Goal: Task Accomplishment & Management: Use online tool/utility

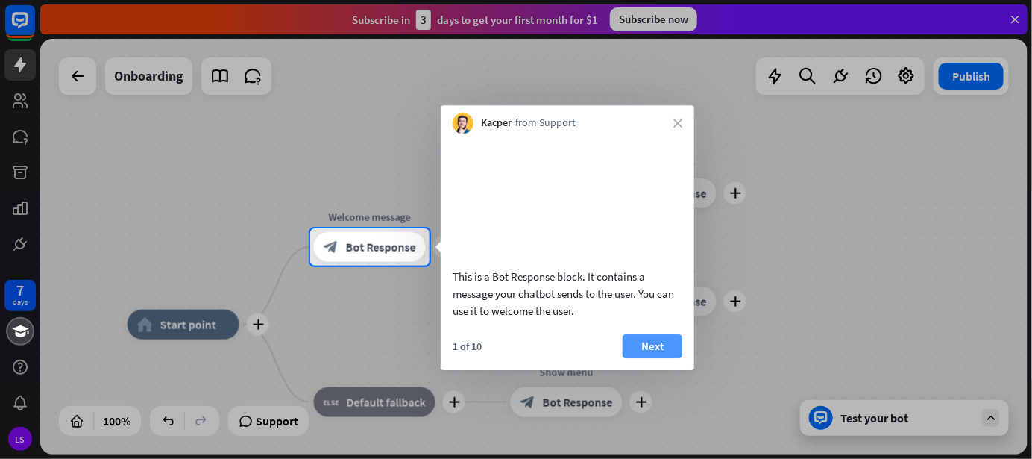
click at [661, 358] on button "Next" at bounding box center [653, 346] width 60 height 24
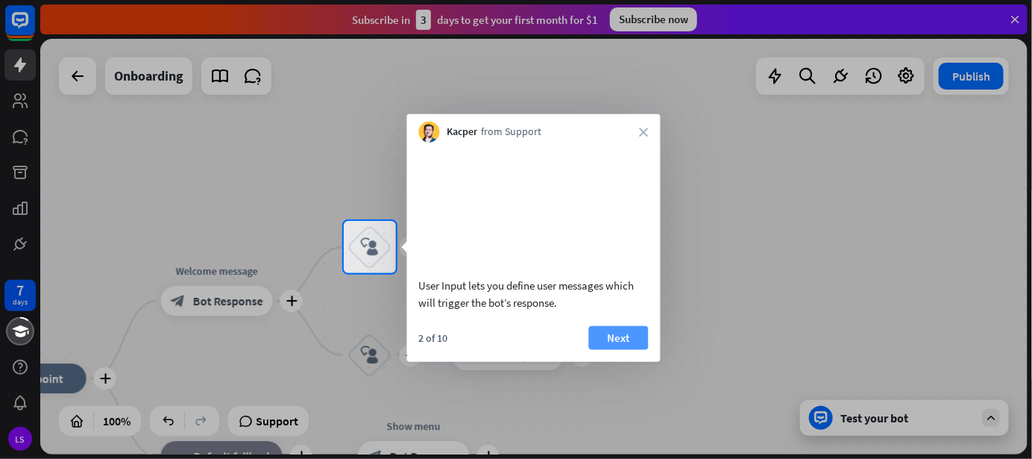
click at [612, 349] on button "Next" at bounding box center [619, 337] width 60 height 24
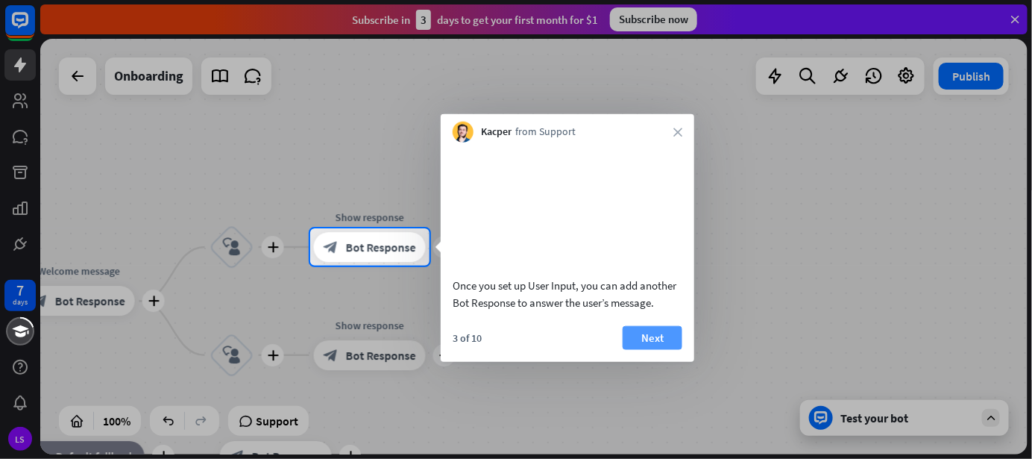
click at [664, 349] on button "Next" at bounding box center [653, 337] width 60 height 24
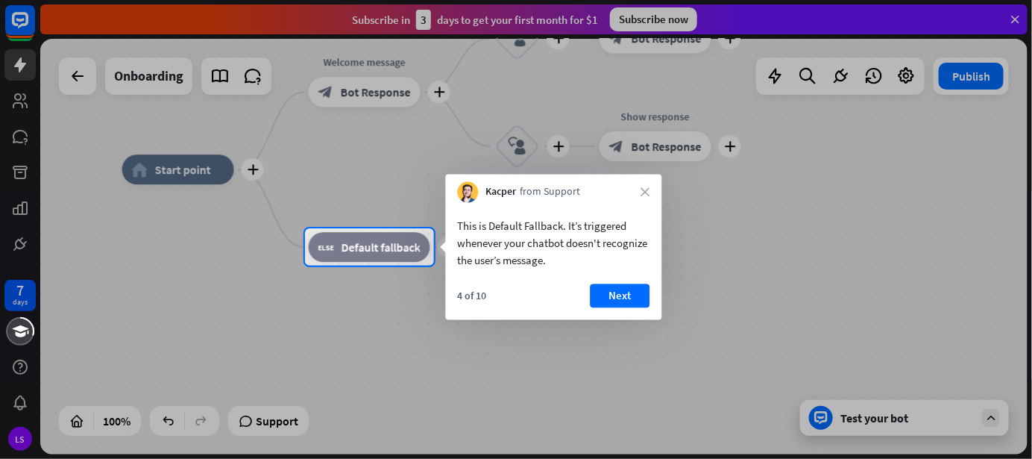
click at [625, 295] on button "Next" at bounding box center [620, 296] width 60 height 24
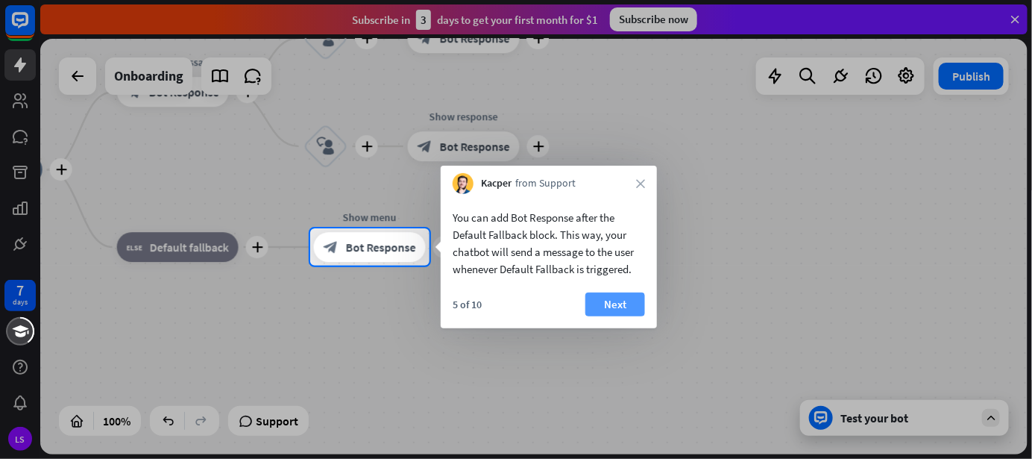
click at [619, 306] on button "Next" at bounding box center [615, 304] width 60 height 24
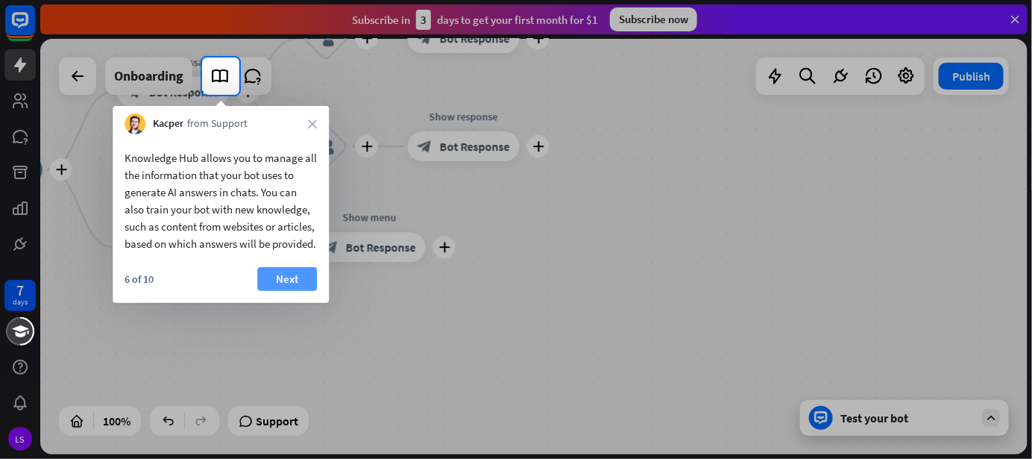
click at [298, 291] on button "Next" at bounding box center [287, 279] width 60 height 24
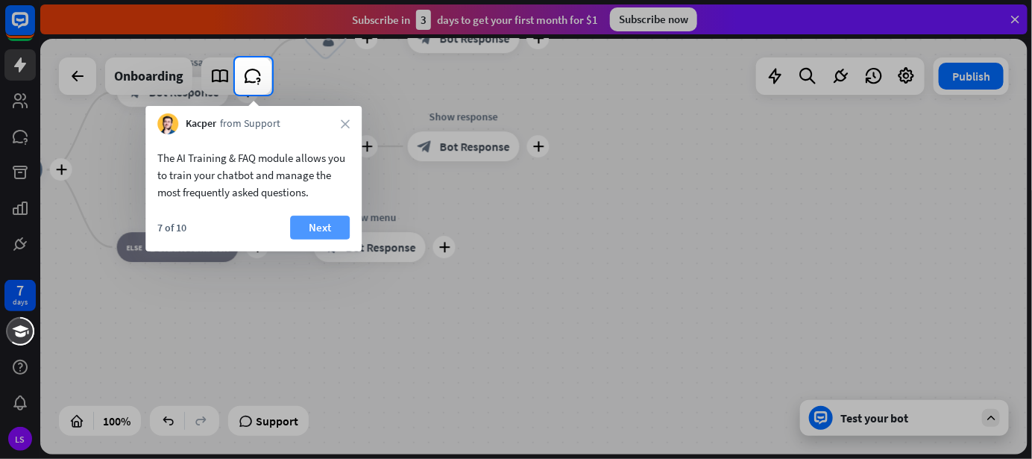
click at [323, 233] on button "Next" at bounding box center [320, 228] width 60 height 24
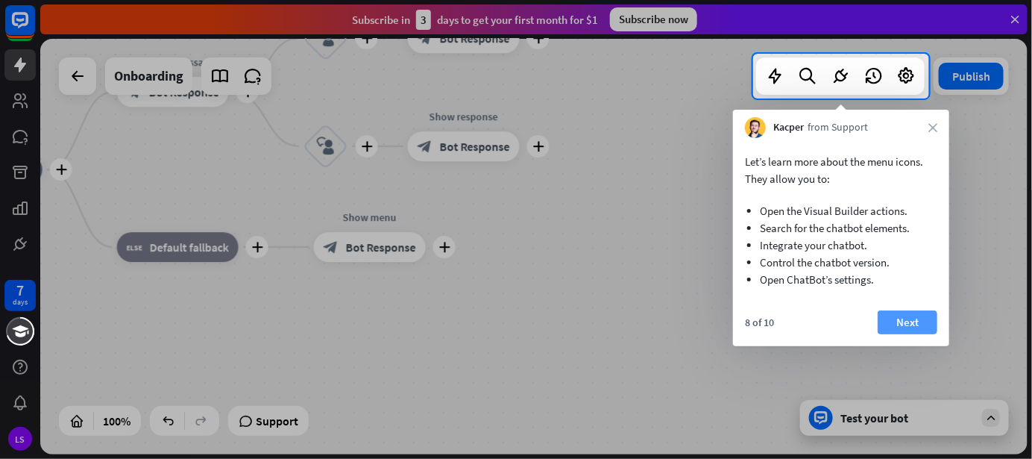
click at [919, 321] on button "Next" at bounding box center [908, 322] width 60 height 24
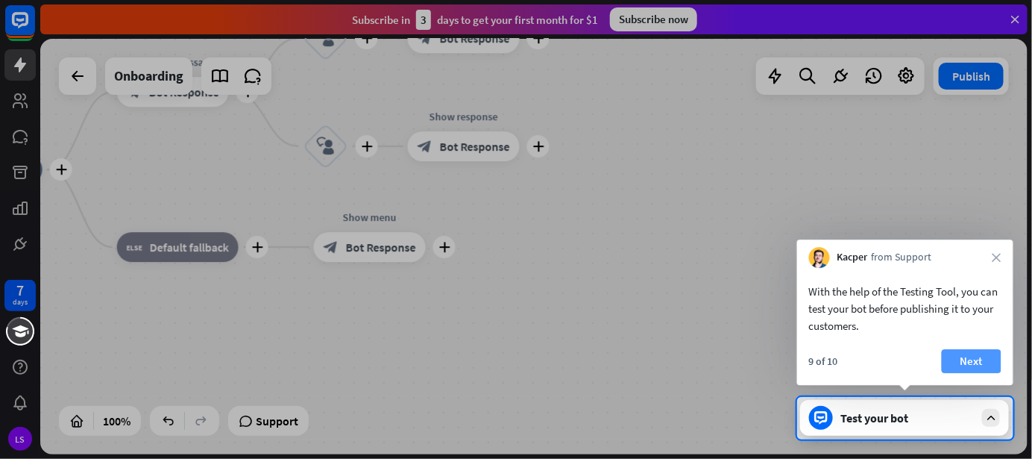
click at [963, 358] on button "Next" at bounding box center [972, 361] width 60 height 24
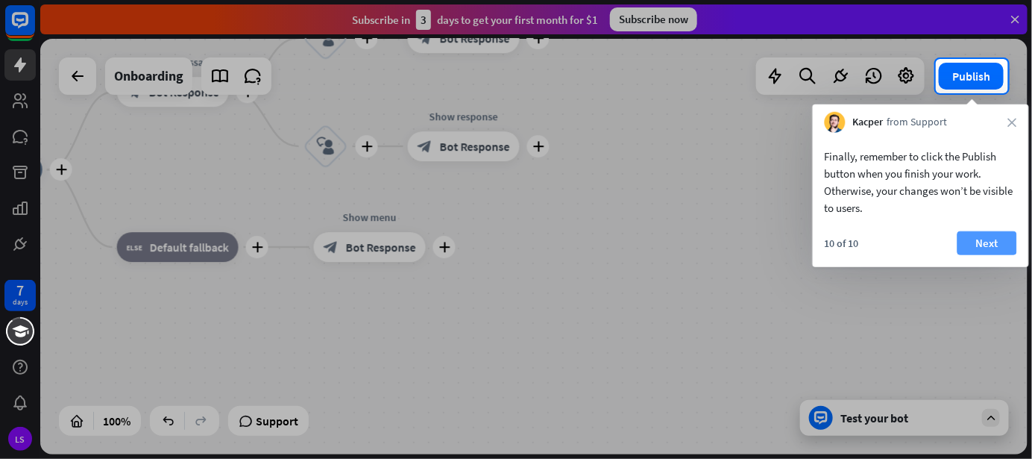
click at [988, 241] on button "Next" at bounding box center [988, 243] width 60 height 24
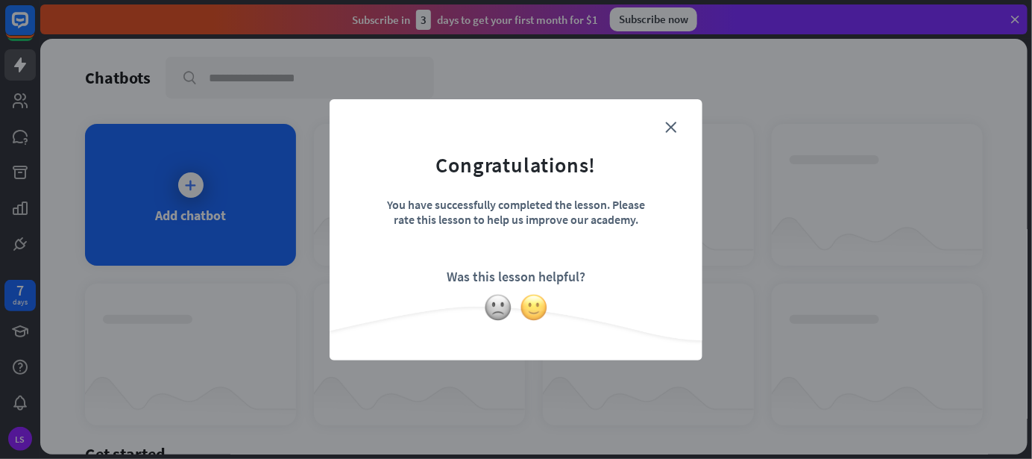
click at [531, 309] on img at bounding box center [534, 307] width 28 height 28
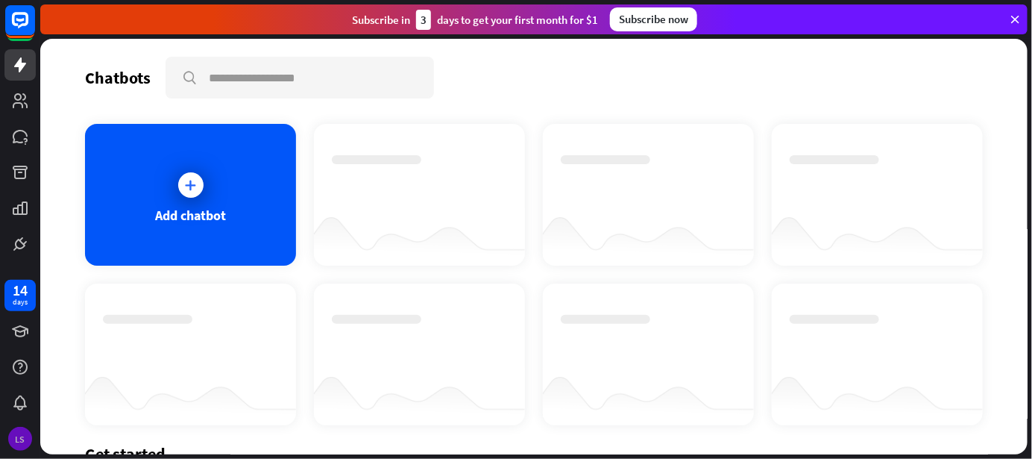
click at [15, 437] on div "LS" at bounding box center [20, 439] width 24 height 24
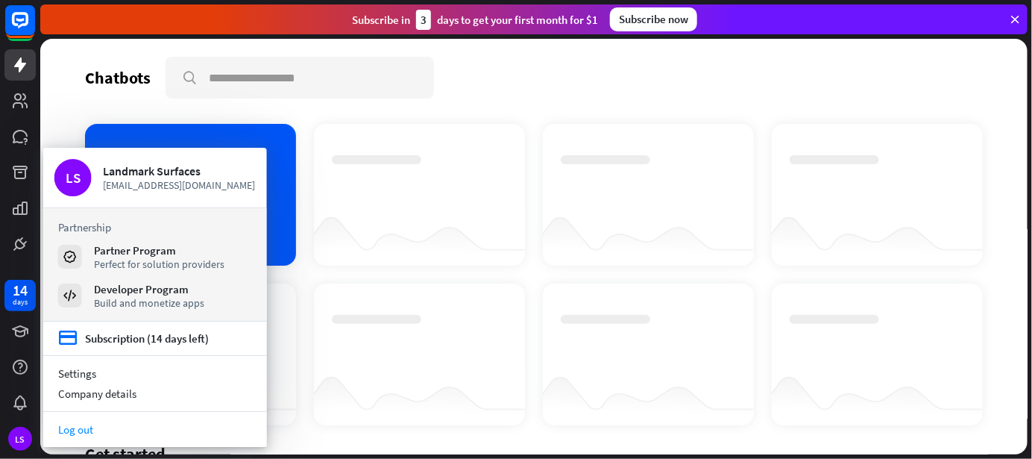
click at [77, 431] on link "Log out" at bounding box center [155, 429] width 224 height 20
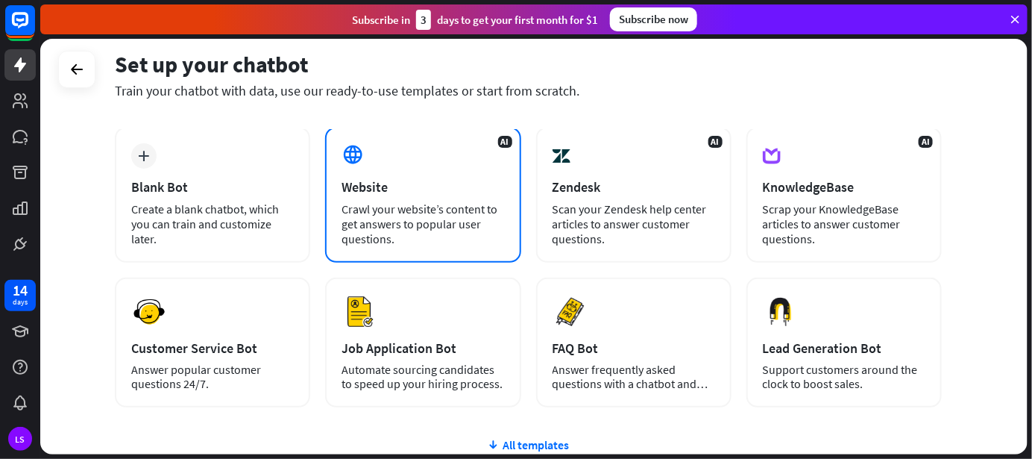
scroll to position [75, 0]
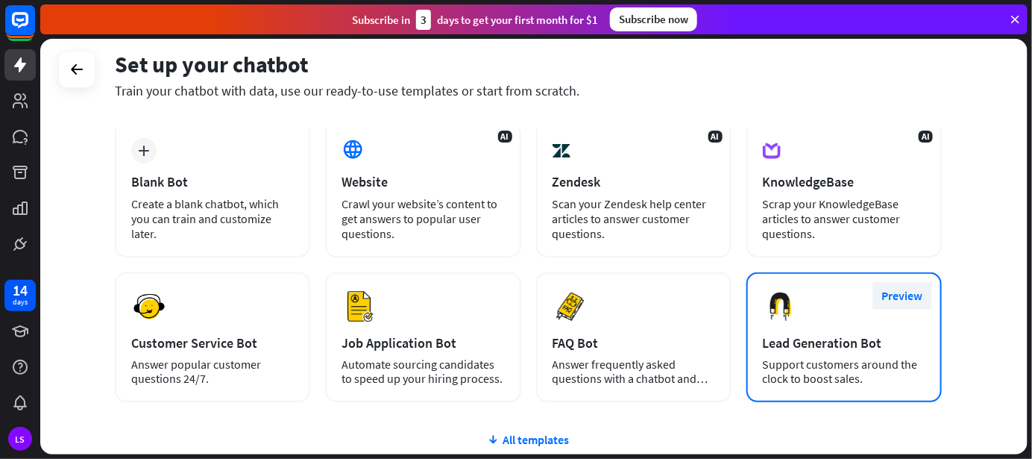
click at [900, 294] on button "Preview" at bounding box center [903, 296] width 60 height 28
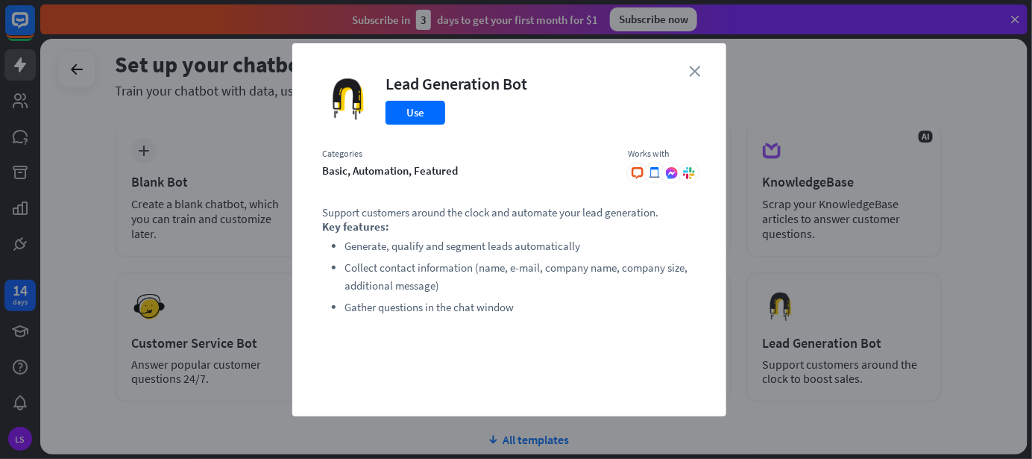
click at [696, 70] on icon "close" at bounding box center [694, 71] width 11 height 11
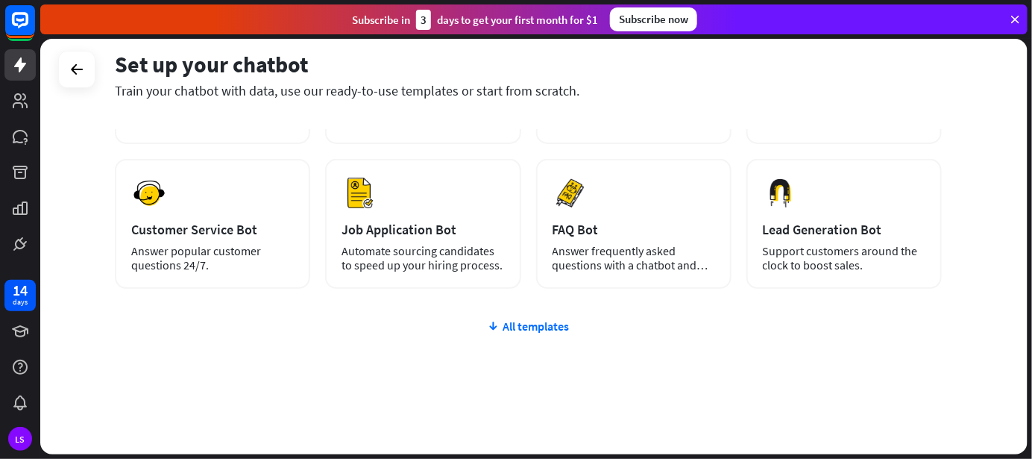
scroll to position [198, 0]
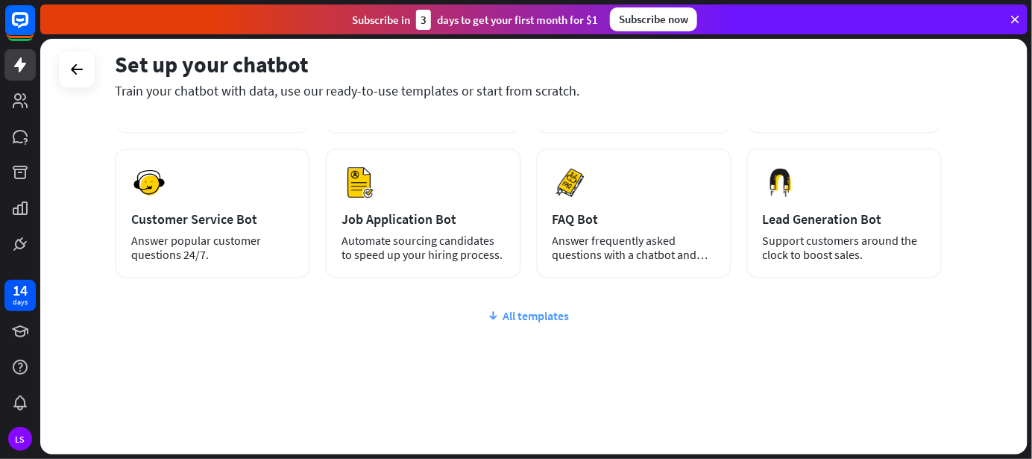
click at [529, 311] on div "All templates" at bounding box center [528, 315] width 827 height 15
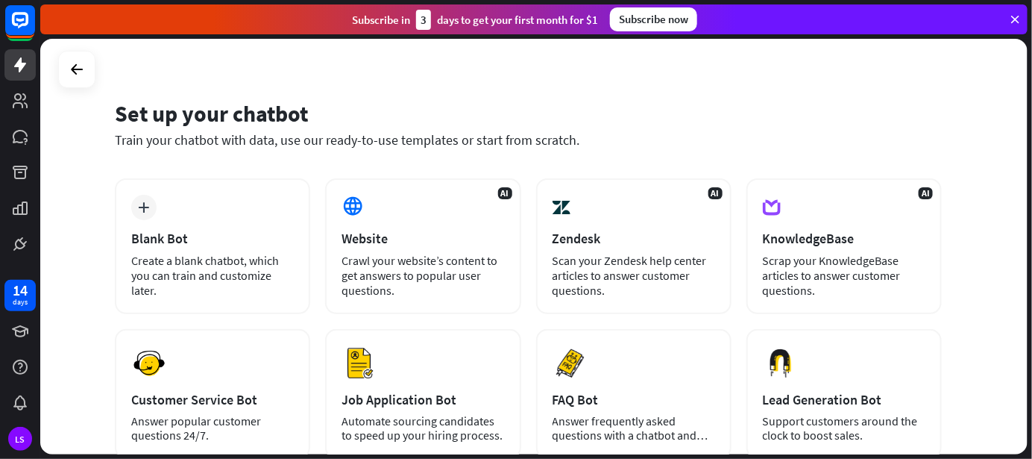
scroll to position [14, 0]
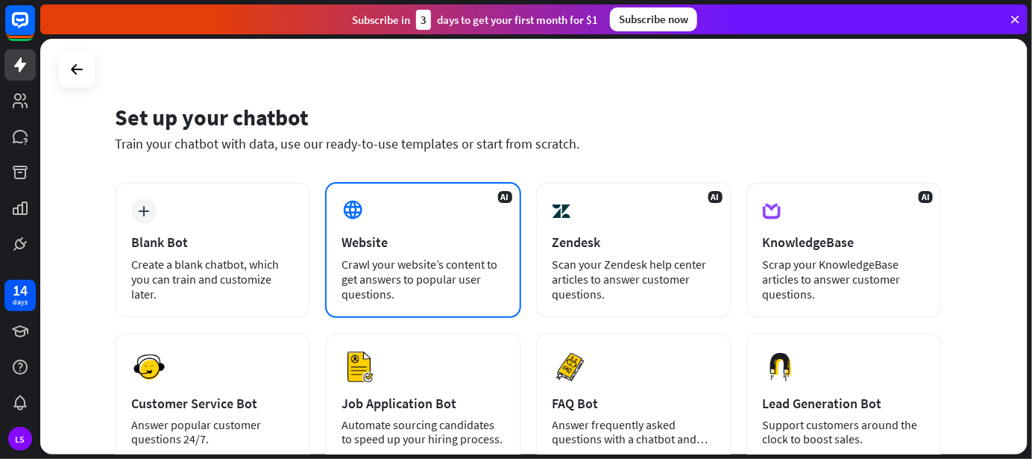
click at [451, 248] on div "Website" at bounding box center [423, 241] width 163 height 17
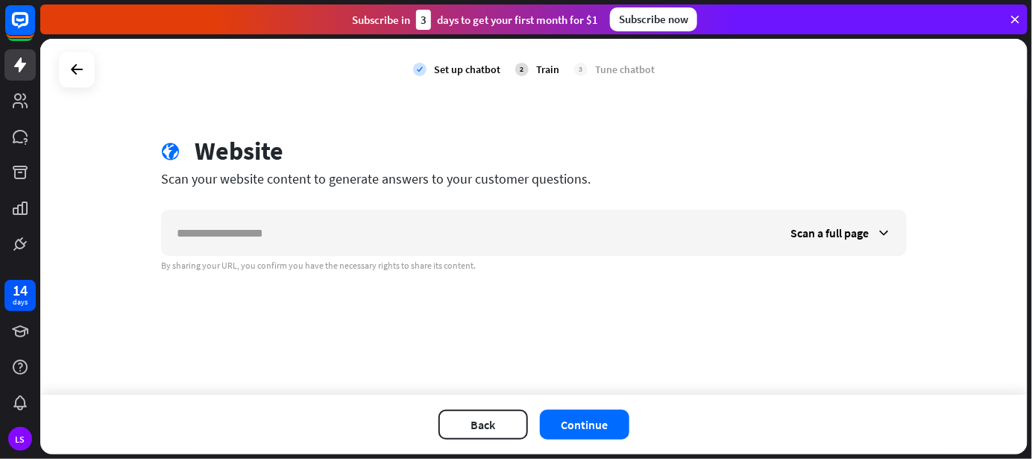
click at [198, 260] on div "By sharing your URL, you confirm you have the necessary rights to share its con…" at bounding box center [534, 266] width 746 height 12
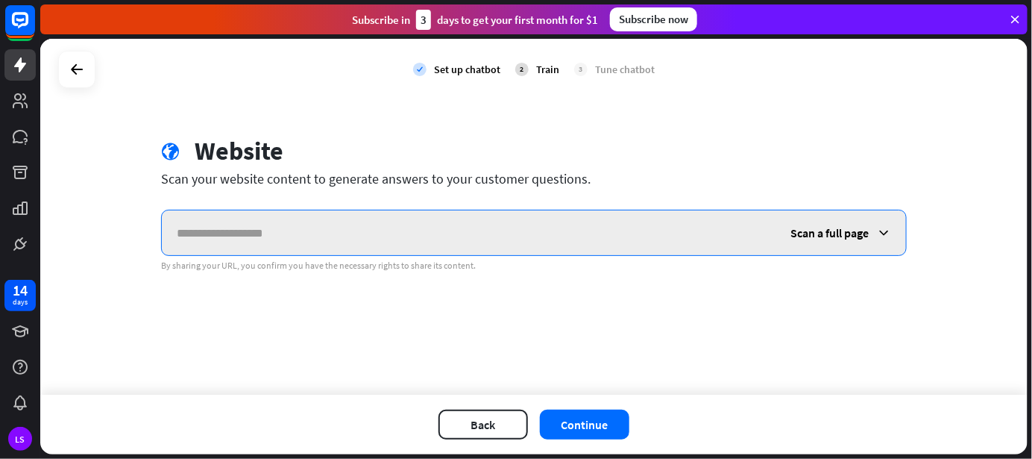
click at [343, 241] on input "text" at bounding box center [469, 232] width 614 height 45
paste input "**********"
type input "**********"
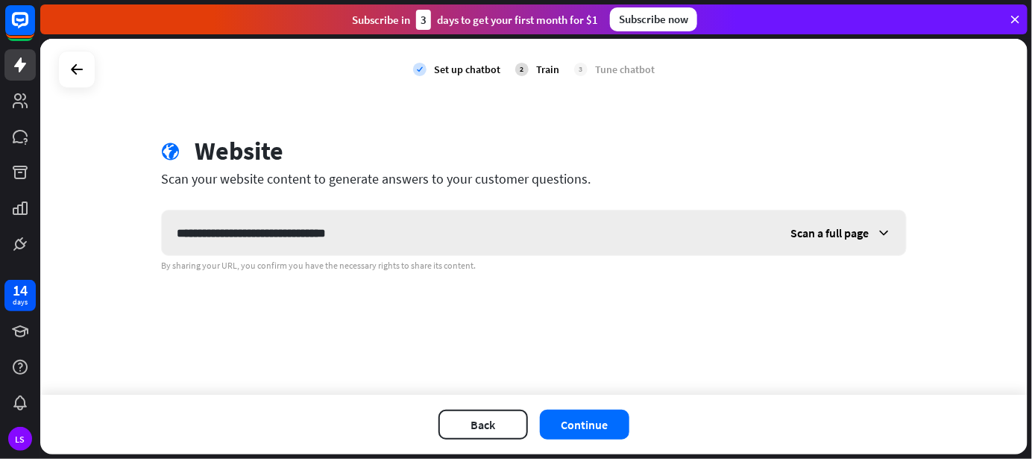
click at [880, 238] on icon at bounding box center [883, 232] width 15 height 15
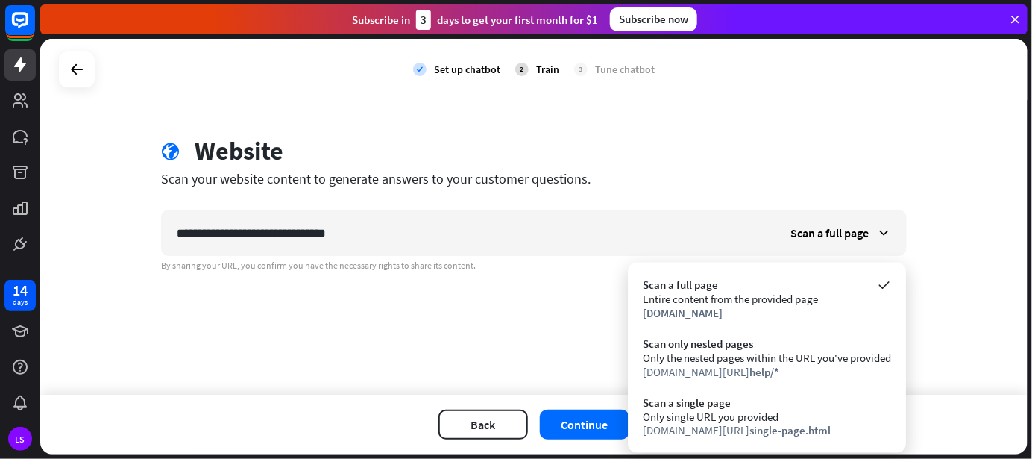
click at [928, 222] on div "**********" at bounding box center [533, 217] width 987 height 356
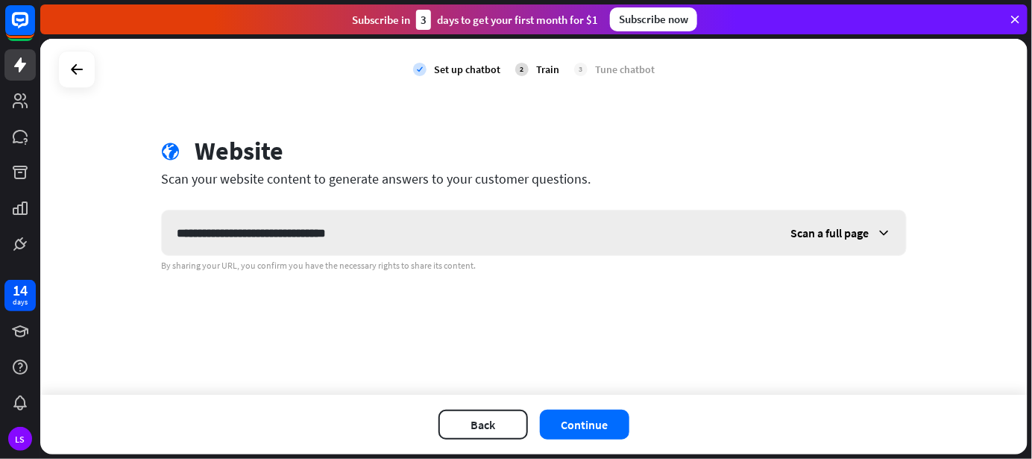
click at [878, 234] on icon at bounding box center [883, 232] width 15 height 15
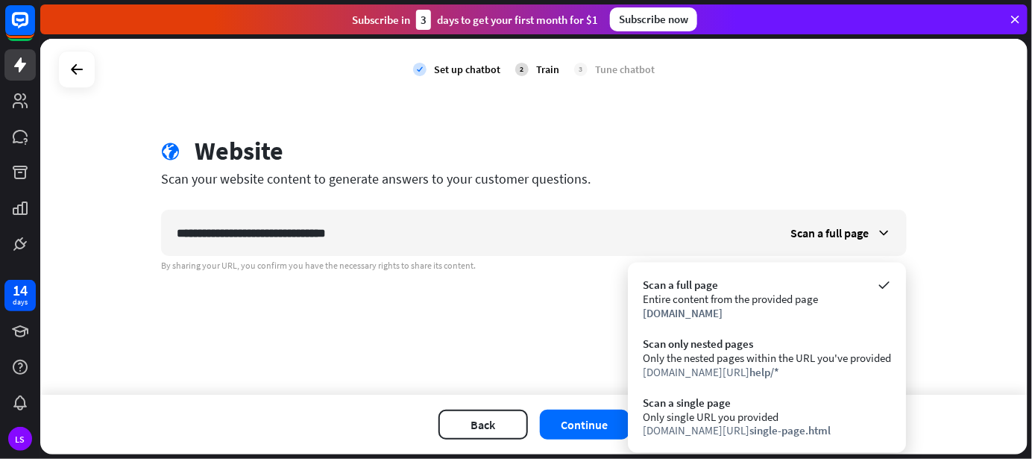
click at [511, 349] on div "**********" at bounding box center [533, 217] width 987 height 356
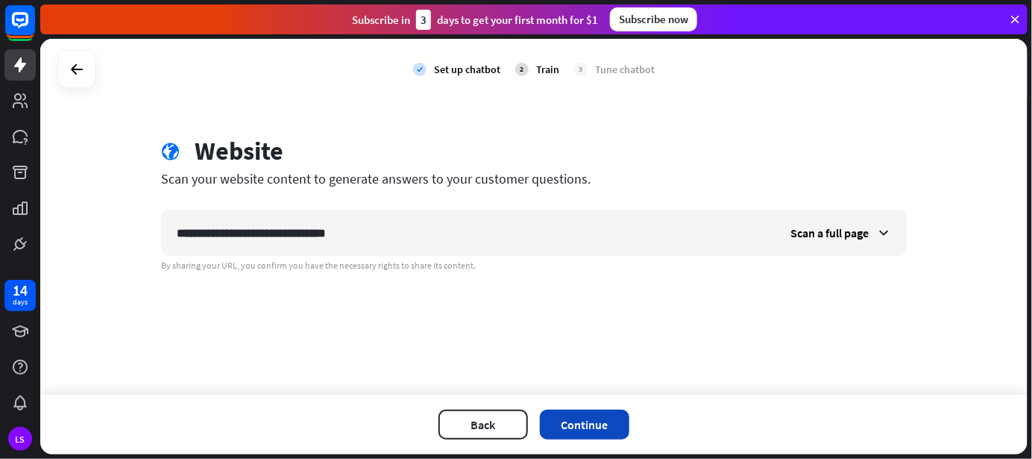
click at [604, 437] on button "Continue" at bounding box center [584, 424] width 89 height 30
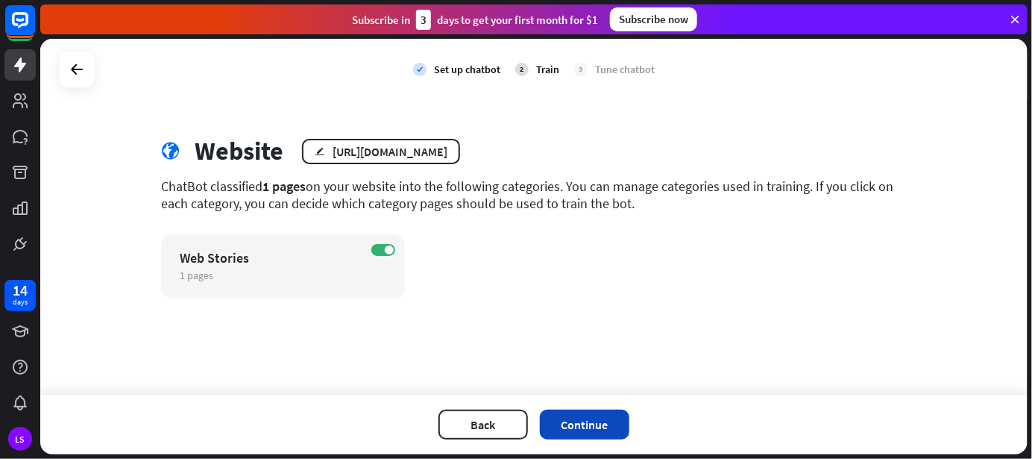
click at [582, 423] on button "Continue" at bounding box center [584, 424] width 89 height 30
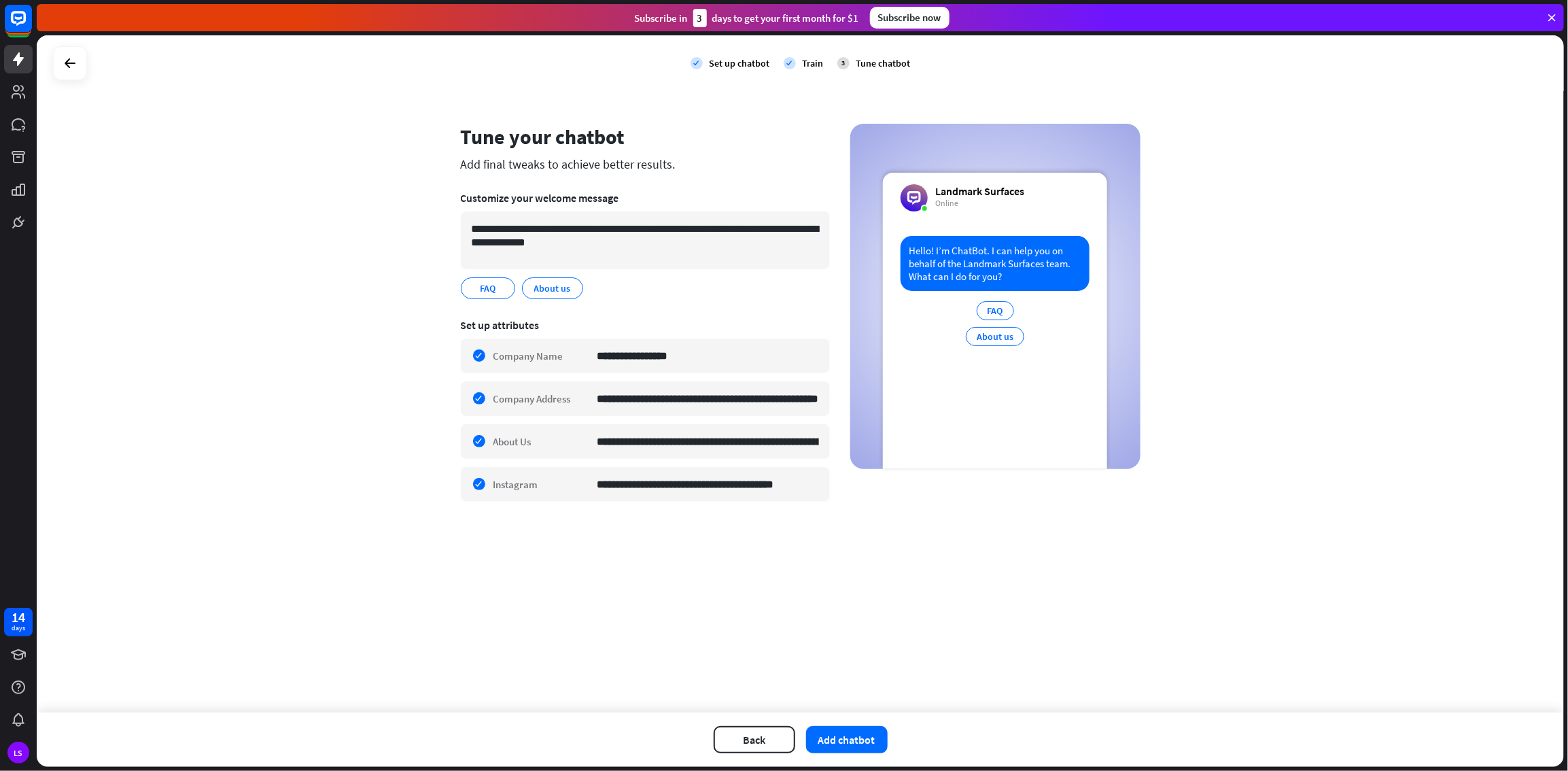
scroll to position [0, 0]
click at [548, 293] on span "About us" at bounding box center [552, 288] width 39 height 15
click at [490, 288] on span "FAQ" at bounding box center [488, 288] width 18 height 15
click at [564, 297] on div "About us edit" at bounding box center [552, 288] width 61 height 22
click at [492, 290] on span "FAQ" at bounding box center [488, 288] width 18 height 15
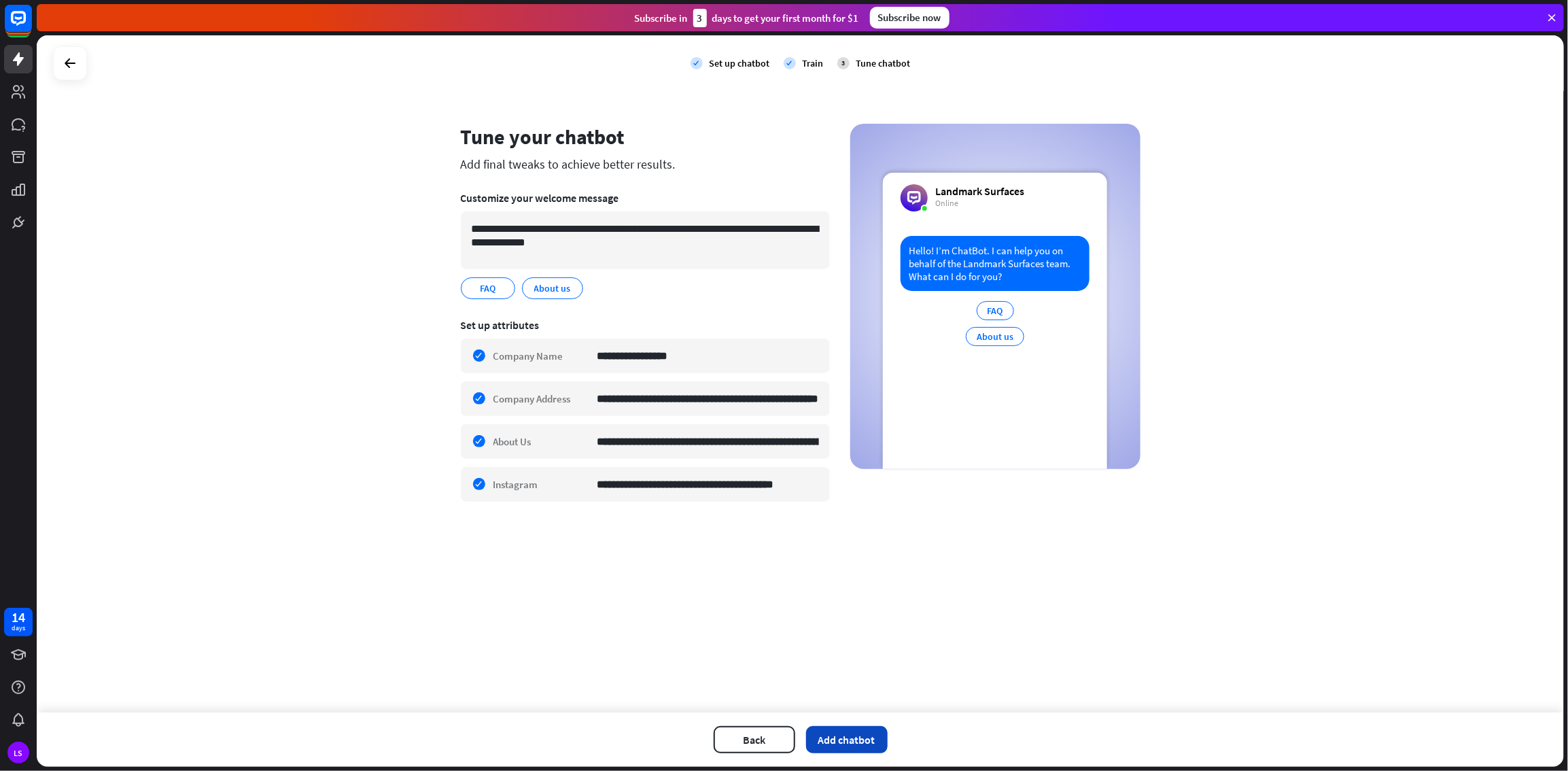
click at [849, 417] on button "Add chatbot" at bounding box center [846, 739] width 81 height 27
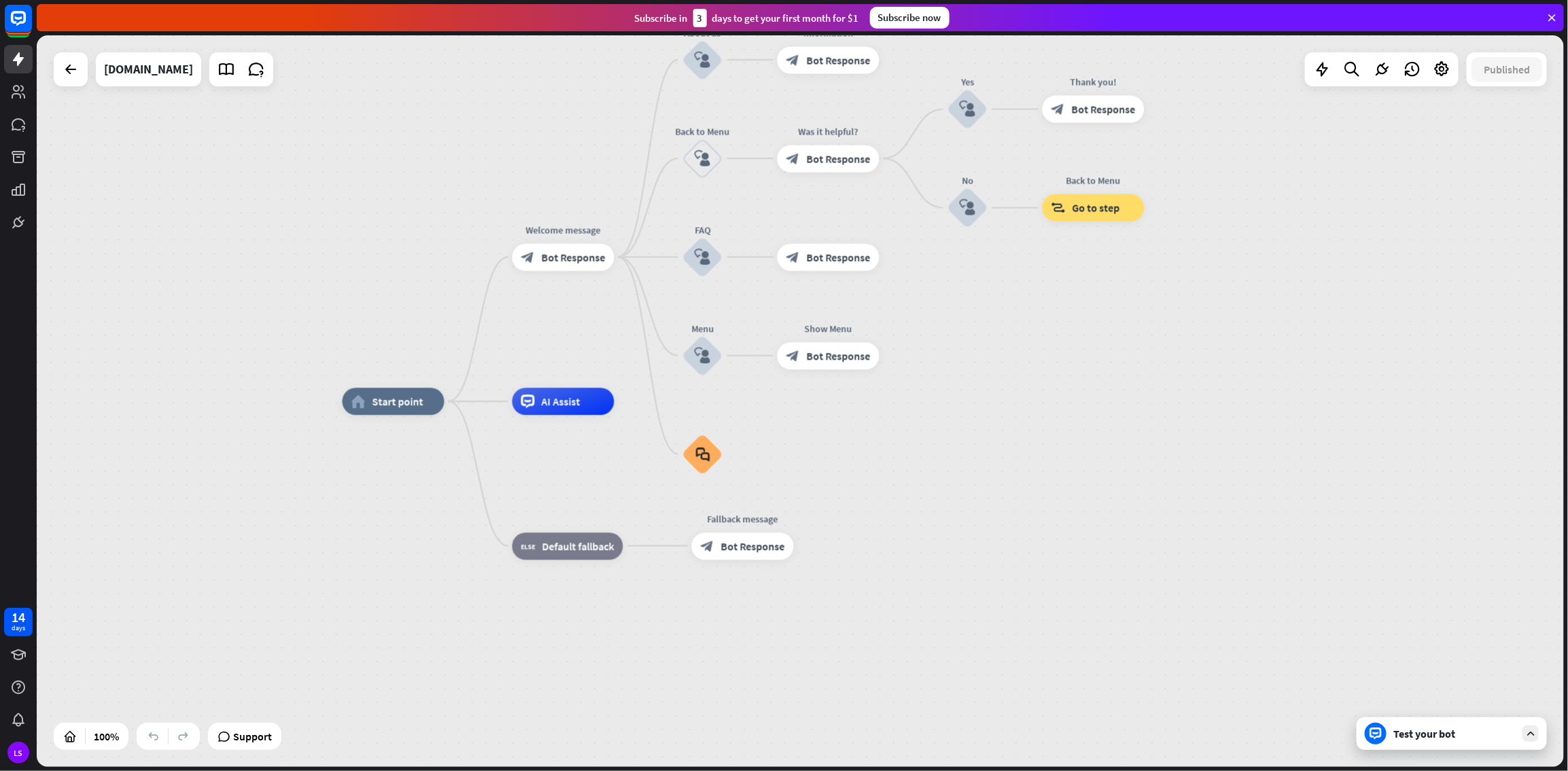
click at [940, 417] on div "Test your bot" at bounding box center [1455, 733] width 122 height 14
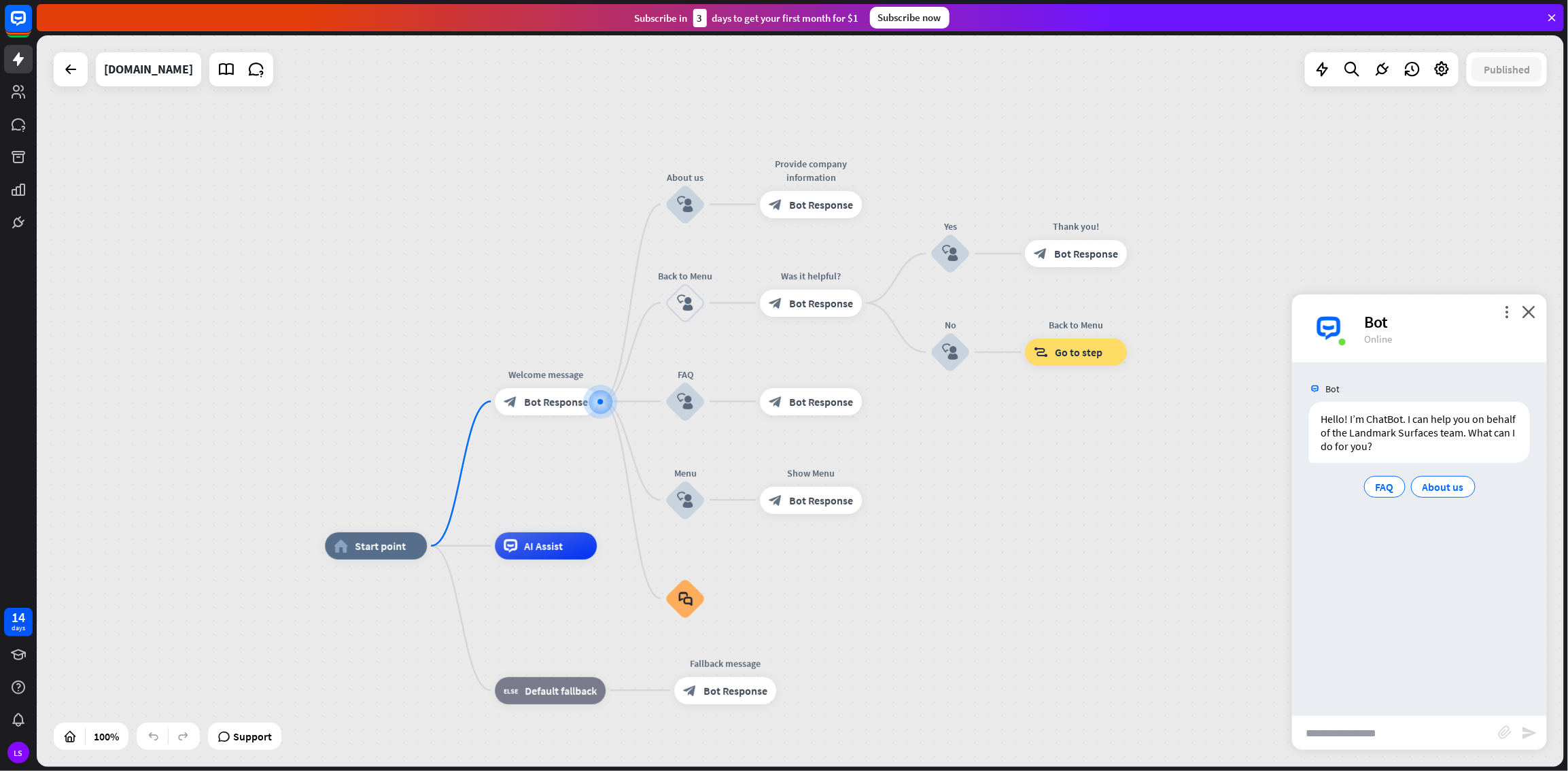
click at [940, 417] on input "text" at bounding box center [1396, 732] width 206 height 34
type input "*"
type input "**********"
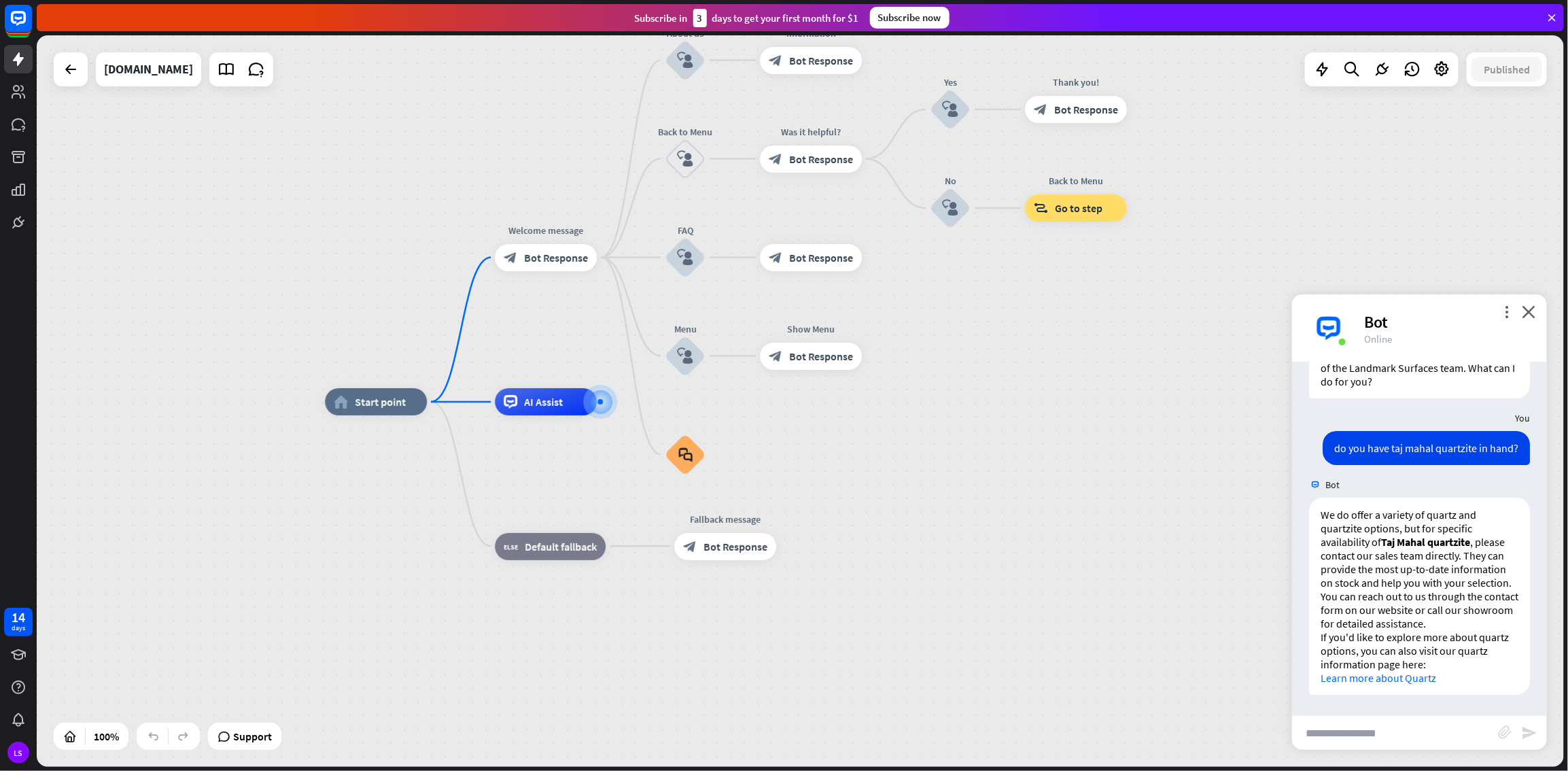
scroll to position [77, 0]
type input "**********"
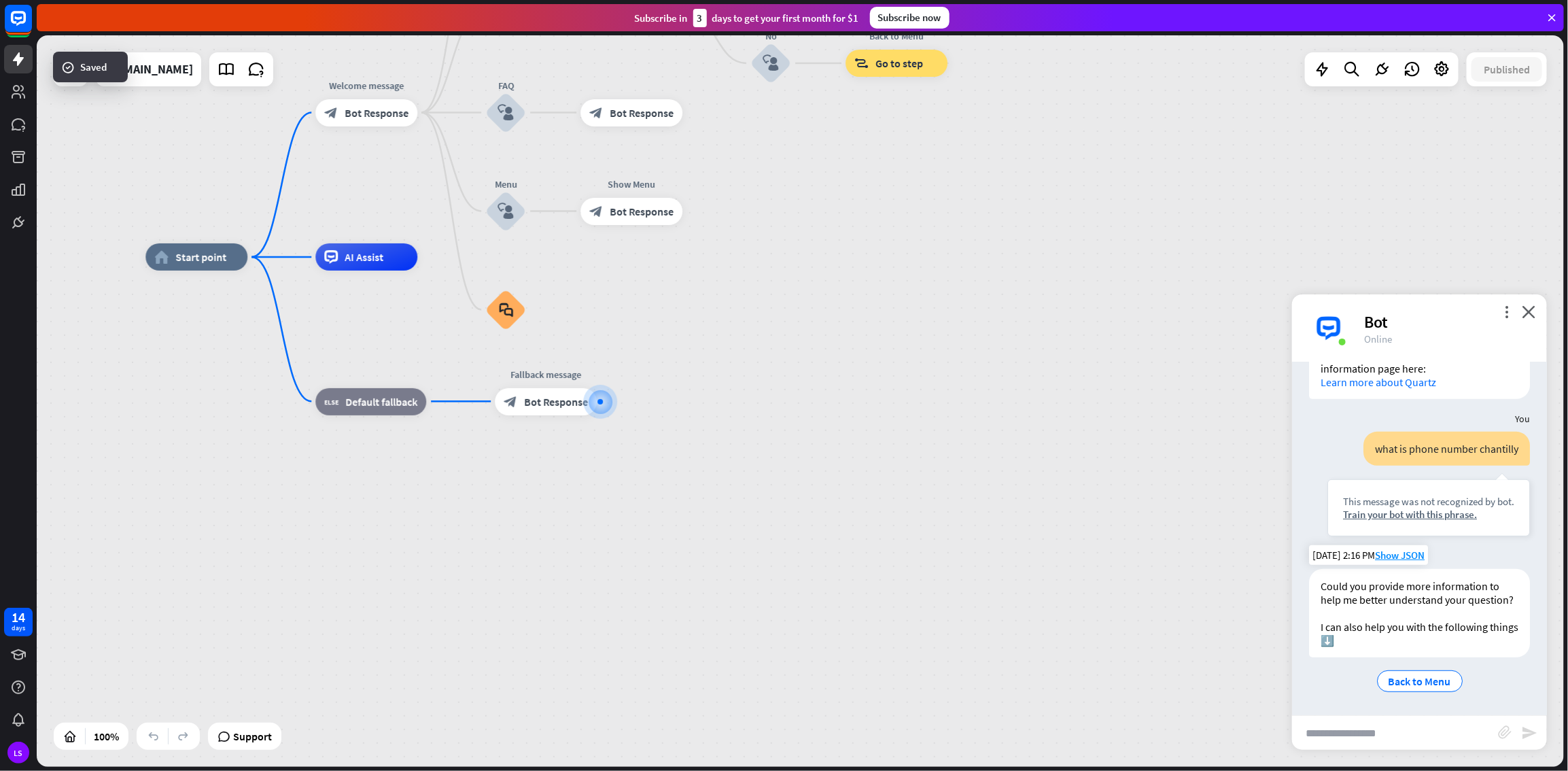
scroll to position [386, 0]
click at [940, 417] on input "text" at bounding box center [1396, 732] width 206 height 34
type input "**********"
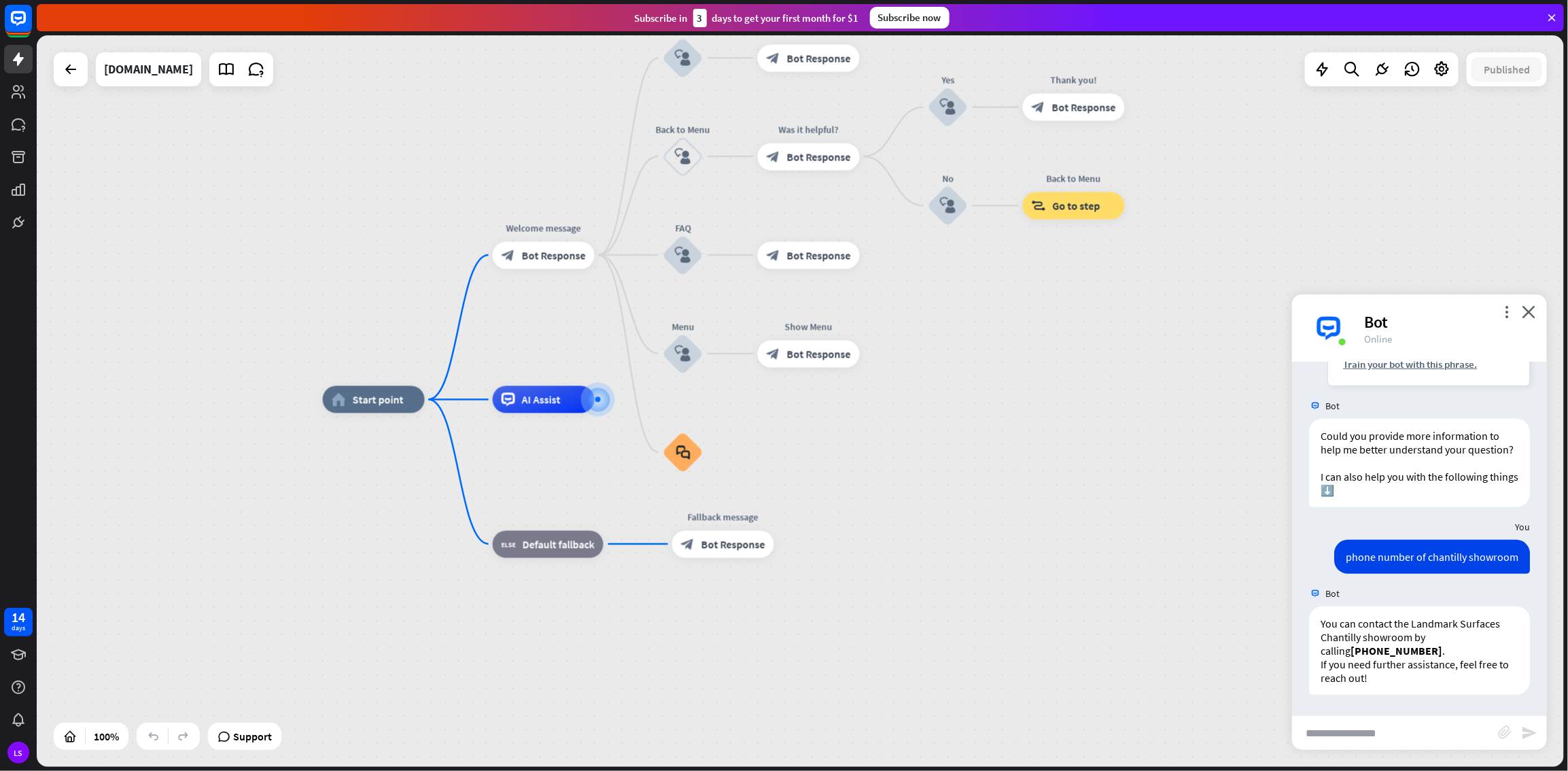
scroll to position [536, 0]
click at [940, 417] on span "Show JSON" at bounding box center [1400, 592] width 49 height 13
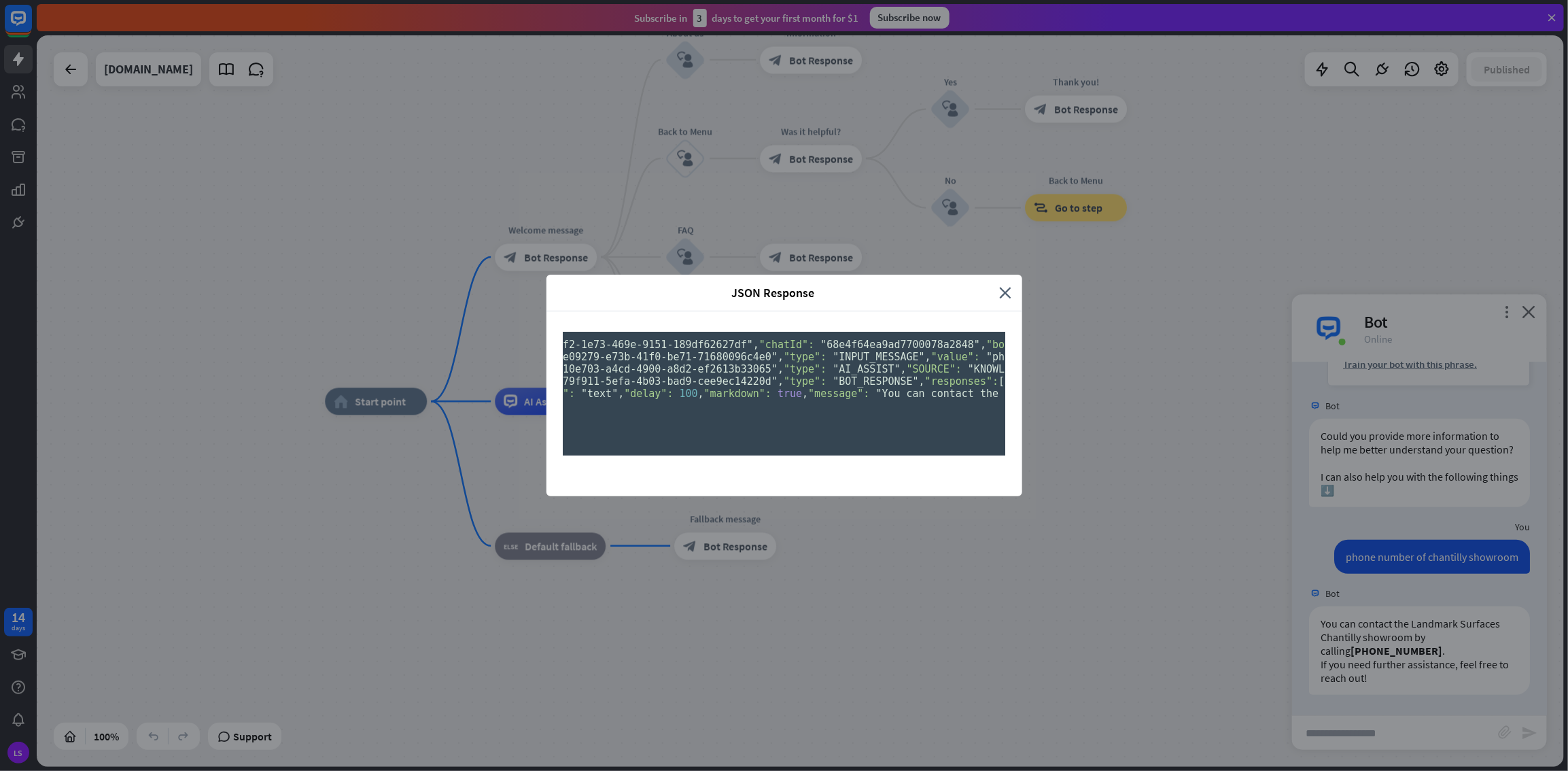
scroll to position [0, 0]
click at [895, 332] on pre "{ "id": "3c6c0ff2-1e73-469e-9151-189df62627df" , "chatId": "68e4f64ea9ad7700078…" at bounding box center [784, 394] width 442 height 124
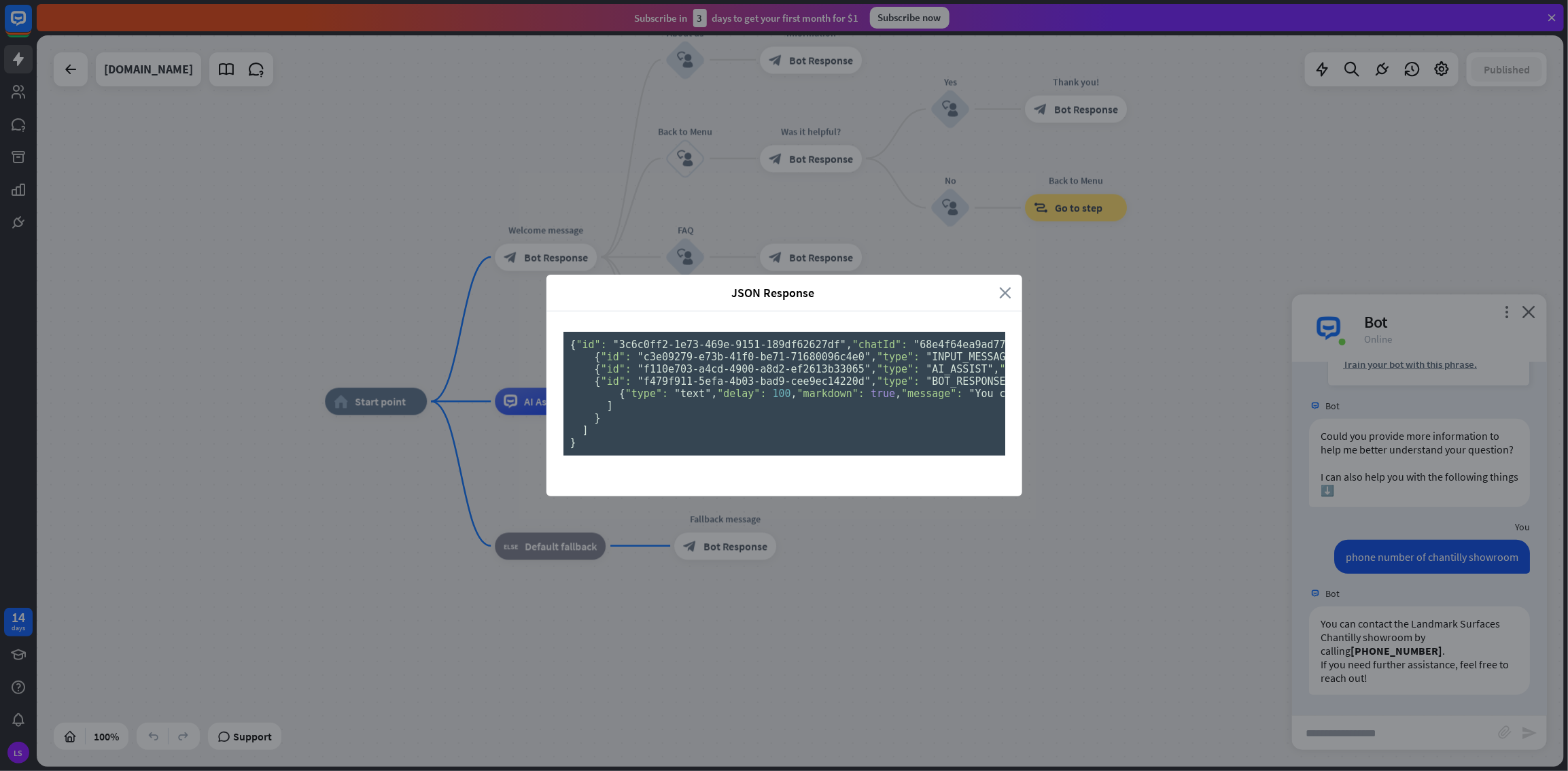
click at [940, 284] on icon "close" at bounding box center [1006, 292] width 12 height 15
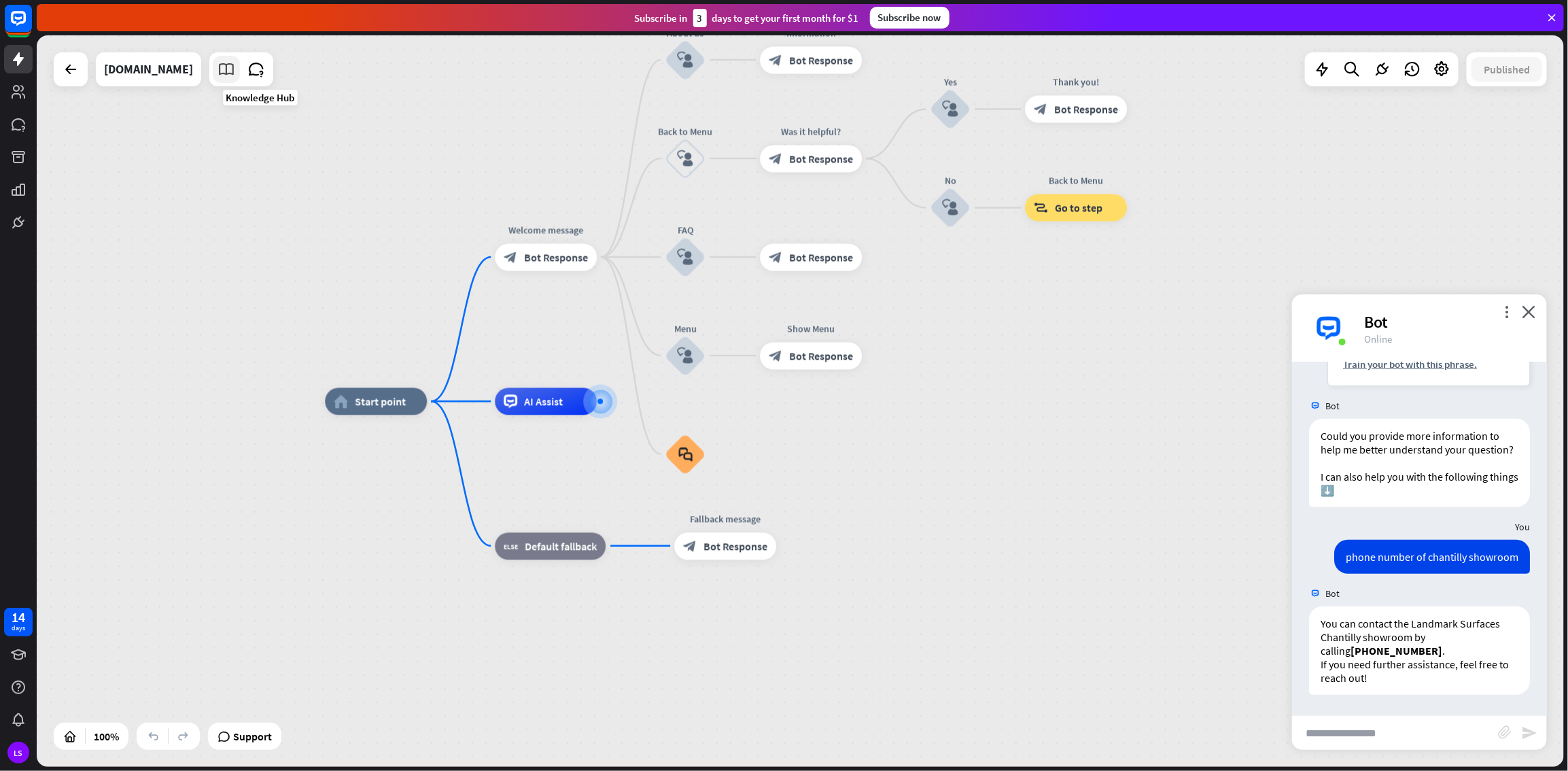
click at [235, 66] on icon at bounding box center [226, 68] width 17 height 17
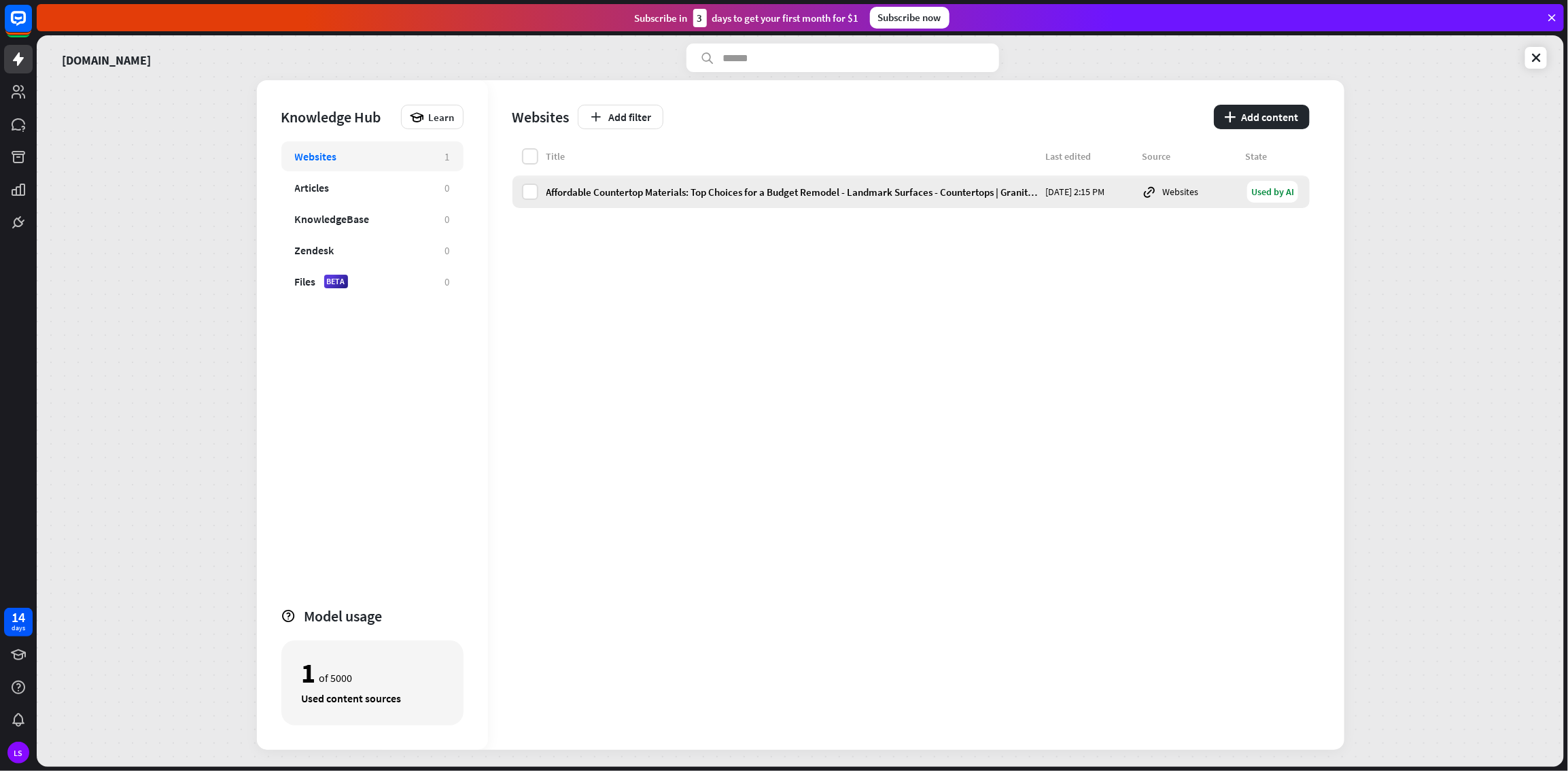
click at [921, 187] on div "Affordable Countertop Materials: Top Choices for a Budget Remodel - Landmark Su…" at bounding box center [792, 192] width 491 height 13
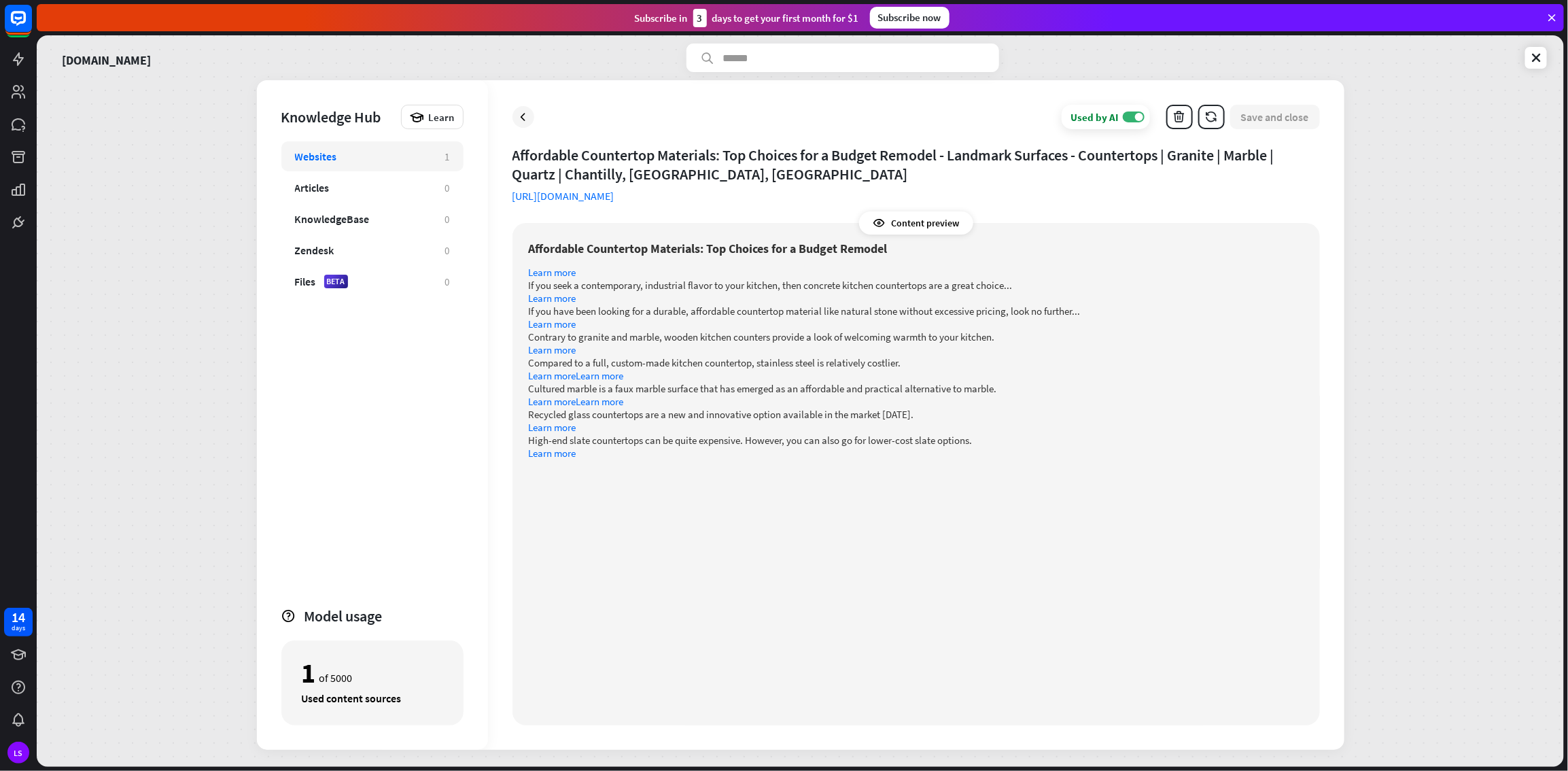
click at [333, 159] on div "Websites" at bounding box center [316, 156] width 42 height 14
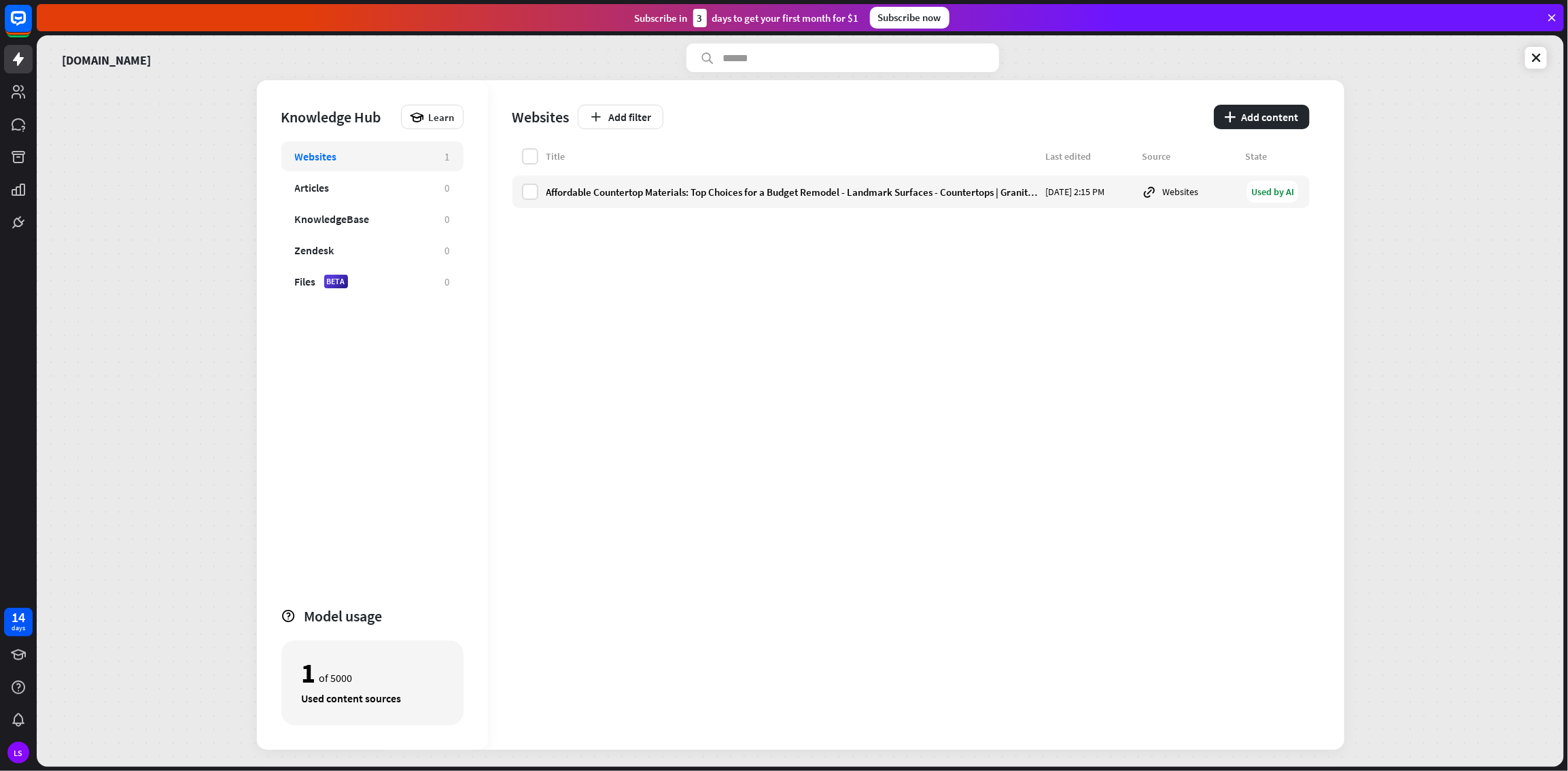
click at [333, 150] on div "Websites" at bounding box center [316, 156] width 42 height 14
click at [940, 113] on icon "plus" at bounding box center [1231, 117] width 12 height 11
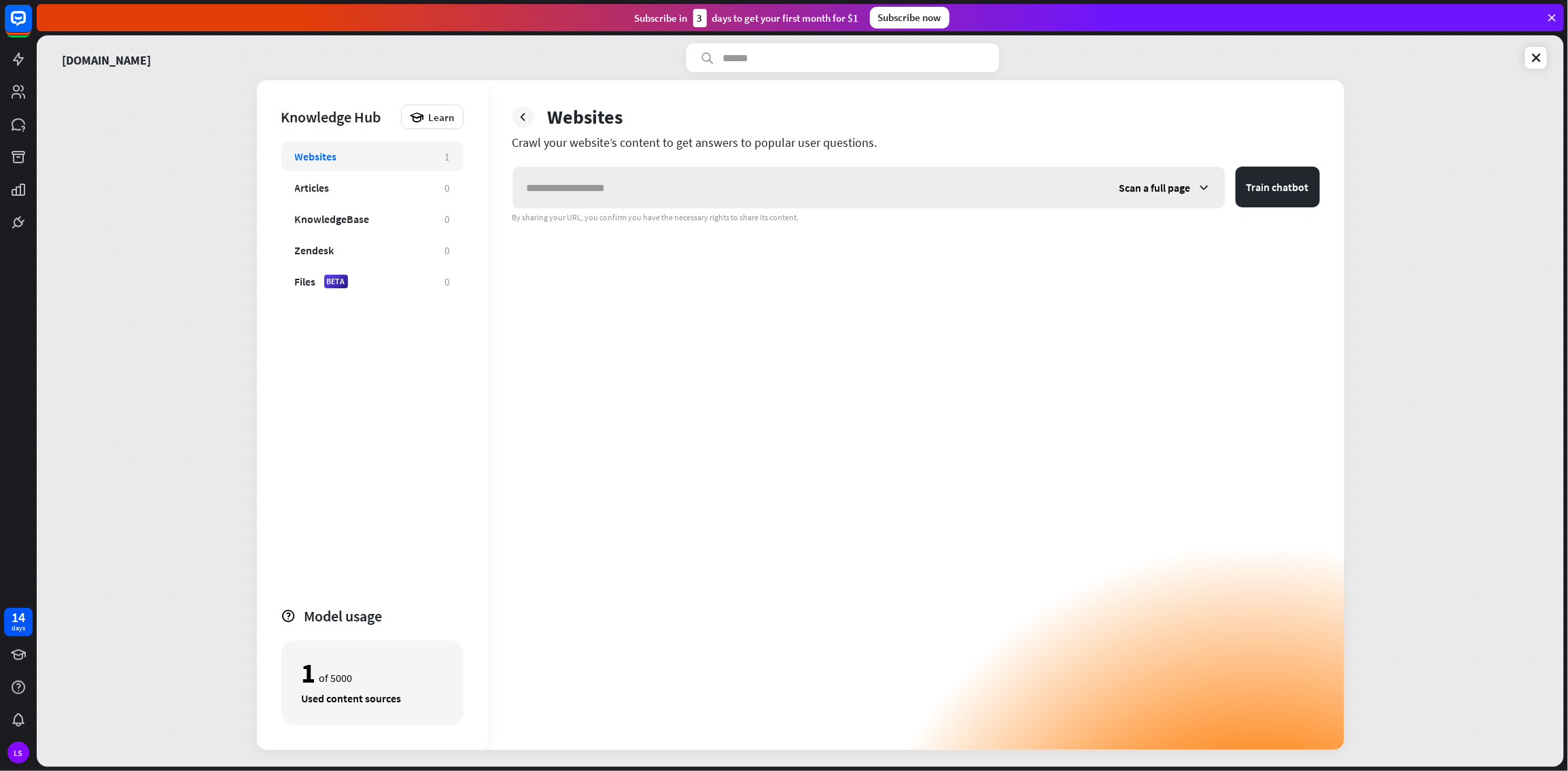
click at [940, 190] on input "text" at bounding box center [810, 187] width 593 height 41
type input "*"
click at [609, 197] on input "text" at bounding box center [810, 187] width 593 height 41
paste input "**********"
type input "**********"
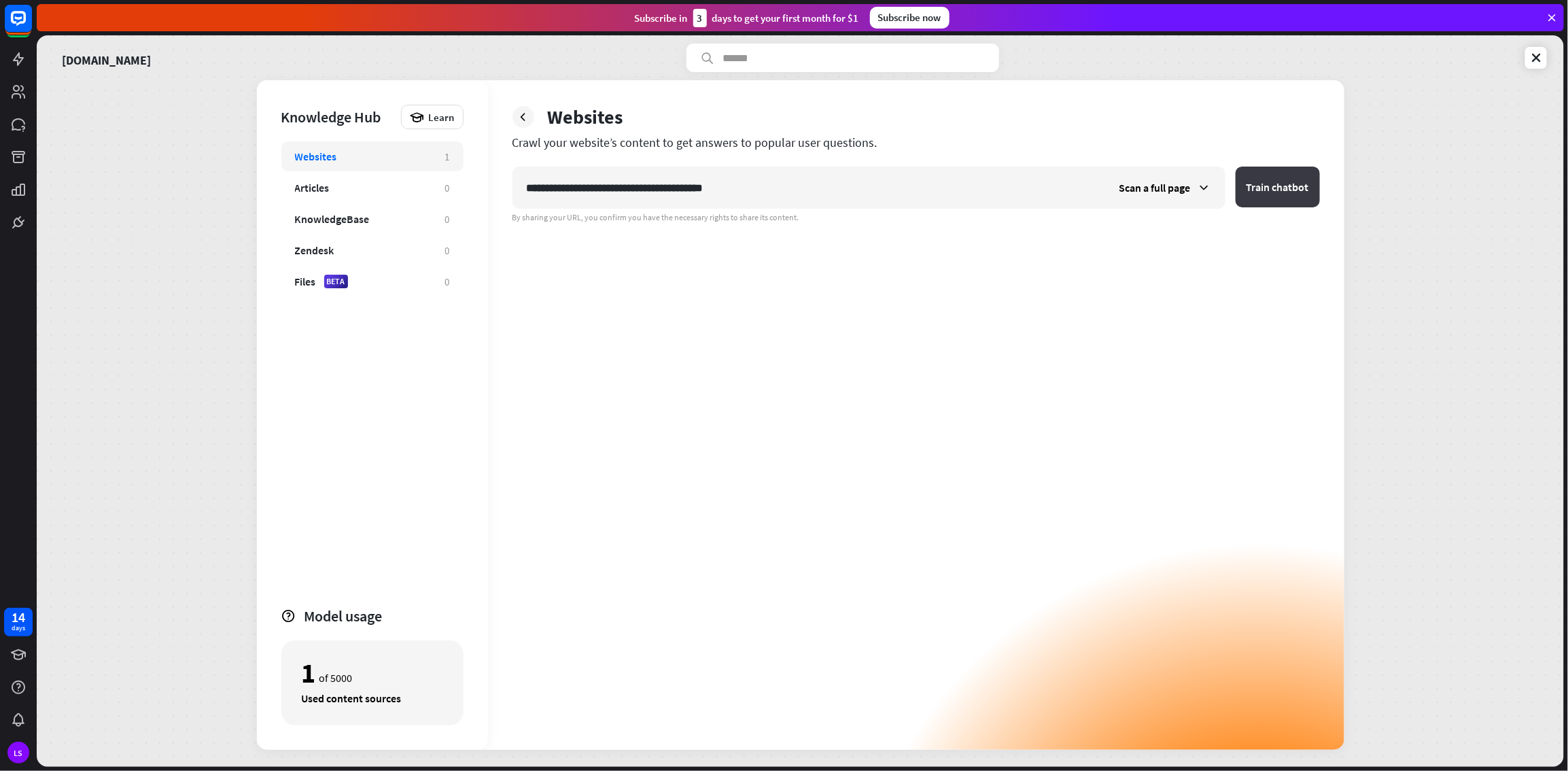
click at [940, 189] on button "Train chatbot" at bounding box center [1278, 187] width 84 height 41
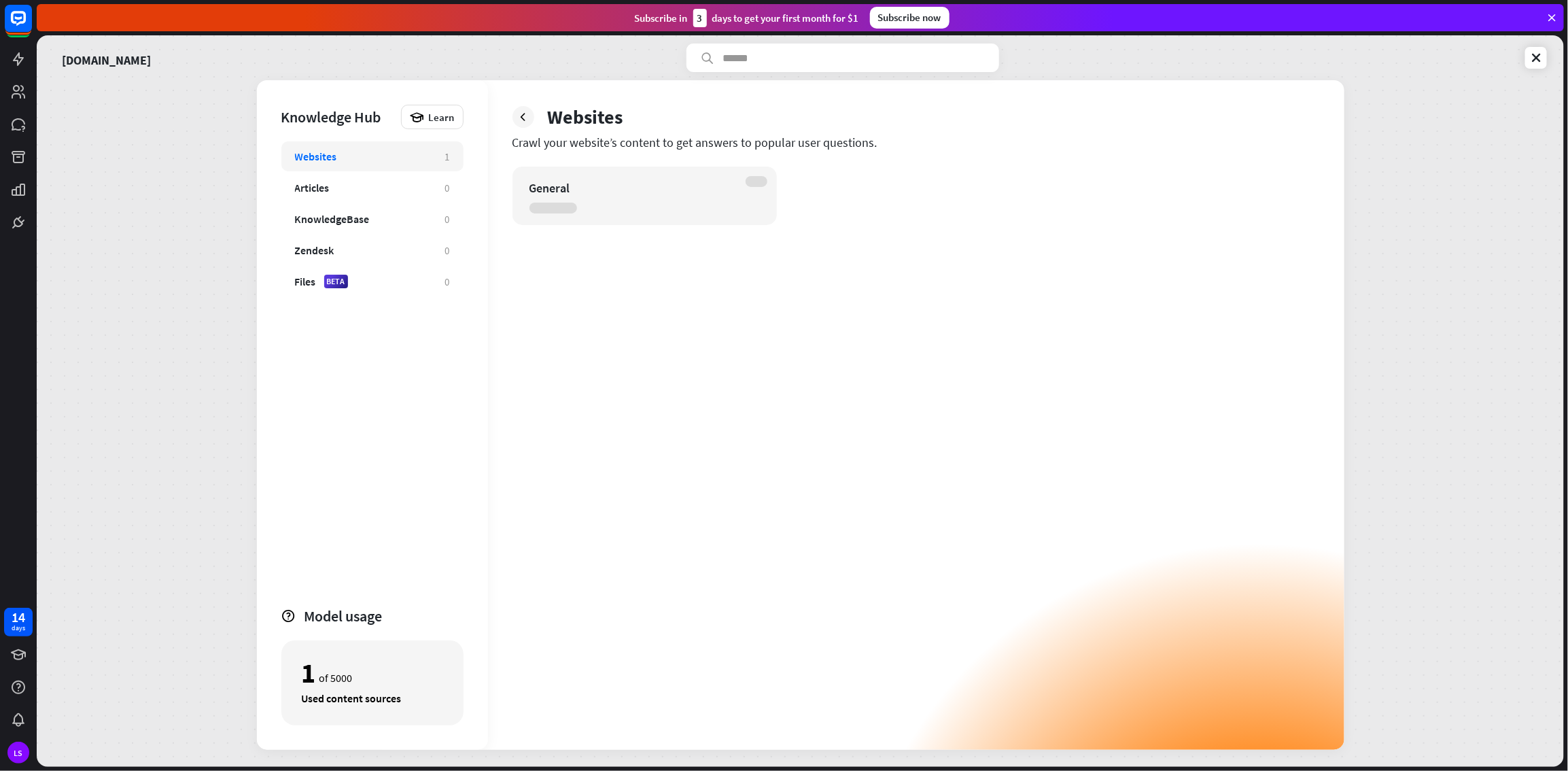
click at [342, 159] on div "Websites" at bounding box center [364, 156] width 137 height 14
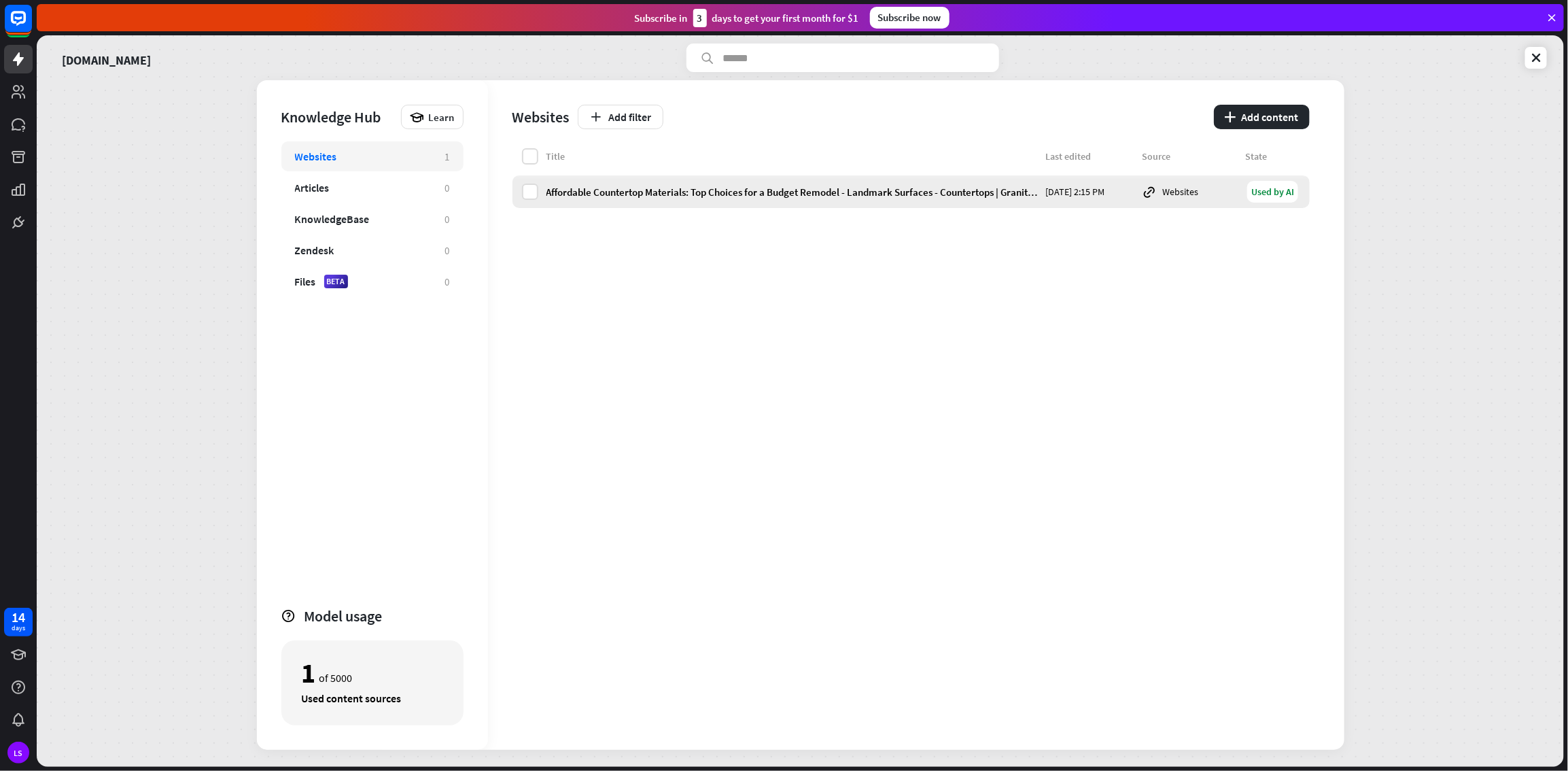
click at [812, 189] on div "Affordable Countertop Materials: Top Choices for a Budget Remodel - Landmark Su…" at bounding box center [792, 192] width 491 height 13
click at [940, 108] on button "plus Add content" at bounding box center [1262, 117] width 96 height 25
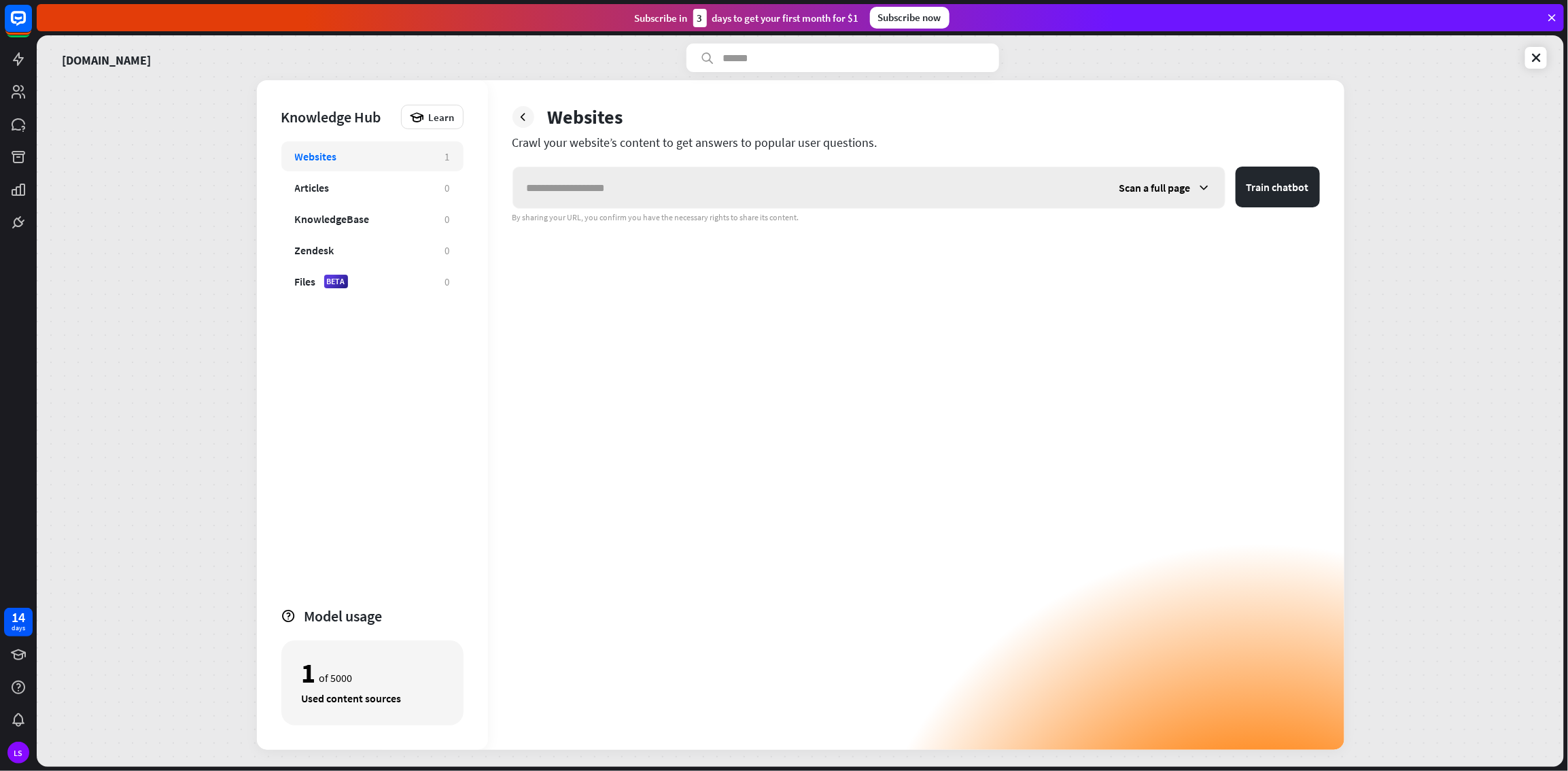
click at [745, 195] on input "text" at bounding box center [810, 187] width 593 height 41
click at [940, 186] on div "Scan a full page" at bounding box center [1165, 187] width 119 height 41
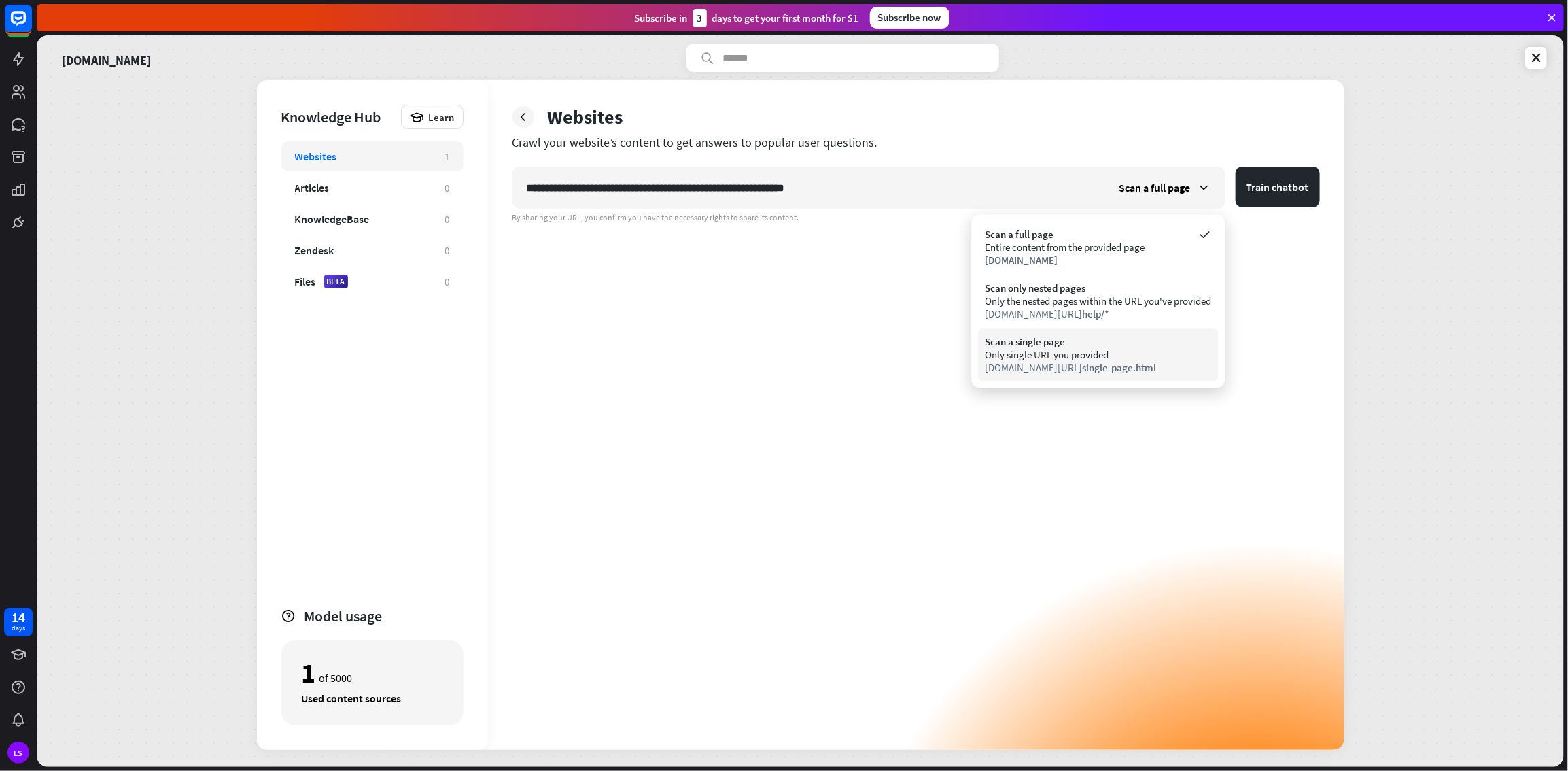
click at [940, 365] on span "single-page.html" at bounding box center [1119, 367] width 74 height 13
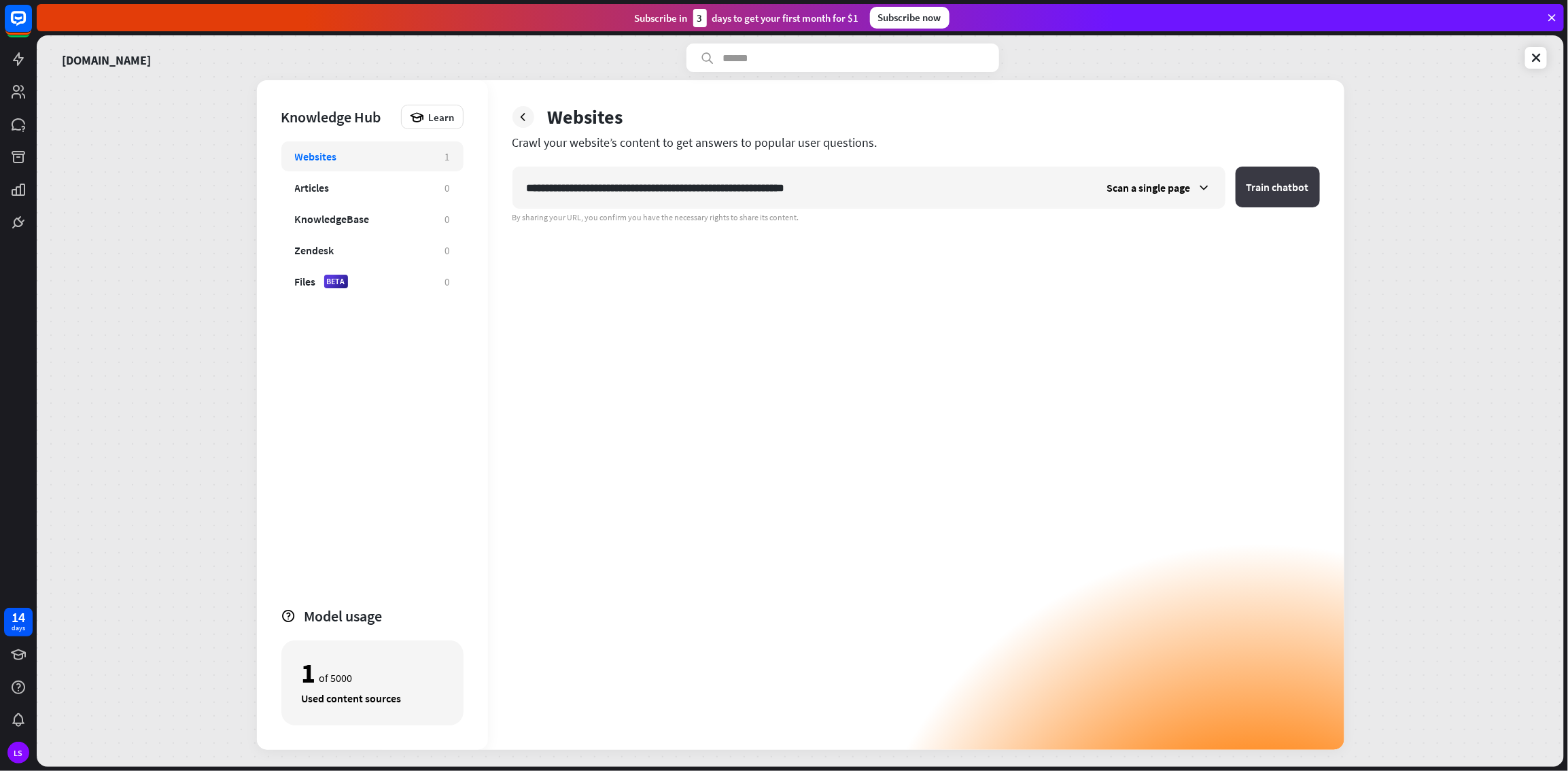
click at [940, 194] on button "Train chatbot" at bounding box center [1278, 187] width 84 height 41
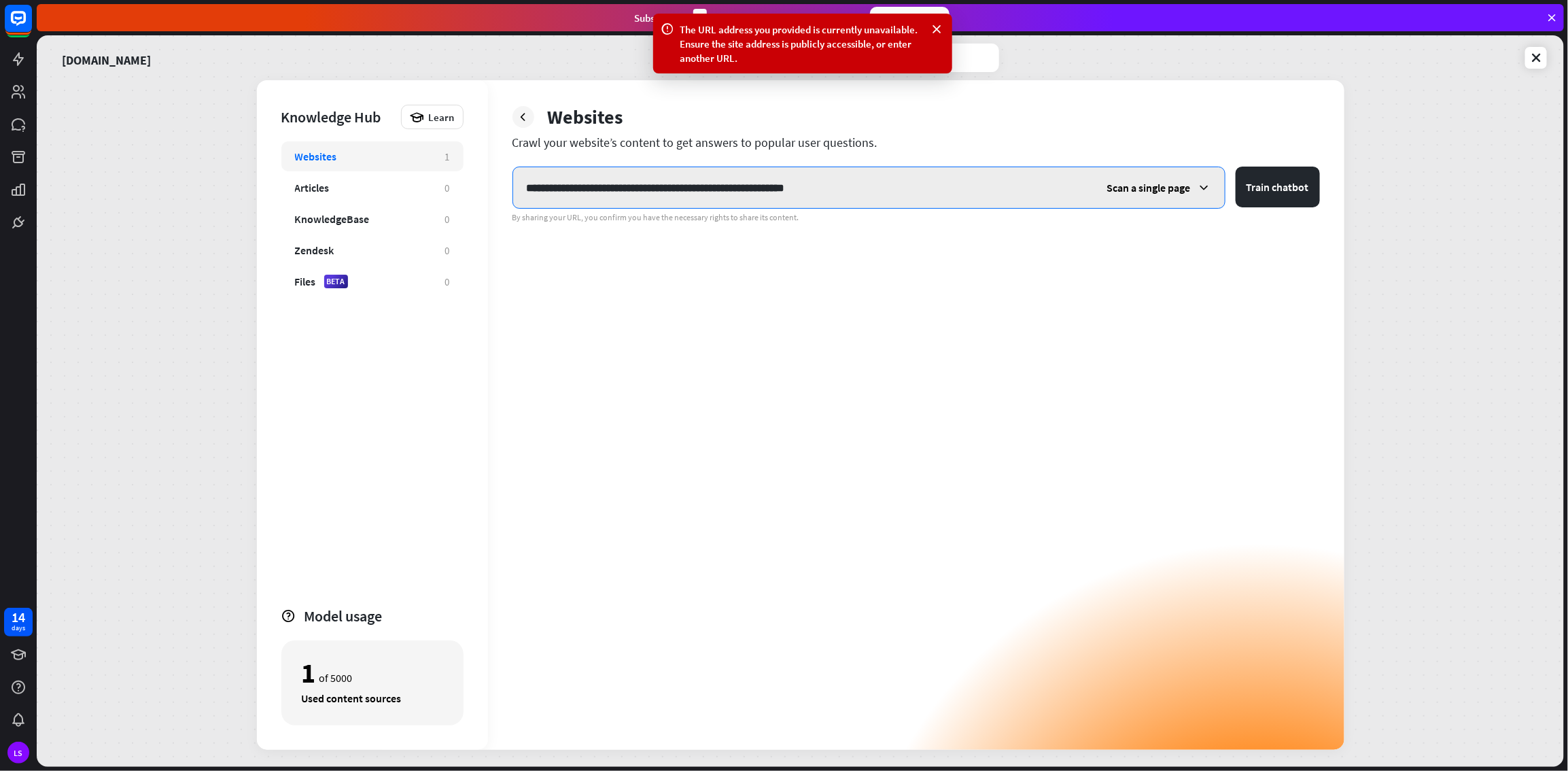
click at [940, 190] on input "**********" at bounding box center [803, 187] width 581 height 41
paste input "text"
type input "**********"
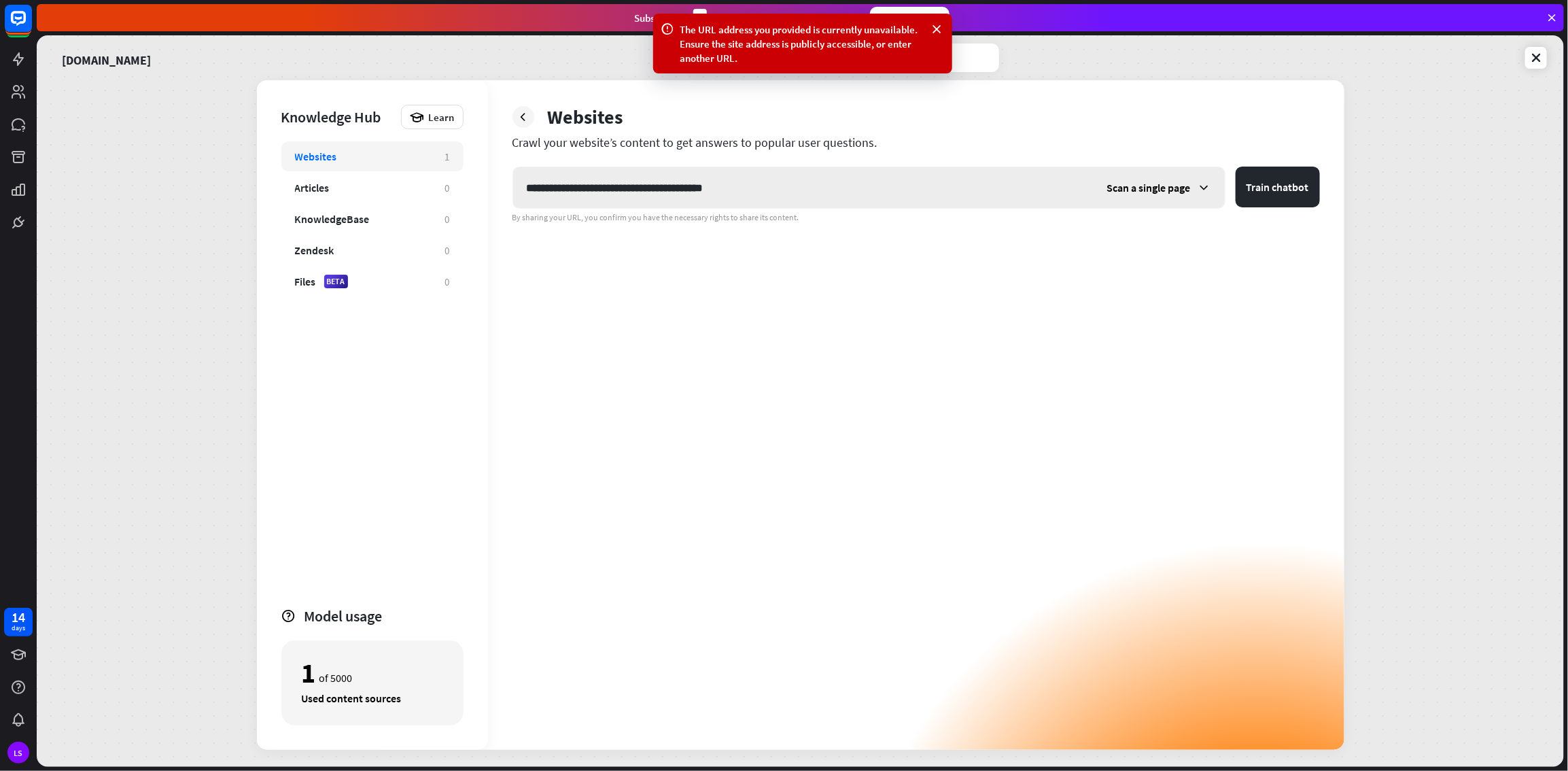
click at [940, 191] on icon at bounding box center [1204, 187] width 14 height 14
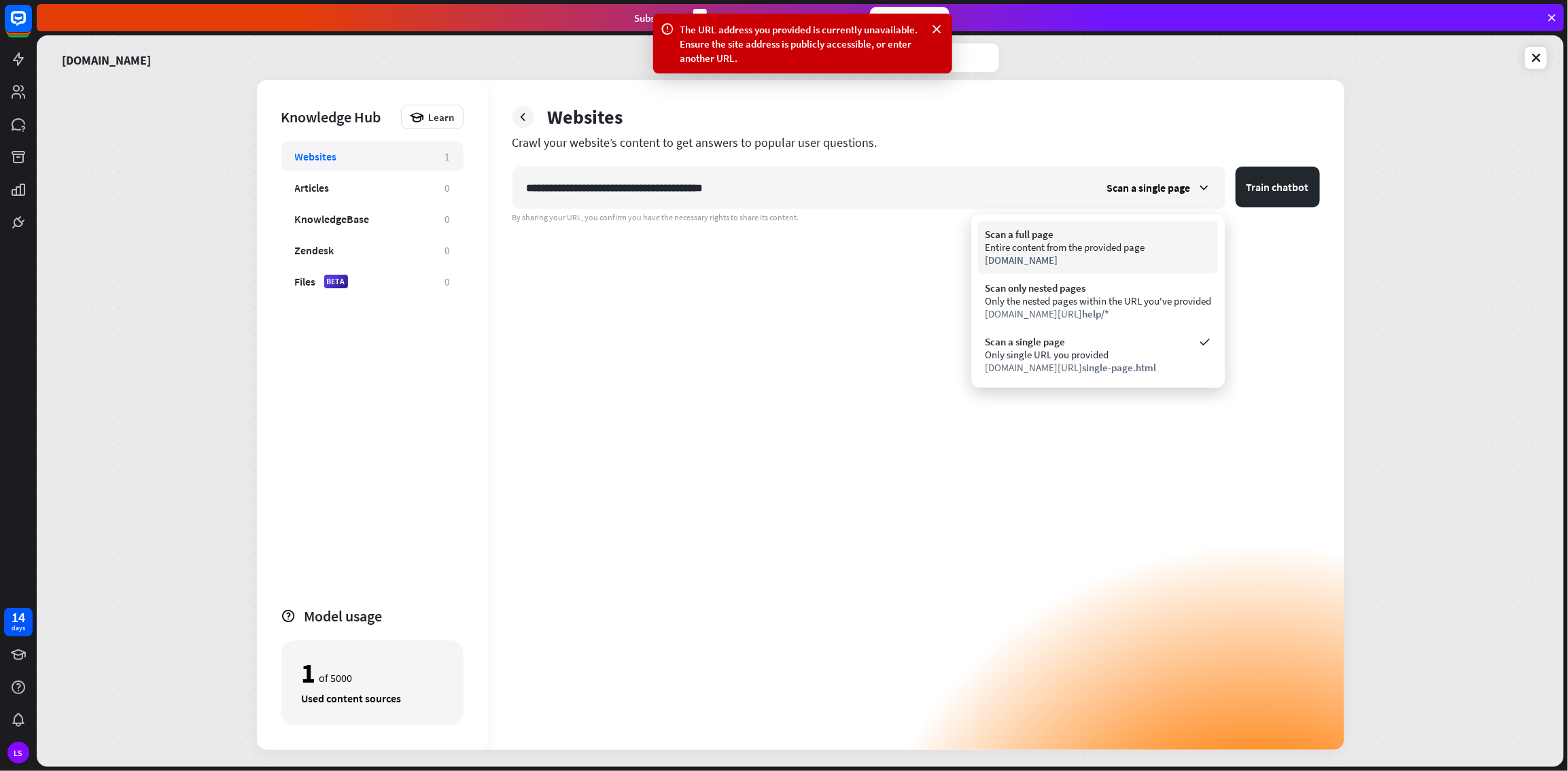
click at [940, 242] on div "Entire content from the provided page" at bounding box center [1099, 247] width 226 height 13
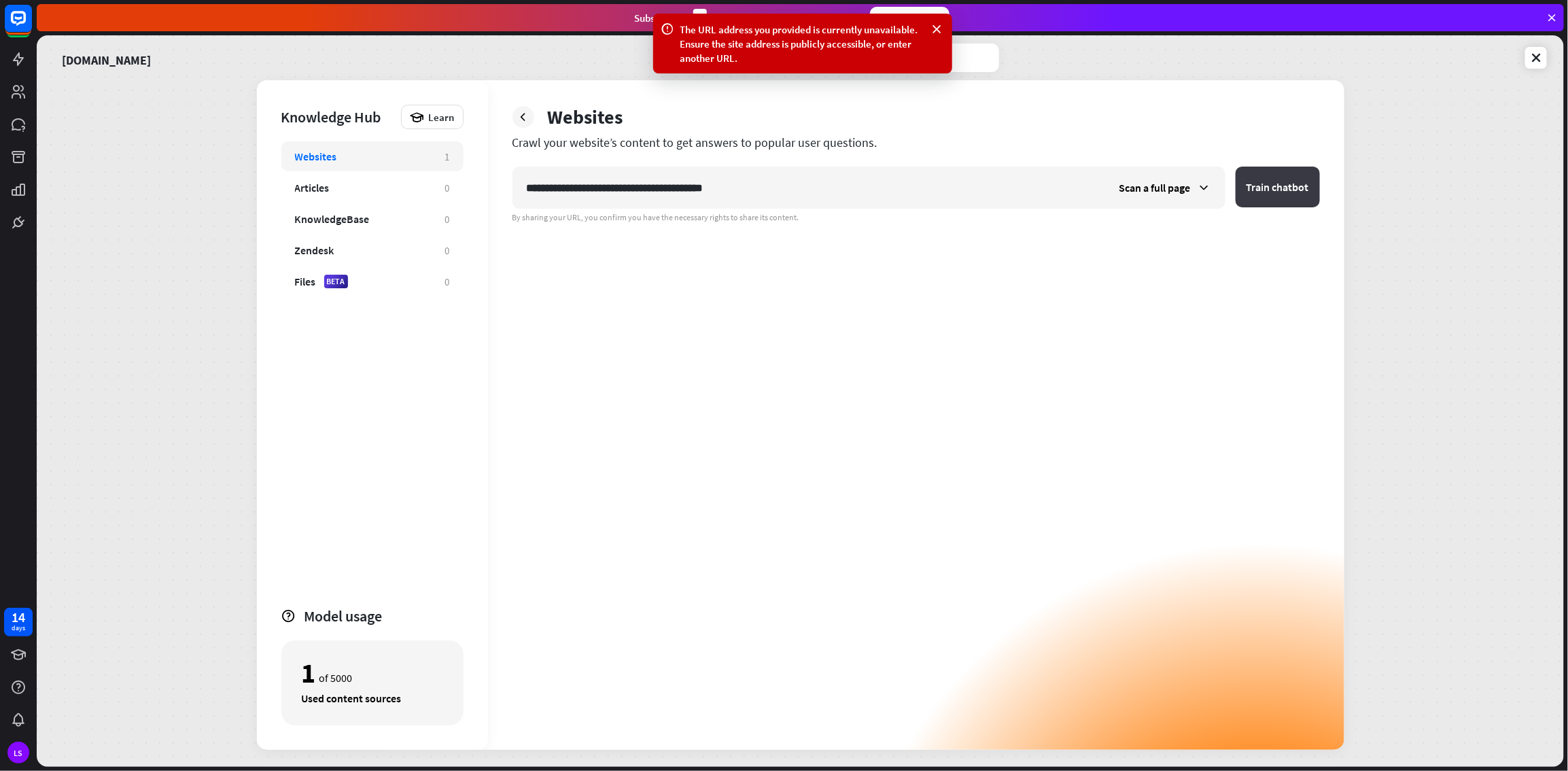
click at [940, 190] on button "Train chatbot" at bounding box center [1278, 187] width 84 height 41
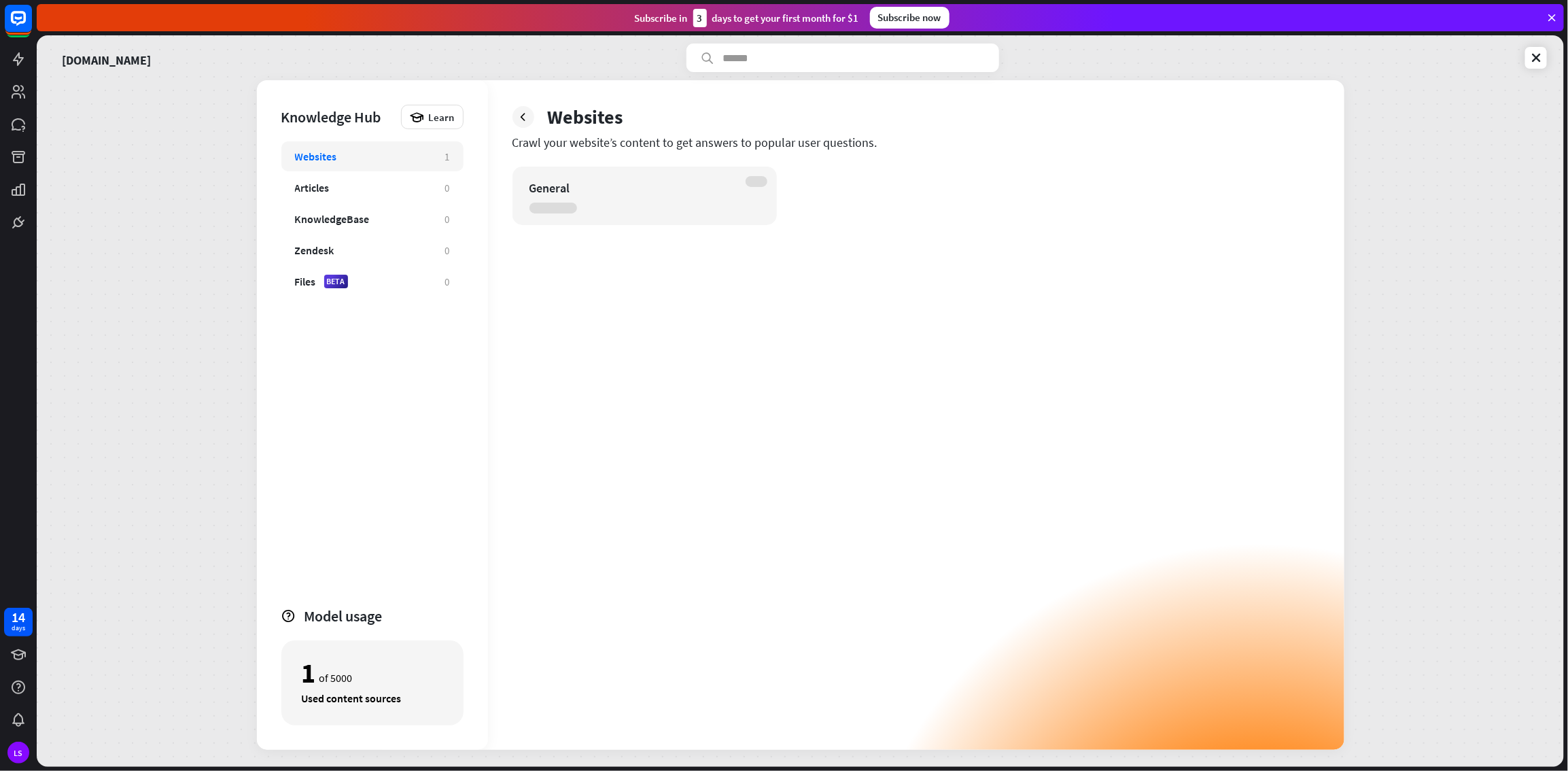
click at [348, 154] on div "Websites" at bounding box center [364, 156] width 137 height 14
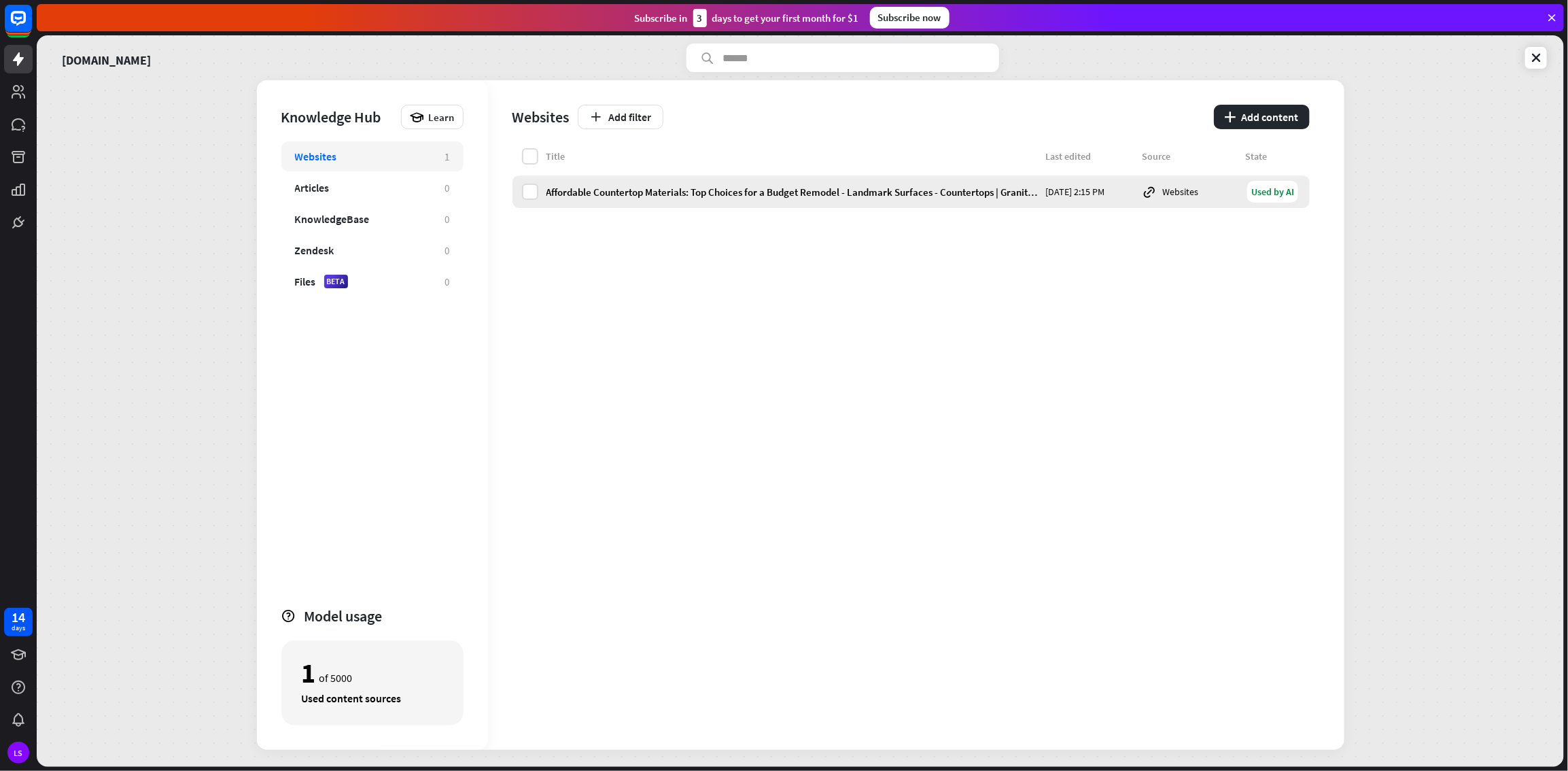
click at [940, 196] on div "Used by AI" at bounding box center [1273, 191] width 51 height 22
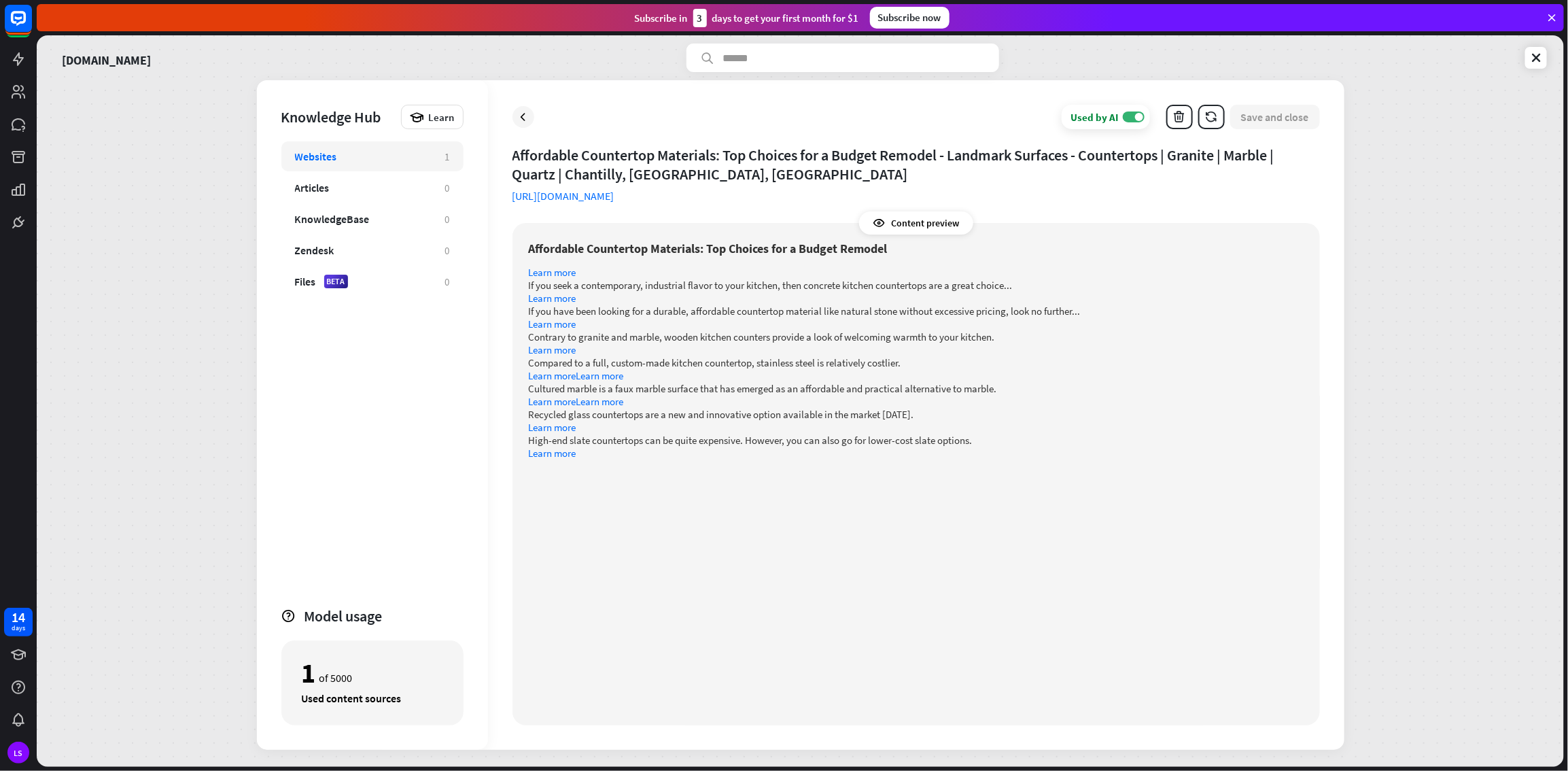
click at [922, 226] on div "Content preview" at bounding box center [916, 222] width 114 height 23
click at [879, 218] on icon at bounding box center [880, 222] width 14 height 14
click at [554, 270] on link "Learn more" at bounding box center [552, 272] width 47 height 13
click at [418, 192] on div "Articles" at bounding box center [364, 187] width 137 height 14
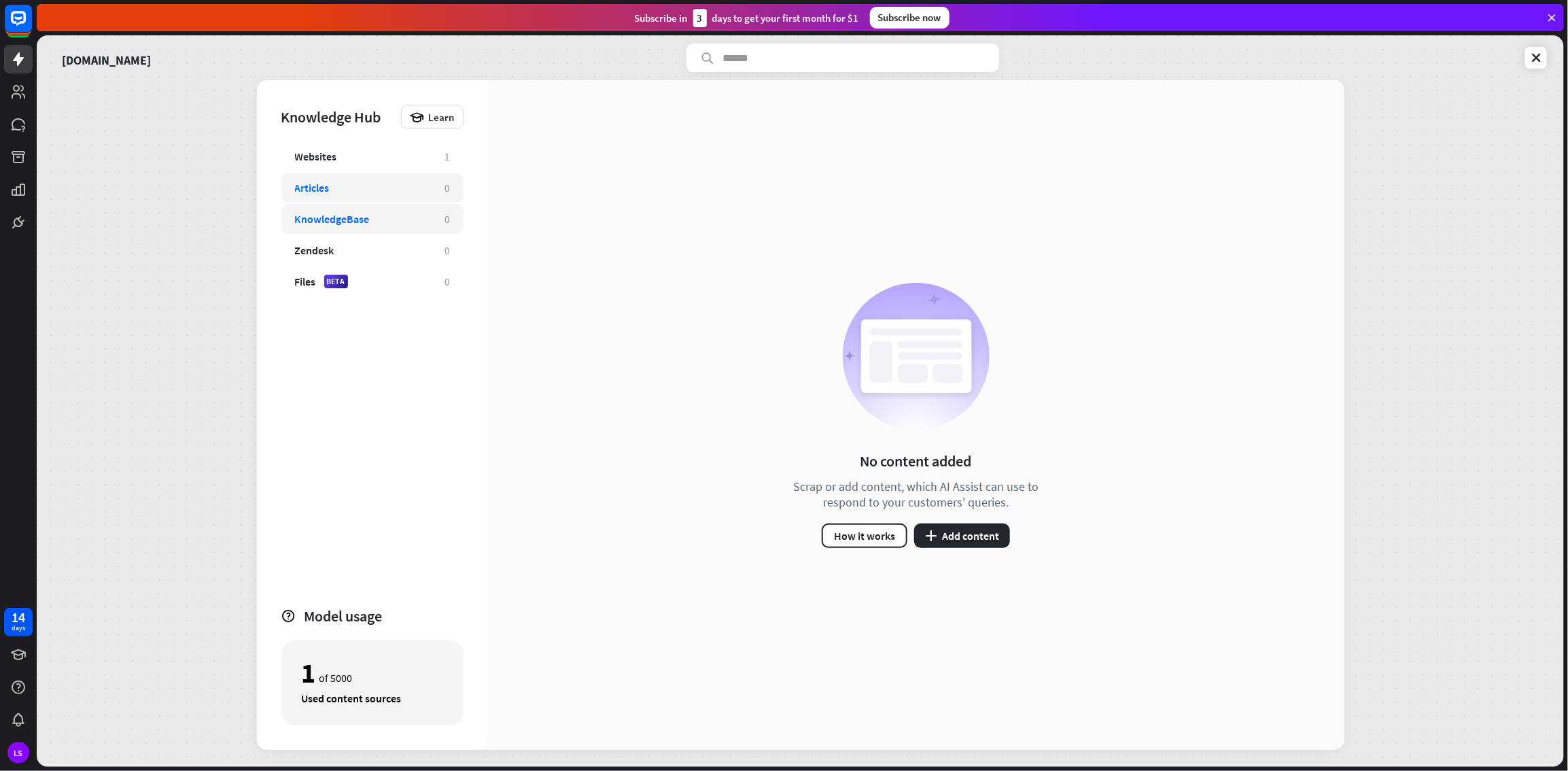
click at [400, 225] on div "KnowledgeBase 0" at bounding box center [373, 219] width 182 height 30
click at [346, 185] on div "Articles" at bounding box center [364, 187] width 137 height 14
click at [335, 157] on div "Websites" at bounding box center [316, 156] width 42 height 14
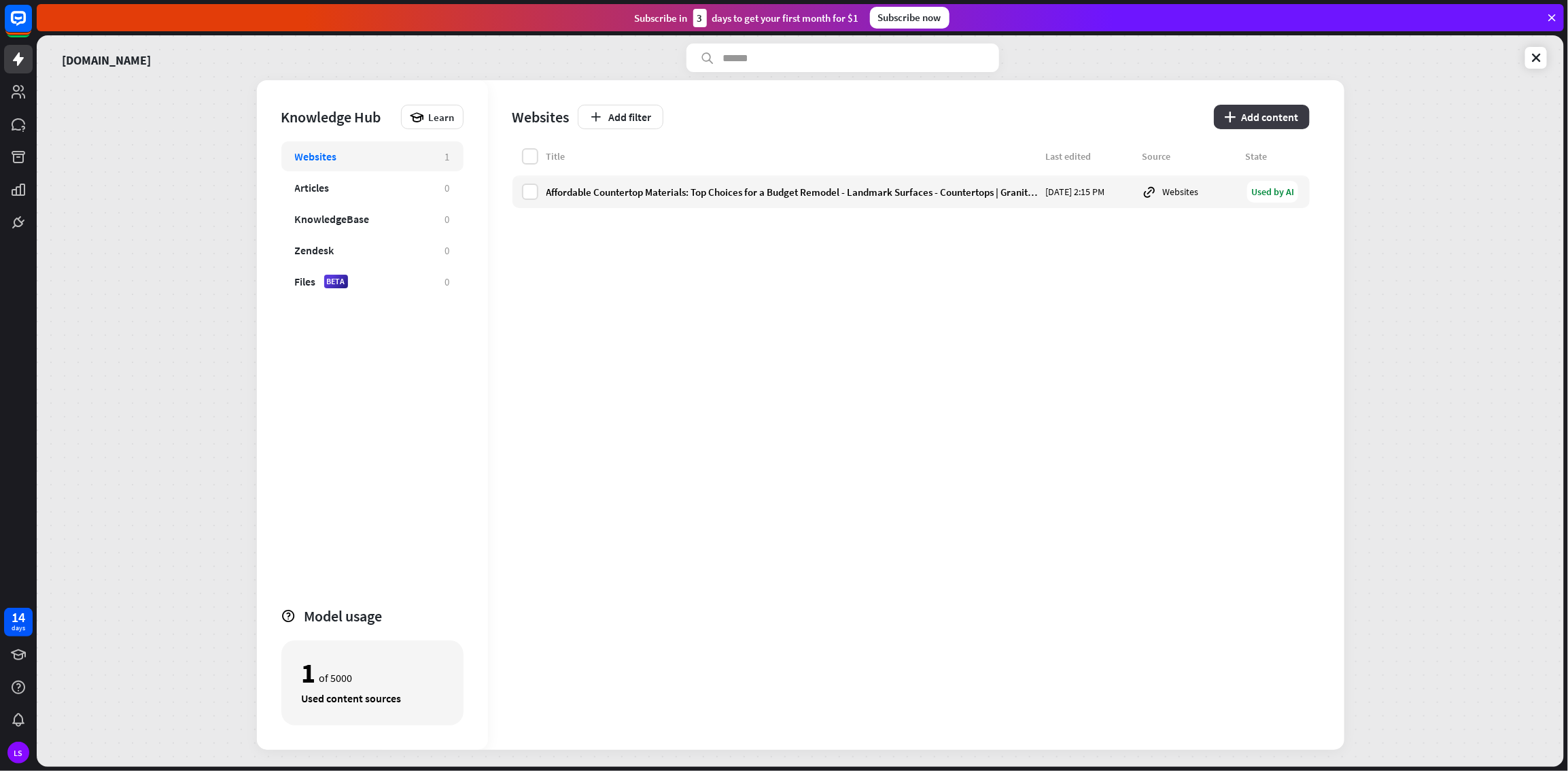
click at [940, 115] on icon "plus" at bounding box center [1231, 117] width 12 height 11
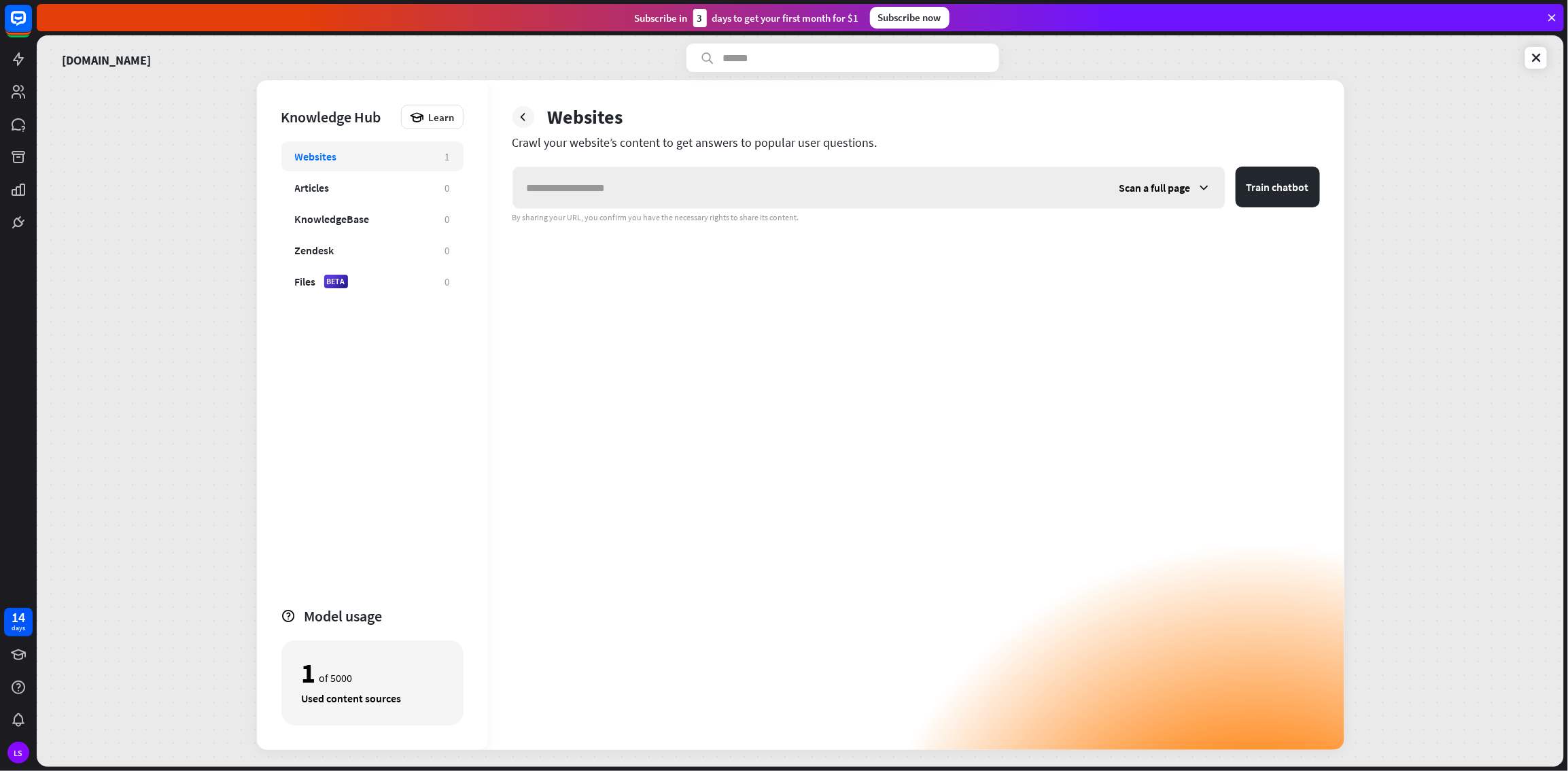
click at [940, 187] on div "Scan a full page" at bounding box center [1165, 187] width 119 height 41
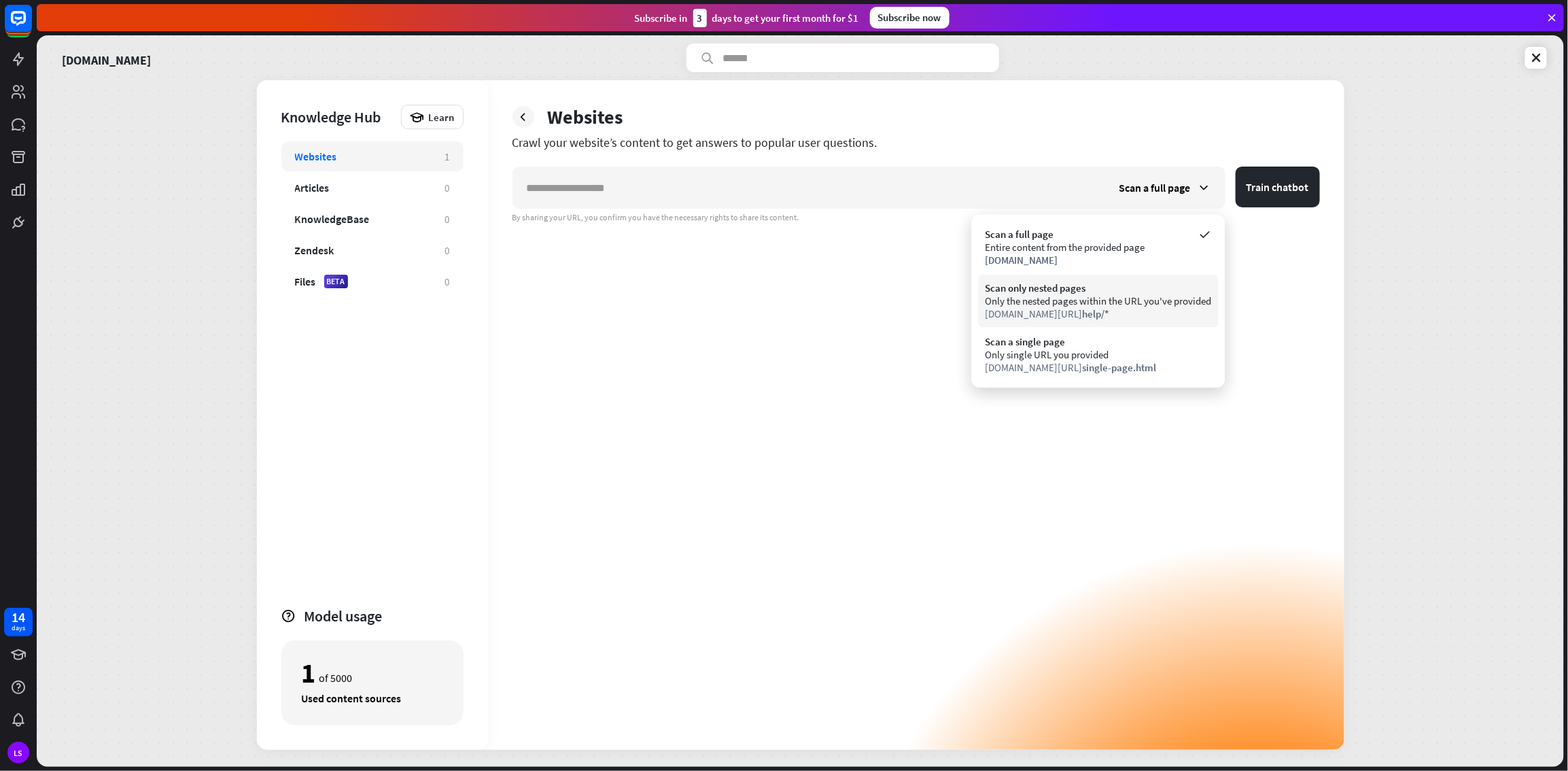
click at [940, 288] on div "Scan only nested pages" at bounding box center [1099, 288] width 226 height 13
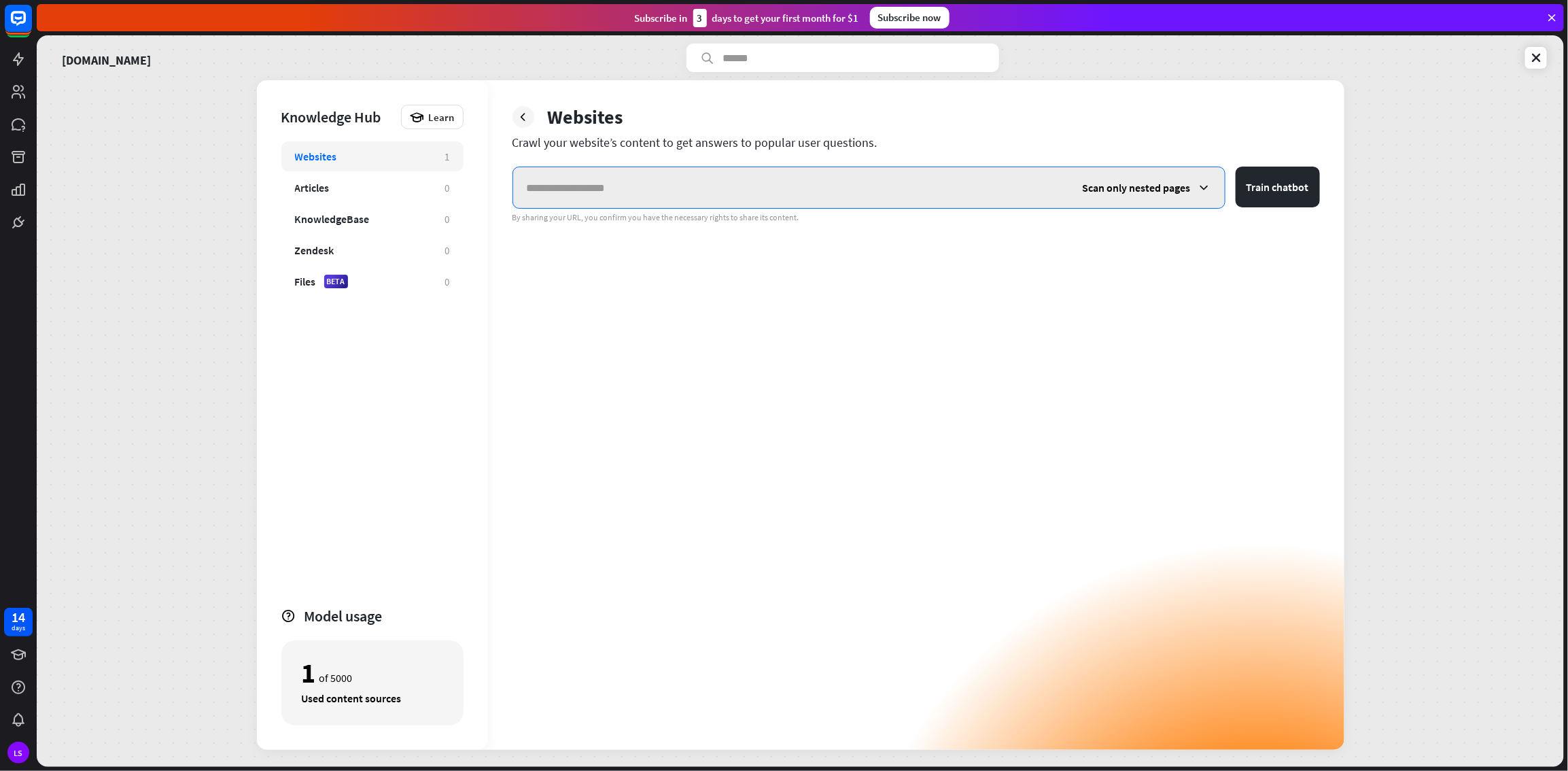
click at [724, 182] on input "text" at bounding box center [791, 187] width 556 height 41
paste input "**********"
type input "**********"
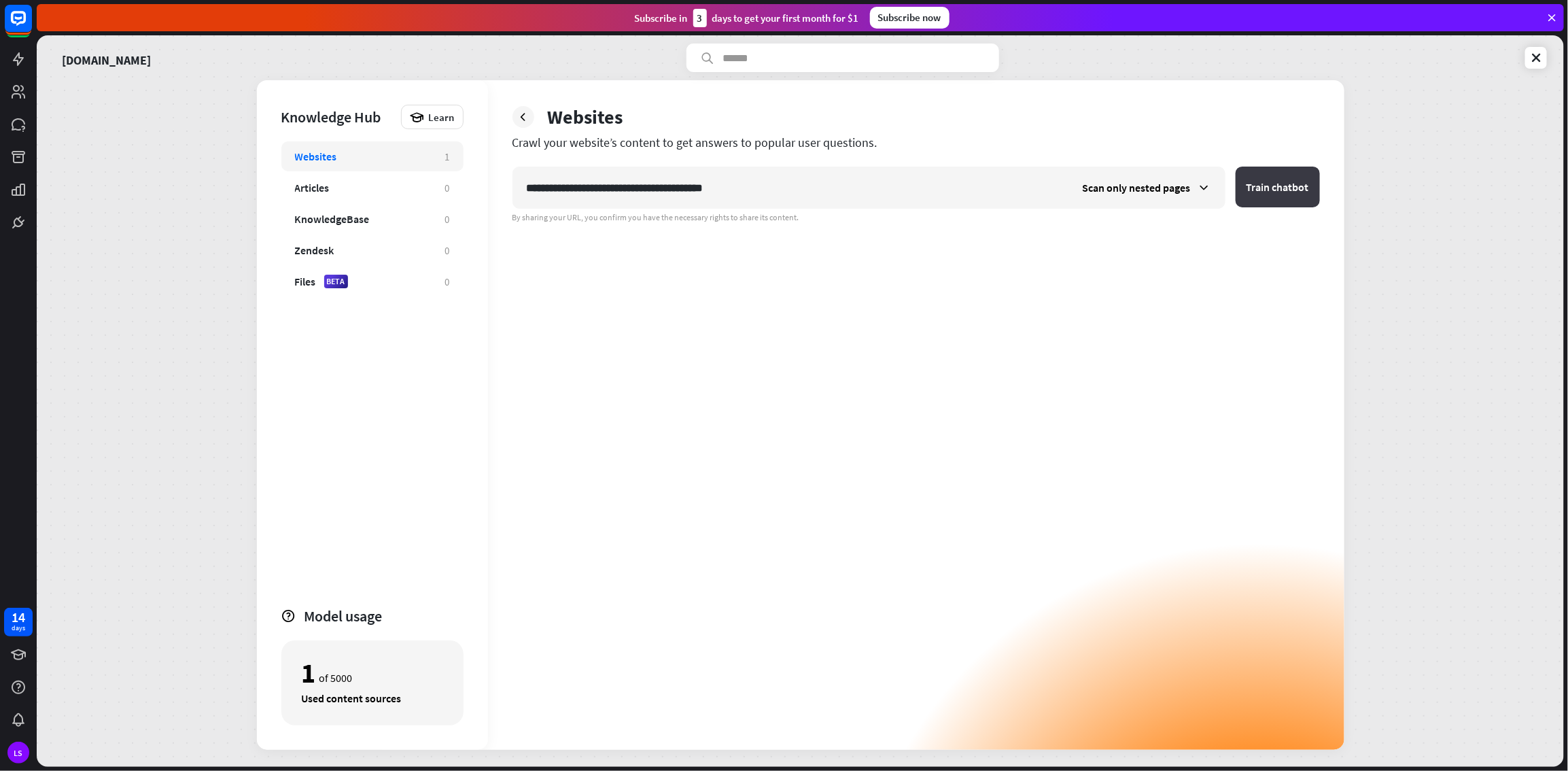
click at [940, 187] on button "Train chatbot" at bounding box center [1278, 187] width 84 height 41
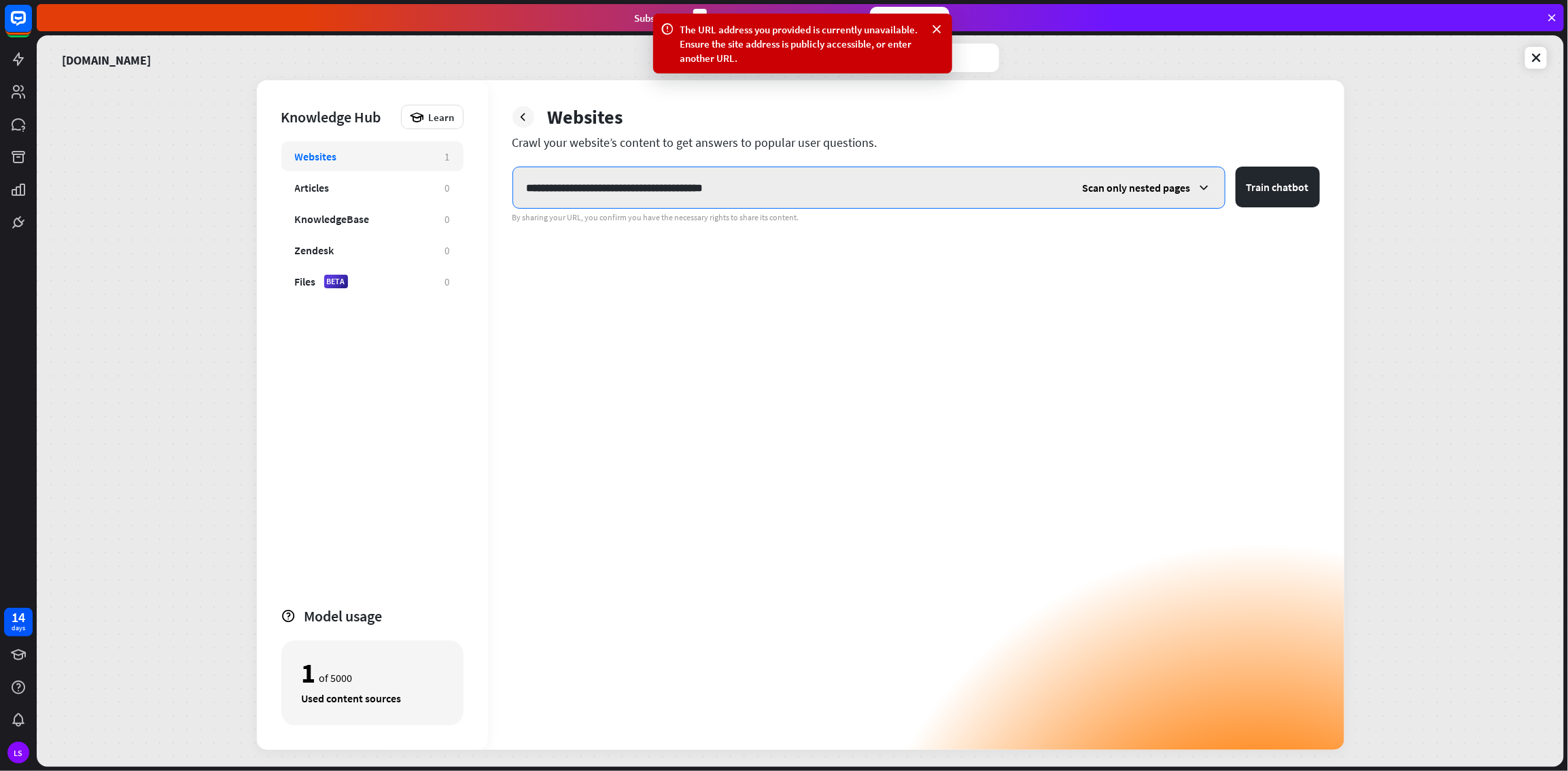
click at [775, 190] on input "**********" at bounding box center [791, 187] width 556 height 41
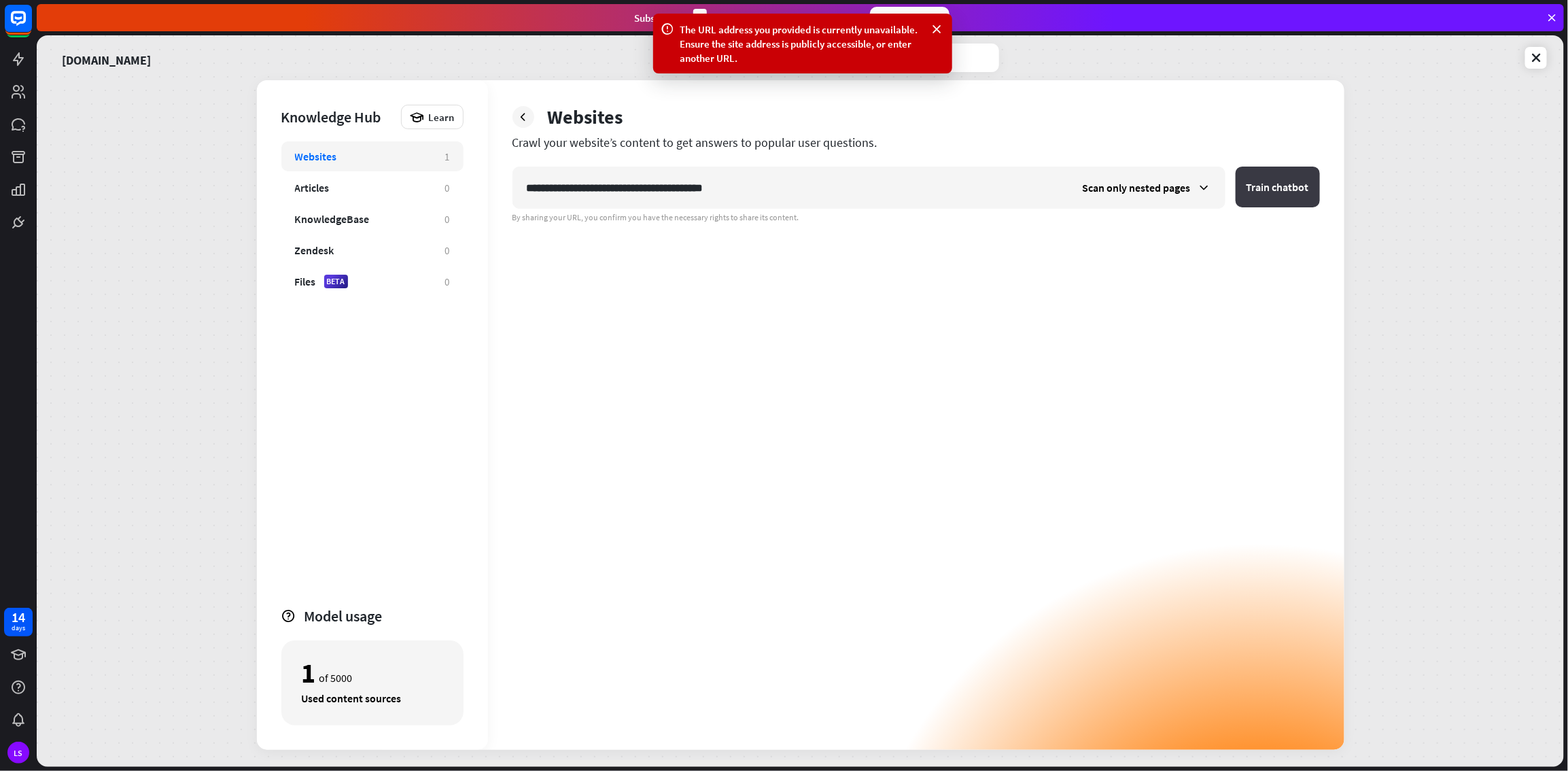
click at [940, 190] on button "Train chatbot" at bounding box center [1278, 187] width 84 height 41
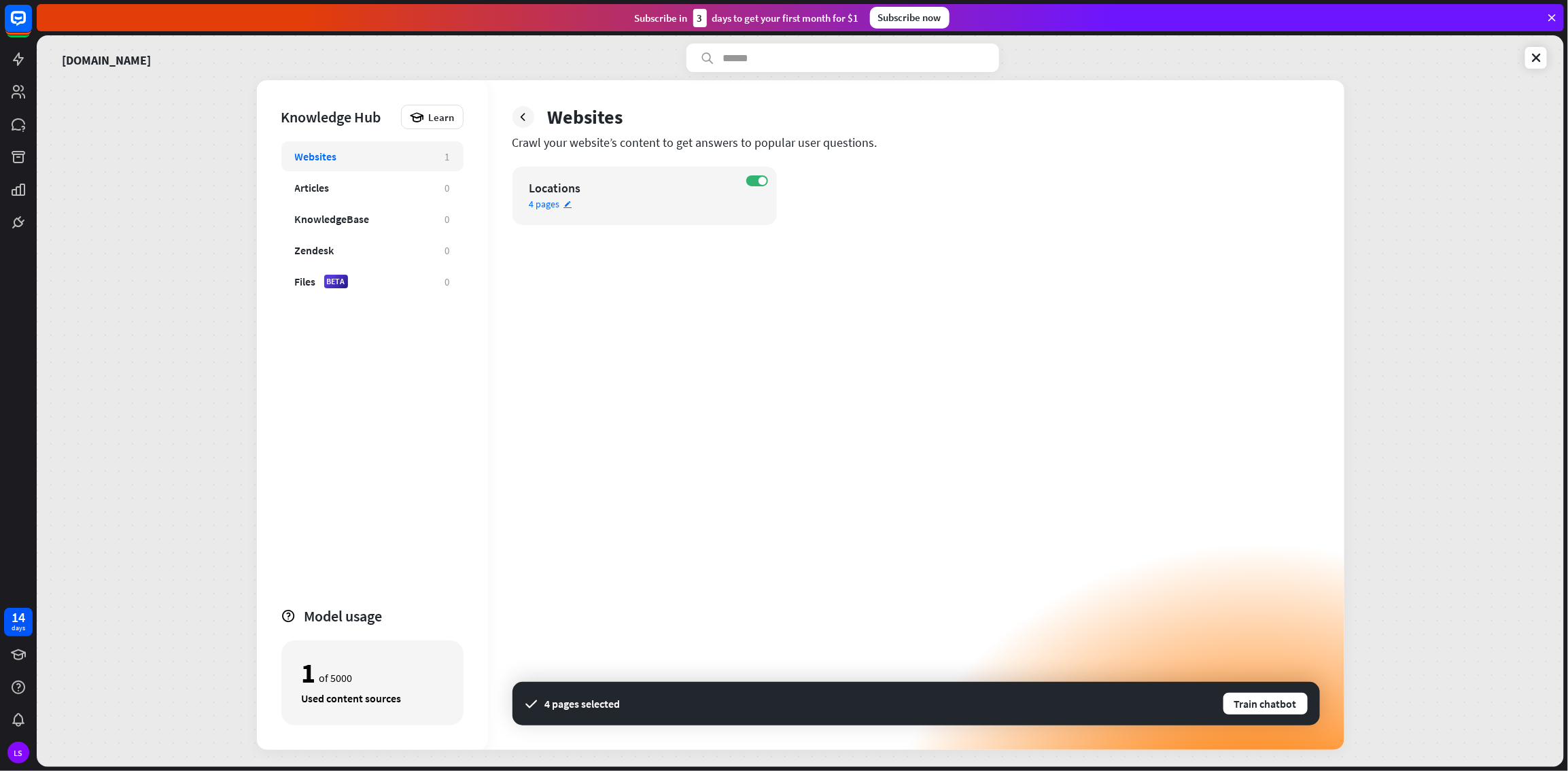
click at [568, 204] on icon "edit" at bounding box center [568, 204] width 9 height 9
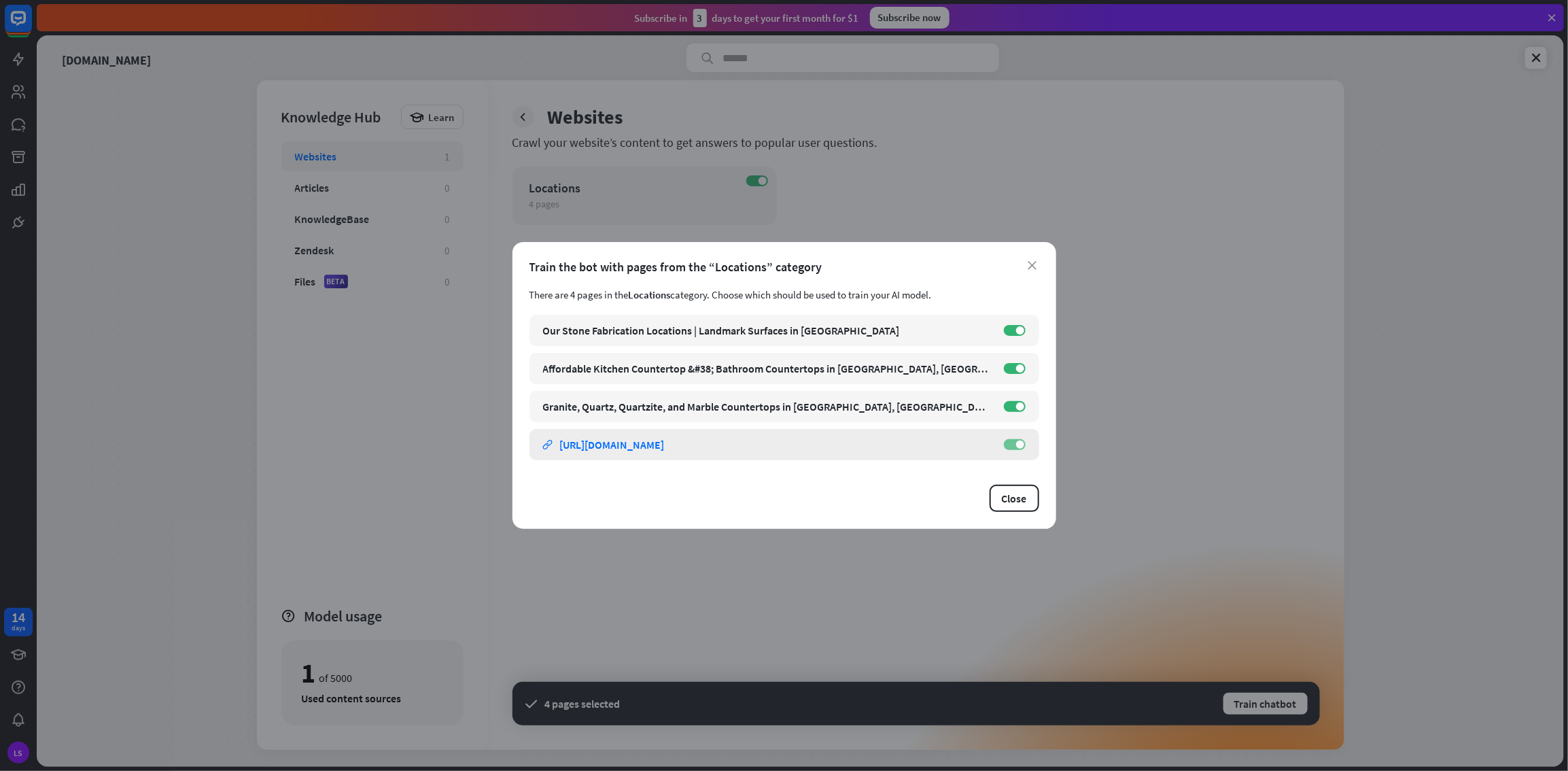
click at [940, 417] on label "ON" at bounding box center [1015, 445] width 22 height 11
click at [940, 417] on button "Close" at bounding box center [1015, 499] width 49 height 27
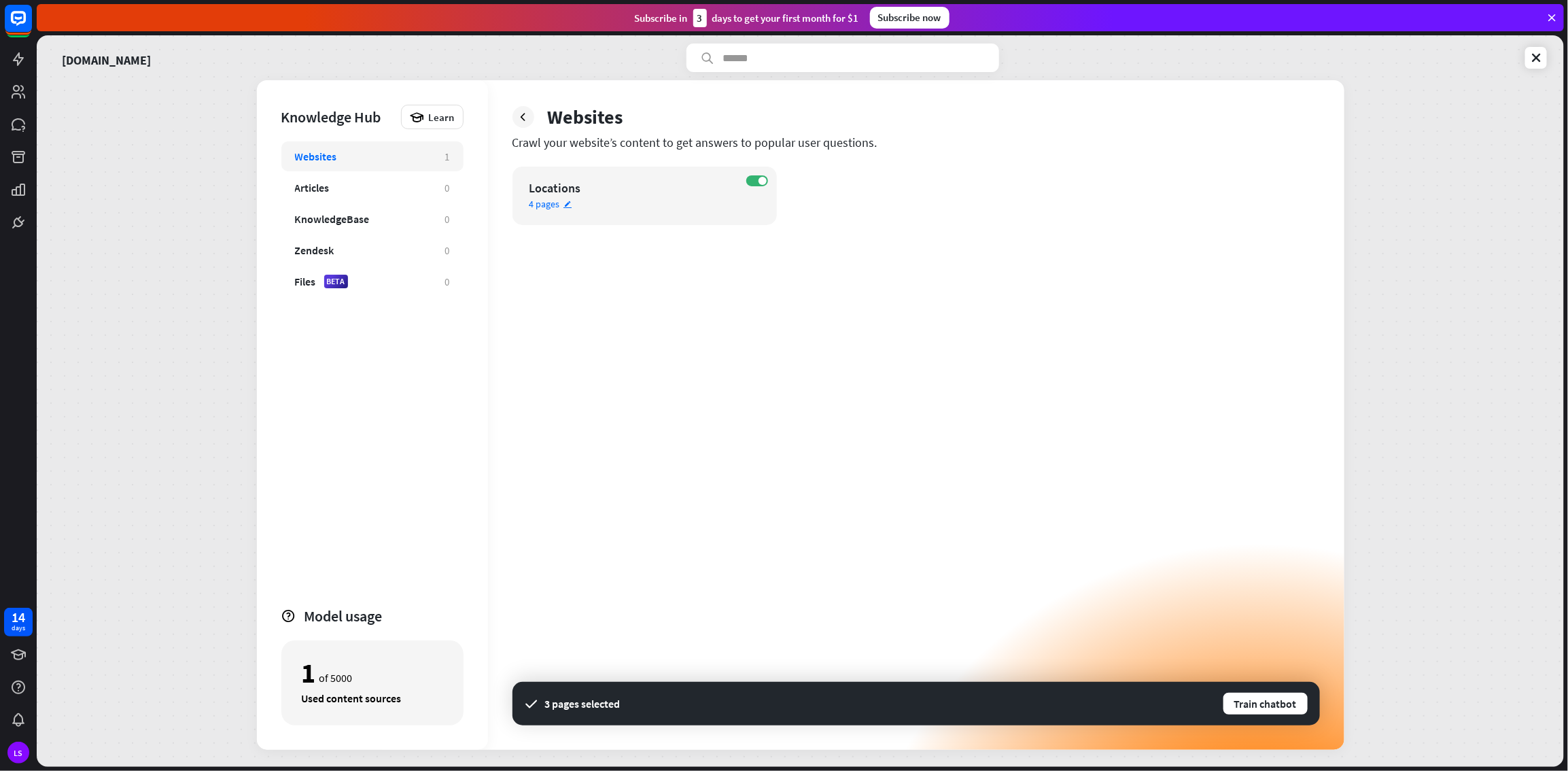
click at [547, 200] on span "4 pages" at bounding box center [545, 203] width 31 height 12
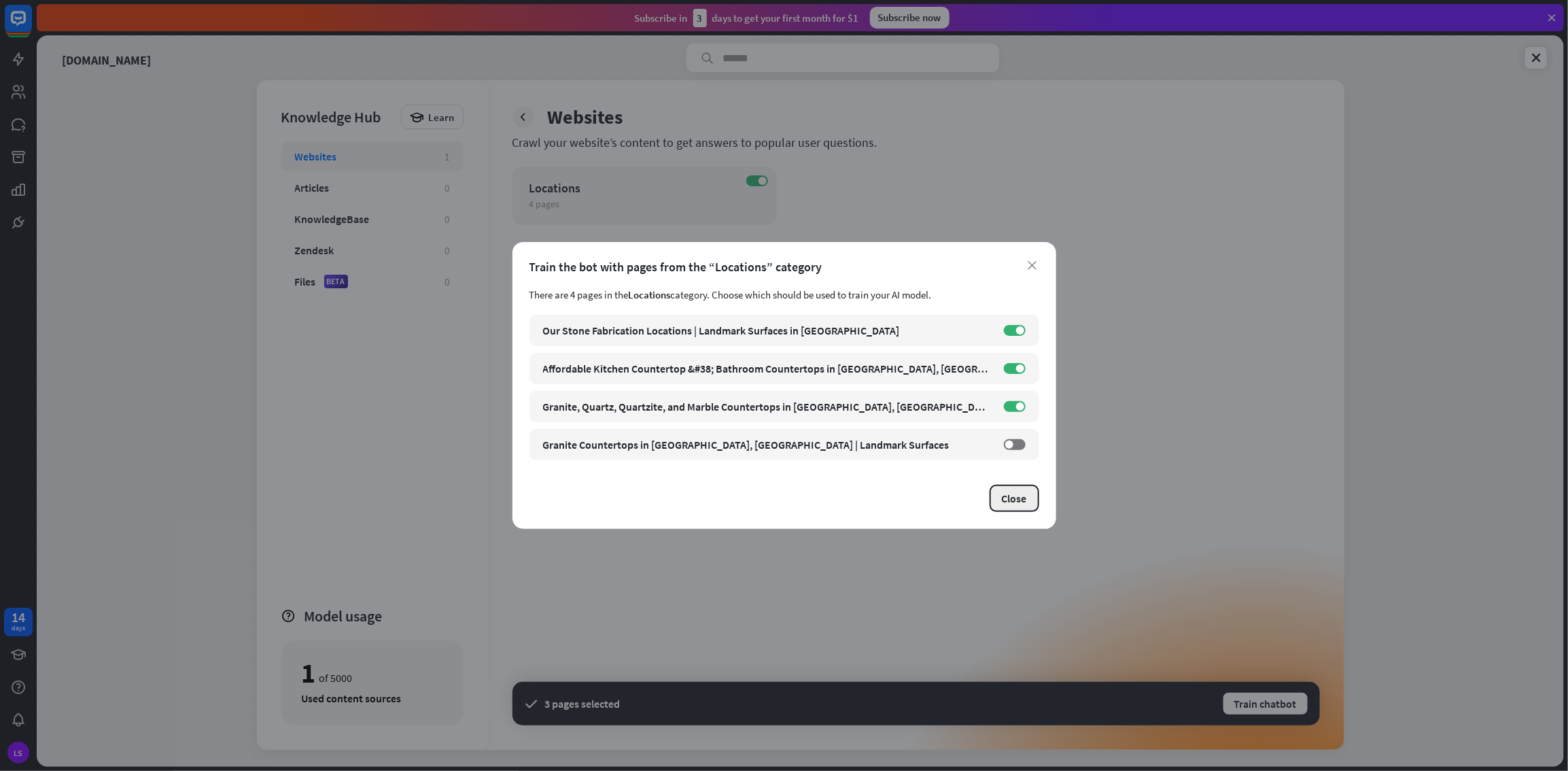
click at [940, 417] on button "Close" at bounding box center [1015, 499] width 49 height 27
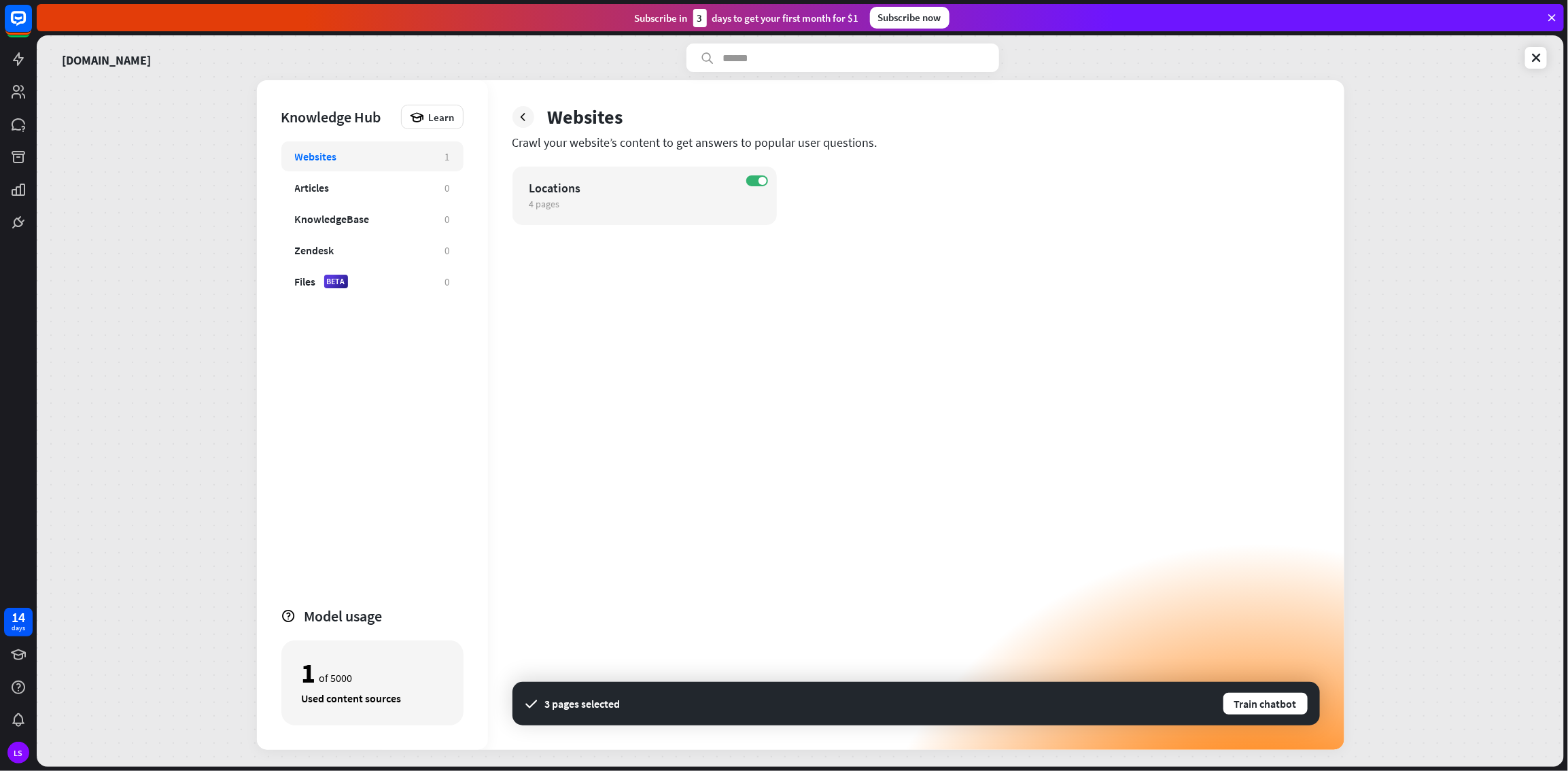
click at [758, 362] on div "ON Locations 4 pages edit 3 pages selected Train chatbot" at bounding box center [916, 458] width 808 height 583
click at [373, 153] on div "Websites" at bounding box center [364, 156] width 137 height 14
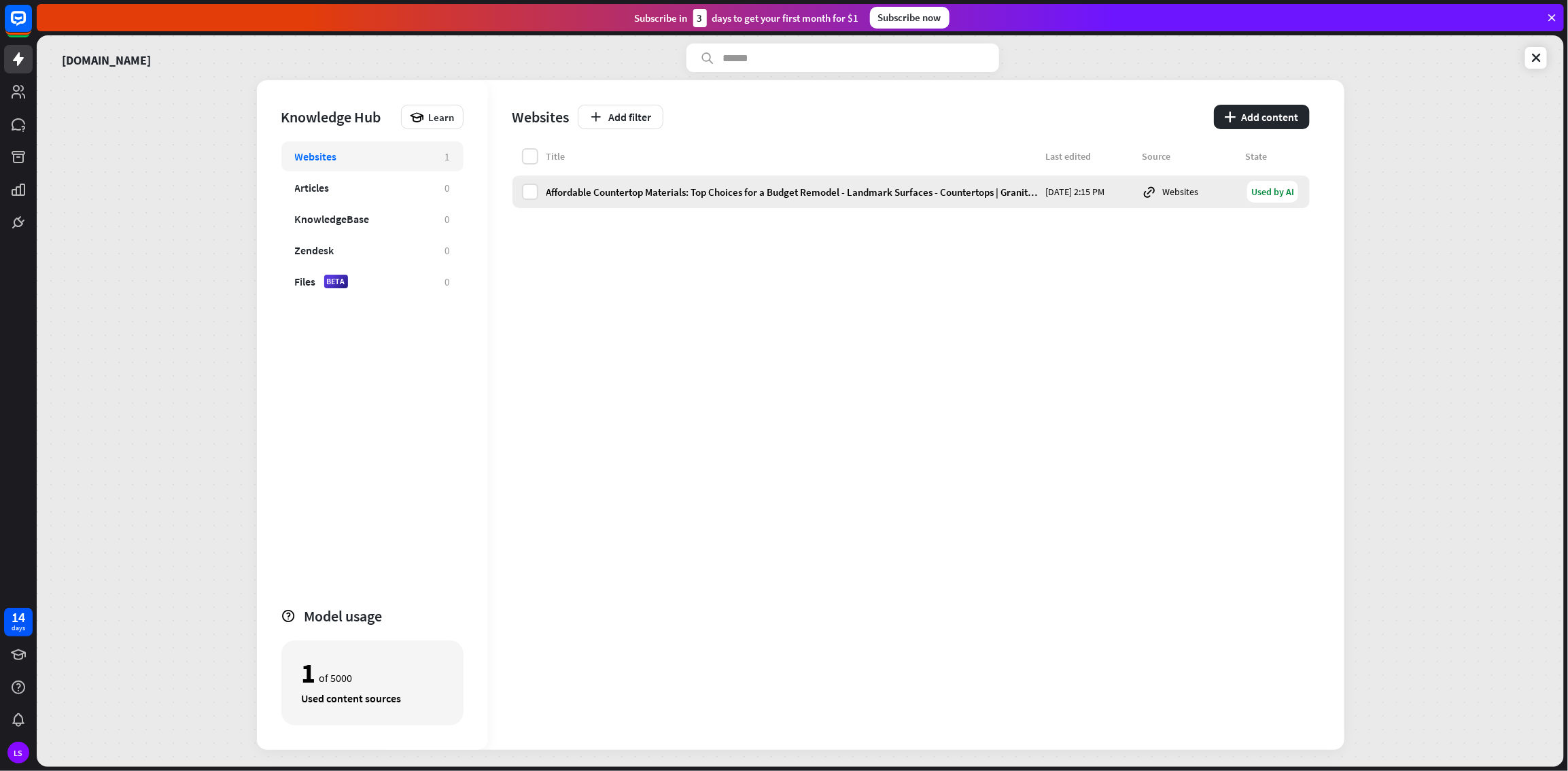
click at [809, 200] on div "Affordable Countertop Materials: Top Choices for a Budget Remodel - Landmark Su…" at bounding box center [911, 191] width 798 height 33
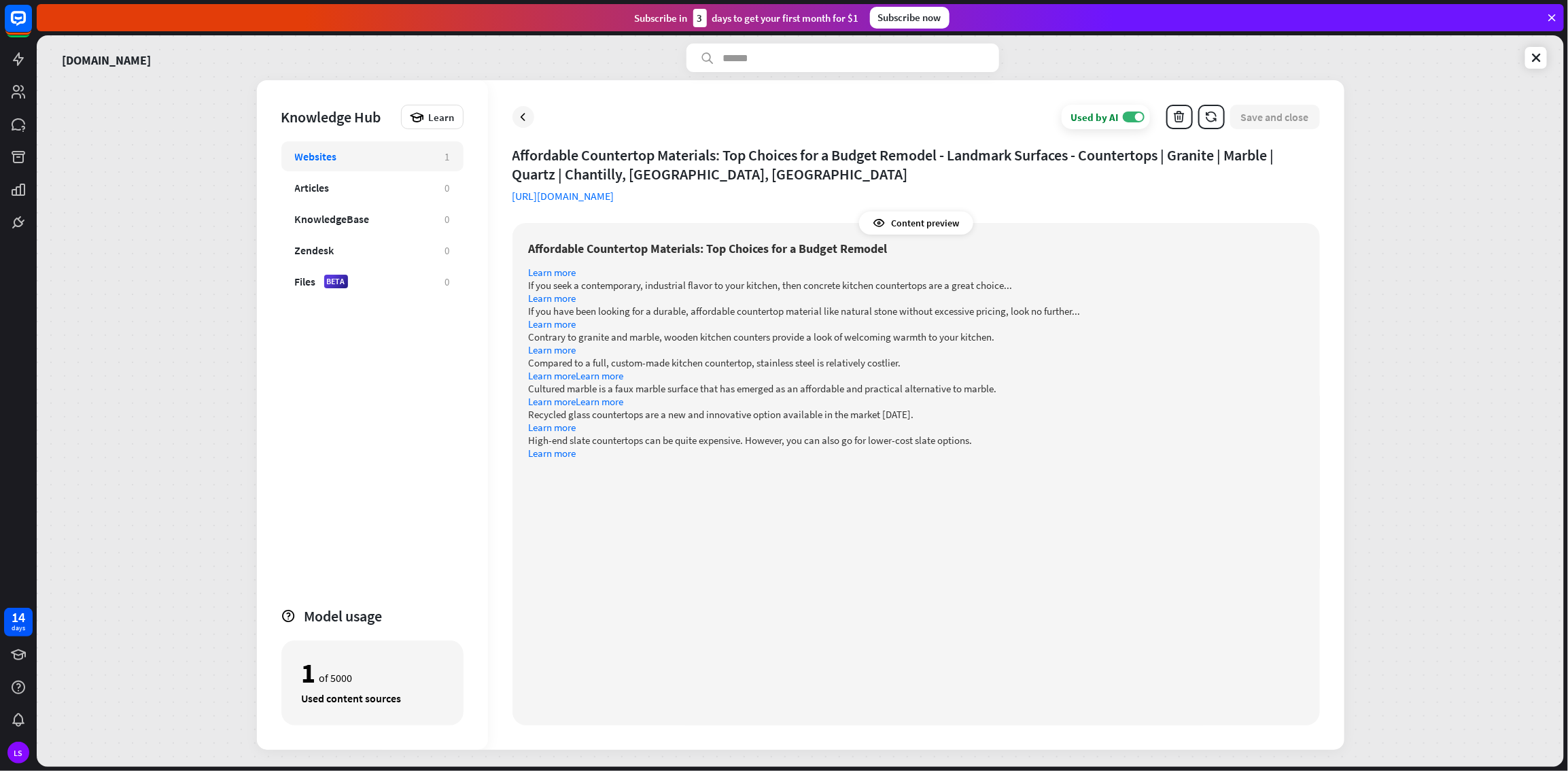
click at [348, 152] on div "Websites" at bounding box center [364, 156] width 137 height 14
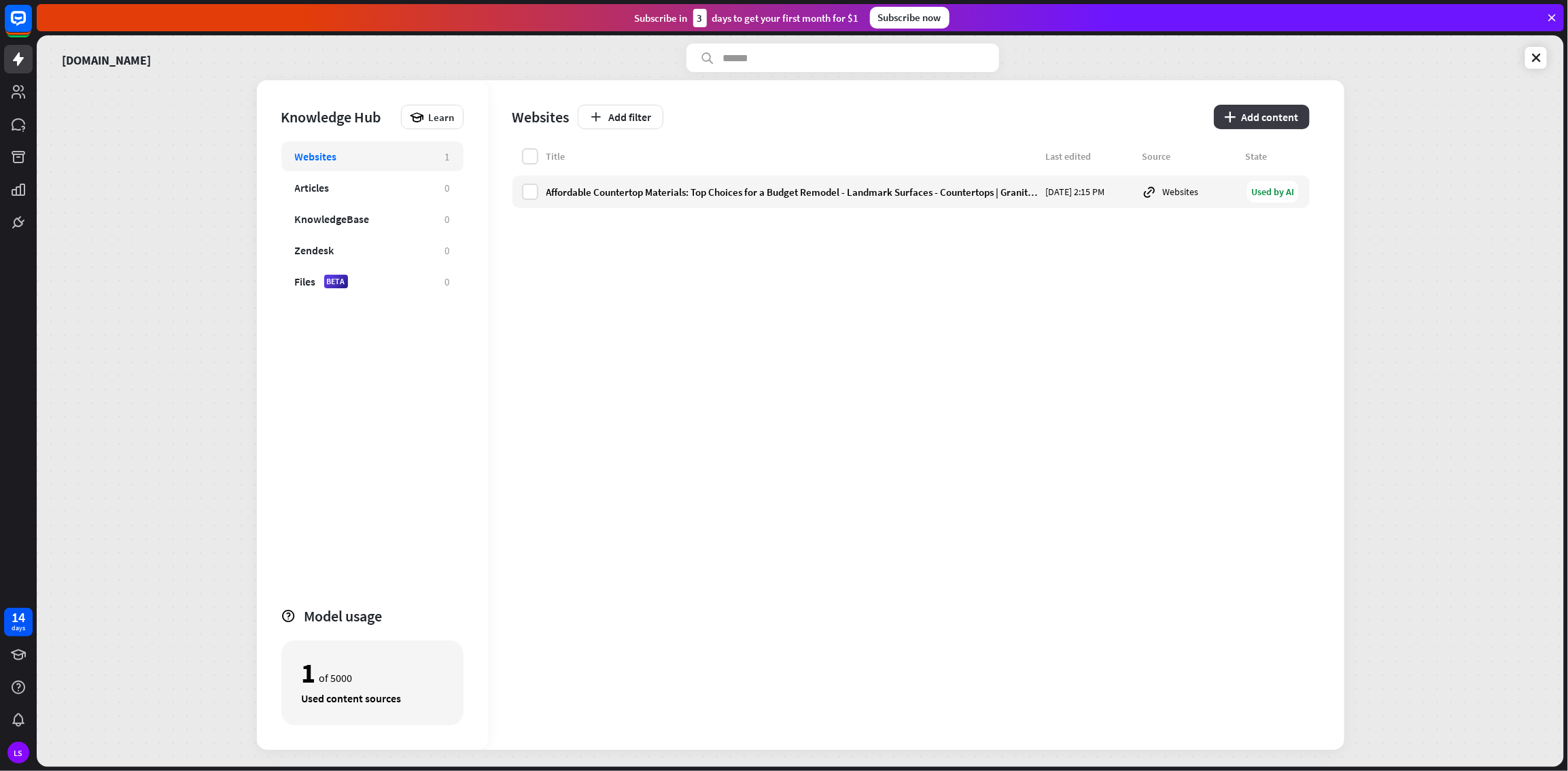
click at [940, 110] on button "plus Add content" at bounding box center [1262, 117] width 96 height 25
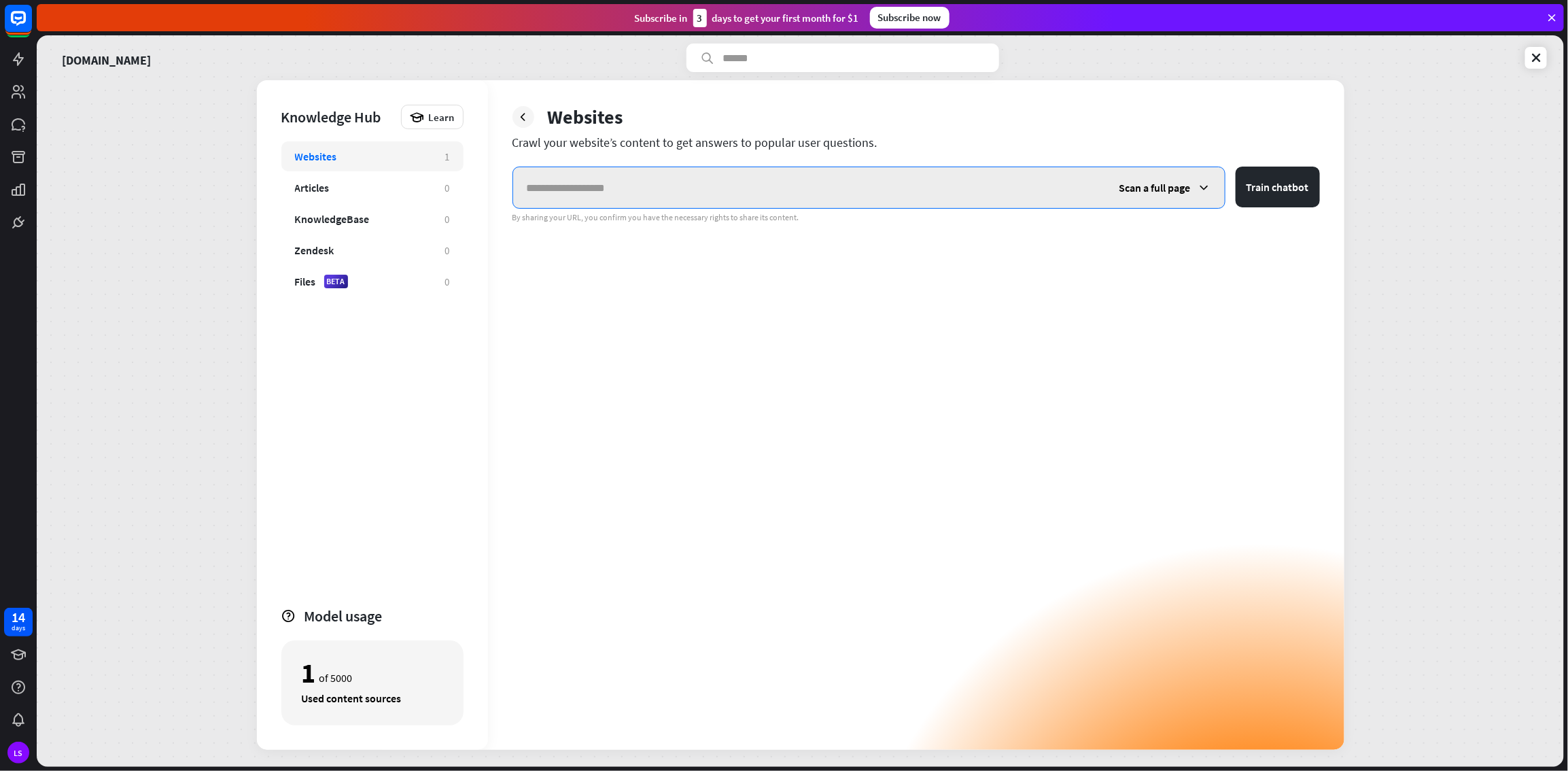
click at [615, 186] on input "text" at bounding box center [810, 187] width 593 height 41
paste input "**********"
type input "**********"
click at [940, 187] on icon at bounding box center [1204, 187] width 14 height 14
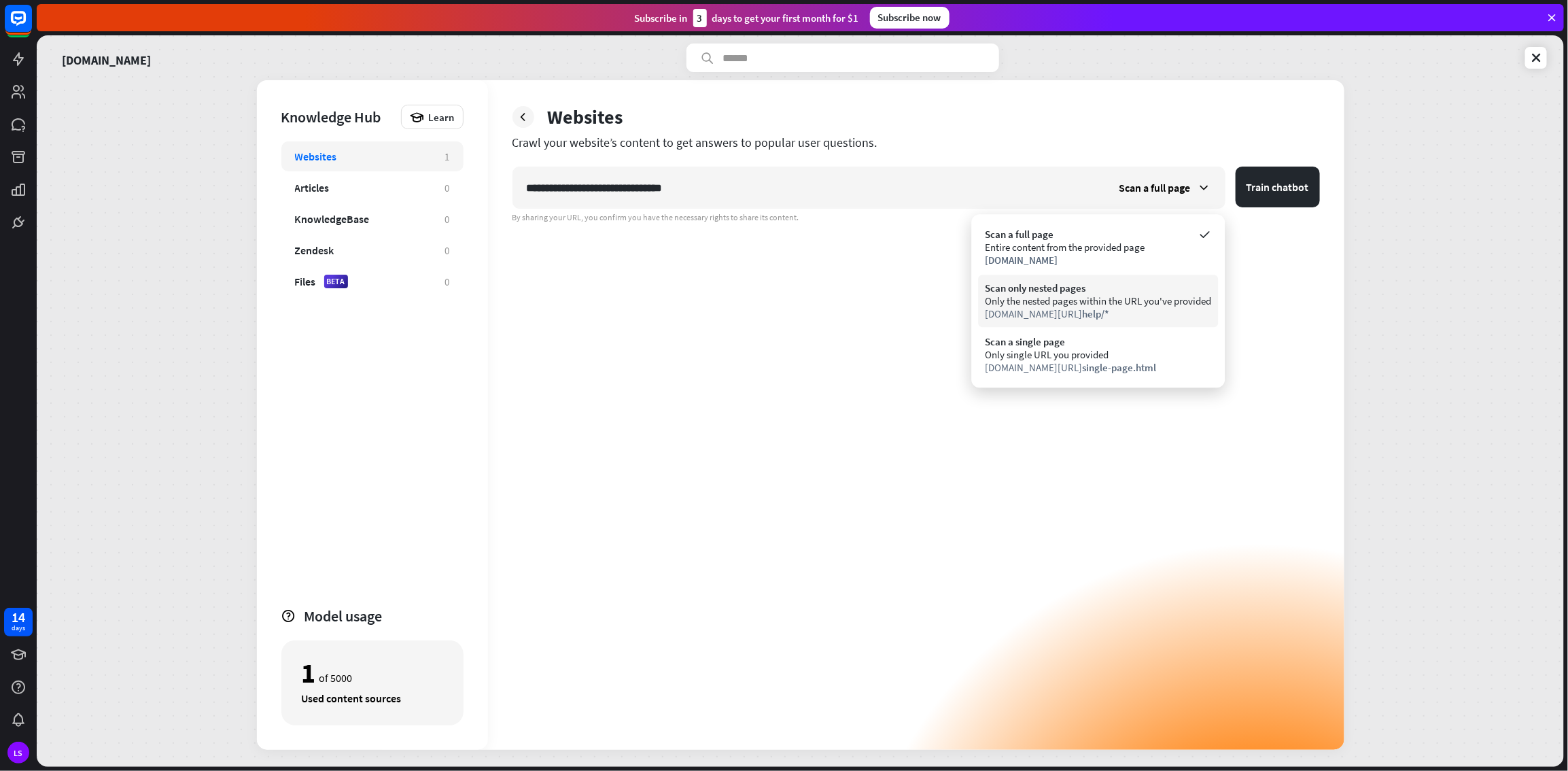
click at [940, 284] on div "Scan only nested pages" at bounding box center [1099, 288] width 226 height 13
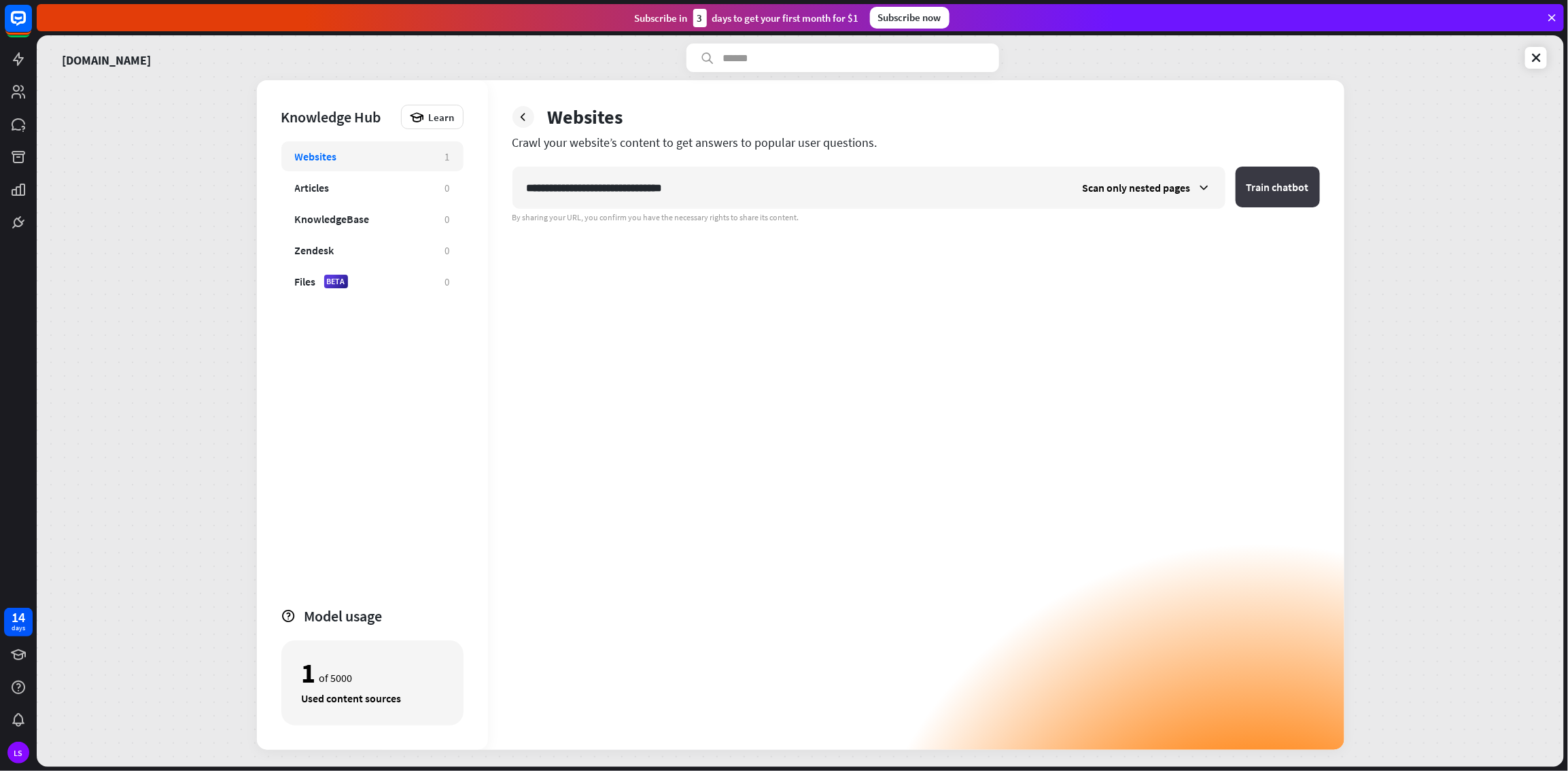
click at [940, 194] on button "Train chatbot" at bounding box center [1278, 187] width 84 height 41
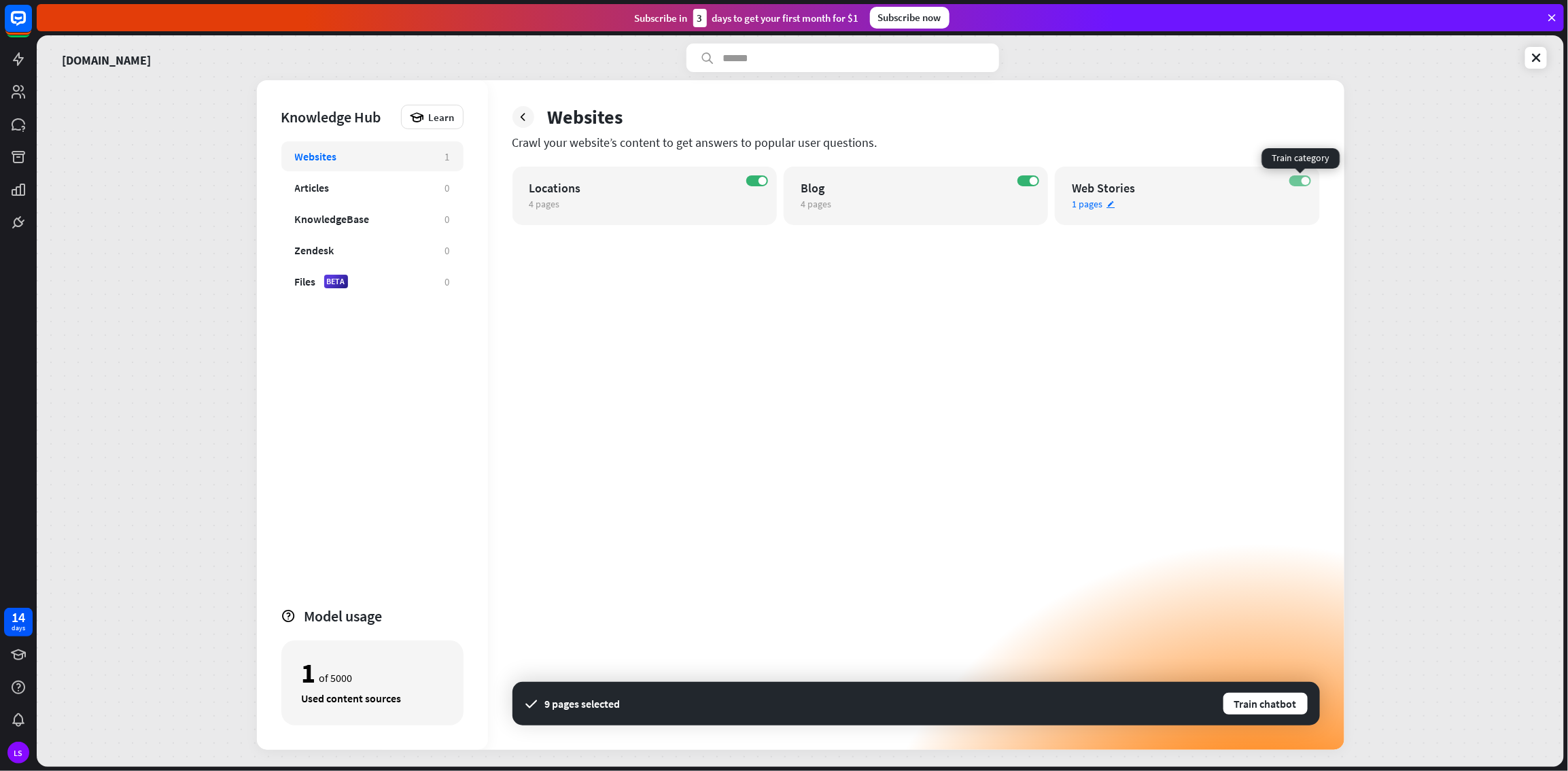
click at [940, 180] on label "ON" at bounding box center [1301, 180] width 22 height 11
click at [940, 417] on button "Train chatbot" at bounding box center [1265, 703] width 87 height 25
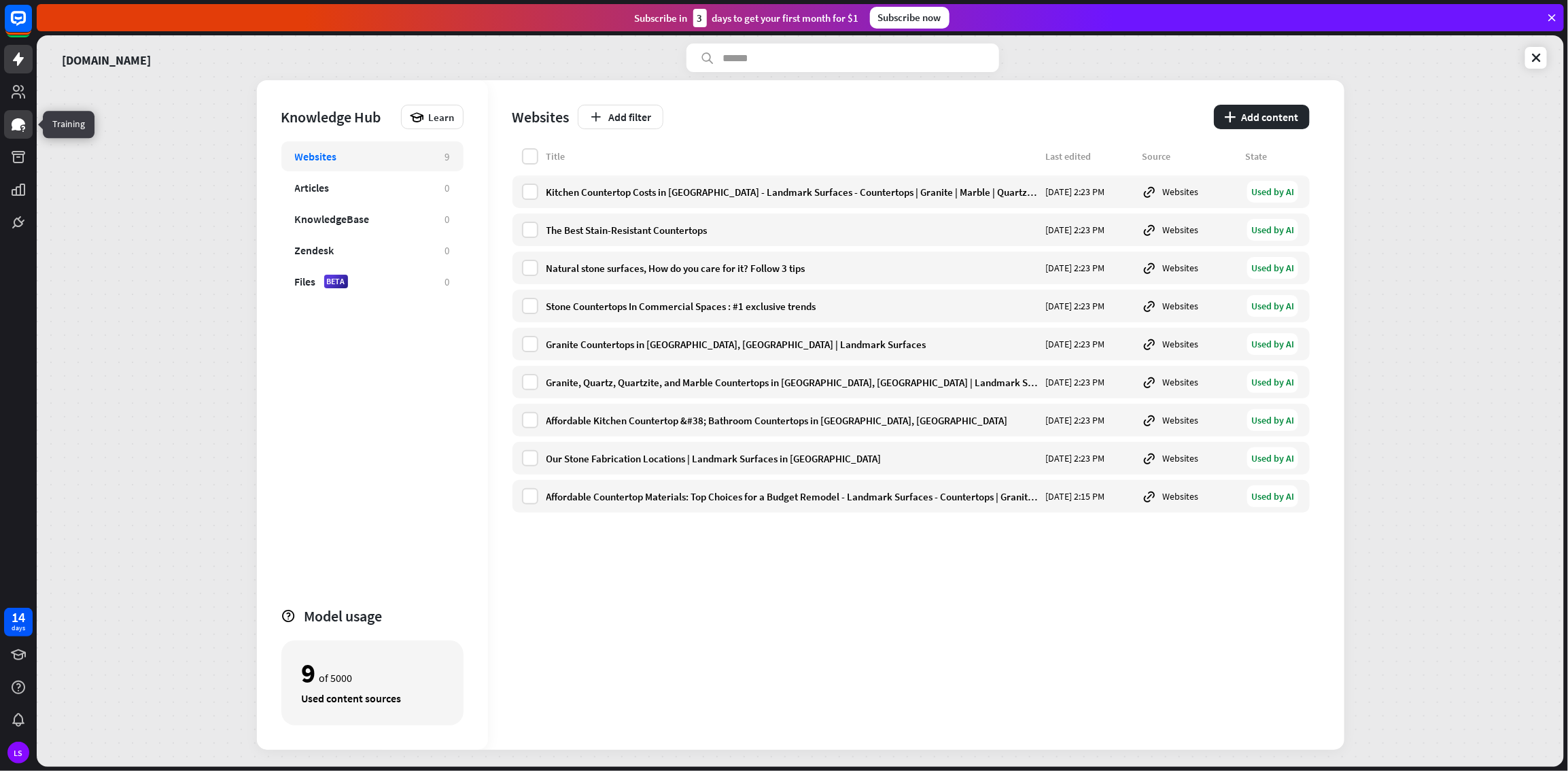
click at [23, 128] on icon at bounding box center [18, 125] width 16 height 16
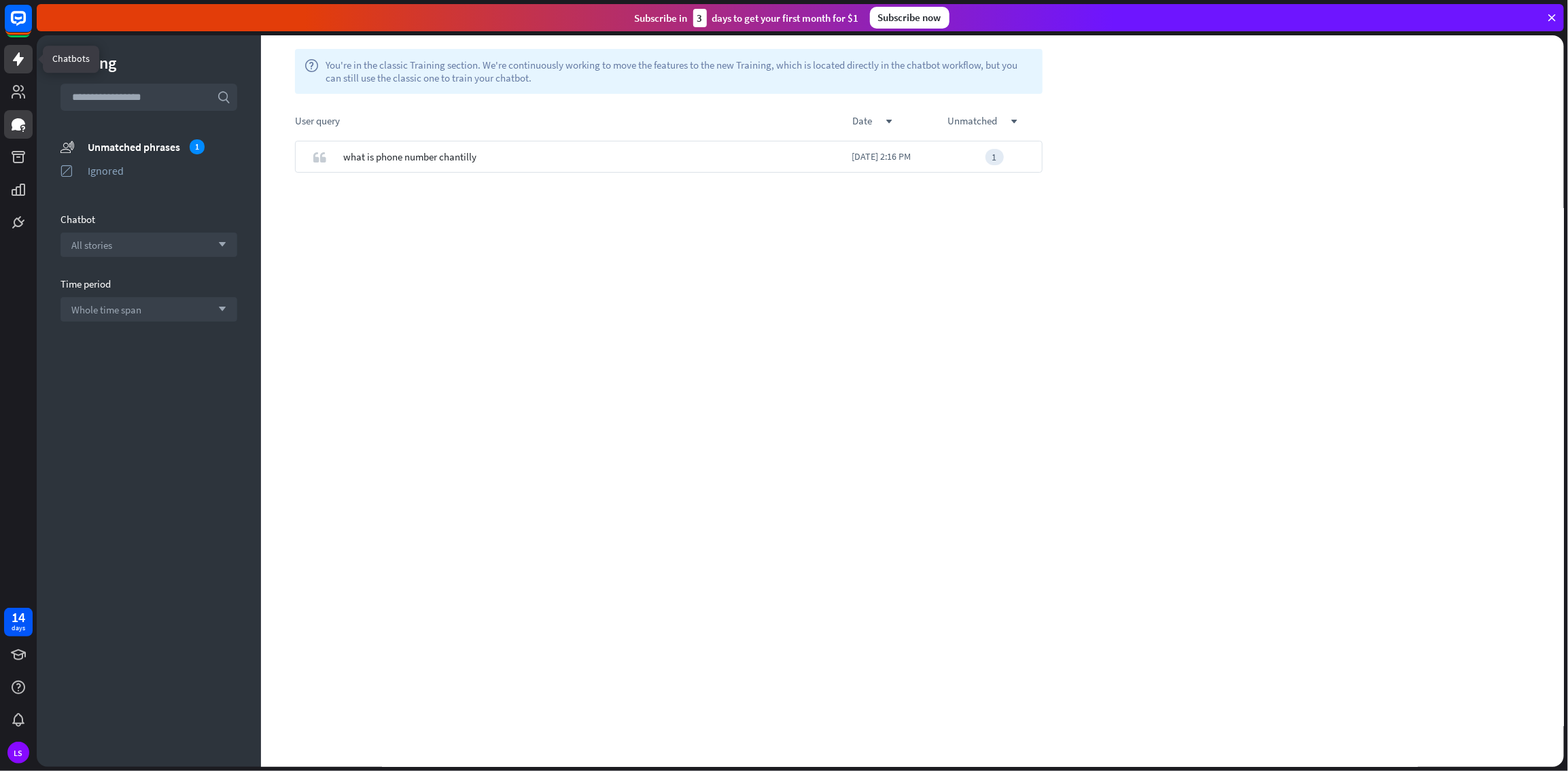
click at [13, 60] on icon at bounding box center [18, 59] width 16 height 16
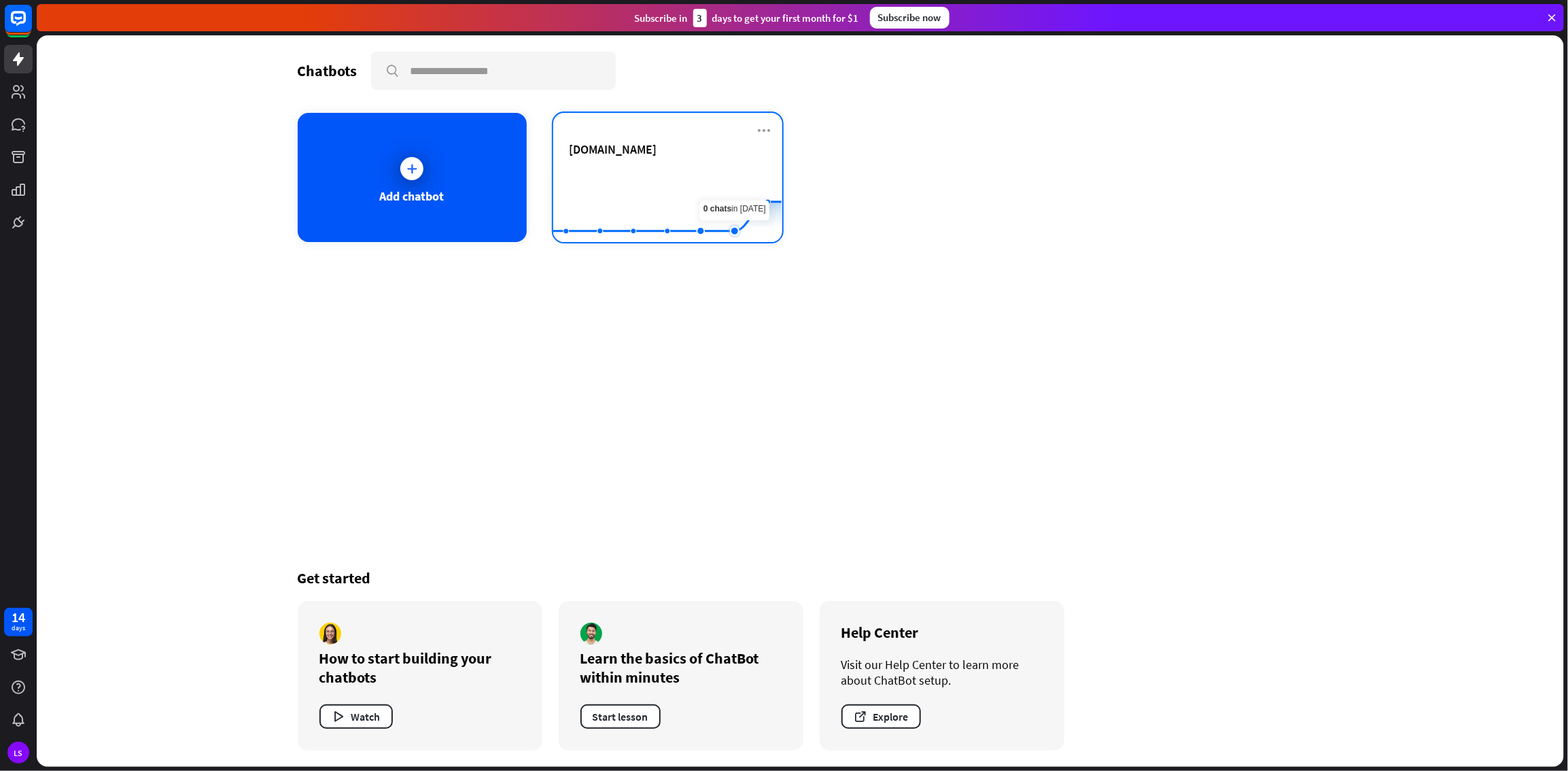
click at [754, 186] on rect at bounding box center [667, 208] width 229 height 85
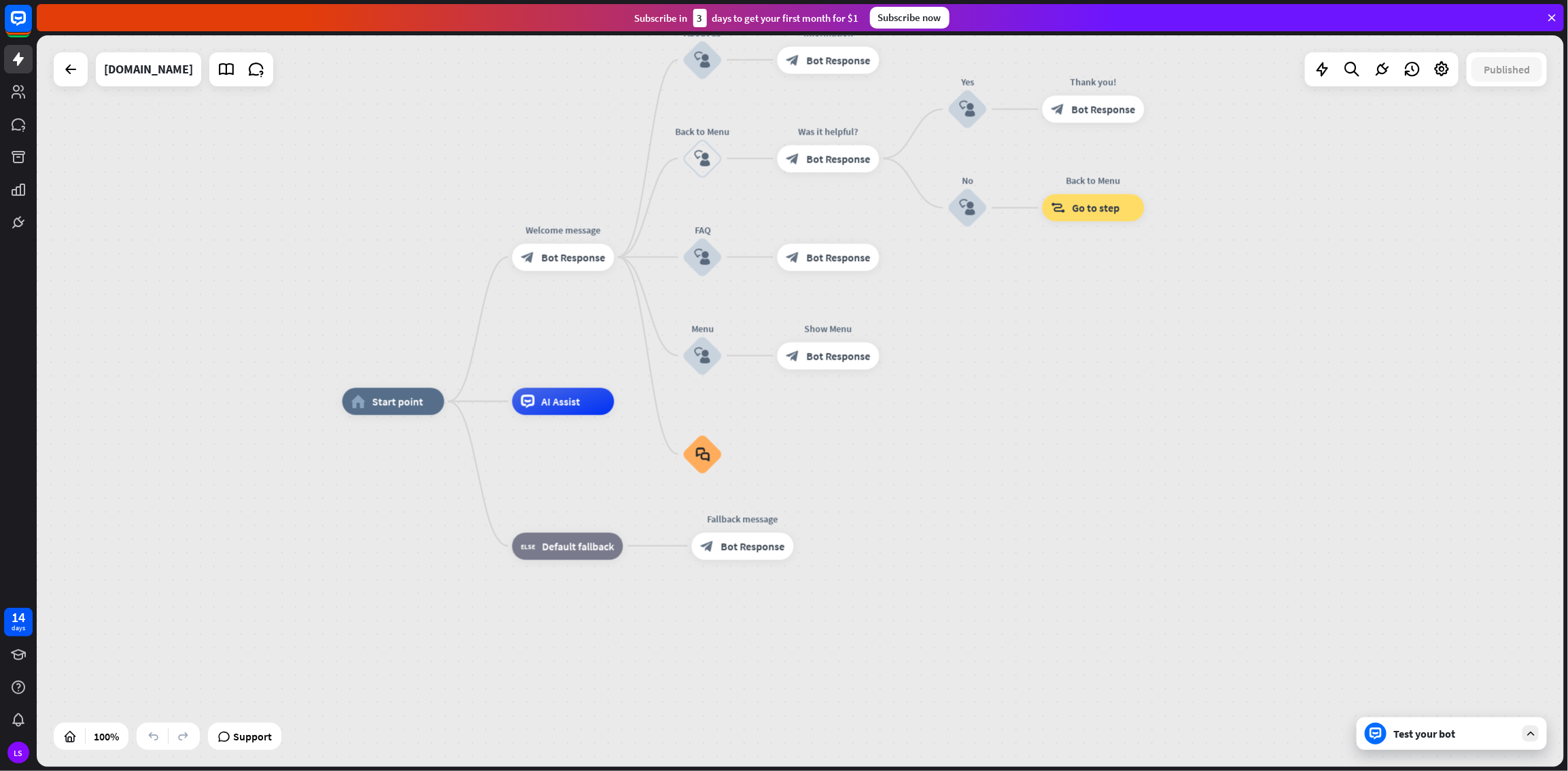
click at [940, 417] on div "Test your bot" at bounding box center [1451, 734] width 191 height 33
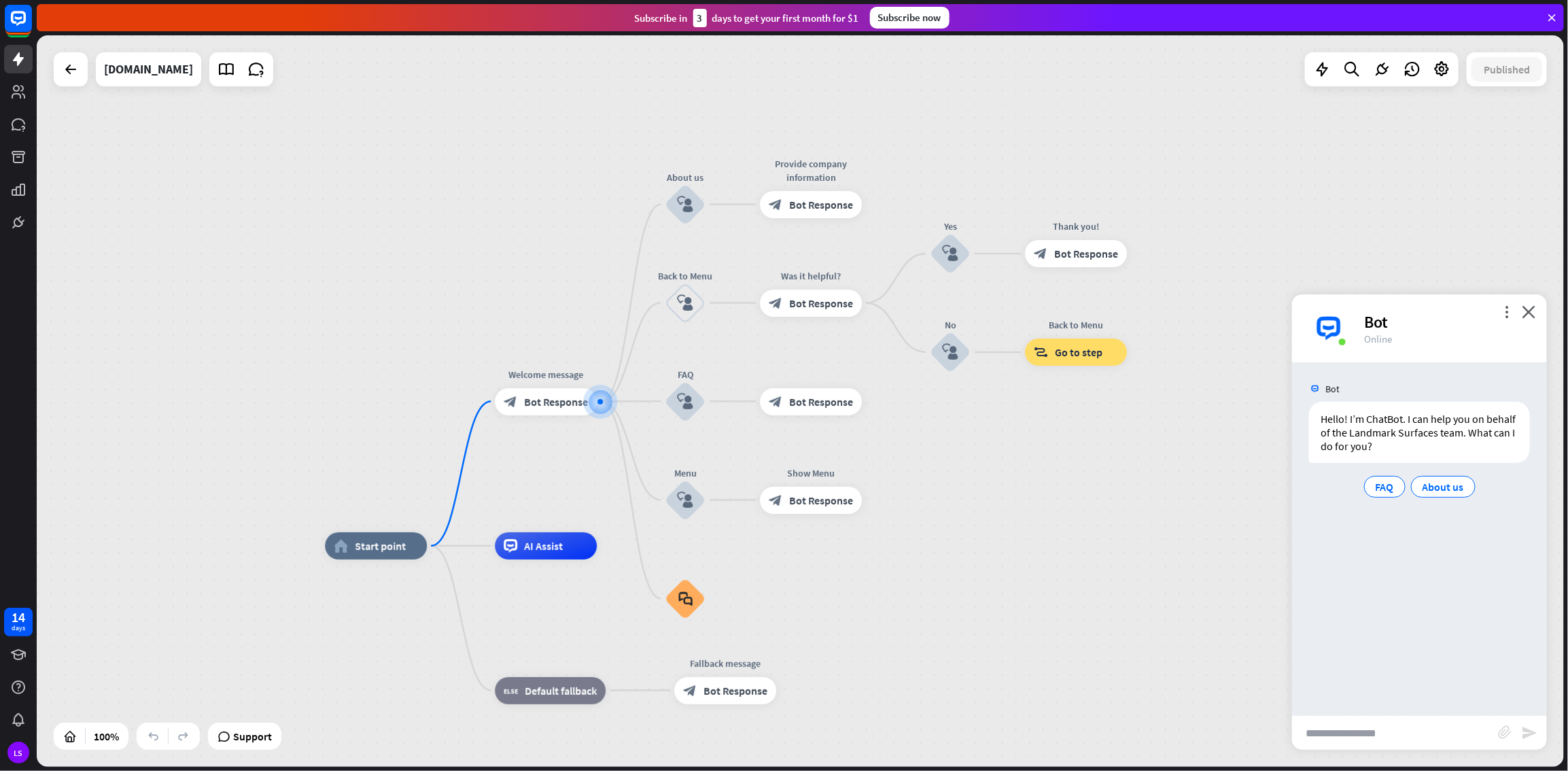
click at [940, 417] on input "text" at bounding box center [1396, 732] width 206 height 34
type input "**********"
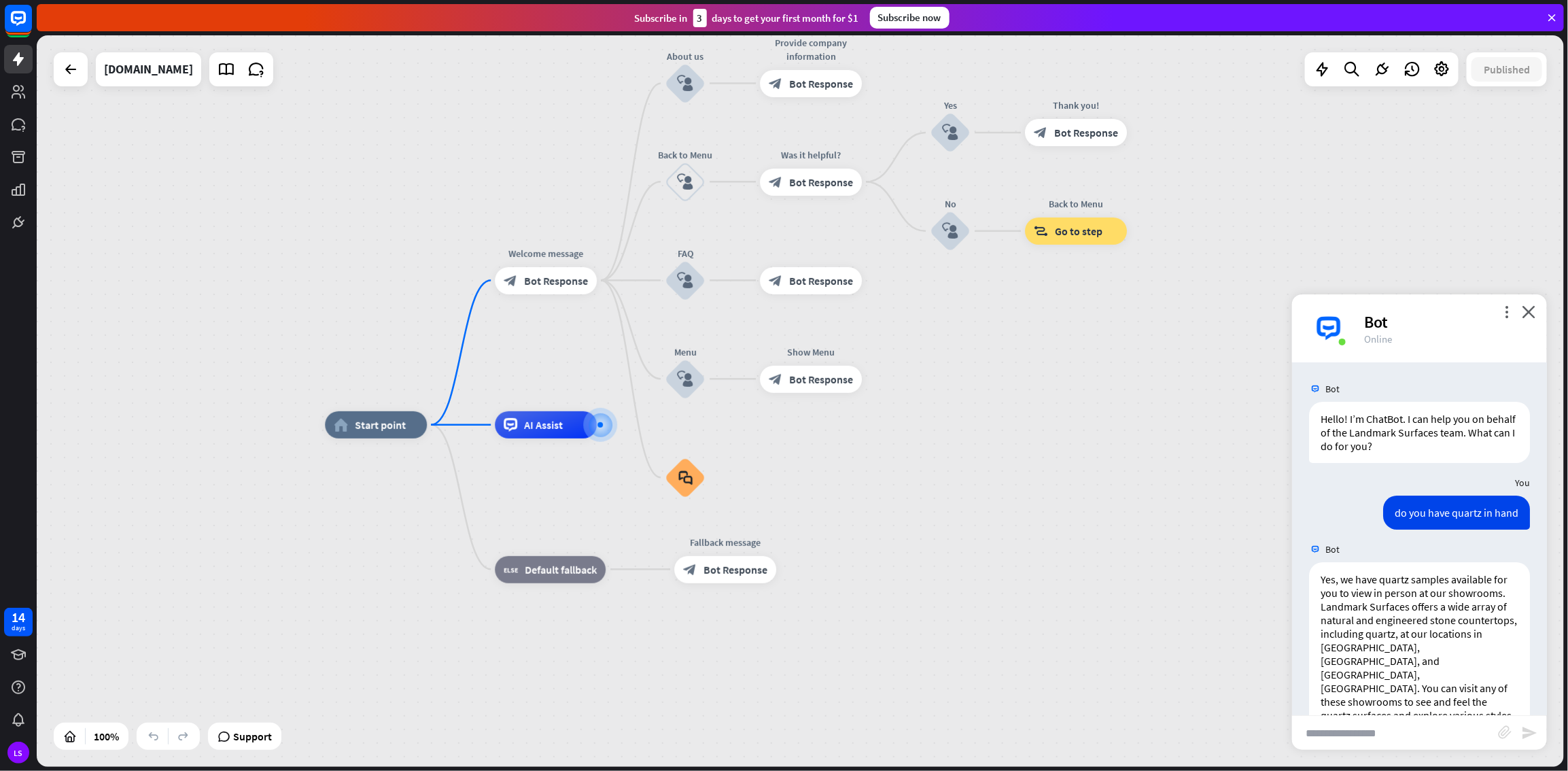
scroll to position [132, 0]
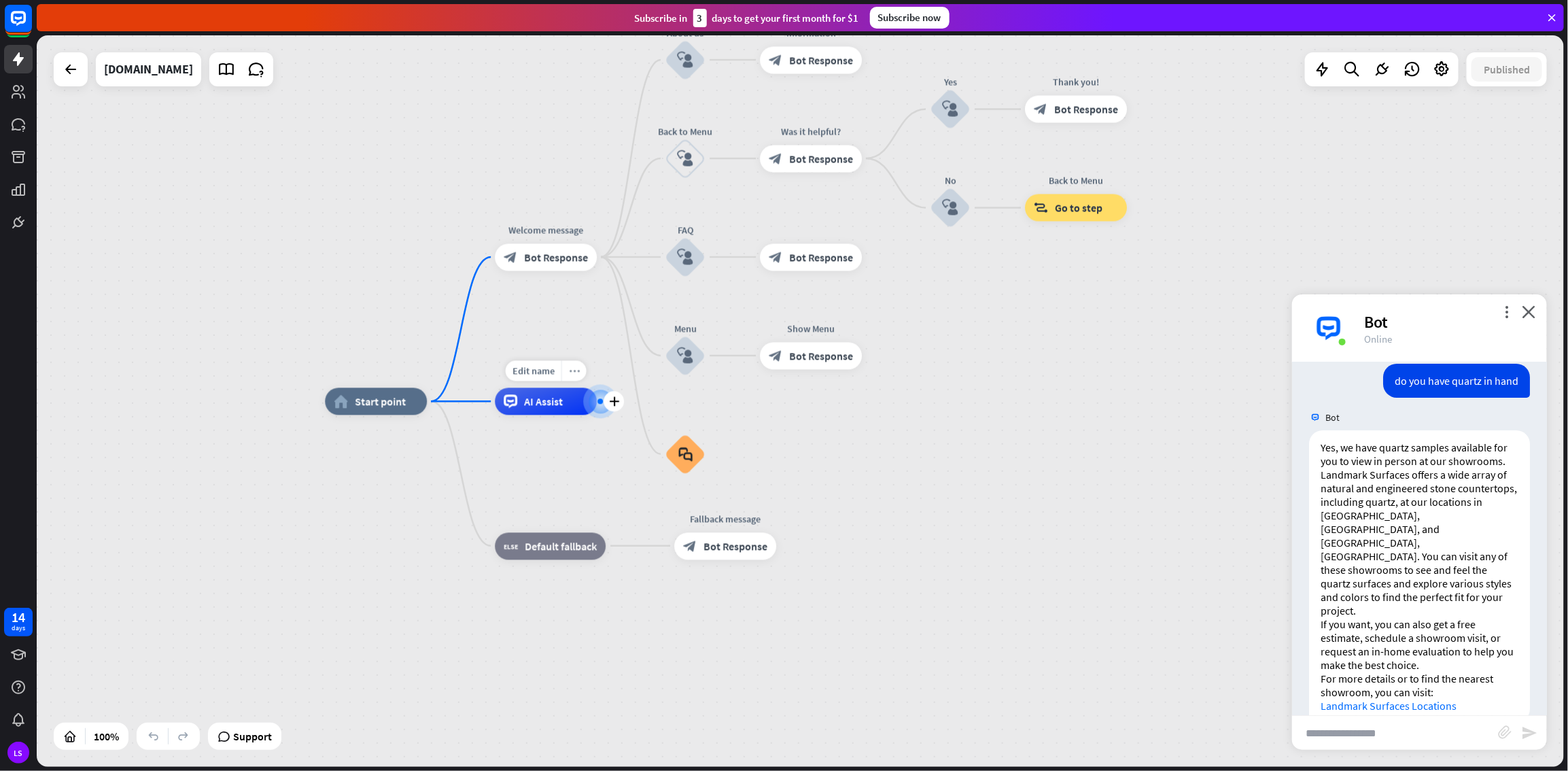
click at [573, 369] on icon "more_horiz" at bounding box center [574, 370] width 11 height 10
click at [566, 417] on div "home_2 Start point Welcome message block_bot_response Bot Response About us blo…" at bounding box center [1088, 767] width 1528 height 731
click at [524, 407] on span "AI Assist" at bounding box center [543, 401] width 39 height 14
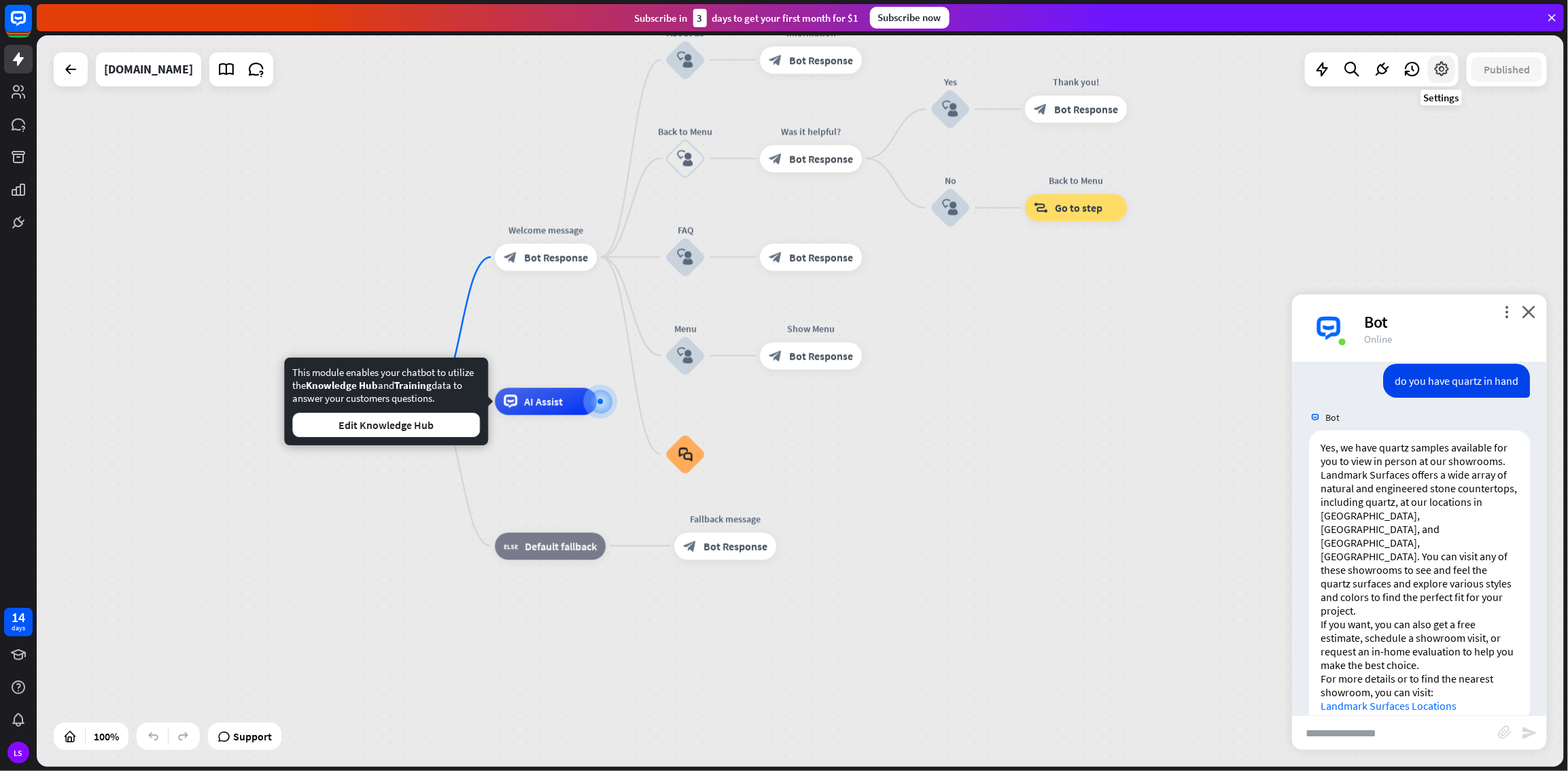
click at [940, 69] on icon at bounding box center [1441, 68] width 17 height 17
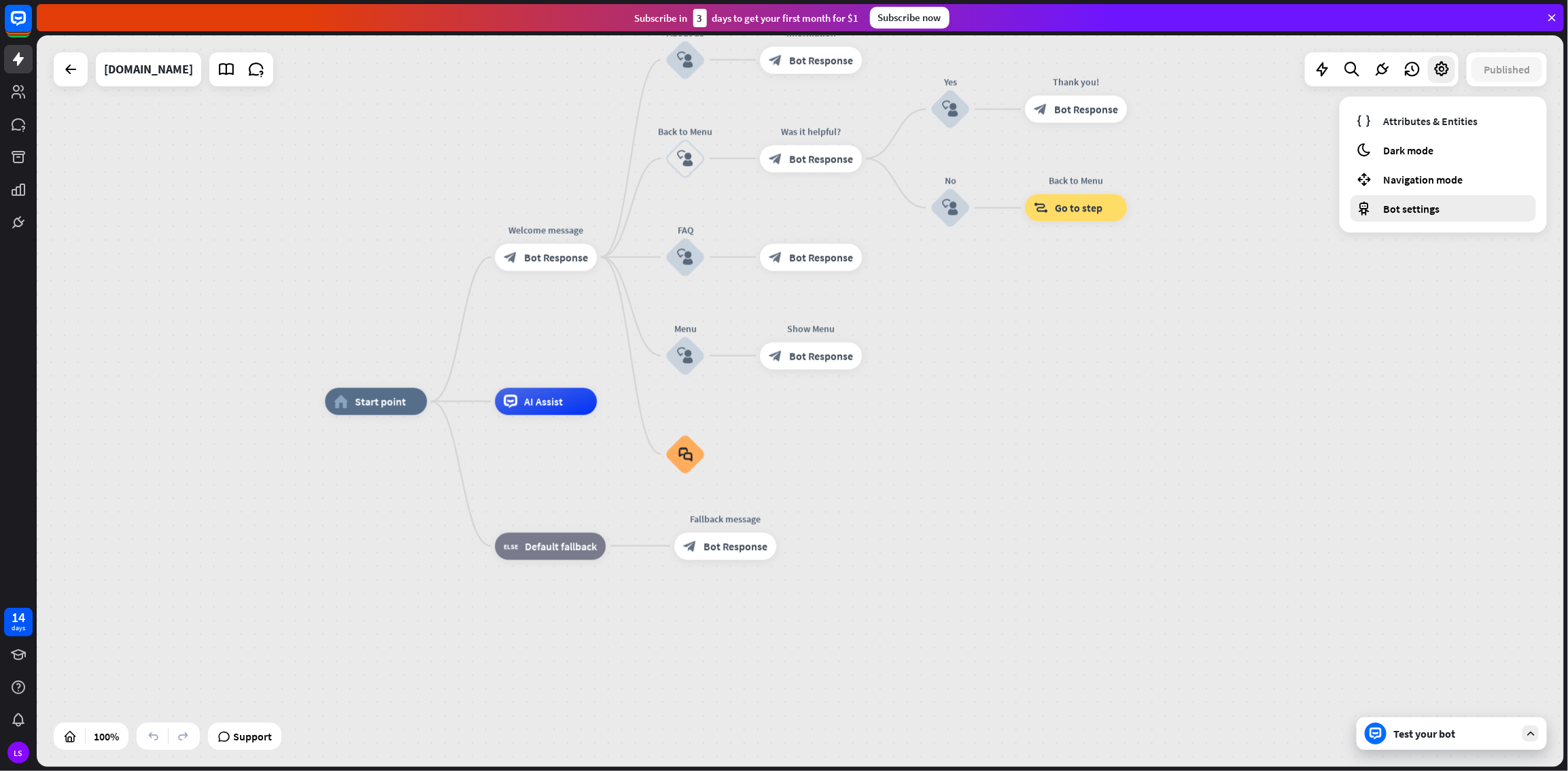
click at [940, 214] on span "Bot settings" at bounding box center [1412, 208] width 57 height 14
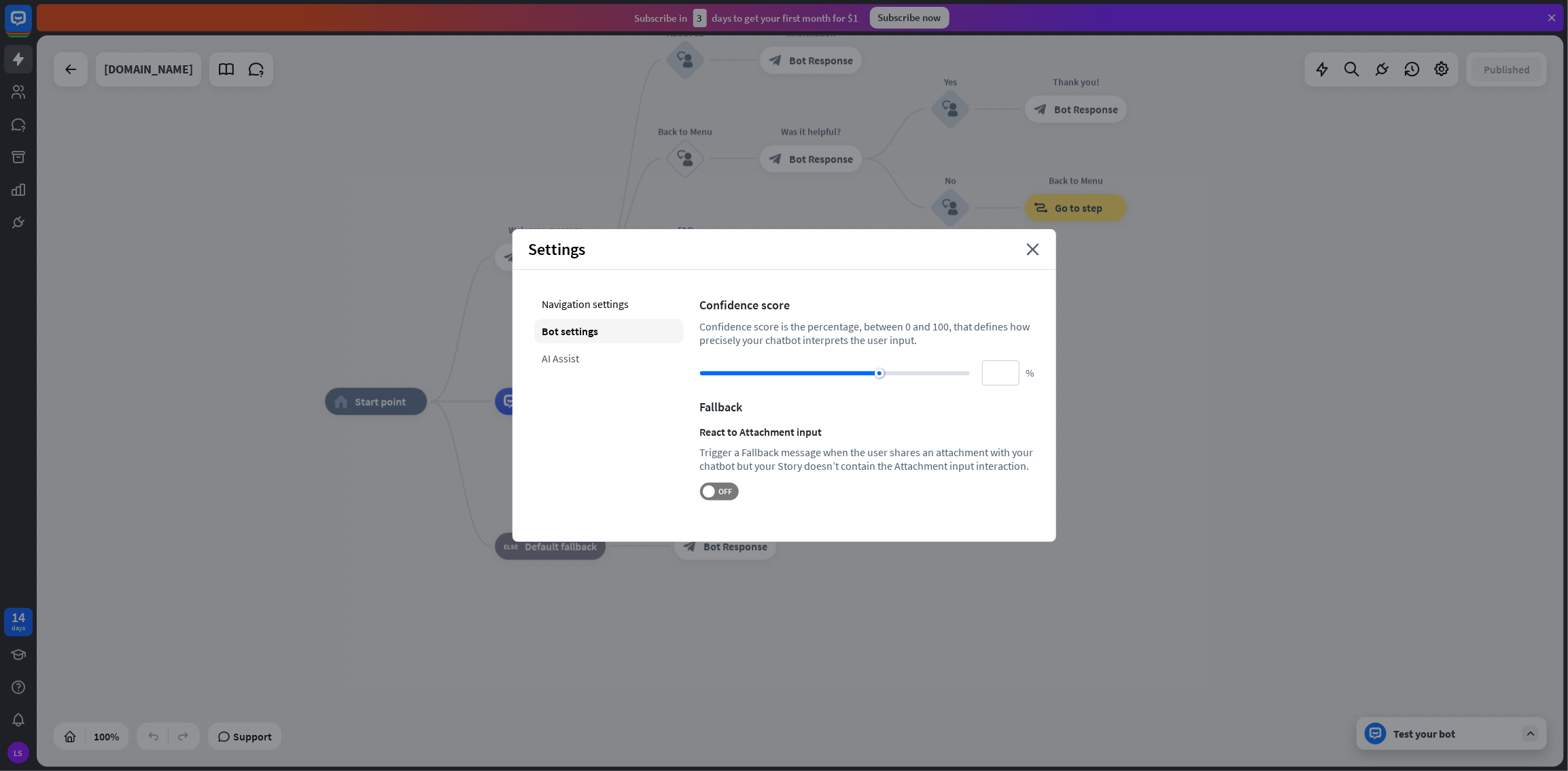
click at [569, 355] on div "AI Assist" at bounding box center [609, 358] width 150 height 25
type input "**"
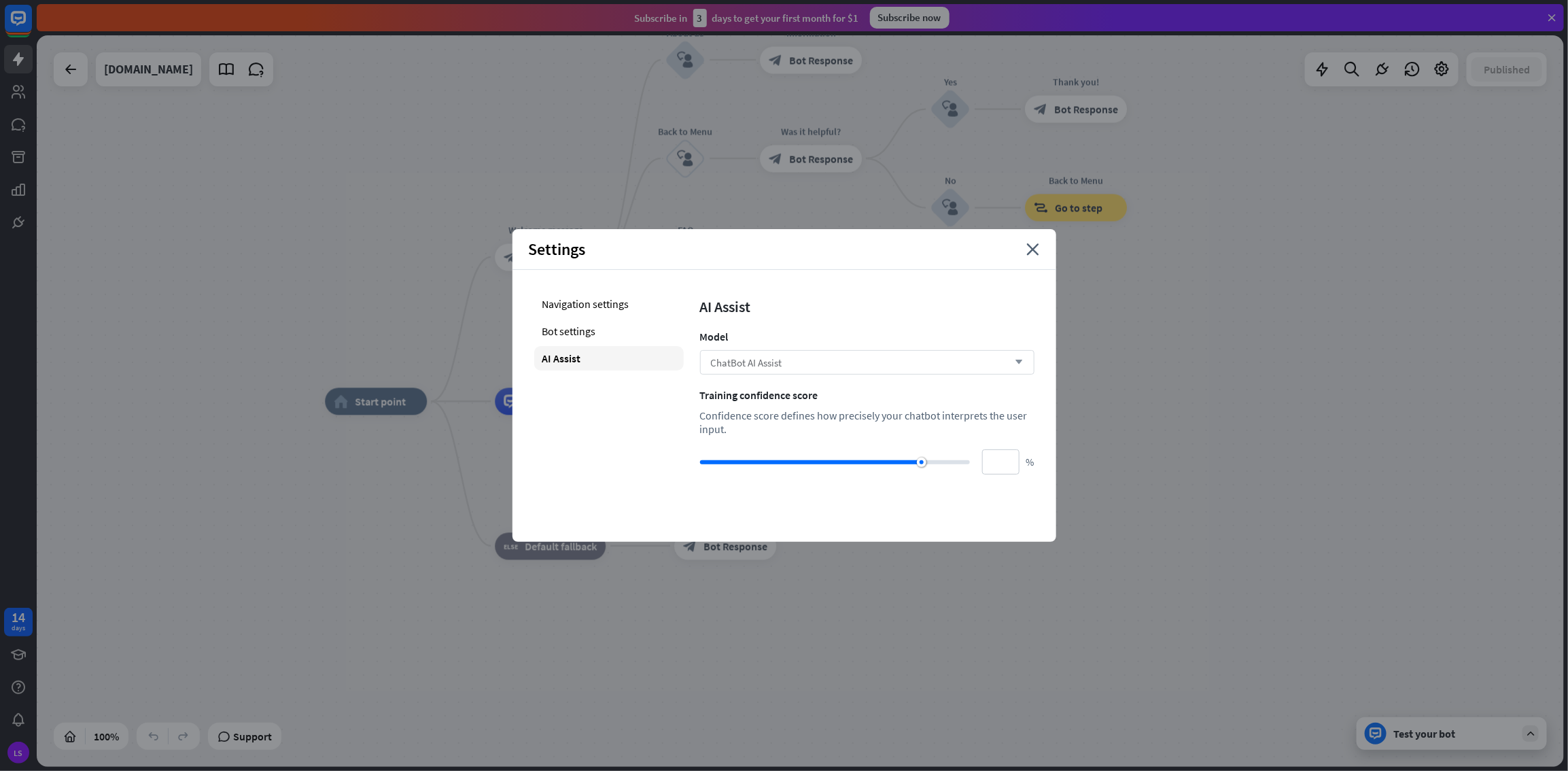
click at [923, 368] on div "ChatBot AI Assist arrow_down" at bounding box center [867, 362] width 335 height 25
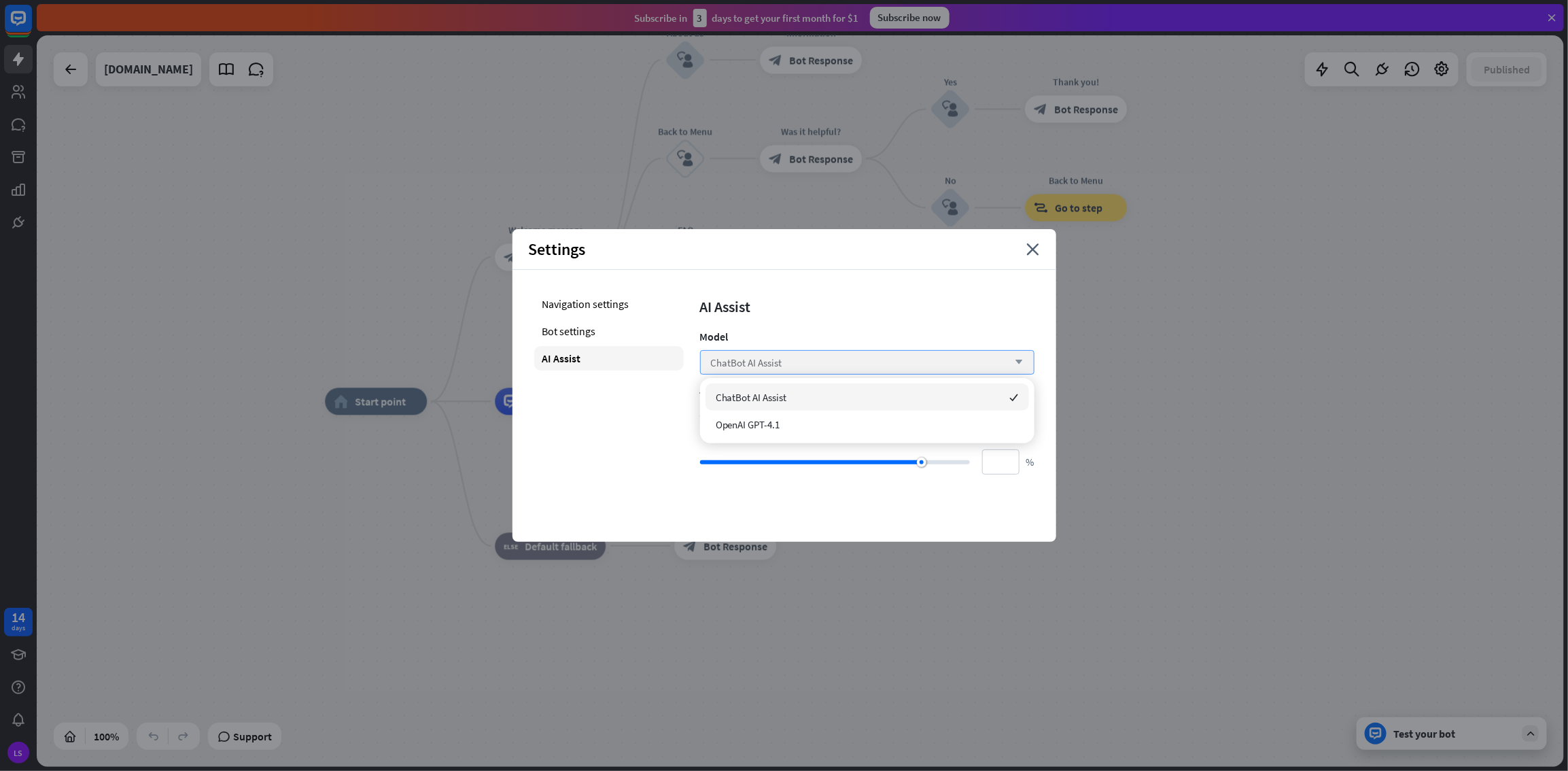
click at [923, 368] on div "ChatBot AI Assist arrow_down" at bounding box center [867, 362] width 335 height 25
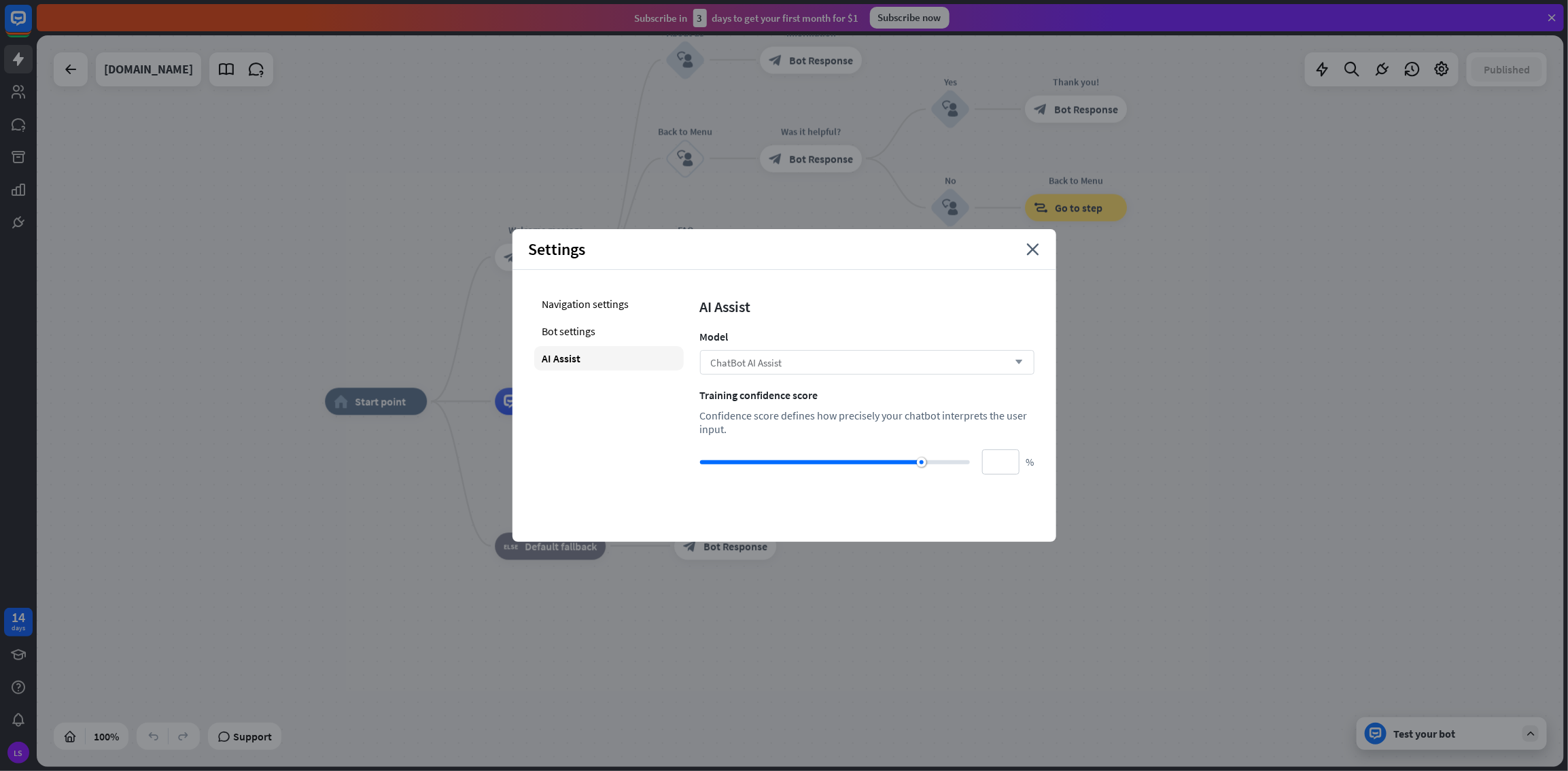
click at [923, 368] on div "ChatBot AI Assist arrow_down" at bounding box center [867, 362] width 335 height 25
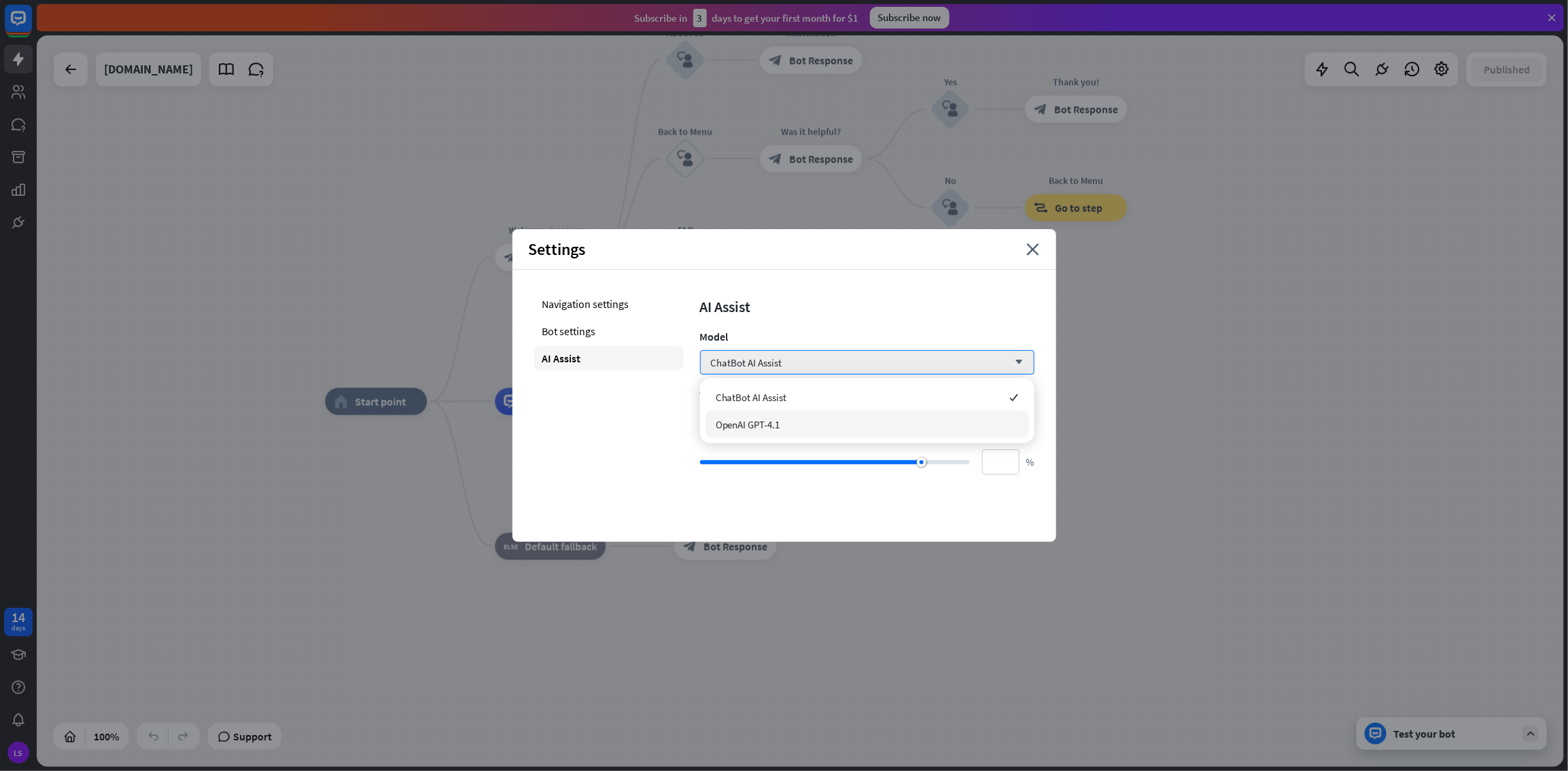
click at [821, 417] on div "Settings close Navigation settings Bot settings AI Assist AI Assist Model ChatB…" at bounding box center [784, 385] width 544 height 313
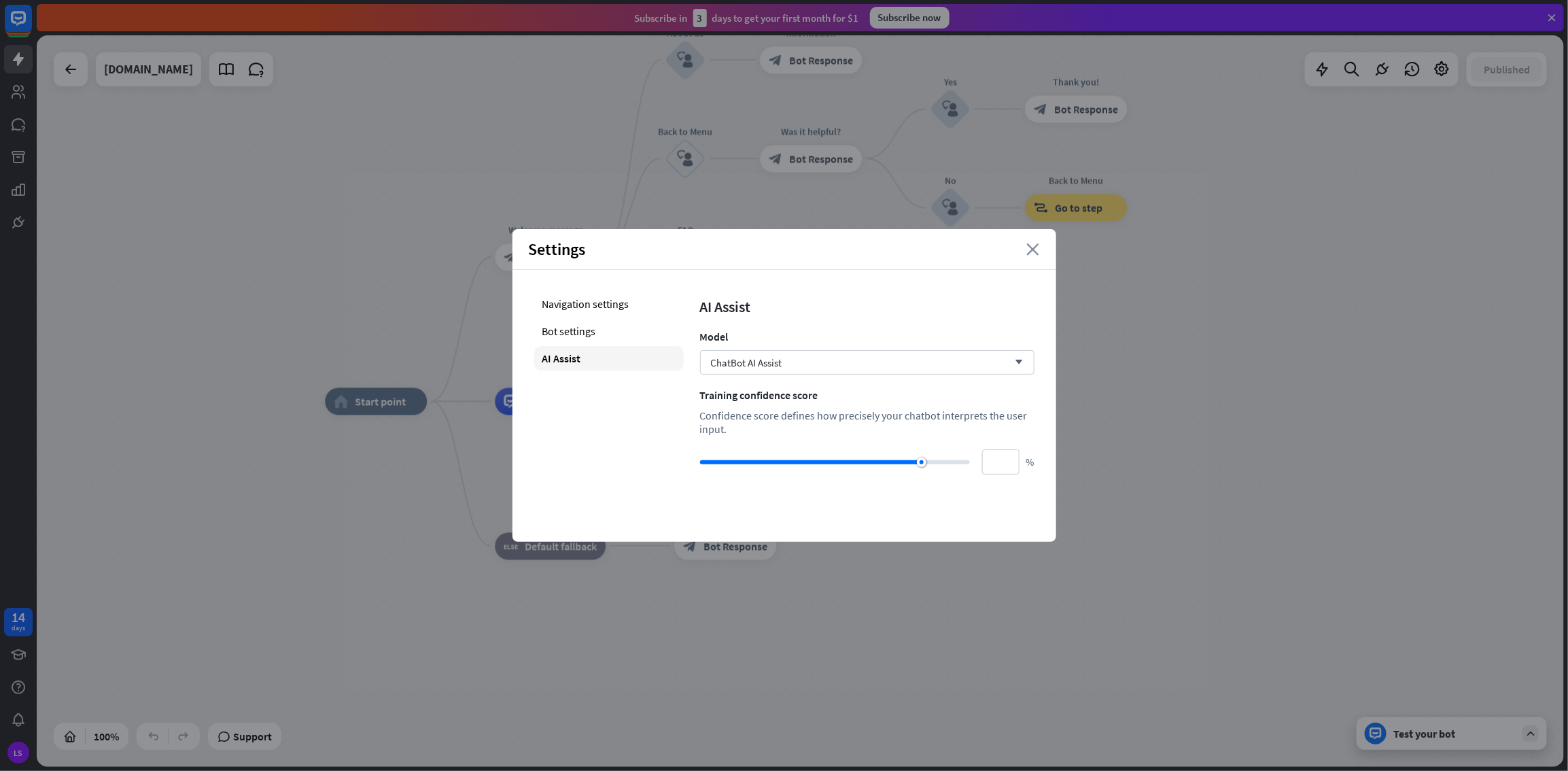
click at [940, 243] on icon "close" at bounding box center [1034, 249] width 13 height 12
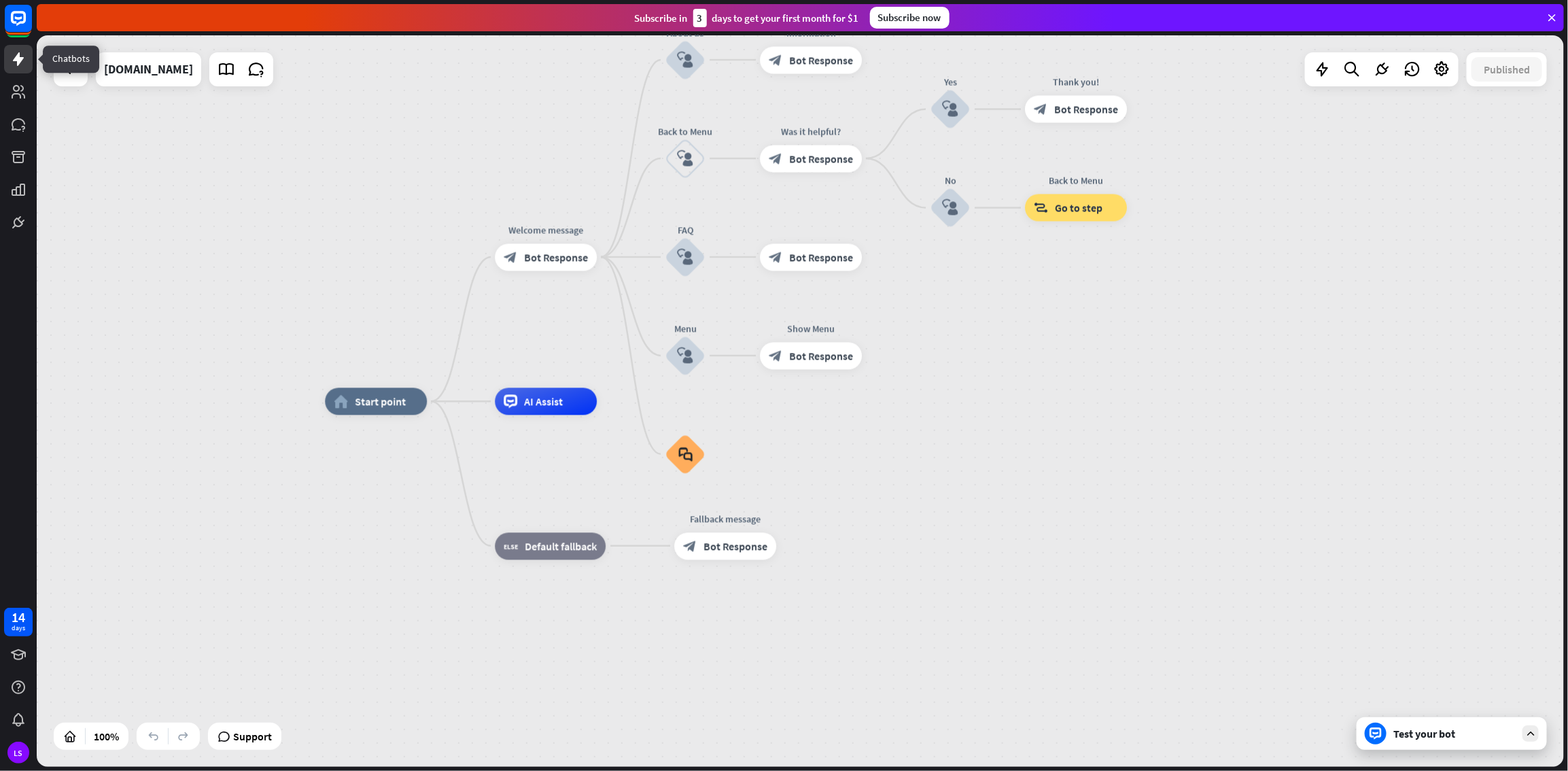
click at [23, 60] on icon at bounding box center [18, 59] width 16 height 16
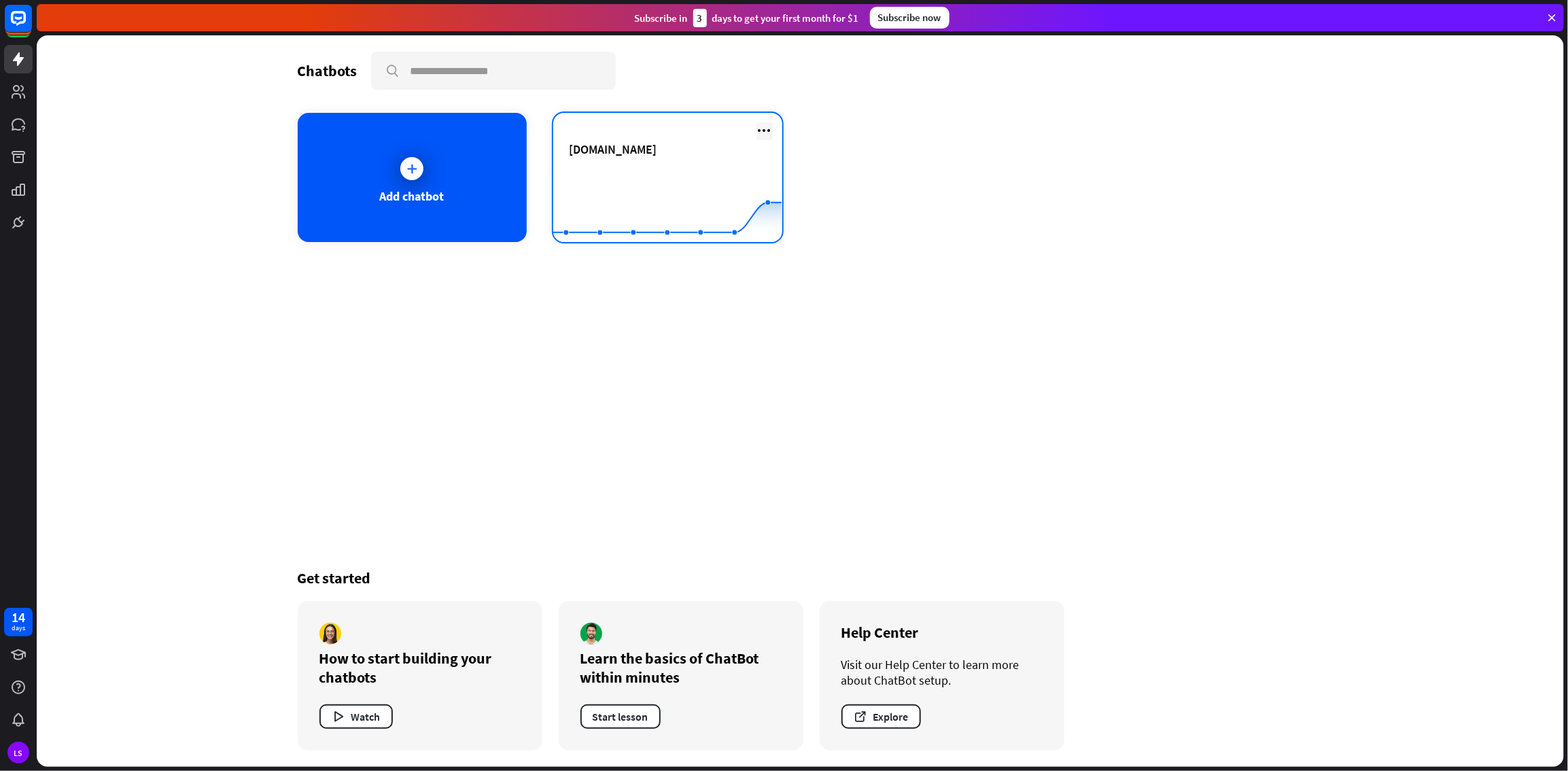
click at [766, 127] on icon at bounding box center [765, 130] width 16 height 16
click at [634, 175] on rect at bounding box center [667, 208] width 229 height 85
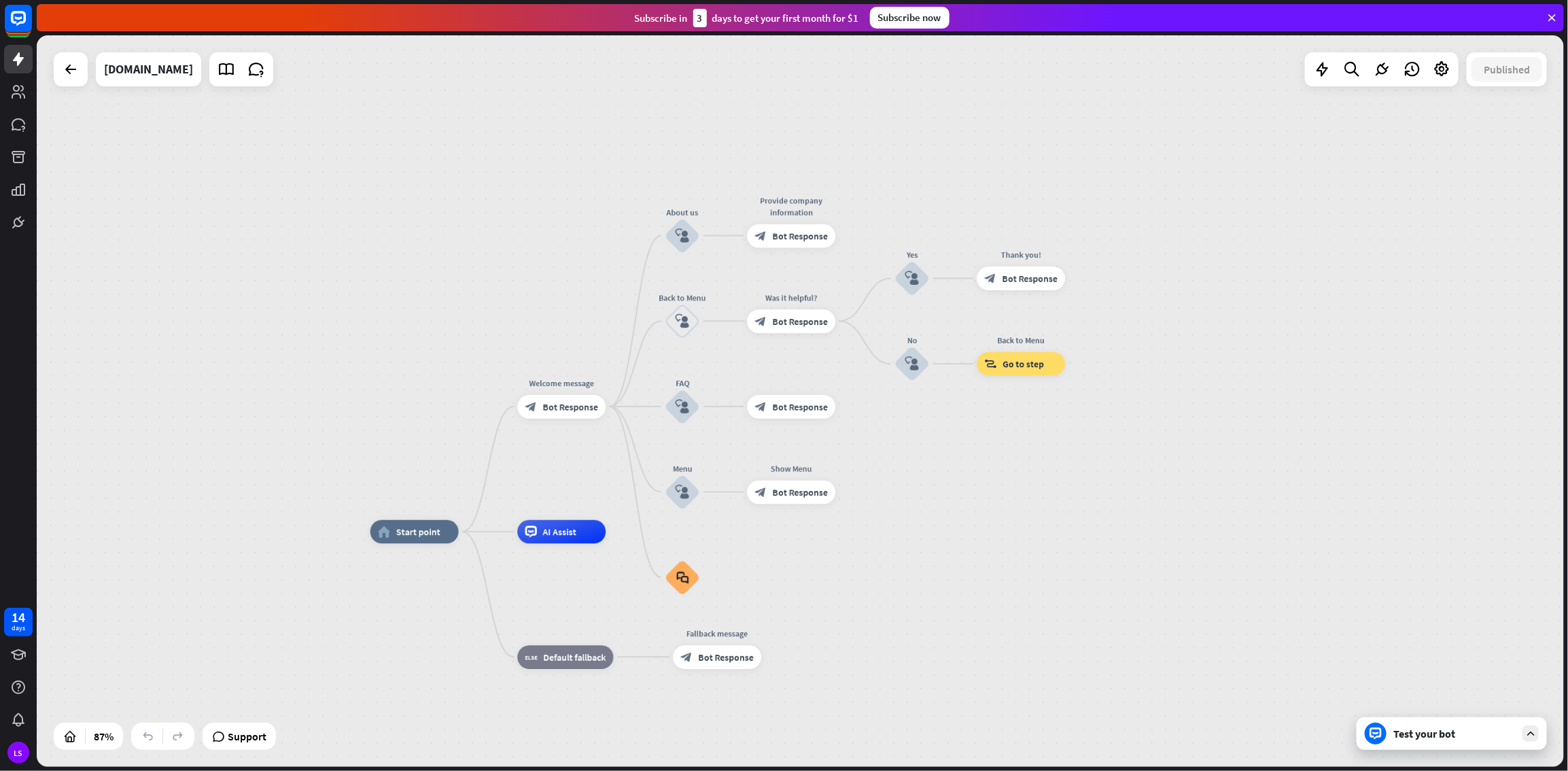
drag, startPoint x: 1012, startPoint y: 422, endPoint x: 976, endPoint y: 450, distance: 45.6
click at [940, 417] on div "home_2 Start point Welcome message block_bot_response Bot Response About us blo…" at bounding box center [800, 401] width 1528 height 731
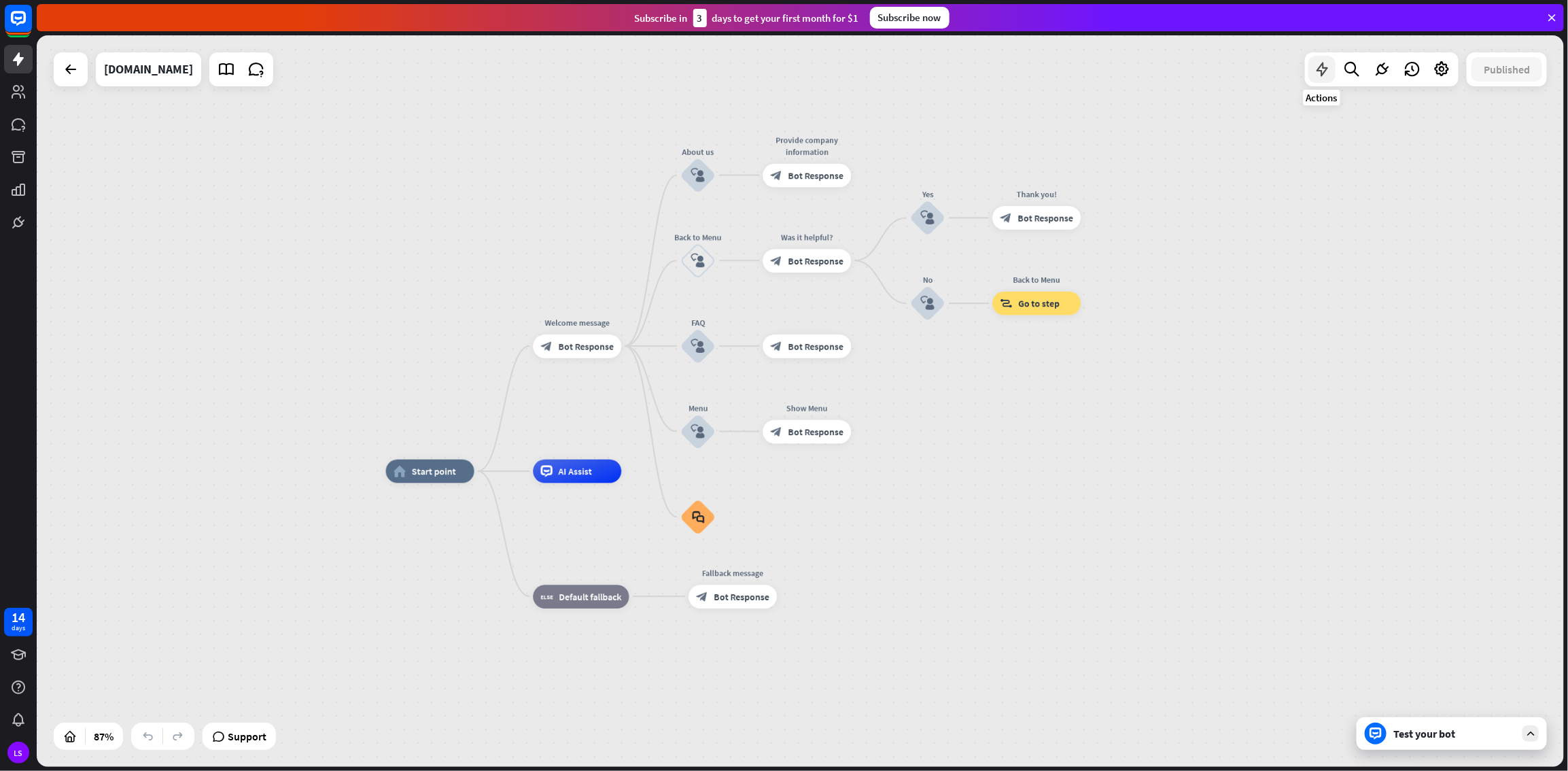
click at [940, 68] on icon at bounding box center [1322, 68] width 17 height 17
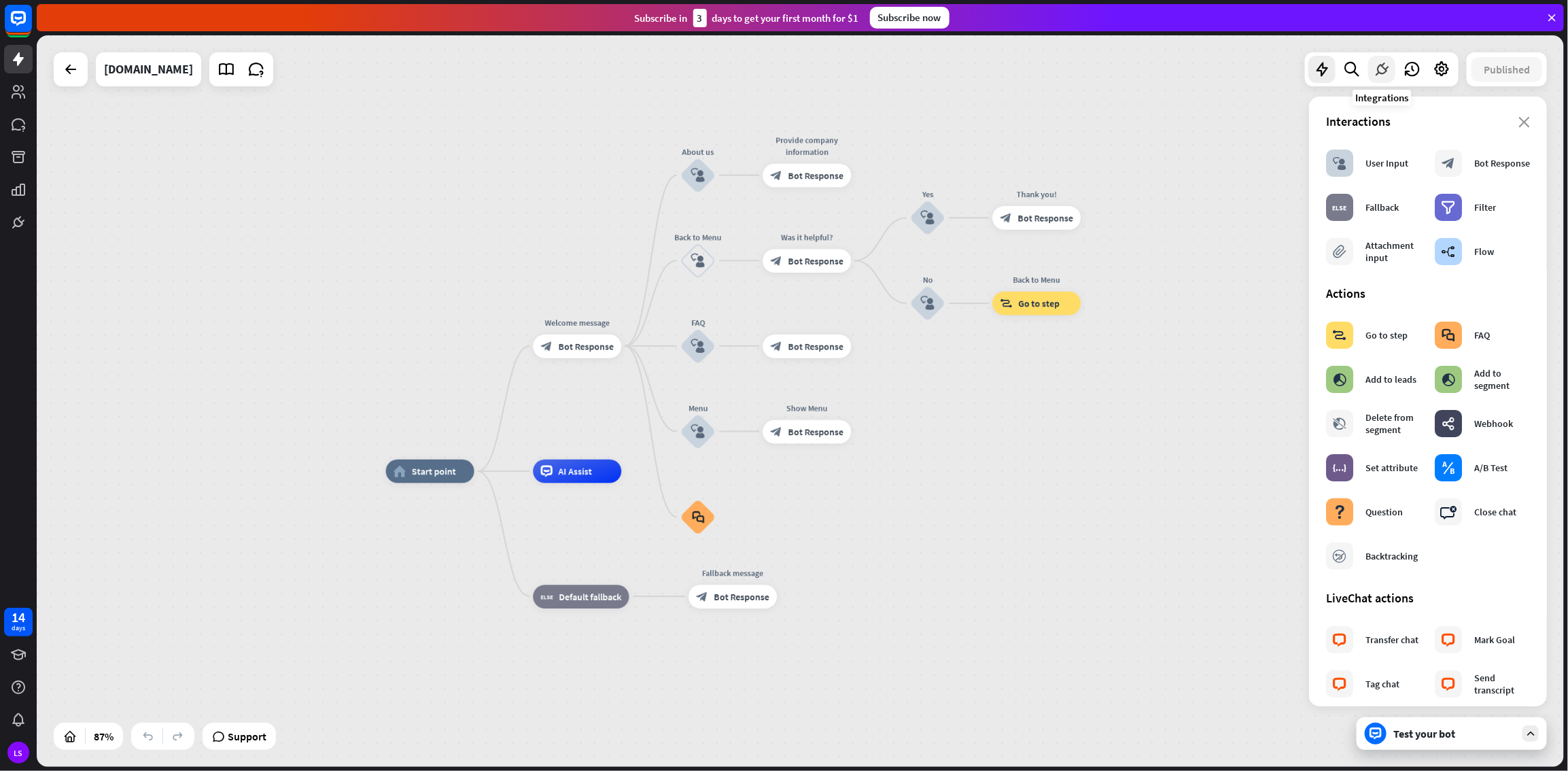
click at [940, 74] on icon at bounding box center [1381, 68] width 17 height 17
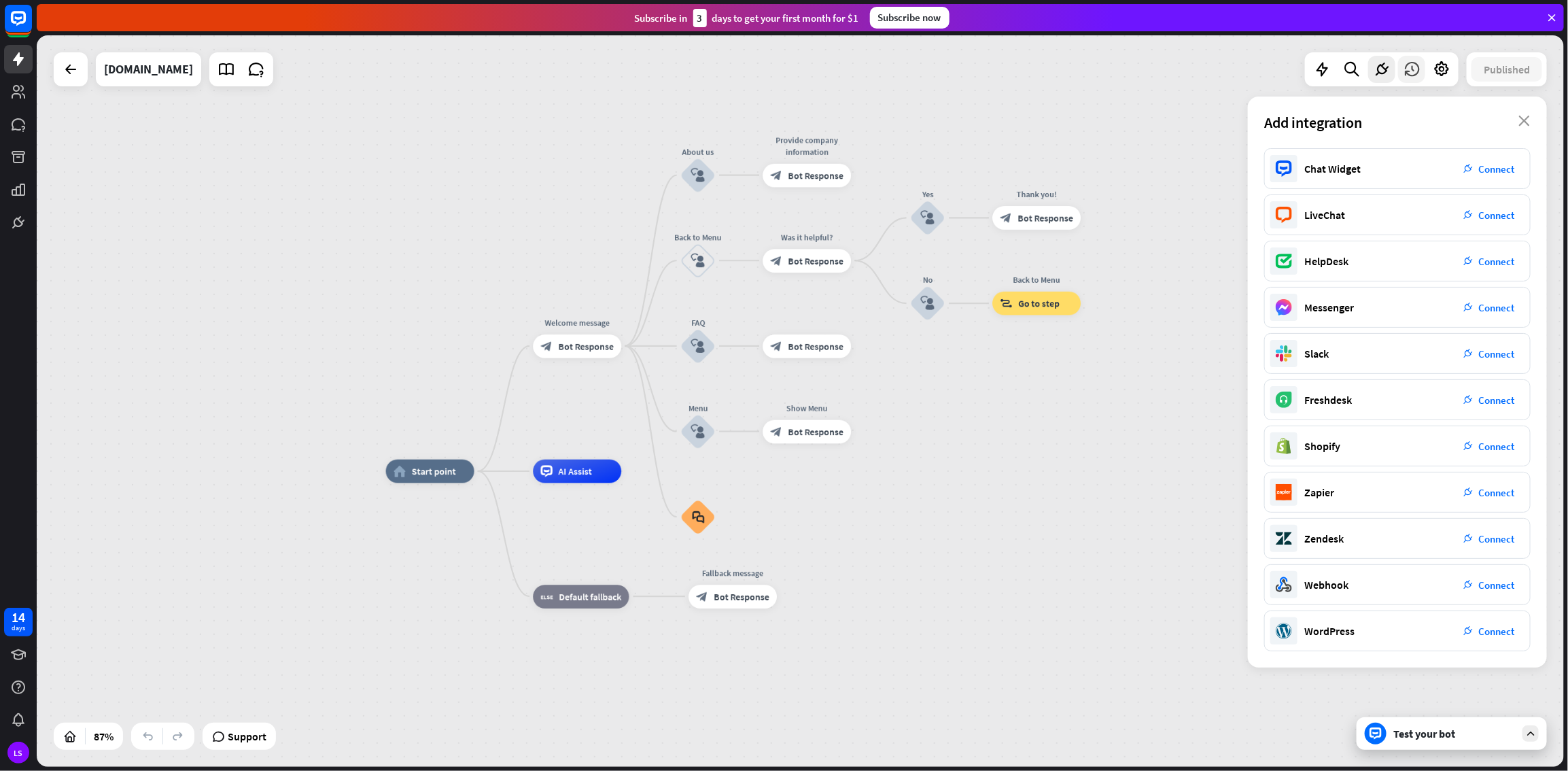
click at [940, 74] on icon at bounding box center [1411, 68] width 17 height 17
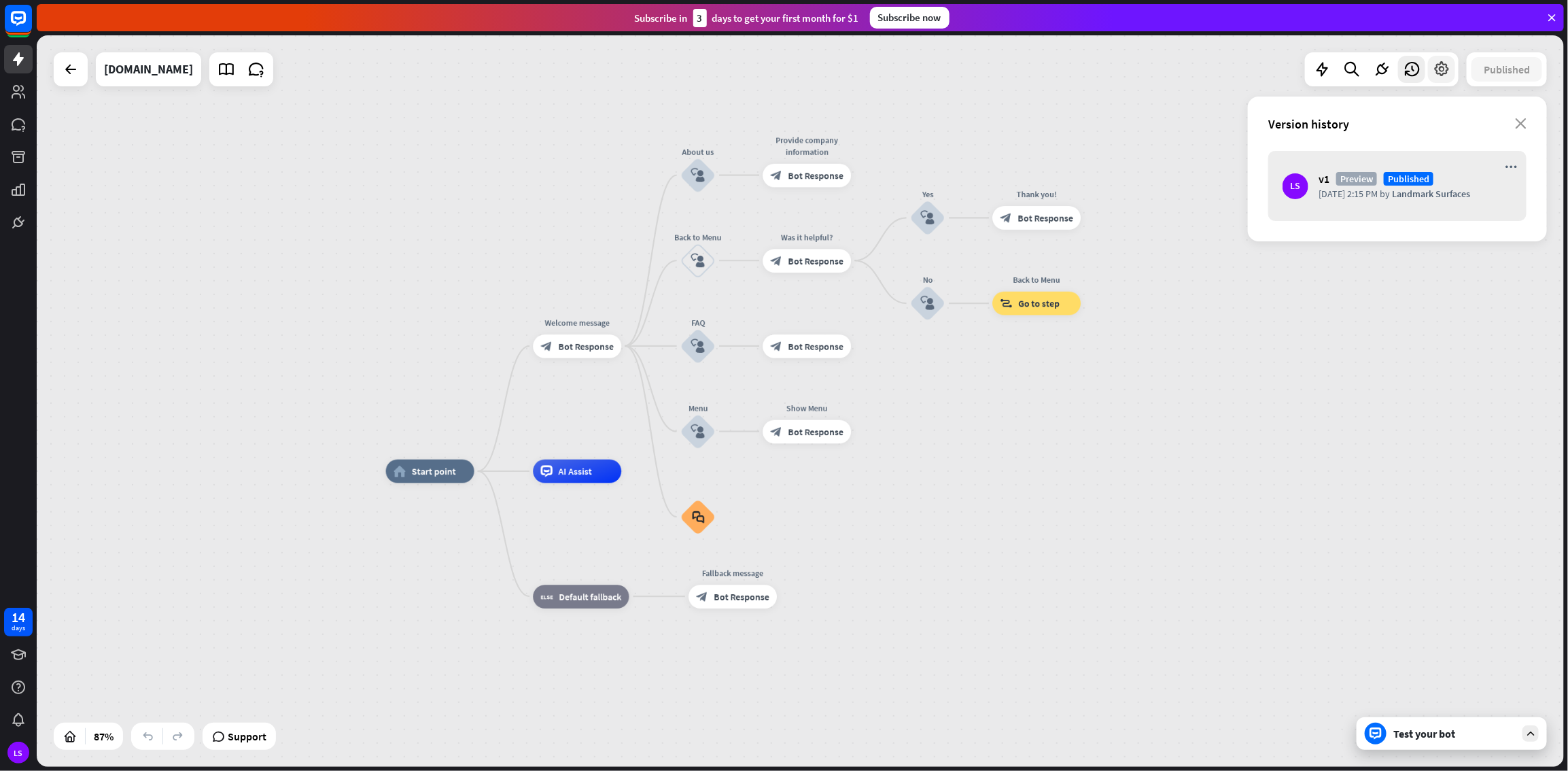
click at [940, 67] on icon at bounding box center [1441, 68] width 17 height 17
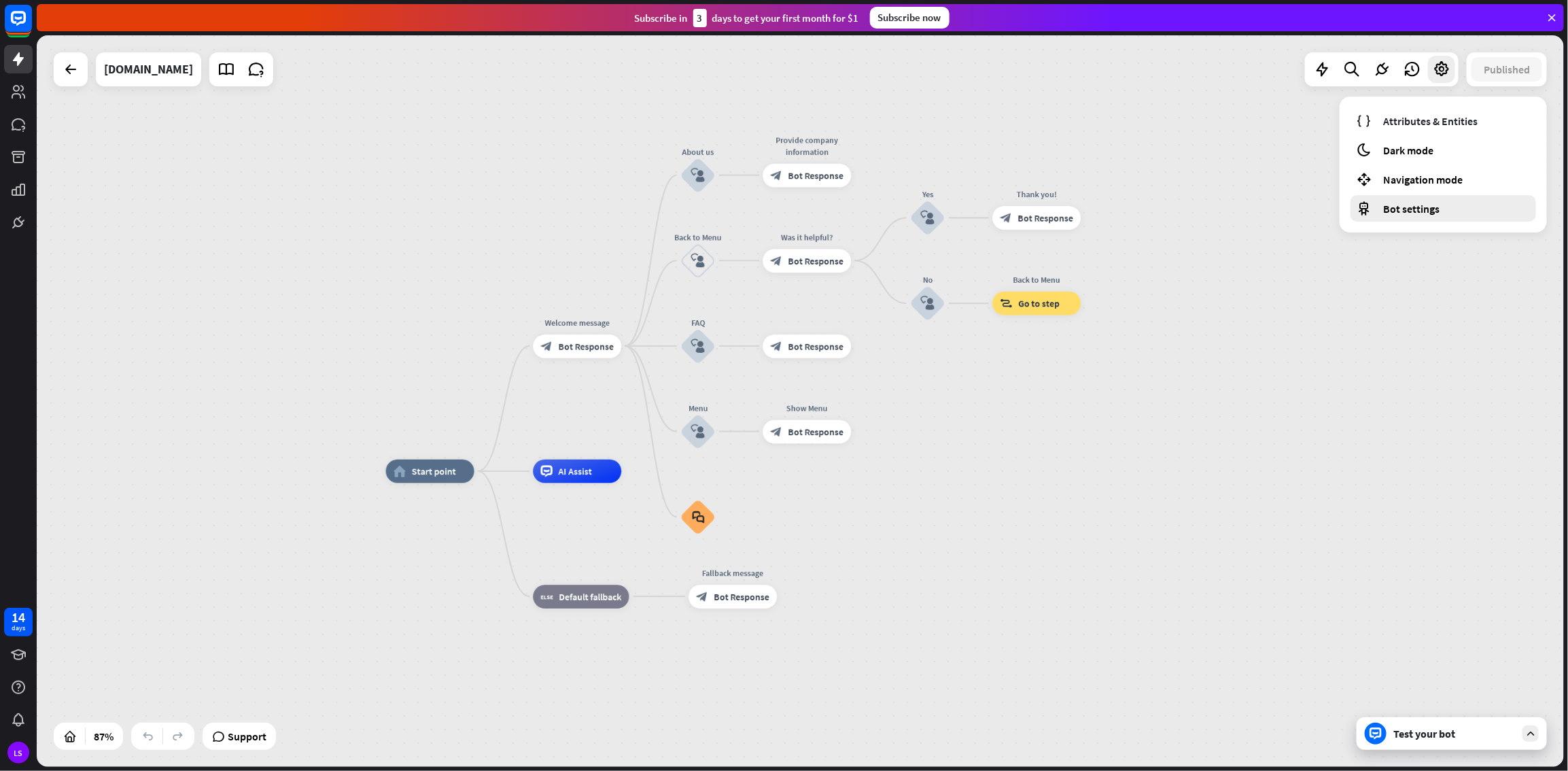
click at [940, 204] on span "Bot settings" at bounding box center [1412, 208] width 57 height 14
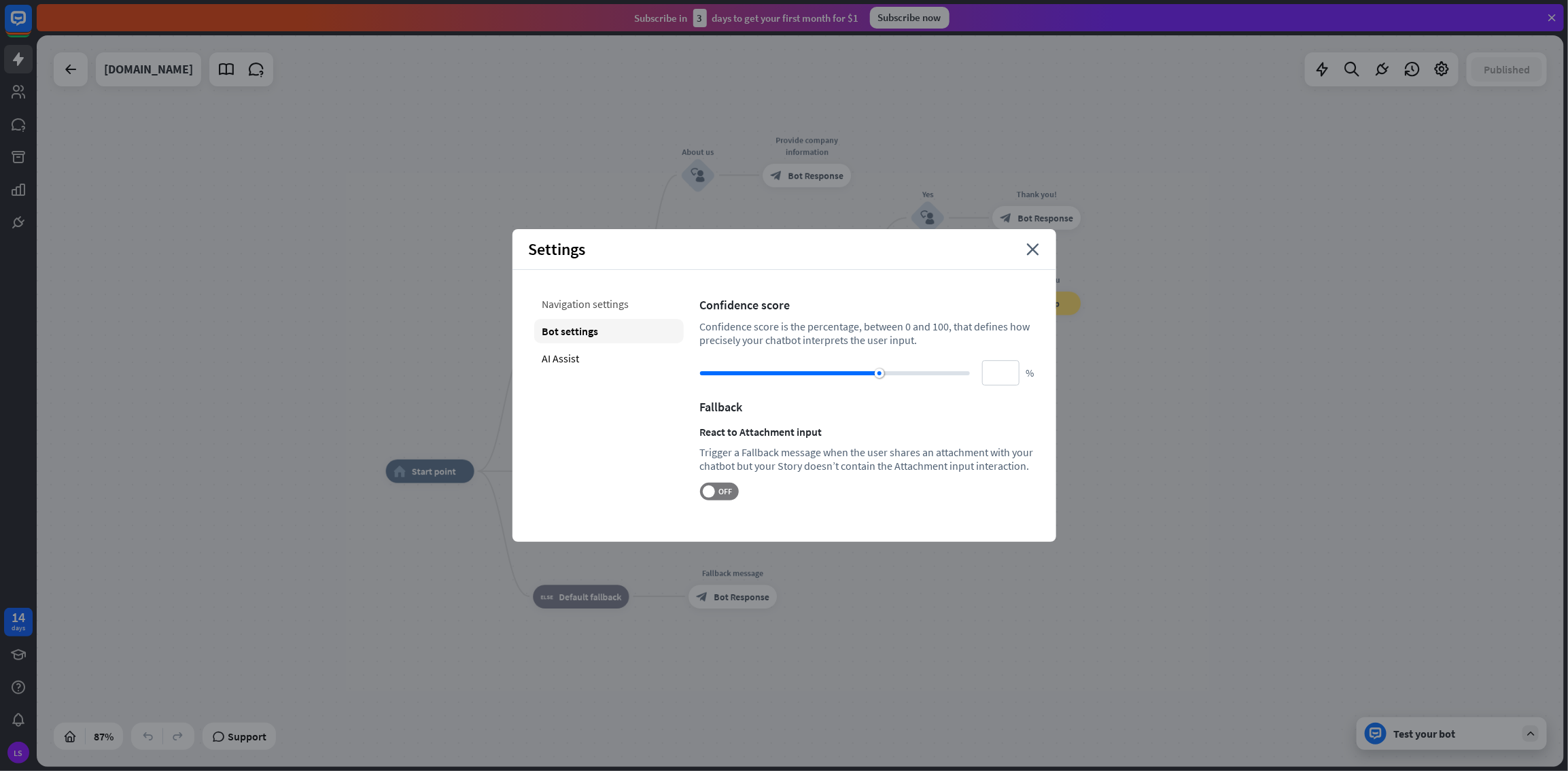
click at [600, 303] on div "Navigation settings" at bounding box center [609, 303] width 150 height 25
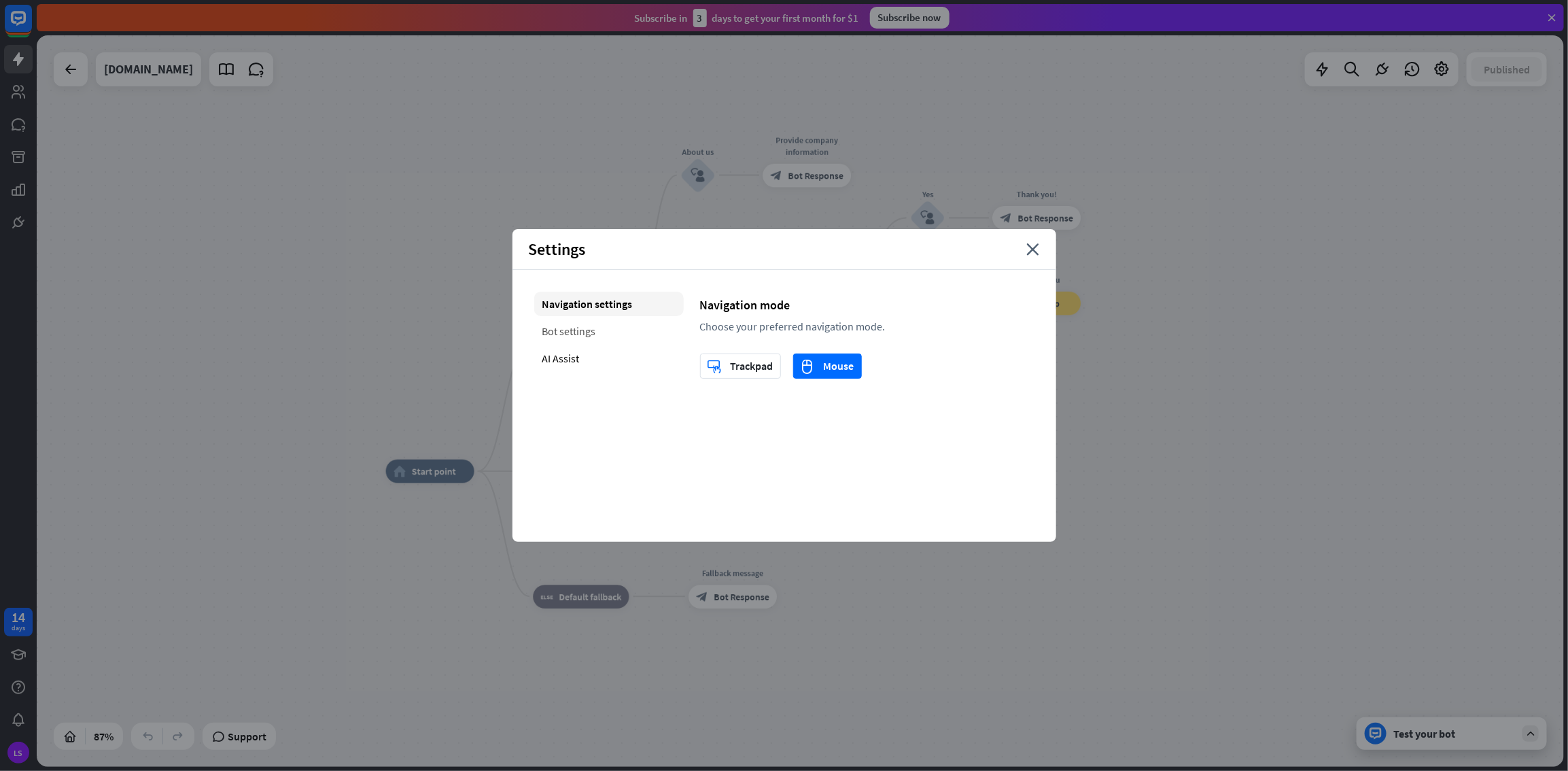
click at [562, 329] on div "Bot settings" at bounding box center [609, 331] width 150 height 25
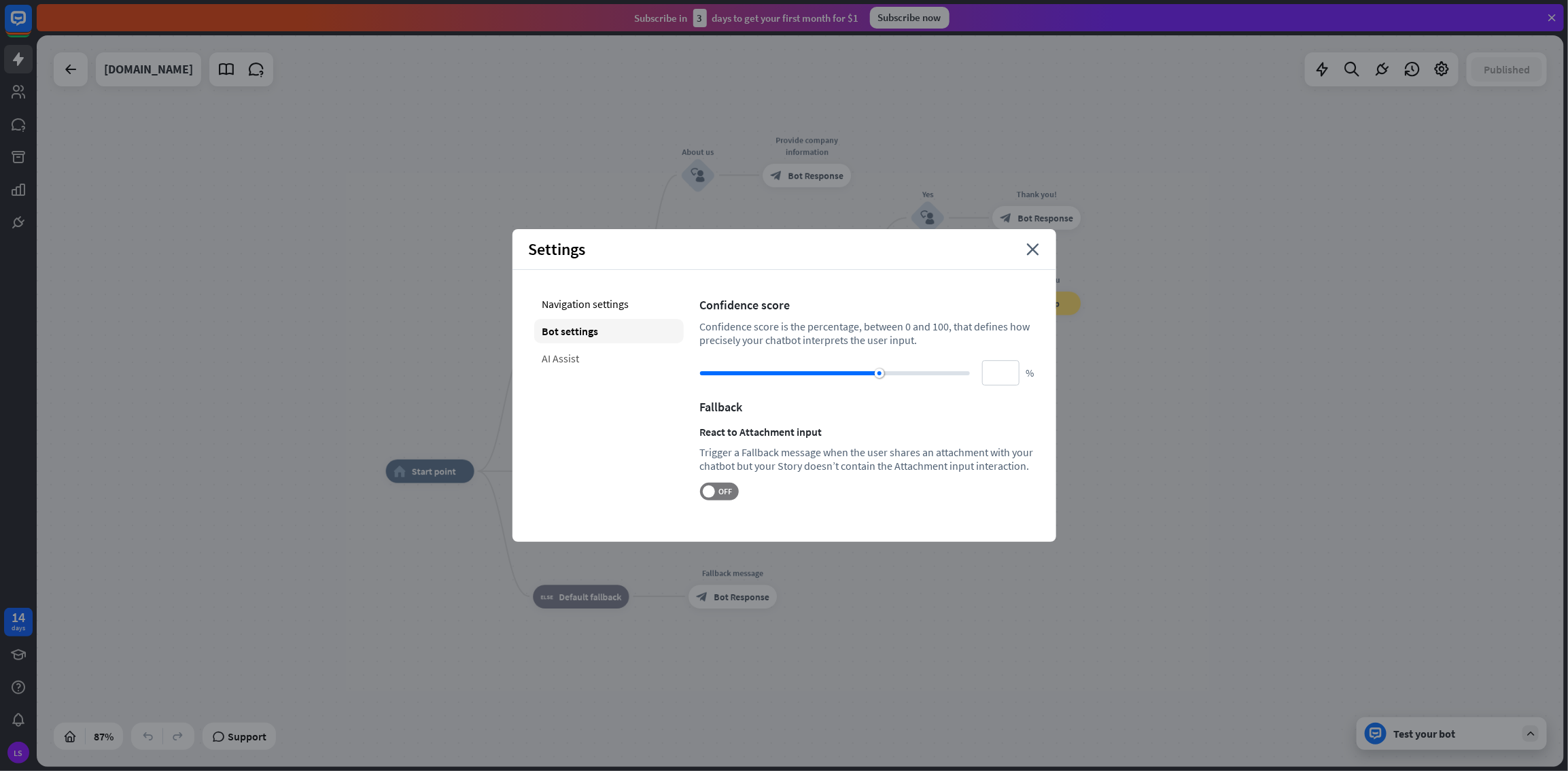
click at [564, 361] on div "AI Assist" at bounding box center [609, 358] width 150 height 25
type input "**"
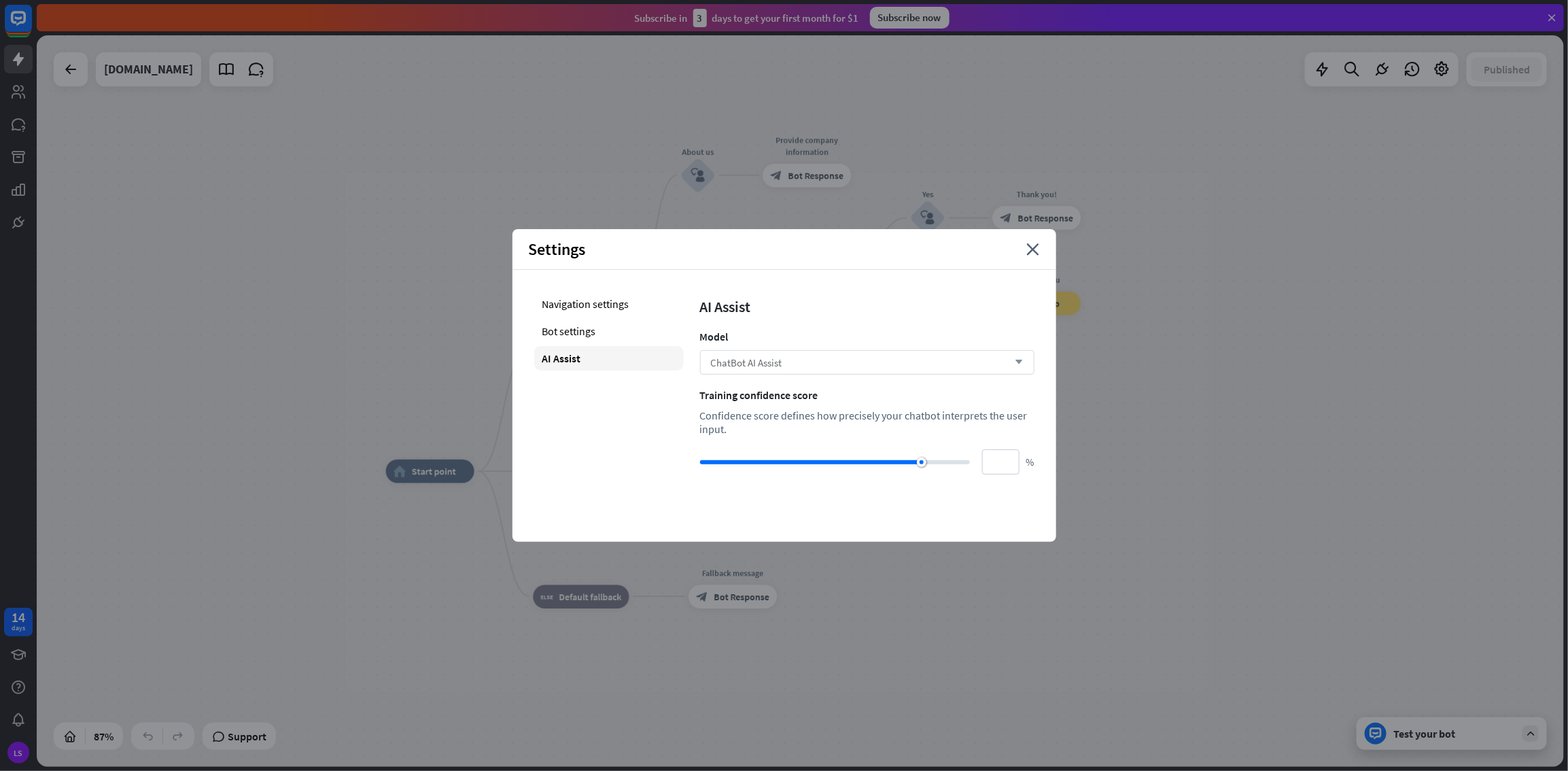
click at [940, 360] on icon "arrow_down" at bounding box center [1016, 362] width 15 height 8
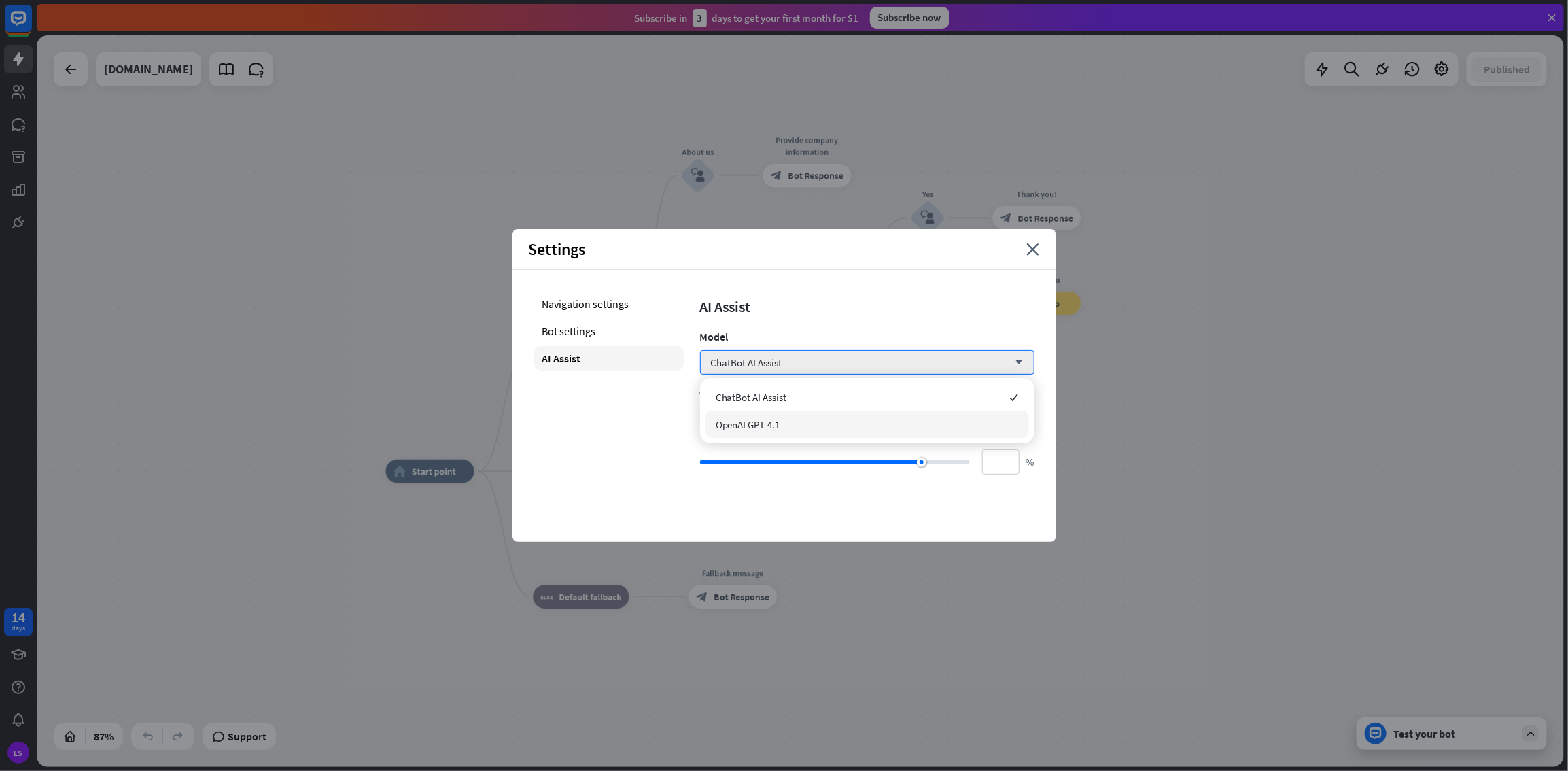
click at [780, 417] on span "OpenAI GPT-4.1" at bounding box center [748, 425] width 65 height 13
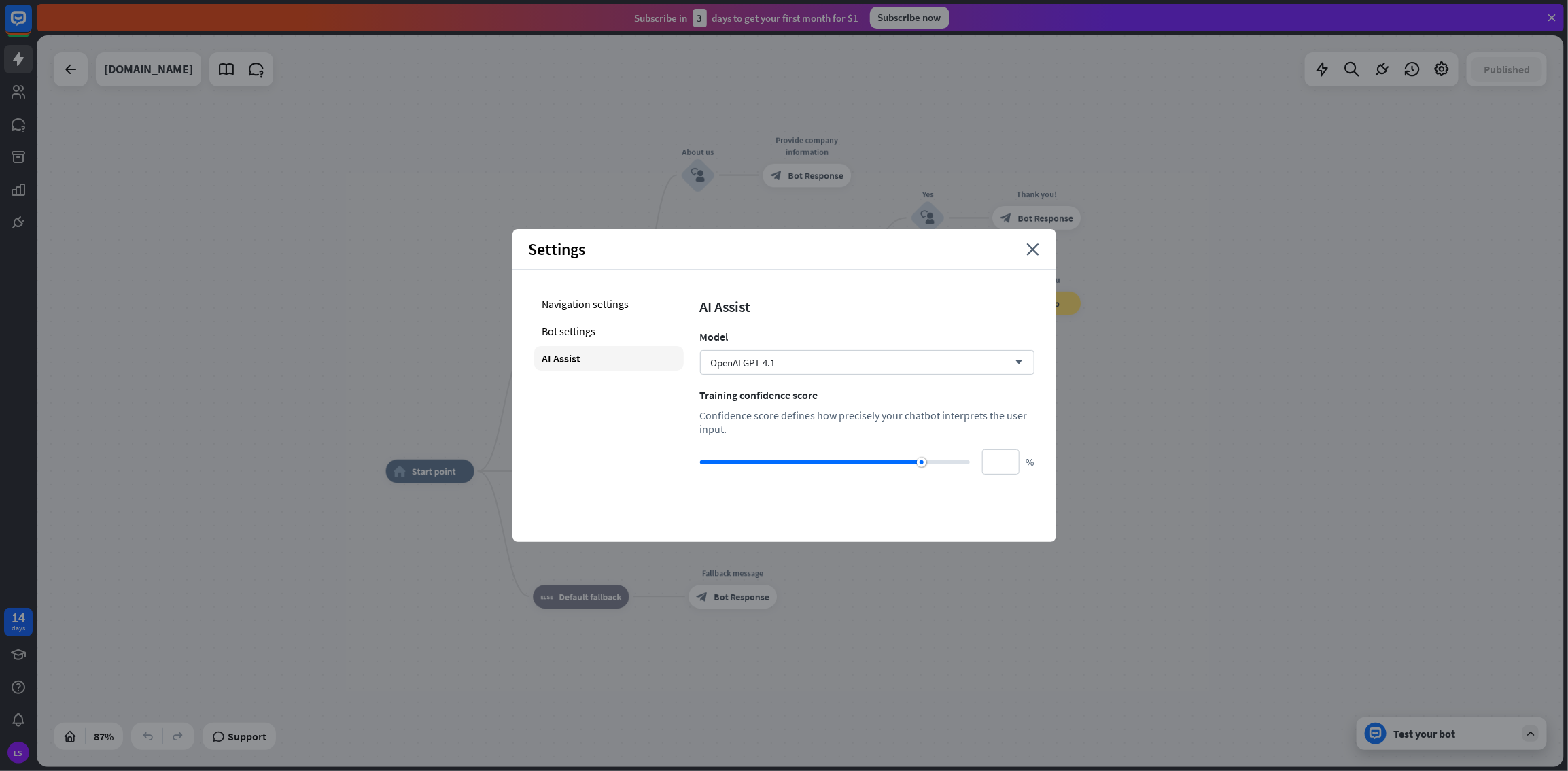
click at [940, 417] on div "Settings close Navigation settings Bot settings AI Assist AI Assist Model OpenA…" at bounding box center [784, 385] width 544 height 313
click at [940, 252] on icon "close" at bounding box center [1034, 249] width 13 height 12
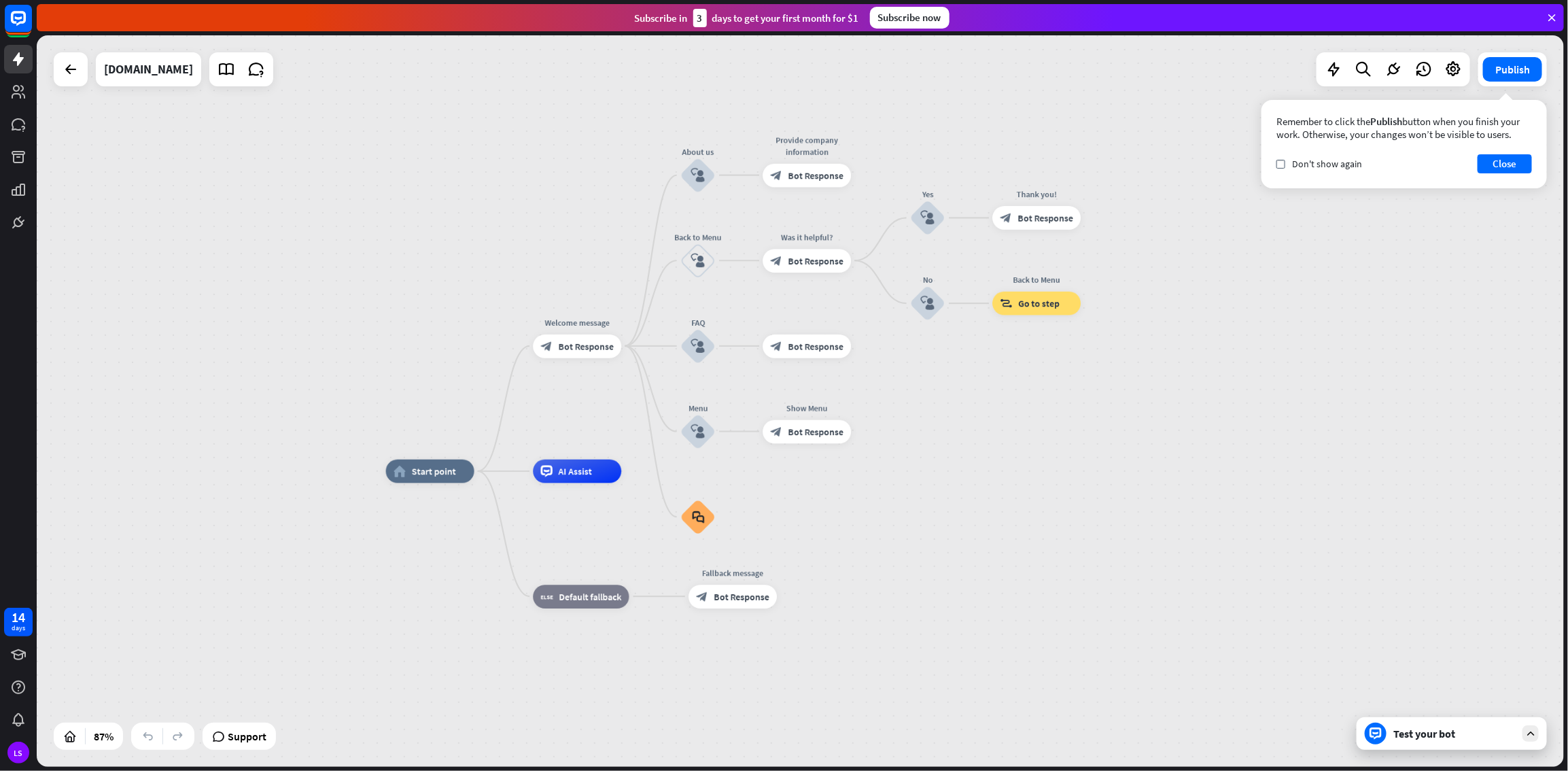
click at [940, 417] on div "Test your bot" at bounding box center [1451, 734] width 191 height 33
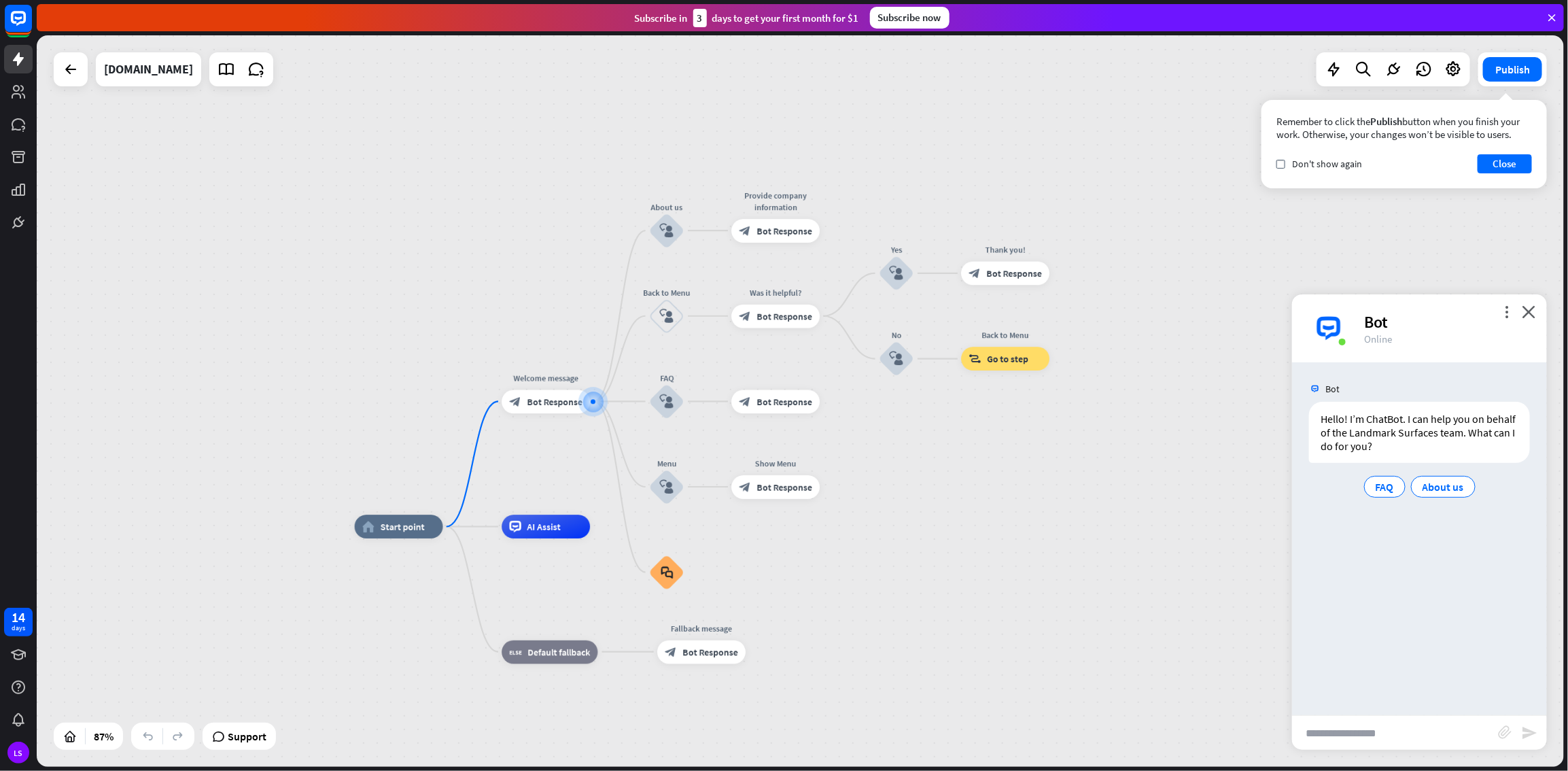
click at [940, 417] on input "text" at bounding box center [1396, 732] width 206 height 34
type input "**********"
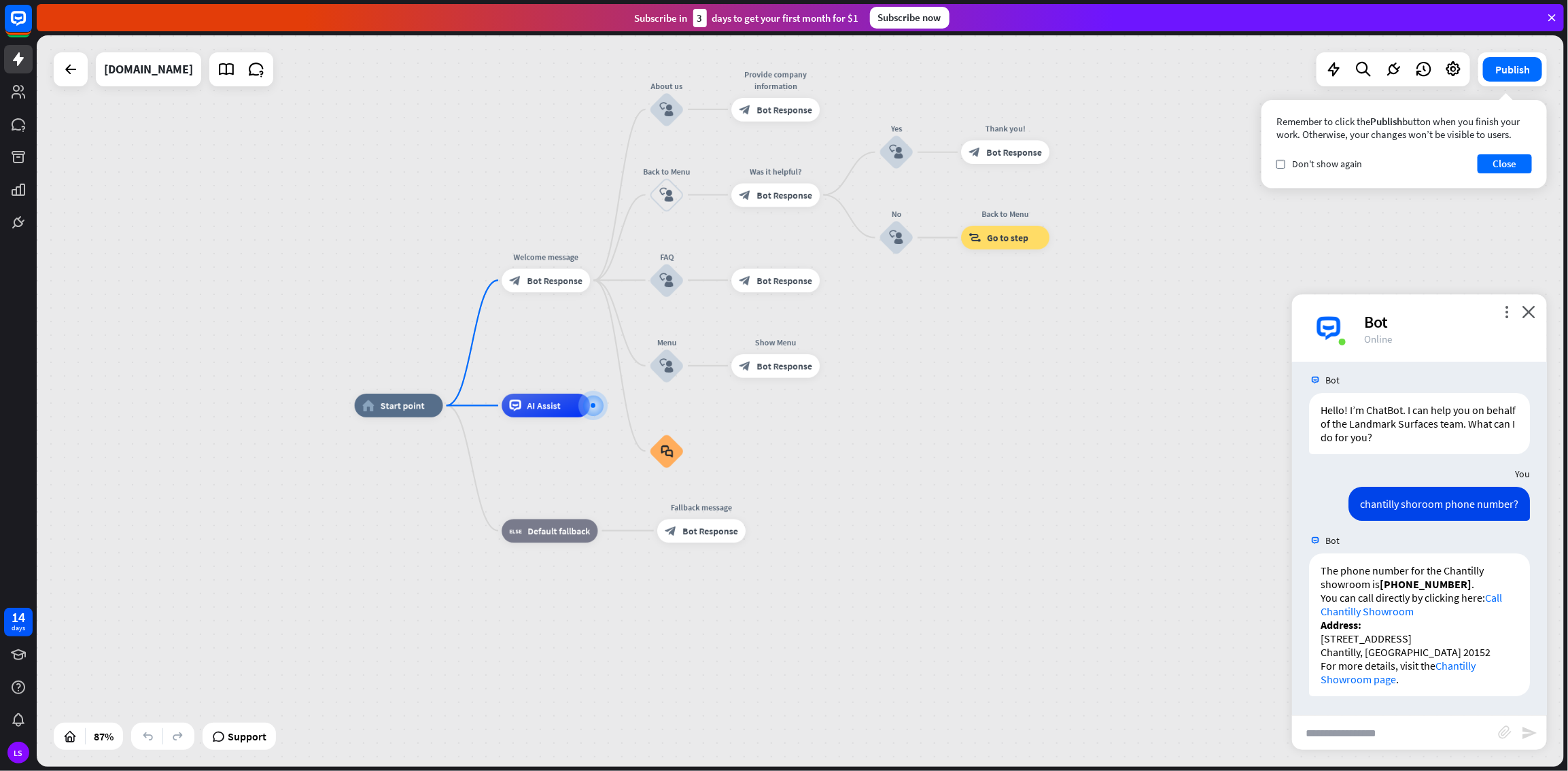
scroll to position [9, 0]
click at [940, 417] on input "text" at bounding box center [1396, 732] width 206 height 34
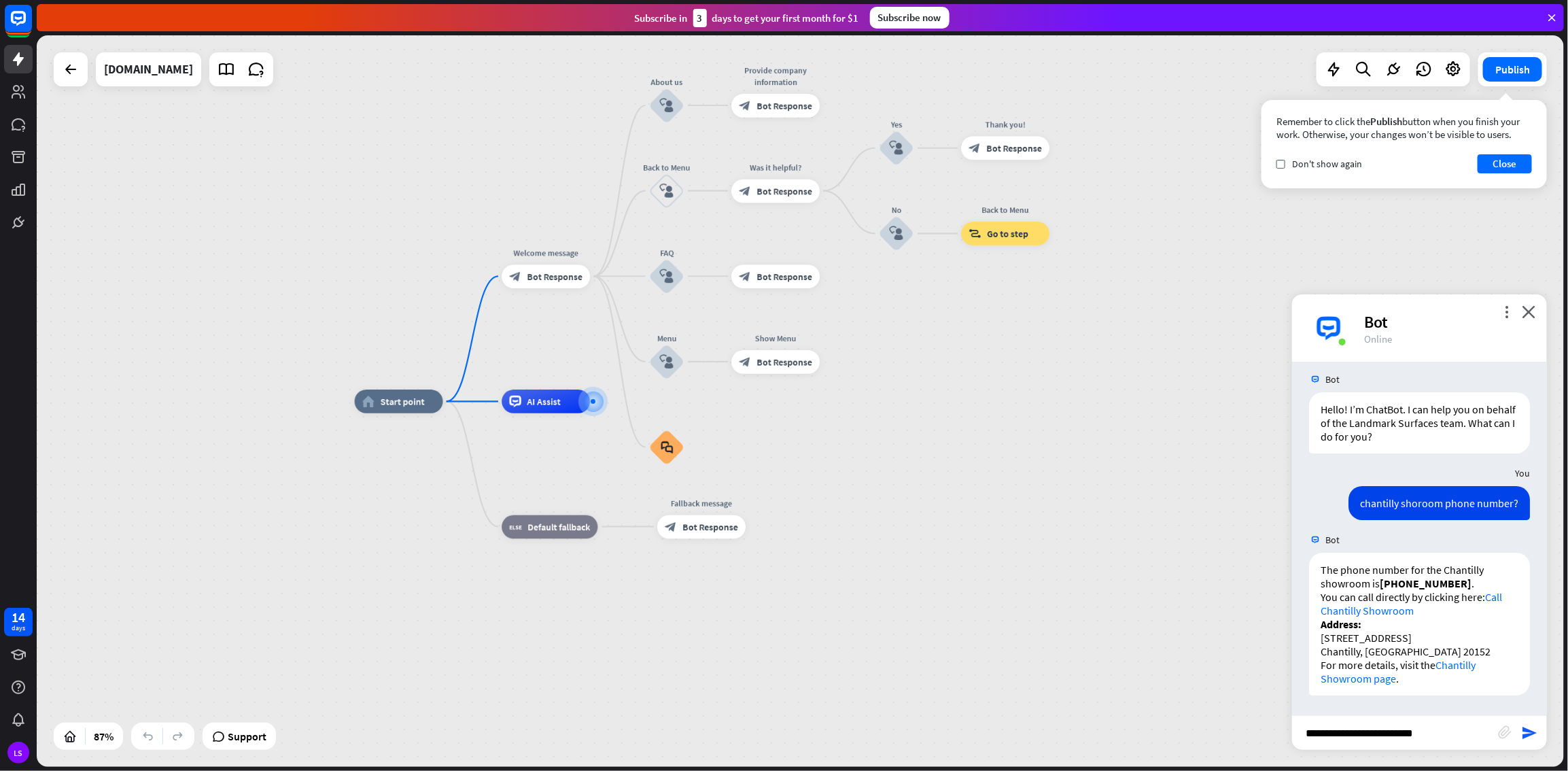
type input "**********"
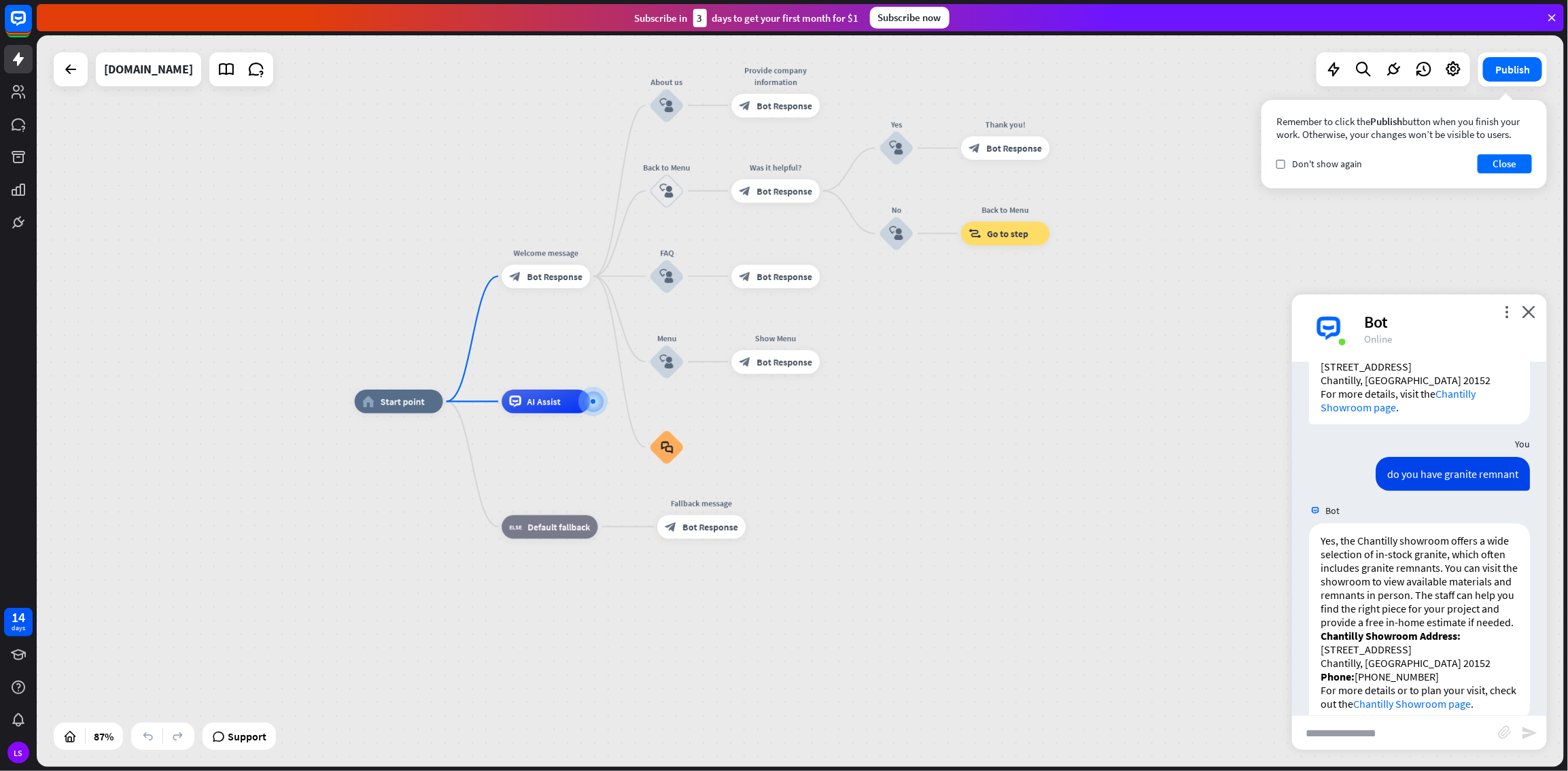
scroll to position [319, 0]
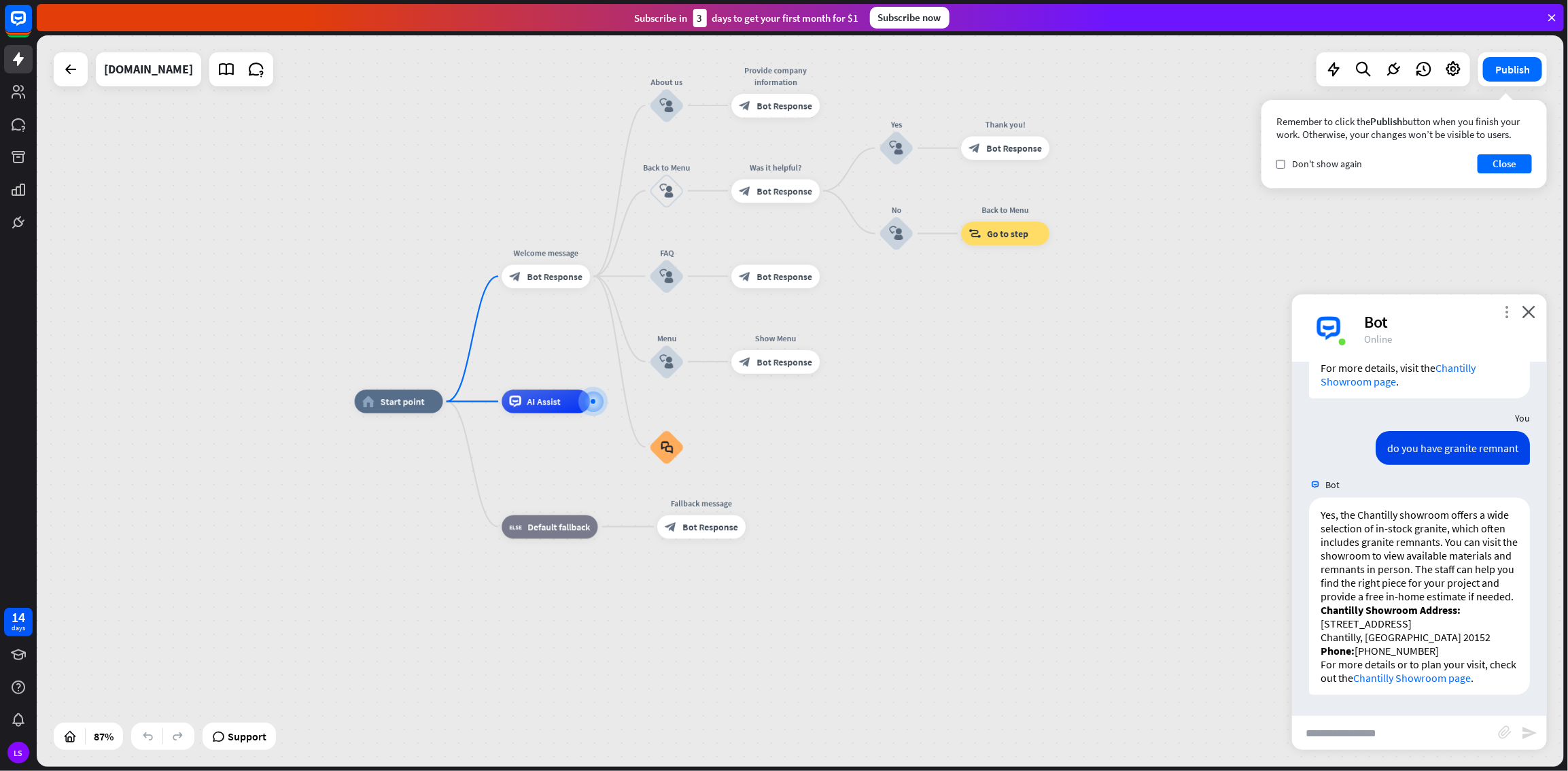
click at [940, 306] on icon "more_vert" at bounding box center [1507, 312] width 13 height 13
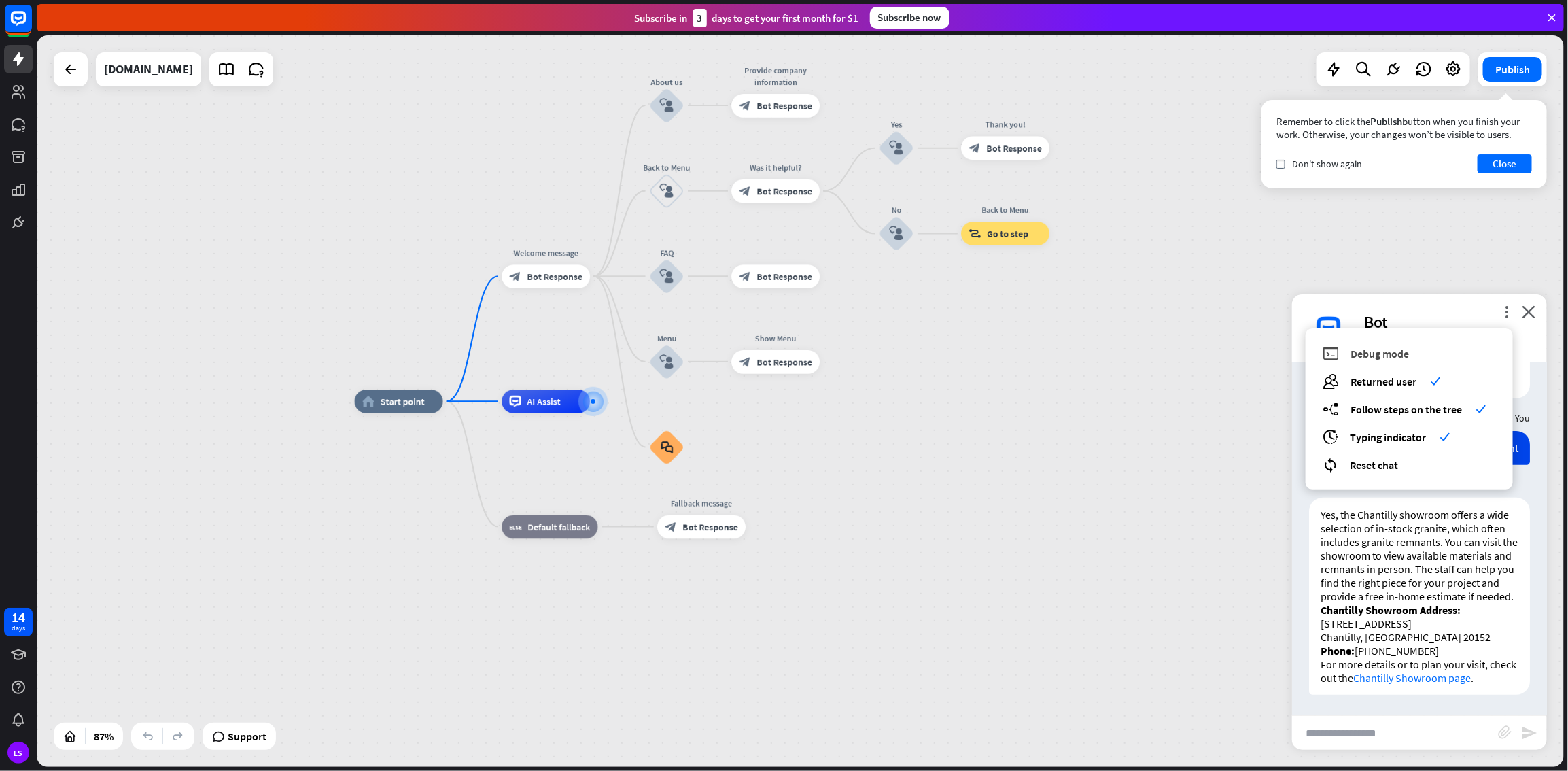
click at [940, 349] on span "Debug mode" at bounding box center [1380, 353] width 58 height 14
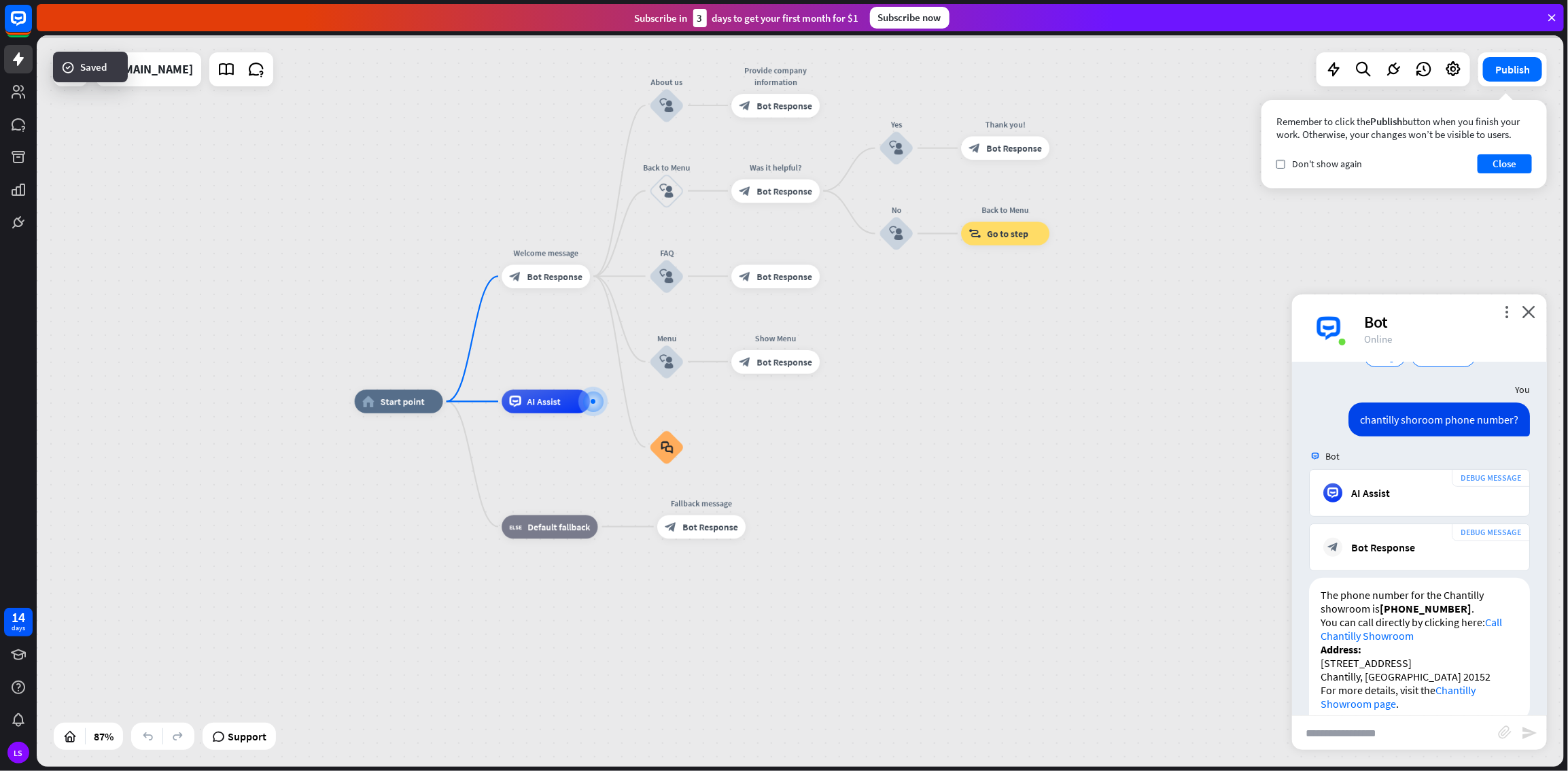
scroll to position [759, 0]
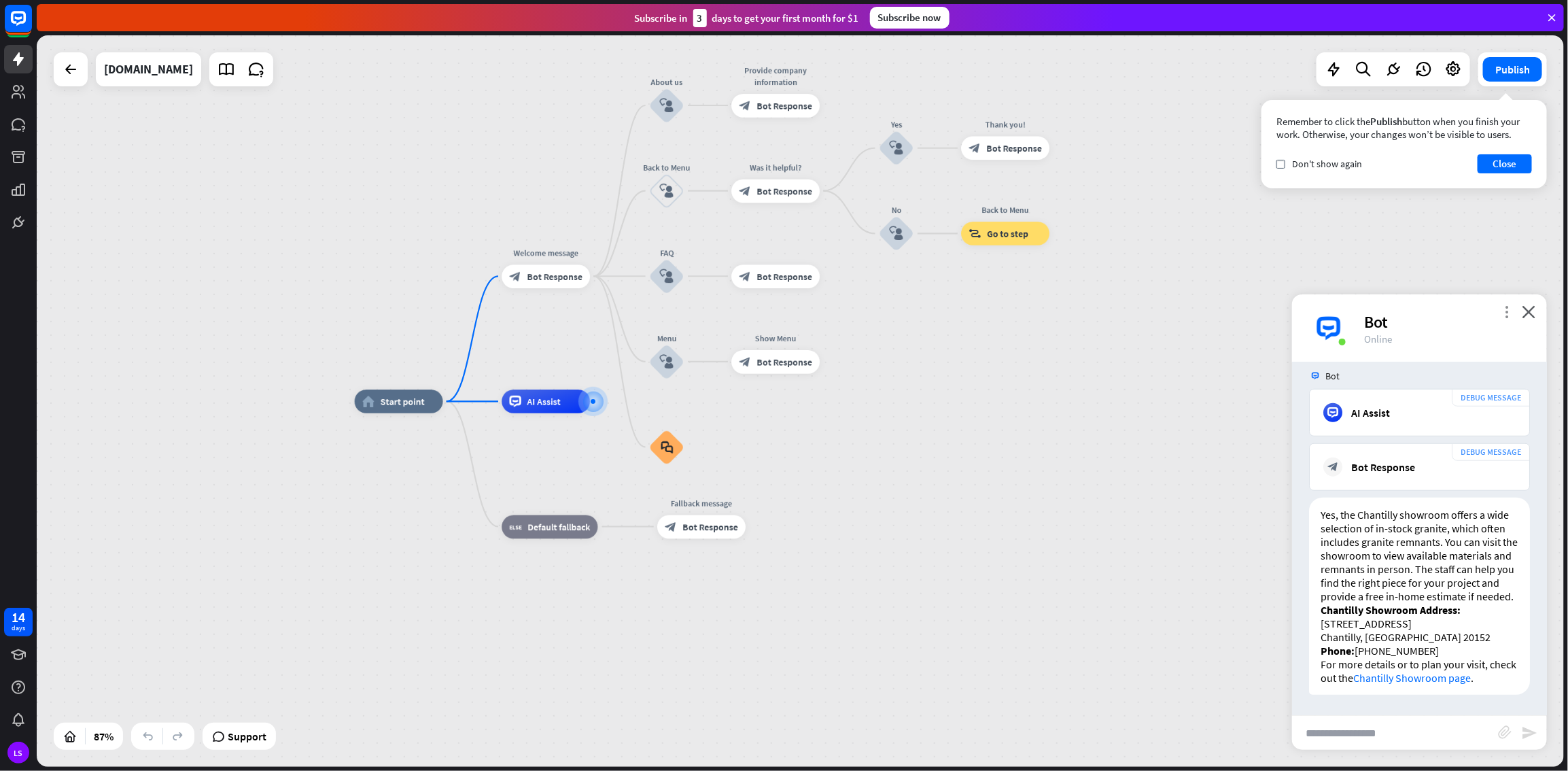
click at [940, 314] on icon "more_vert" at bounding box center [1507, 312] width 13 height 13
click at [940, 350] on icon "check" at bounding box center [1428, 353] width 10 height 10
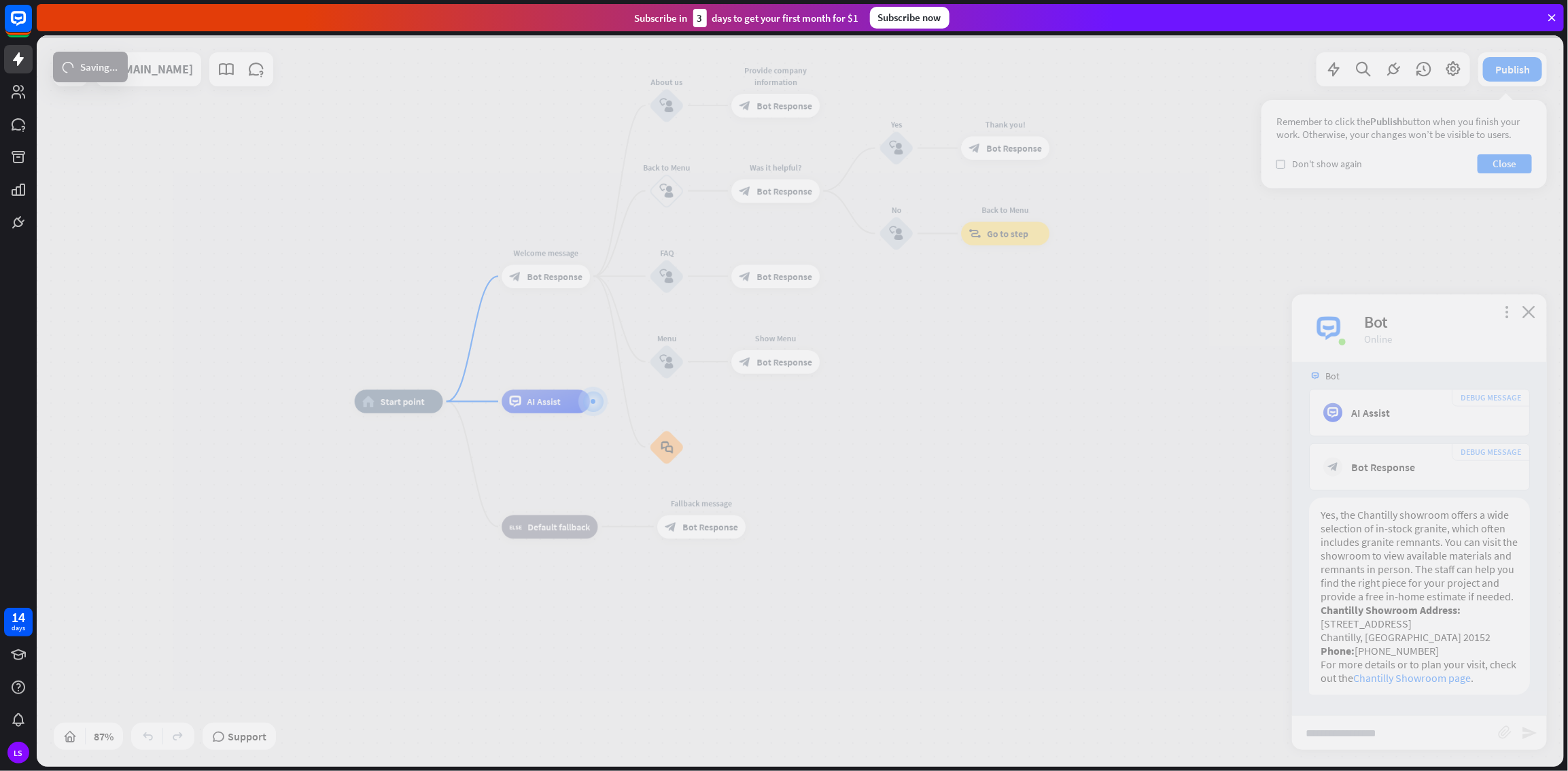
scroll to position [319, 0]
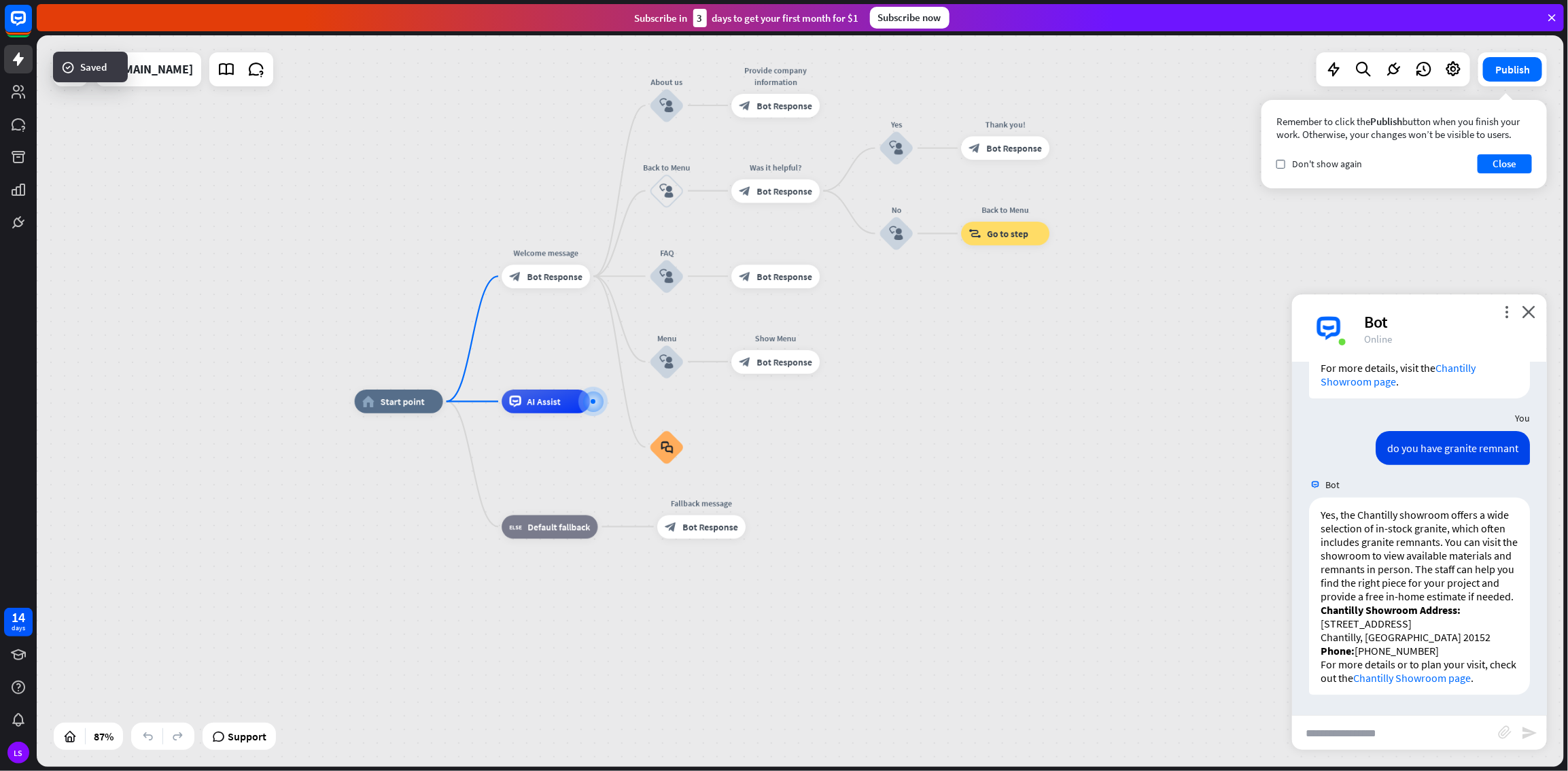
click at [940, 417] on div "home_2 Start point Welcome message block_bot_response Bot Response About us blo…" at bounding box center [1016, 719] width 1324 height 634
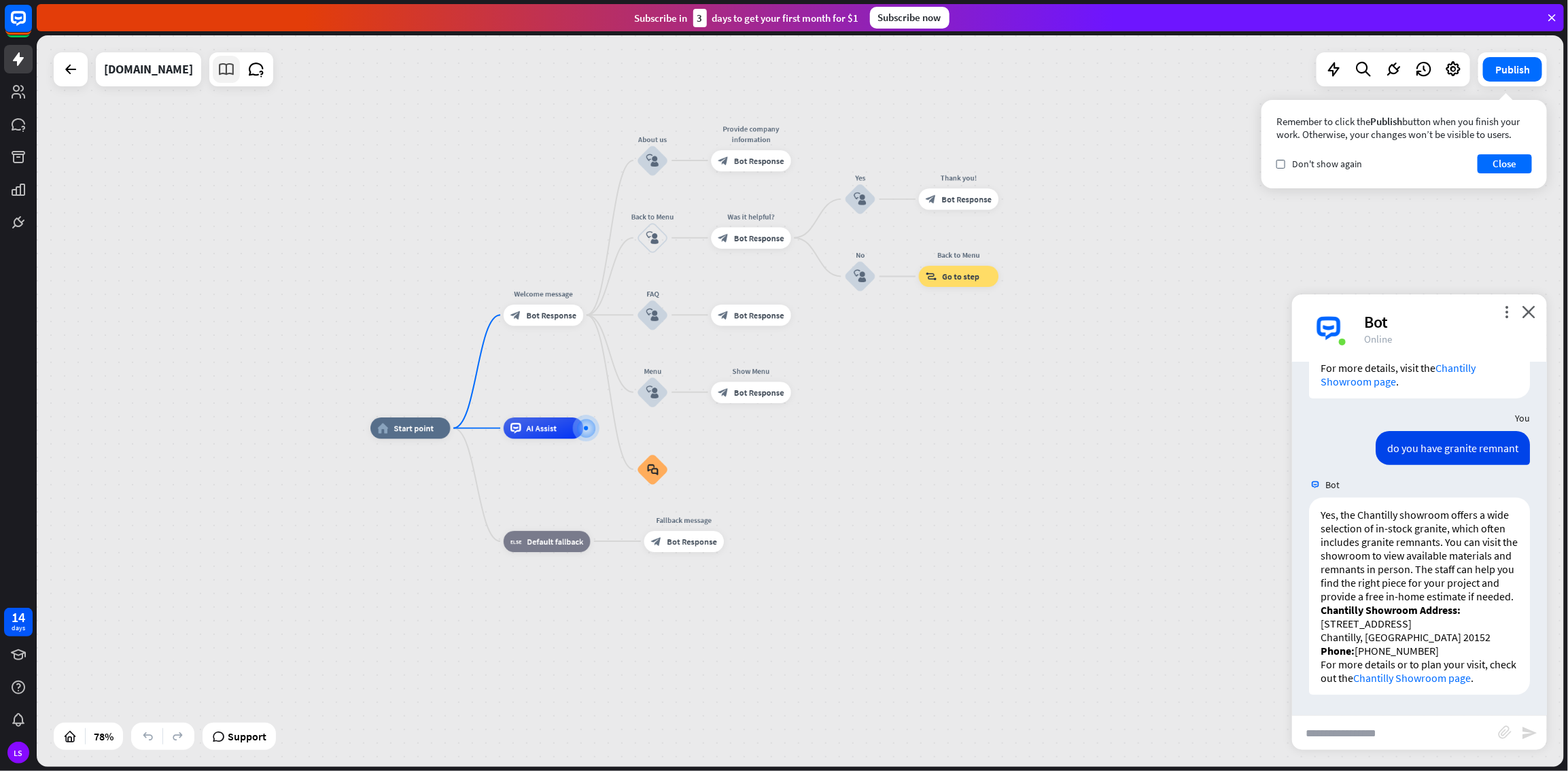
click at [235, 73] on icon at bounding box center [226, 68] width 17 height 17
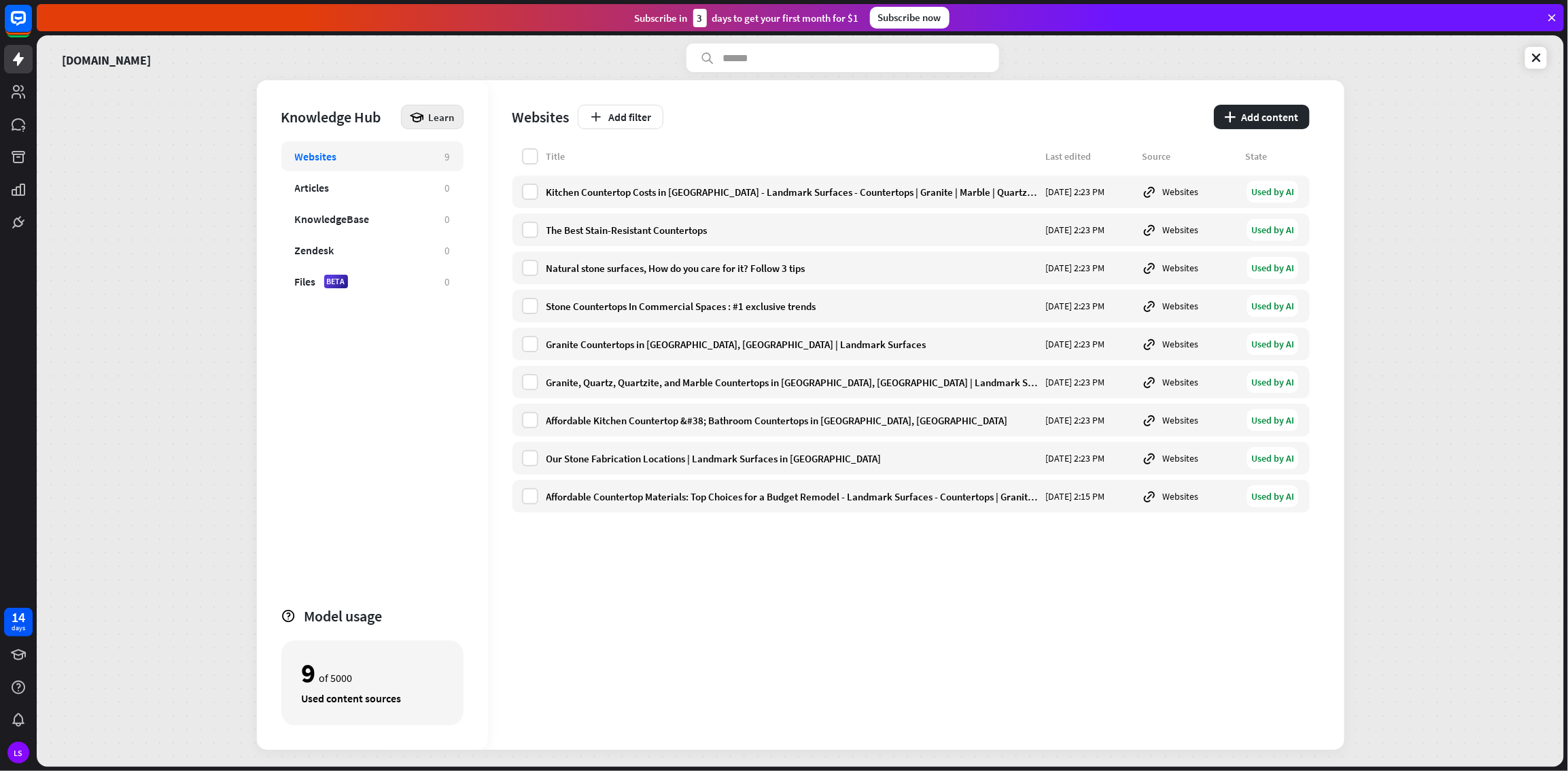
click at [422, 117] on icon at bounding box center [418, 117] width 15 height 15
click at [424, 352] on div "Websites 9 Articles 0 KnowledgeBase 0 Zendesk 0 Files BETA 0" at bounding box center [373, 367] width 182 height 453
click at [342, 283] on div "BETA" at bounding box center [336, 281] width 24 height 14
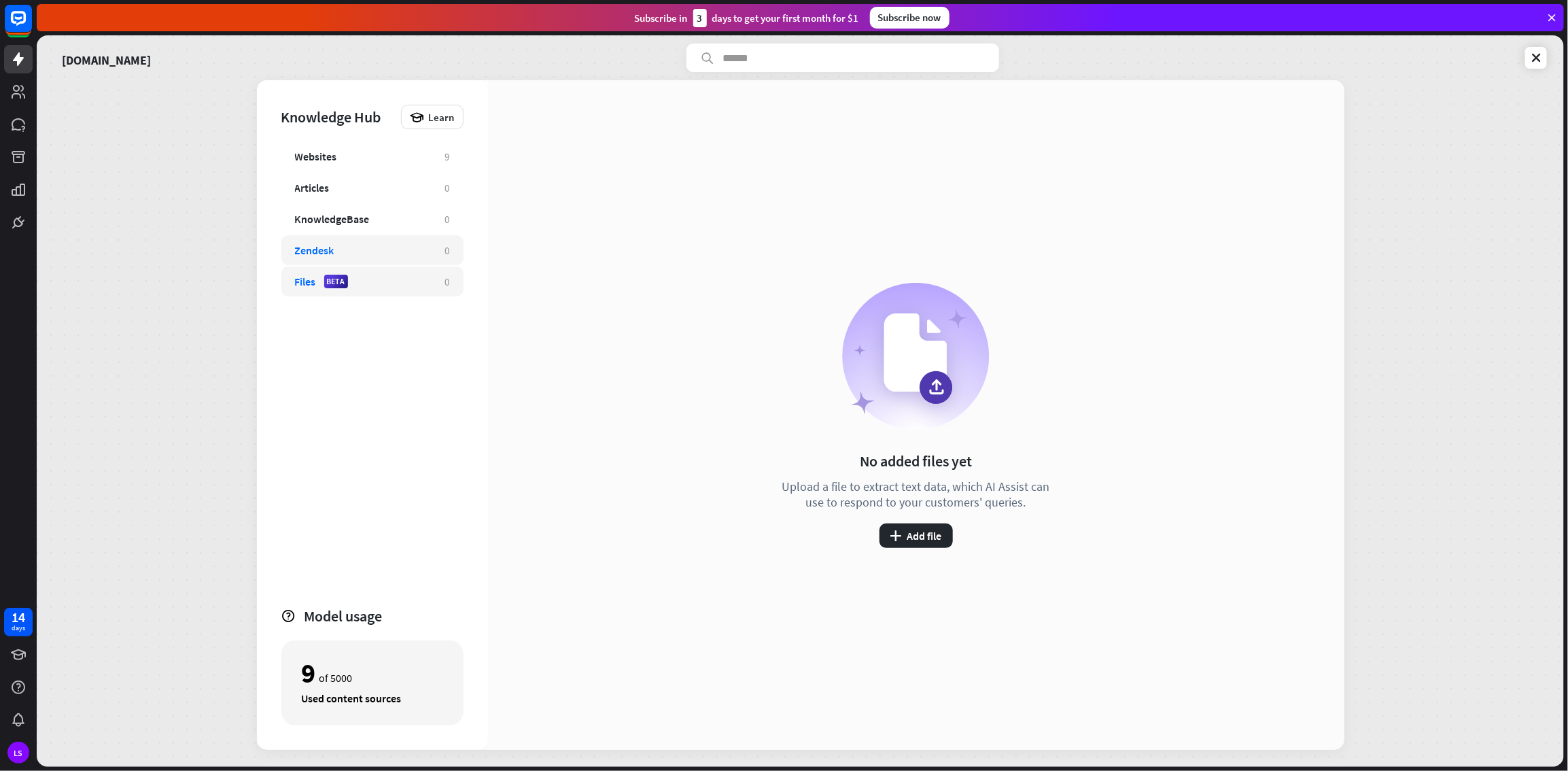
click at [328, 251] on div "Zendesk" at bounding box center [315, 250] width 39 height 14
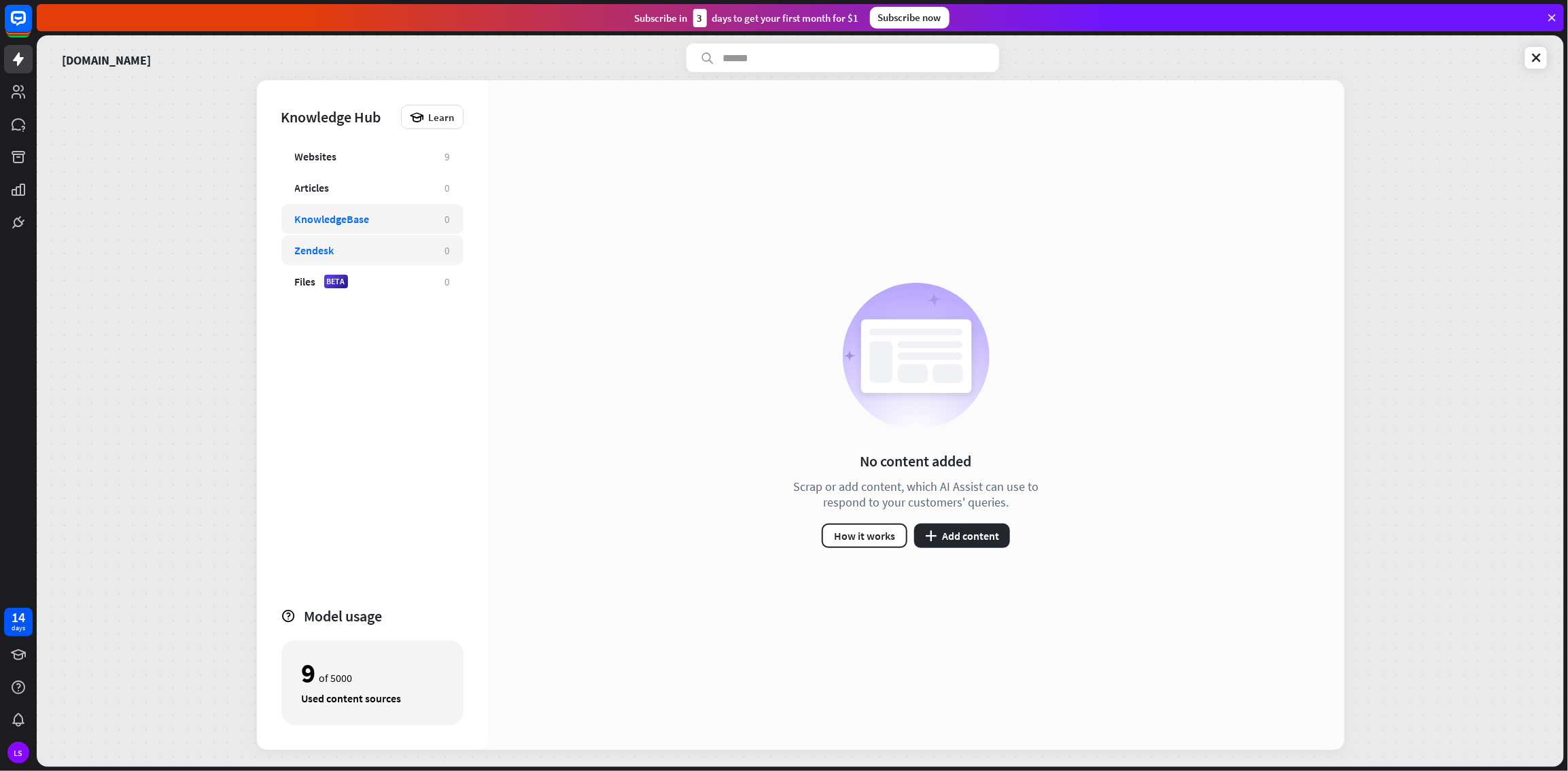
click at [355, 215] on div "KnowledgeBase" at bounding box center [333, 219] width 75 height 14
click at [940, 417] on button "plus Add content" at bounding box center [962, 535] width 96 height 25
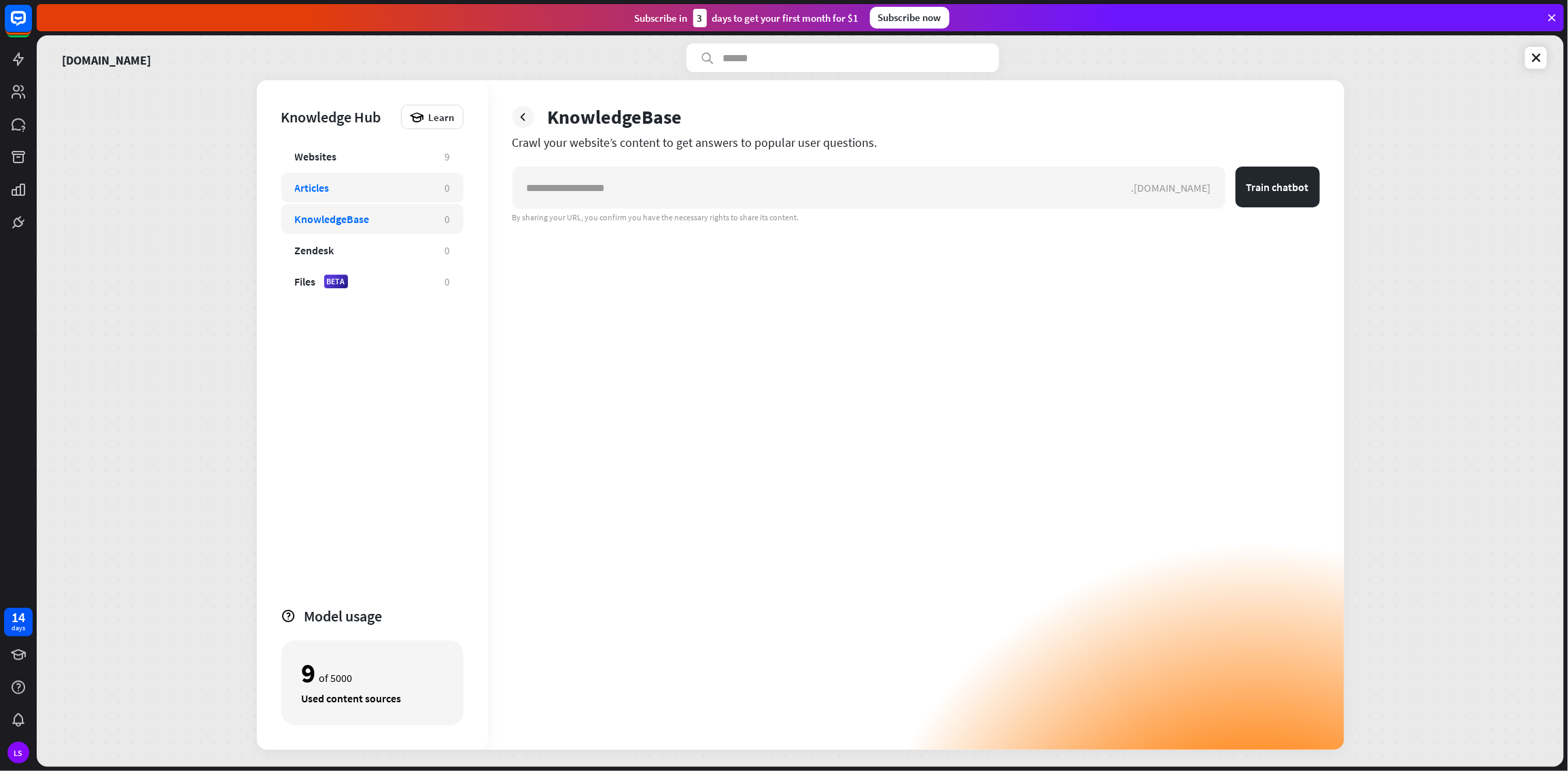
click at [330, 189] on div "Articles" at bounding box center [364, 187] width 137 height 14
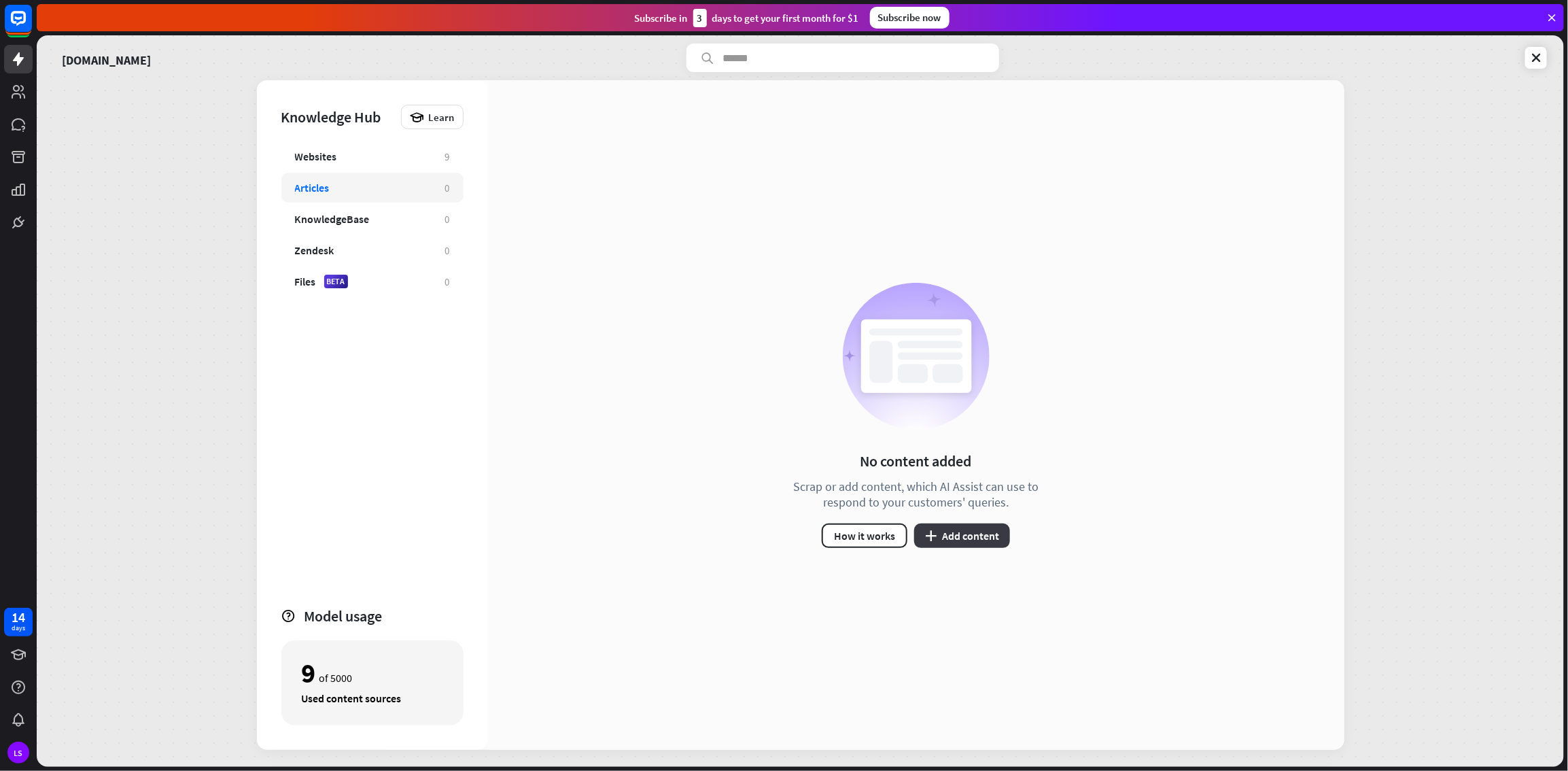
click at [940, 417] on button "plus Add content" at bounding box center [962, 535] width 96 height 25
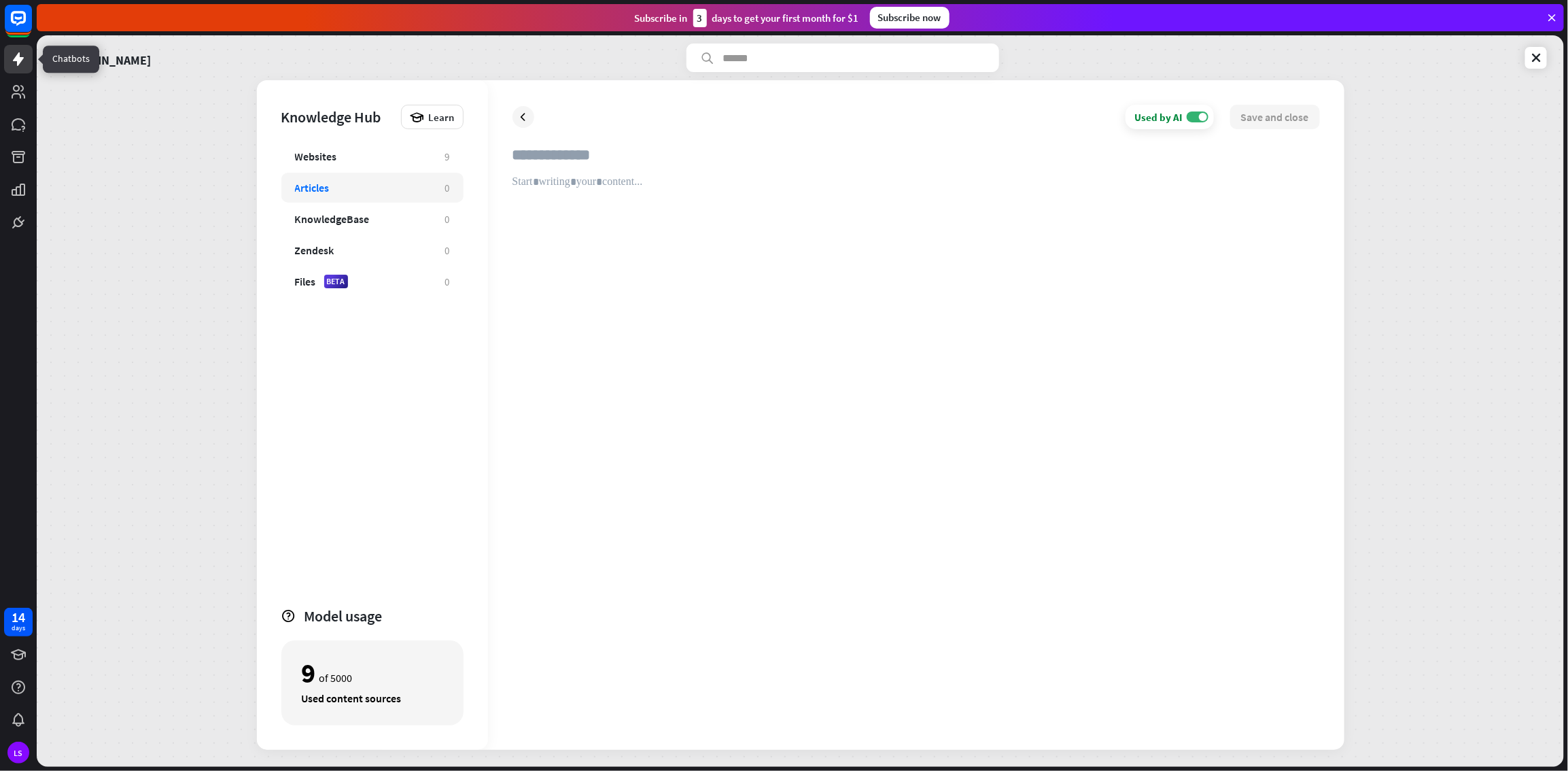
click at [24, 57] on icon at bounding box center [18, 59] width 16 height 16
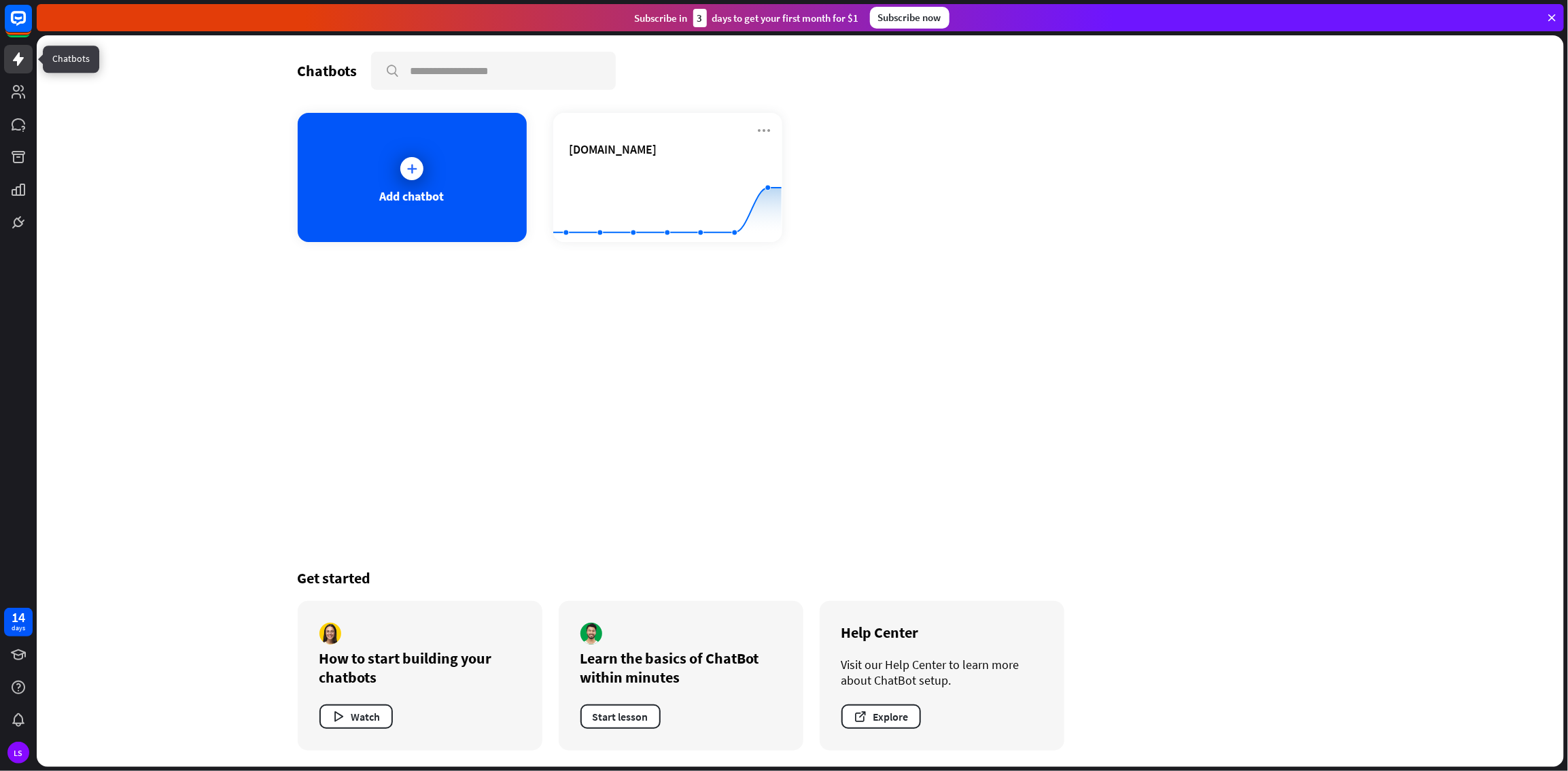
click at [21, 60] on icon at bounding box center [18, 59] width 16 height 16
click at [397, 174] on div at bounding box center [411, 168] width 34 height 34
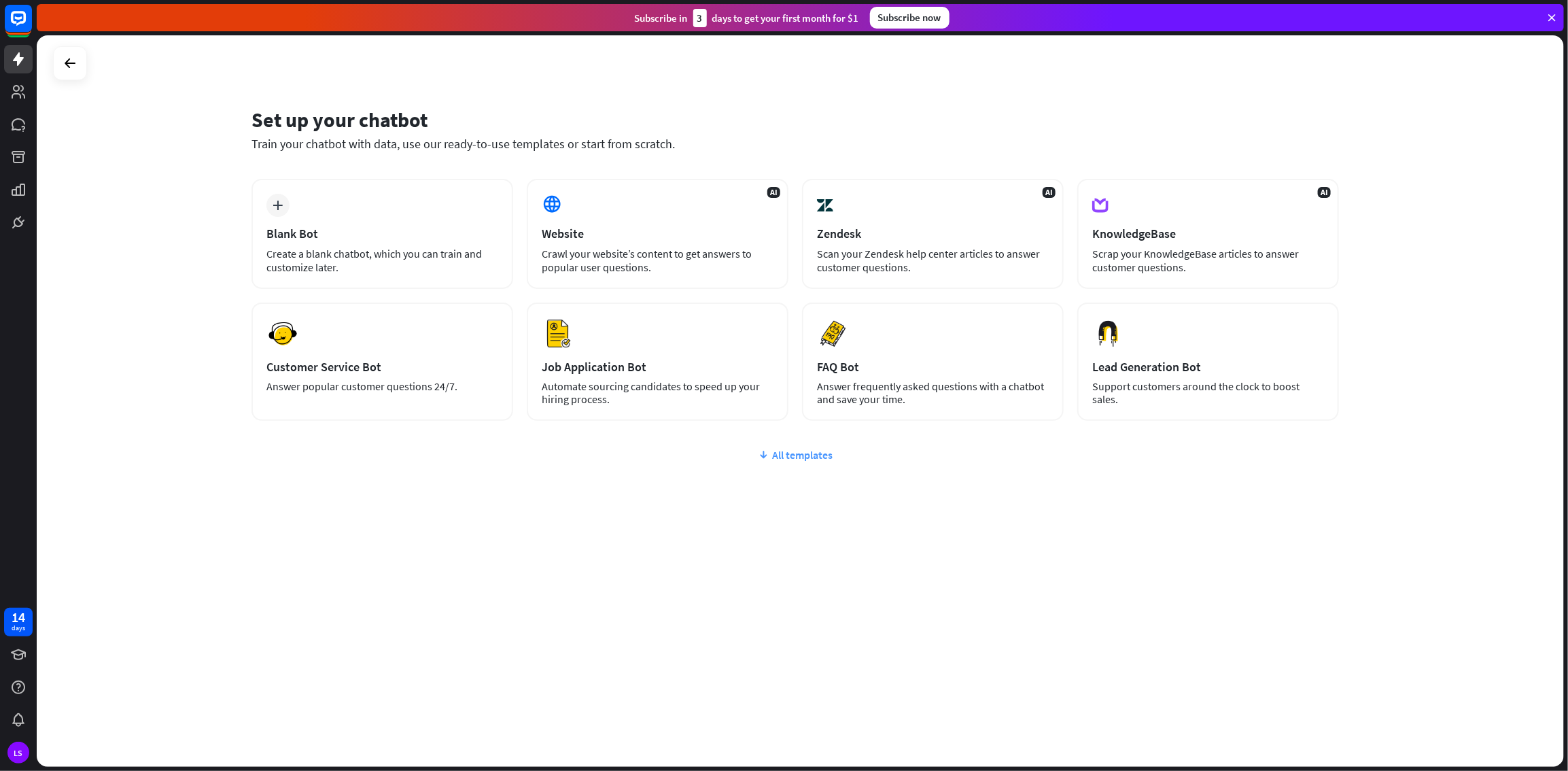
click at [822, 417] on div "All templates" at bounding box center [795, 454] width 1088 height 14
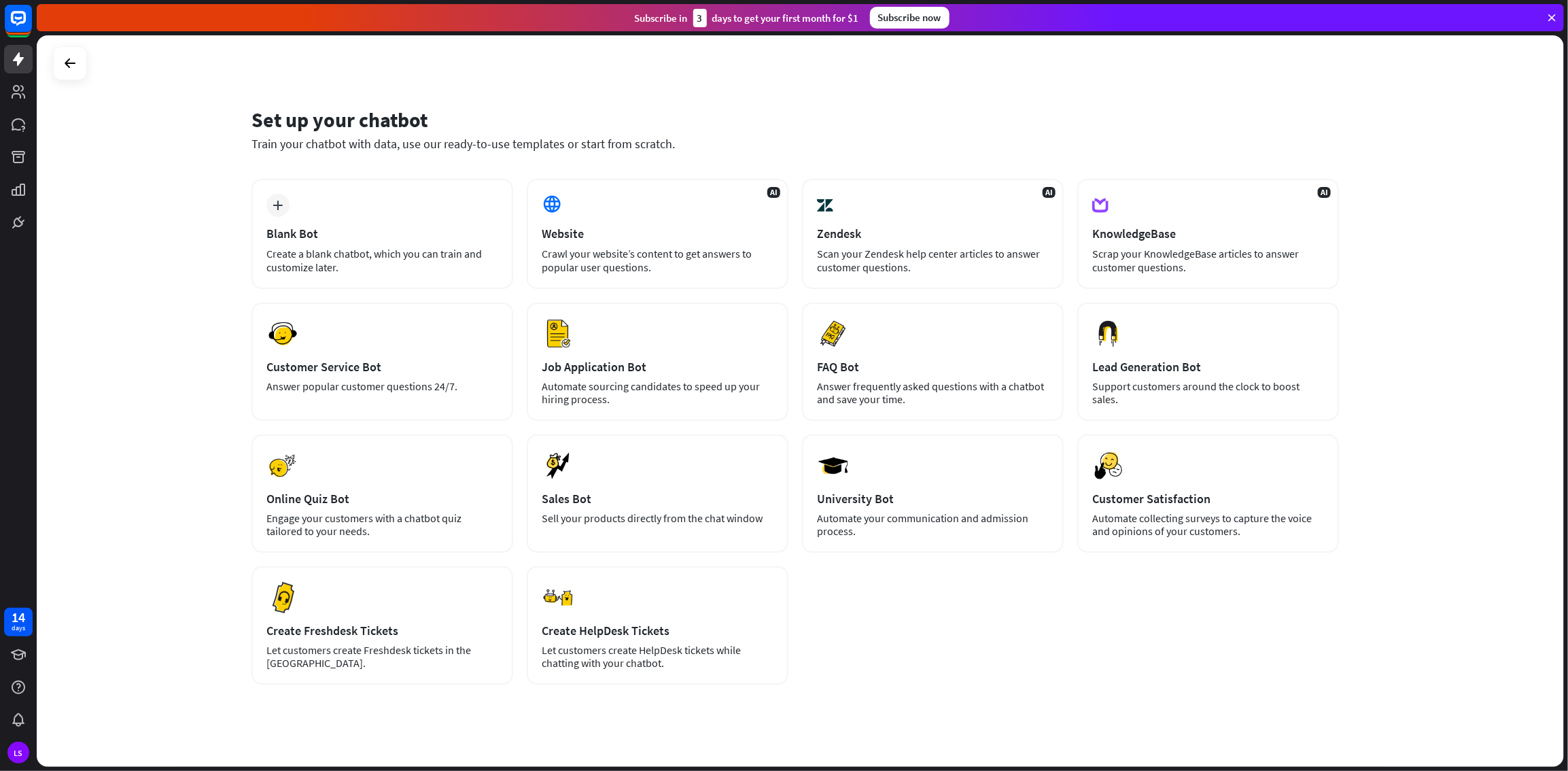
scroll to position [11, 0]
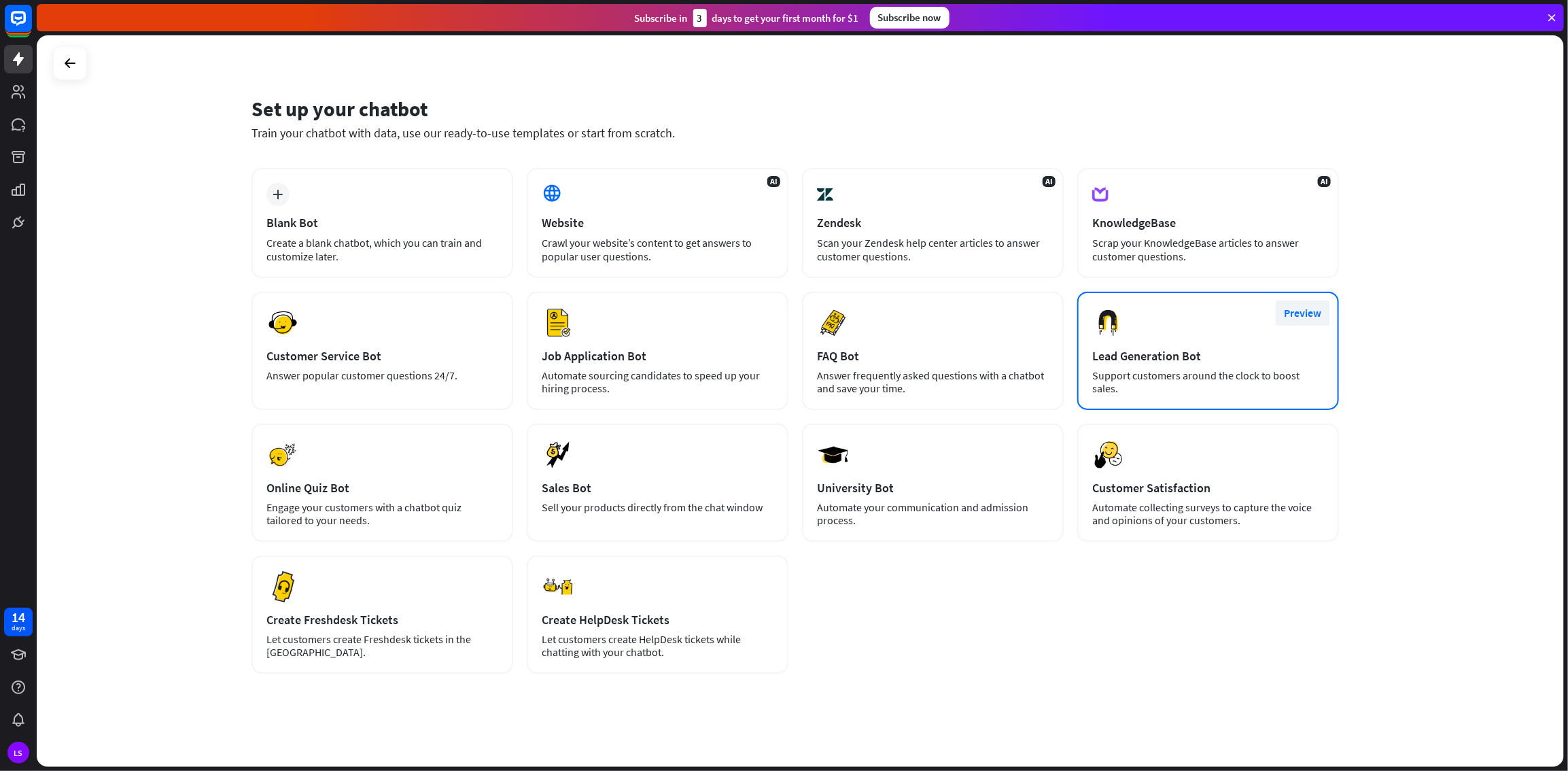
click at [940, 313] on button "Preview" at bounding box center [1304, 314] width 55 height 26
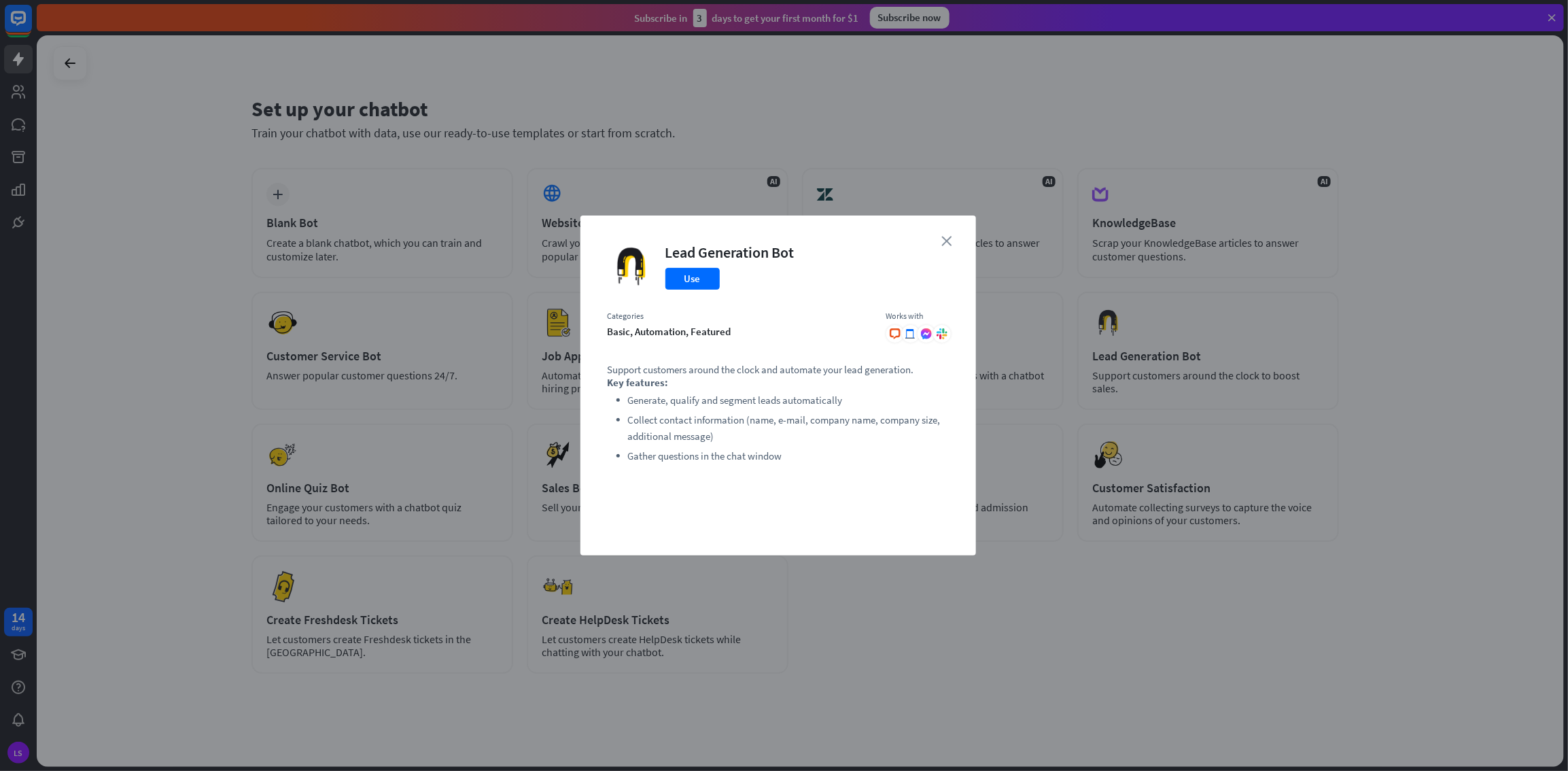
click at [940, 243] on icon "close" at bounding box center [947, 241] width 10 height 10
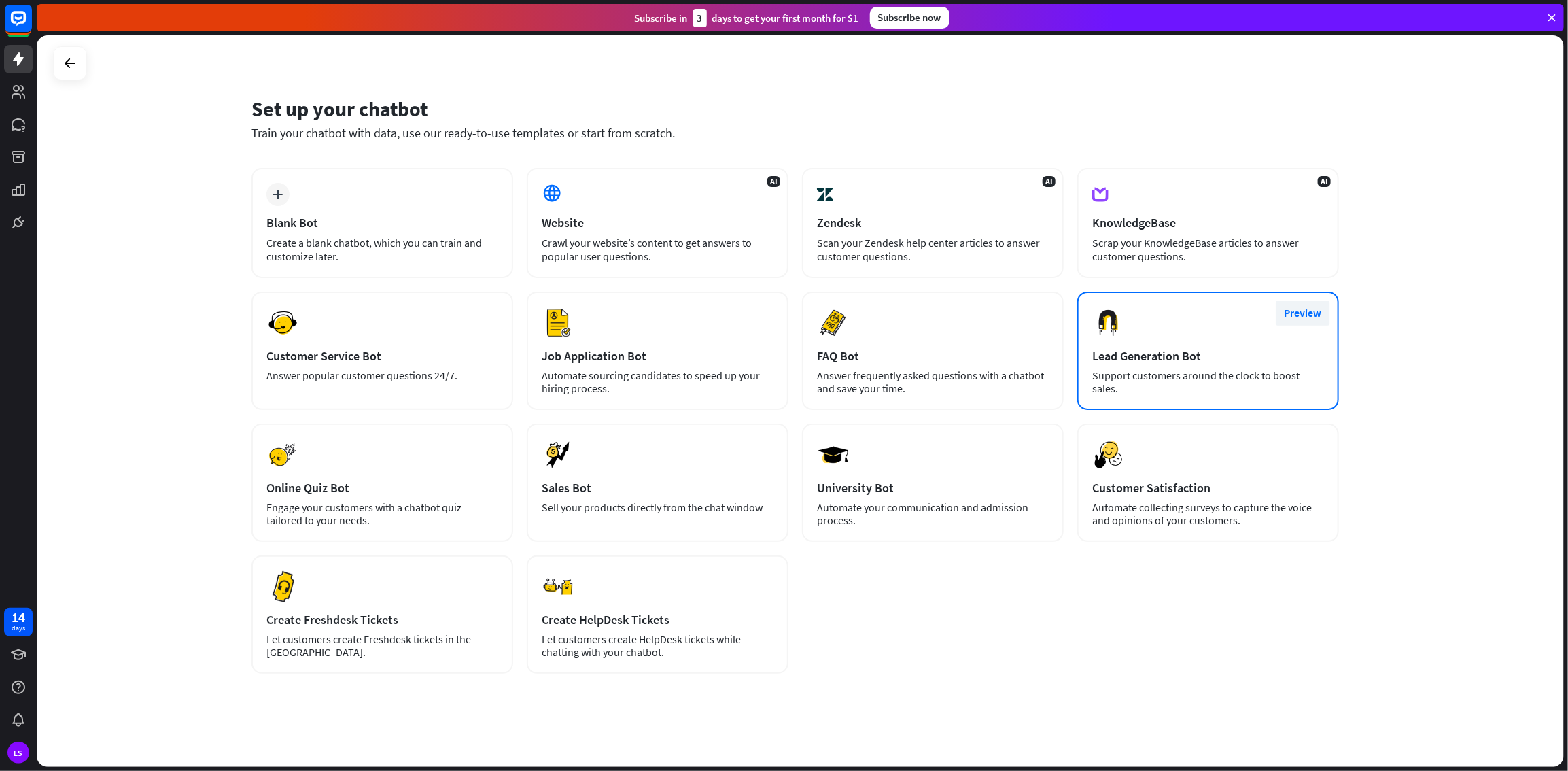
click at [940, 306] on button "Preview" at bounding box center [1304, 314] width 55 height 26
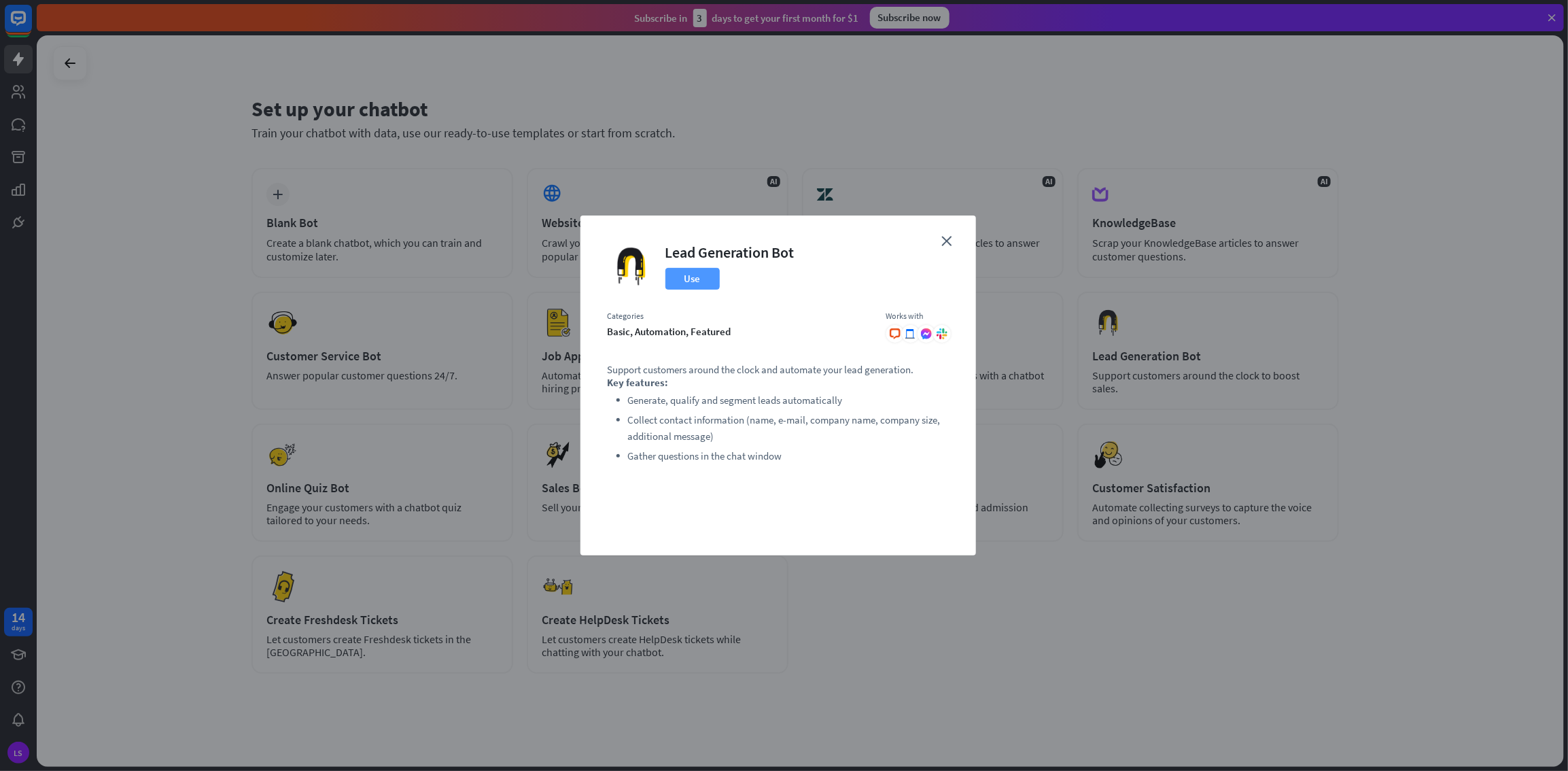
click at [683, 282] on button "Use" at bounding box center [693, 279] width 55 height 22
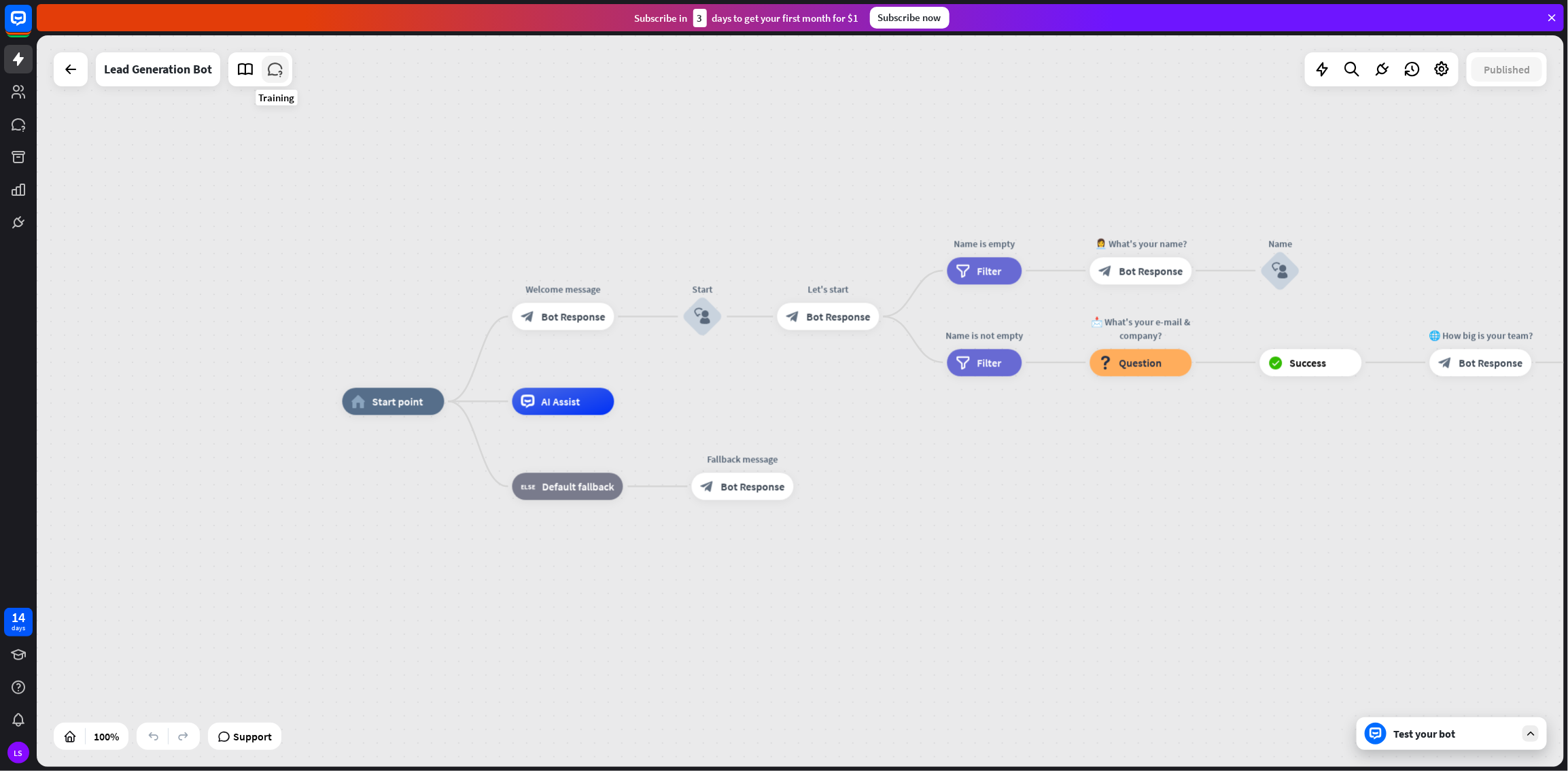
click at [279, 73] on icon at bounding box center [274, 68] width 17 height 17
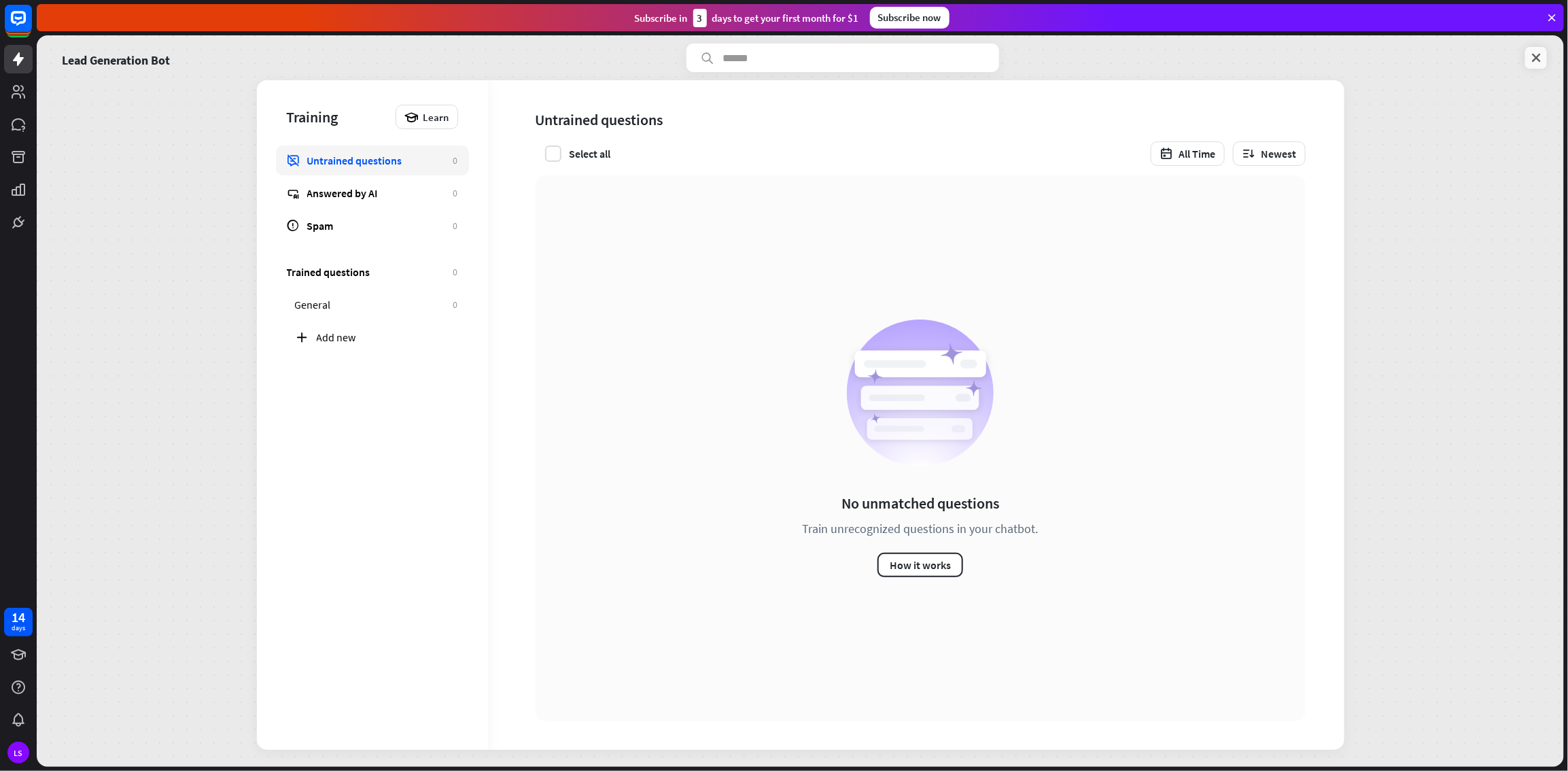
click at [940, 62] on icon at bounding box center [1536, 57] width 14 height 14
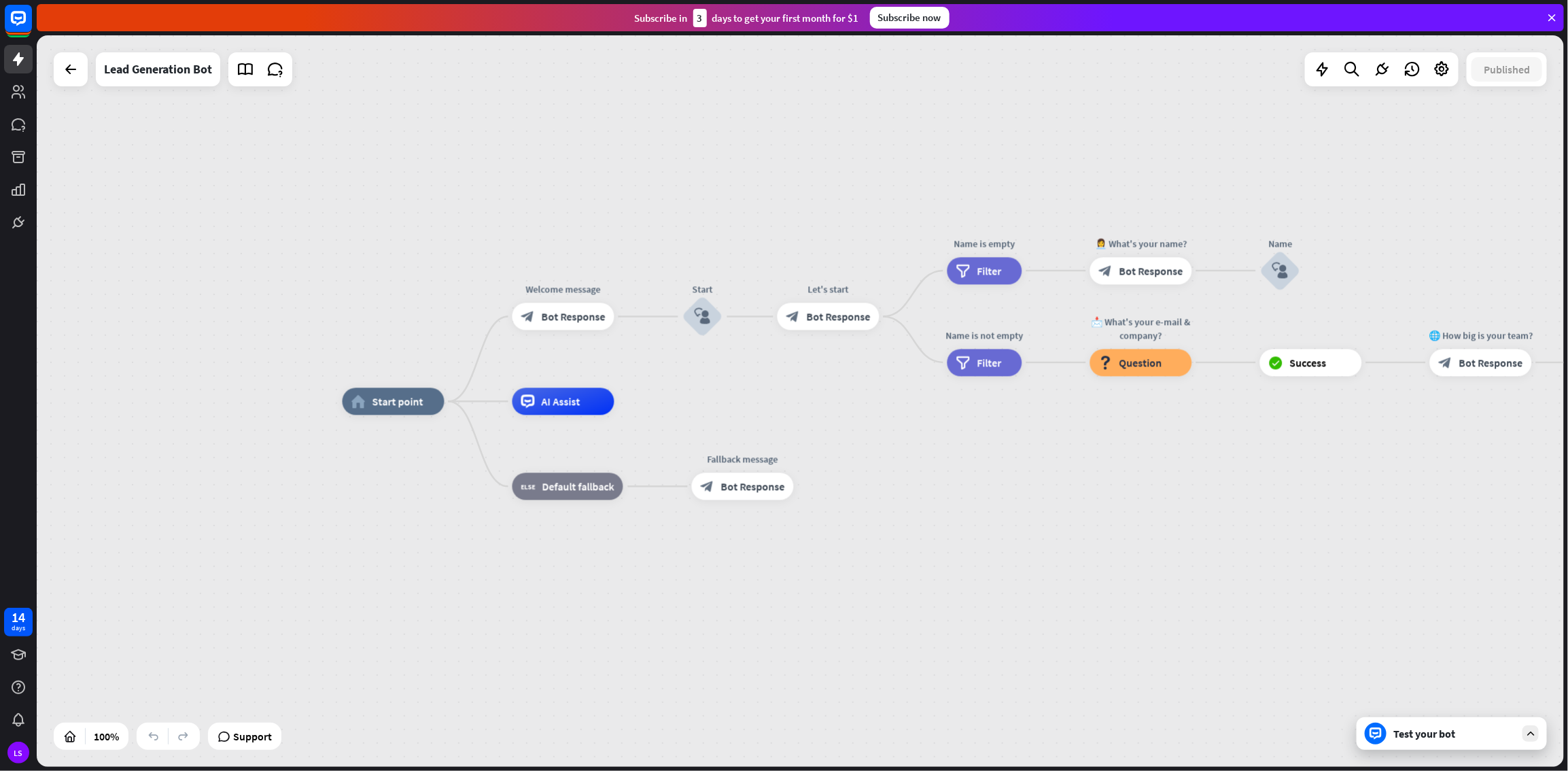
click at [940, 417] on div "Test your bot" at bounding box center [1451, 734] width 191 height 33
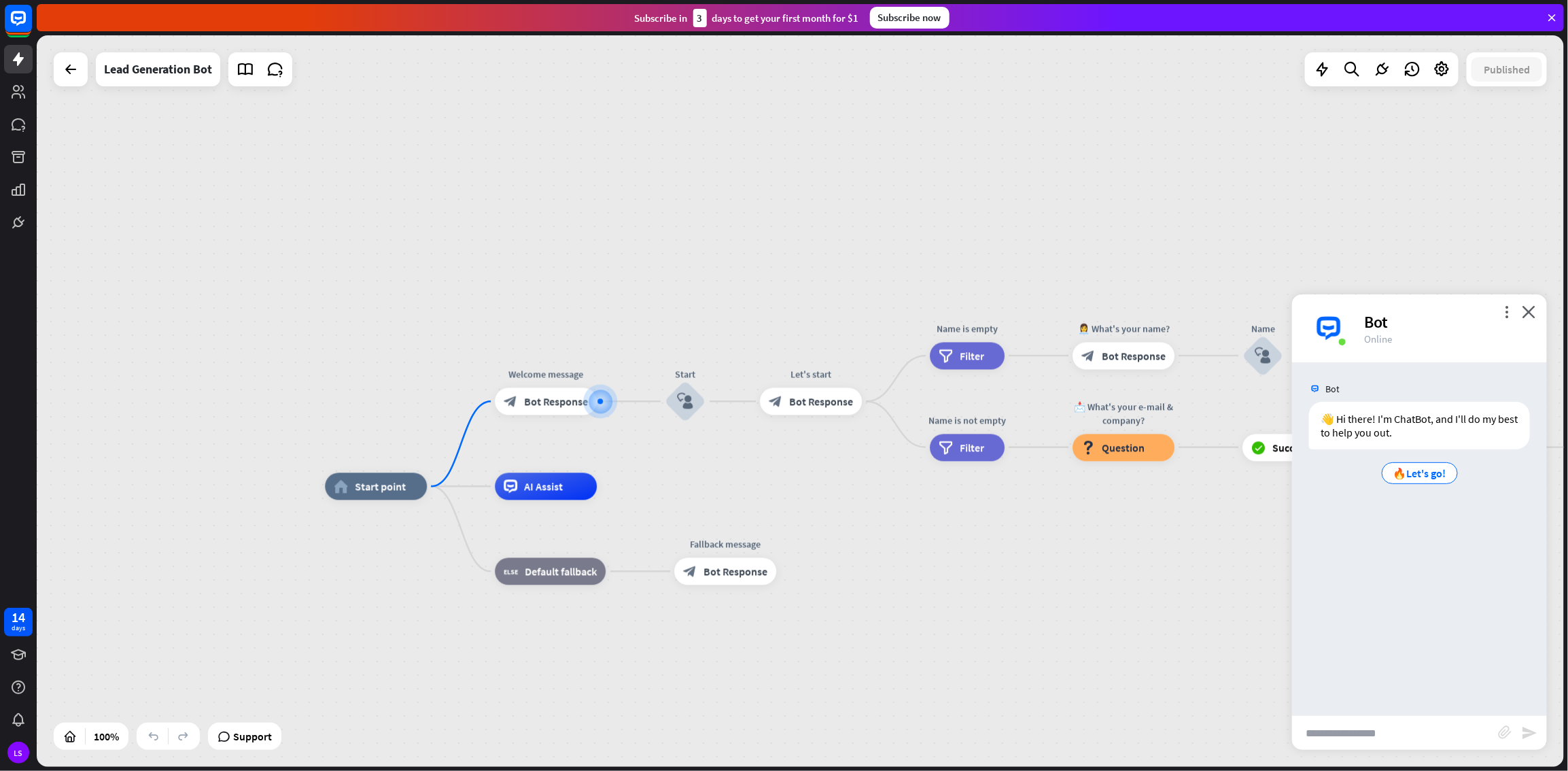
click at [940, 417] on input "text" at bounding box center [1396, 732] width 206 height 34
click at [940, 417] on span "🔥Let's go!" at bounding box center [1420, 473] width 53 height 14
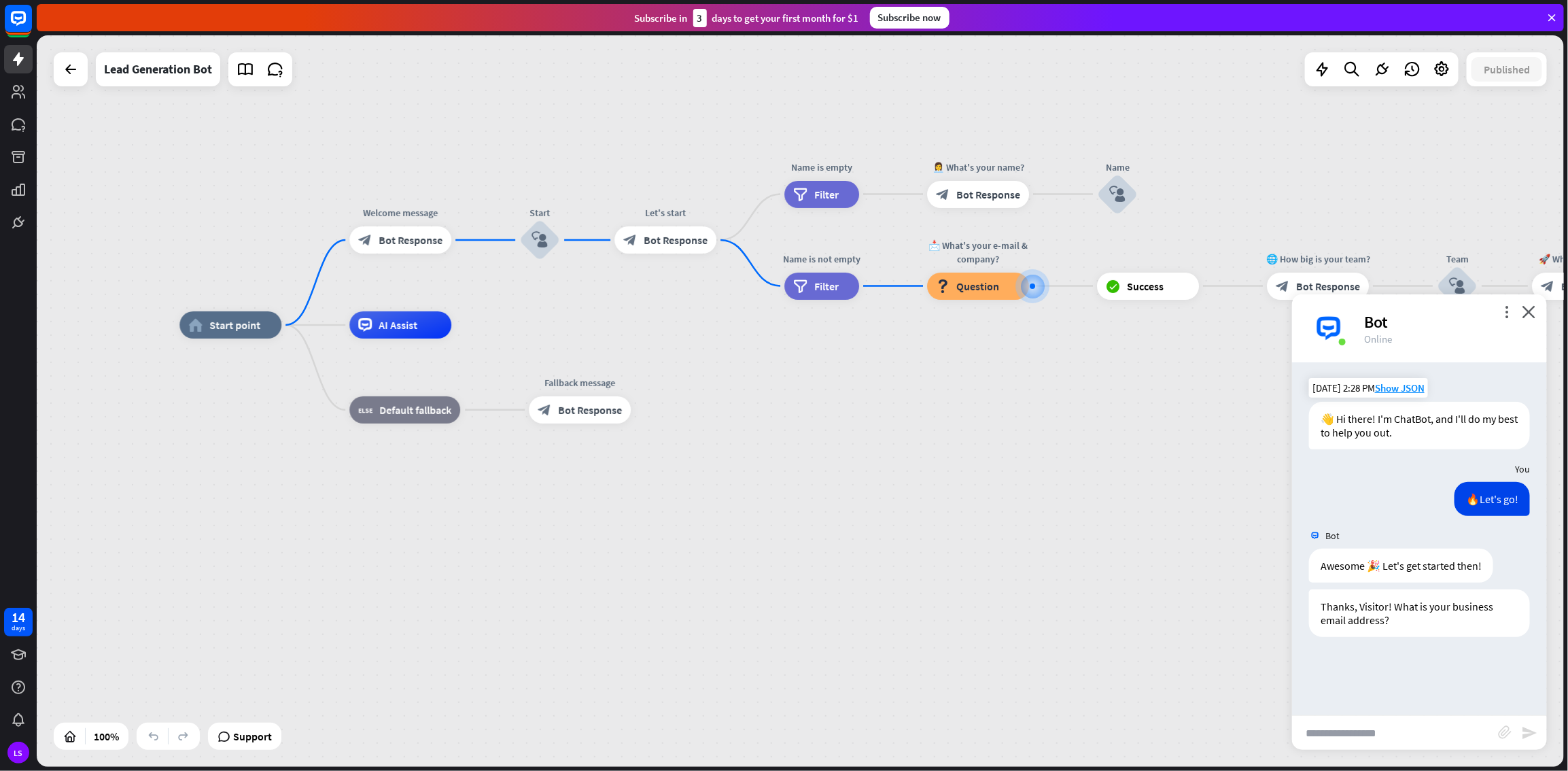
drag, startPoint x: 784, startPoint y: 685, endPoint x: 1216, endPoint y: 570, distance: 447.0
click at [940, 417] on div "home_2 Start point Welcome message block_bot_response Bot Response Start block_…" at bounding box center [944, 690] width 1528 height 731
click at [940, 417] on input "text" at bounding box center [1396, 732] width 206 height 34
type input "**********"
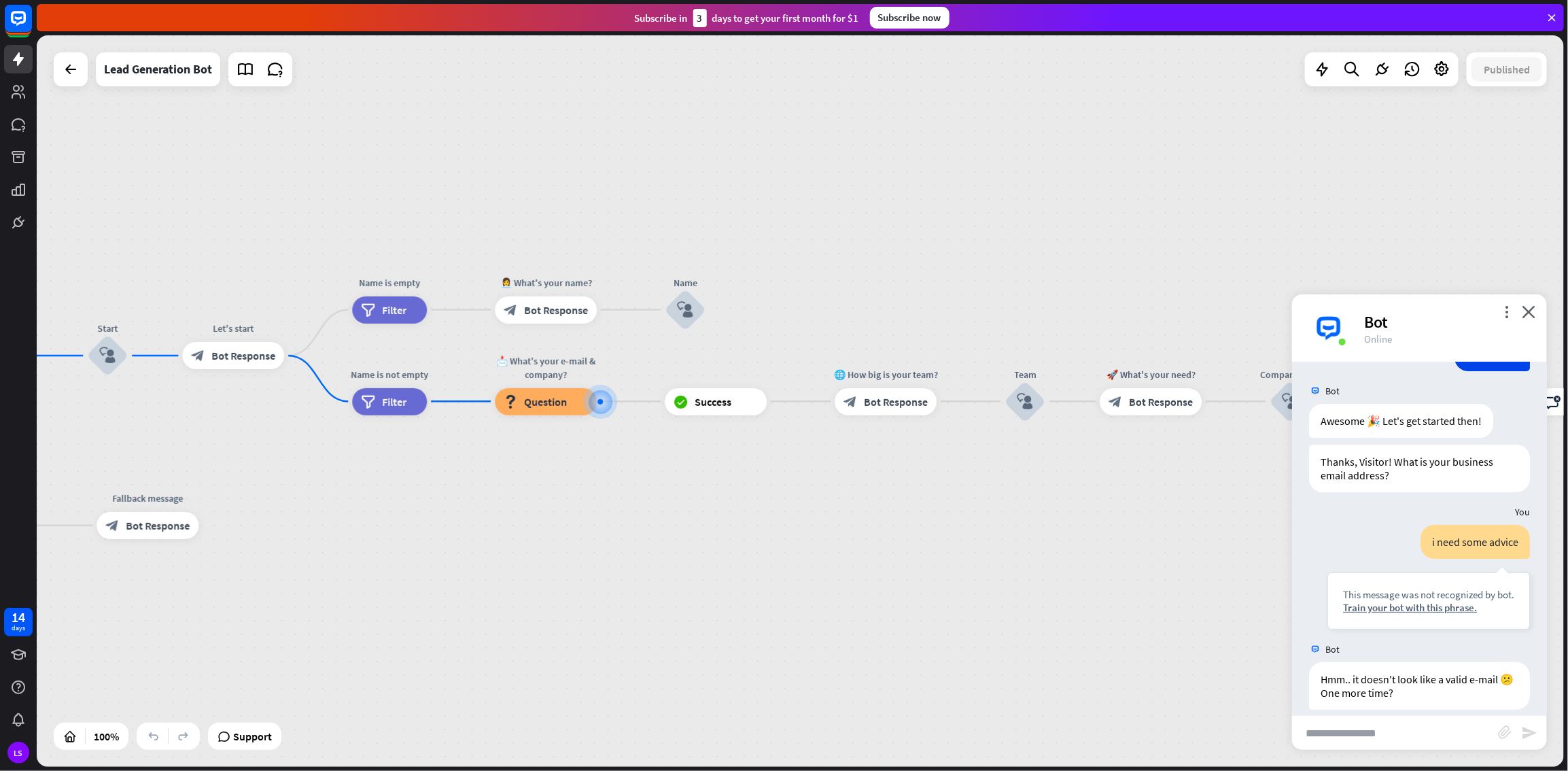
scroll to position [159, 0]
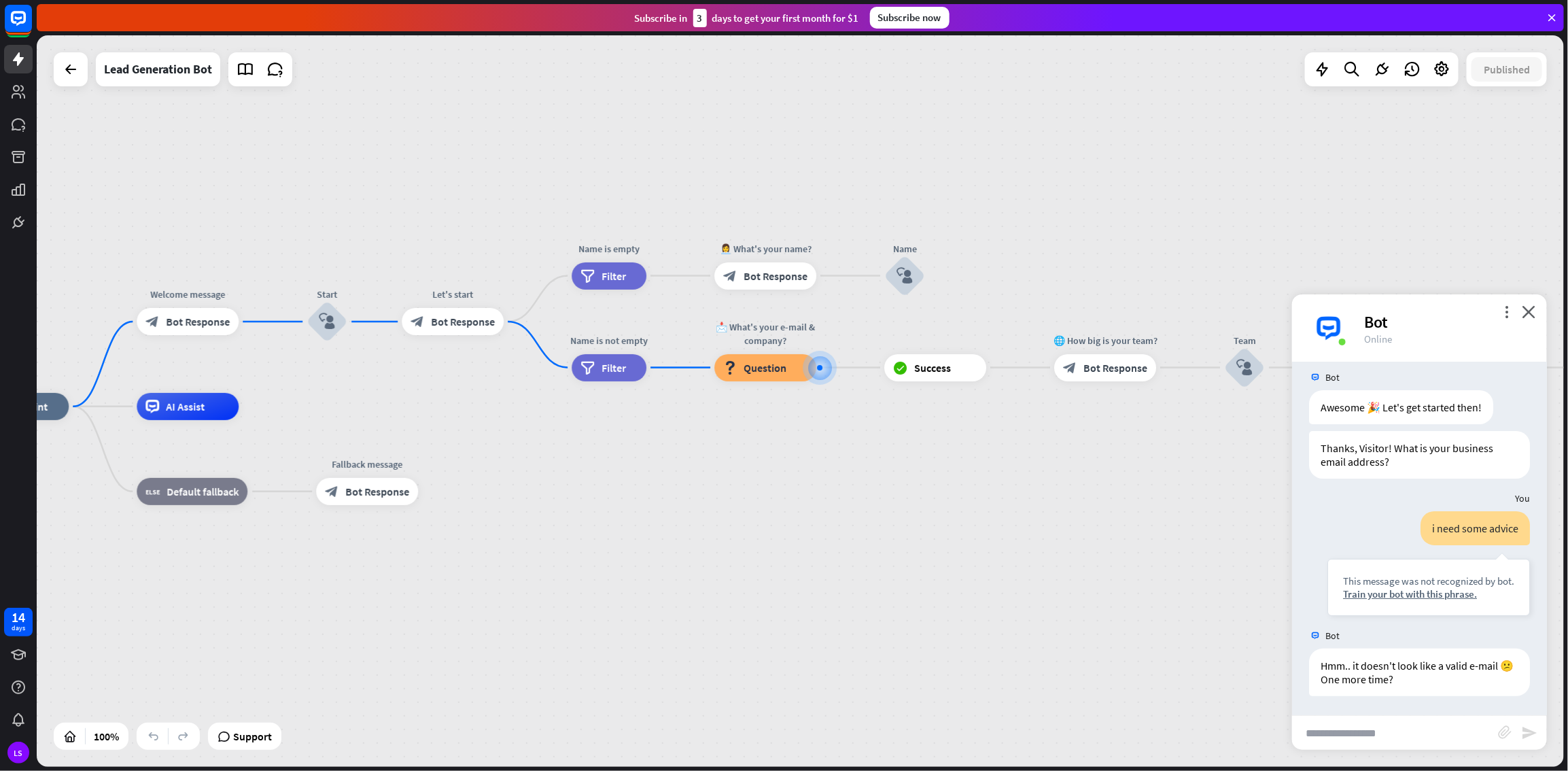
drag, startPoint x: 863, startPoint y: 635, endPoint x: 1083, endPoint y: 601, distance: 222.6
click at [940, 417] on div "home_2 Start point Welcome message block_bot_response Bot Response Start block_…" at bounding box center [730, 772] width 1528 height 731
click at [940, 417] on input "text" at bounding box center [1396, 732] width 206 height 34
type input "**********"
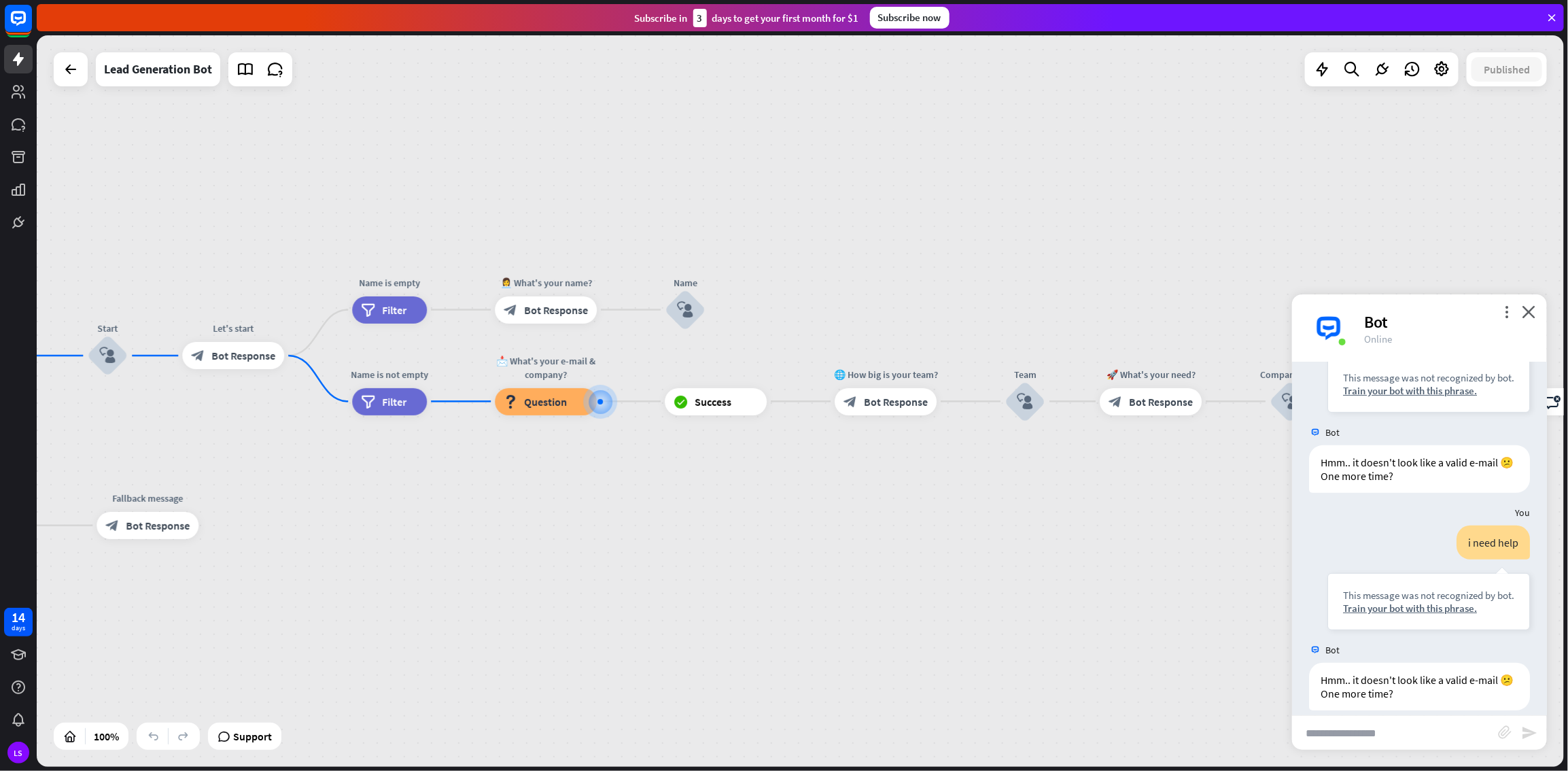
scroll to position [375, 0]
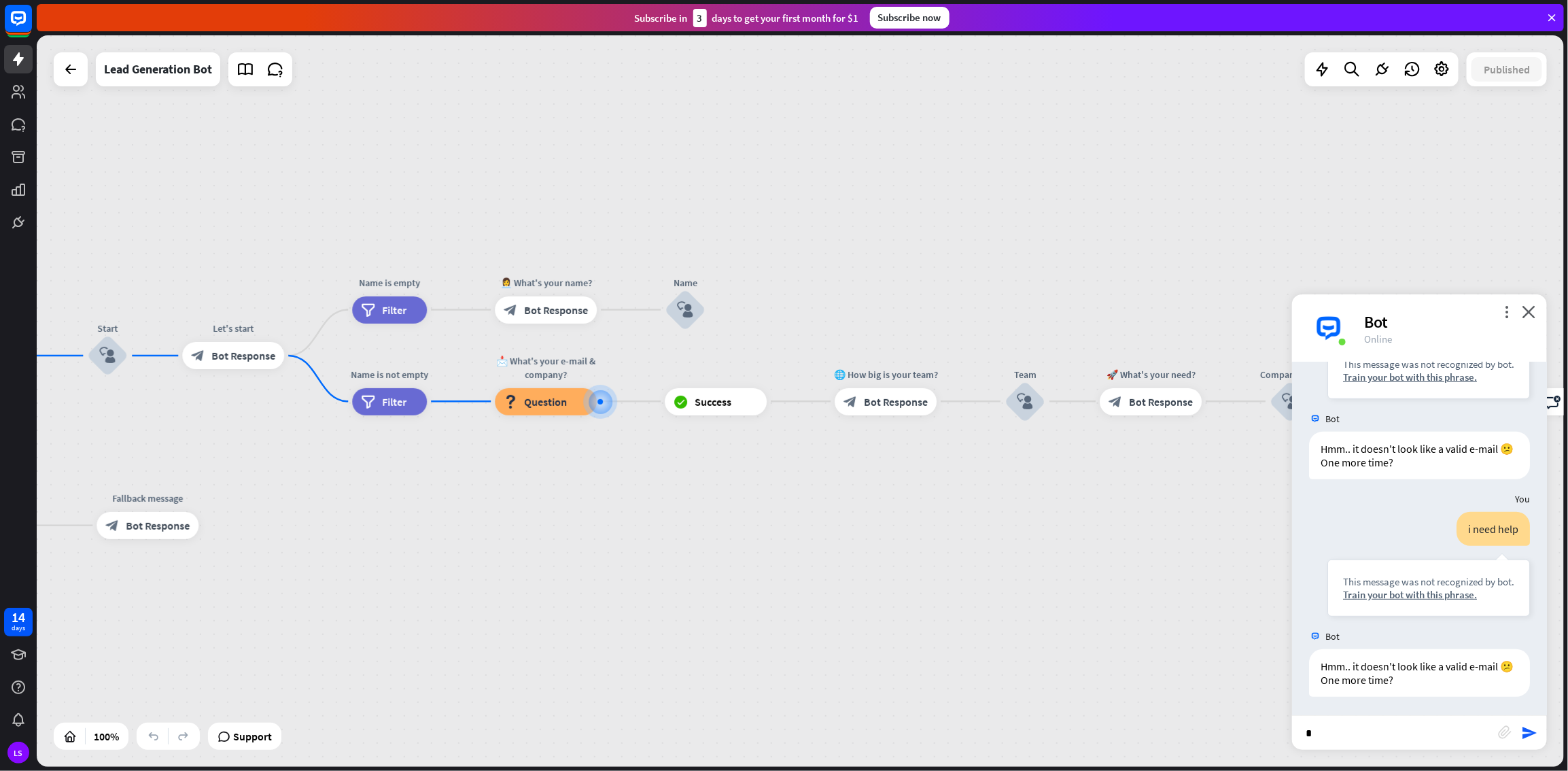
type input "**"
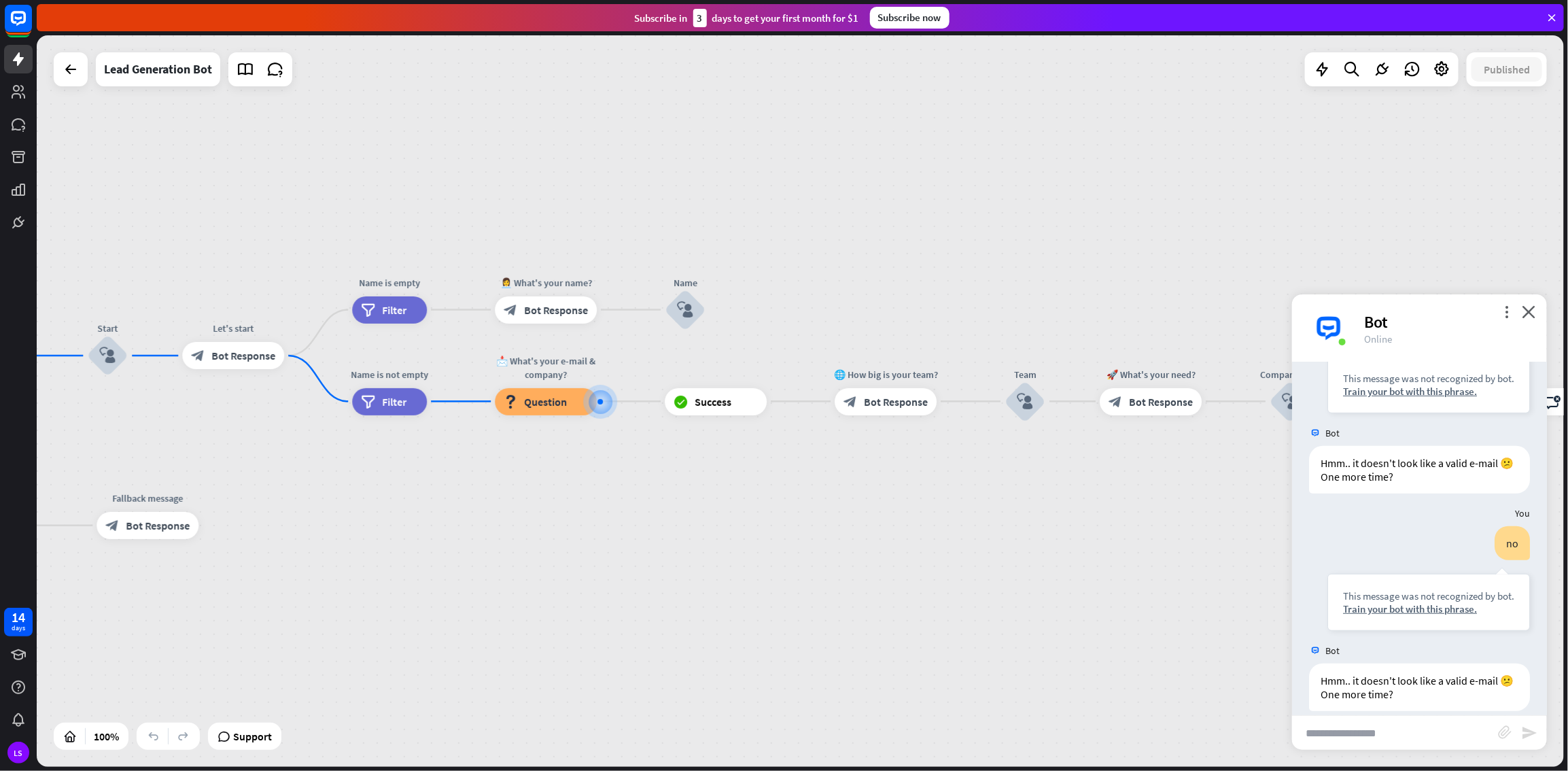
scroll to position [592, 0]
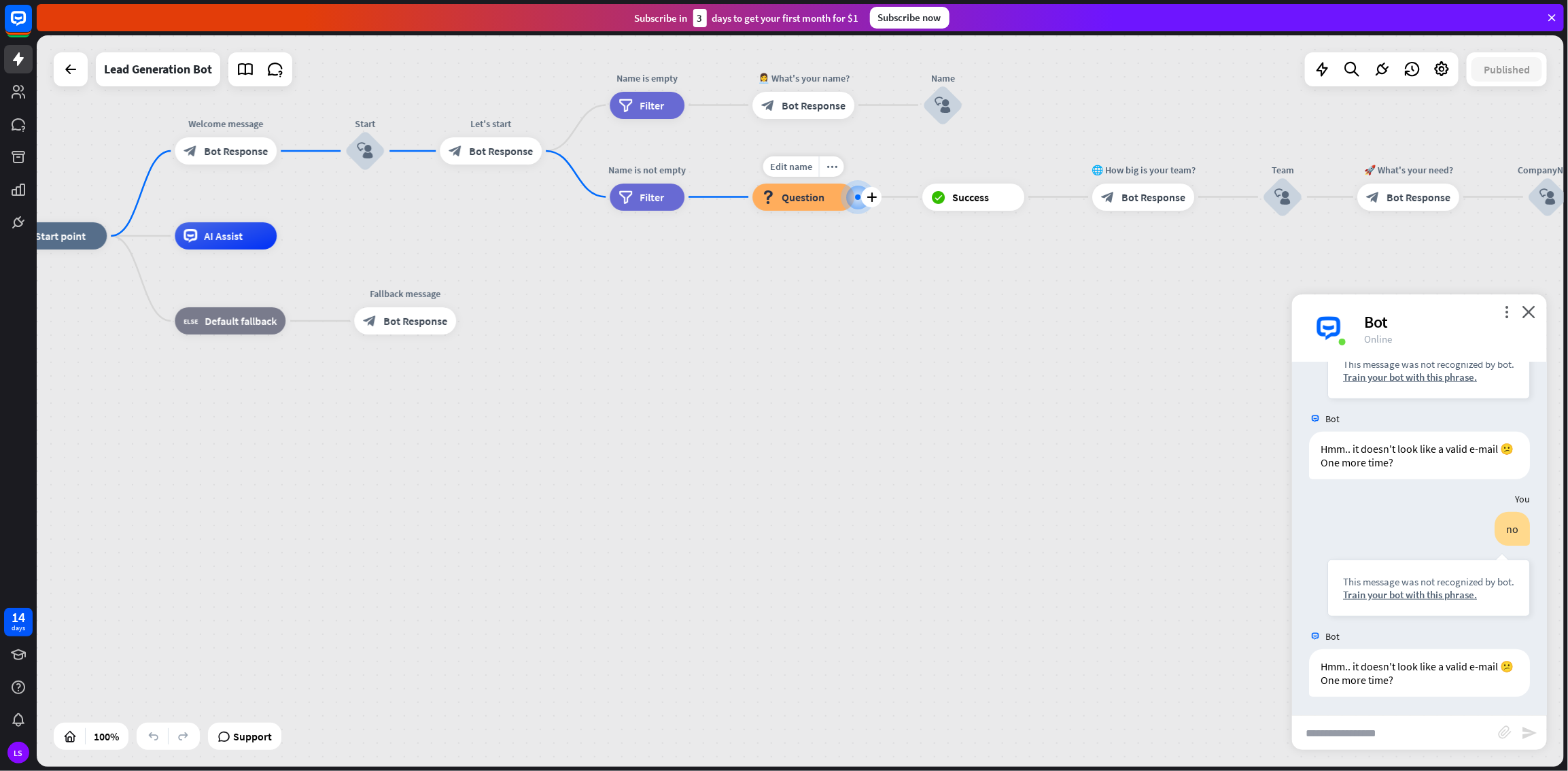
drag, startPoint x: 599, startPoint y: 399, endPoint x: 857, endPoint y: 195, distance: 328.9
click at [857, 195] on div at bounding box center [858, 197] width 5 height 5
drag, startPoint x: 816, startPoint y: 204, endPoint x: 761, endPoint y: 394, distance: 197.8
click at [748, 417] on div "home_2 Start point Welcome message block_bot_response Bot Response Start block_…" at bounding box center [769, 601] width 1528 height 731
click at [873, 192] on icon "plus" at bounding box center [872, 197] width 10 height 9
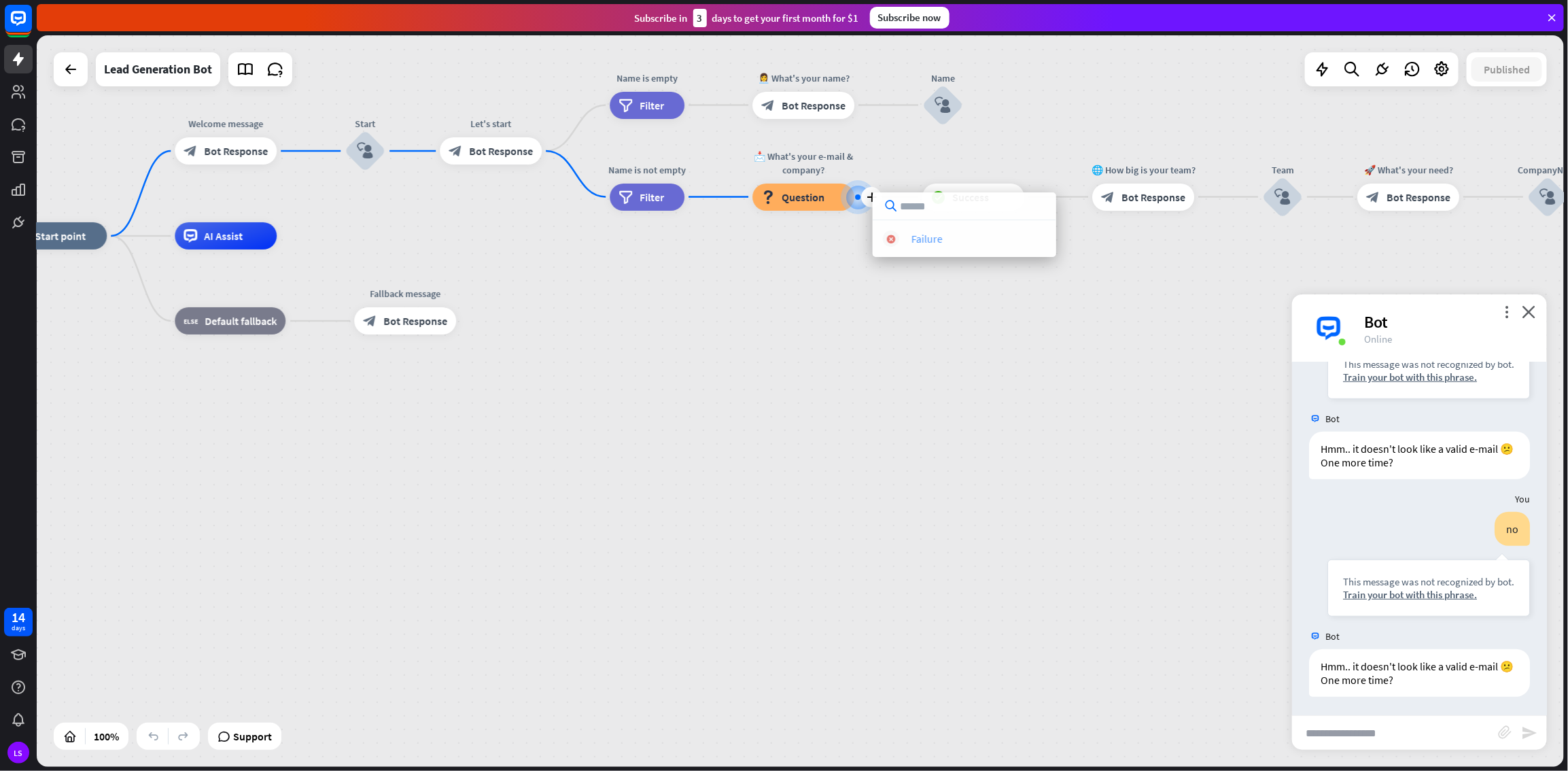
click at [907, 237] on div "block_failure Failure" at bounding box center [965, 239] width 163 height 16
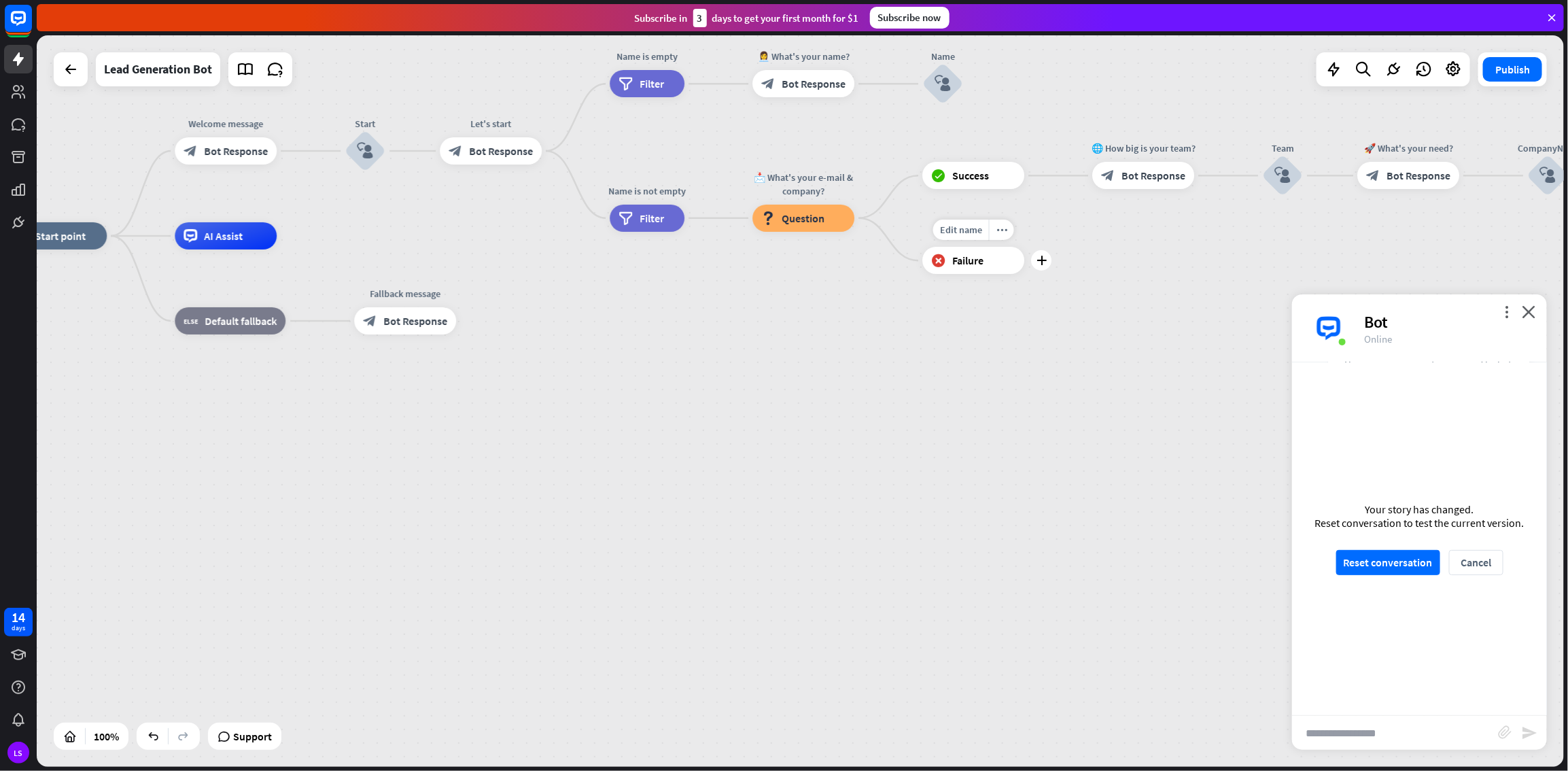
click at [940, 262] on span "Failure" at bounding box center [968, 260] width 31 height 14
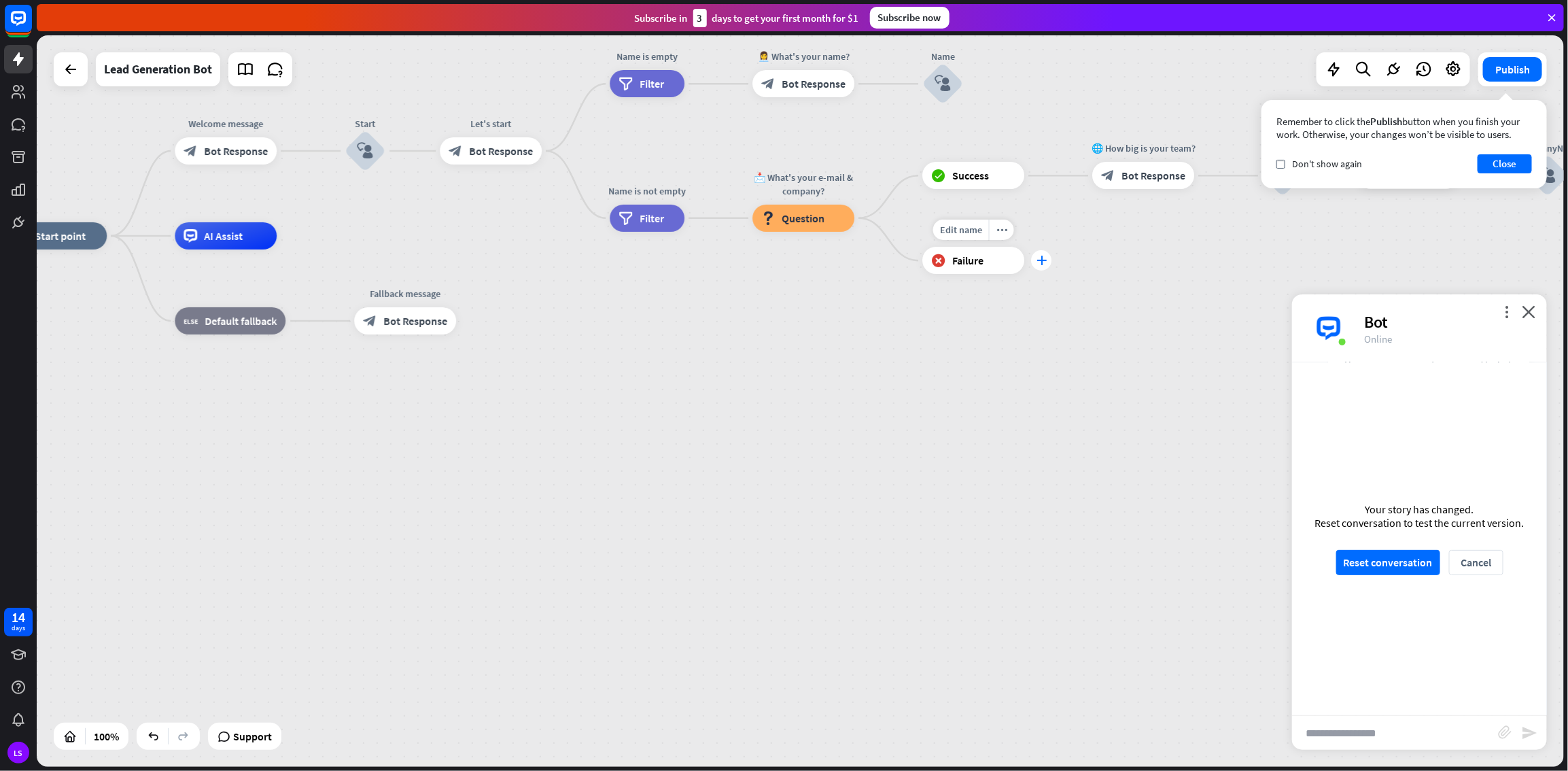
click at [940, 258] on icon "plus" at bounding box center [1041, 260] width 10 height 9
type input "*"
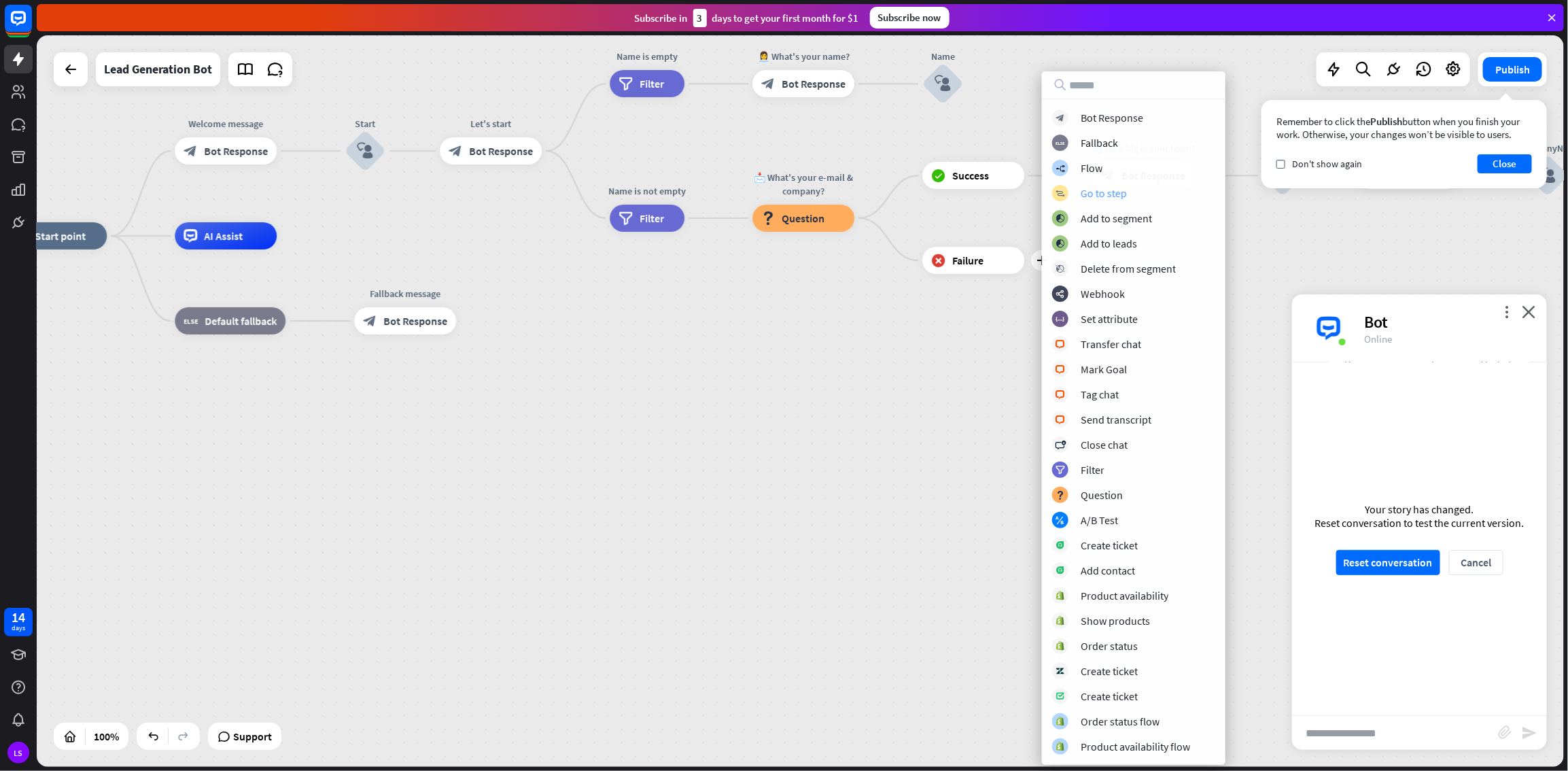
click at [940, 192] on div "block_goto Go to step" at bounding box center [1133, 193] width 163 height 16
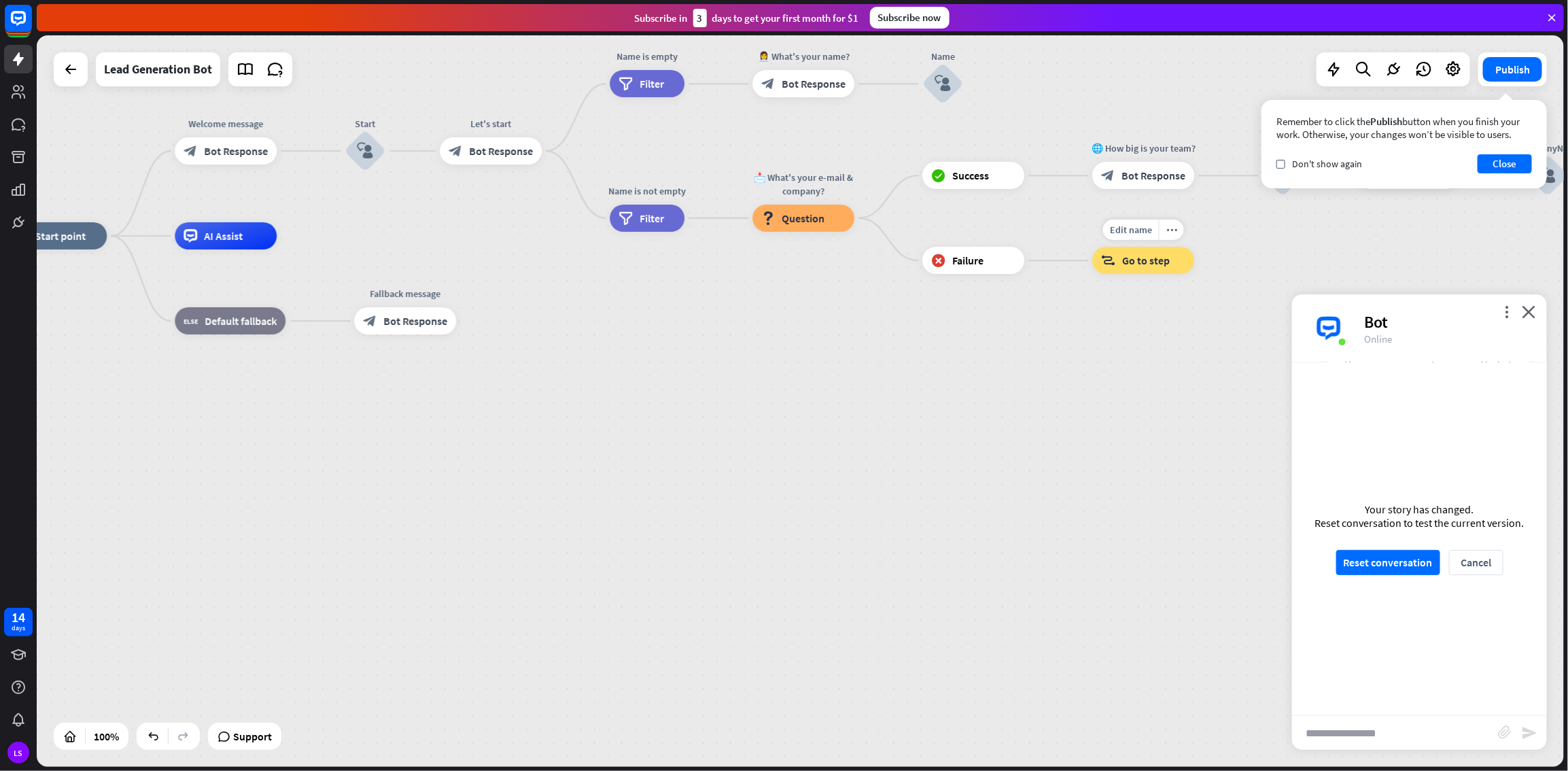
click at [940, 261] on span "Go to step" at bounding box center [1146, 260] width 47 height 14
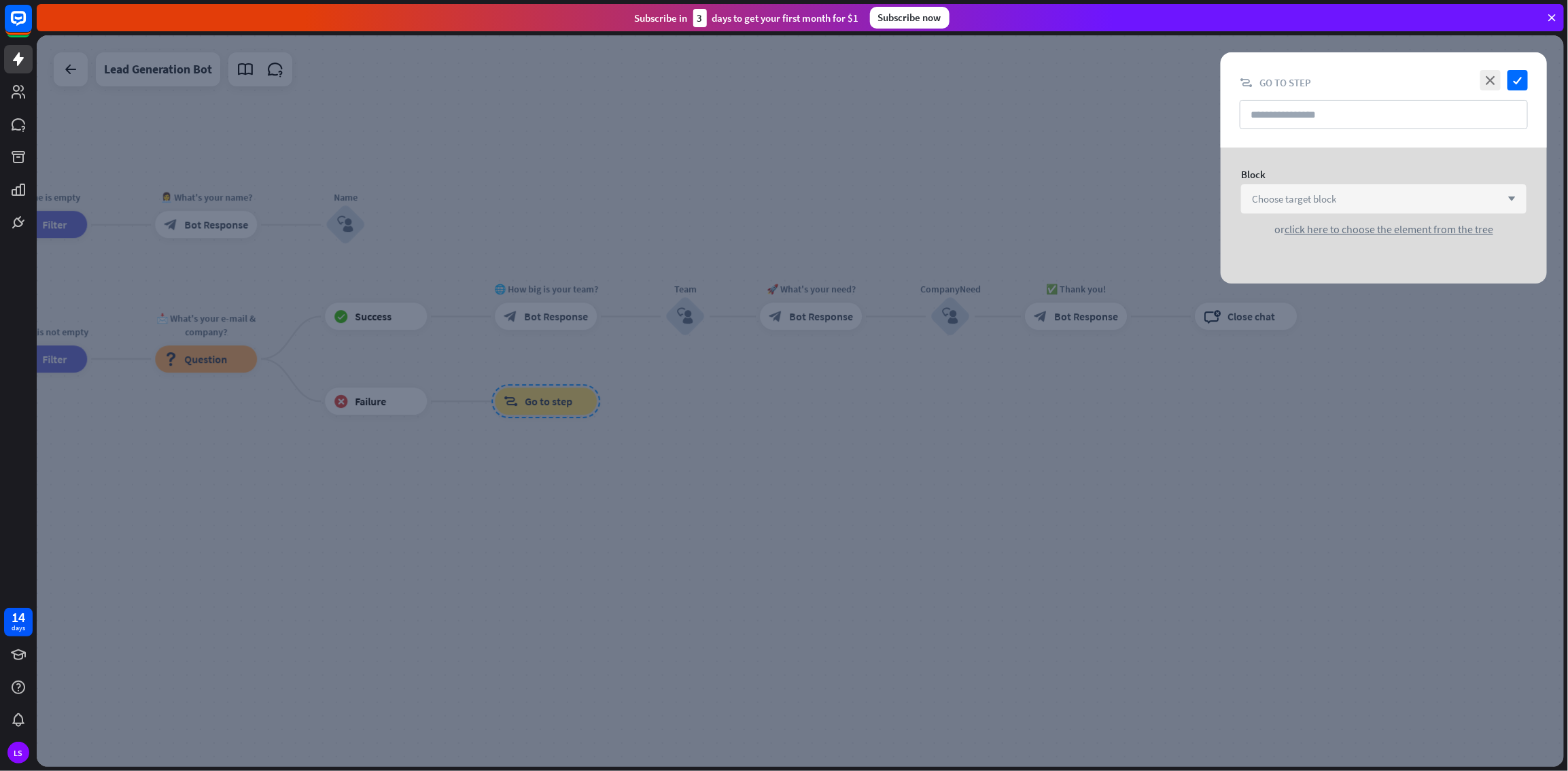
click at [940, 200] on div "Choose target block arrow_down" at bounding box center [1384, 199] width 285 height 29
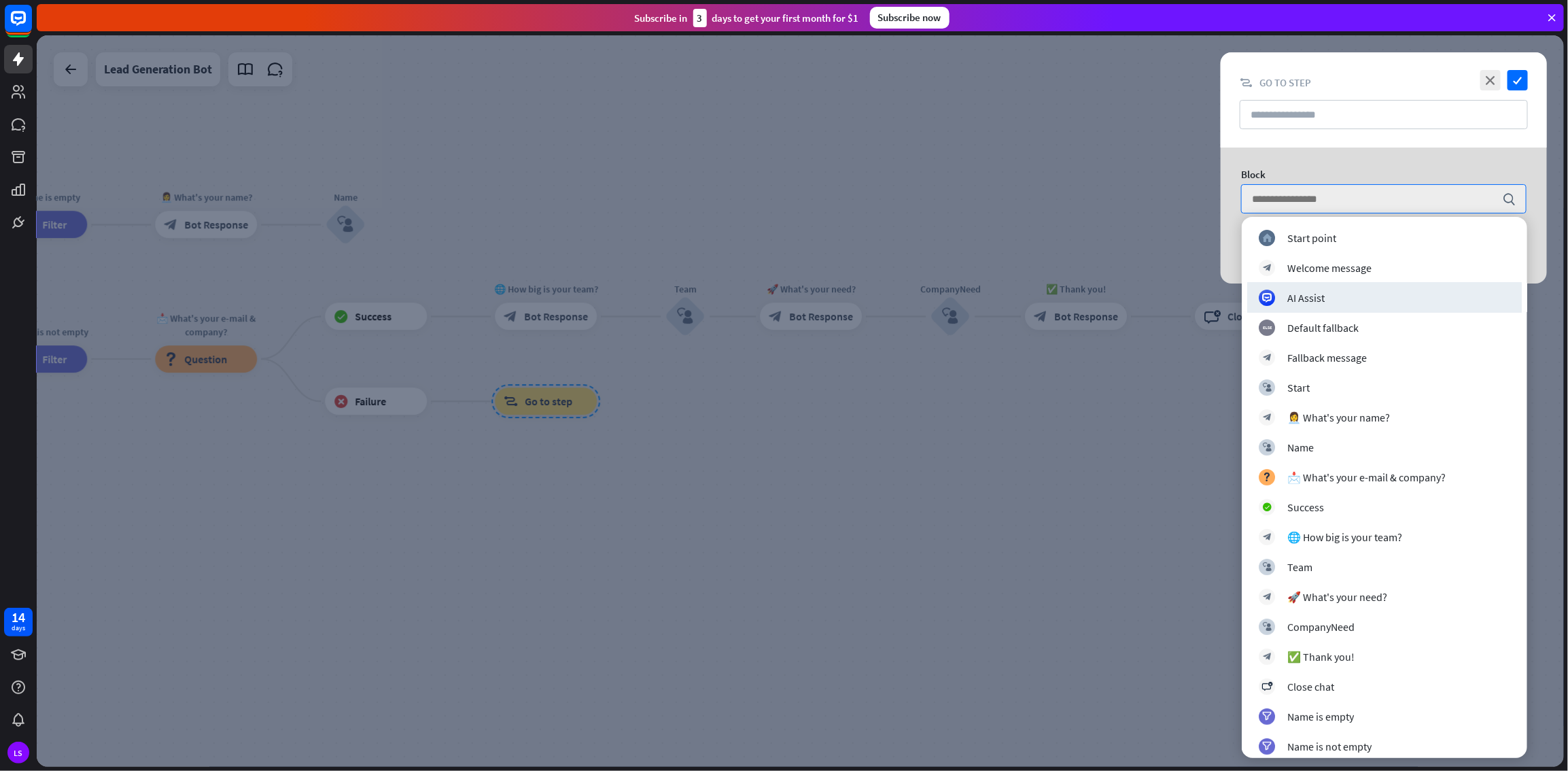
click at [940, 294] on div "AI Assist" at bounding box center [1385, 298] width 252 height 16
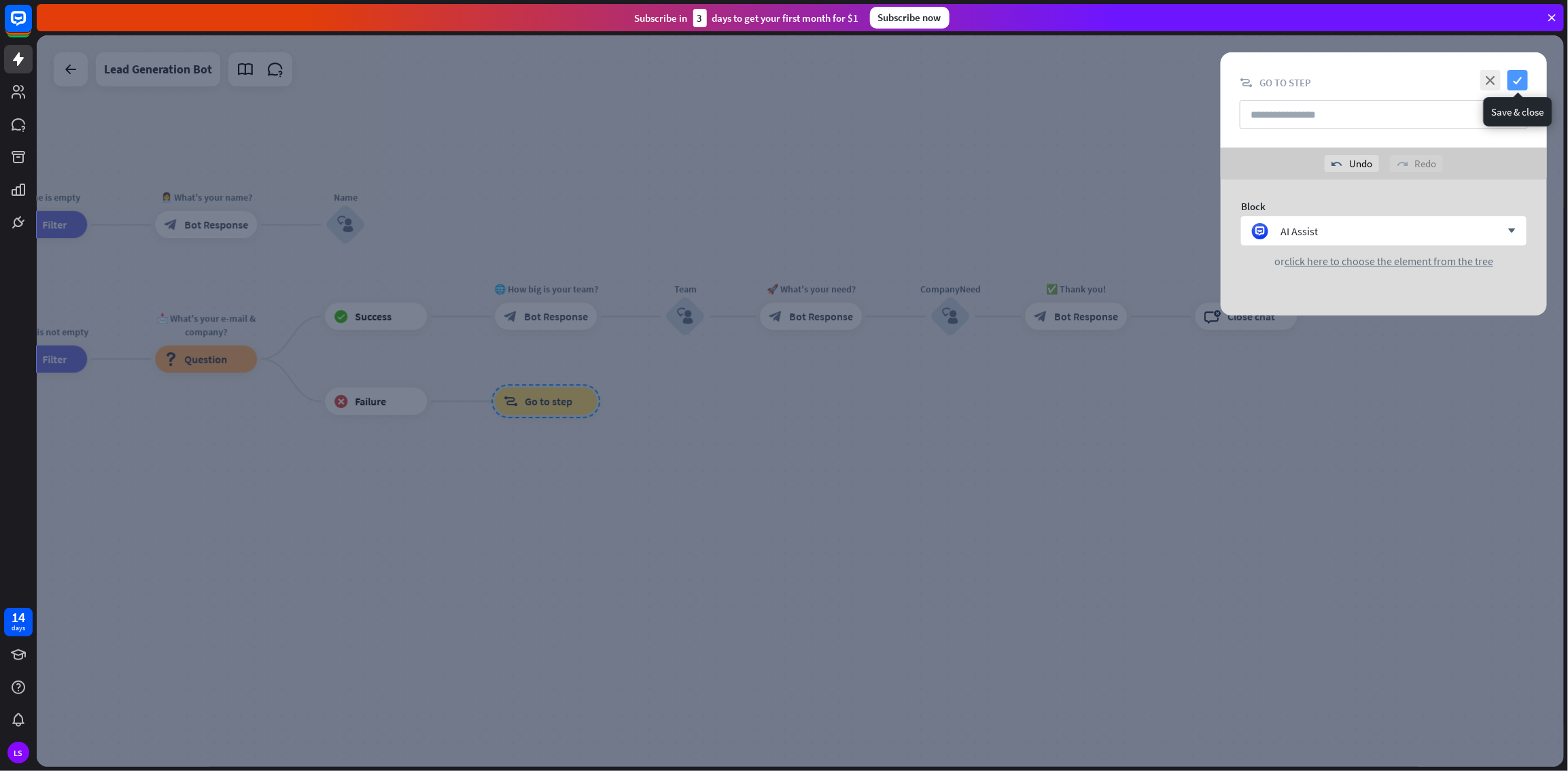
click at [940, 87] on icon "check" at bounding box center [1518, 80] width 20 height 20
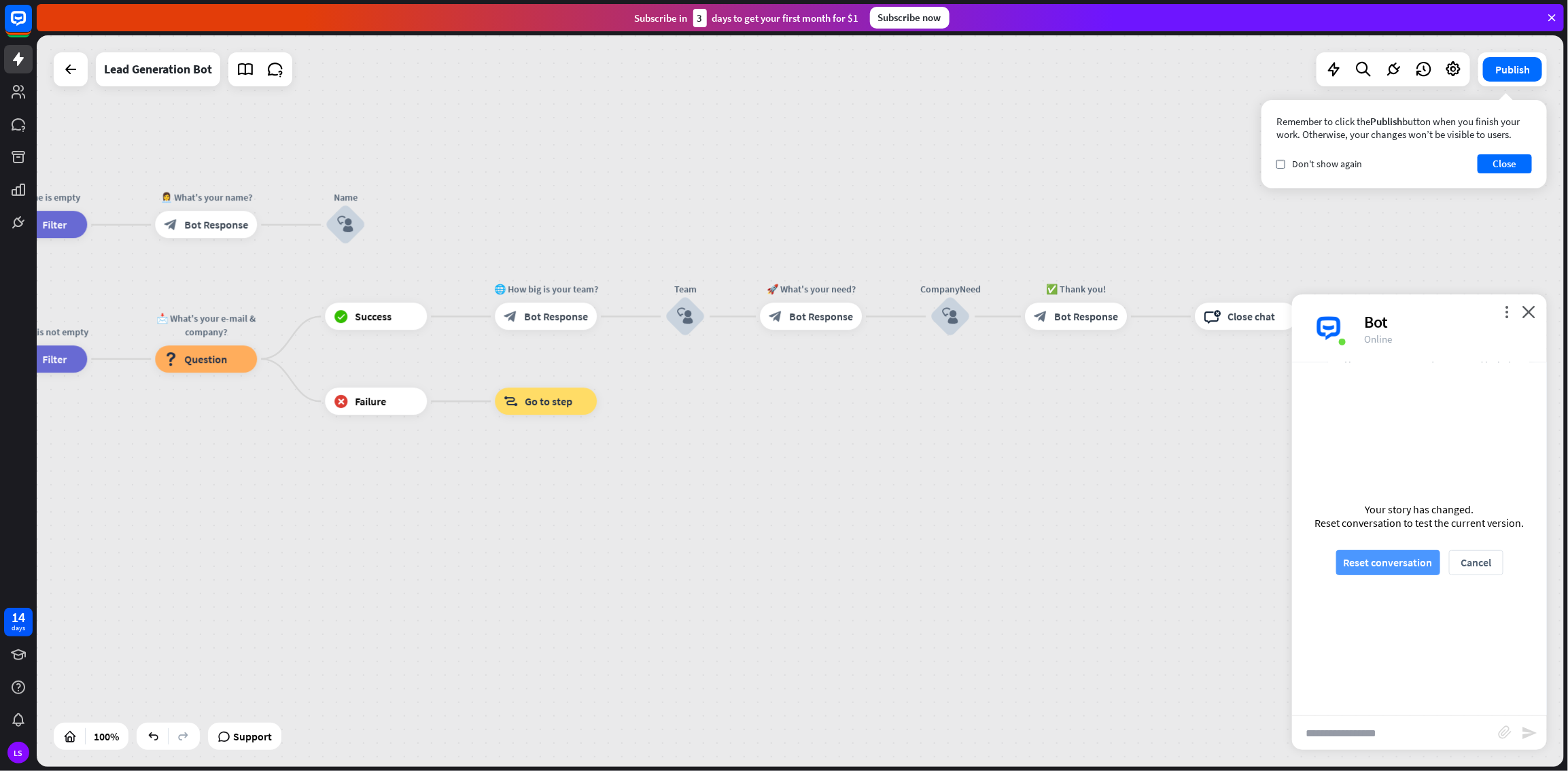
click at [940, 417] on button "Reset conversation" at bounding box center [1388, 562] width 104 height 26
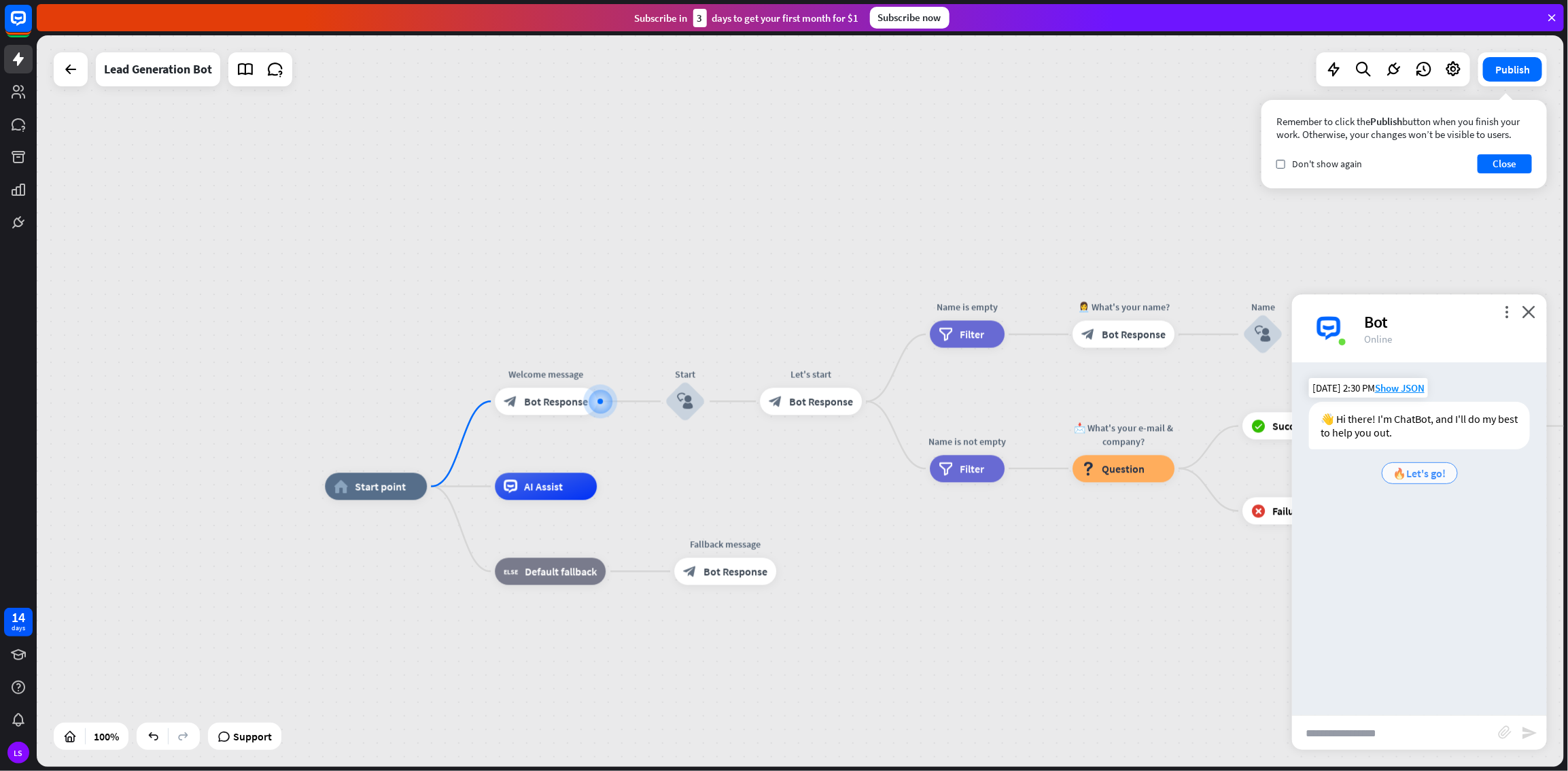
click at [940, 417] on span "🔥Let's go!" at bounding box center [1420, 473] width 53 height 14
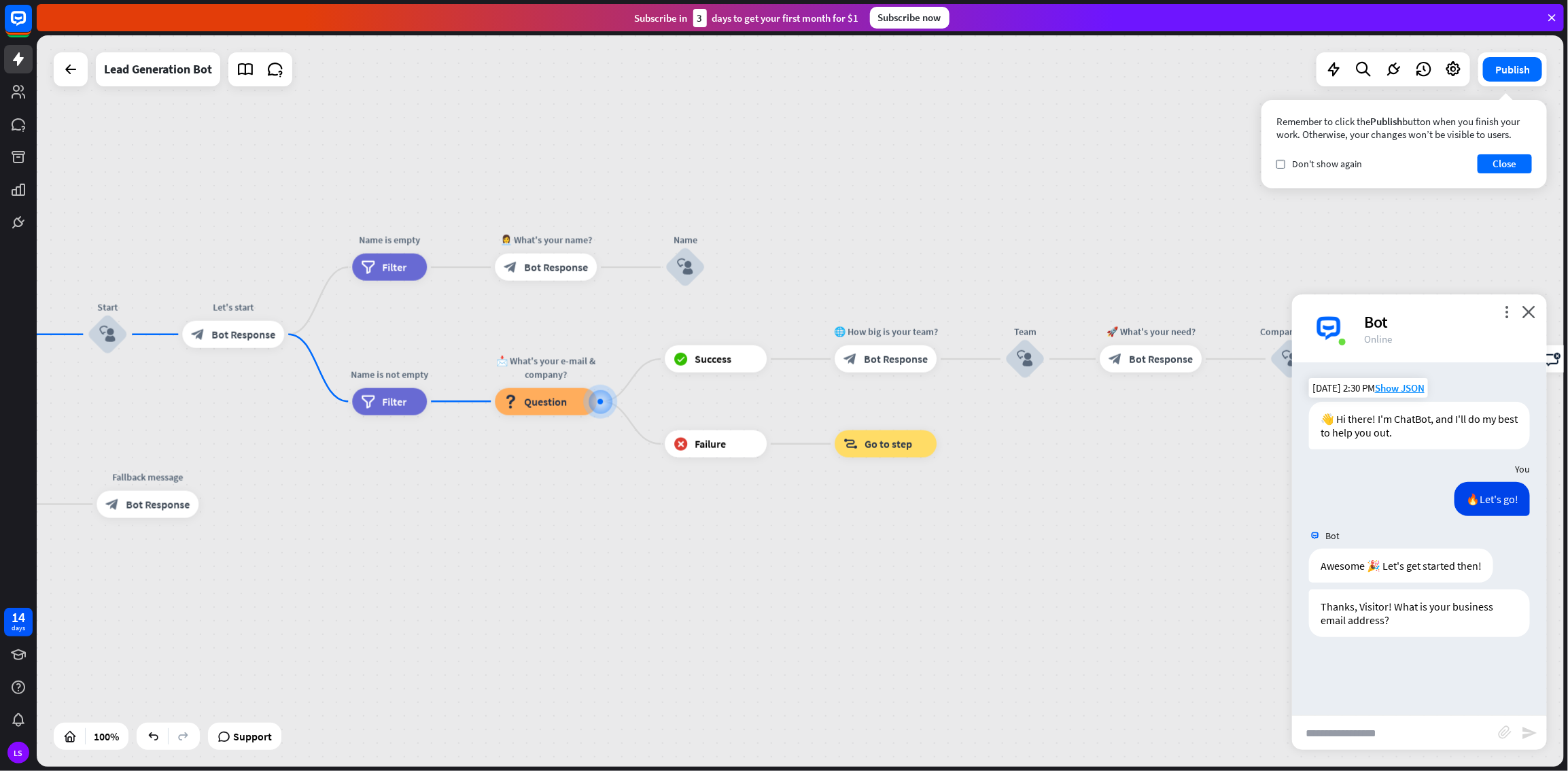
click at [940, 417] on input "text" at bounding box center [1396, 732] width 206 height 34
type input "**********"
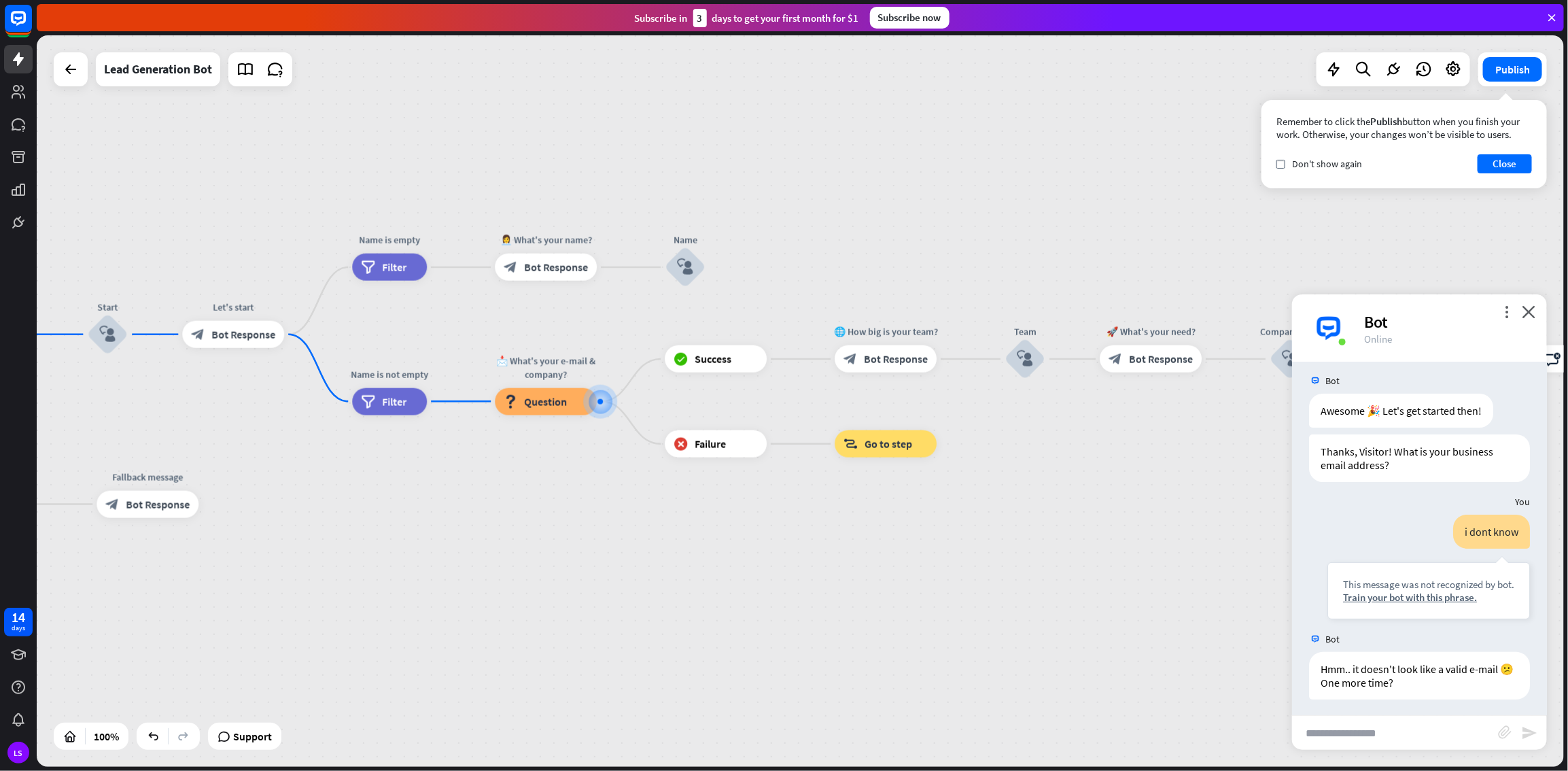
scroll to position [159, 0]
type input "**********"
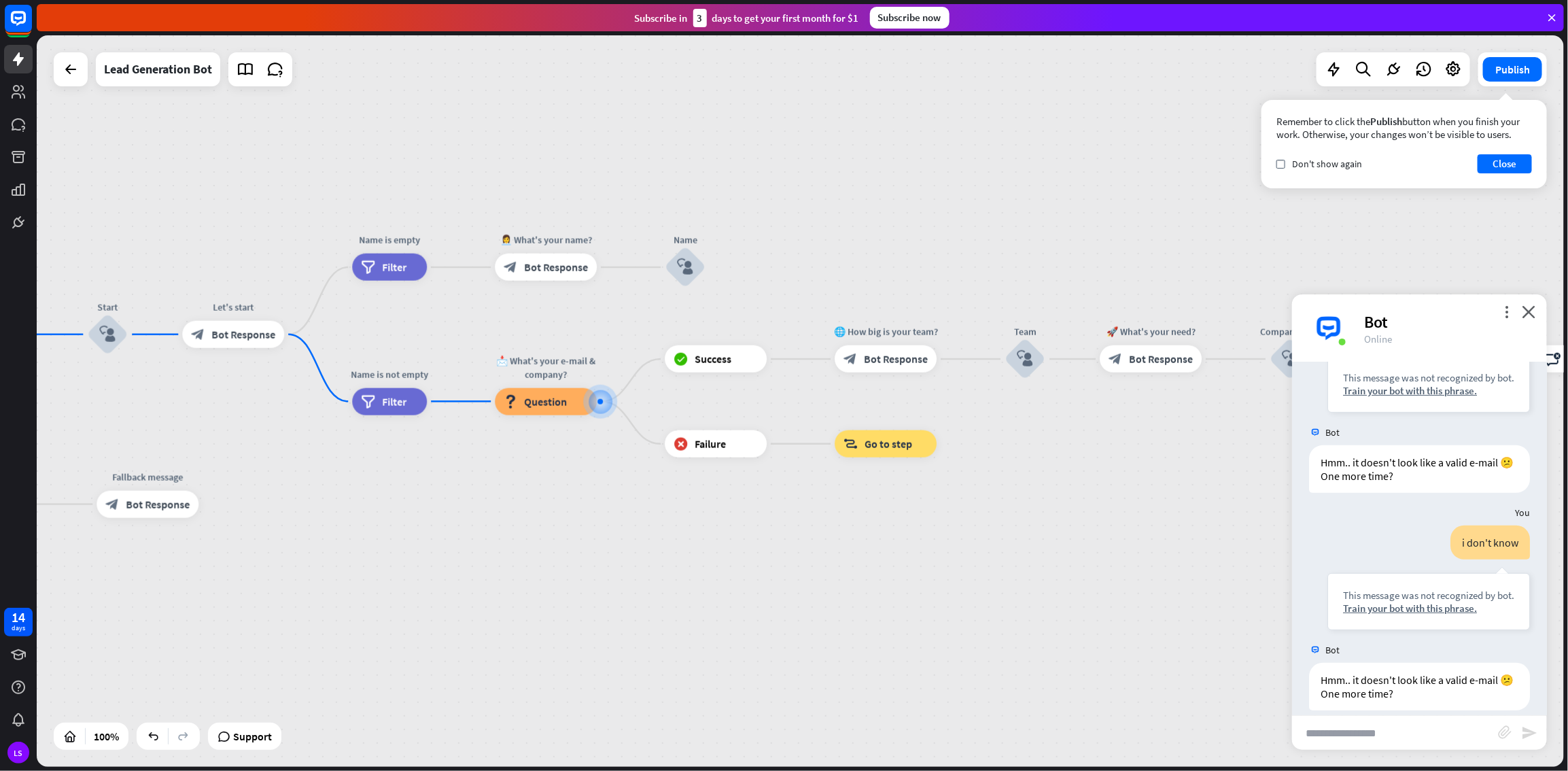
scroll to position [375, 0]
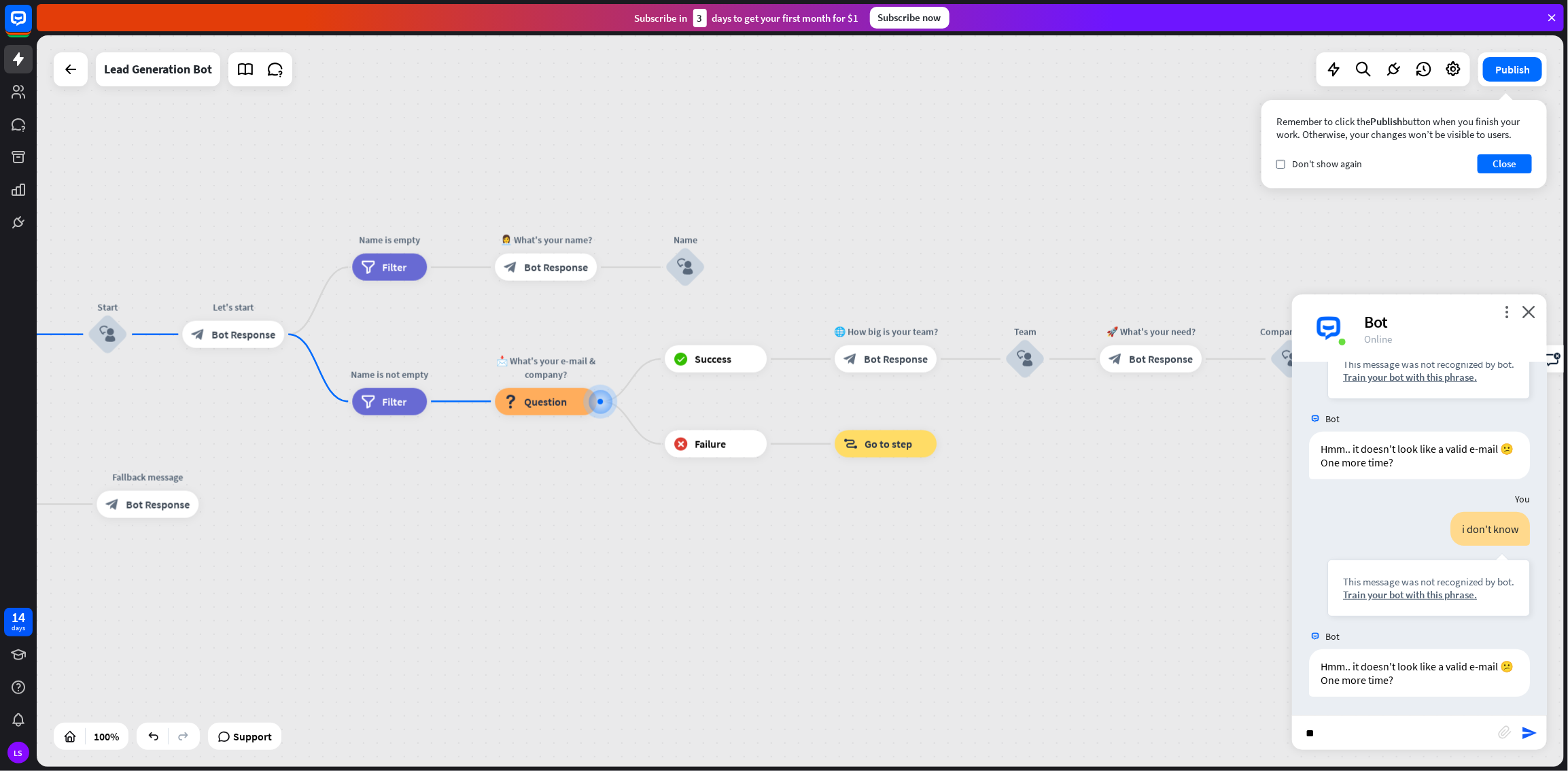
type input "*"
type input "**********"
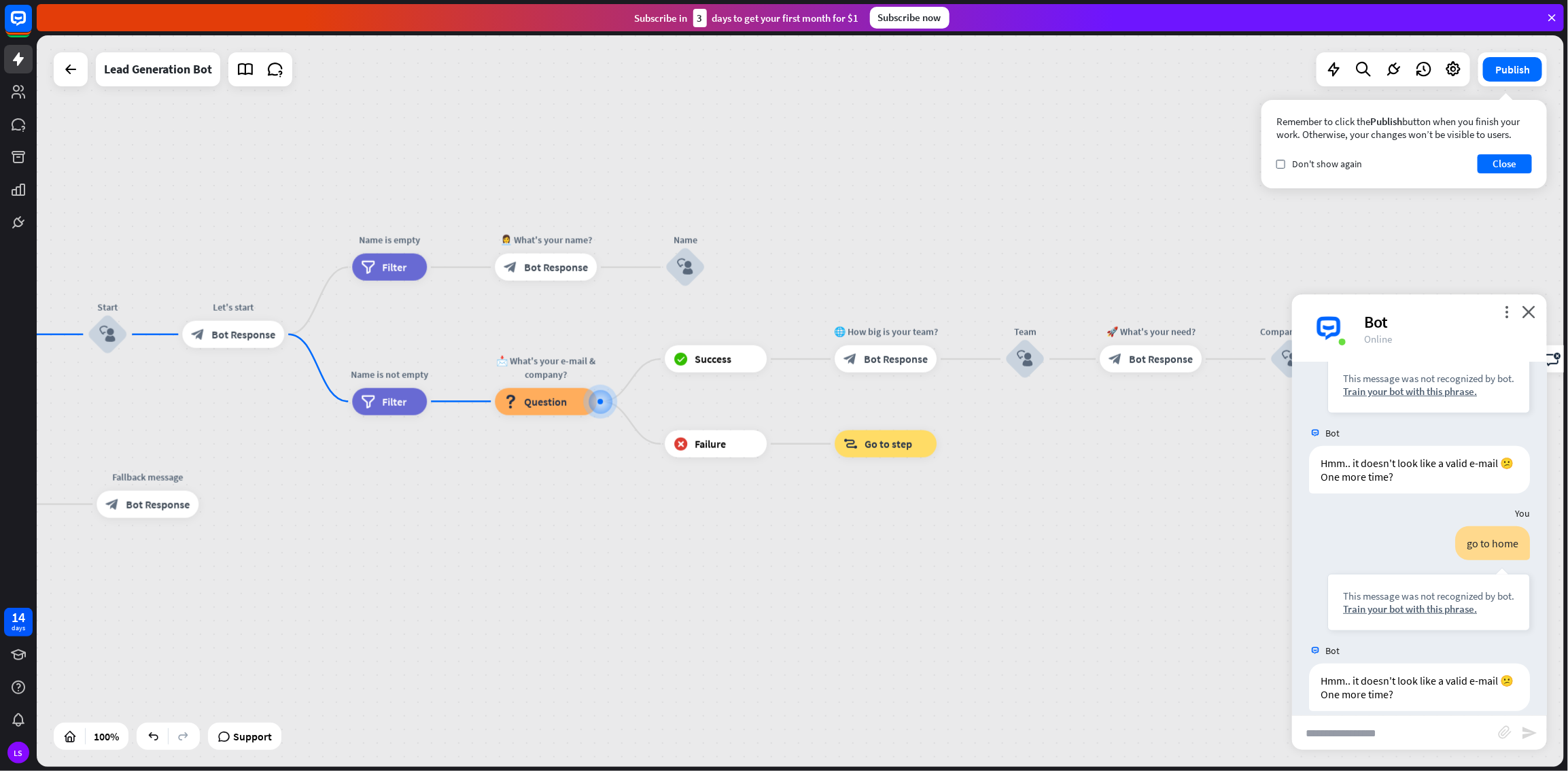
scroll to position [592, 0]
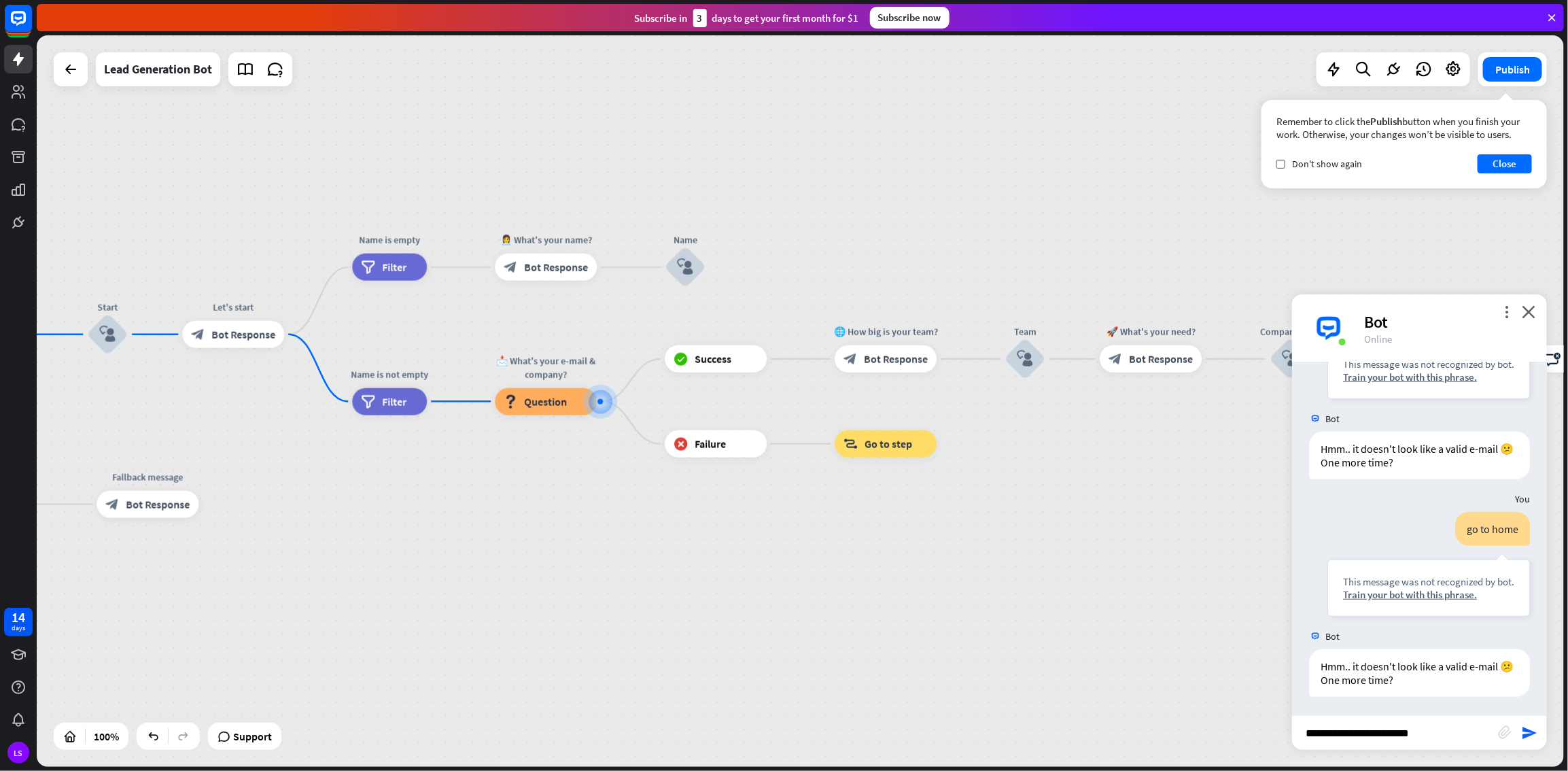
type input "**********"
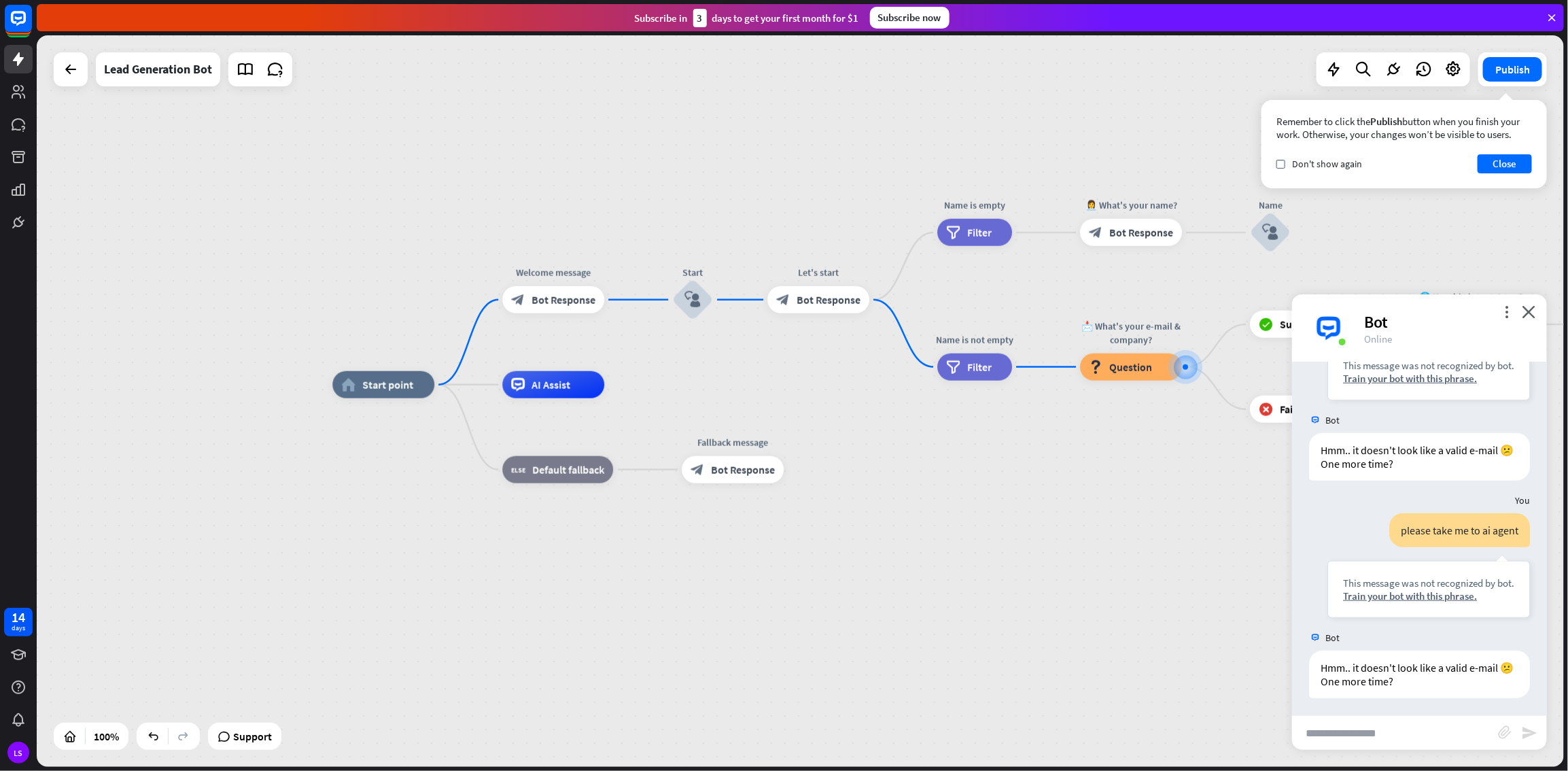
drag, startPoint x: 412, startPoint y: 529, endPoint x: 991, endPoint y: 494, distance: 580.1
click at [940, 417] on div "home_2 Start point Welcome message block_bot_response Bot Response Start block_…" at bounding box center [1097, 750] width 1528 height 731
click at [940, 164] on button "Close" at bounding box center [1505, 163] width 55 height 19
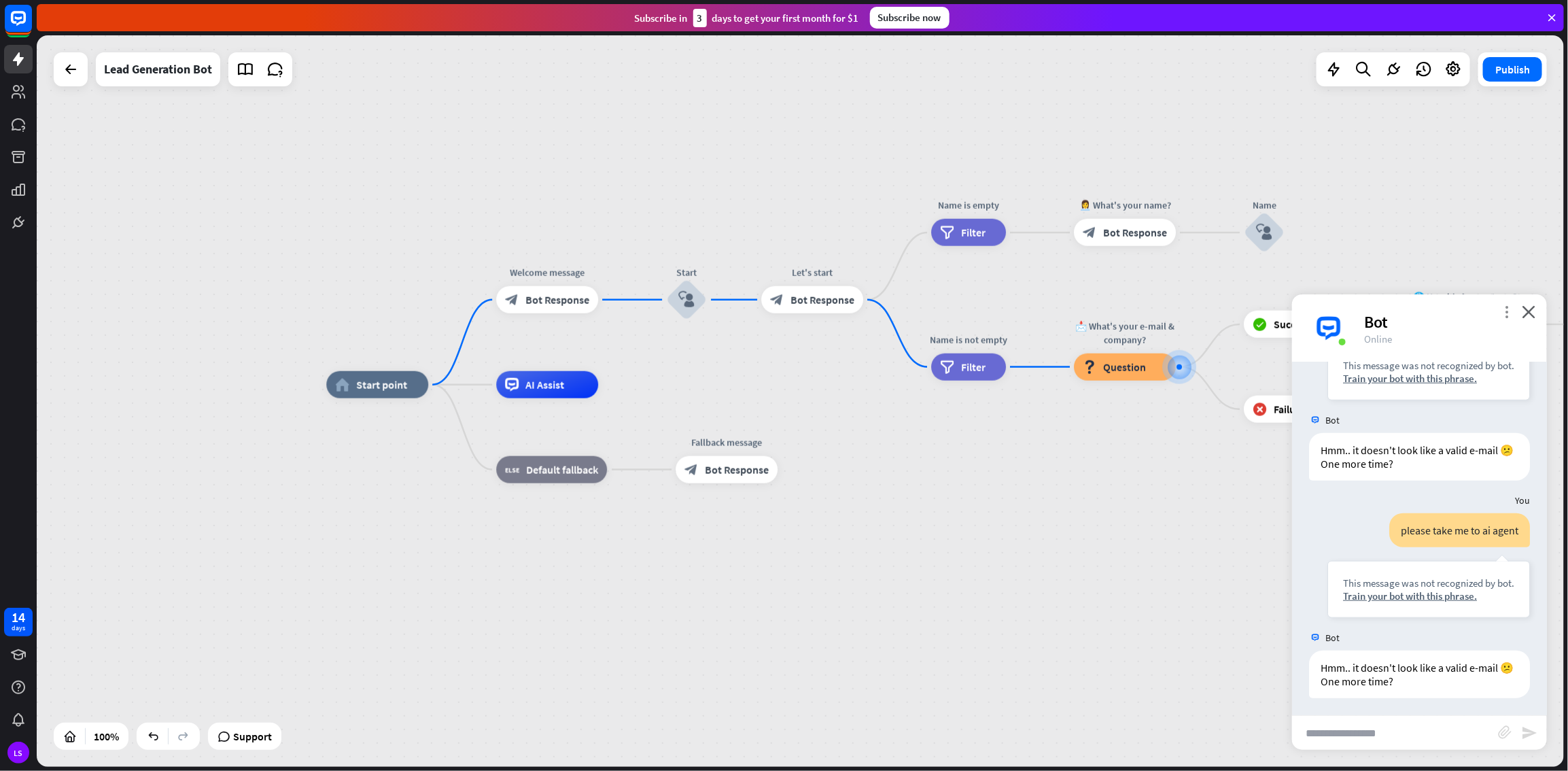
click at [940, 306] on icon "more_vert" at bounding box center [1507, 312] width 13 height 13
click at [940, 417] on icon "reset_chat" at bounding box center [1330, 464] width 15 height 15
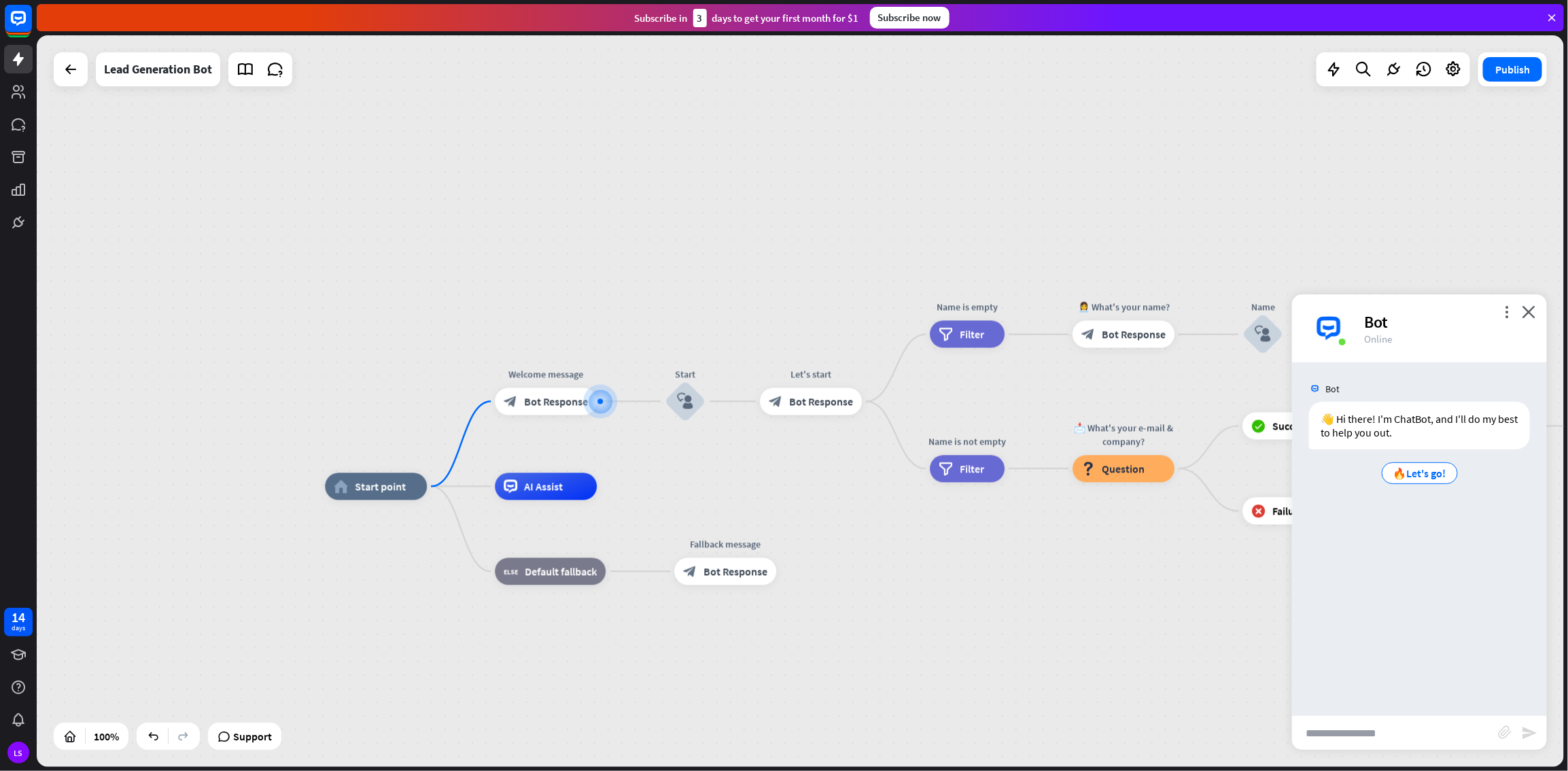
click at [940, 417] on input "text" at bounding box center [1396, 732] width 206 height 34
type input "**********"
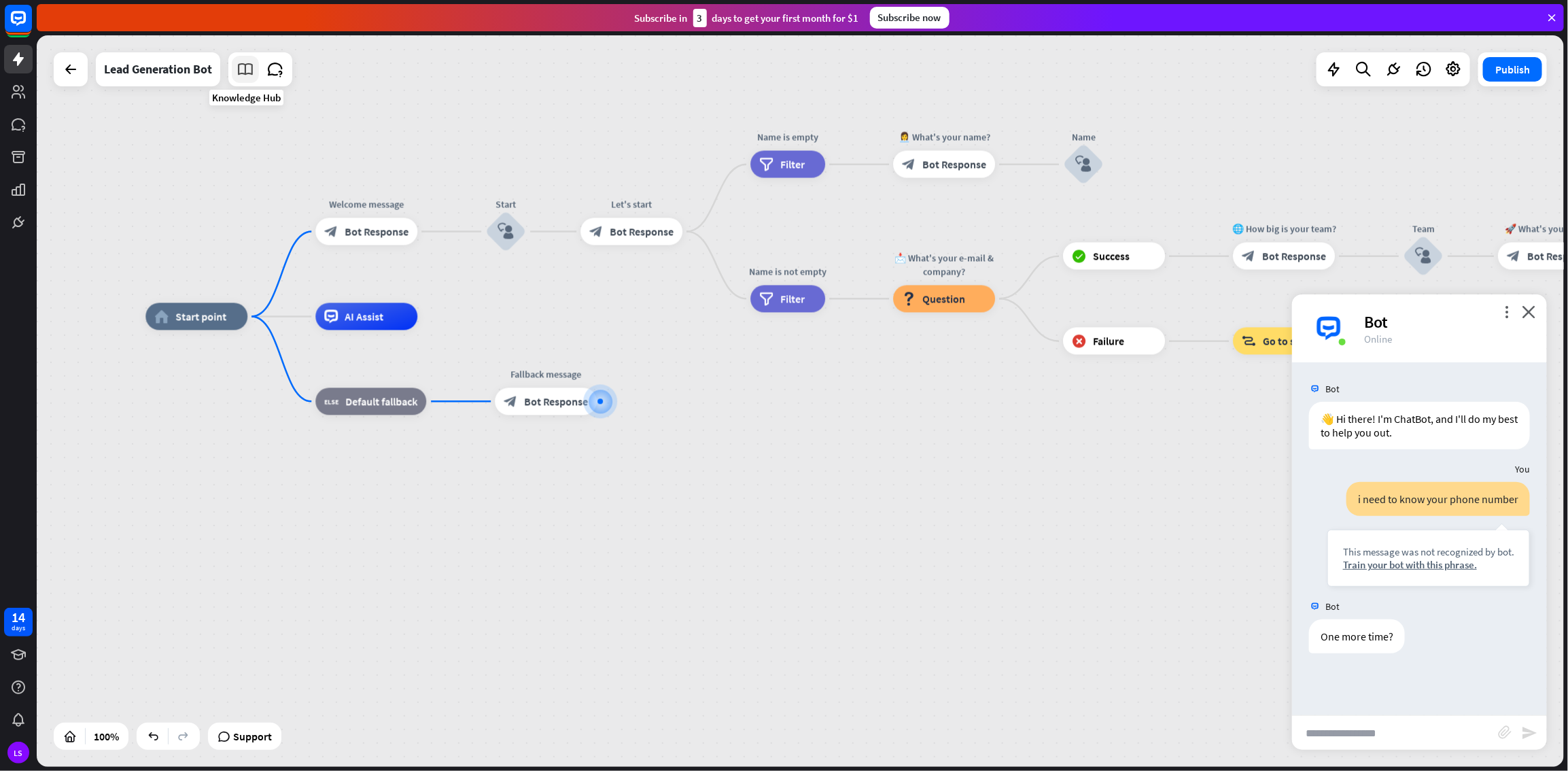
click at [242, 71] on icon at bounding box center [245, 68] width 17 height 17
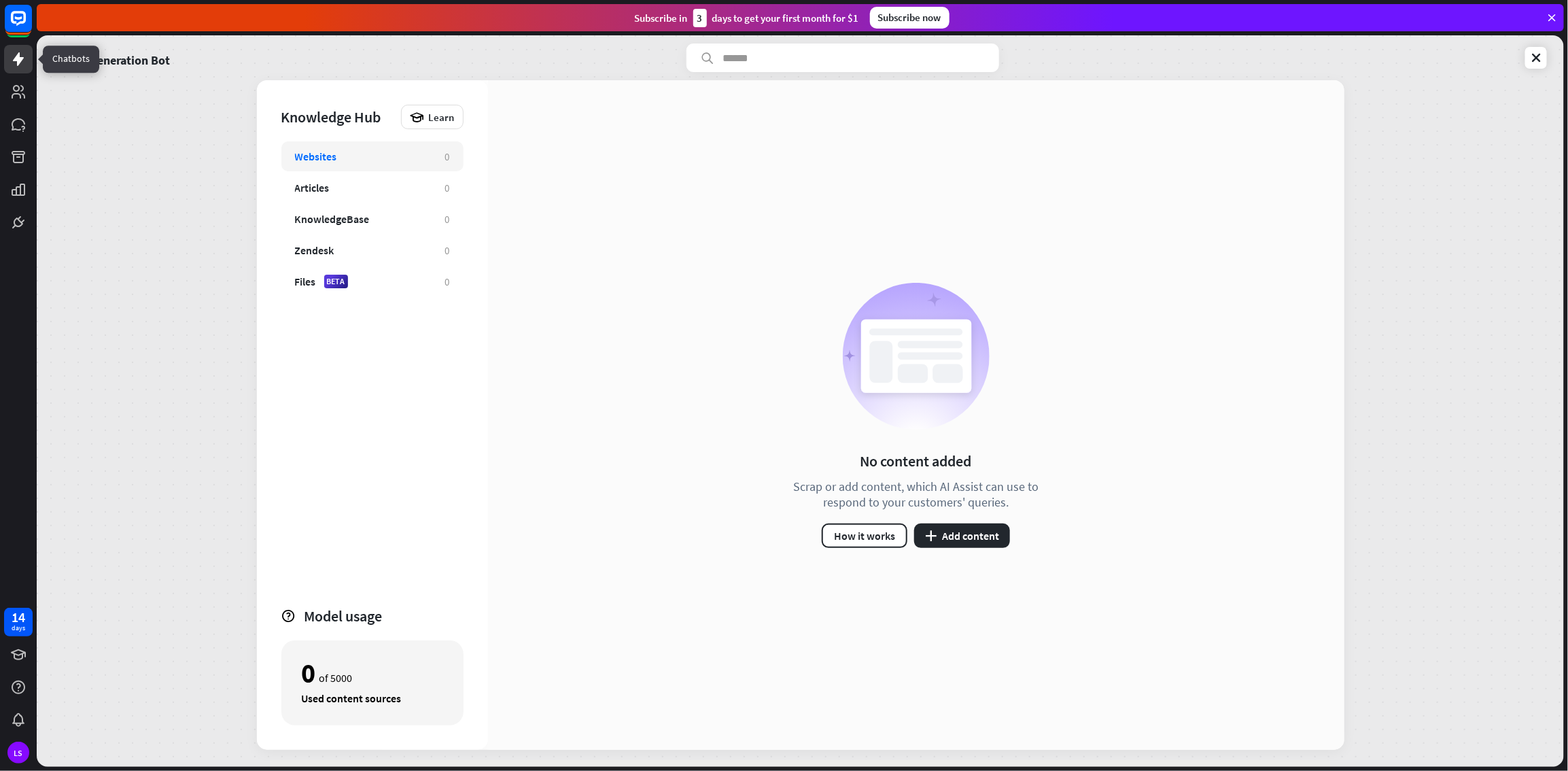
click at [20, 64] on icon at bounding box center [18, 59] width 16 height 16
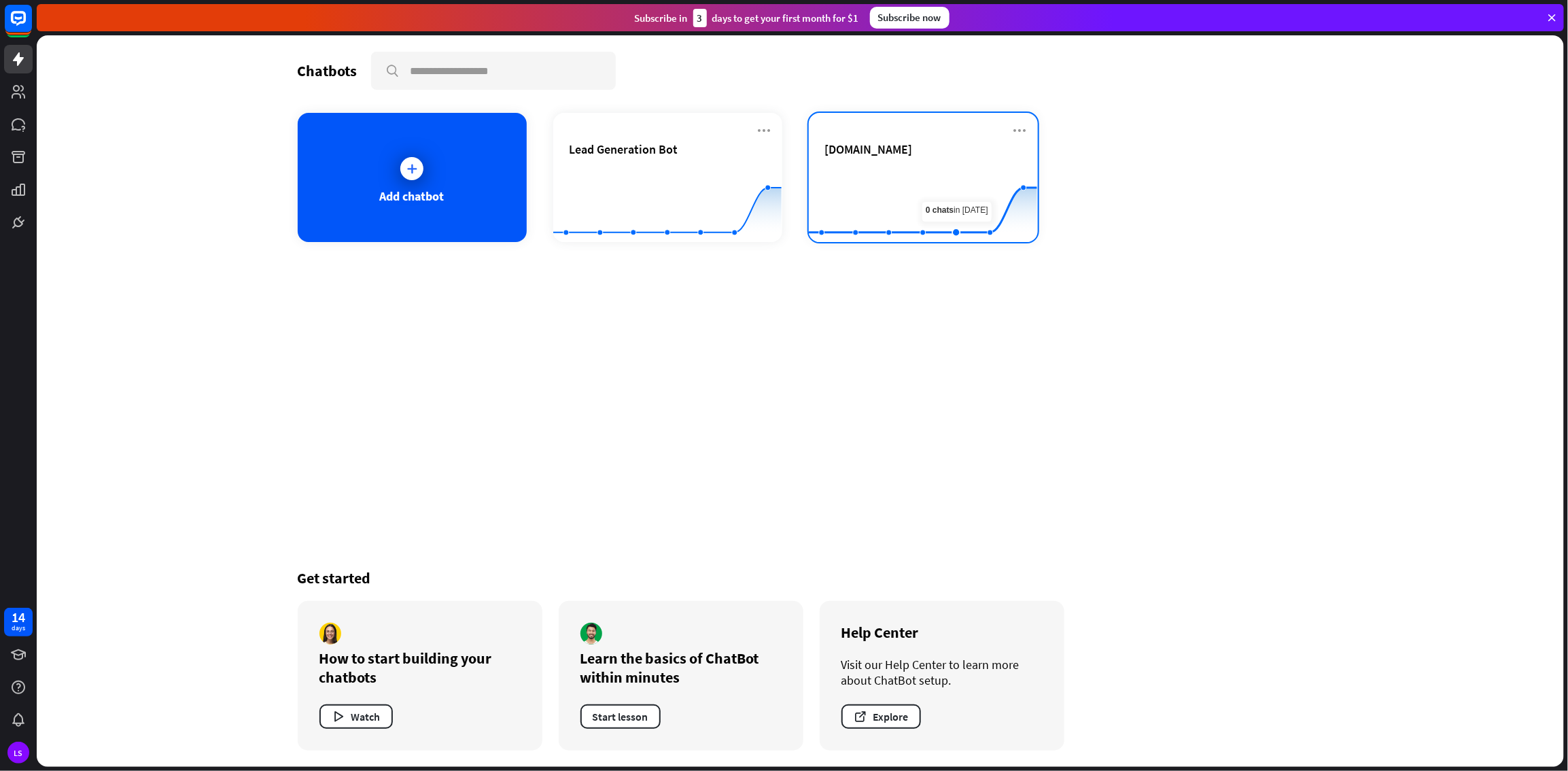
click at [939, 135] on div "landmarksurfaces.com Created with Highcharts 10.1.0 0 2 4" at bounding box center [923, 178] width 229 height 129
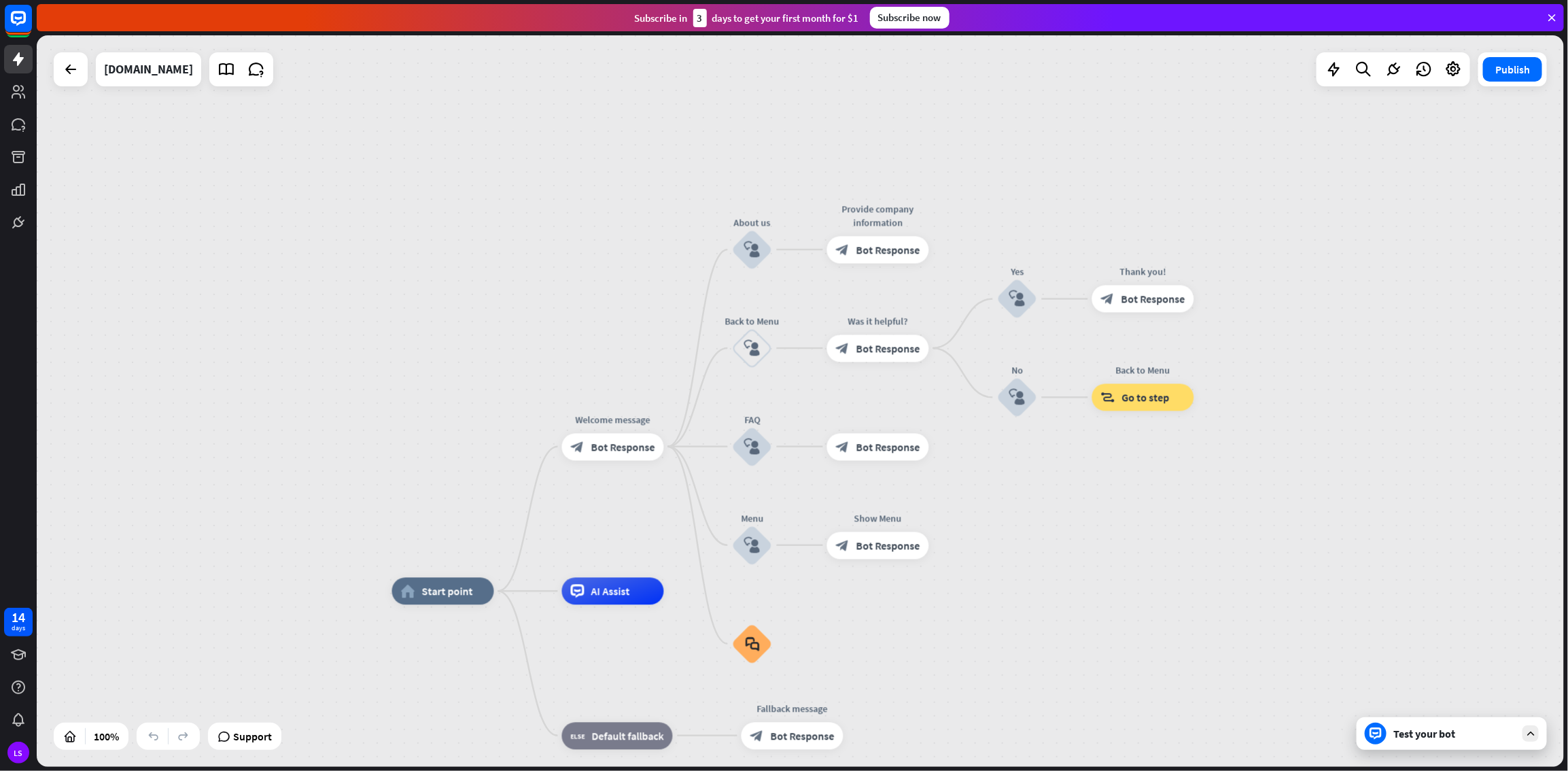
drag, startPoint x: 1060, startPoint y: 379, endPoint x: 1110, endPoint y: 569, distance: 196.5
click at [940, 417] on div "home_2 Start point Welcome message block_bot_response Bot Response About us blo…" at bounding box center [800, 401] width 1528 height 731
click at [270, 72] on link at bounding box center [256, 69] width 27 height 27
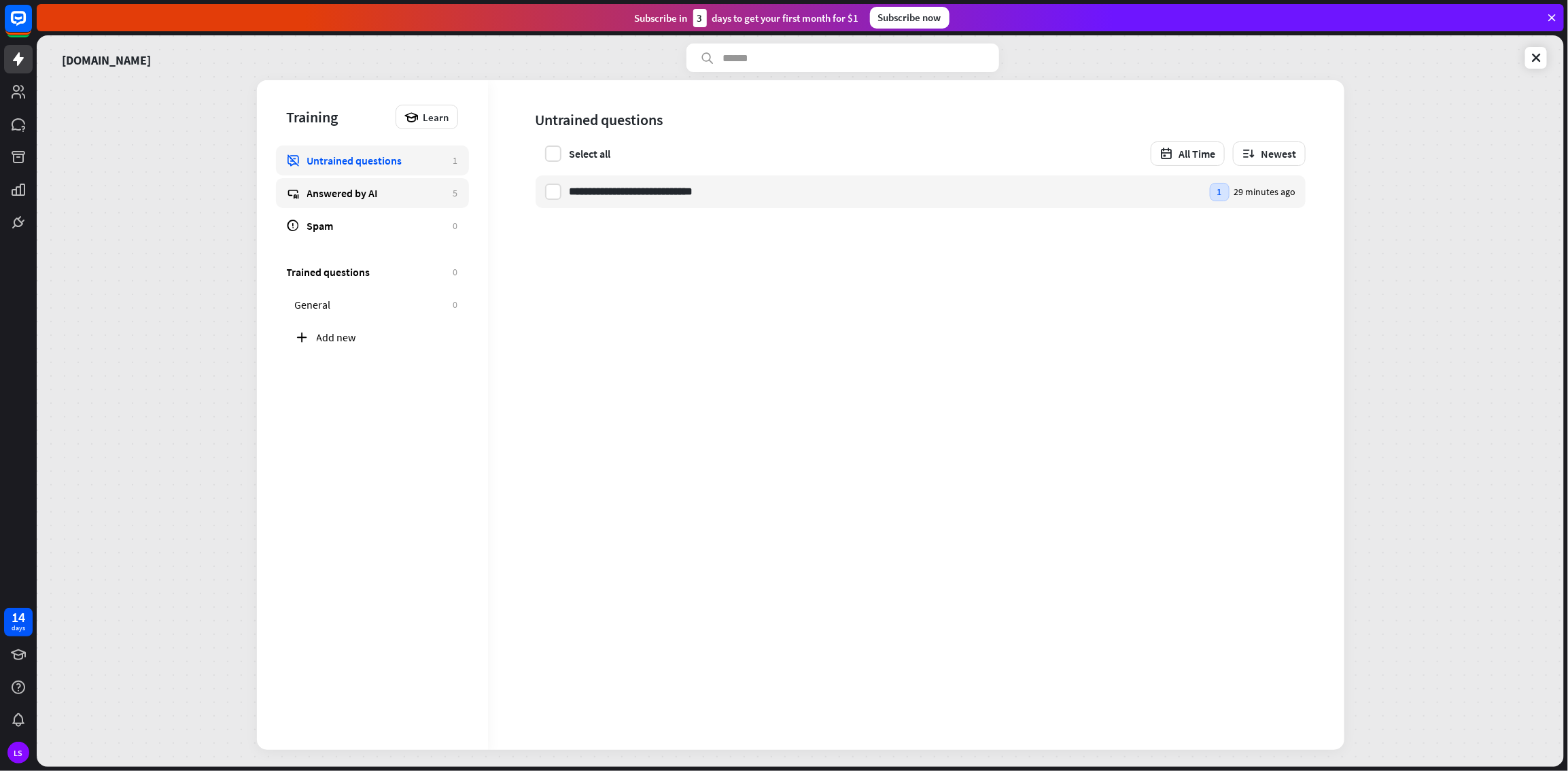
click at [377, 194] on div "Answered by AI" at bounding box center [377, 192] width 139 height 14
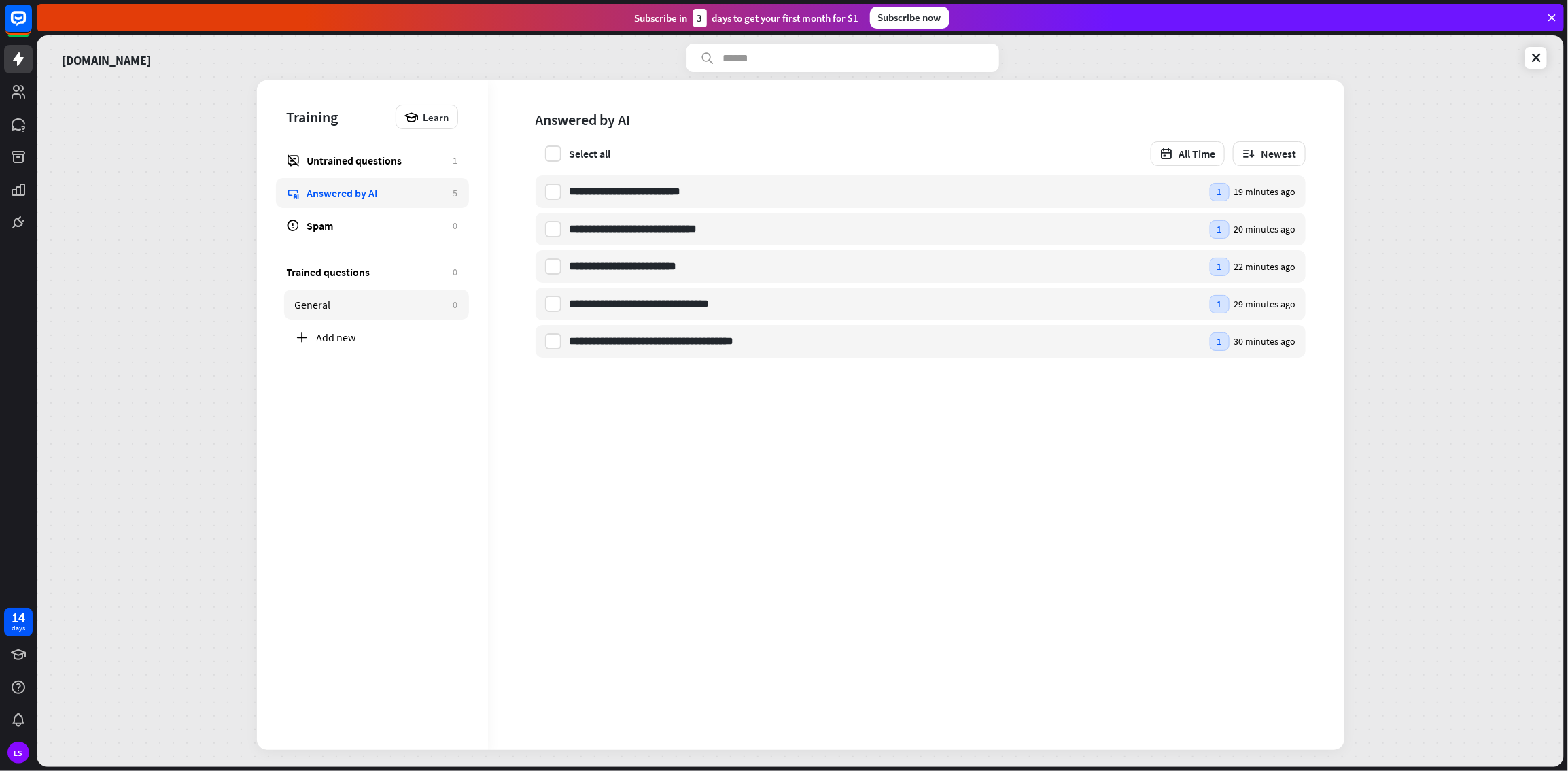
click at [344, 308] on div "General" at bounding box center [371, 304] width 151 height 14
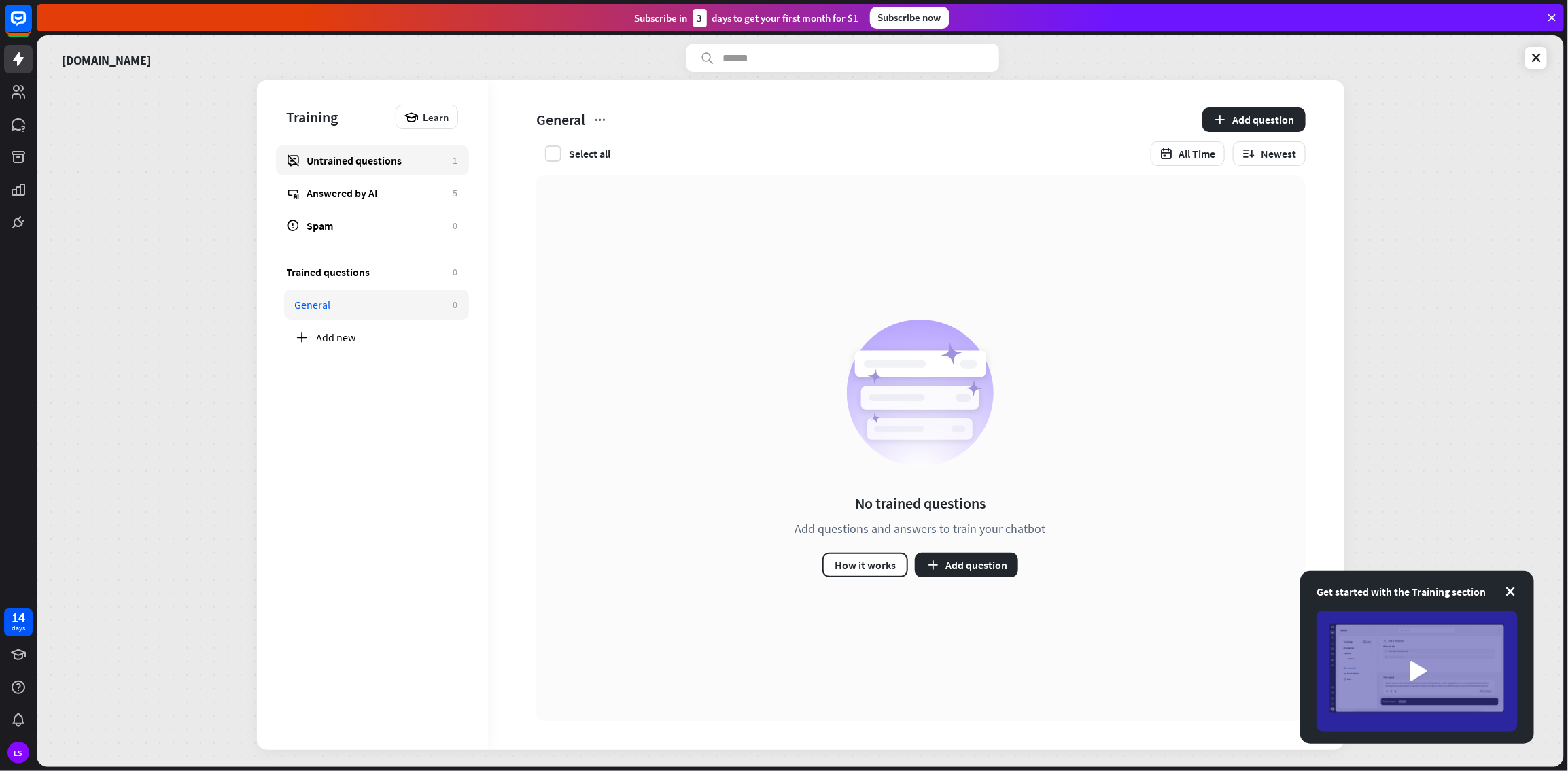
click at [339, 159] on div "Untrained questions" at bounding box center [377, 160] width 139 height 14
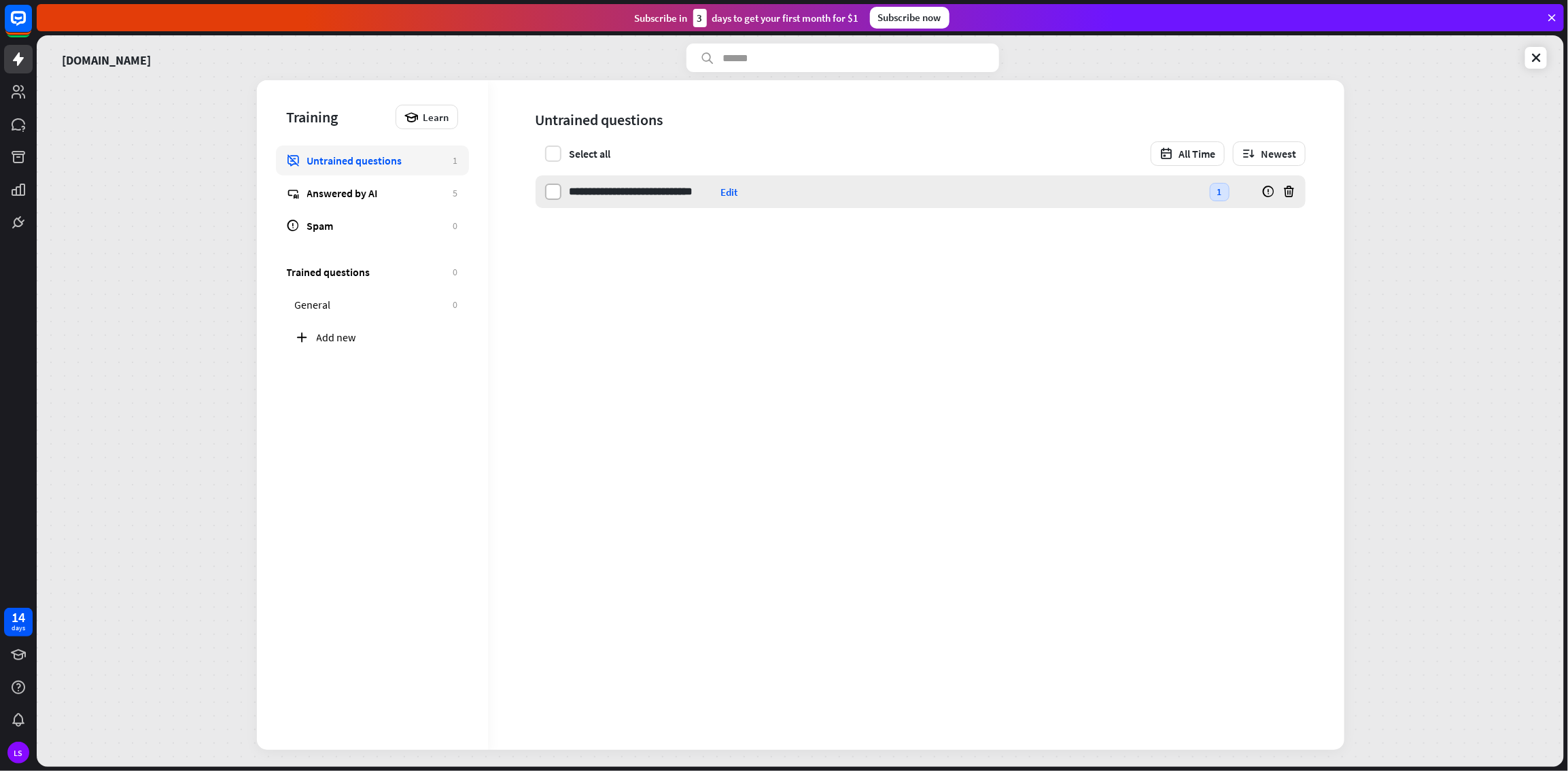
click at [552, 191] on label at bounding box center [553, 191] width 16 height 16
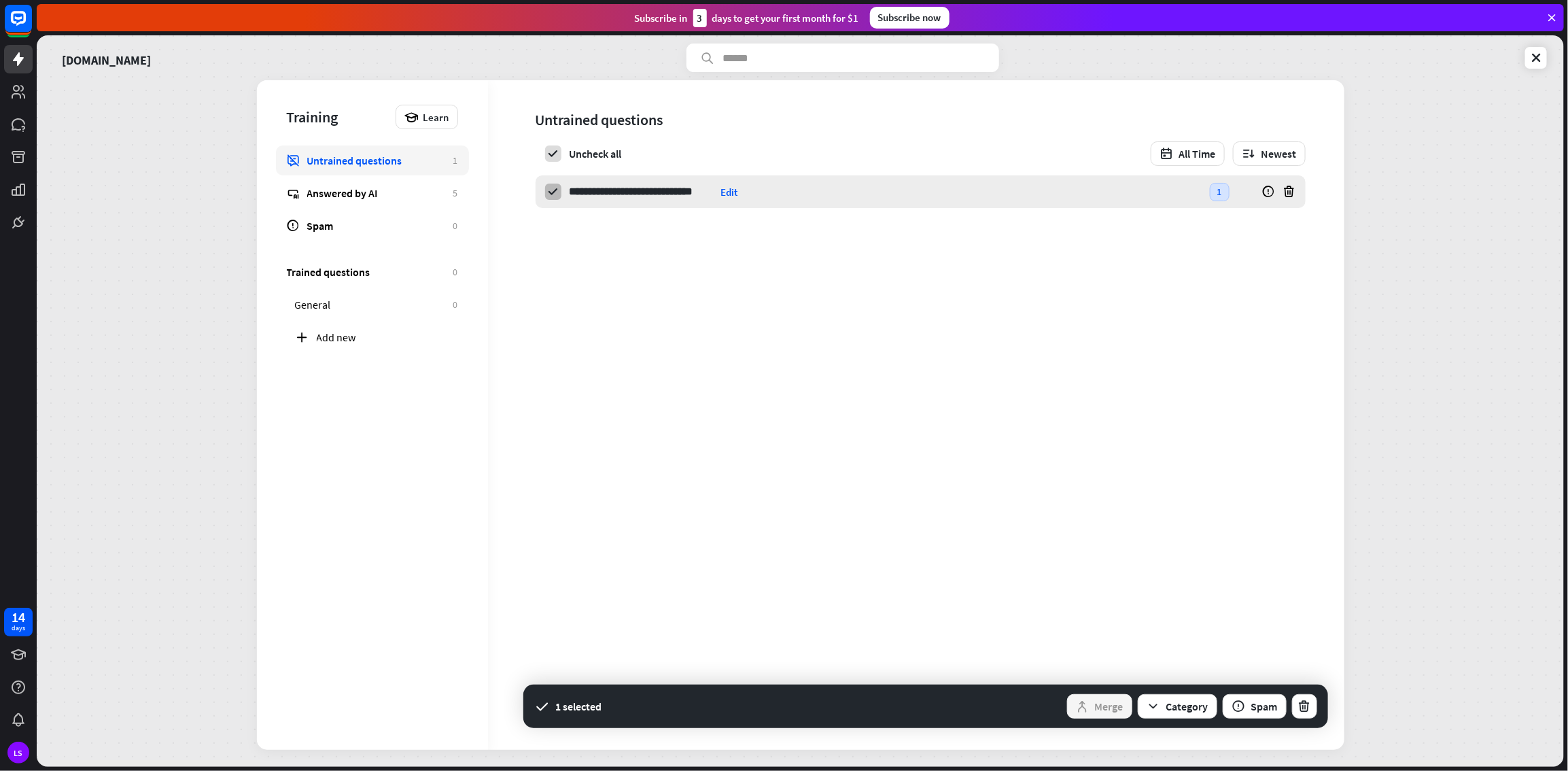
click at [551, 190] on icon at bounding box center [552, 191] width 12 height 12
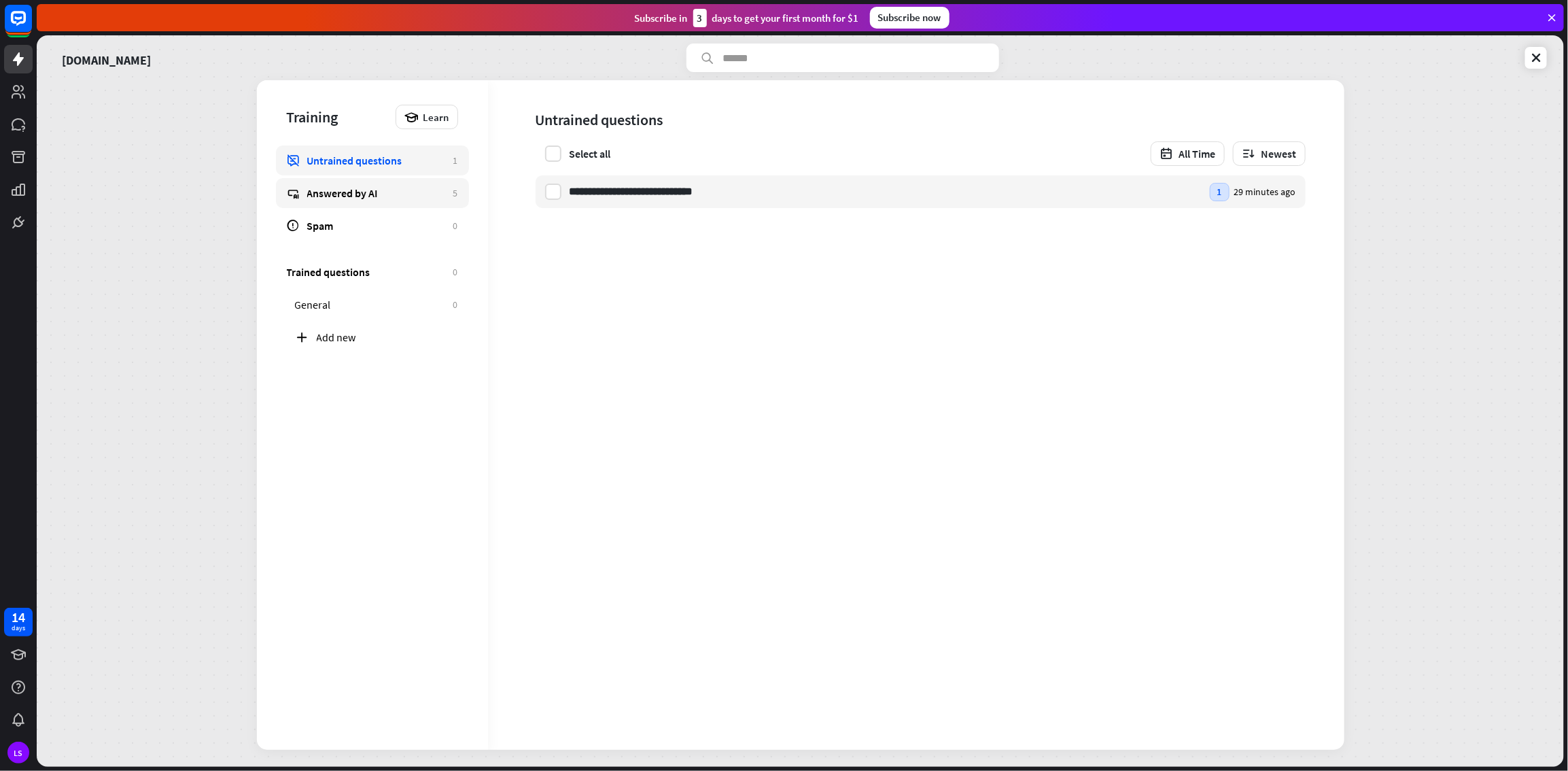
click at [365, 186] on div "Answered by AI" at bounding box center [377, 192] width 139 height 14
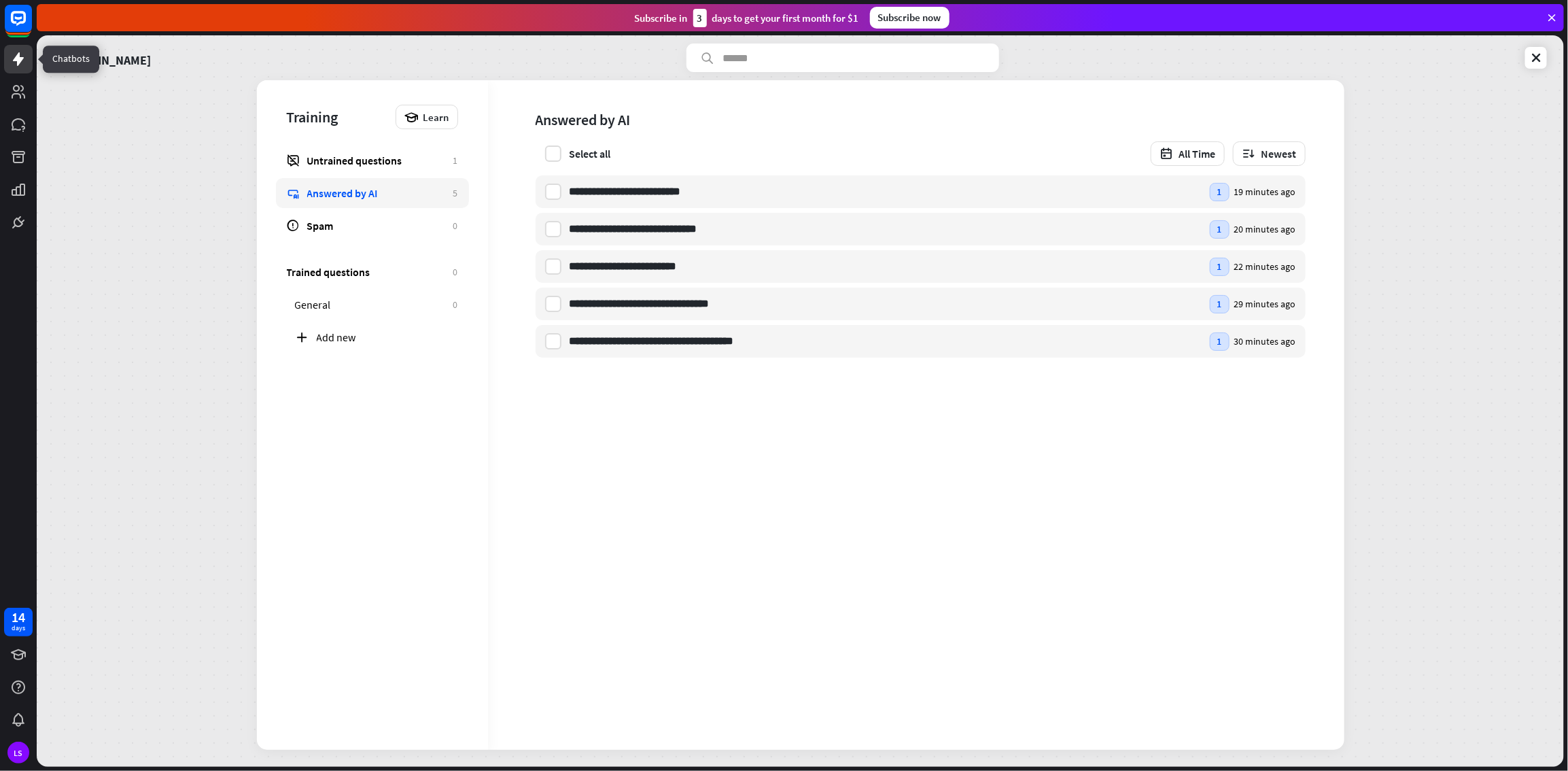
click at [12, 57] on icon at bounding box center [18, 59] width 16 height 16
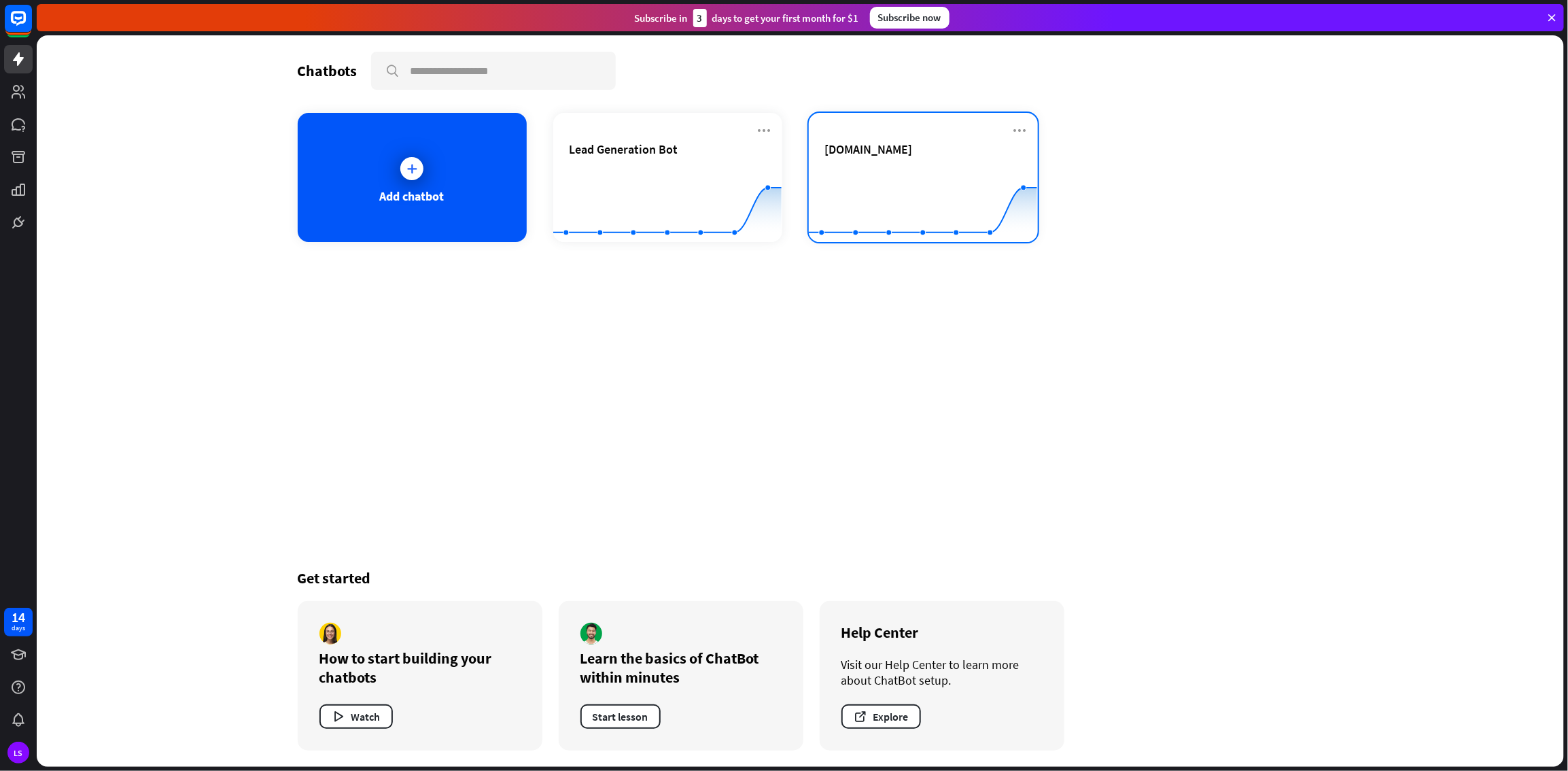
click at [934, 162] on div "landmarksurfaces.com" at bounding box center [923, 165] width 197 height 47
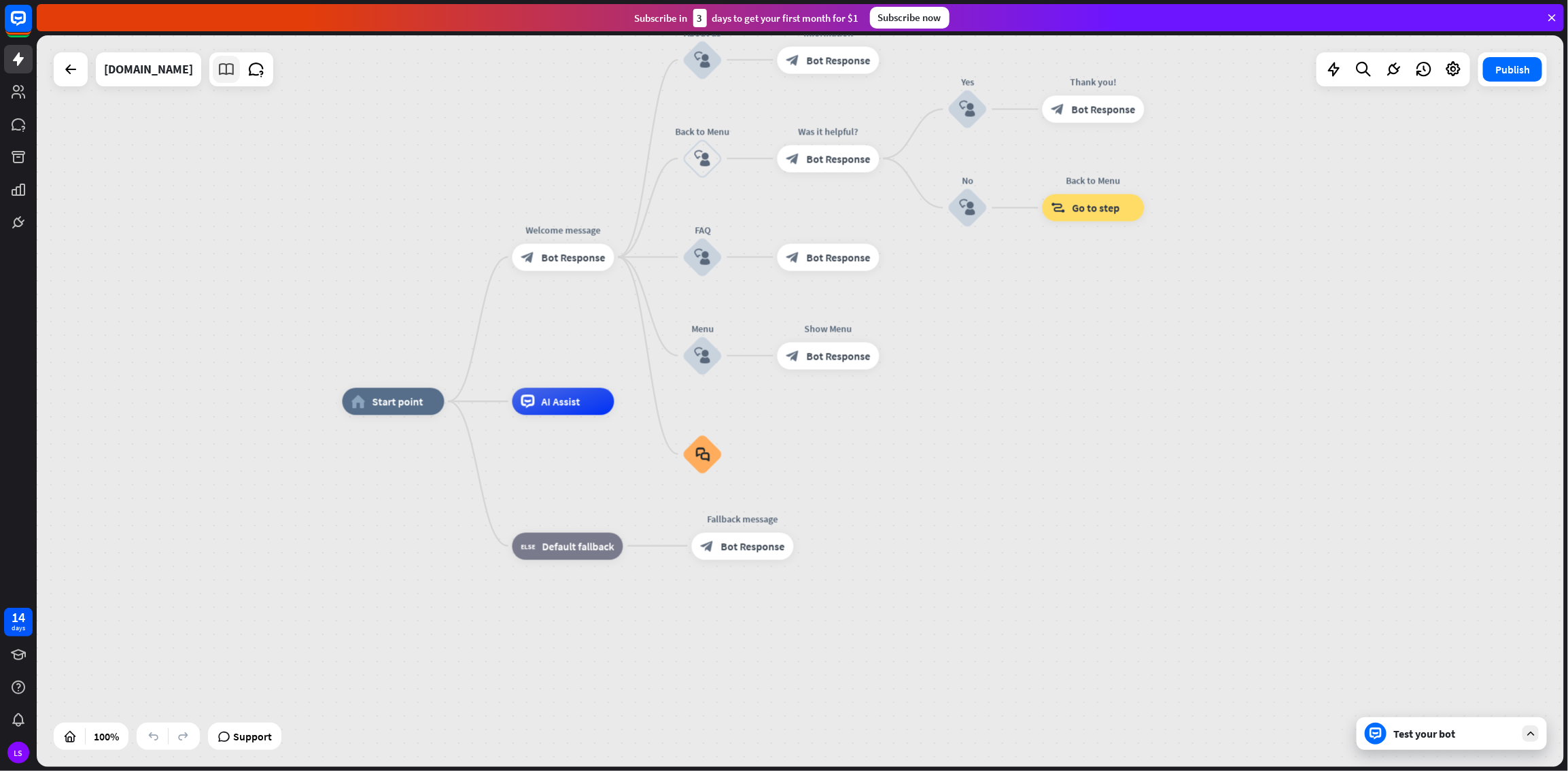
click at [235, 68] on icon at bounding box center [226, 68] width 17 height 17
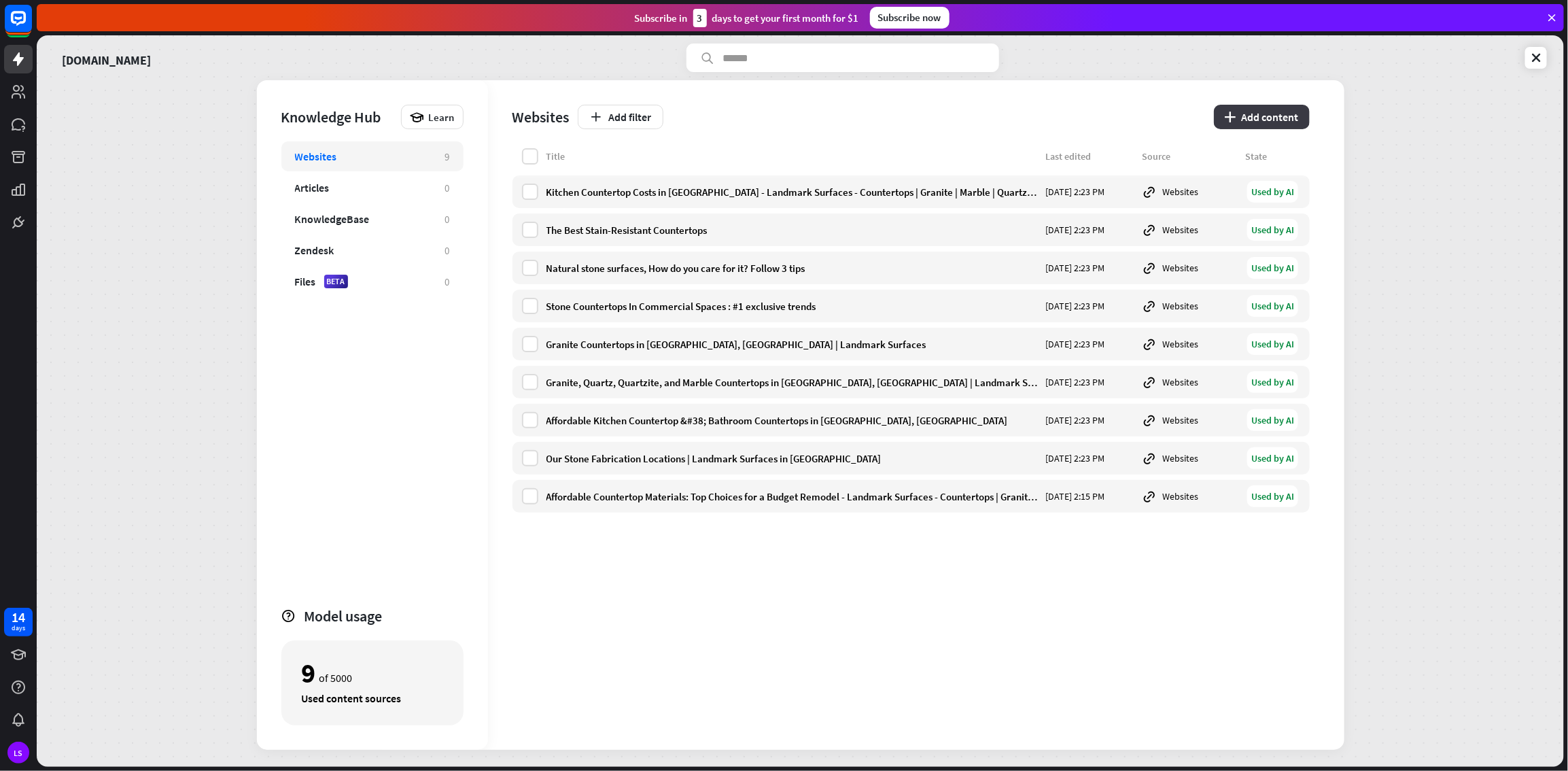
click at [940, 119] on button "plus Add content" at bounding box center [1262, 117] width 96 height 25
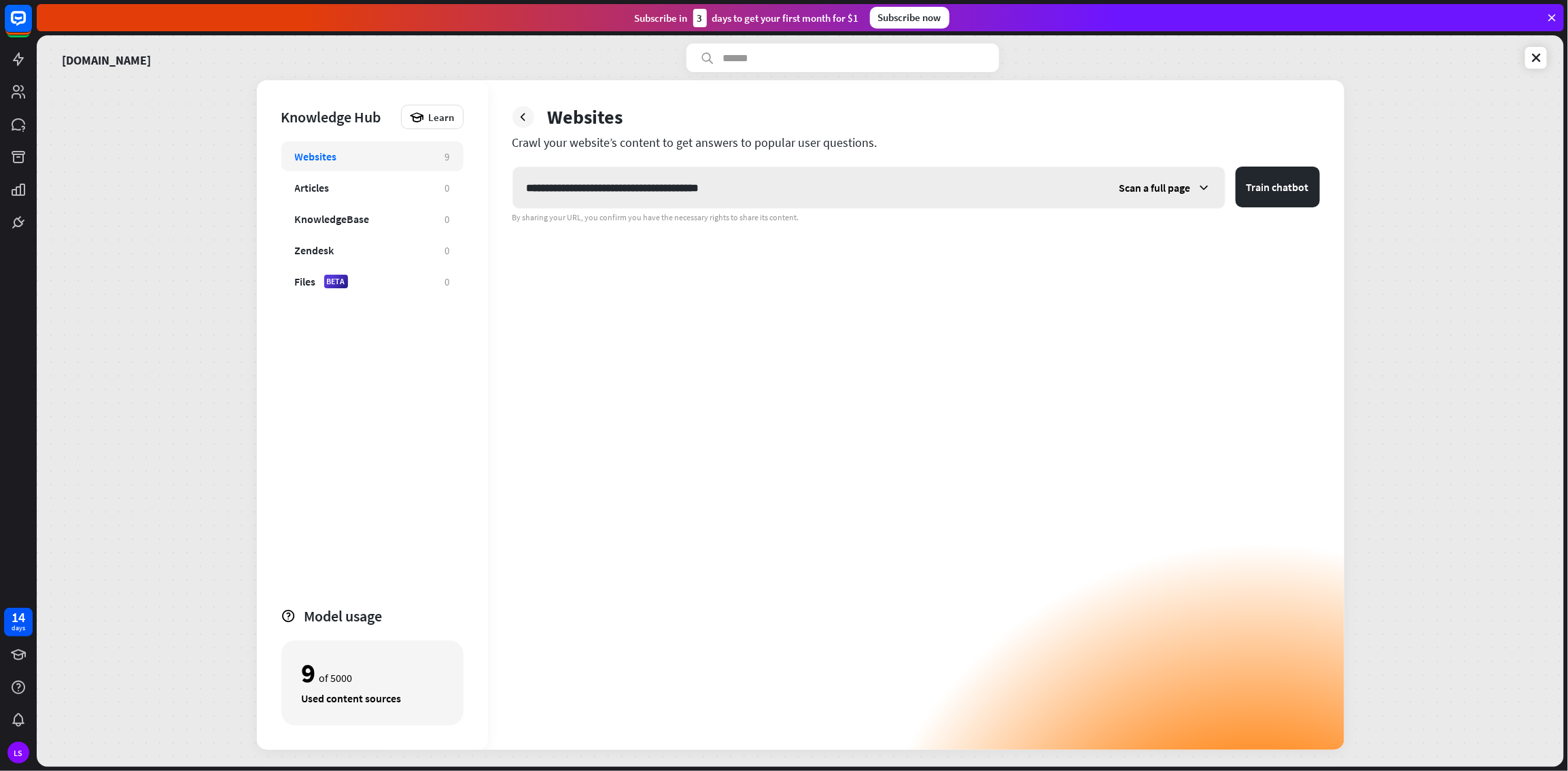
type input "**********"
click at [940, 189] on icon at bounding box center [1204, 187] width 14 height 14
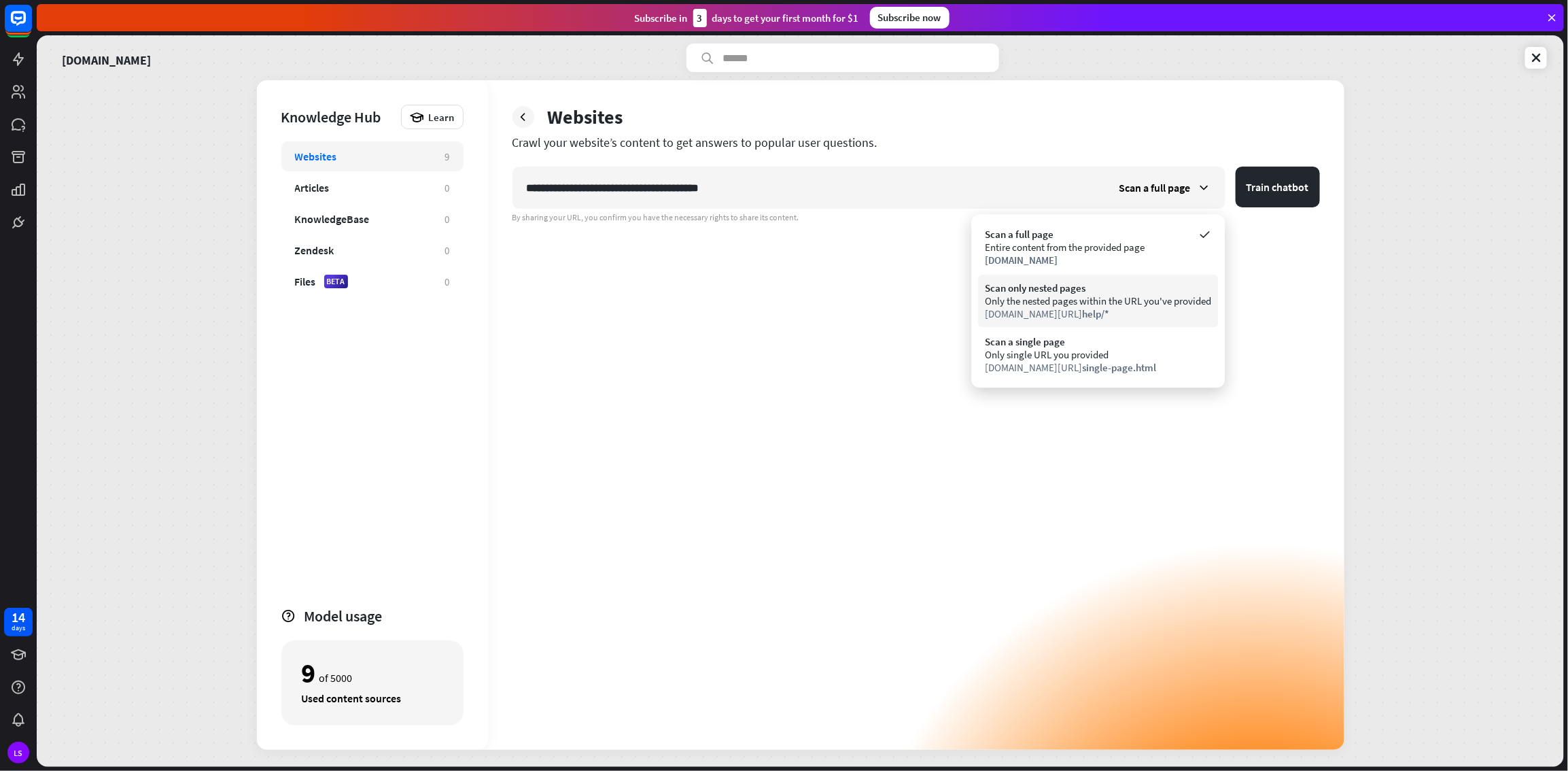
click at [940, 286] on div "Scan only nested pages" at bounding box center [1099, 288] width 226 height 13
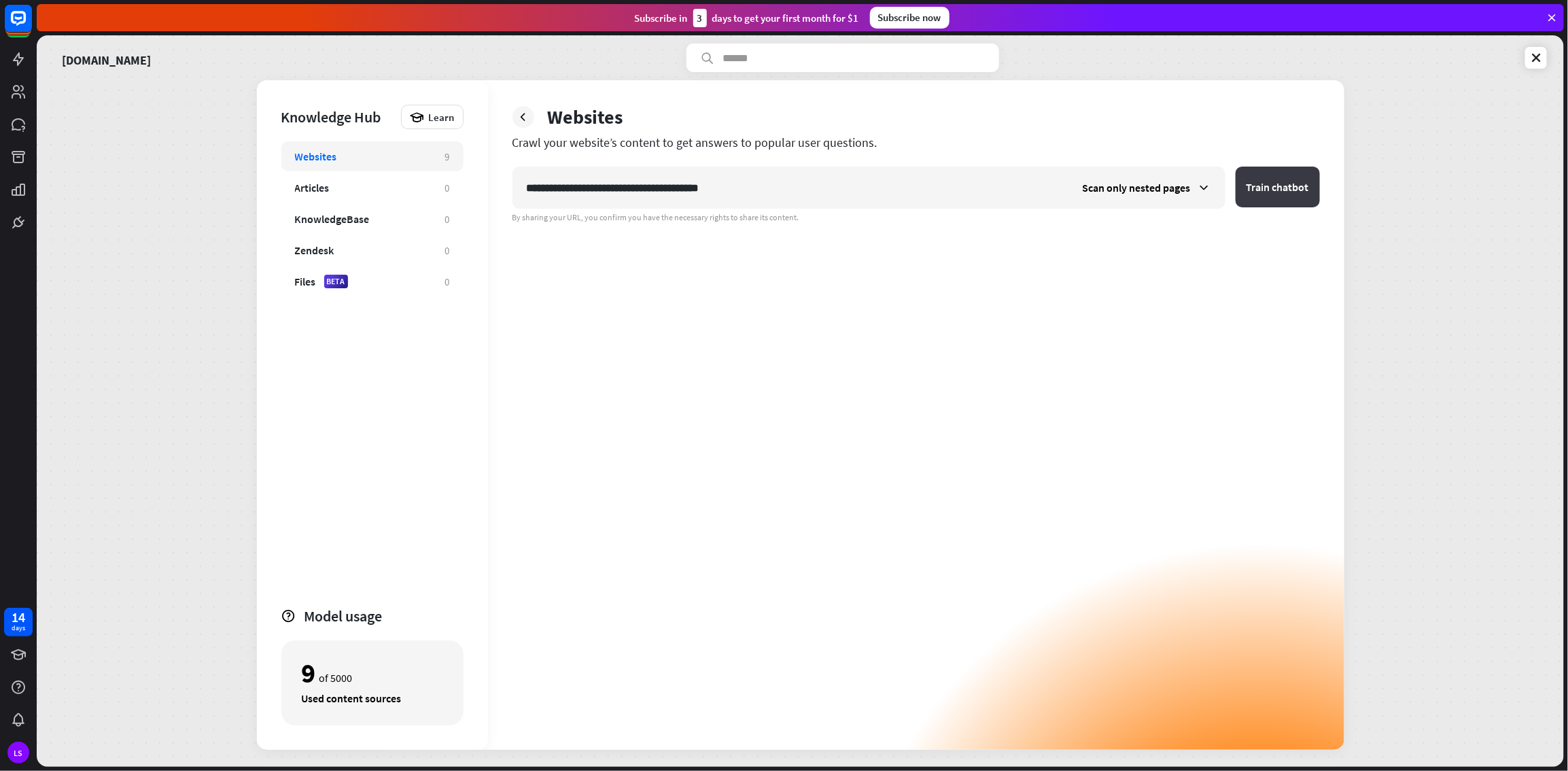
click at [940, 192] on button "Train chatbot" at bounding box center [1278, 187] width 84 height 41
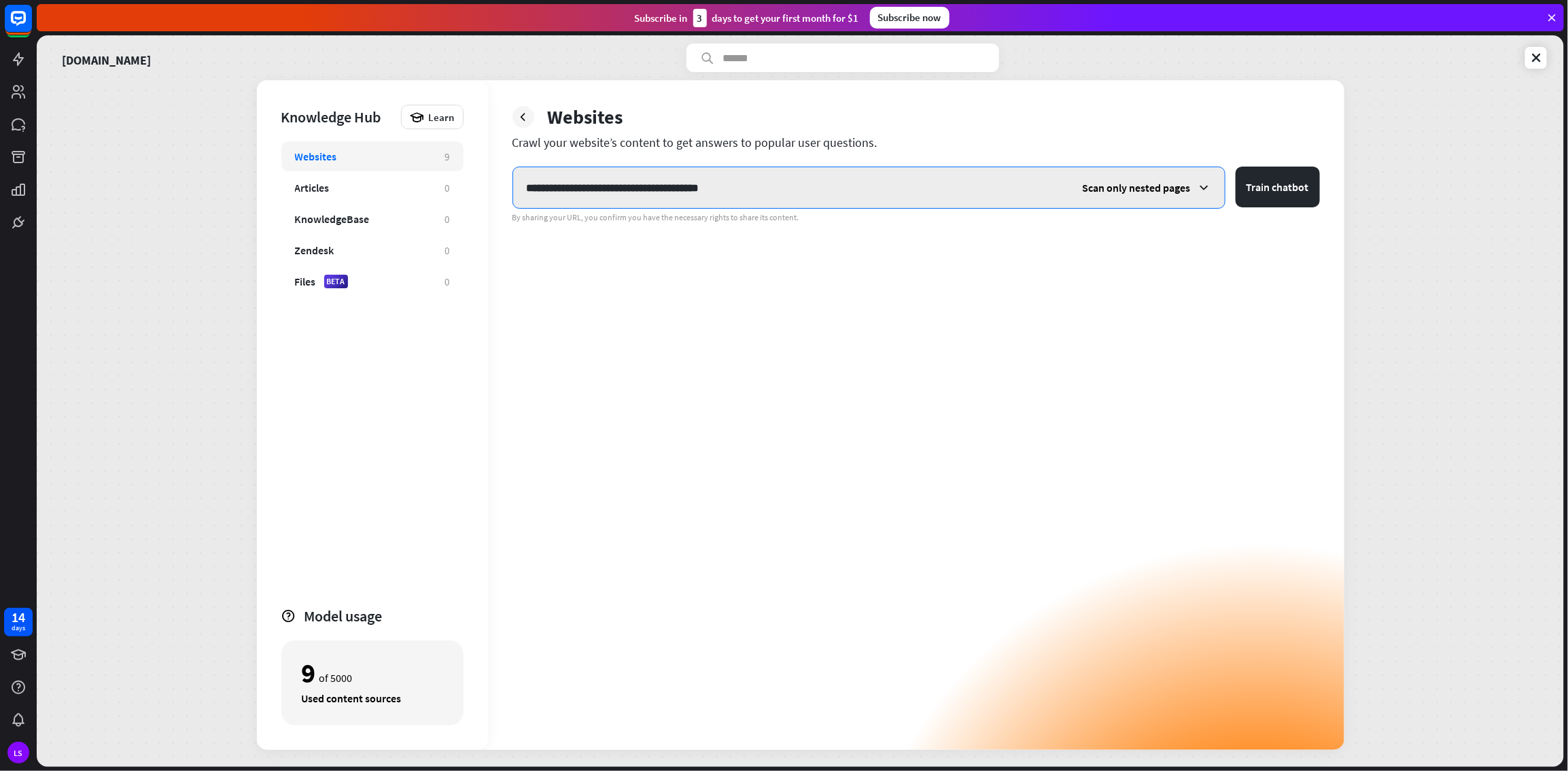
click at [790, 185] on input "**********" at bounding box center [791, 187] width 556 height 41
paste input "**********"
type input "**********"
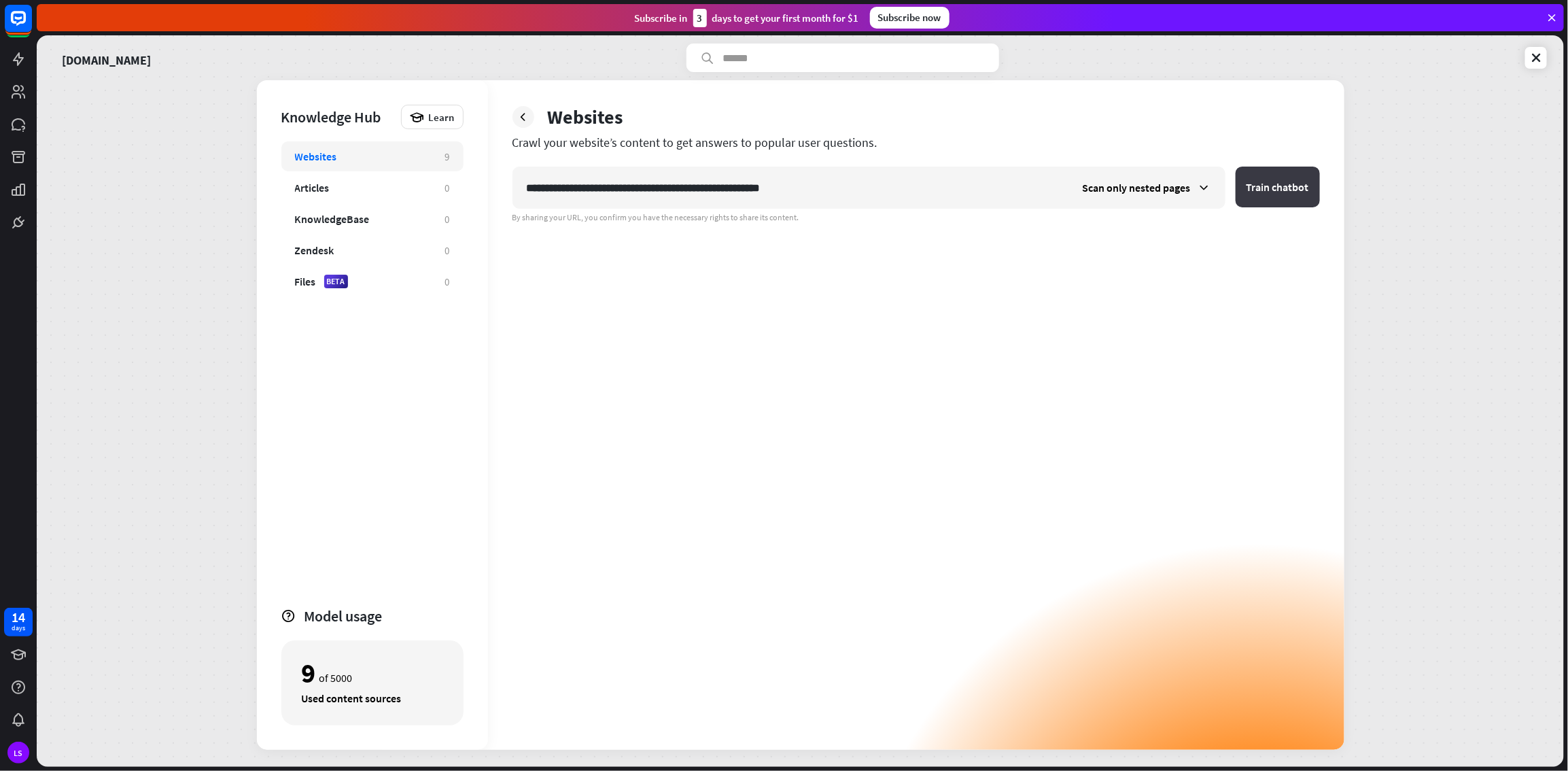
click at [940, 186] on button "Train chatbot" at bounding box center [1278, 187] width 84 height 41
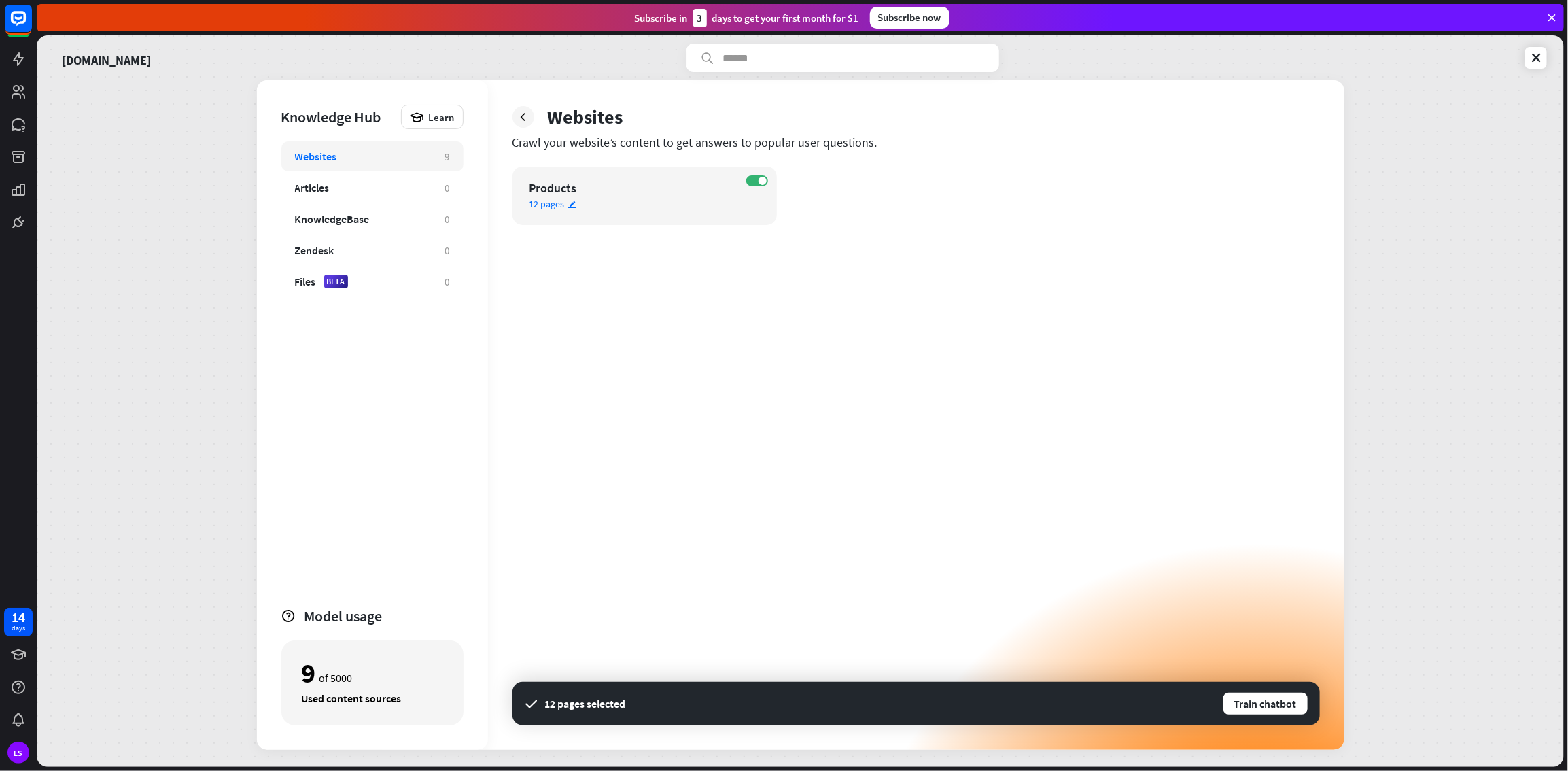
click at [567, 190] on div "Products" at bounding box center [633, 188] width 207 height 15
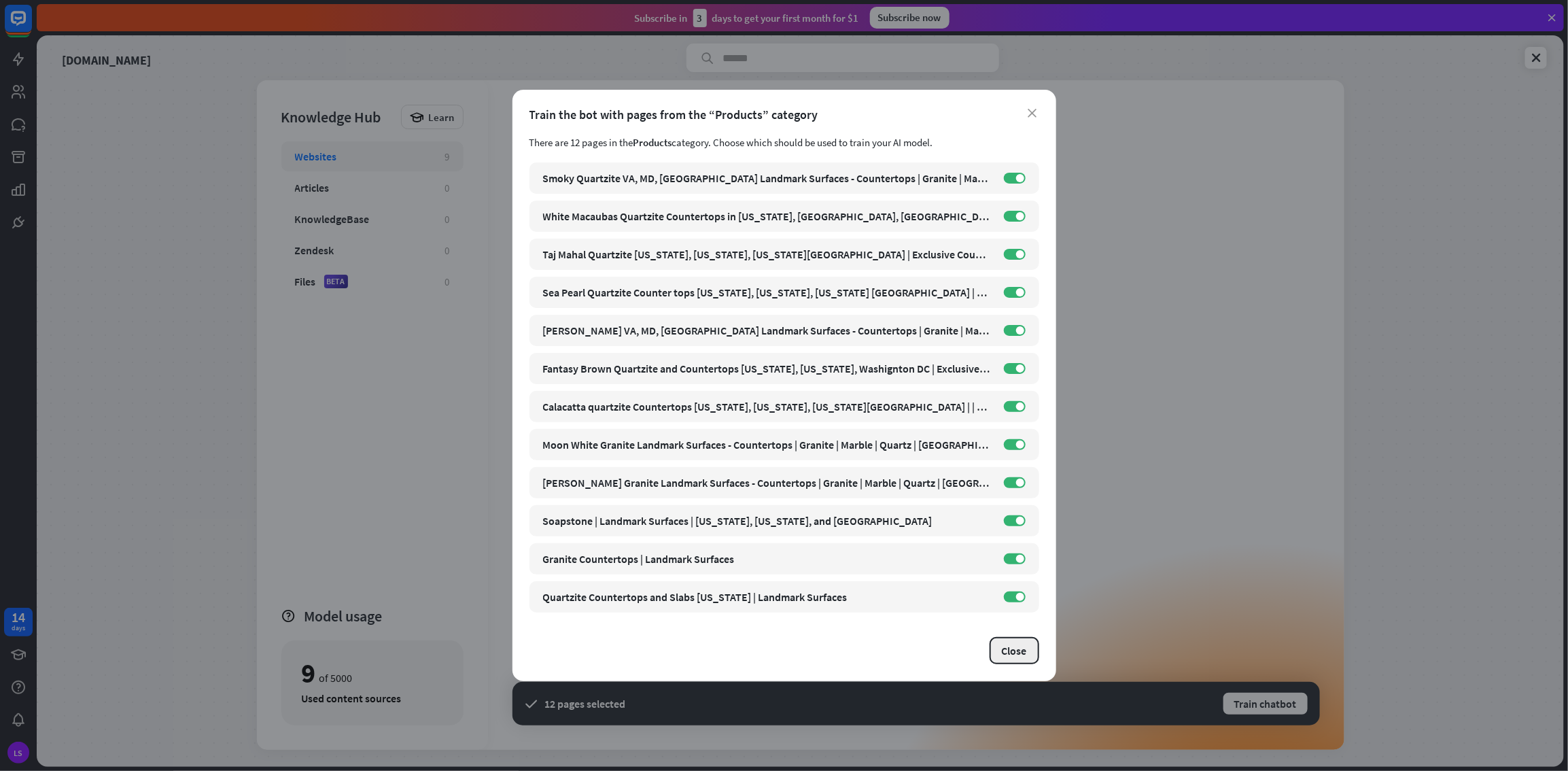
click at [940, 417] on button "Close" at bounding box center [1015, 651] width 49 height 27
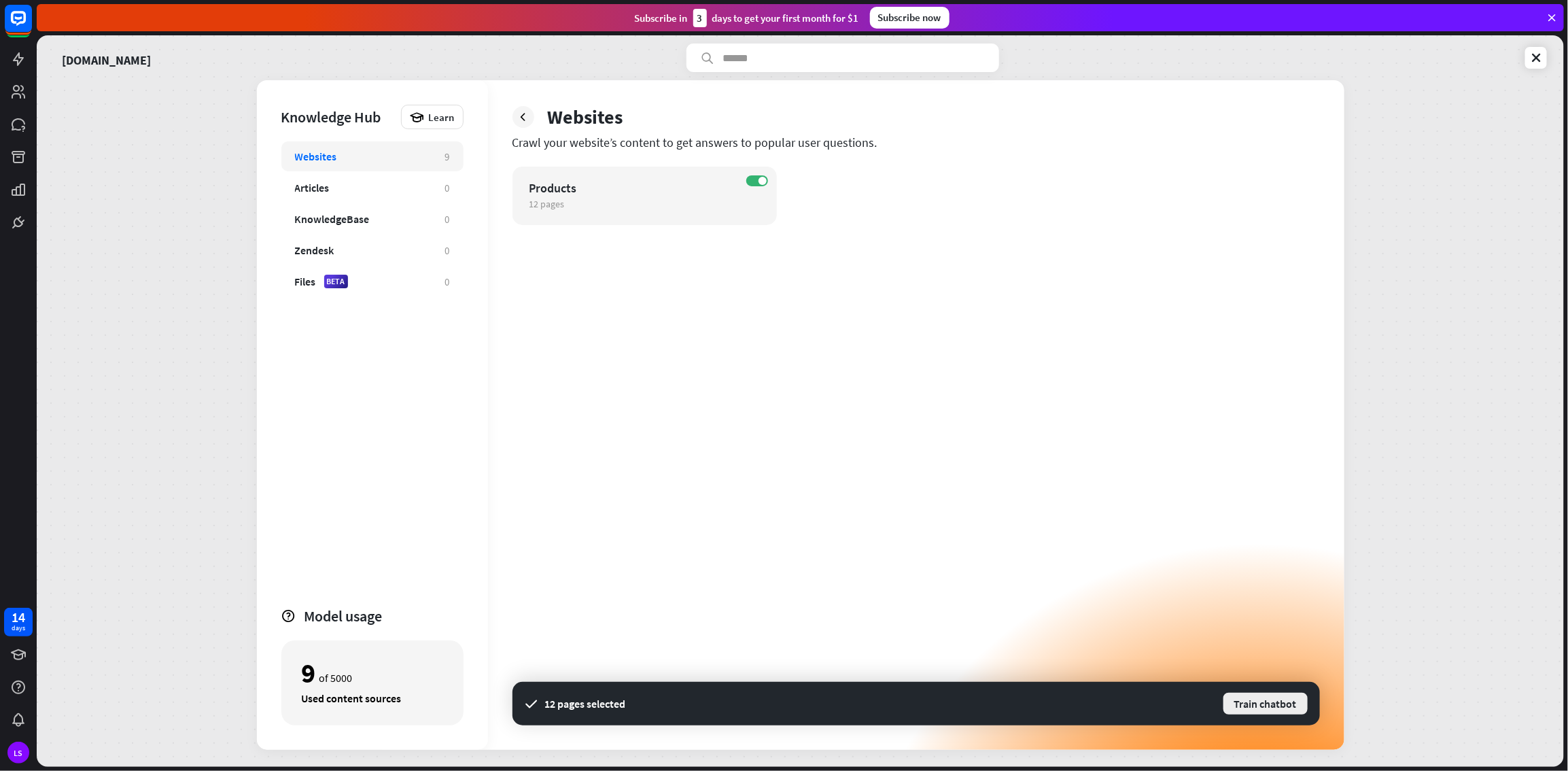
click at [940, 417] on button "Train chatbot" at bounding box center [1265, 703] width 87 height 25
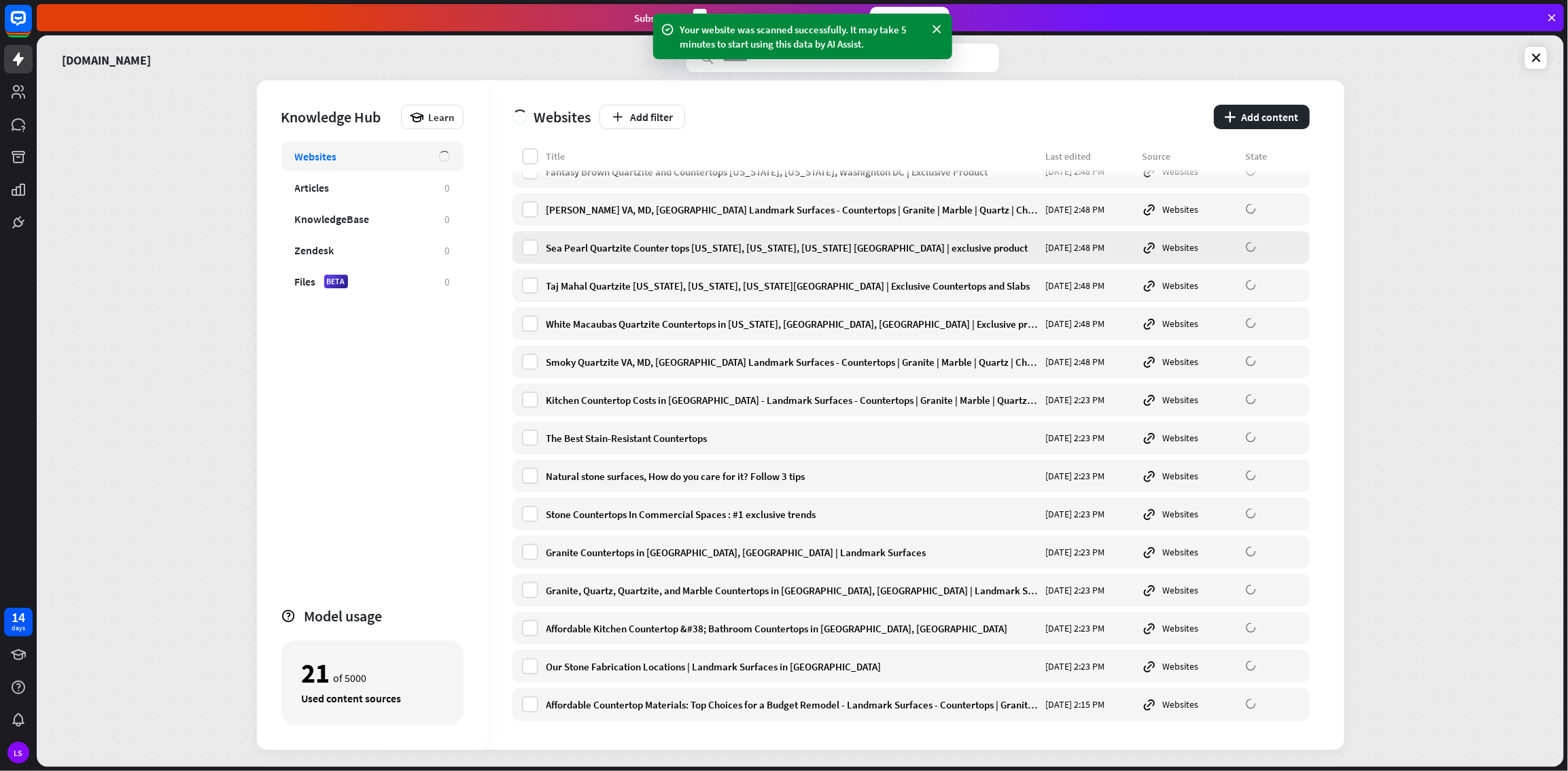
scroll to position [113, 0]
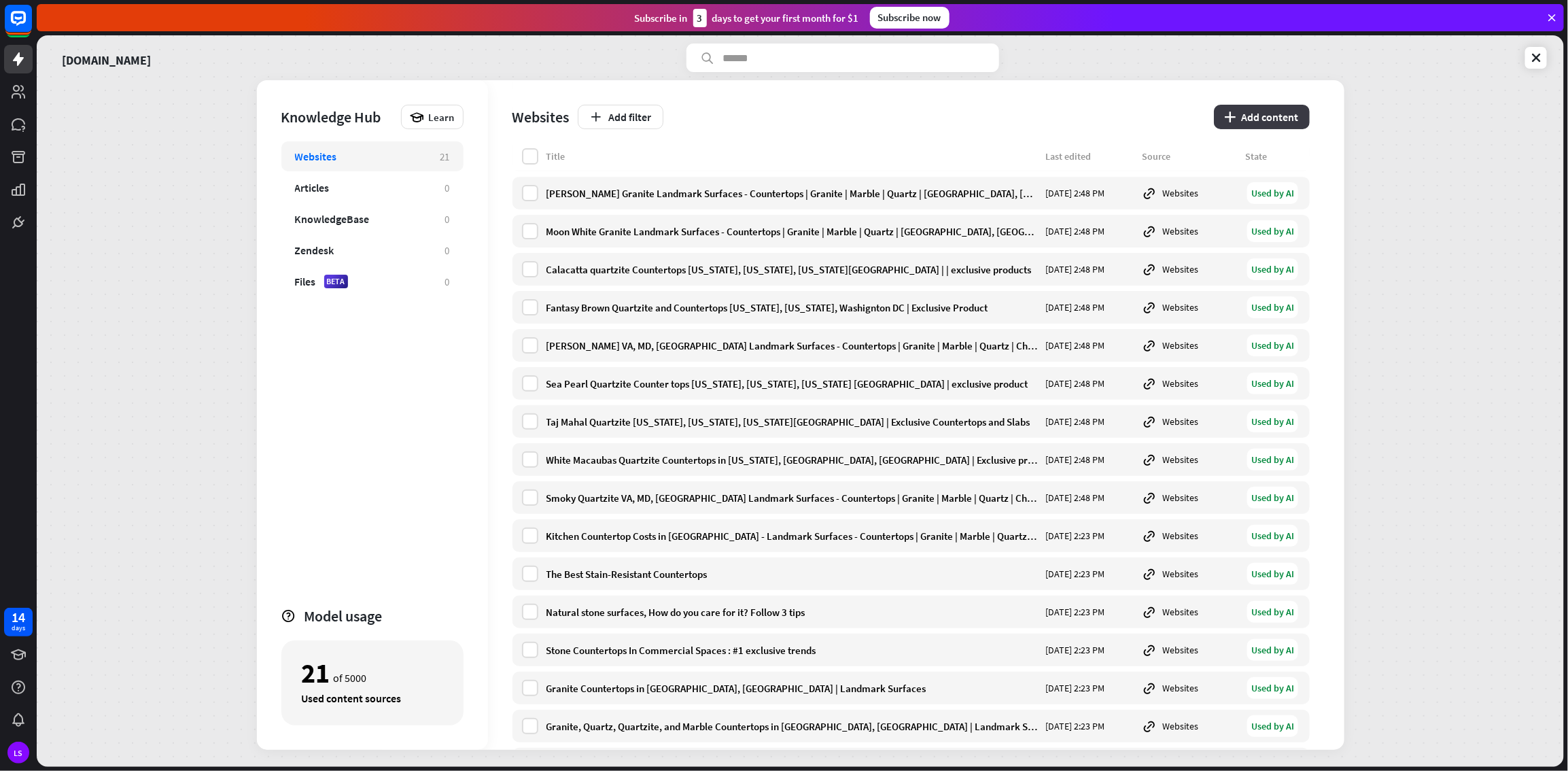
click at [940, 117] on button "plus Add content" at bounding box center [1262, 117] width 96 height 25
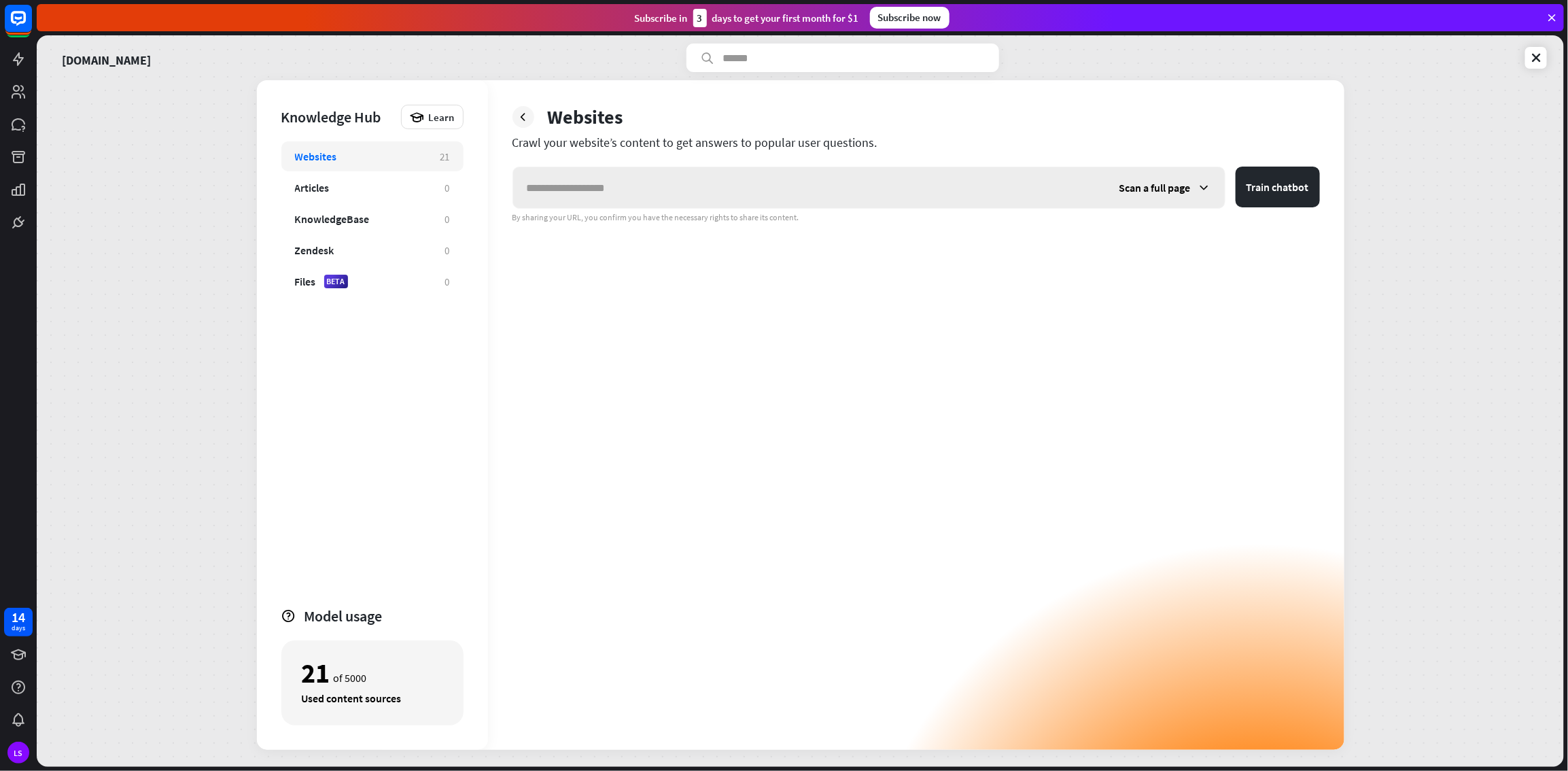
click at [729, 180] on input "text" at bounding box center [810, 187] width 593 height 41
type input "**********"
click at [940, 194] on div "Scan a full page" at bounding box center [1165, 187] width 119 height 41
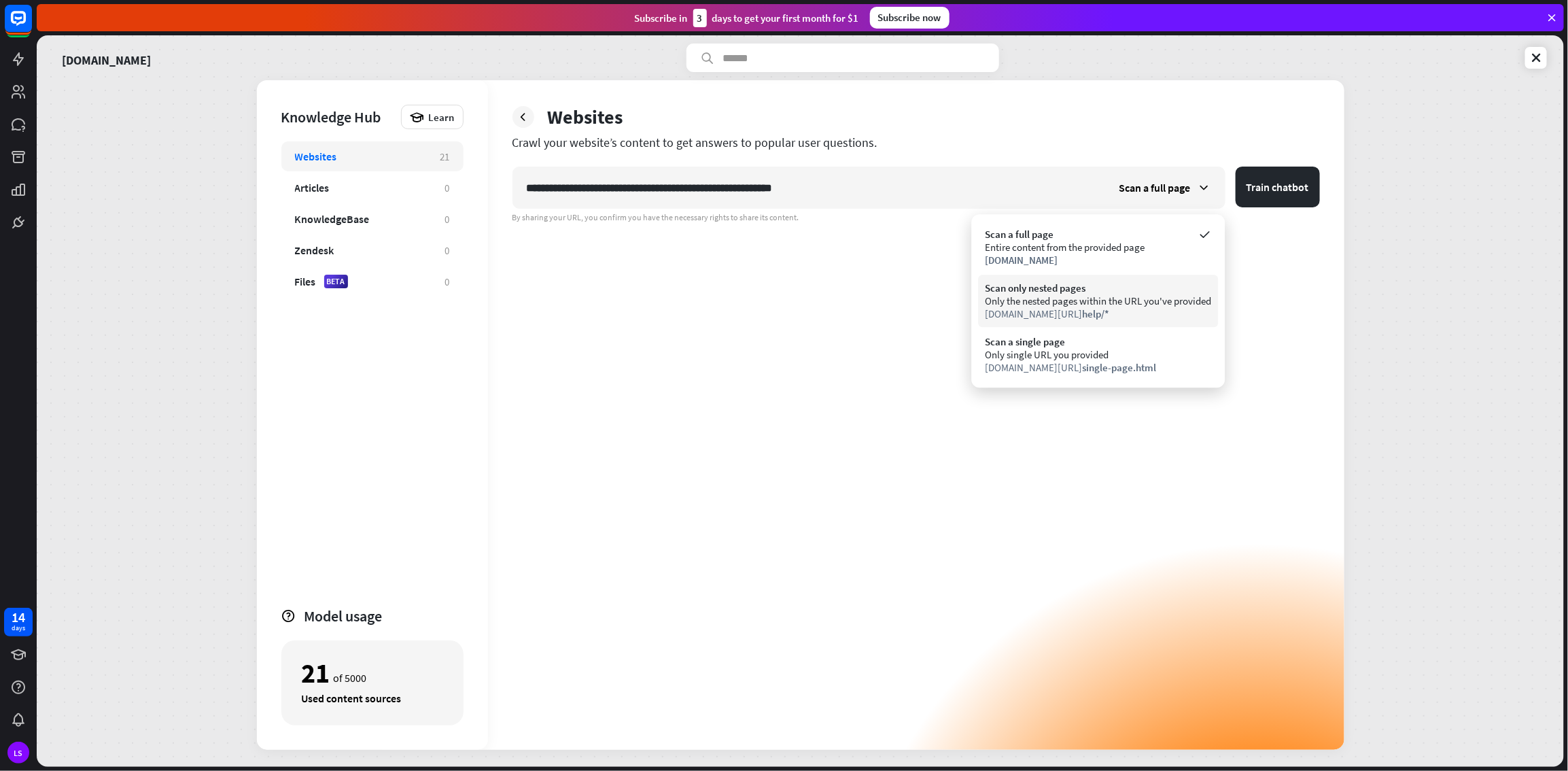
click at [940, 284] on div "Scan only nested pages" at bounding box center [1099, 288] width 226 height 13
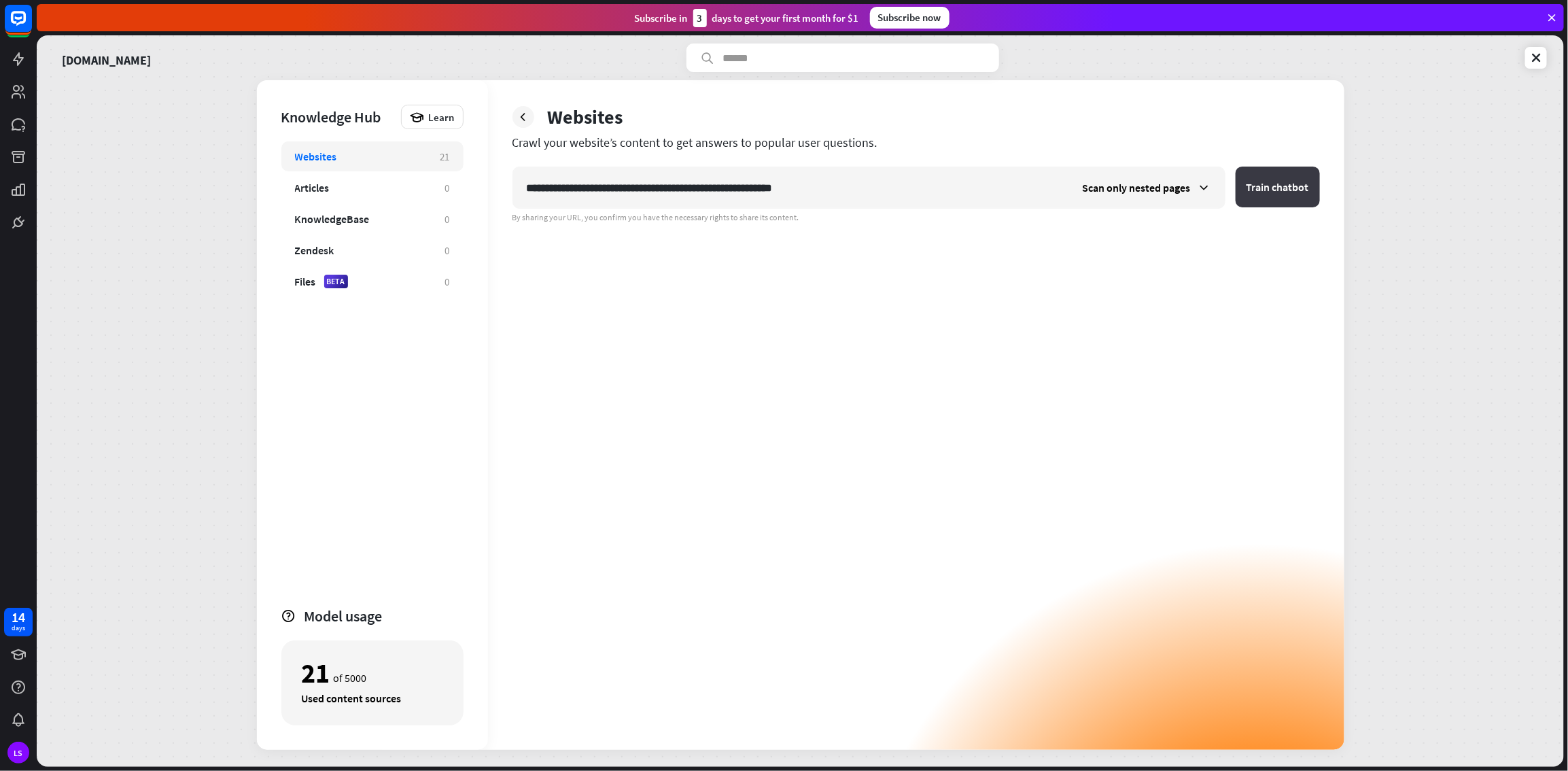
click at [940, 191] on button "Train chatbot" at bounding box center [1278, 187] width 84 height 41
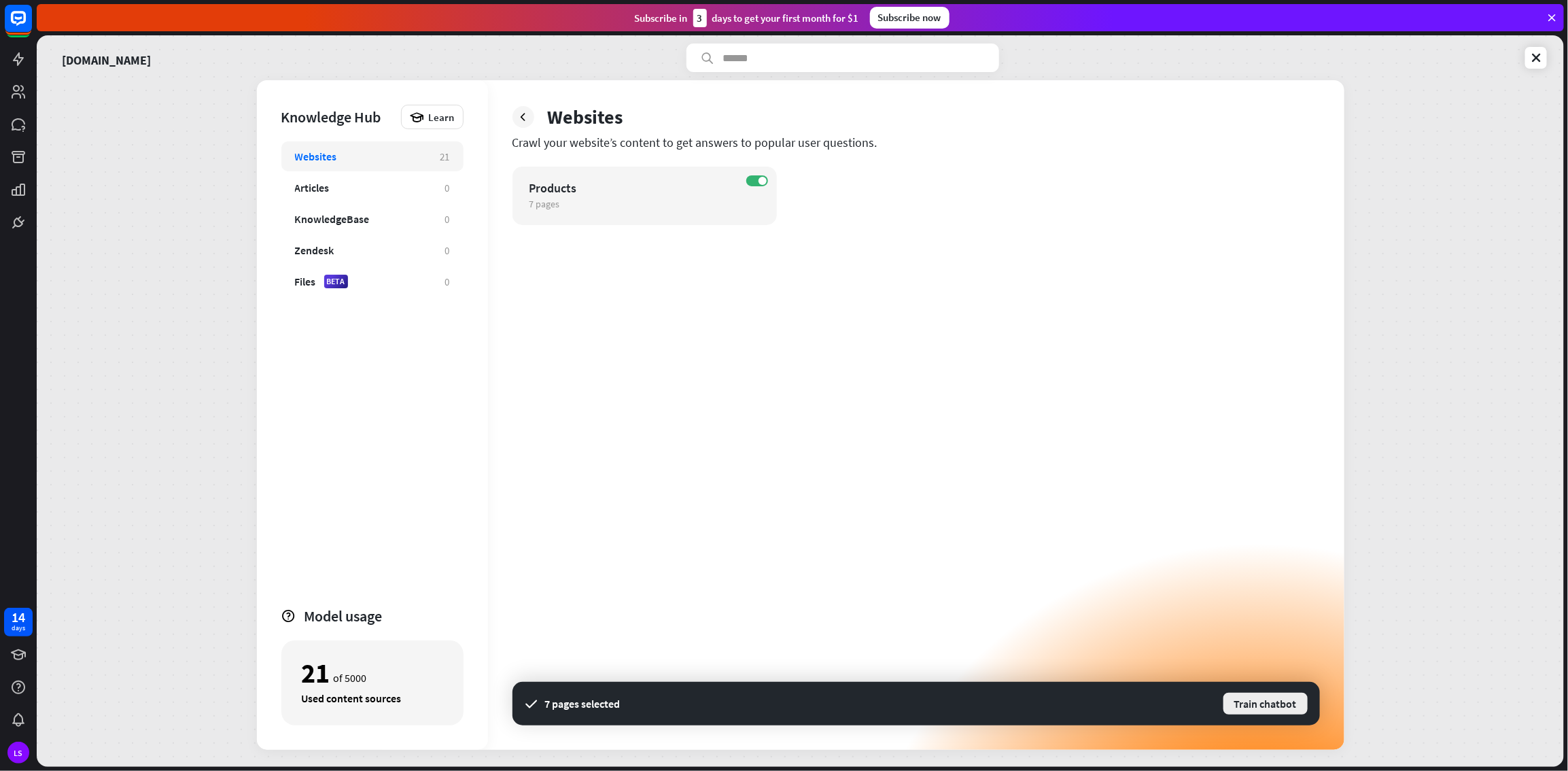
click at [940, 417] on button "Train chatbot" at bounding box center [1265, 703] width 87 height 25
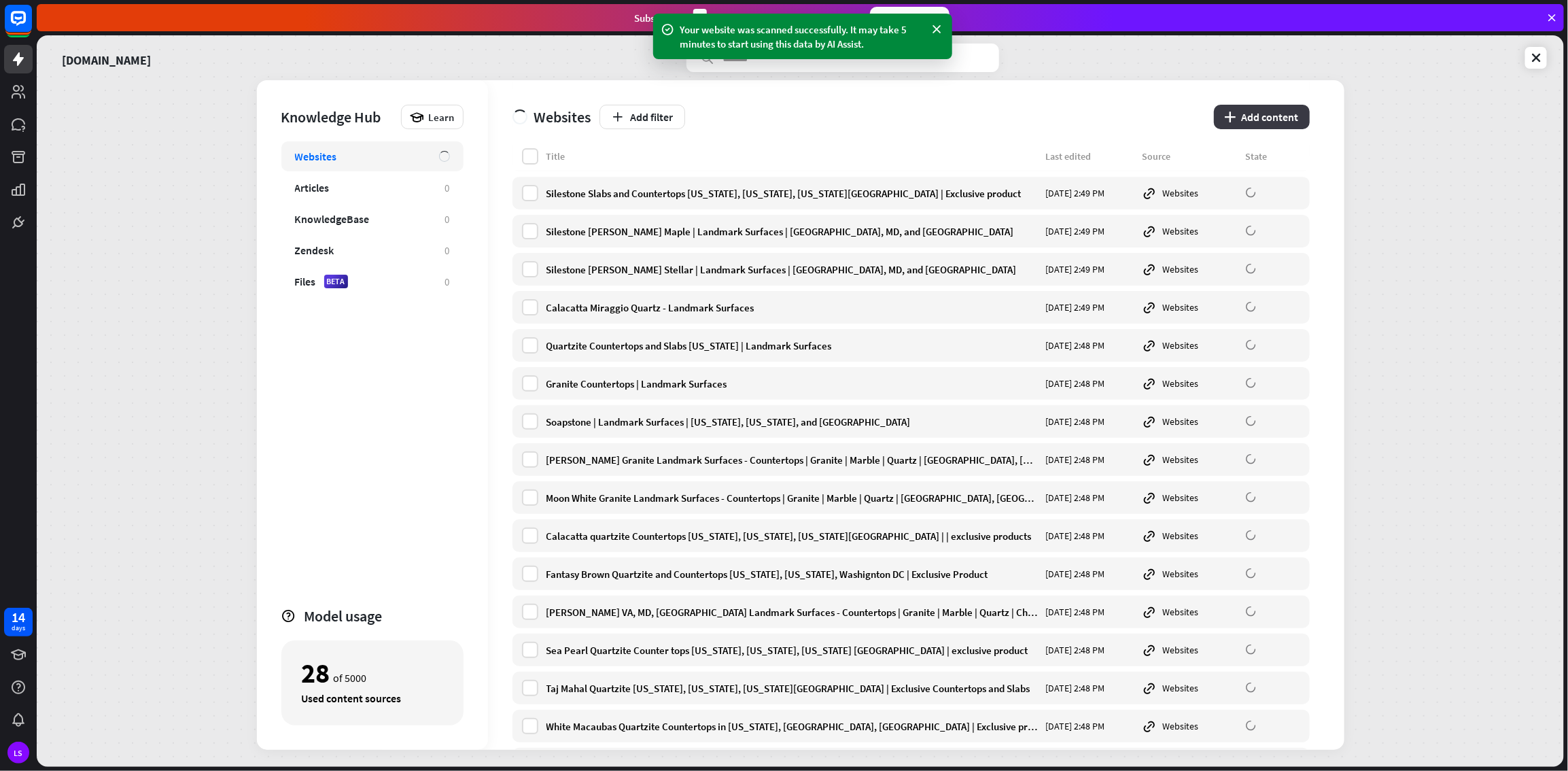
click at [940, 106] on button "plus Add content" at bounding box center [1262, 117] width 96 height 25
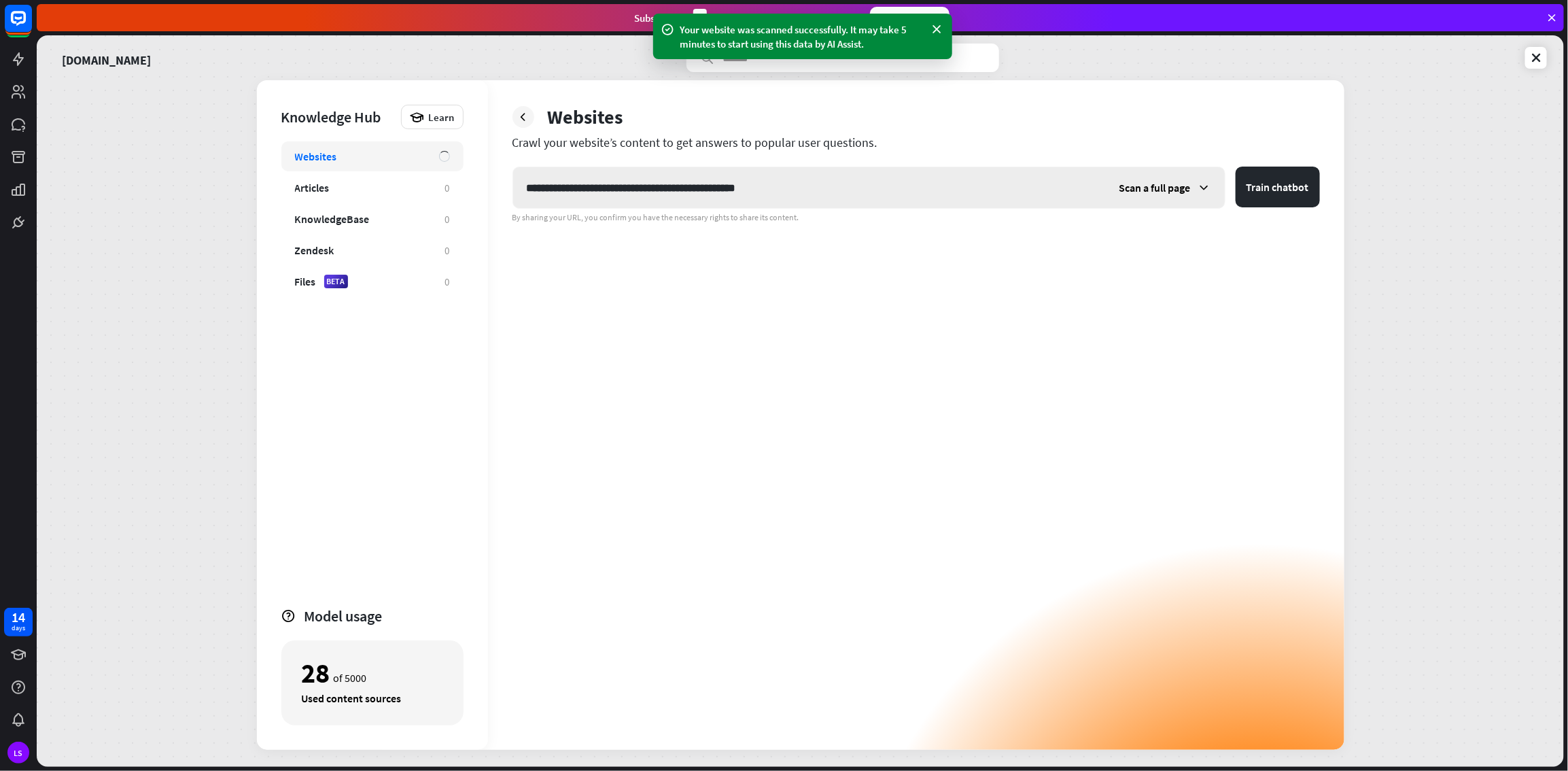
type input "**********"
click at [940, 182] on div "Scan a full page" at bounding box center [1165, 187] width 119 height 41
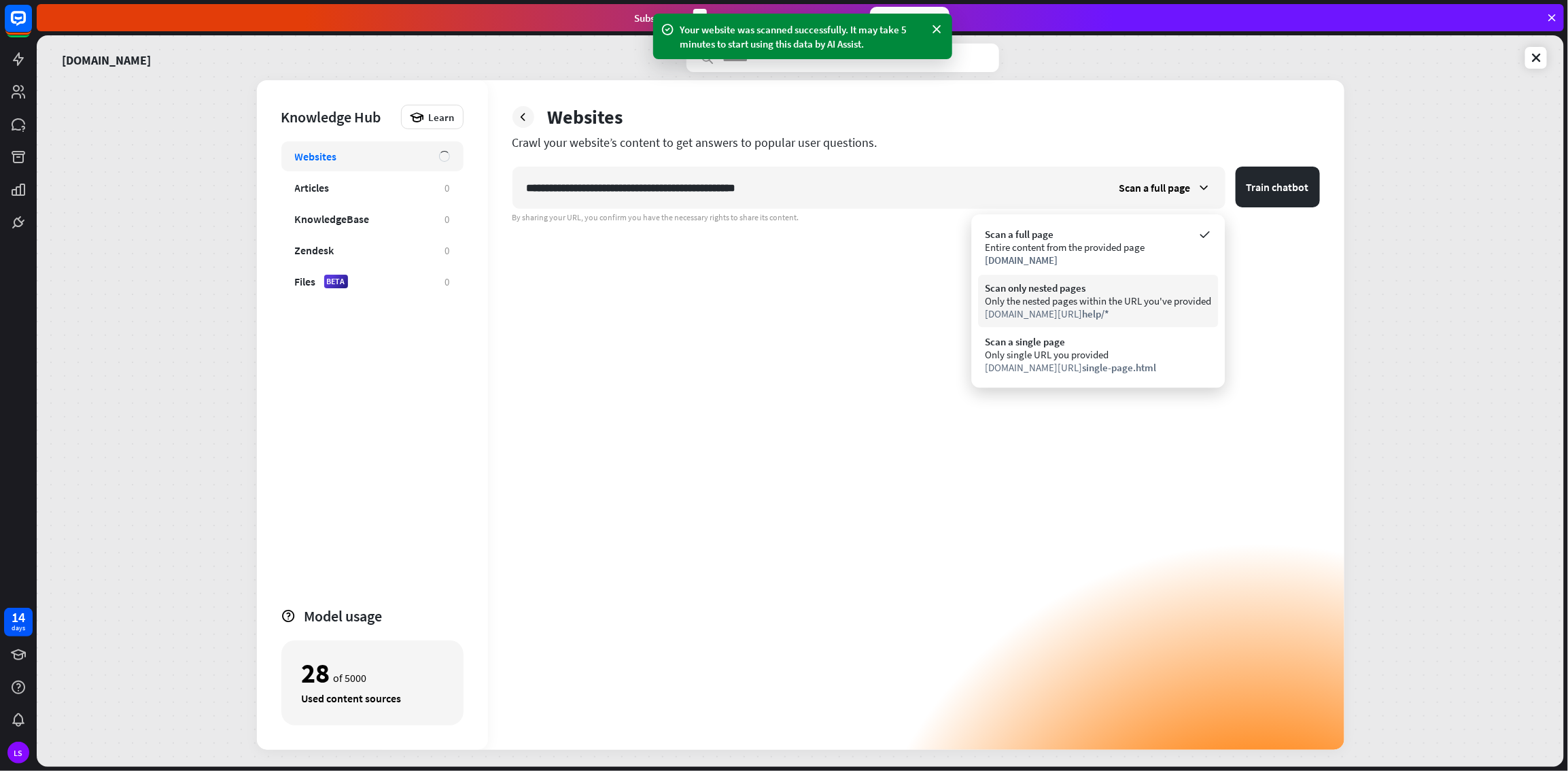
click at [940, 287] on div "Scan only nested pages" at bounding box center [1099, 288] width 226 height 13
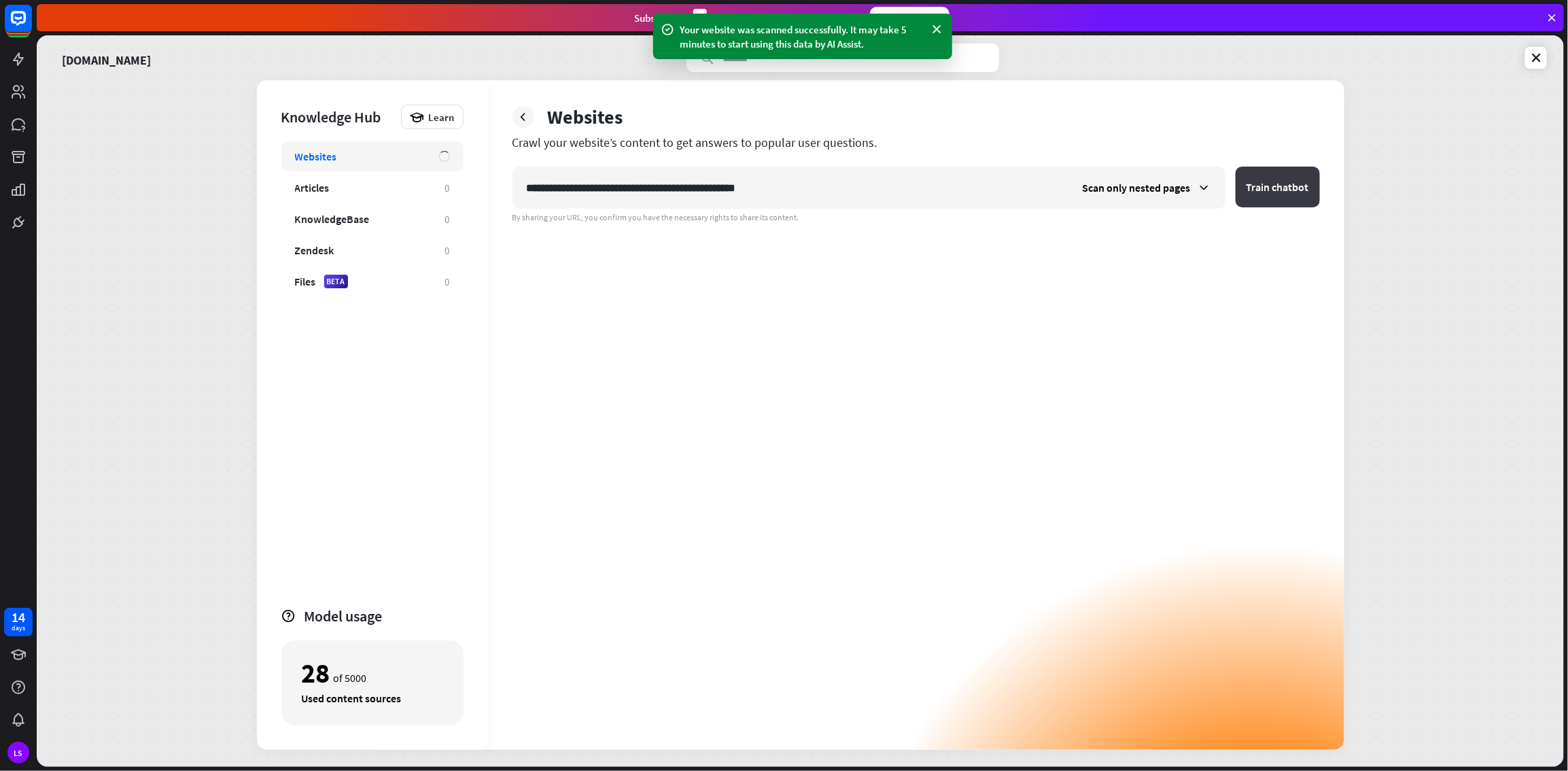
click at [940, 194] on button "Train chatbot" at bounding box center [1278, 187] width 84 height 41
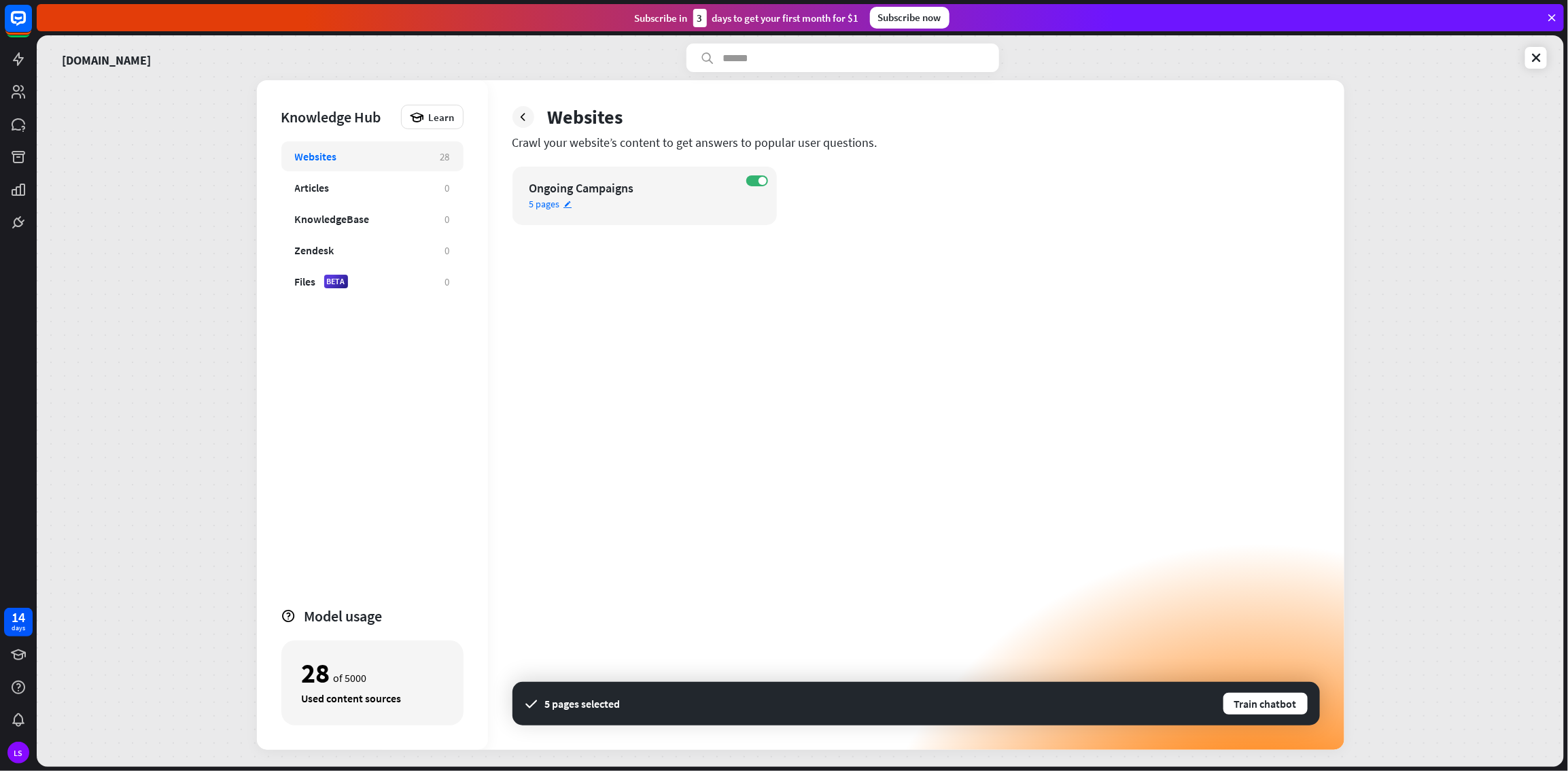
click at [563, 204] on icon "edit" at bounding box center [568, 204] width 9 height 9
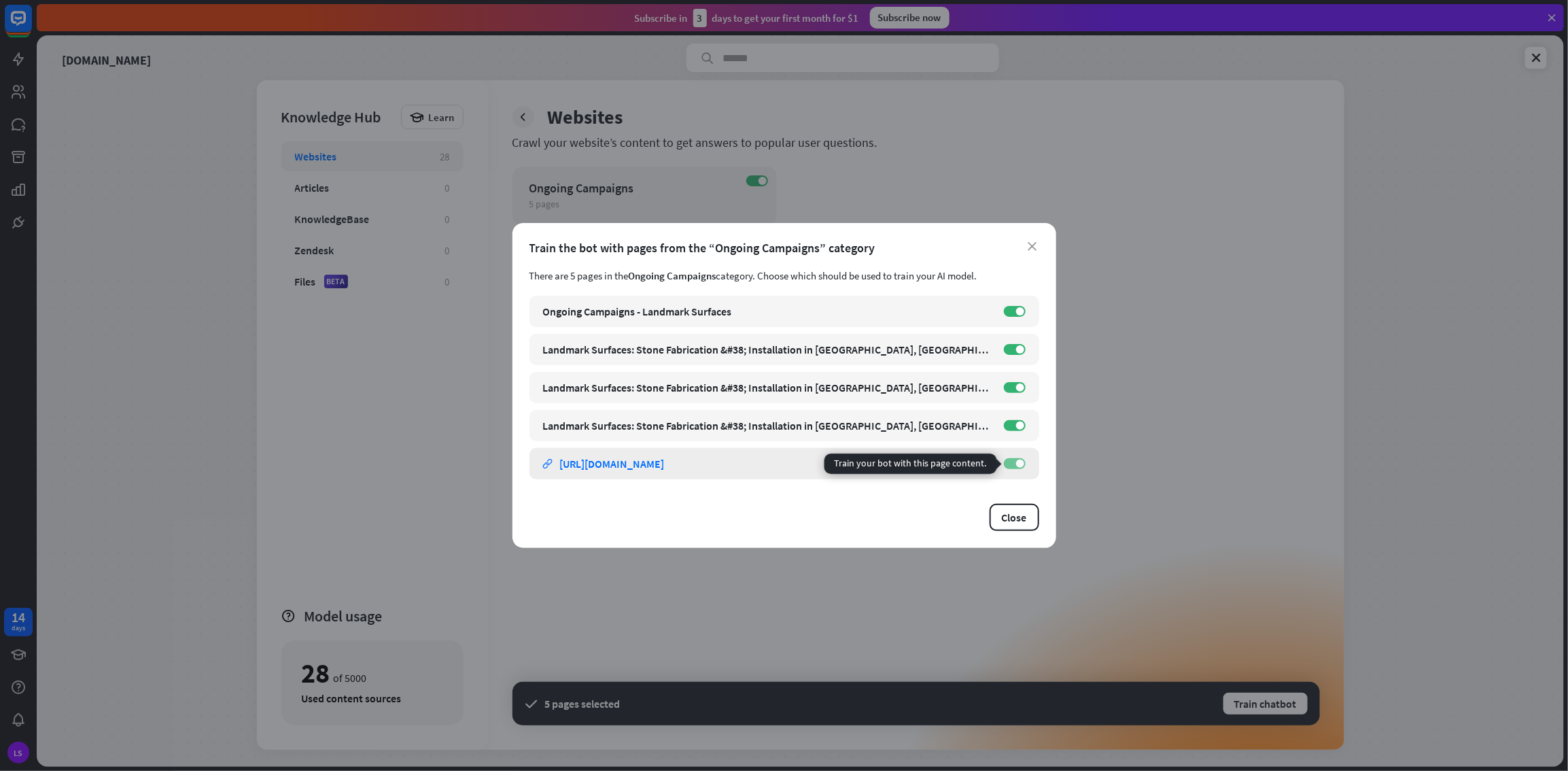
click at [940, 417] on label "ON" at bounding box center [1015, 464] width 22 height 11
click at [940, 417] on button "Close" at bounding box center [1015, 518] width 49 height 27
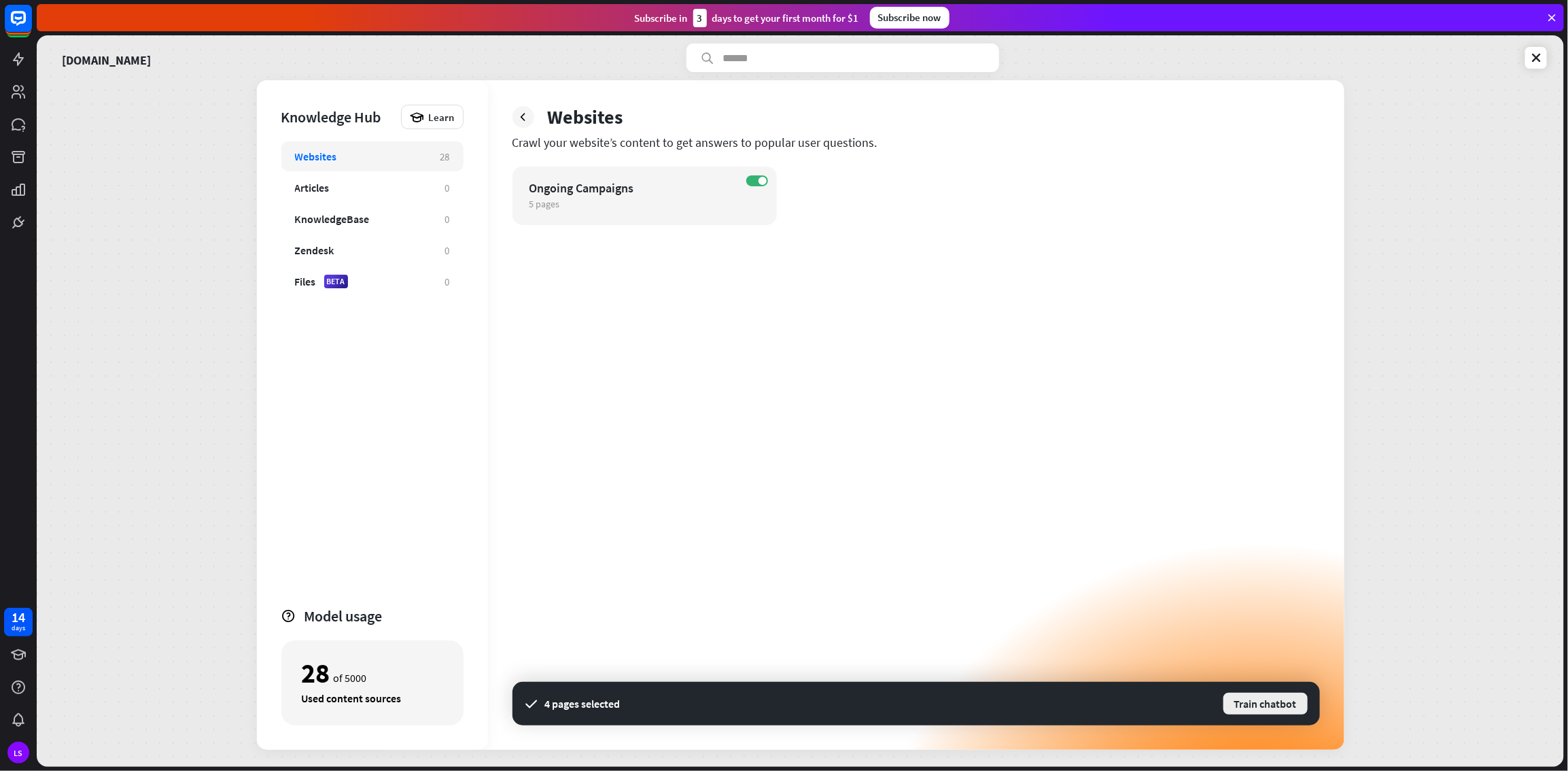
click at [940, 417] on button "Train chatbot" at bounding box center [1265, 703] width 87 height 25
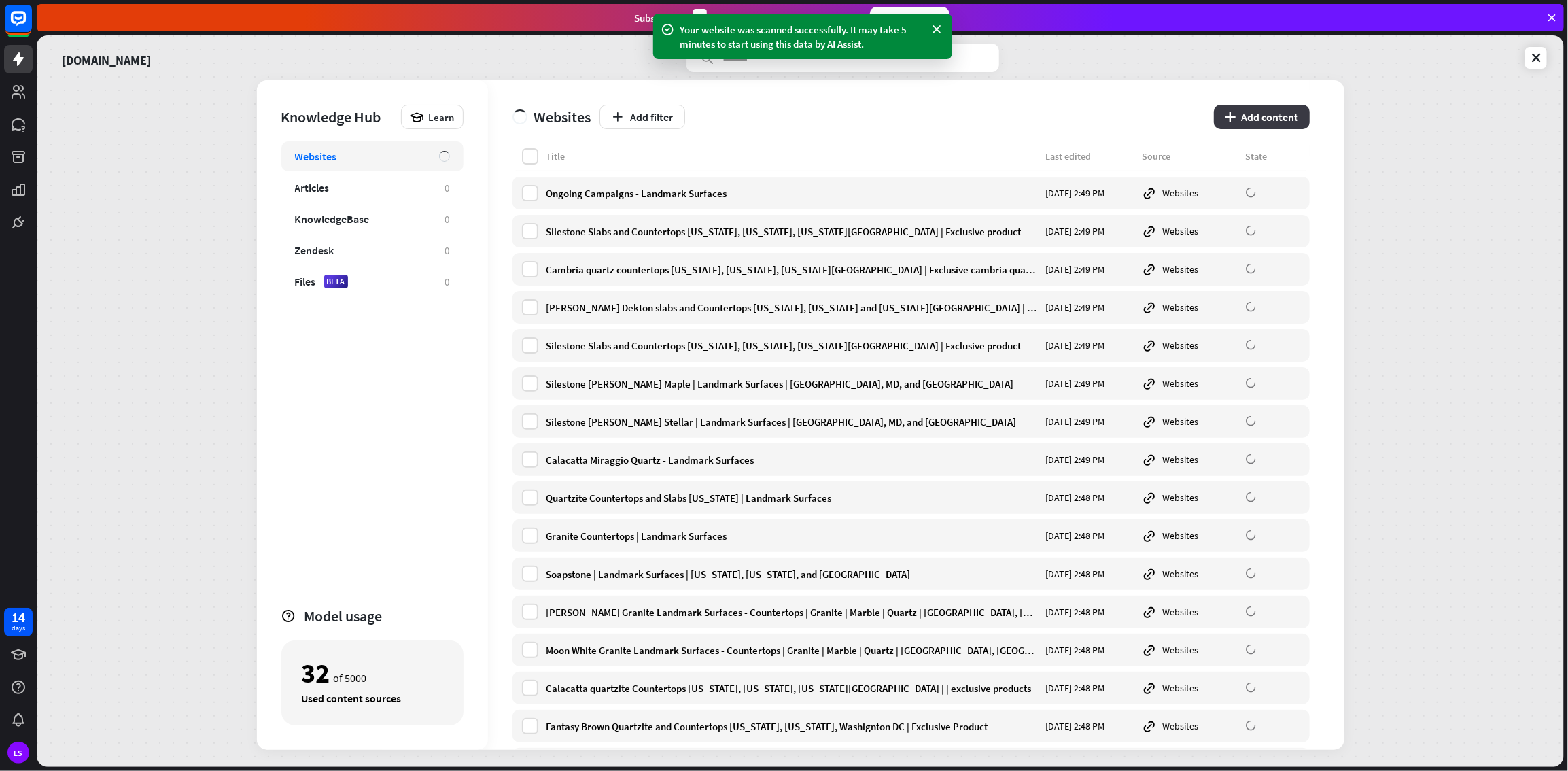
click at [940, 115] on button "plus Add content" at bounding box center [1262, 117] width 96 height 25
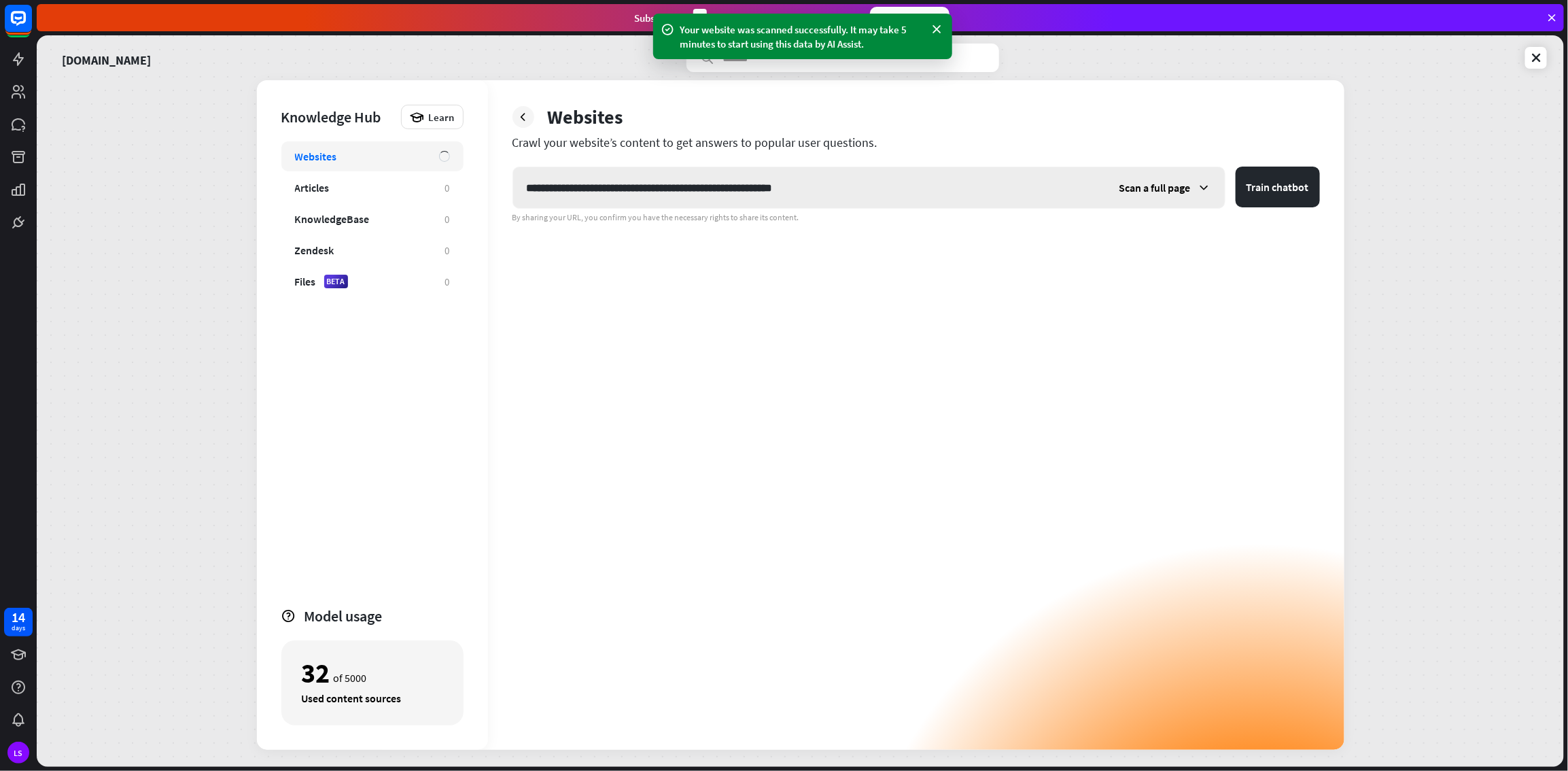
type input "**********"
click at [940, 183] on span "Scan a full page" at bounding box center [1155, 187] width 71 height 14
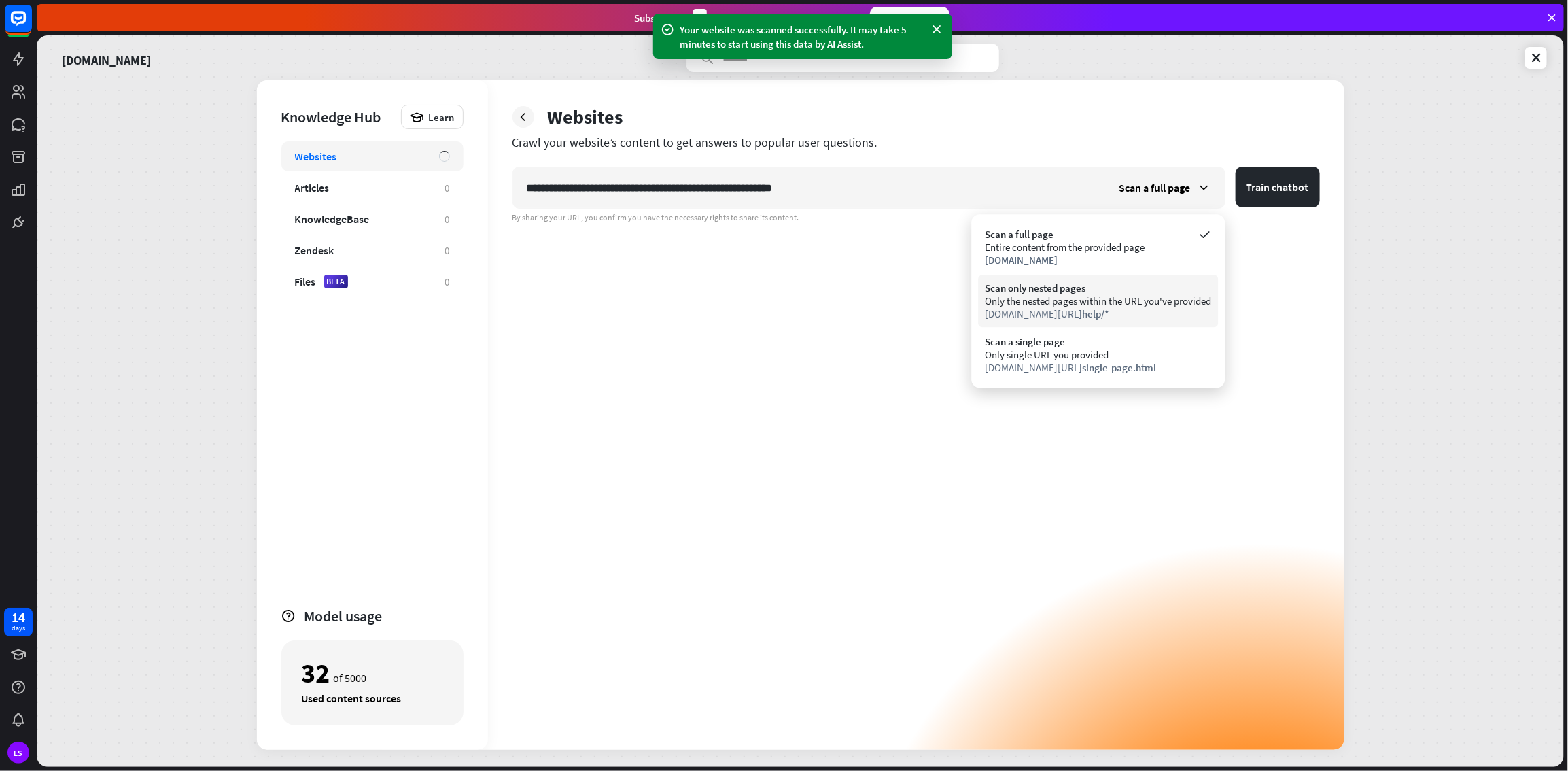
click at [940, 287] on div "Scan only nested pages" at bounding box center [1099, 288] width 226 height 13
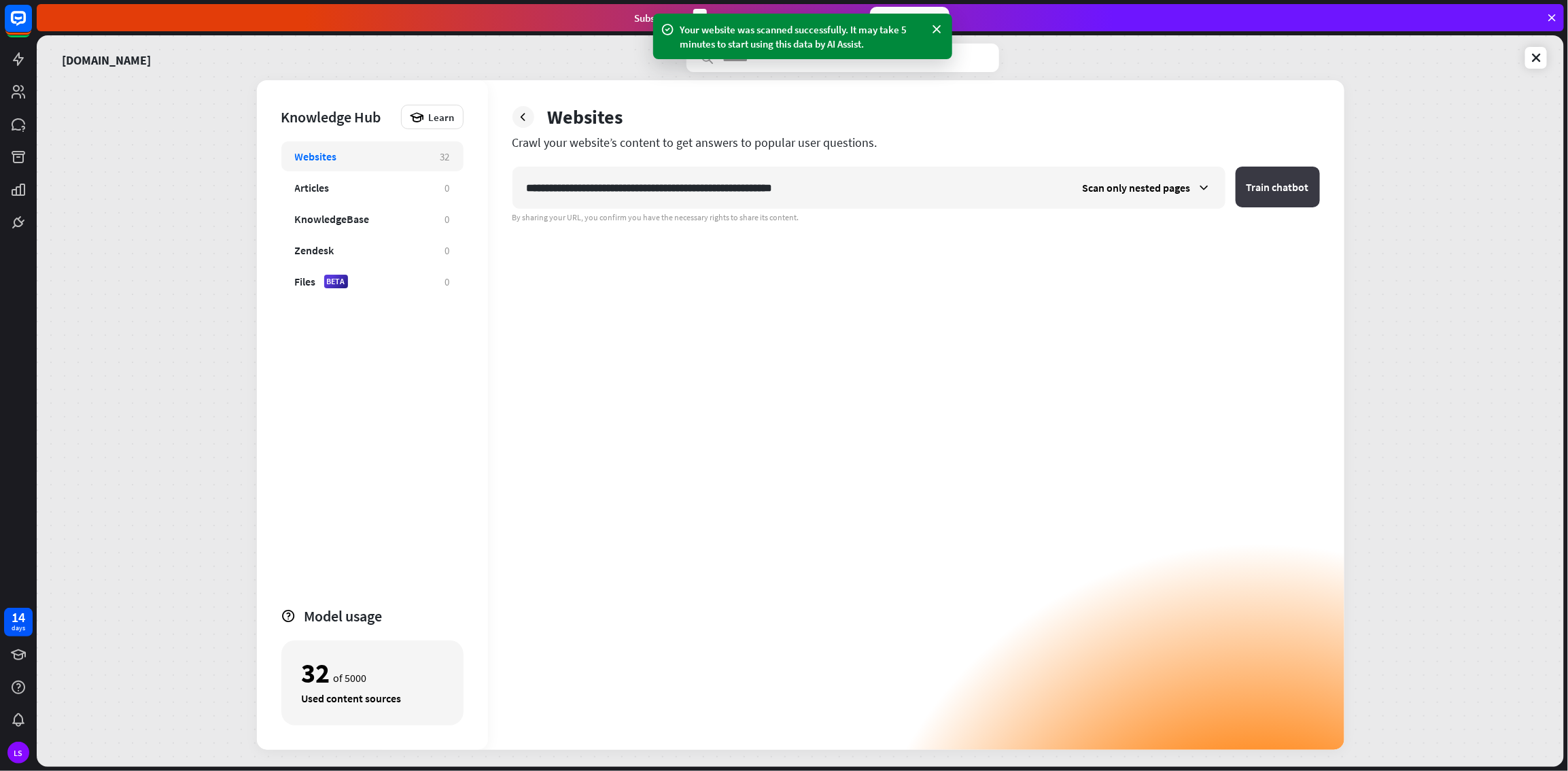
click at [940, 191] on button "Train chatbot" at bounding box center [1278, 187] width 84 height 41
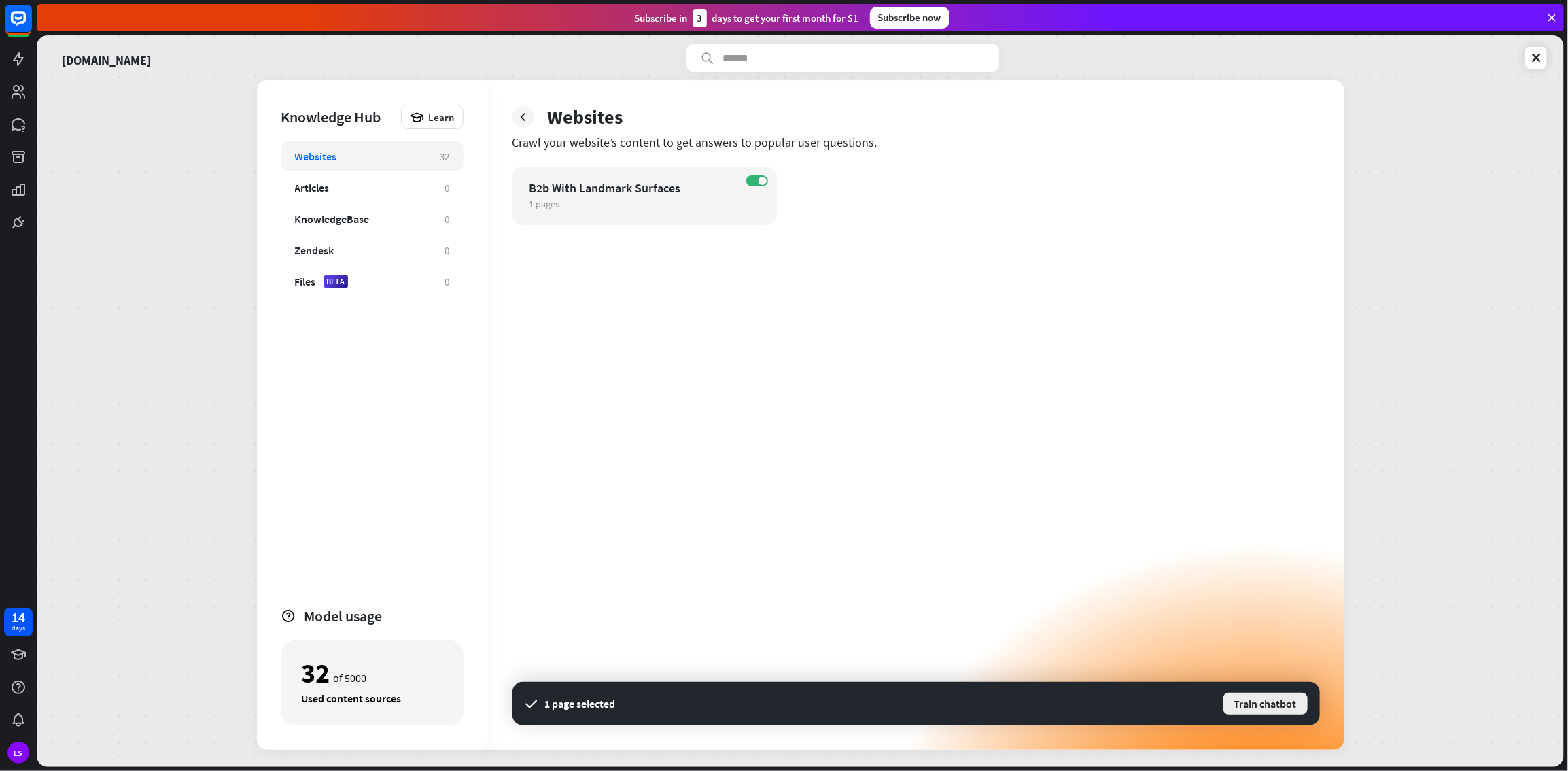
click at [940, 417] on button "Train chatbot" at bounding box center [1265, 703] width 87 height 25
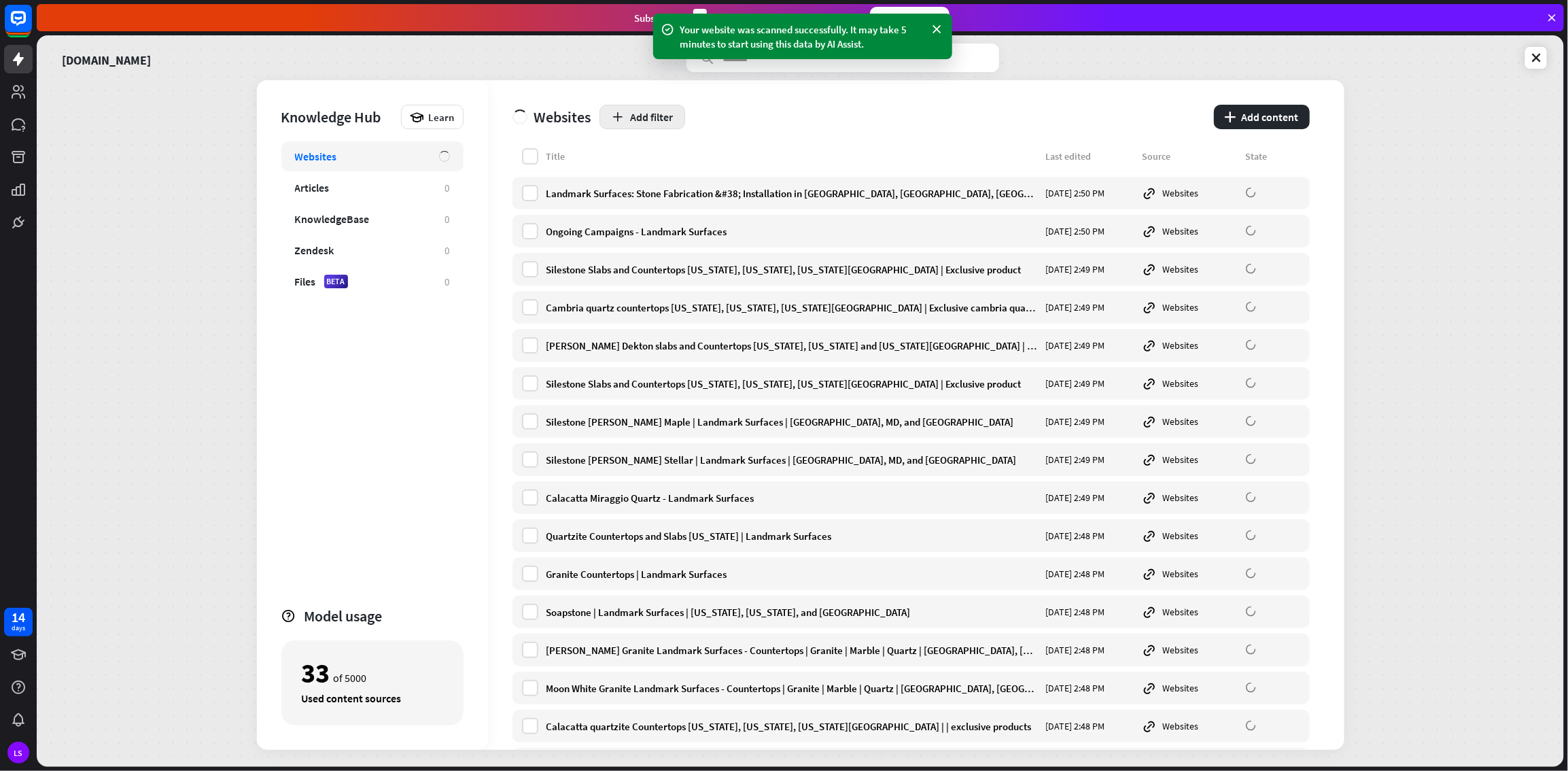
click at [656, 115] on button "Add filter" at bounding box center [643, 117] width 86 height 25
click at [777, 105] on div "Add filter" at bounding box center [903, 117] width 606 height 25
click at [940, 111] on button "plus Add content" at bounding box center [1262, 117] width 96 height 25
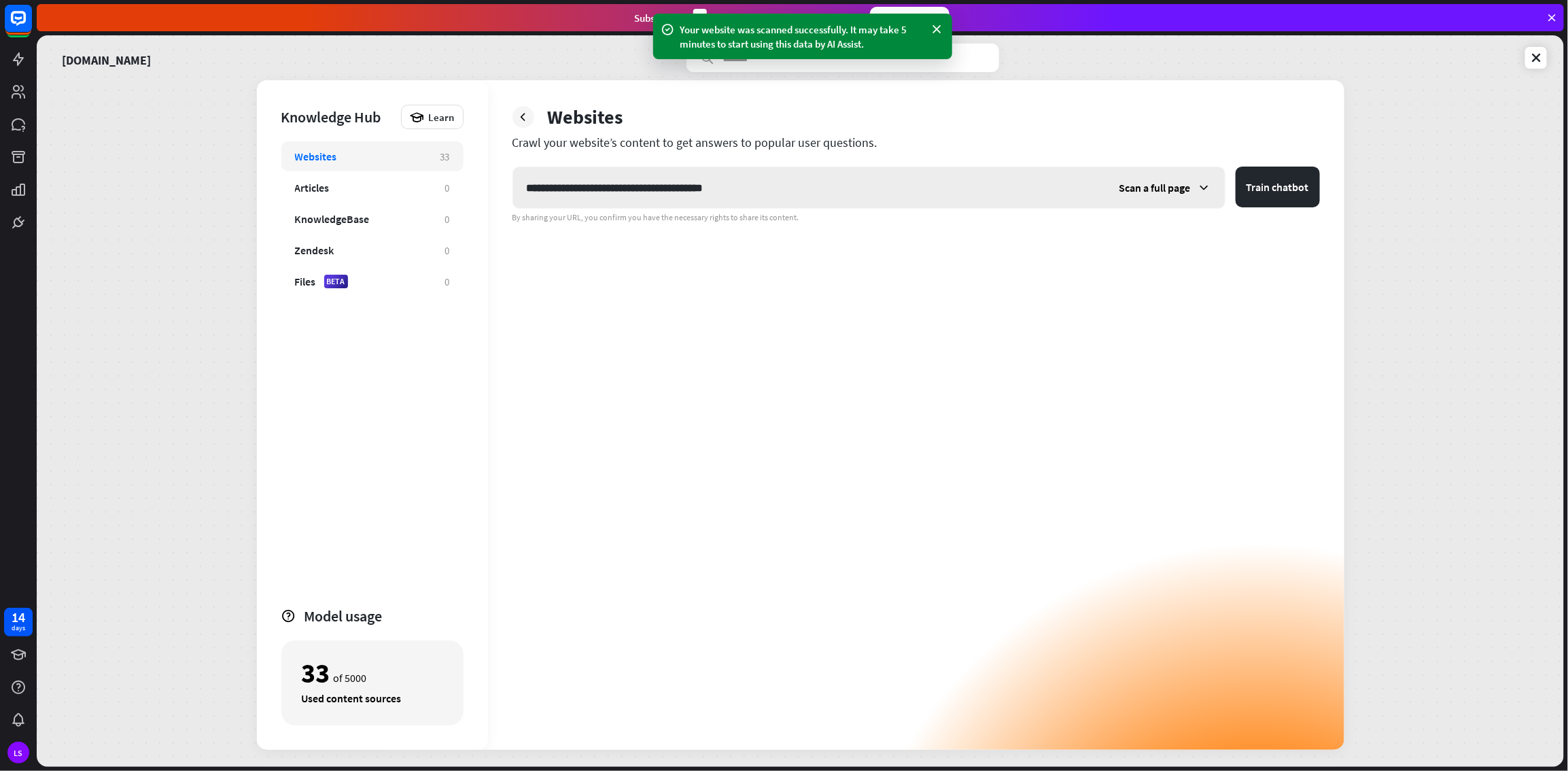
type input "**********"
click at [940, 186] on icon at bounding box center [1204, 187] width 14 height 14
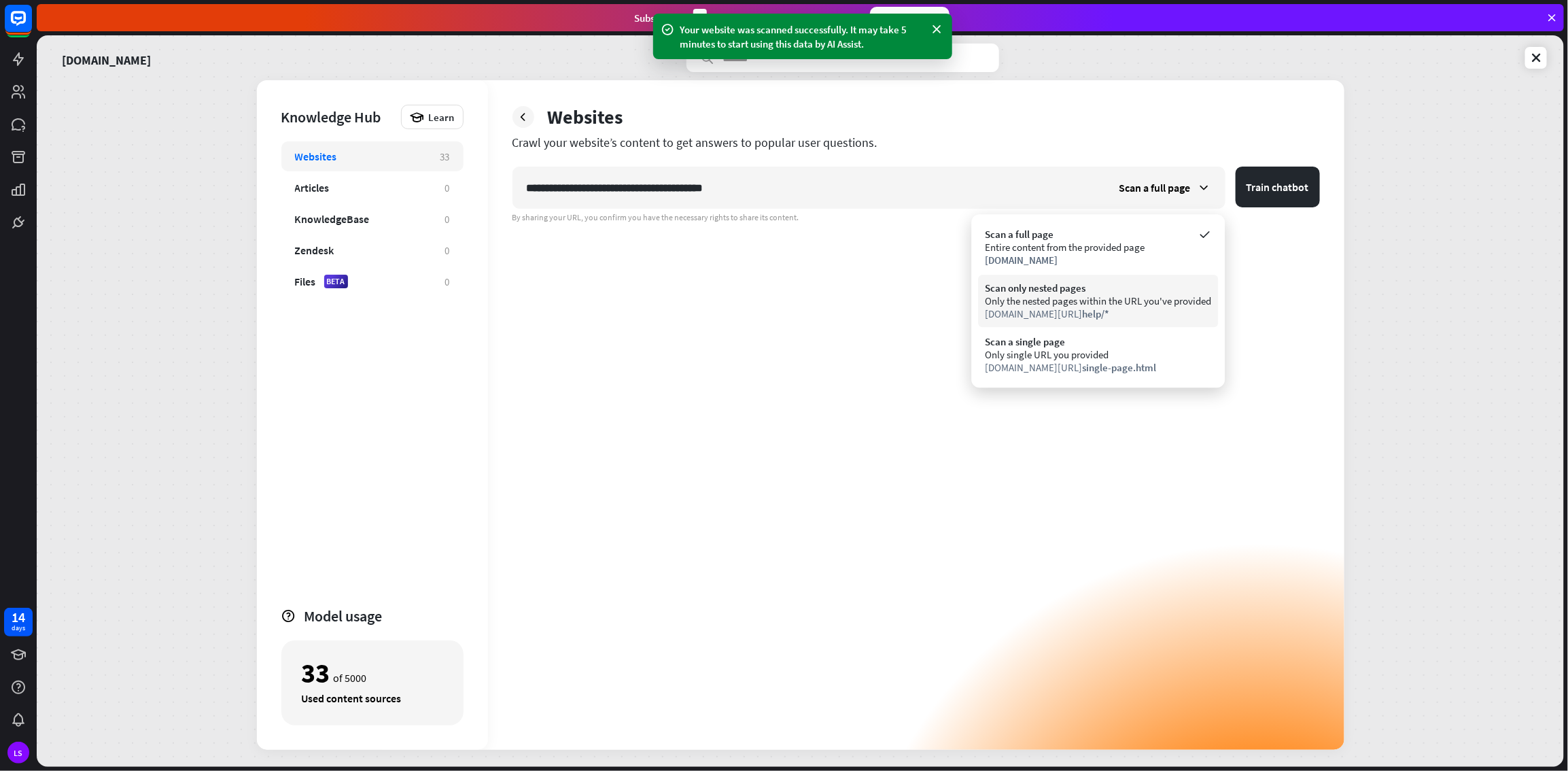
click at [940, 290] on div "Scan only nested pages" at bounding box center [1099, 288] width 226 height 13
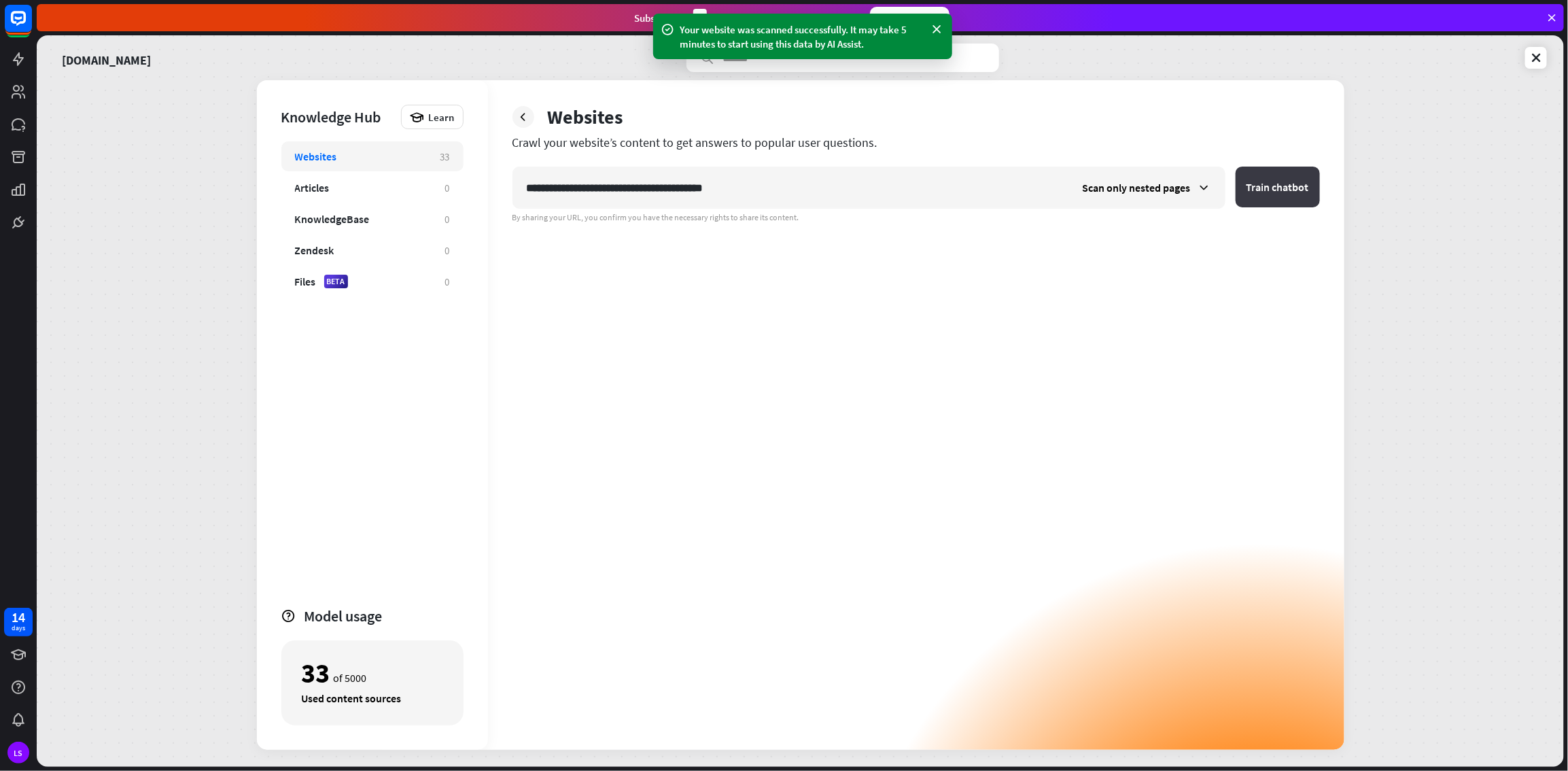
click at [940, 190] on button "Train chatbot" at bounding box center [1278, 187] width 84 height 41
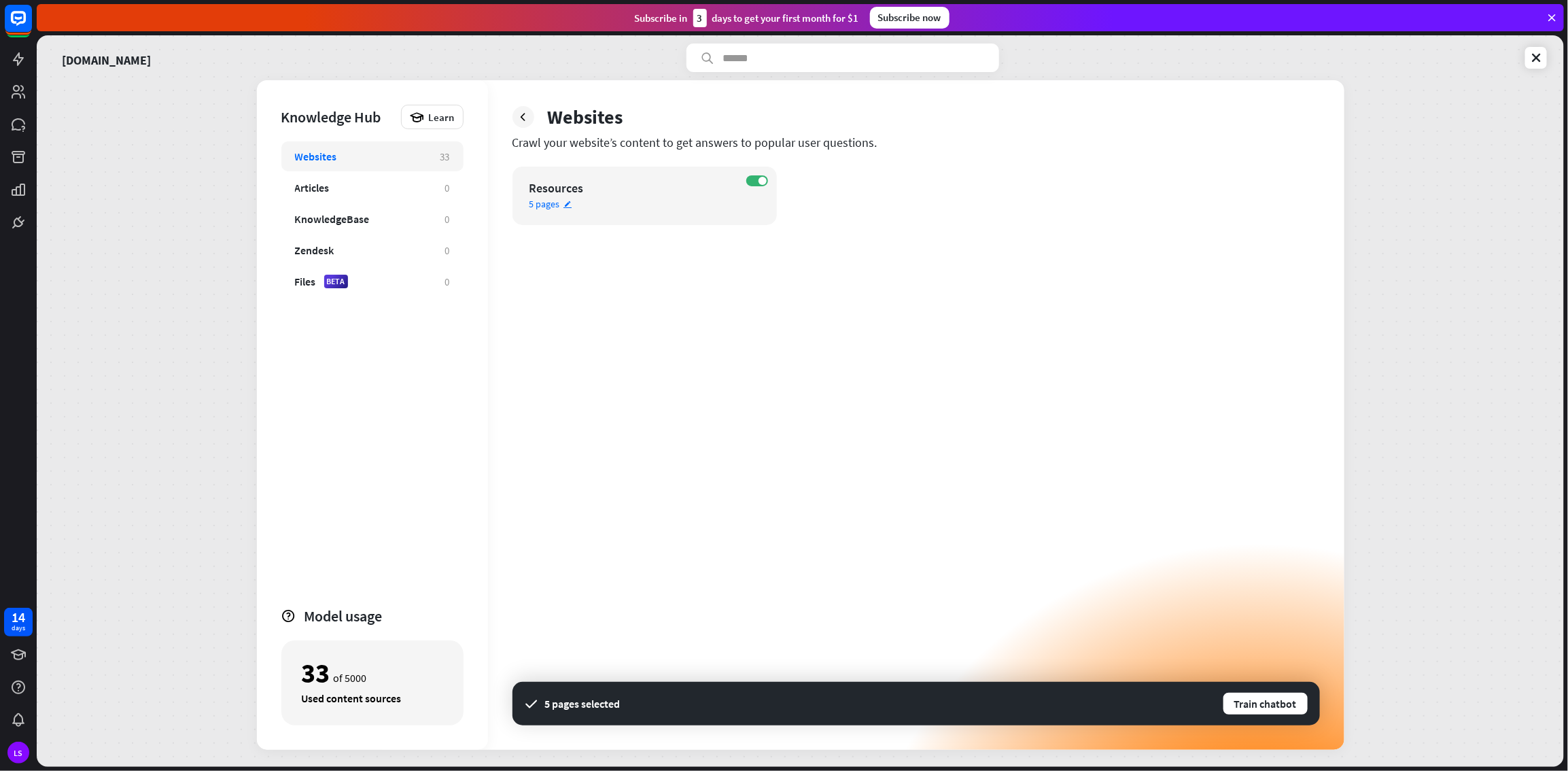
click at [541, 201] on span "5 pages" at bounding box center [545, 203] width 31 height 12
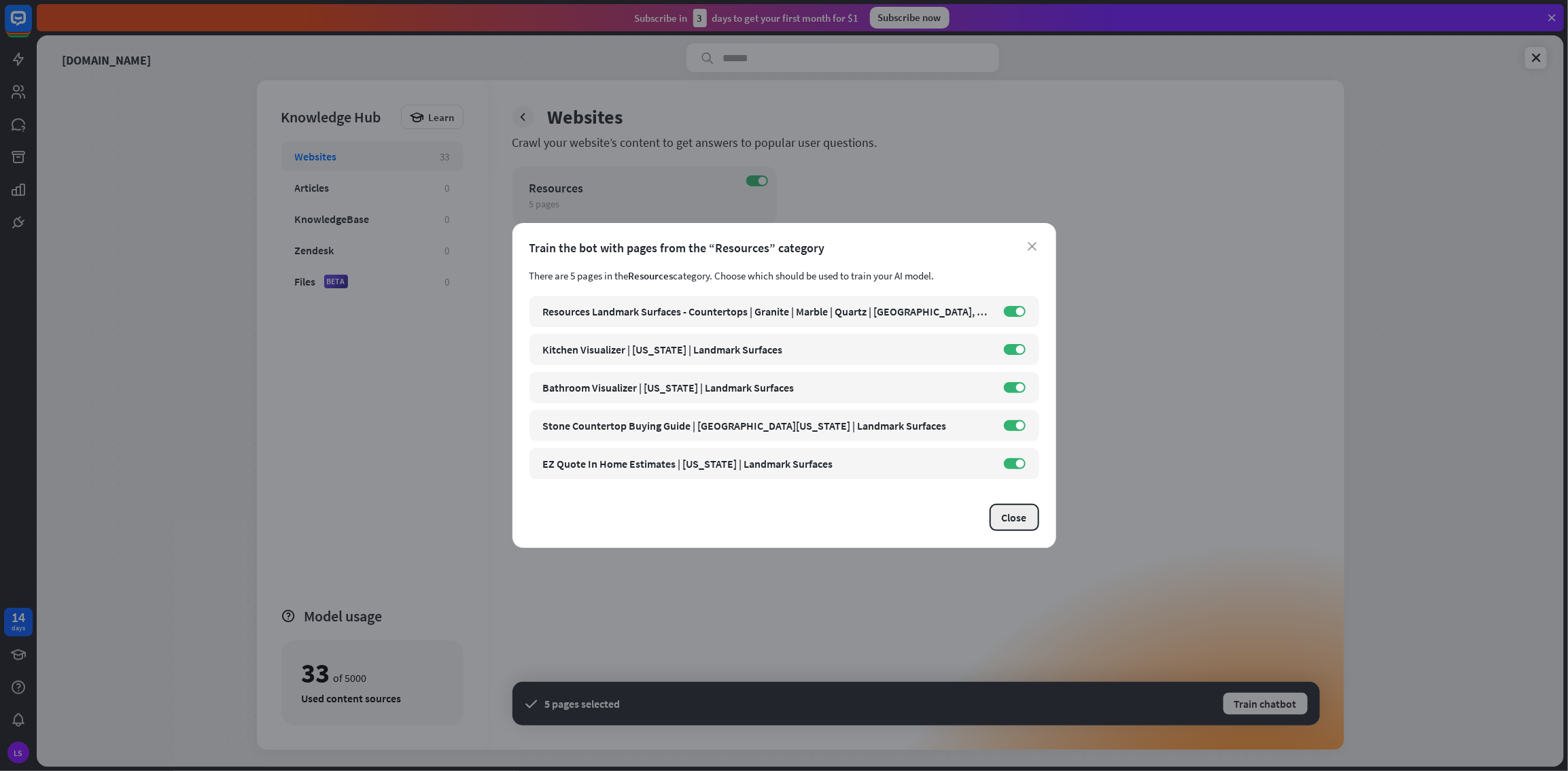
click at [940, 417] on button "Close" at bounding box center [1015, 518] width 49 height 27
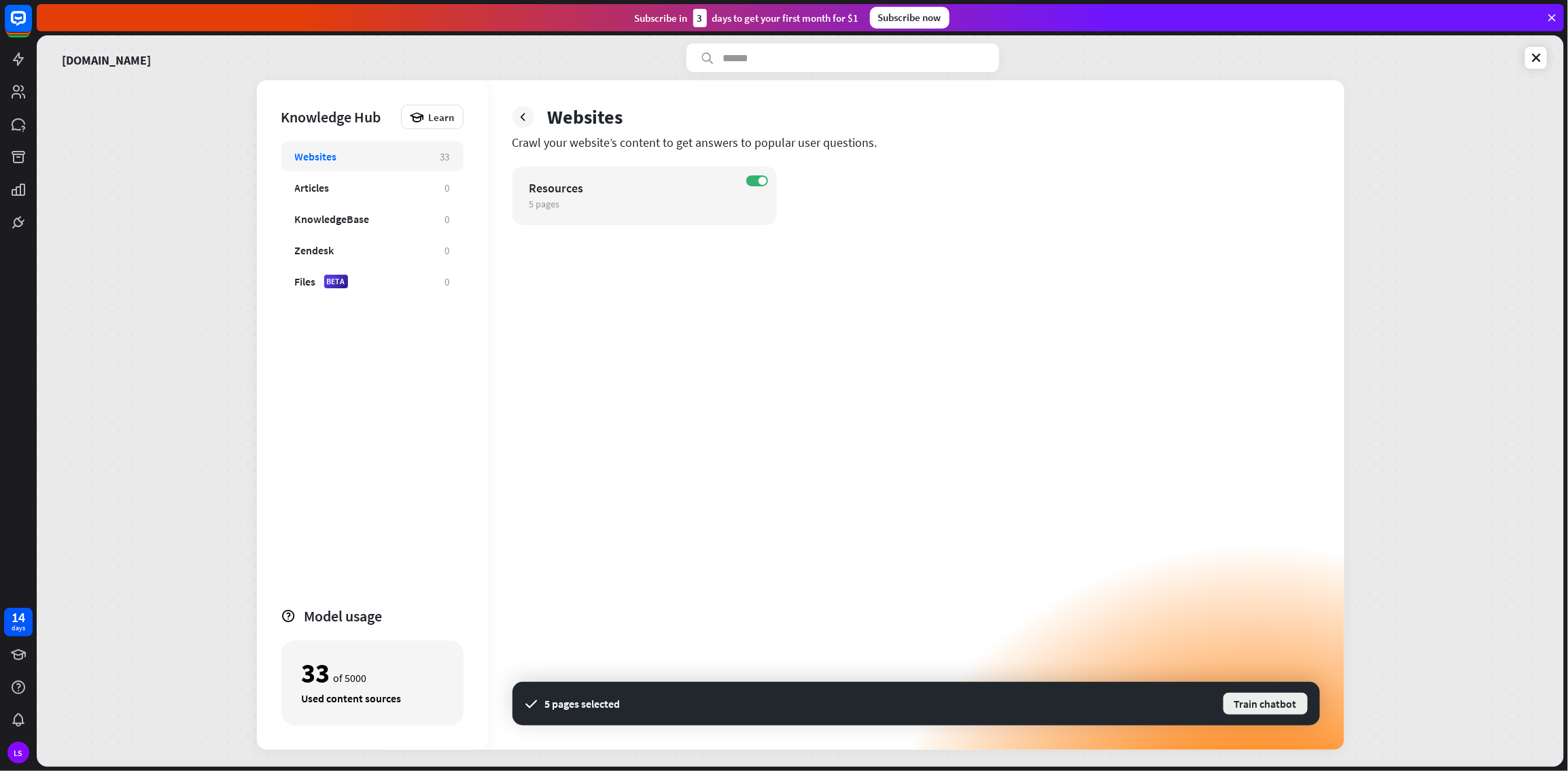
click at [940, 417] on button "Train chatbot" at bounding box center [1265, 703] width 87 height 25
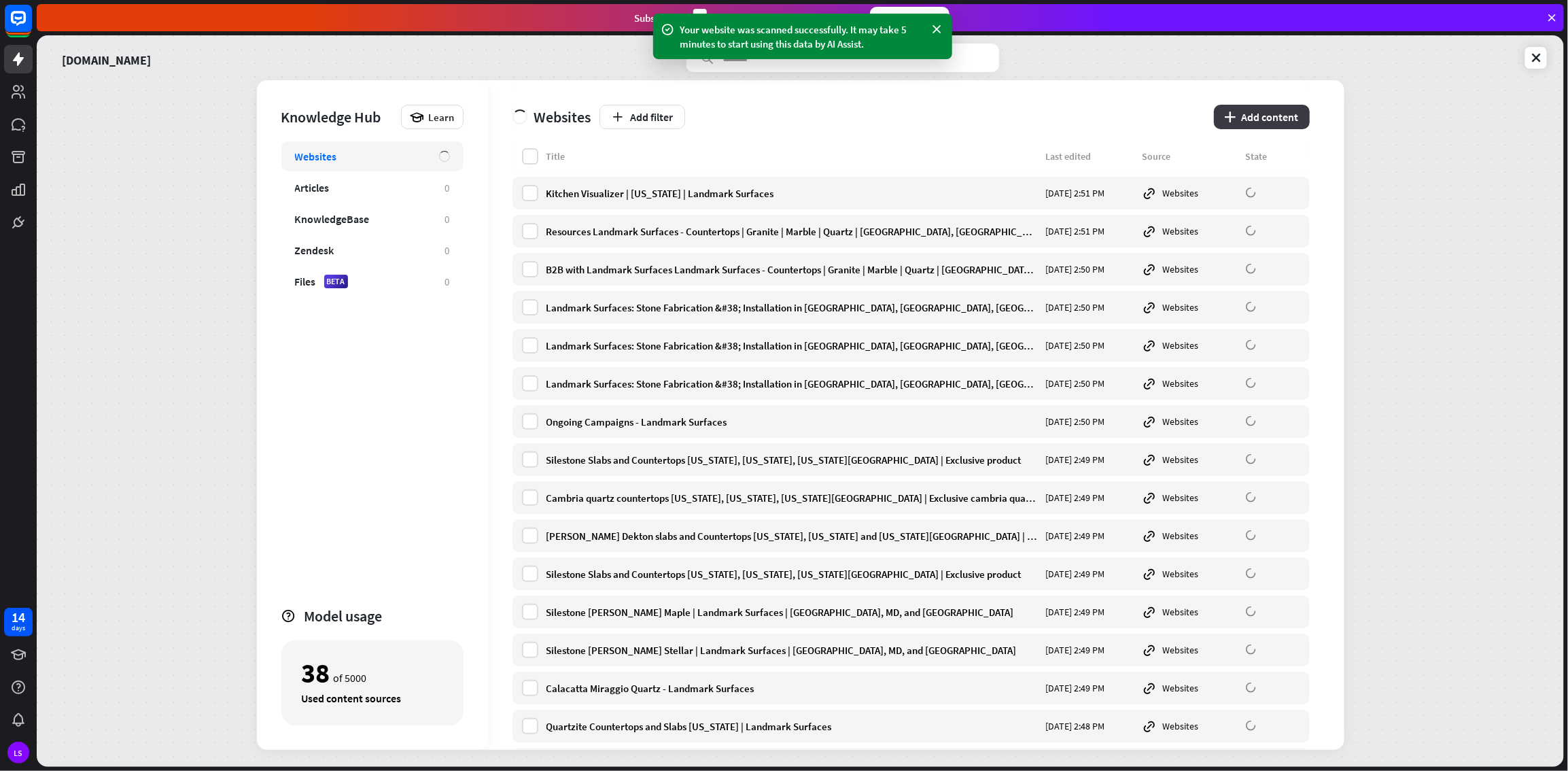
click at [940, 114] on icon "plus" at bounding box center [1231, 117] width 12 height 11
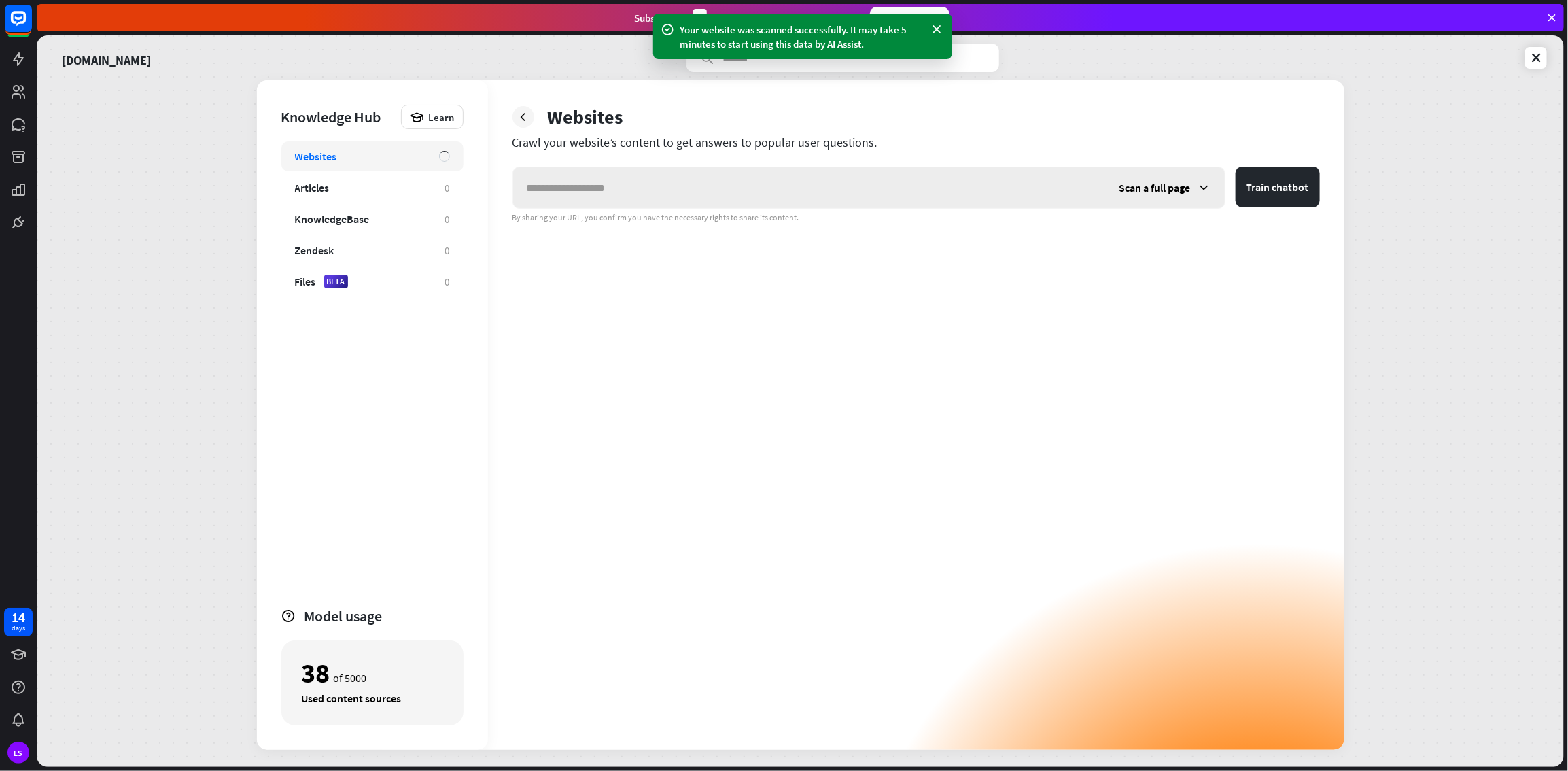
click at [844, 183] on input "text" at bounding box center [810, 187] width 593 height 41
type input "**********"
click at [940, 186] on span "Scan a full page" at bounding box center [1155, 187] width 71 height 14
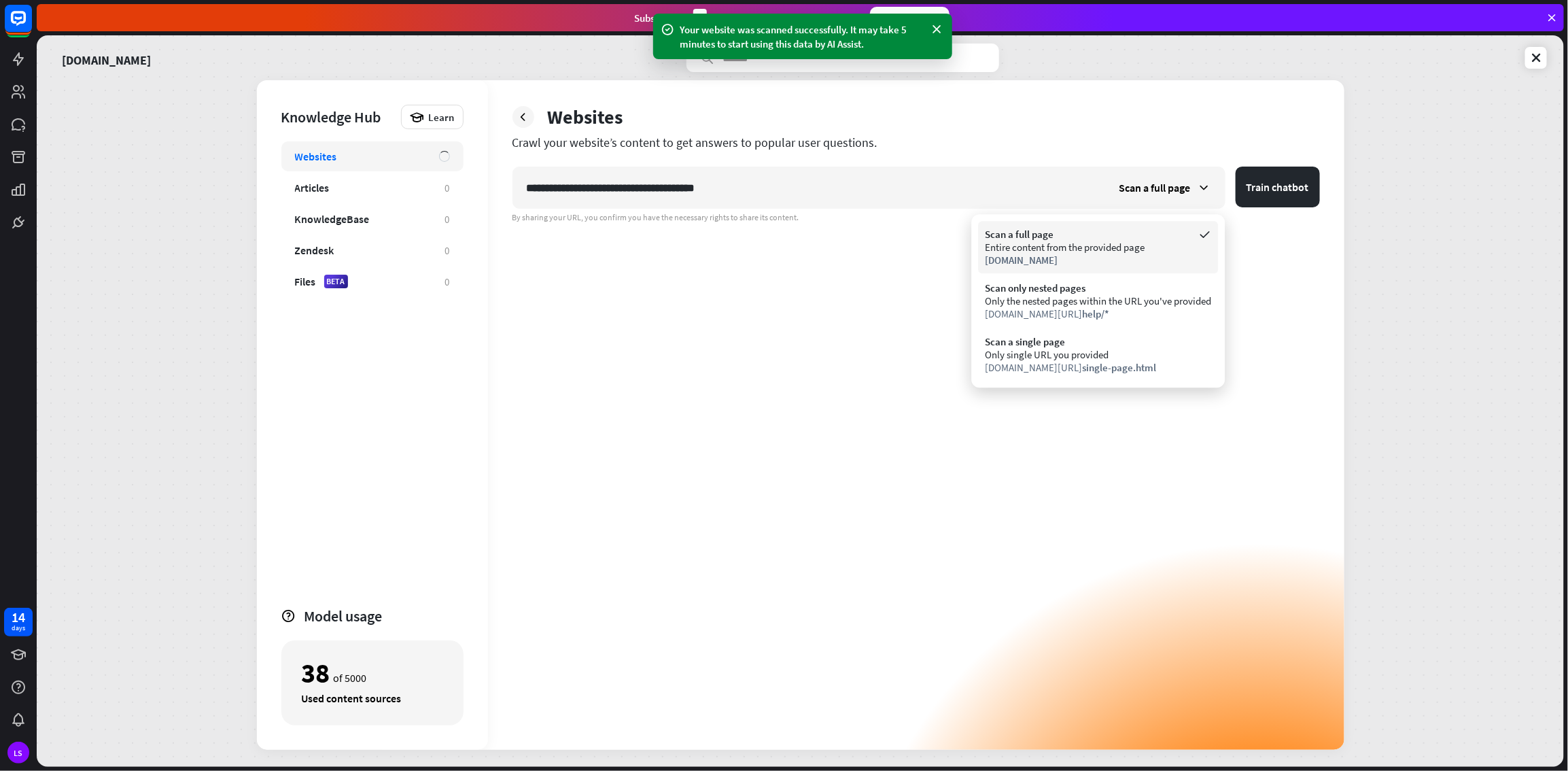
click at [940, 272] on div "Scan a full page Entire content from the provided page www.chatbot.com" at bounding box center [1098, 246] width 240 height 52
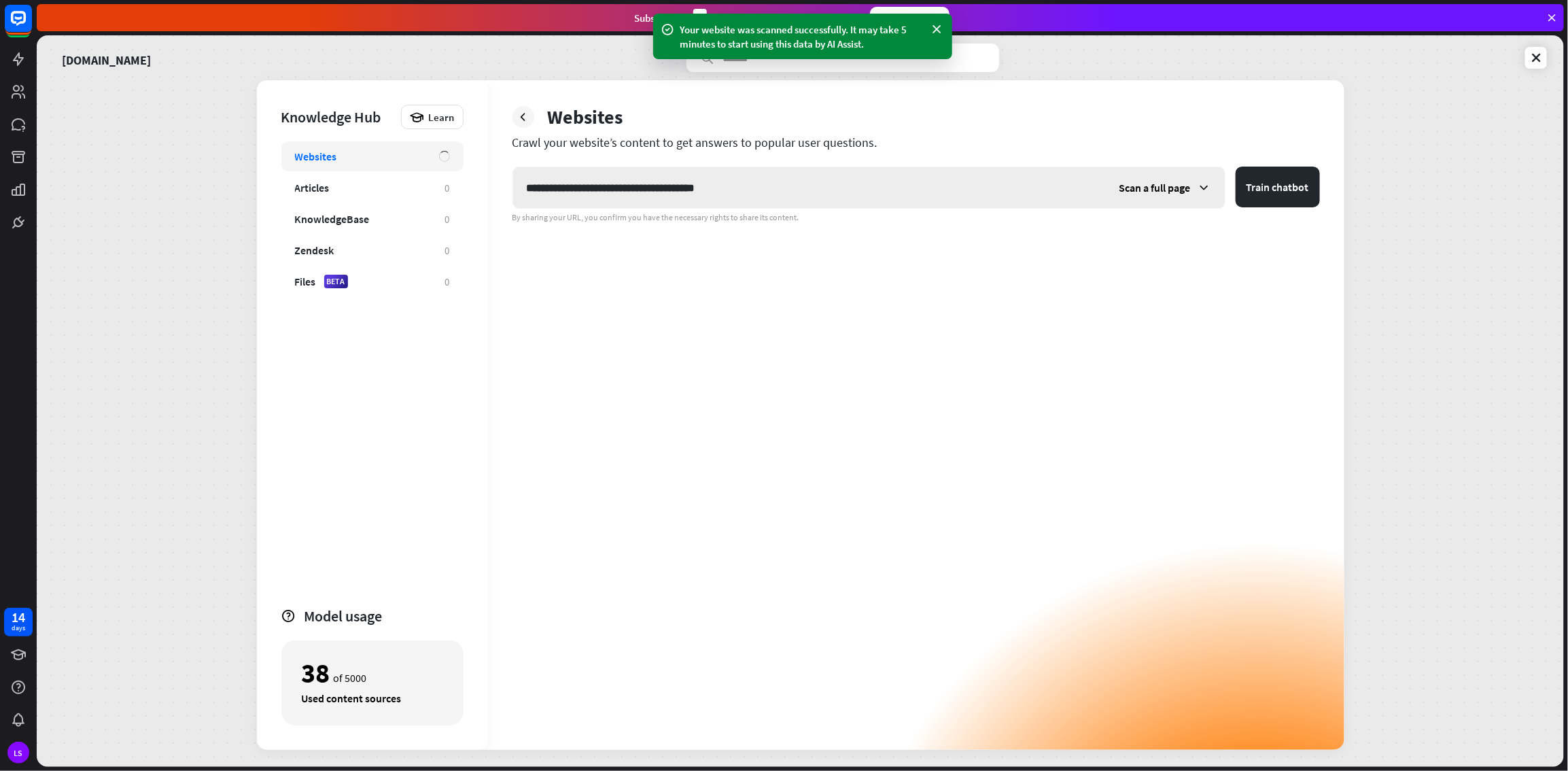
click at [940, 196] on div "Scan a full page" at bounding box center [1165, 187] width 119 height 41
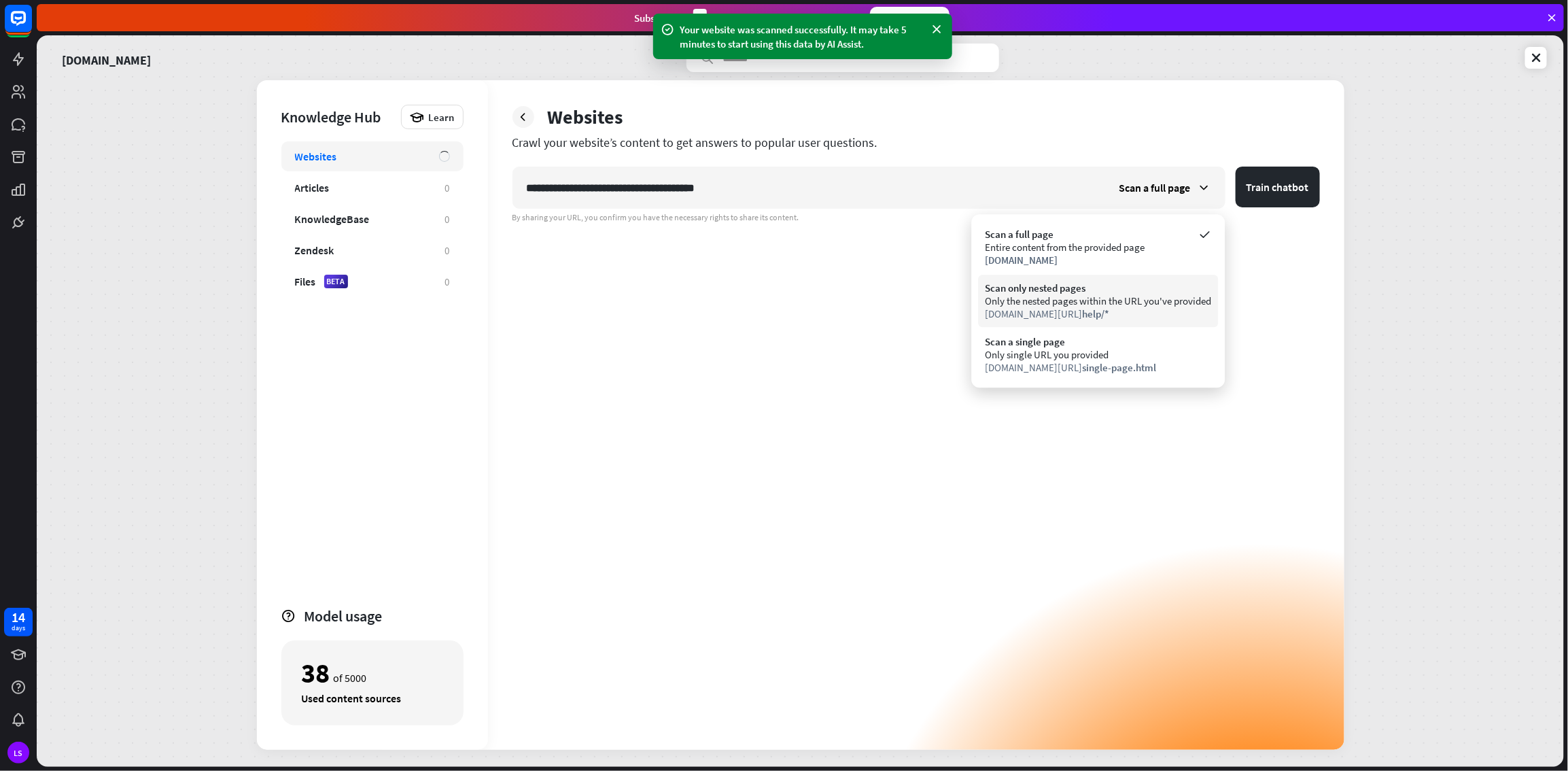
click at [940, 294] on div "Only the nested pages within the URL you've provided" at bounding box center [1099, 301] width 226 height 13
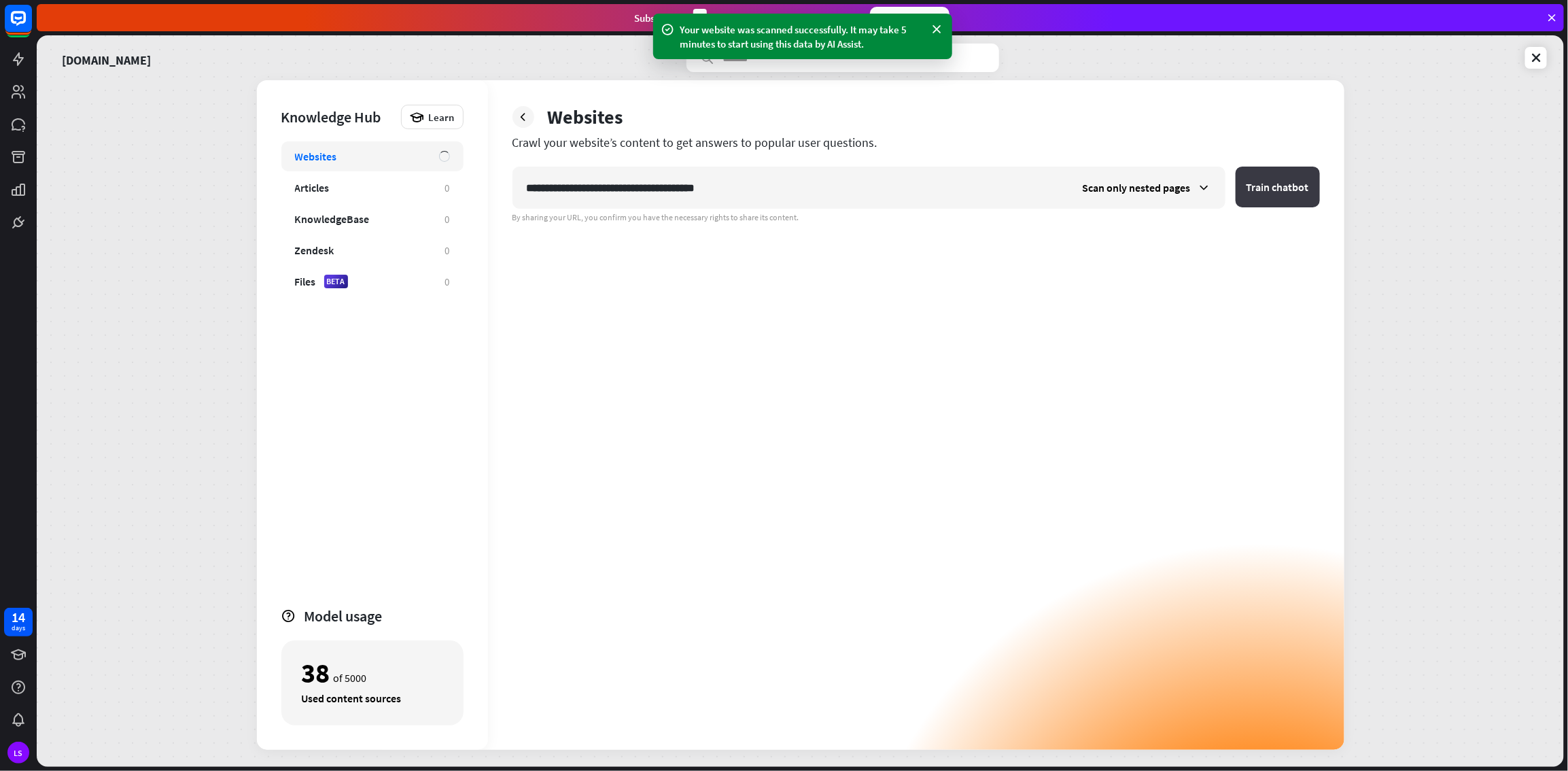
click at [940, 194] on button "Train chatbot" at bounding box center [1278, 187] width 84 height 41
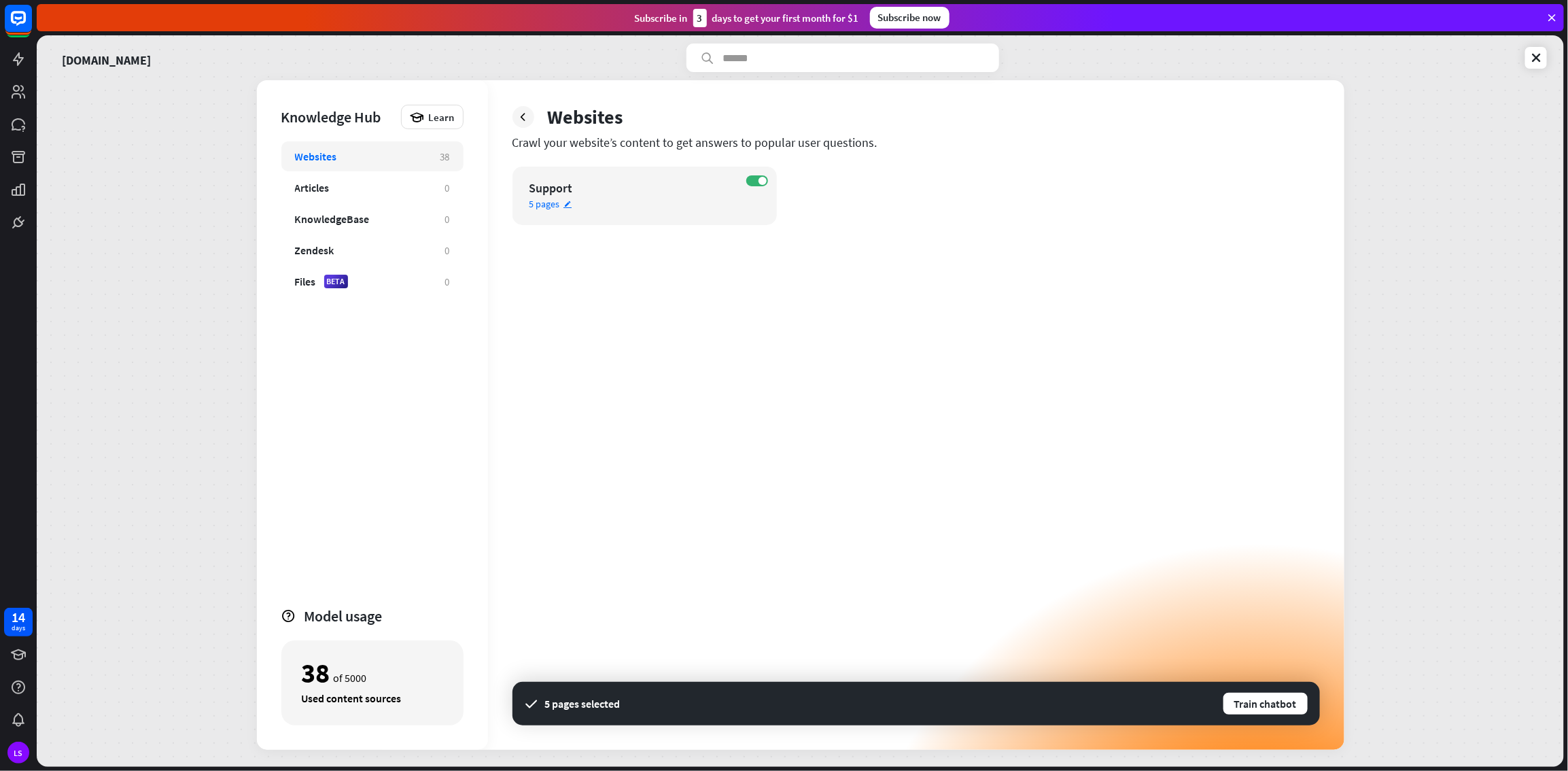
click at [549, 199] on span "5 pages" at bounding box center [545, 203] width 31 height 12
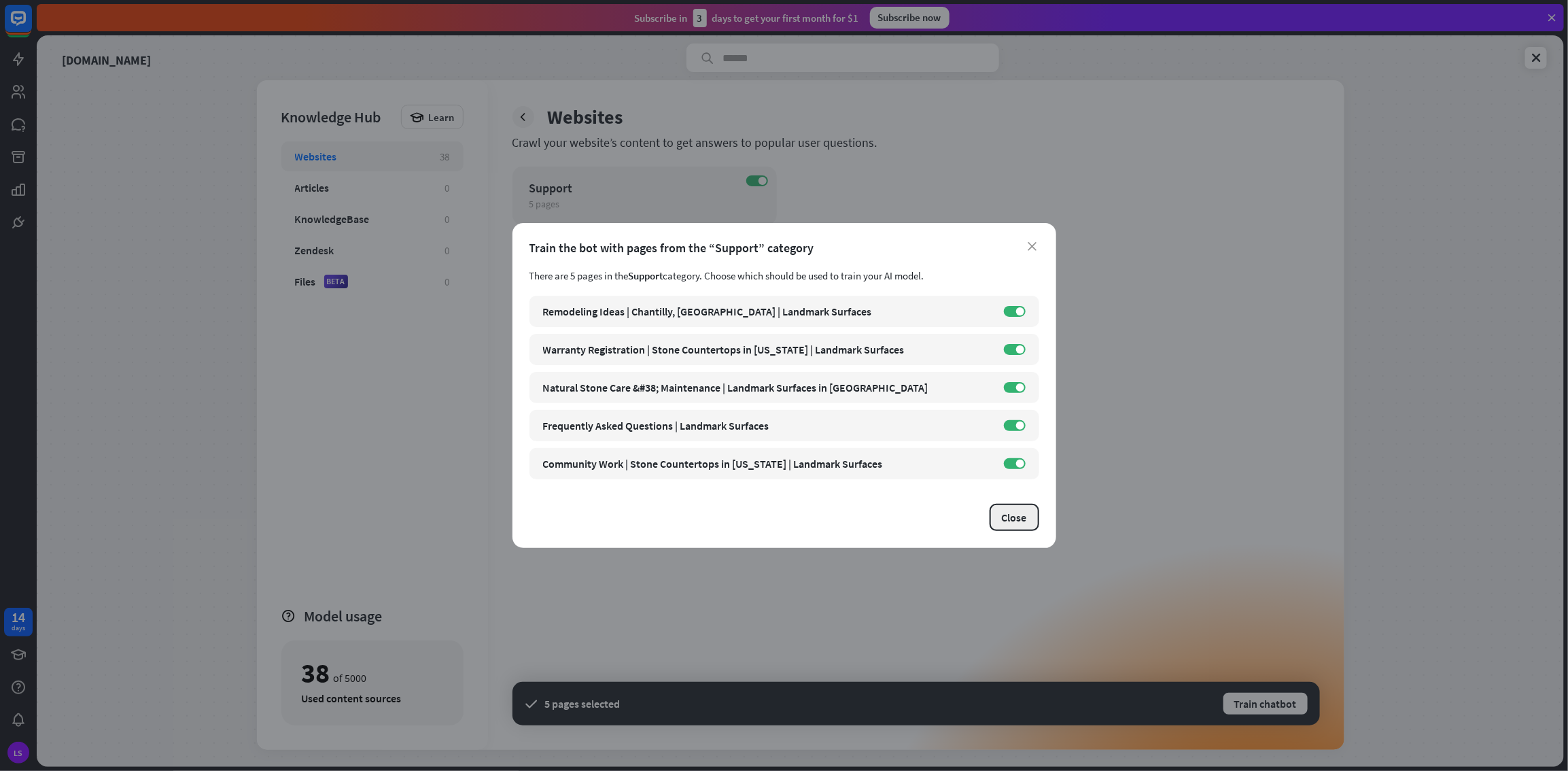
drag, startPoint x: 1014, startPoint y: 519, endPoint x: 1026, endPoint y: 525, distance: 13.4
click at [940, 417] on button "Close" at bounding box center [1015, 518] width 49 height 27
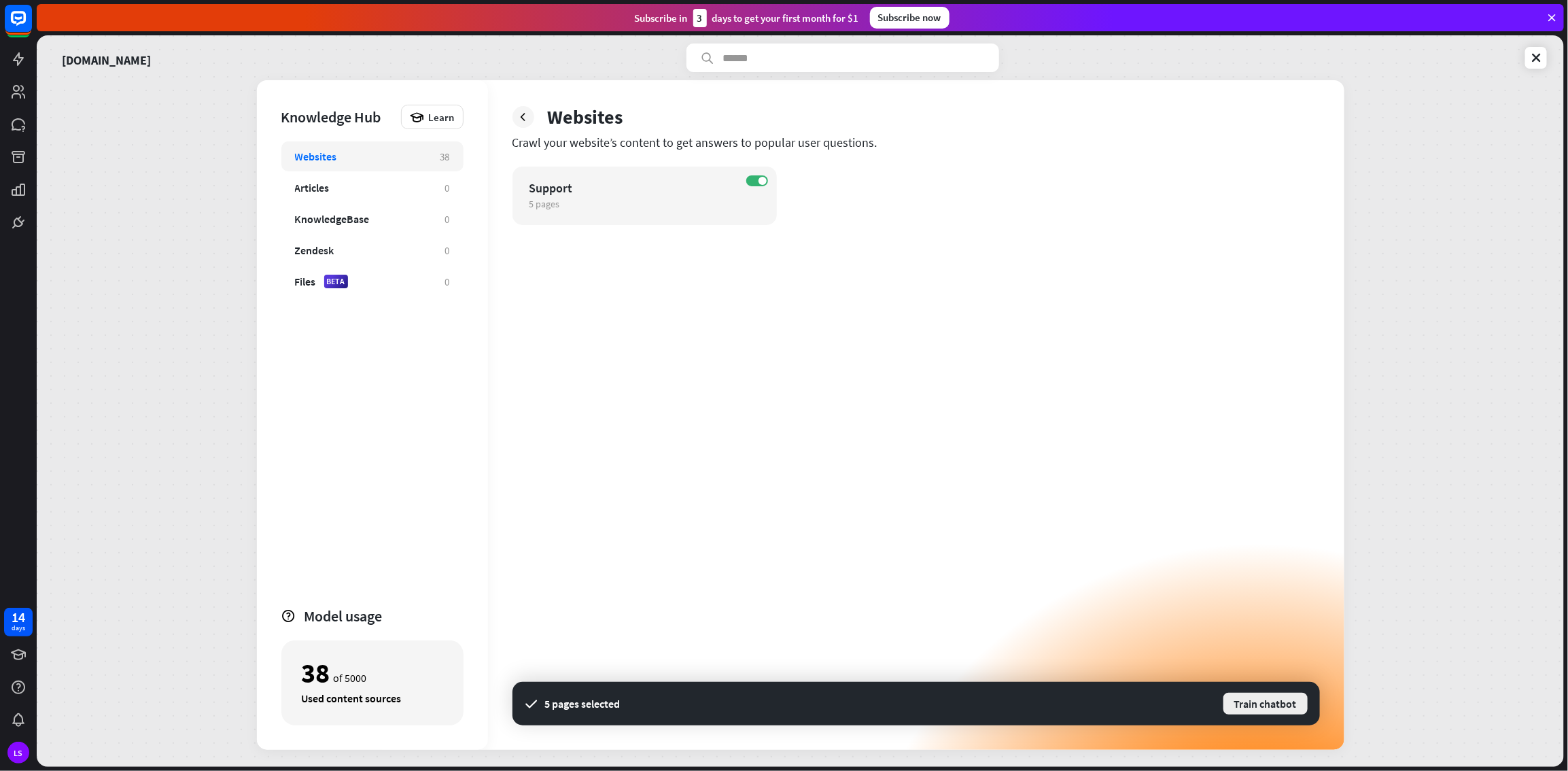
click at [940, 417] on button "Train chatbot" at bounding box center [1265, 703] width 87 height 25
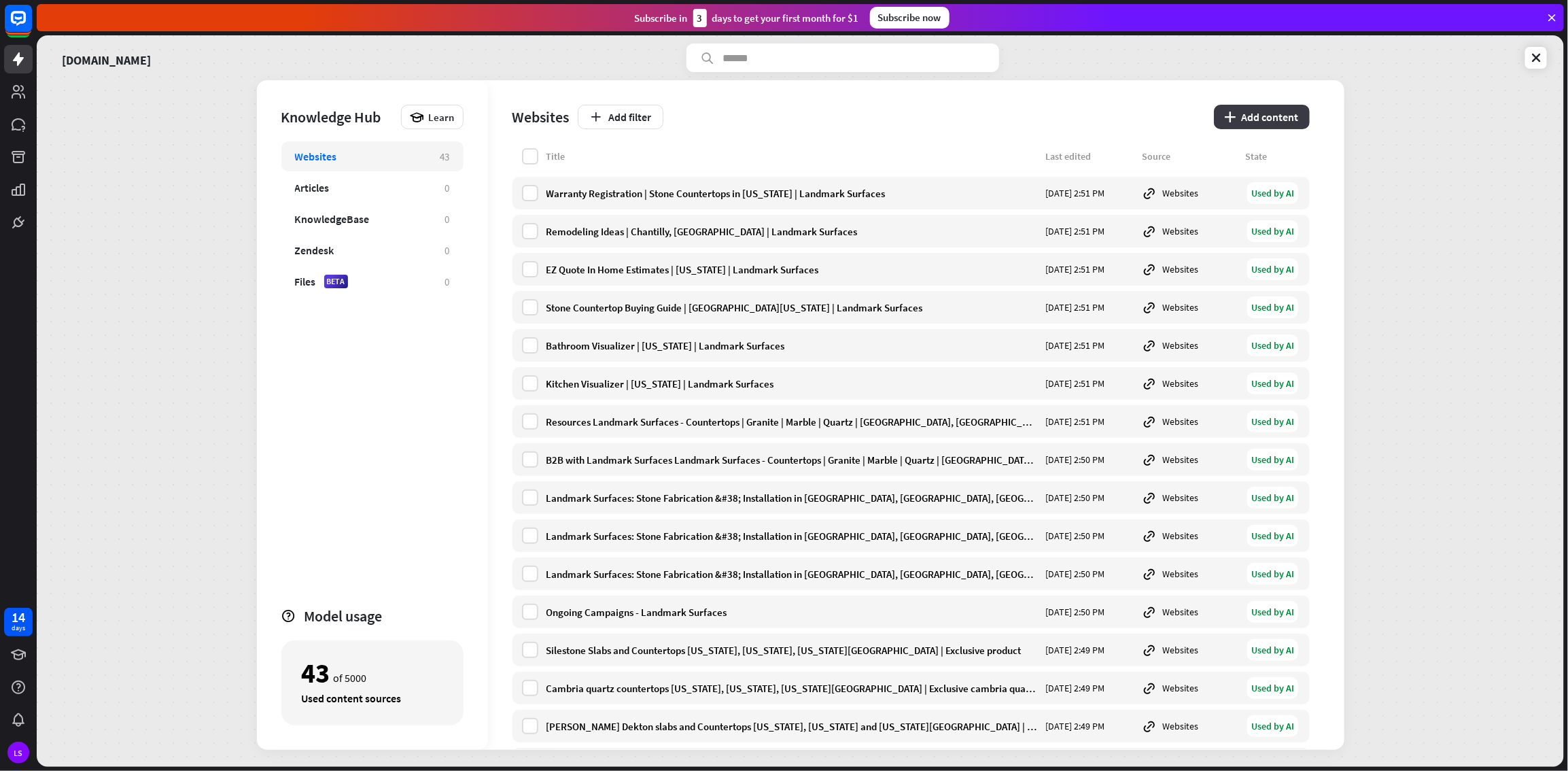
click at [940, 116] on button "plus Add content" at bounding box center [1262, 117] width 96 height 25
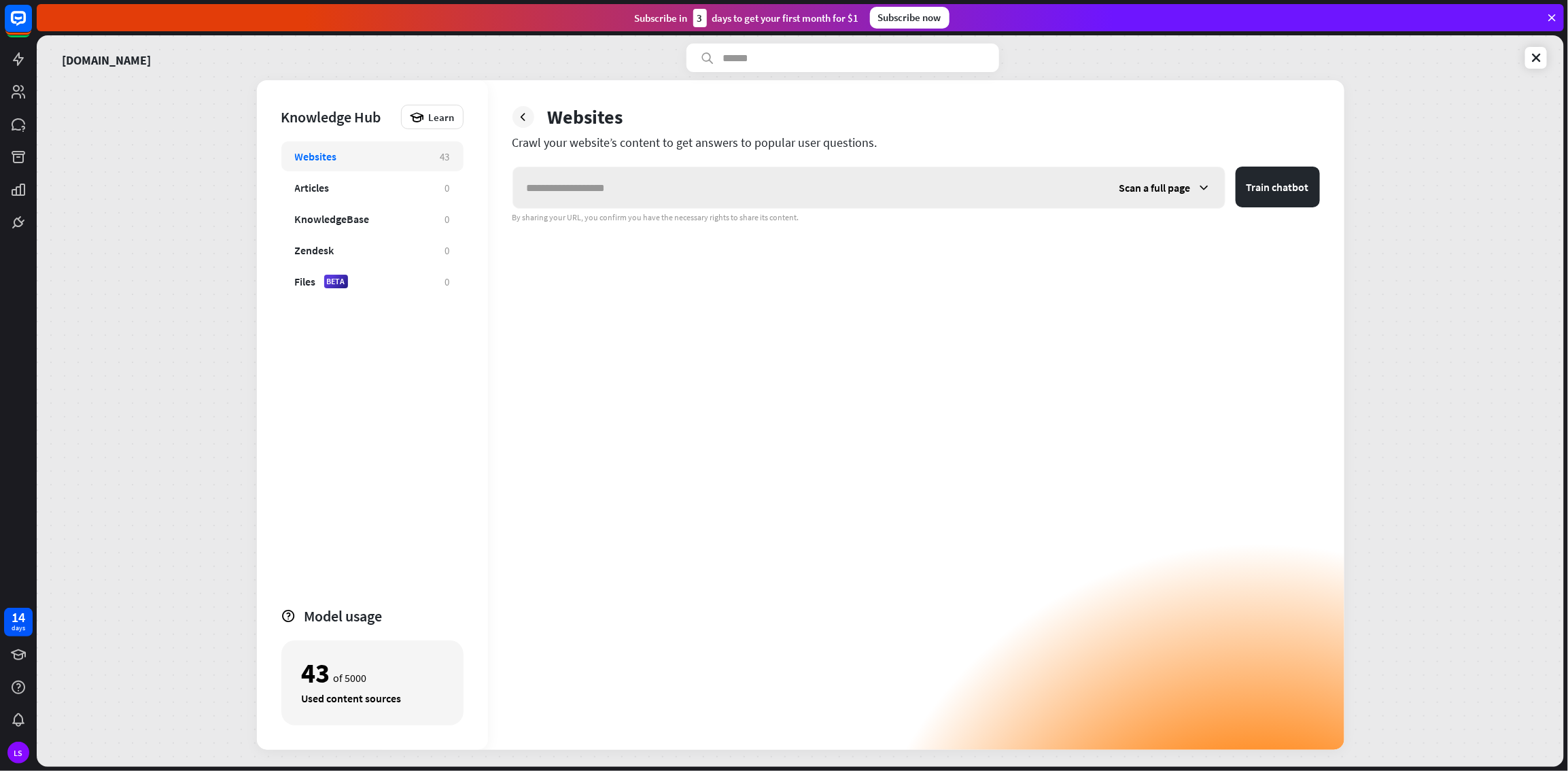
click at [777, 178] on input "text" at bounding box center [810, 187] width 593 height 41
type input "**********"
click at [940, 191] on icon at bounding box center [1204, 187] width 14 height 14
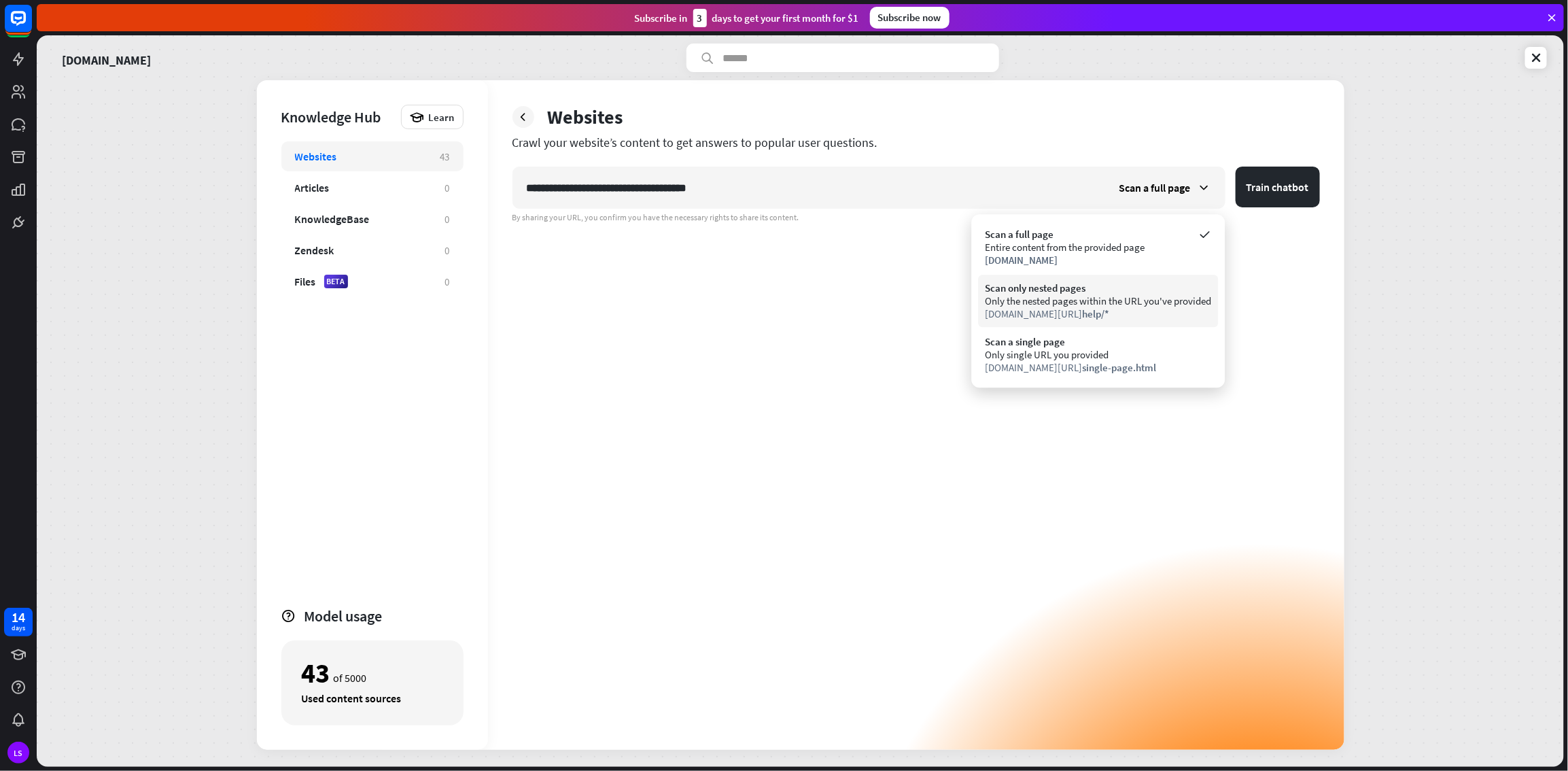
click at [940, 282] on div "Scan only nested pages" at bounding box center [1099, 288] width 226 height 13
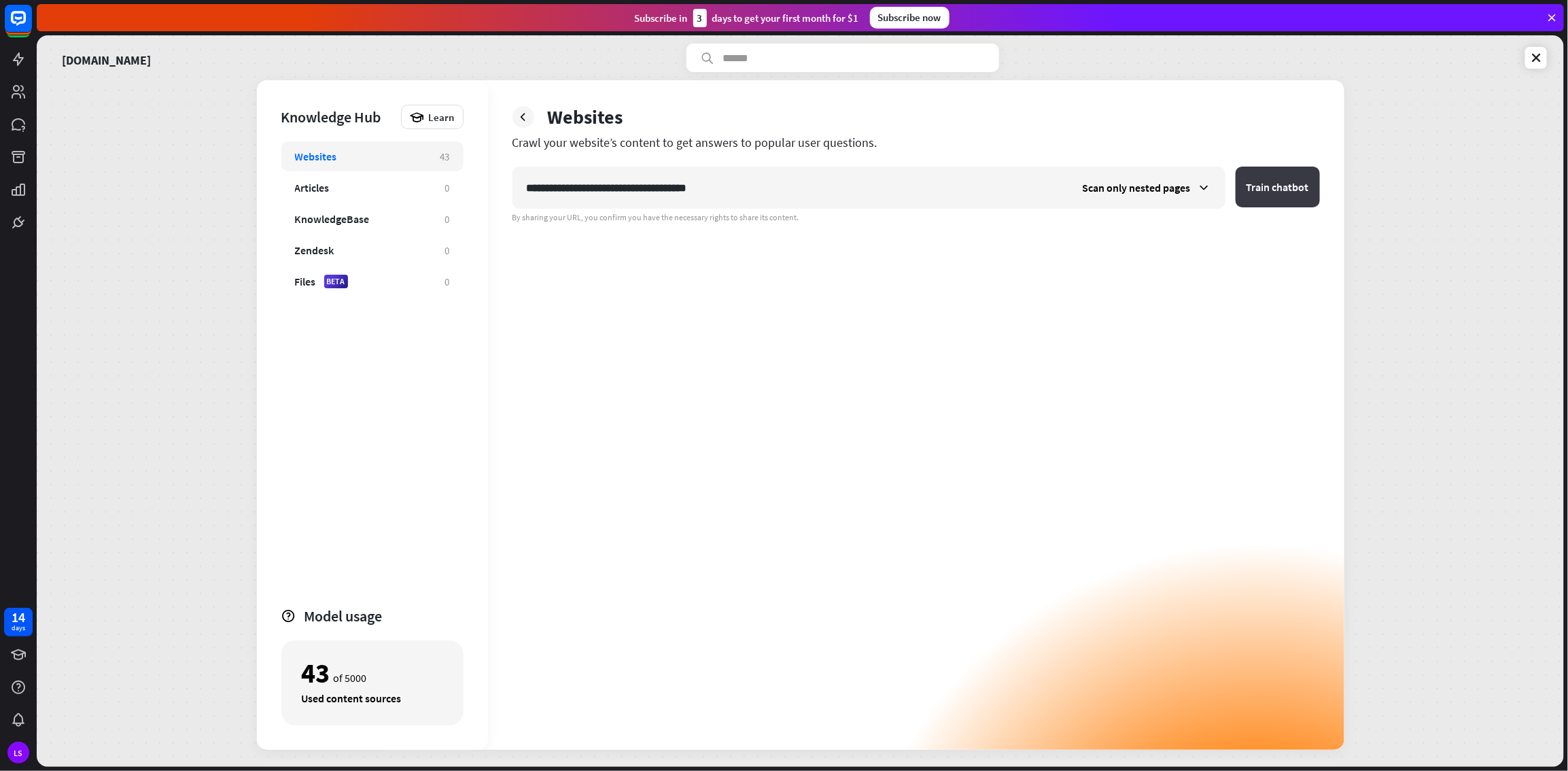
click at [940, 197] on button "Train chatbot" at bounding box center [1278, 187] width 84 height 41
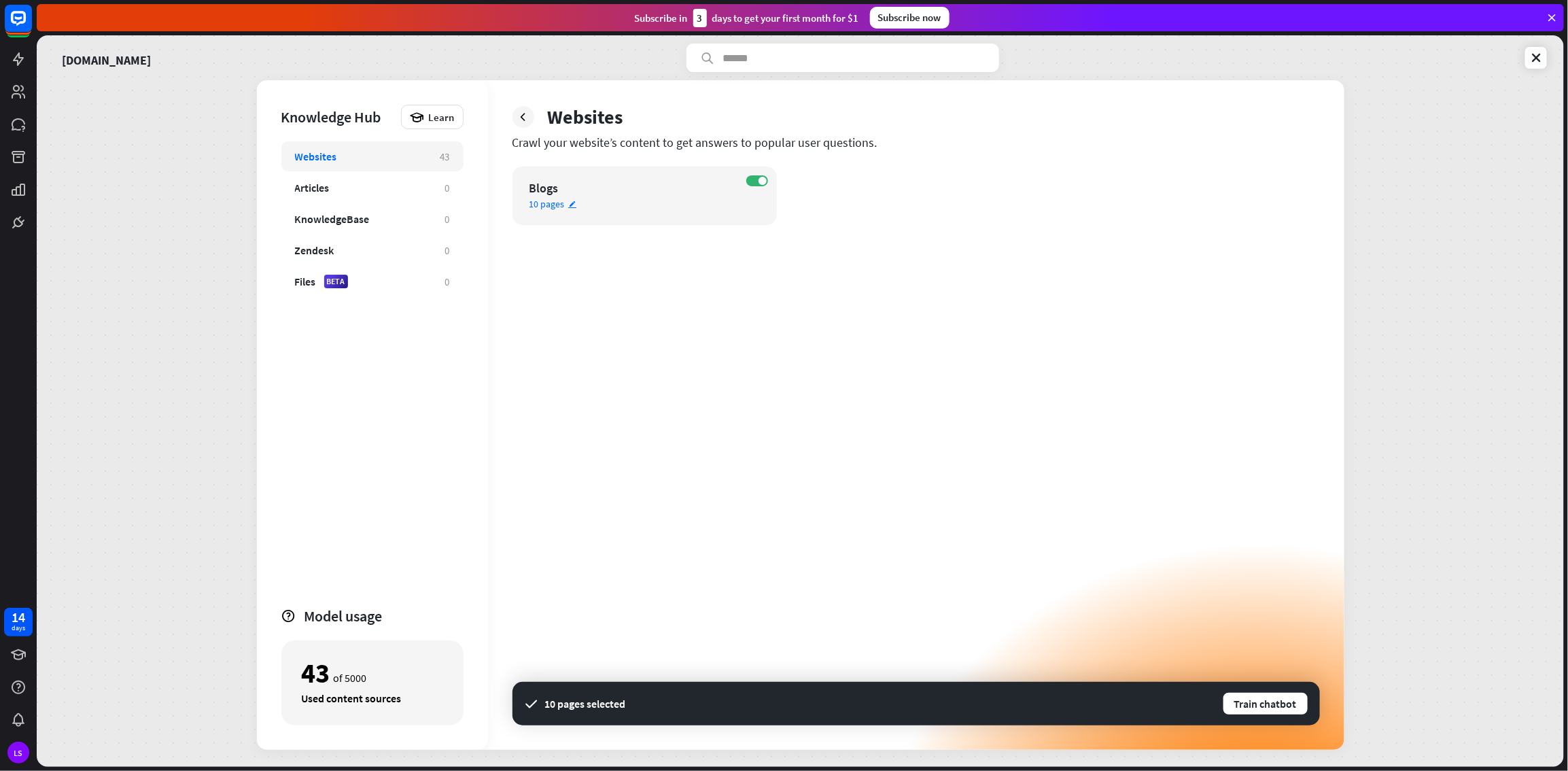
click at [544, 201] on span "10 pages" at bounding box center [547, 203] width 36 height 12
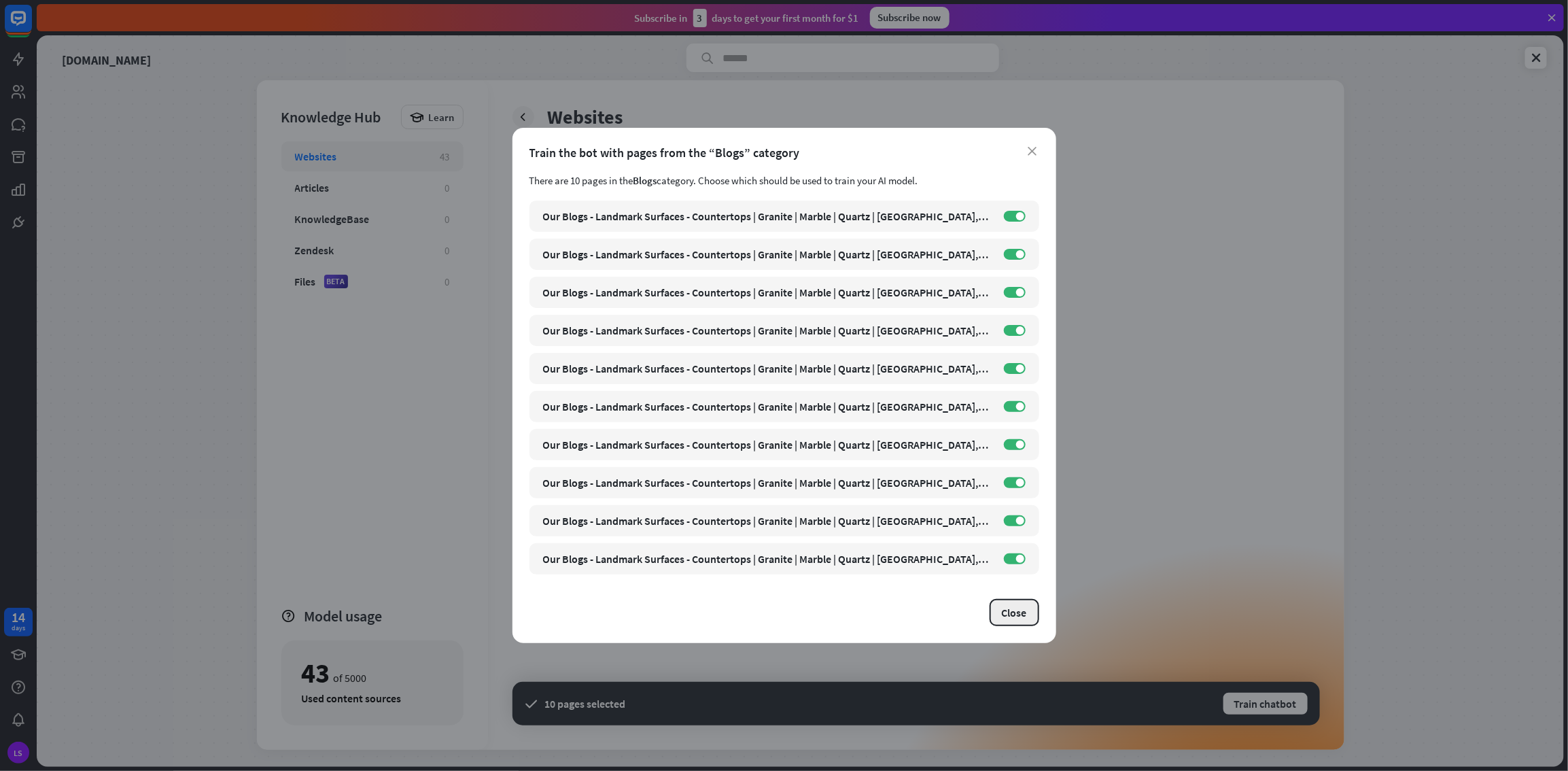
click at [940, 417] on button "Close" at bounding box center [1015, 612] width 49 height 27
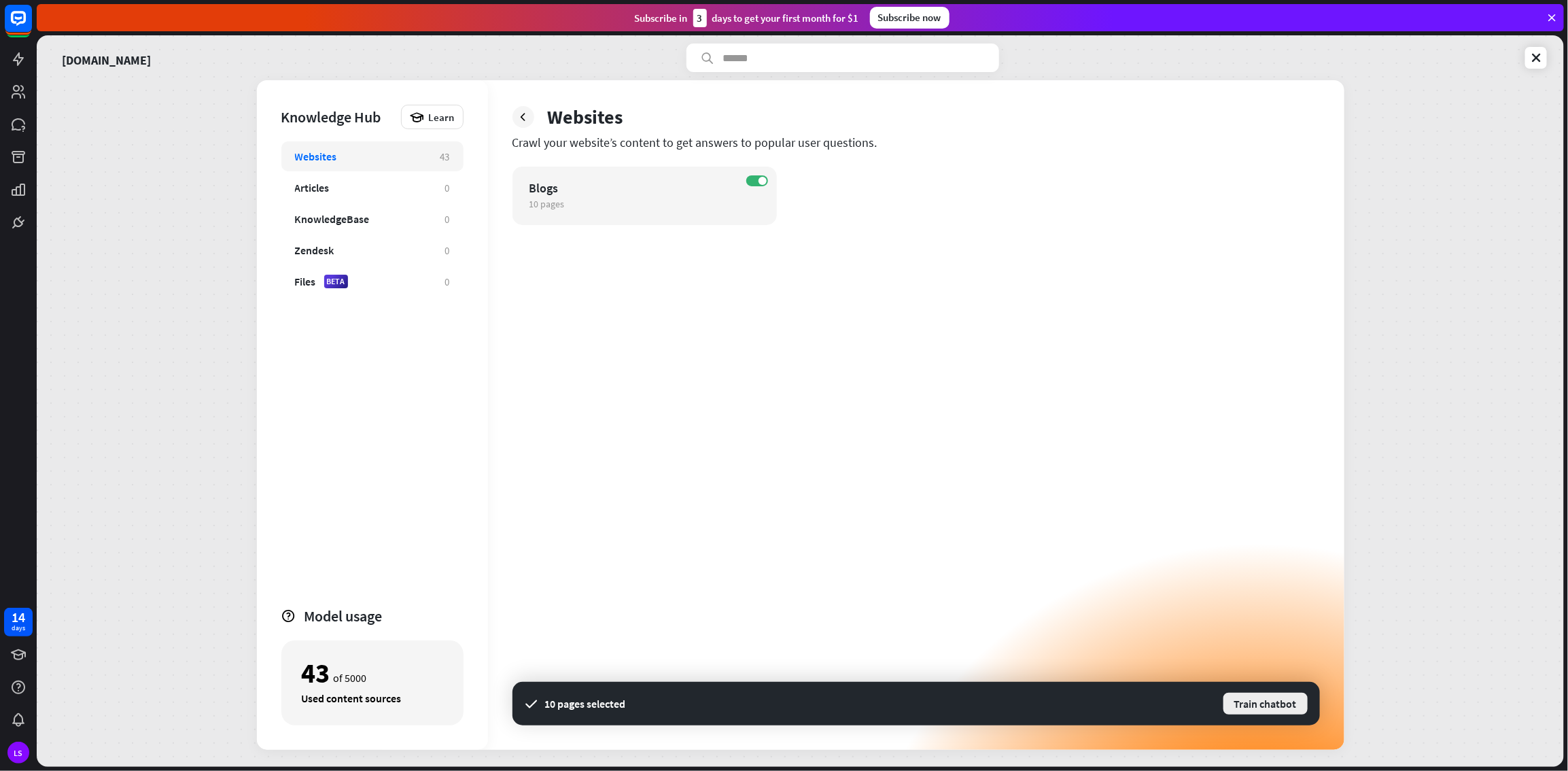
click at [940, 417] on button "Train chatbot" at bounding box center [1265, 703] width 87 height 25
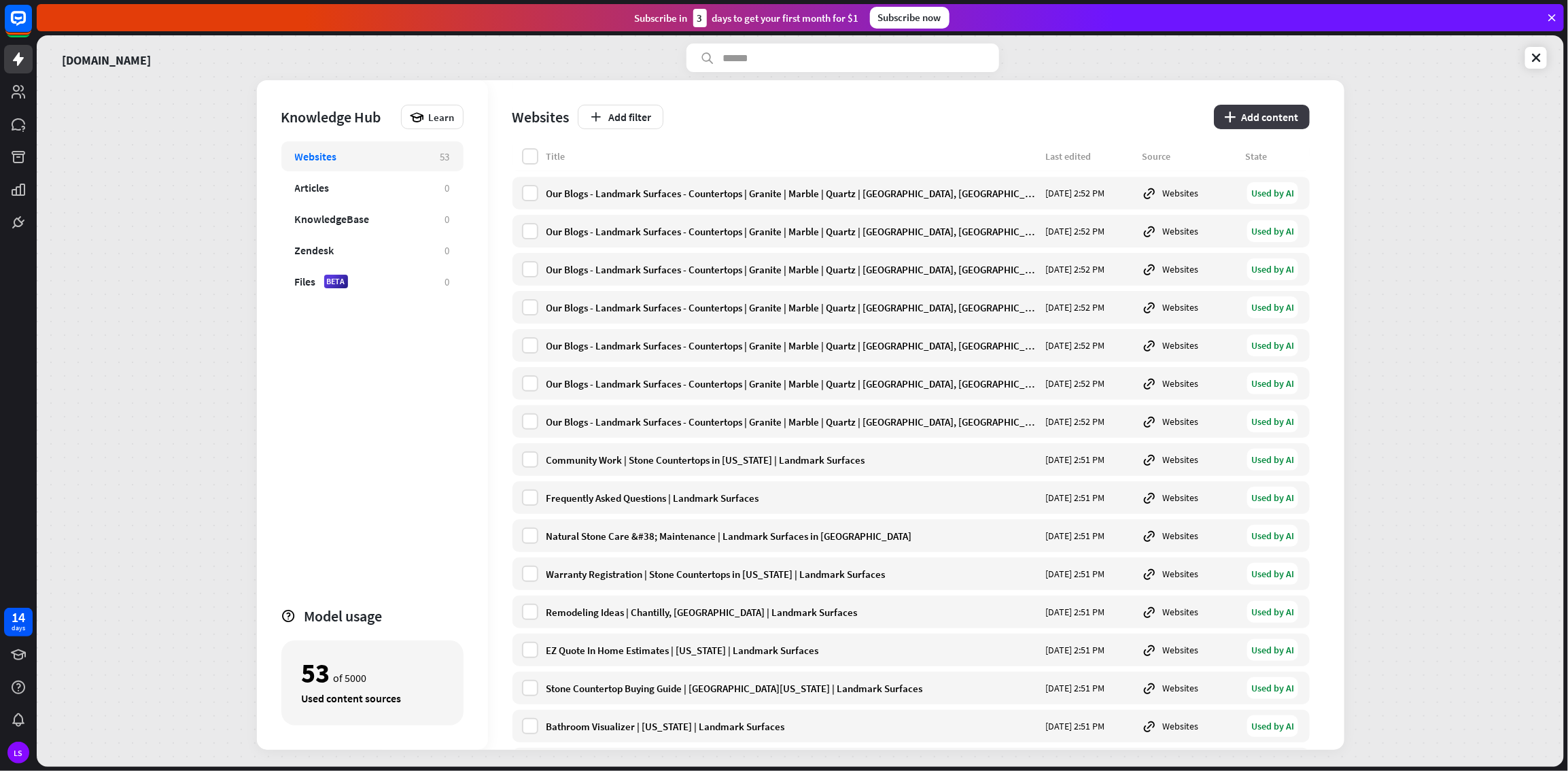
click at [940, 119] on button "plus Add content" at bounding box center [1262, 117] width 96 height 25
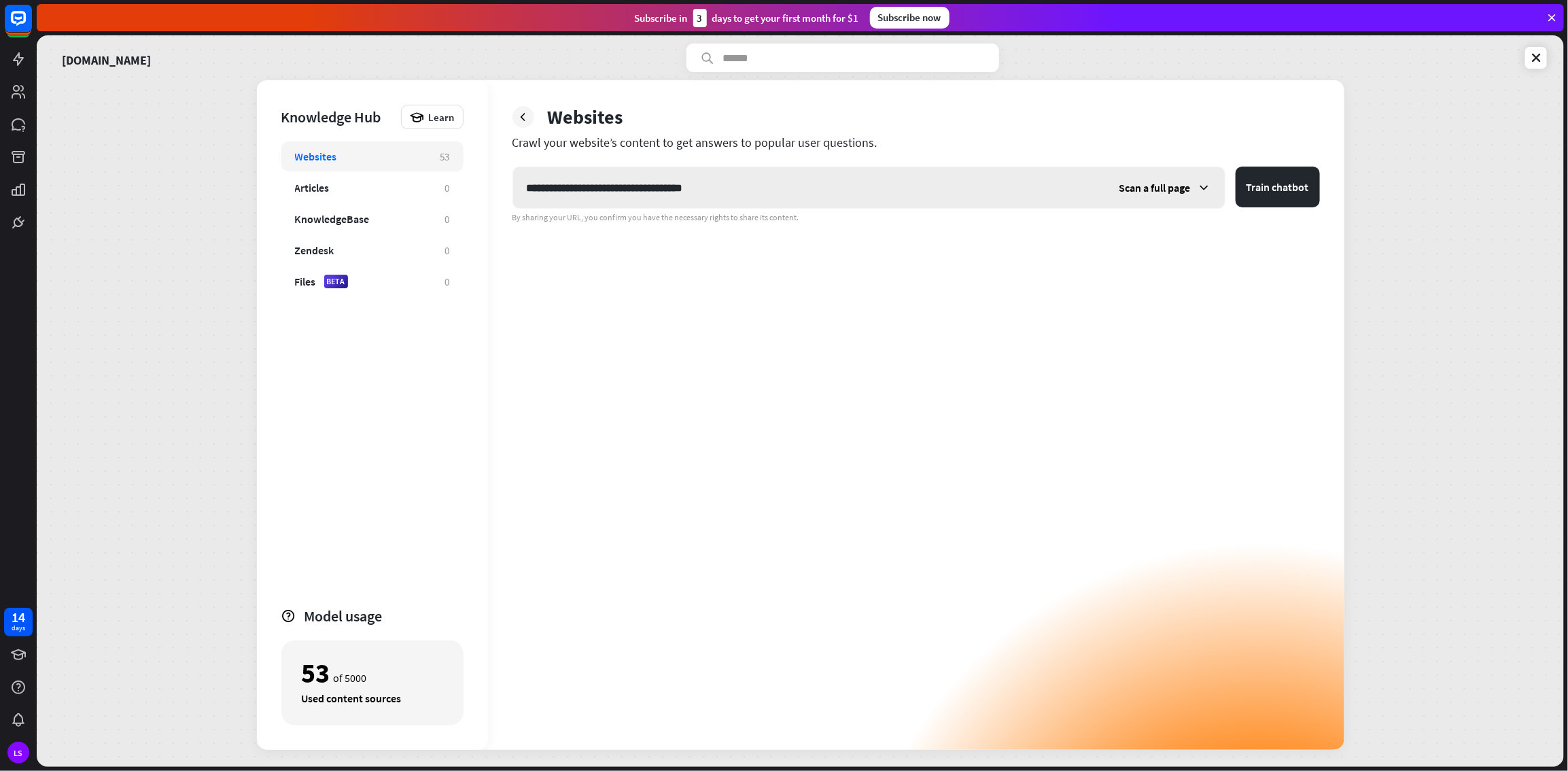
type input "**********"
click at [940, 192] on span "Scan a full page" at bounding box center [1155, 187] width 71 height 14
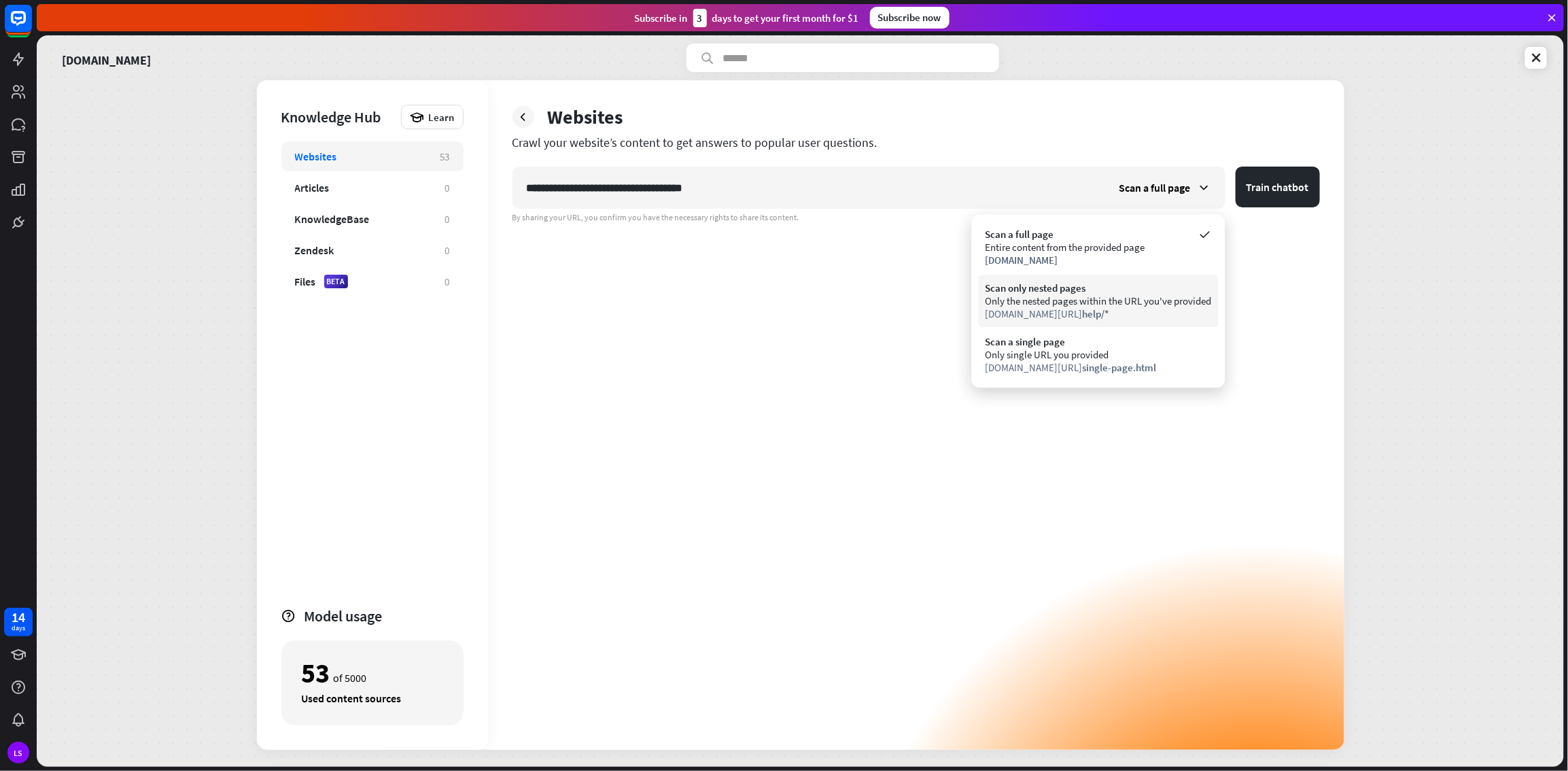
click at [940, 282] on div "Scan only nested pages" at bounding box center [1099, 288] width 226 height 13
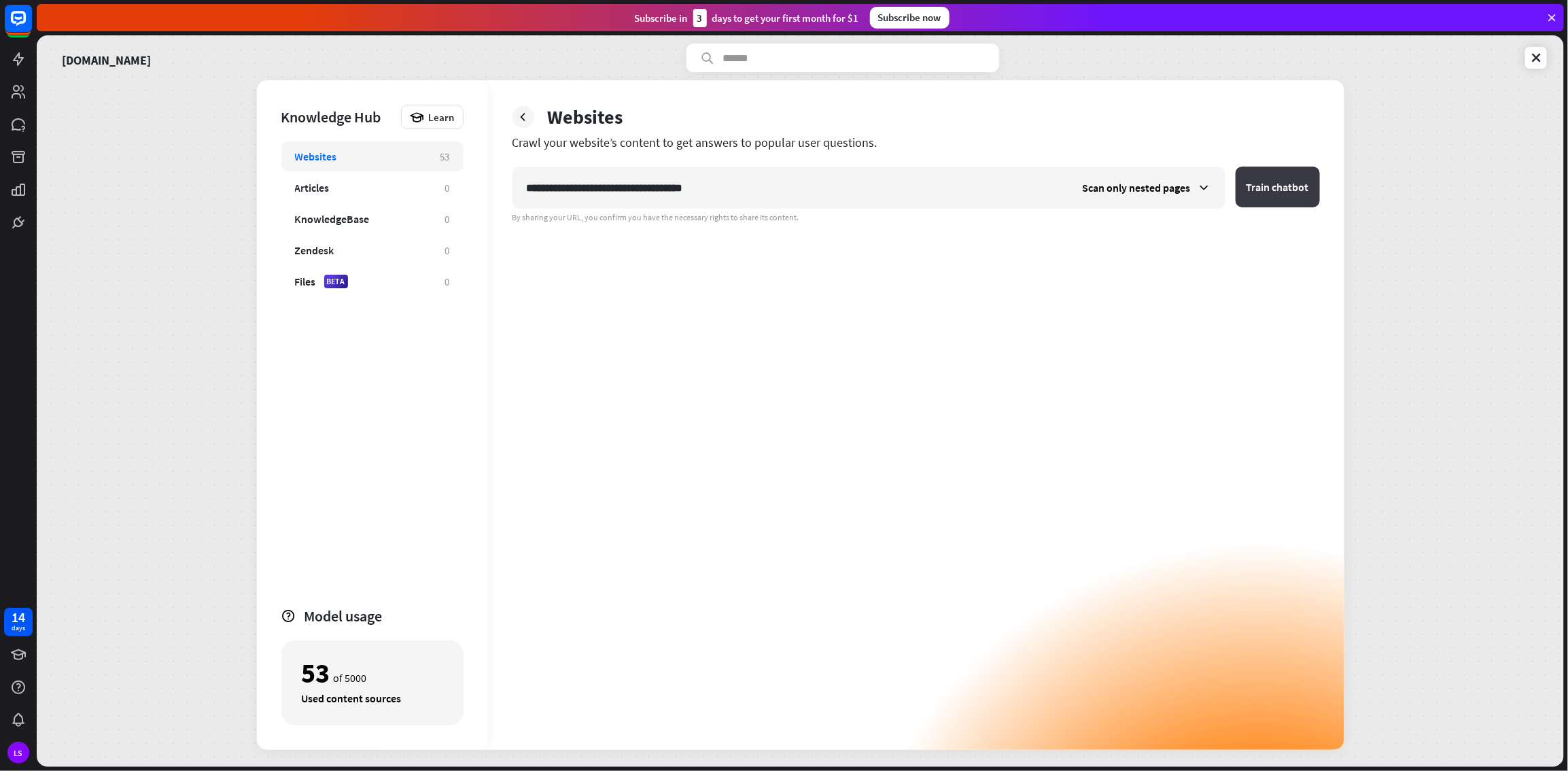
click at [940, 187] on button "Train chatbot" at bounding box center [1278, 187] width 84 height 41
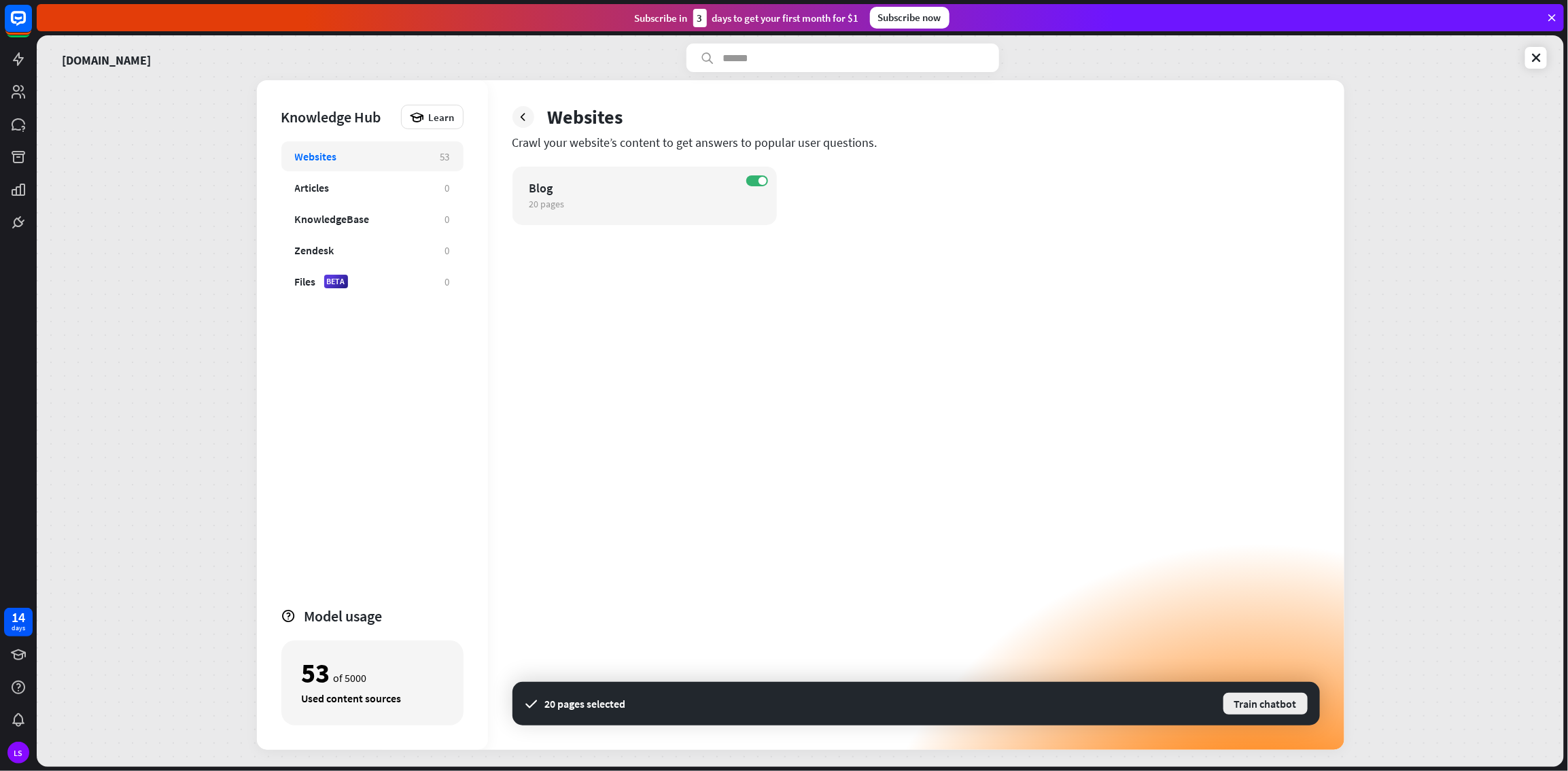
click at [940, 417] on button "Train chatbot" at bounding box center [1265, 703] width 87 height 25
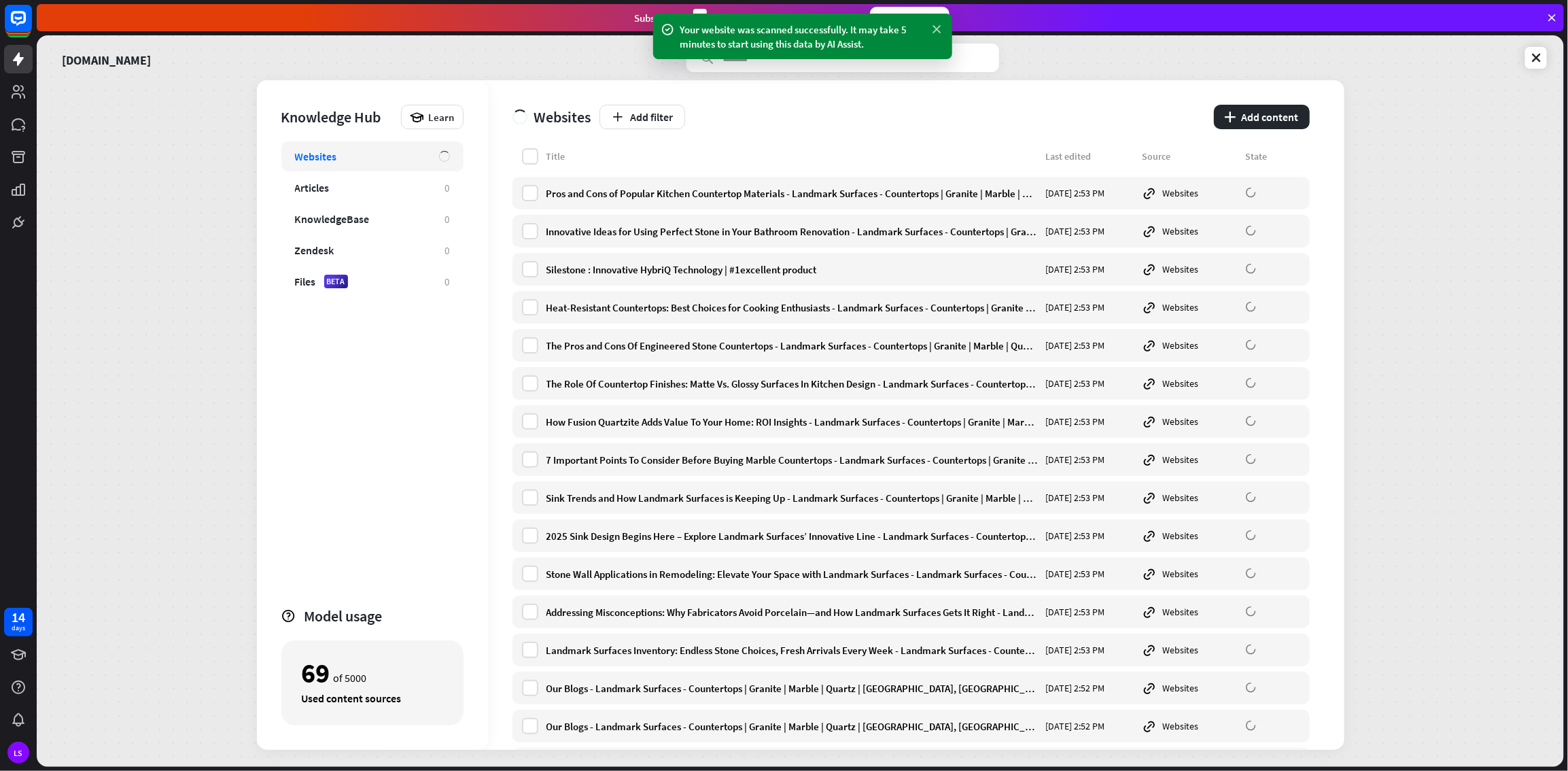
click at [937, 28] on icon at bounding box center [937, 30] width 14 height 15
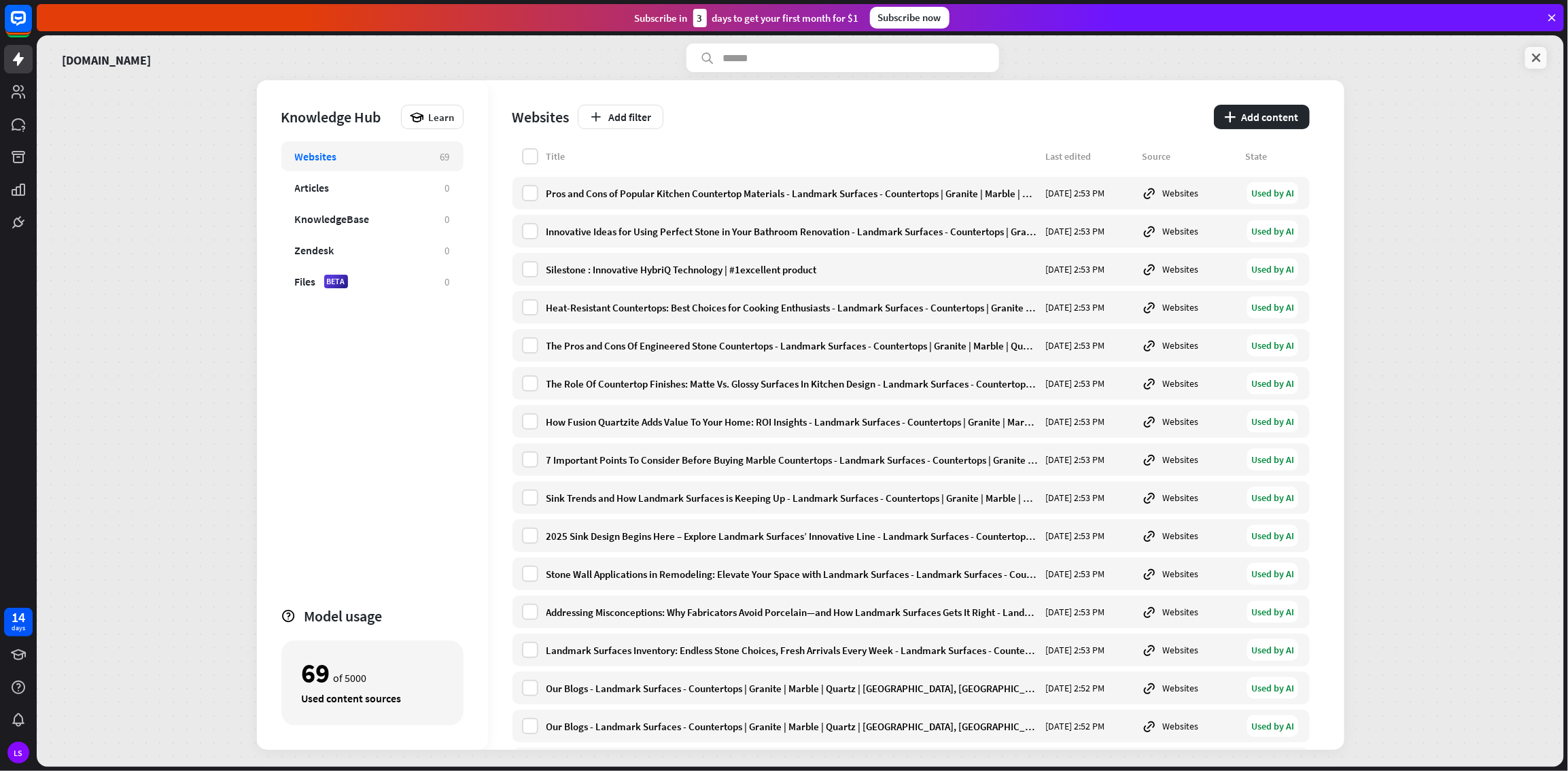
click at [940, 57] on icon at bounding box center [1536, 57] width 14 height 14
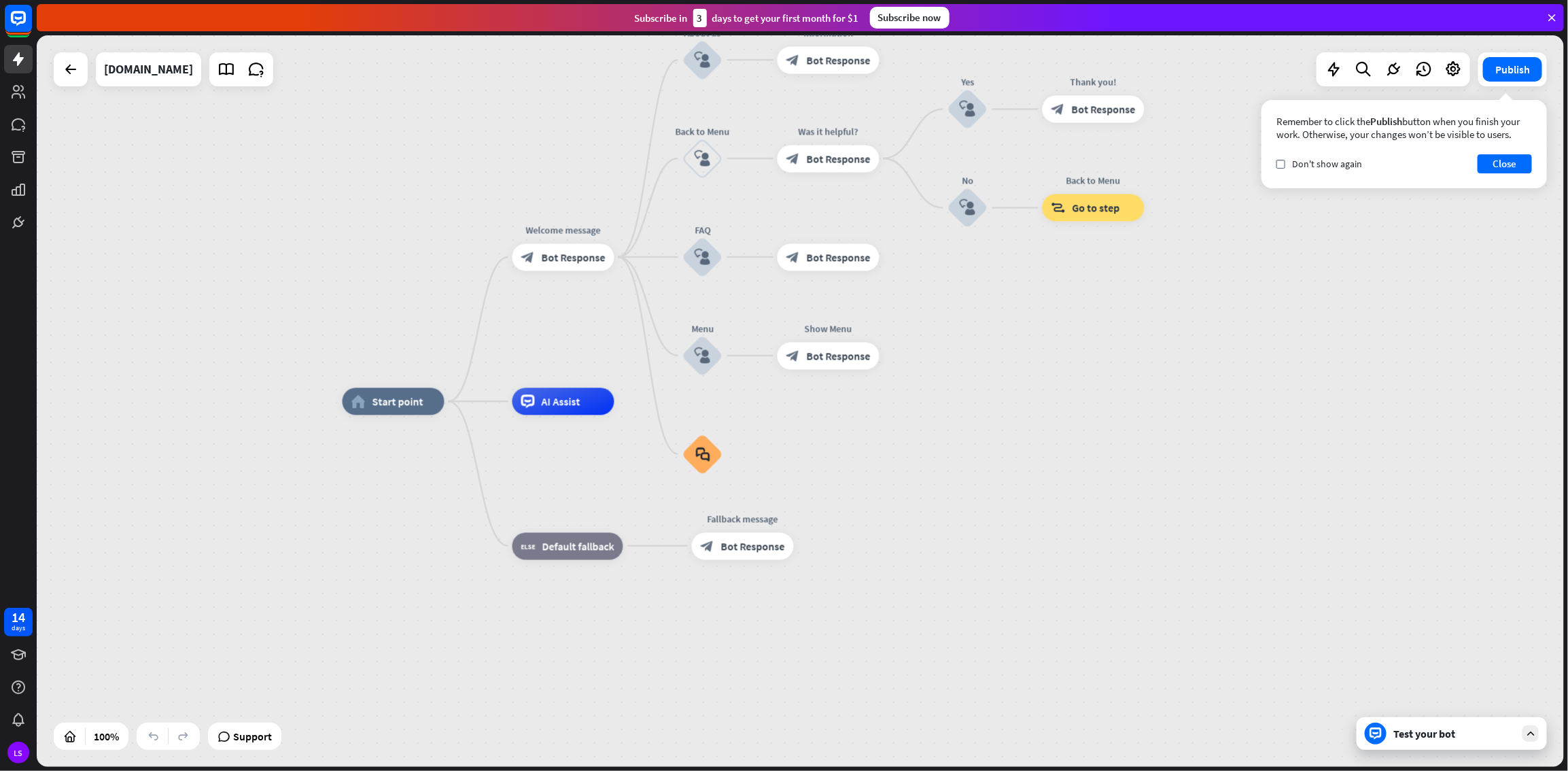
click at [940, 417] on div "Test your bot" at bounding box center [1455, 733] width 122 height 14
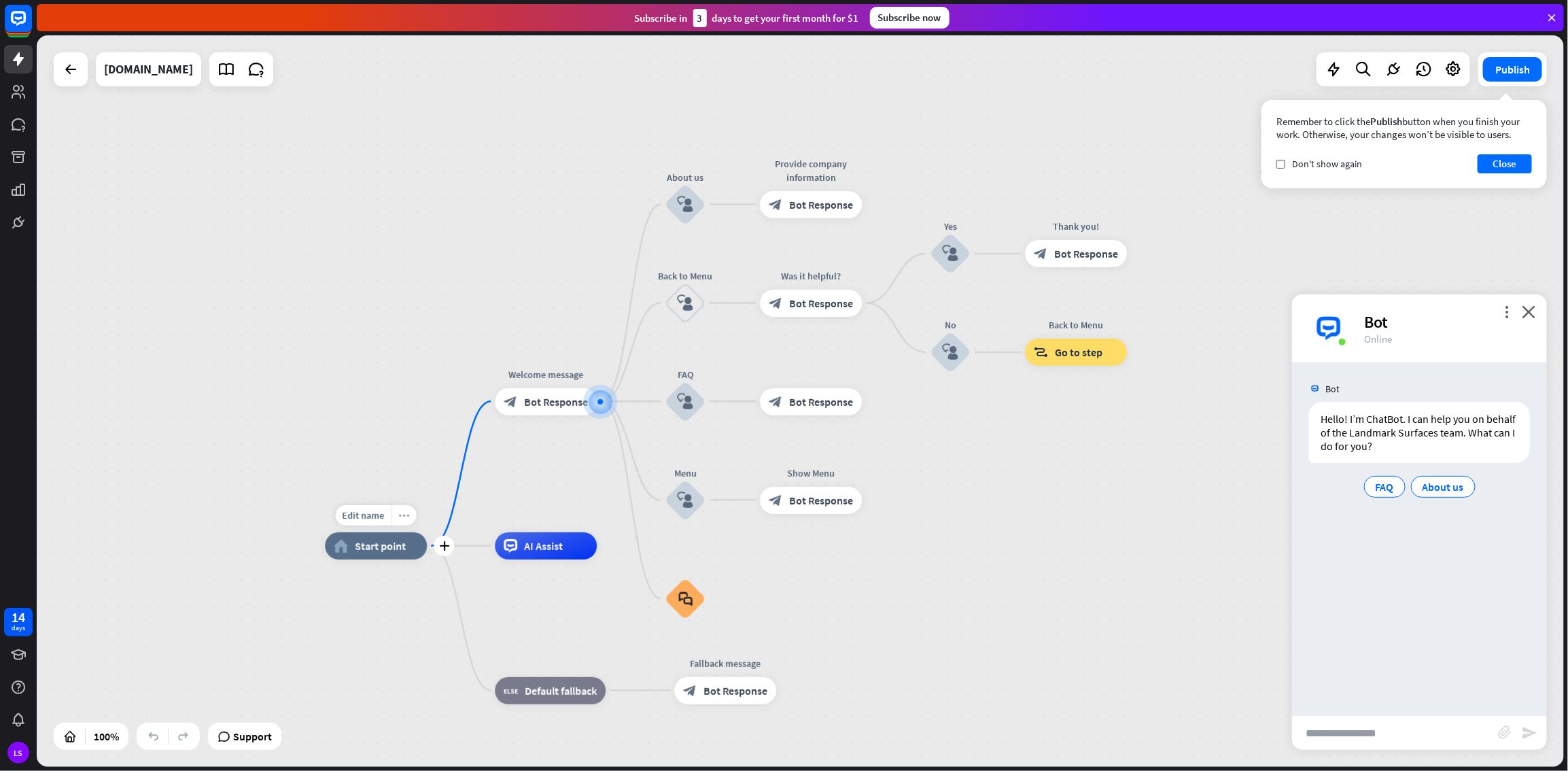
click at [413, 417] on div "more_horiz" at bounding box center [405, 515] width 26 height 20
click at [377, 417] on span "Start point" at bounding box center [380, 545] width 51 height 14
click at [940, 417] on div "Hello! I’m ChatBot. I can help you on behalf of the Landmark Surfaces team. Wha…" at bounding box center [1419, 432] width 221 height 61
click at [940, 417] on input "text" at bounding box center [1396, 732] width 206 height 34
type input "**********"
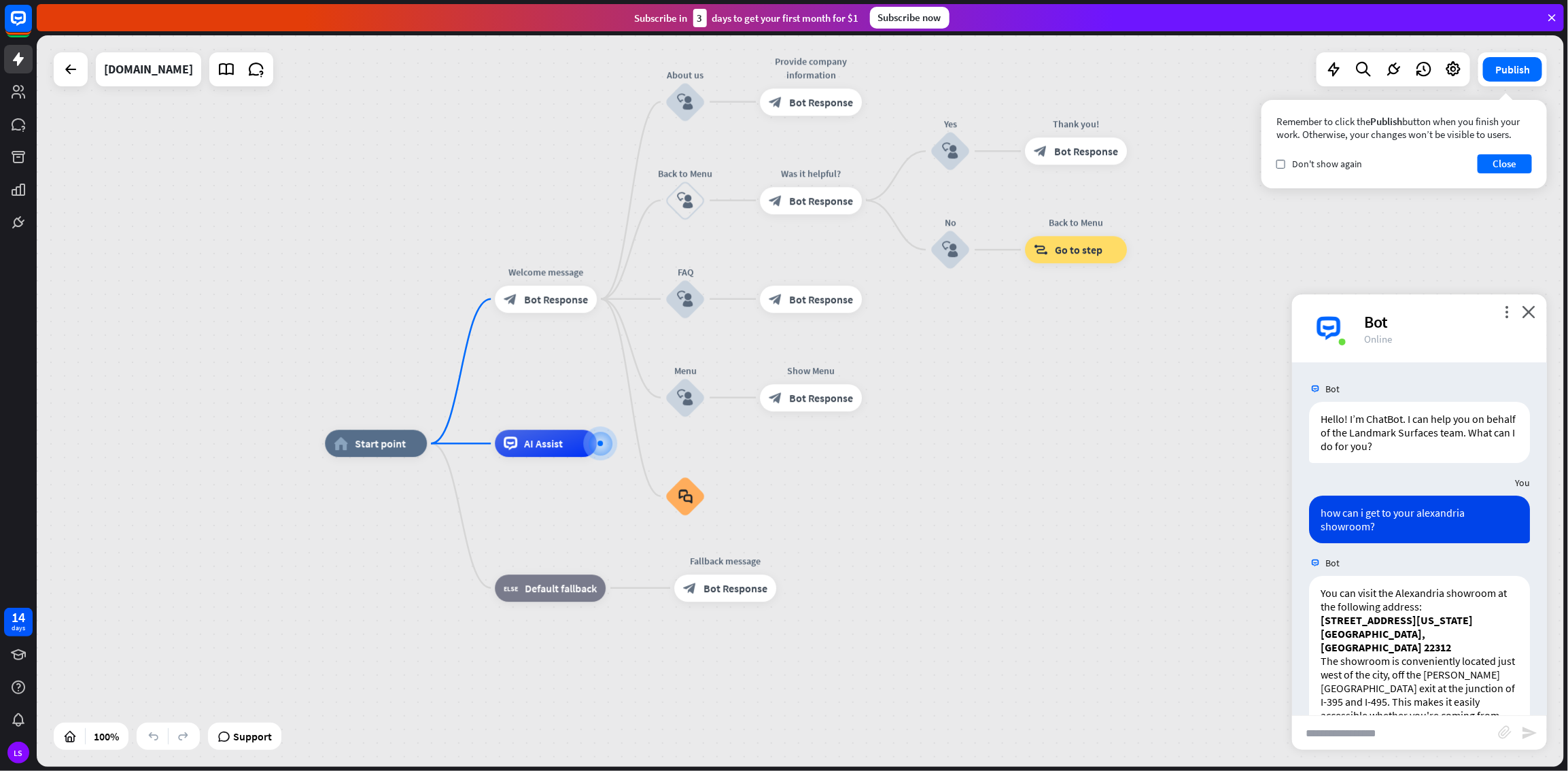
scroll to position [118, 0]
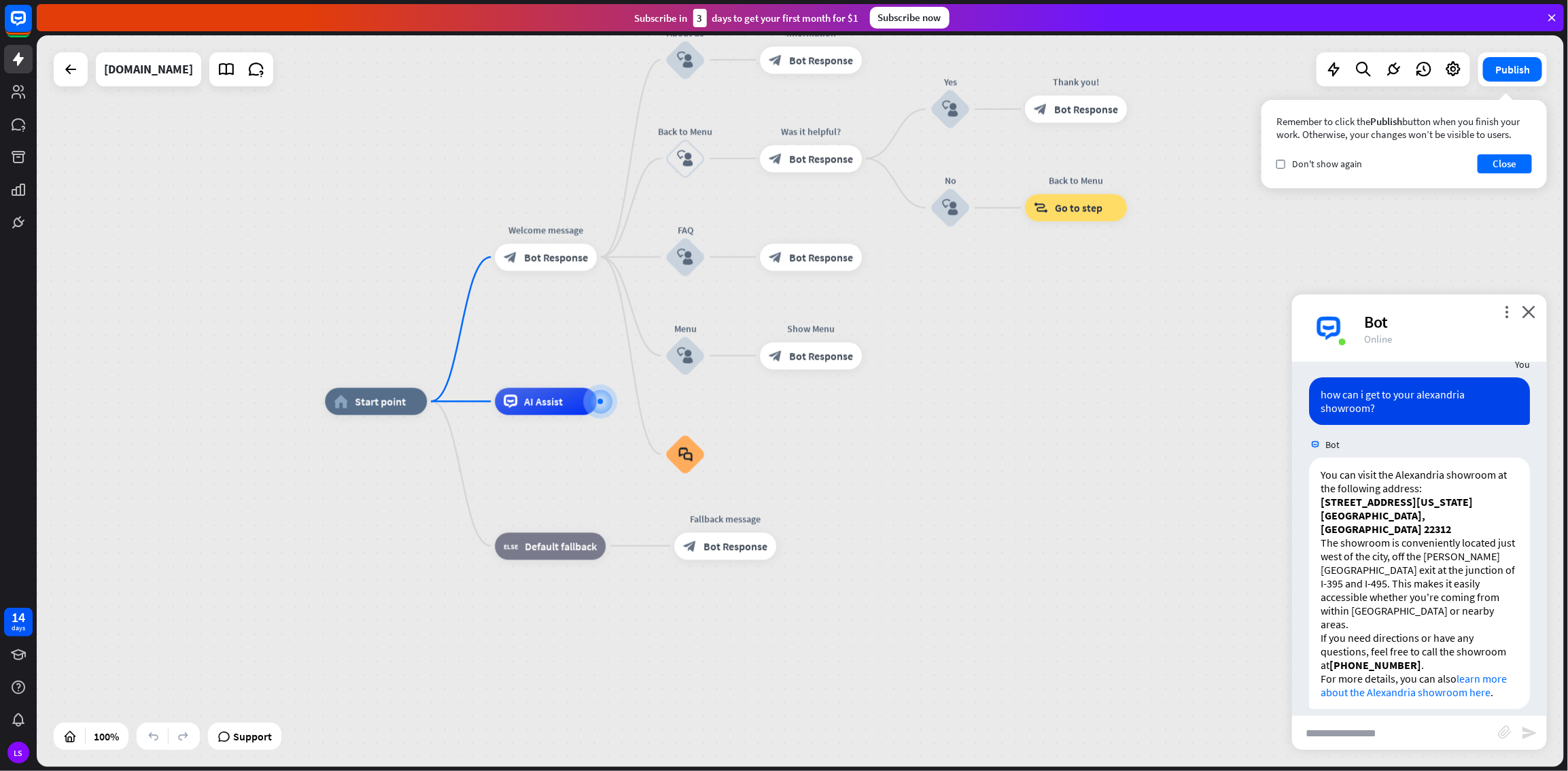
click at [940, 417] on input "text" at bounding box center [1396, 732] width 206 height 34
type input "**********"
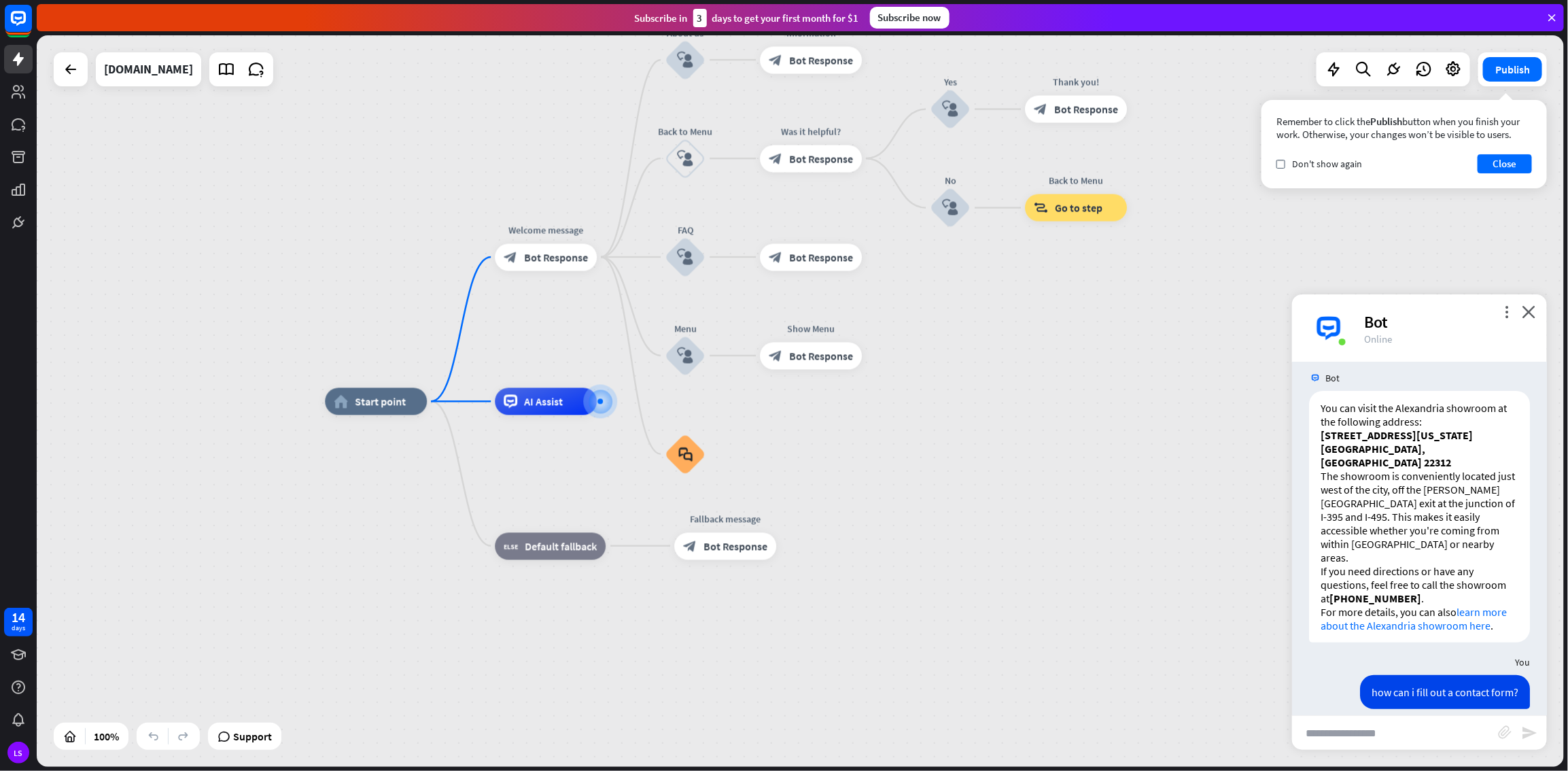
scroll to position [547, 0]
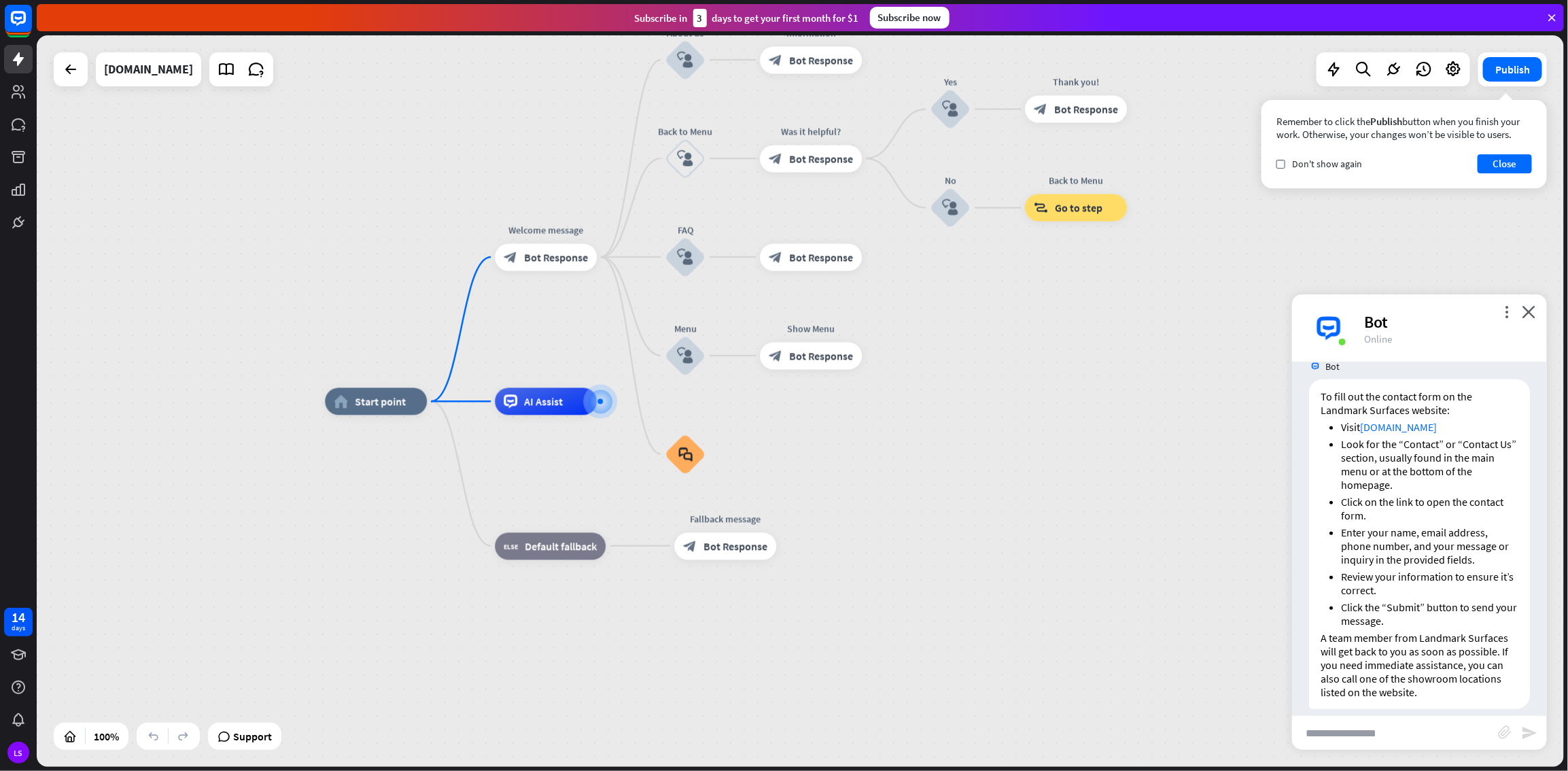
click at [940, 417] on input "text" at bounding box center [1396, 732] width 206 height 34
click at [235, 72] on icon at bounding box center [226, 68] width 17 height 17
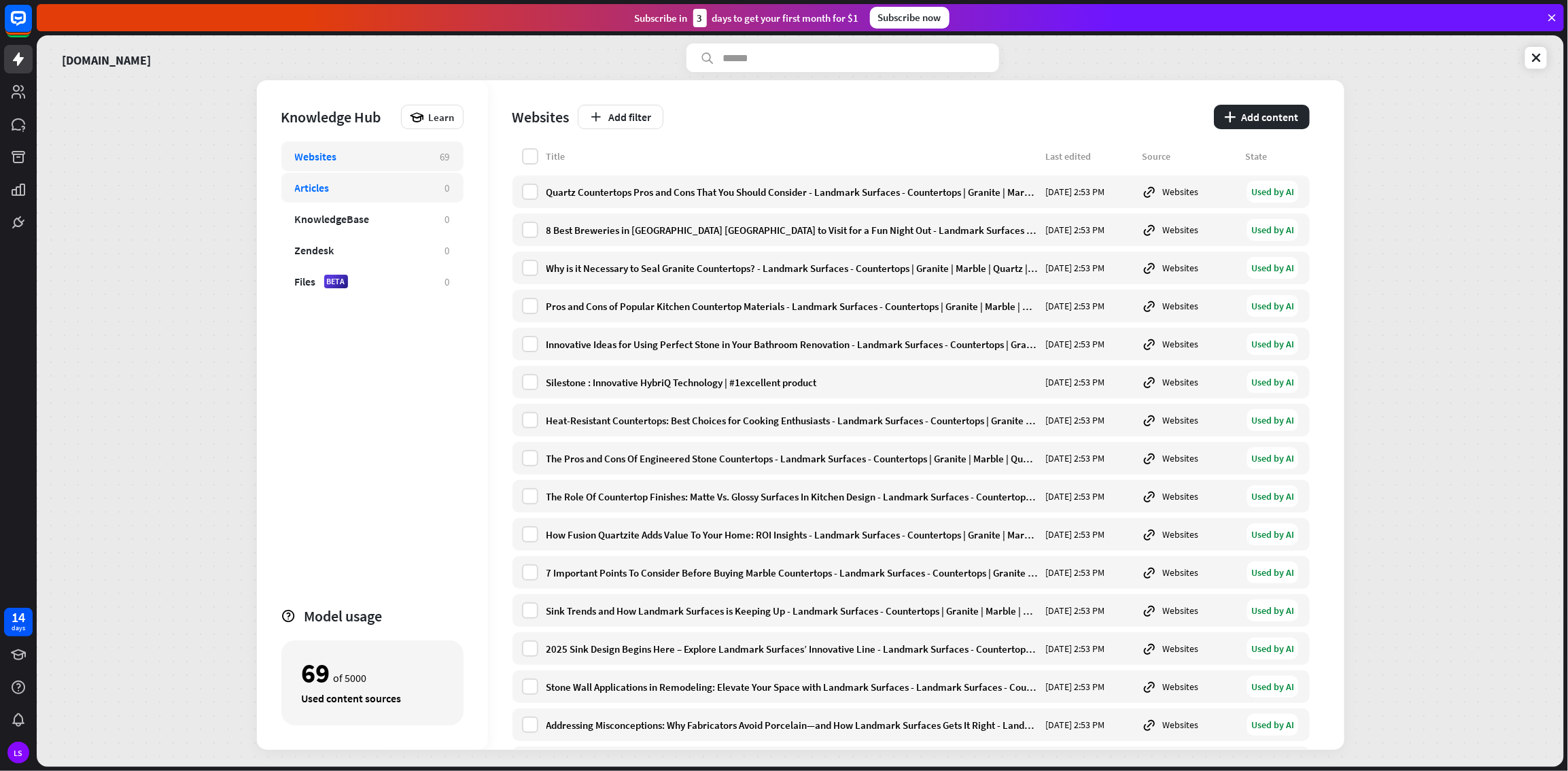
click at [332, 194] on div "Articles" at bounding box center [364, 187] width 137 height 14
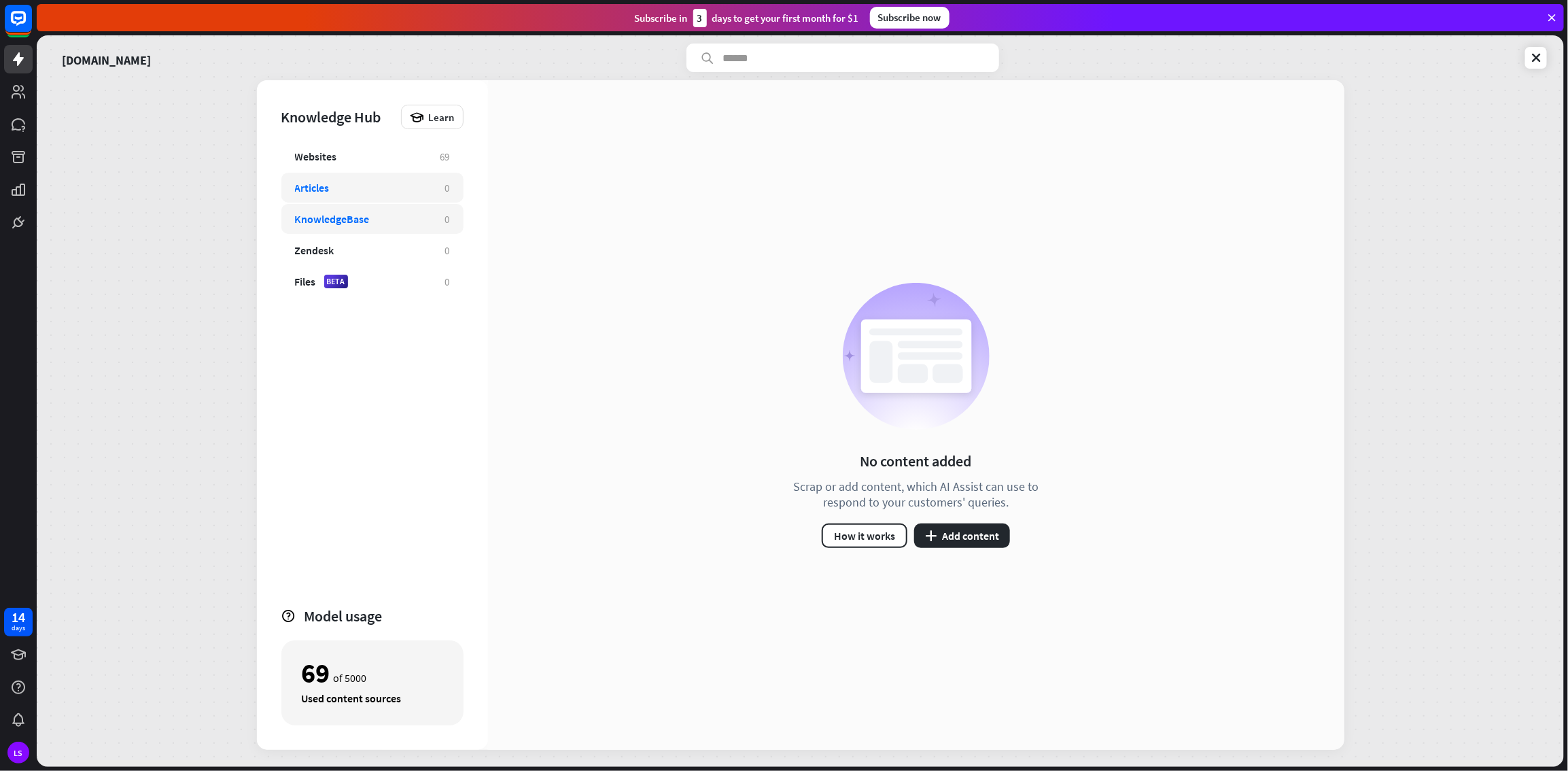
click at [373, 222] on div "KnowledgeBase" at bounding box center [364, 219] width 137 height 14
click at [858, 417] on button "How it works" at bounding box center [865, 535] width 86 height 25
click at [940, 208] on div "close" at bounding box center [784, 386] width 1568 height 771
click at [334, 212] on div "KnowledgeBase" at bounding box center [333, 219] width 75 height 14
click at [940, 417] on button "plus Add content" at bounding box center [962, 535] width 96 height 25
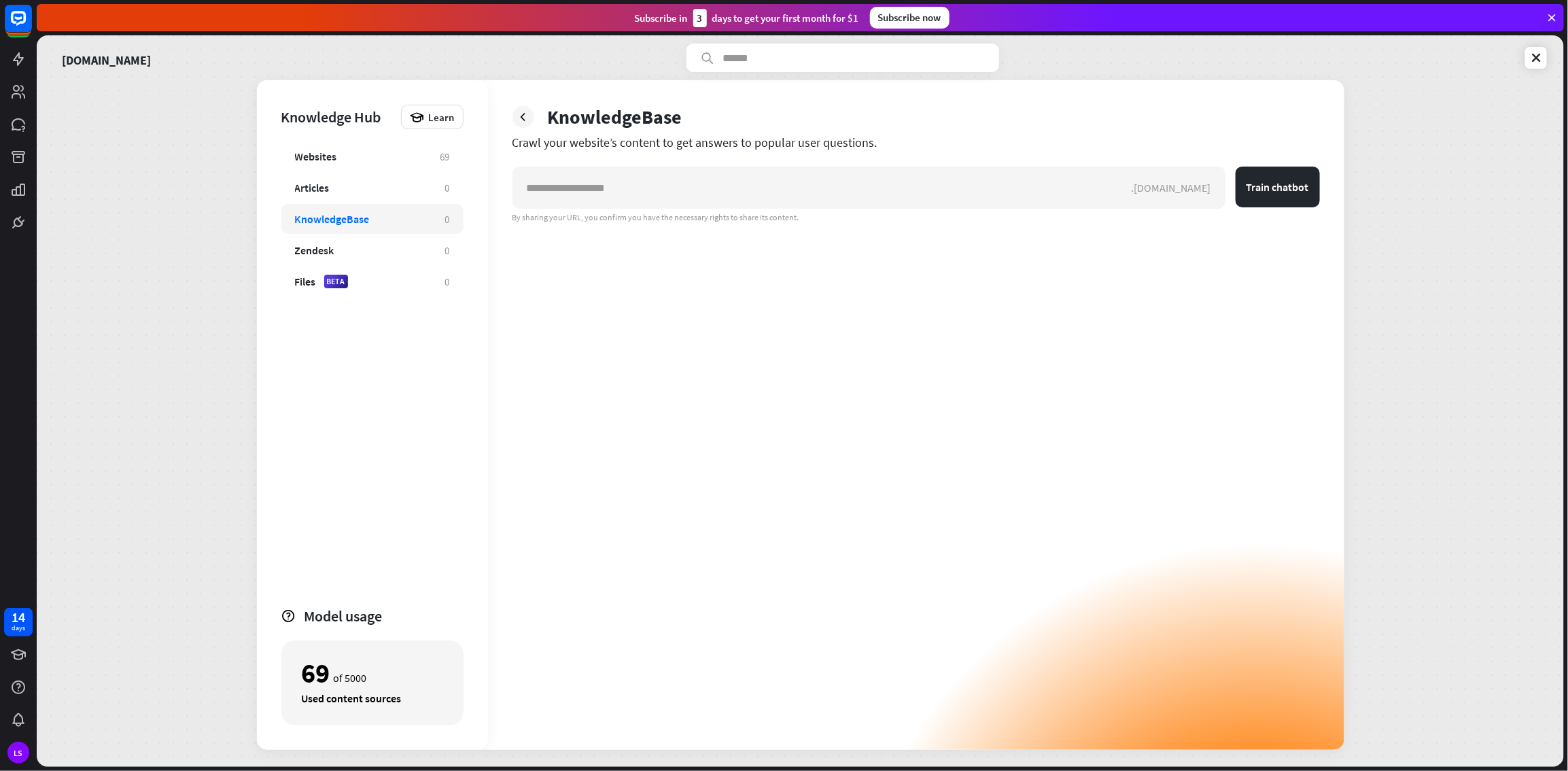
click at [330, 215] on div "KnowledgeBase" at bounding box center [333, 219] width 75 height 14
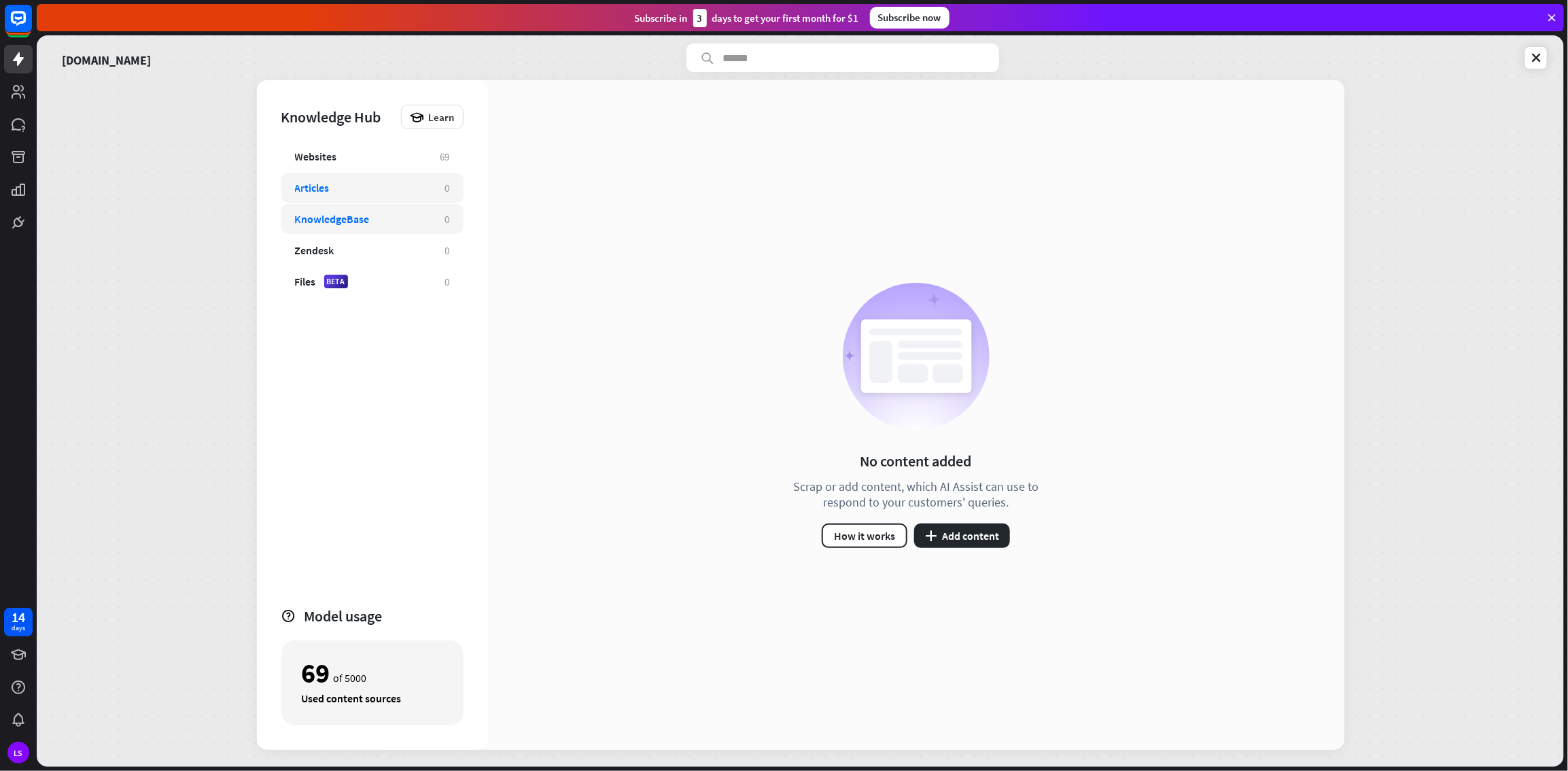
click at [320, 192] on div "Articles" at bounding box center [313, 187] width 35 height 14
click at [940, 417] on button "plus Add content" at bounding box center [962, 535] width 96 height 25
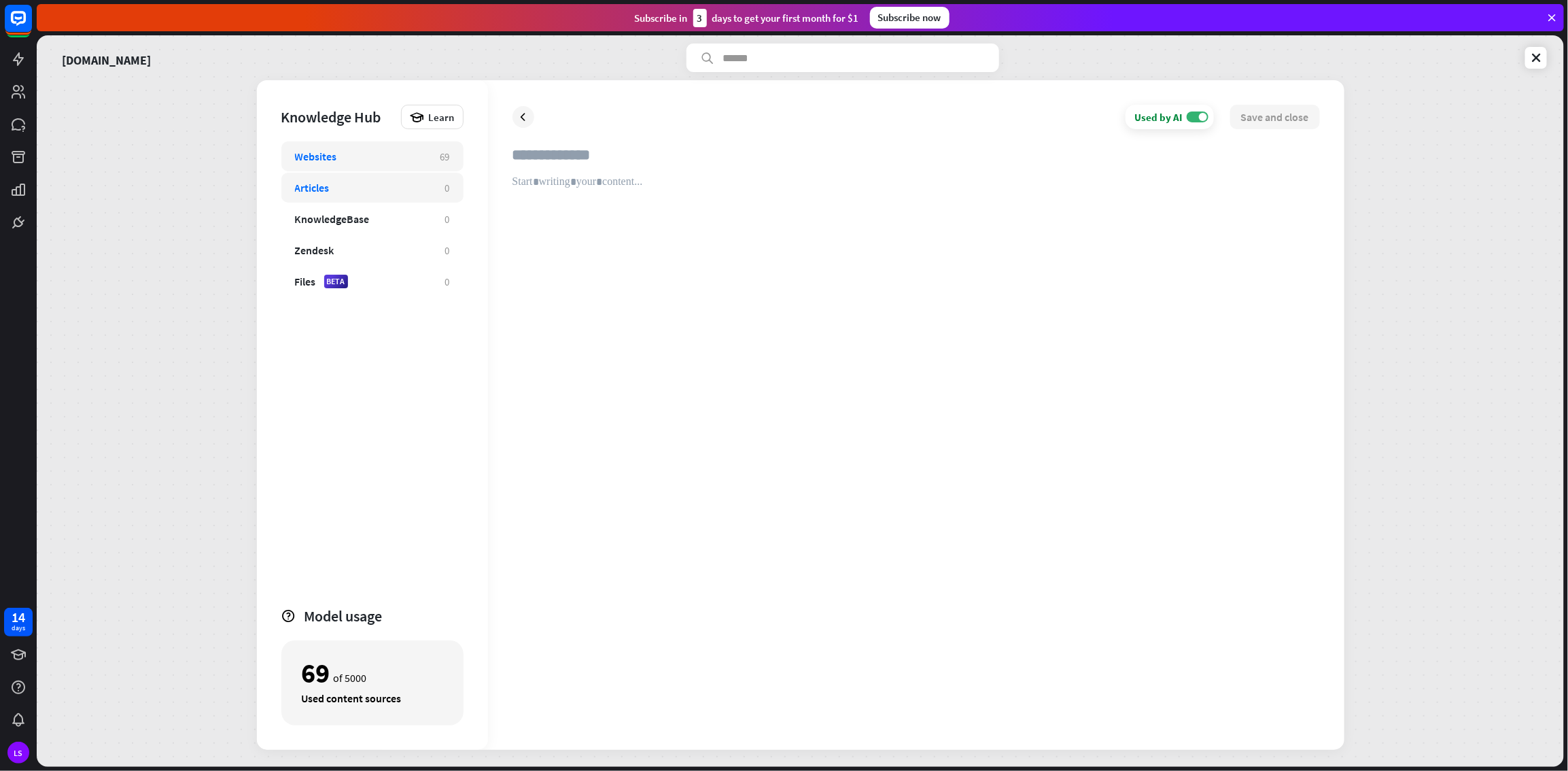
click at [302, 156] on div "Websites" at bounding box center [316, 156] width 42 height 14
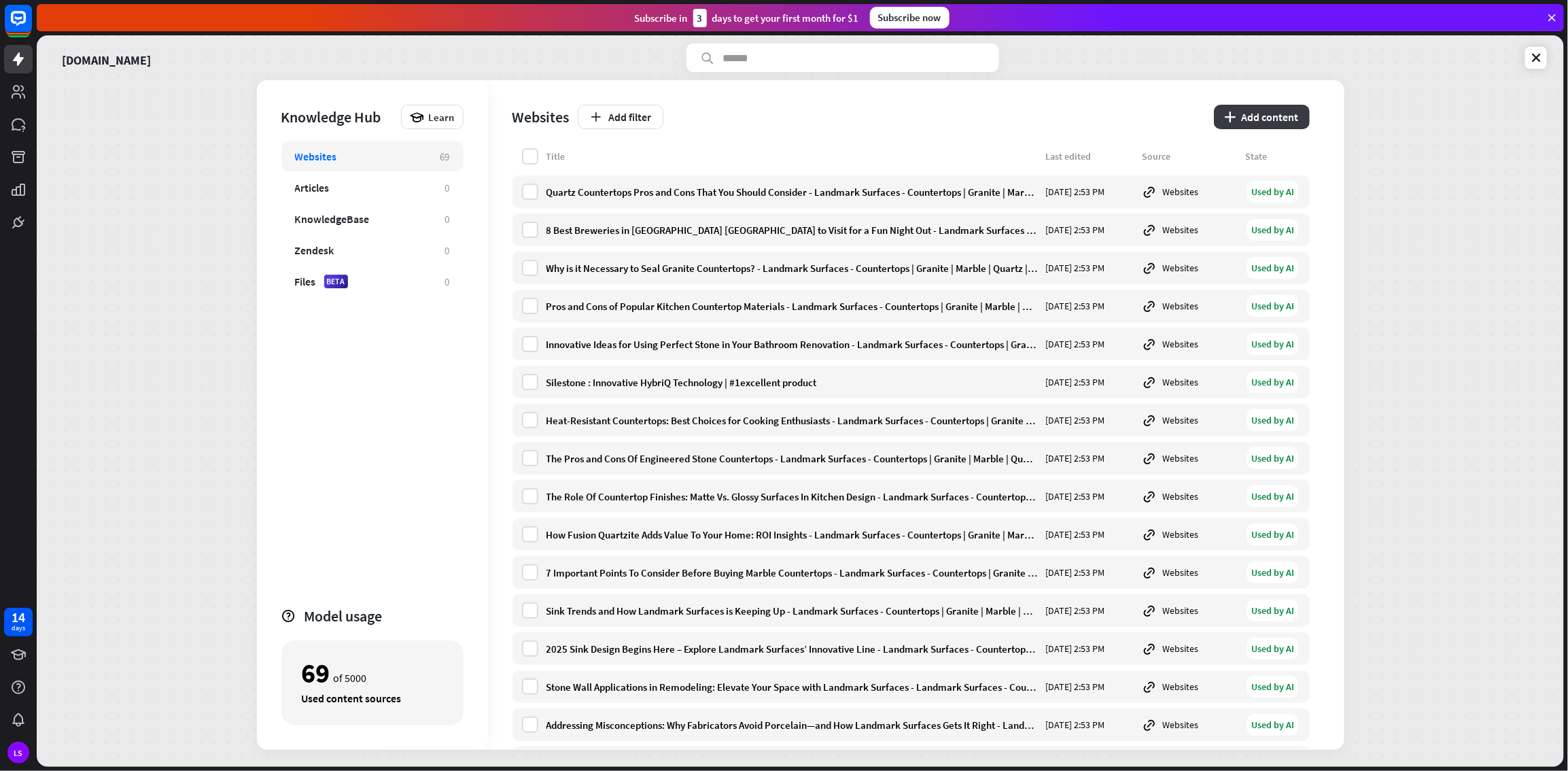
click at [940, 108] on button "plus Add content" at bounding box center [1262, 117] width 96 height 25
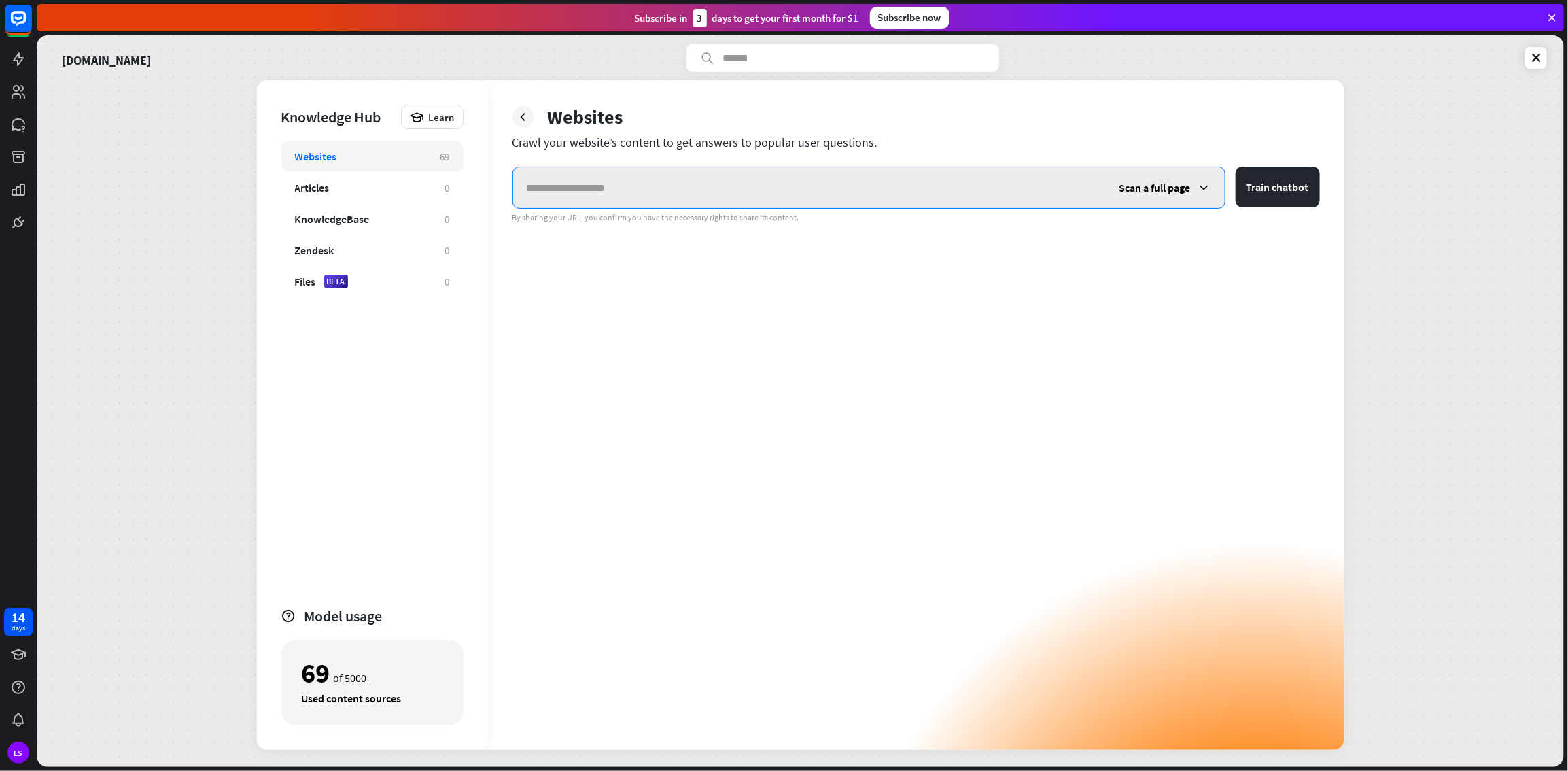
click at [705, 174] on input "text" at bounding box center [810, 187] width 593 height 41
paste input "**********"
type input "**********"
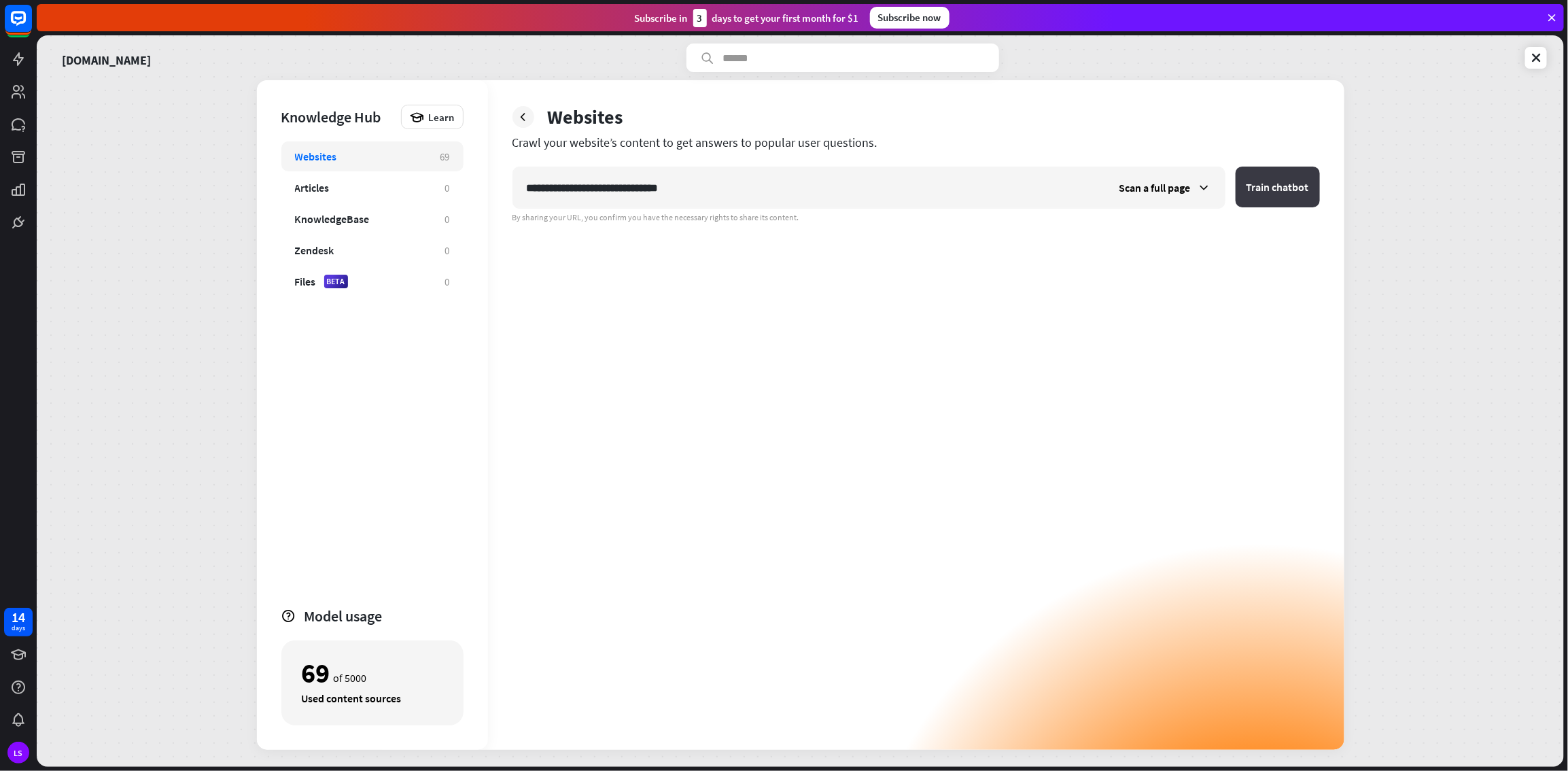
click at [940, 200] on button "Train chatbot" at bounding box center [1278, 187] width 84 height 41
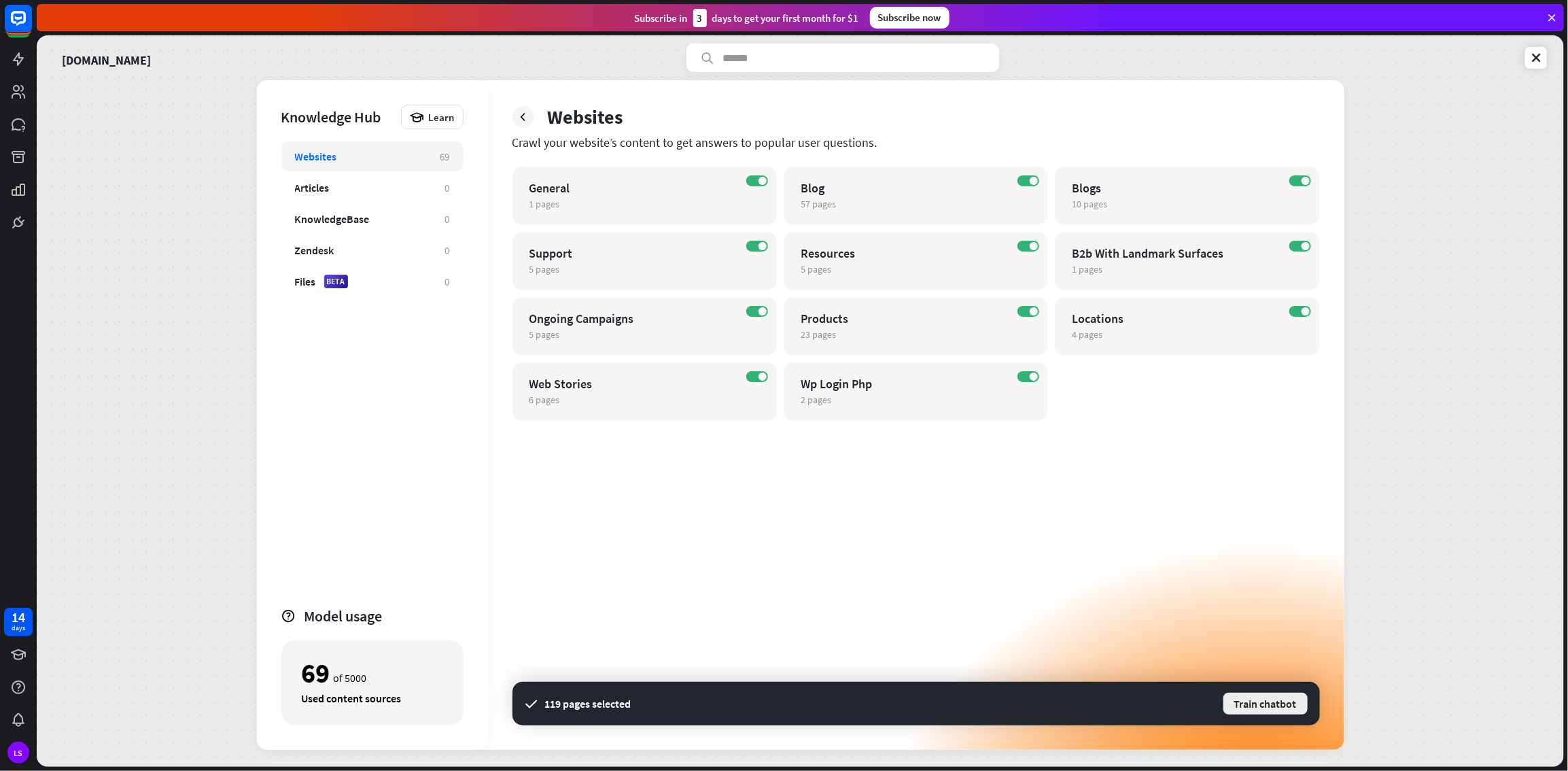
click at [940, 417] on button "Train chatbot" at bounding box center [1265, 703] width 87 height 25
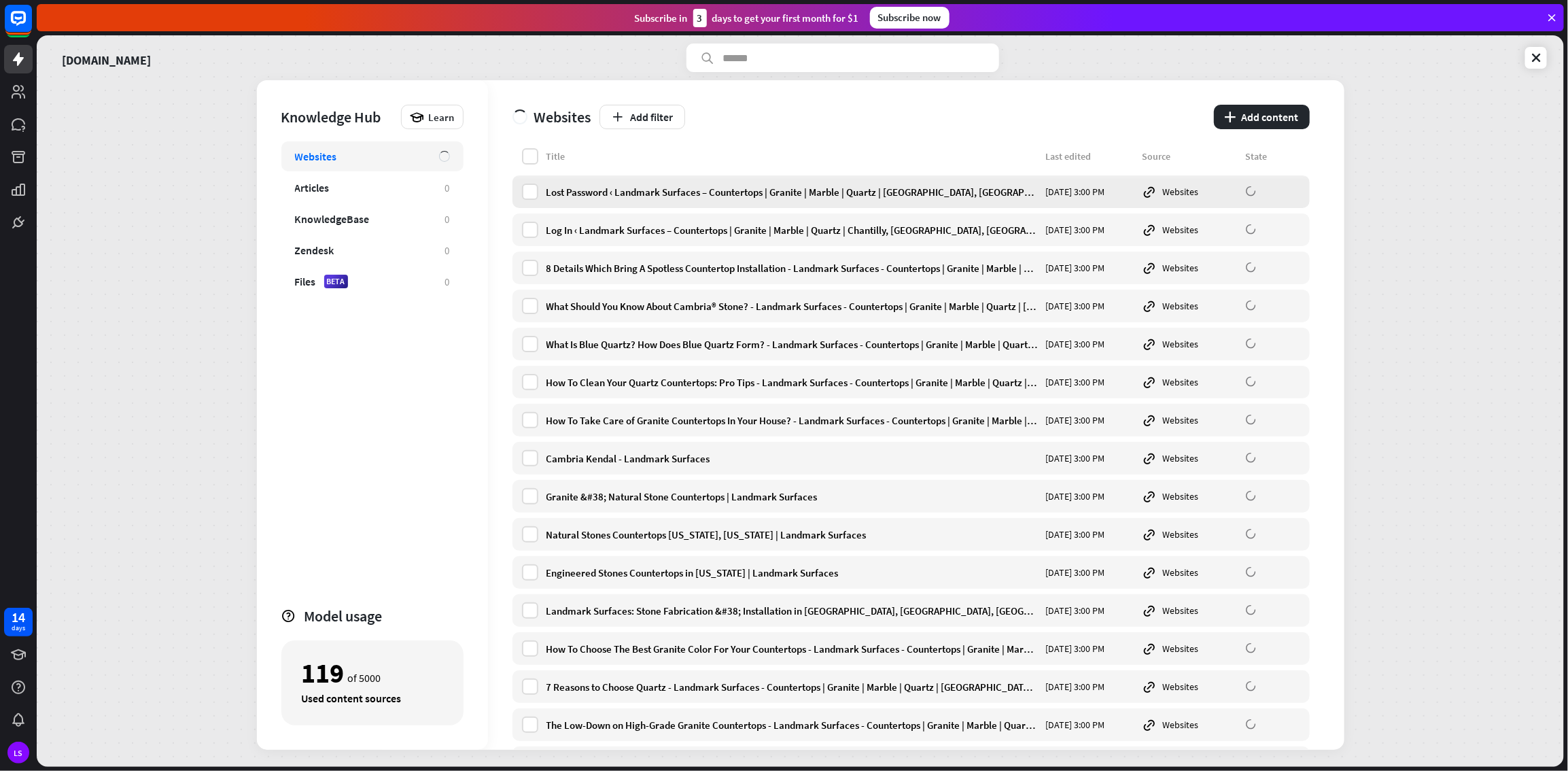
click at [595, 186] on div "Lost Password ‹ Landmark Surfaces – Countertops | Granite | Marble | Quartz | C…" at bounding box center [792, 192] width 491 height 13
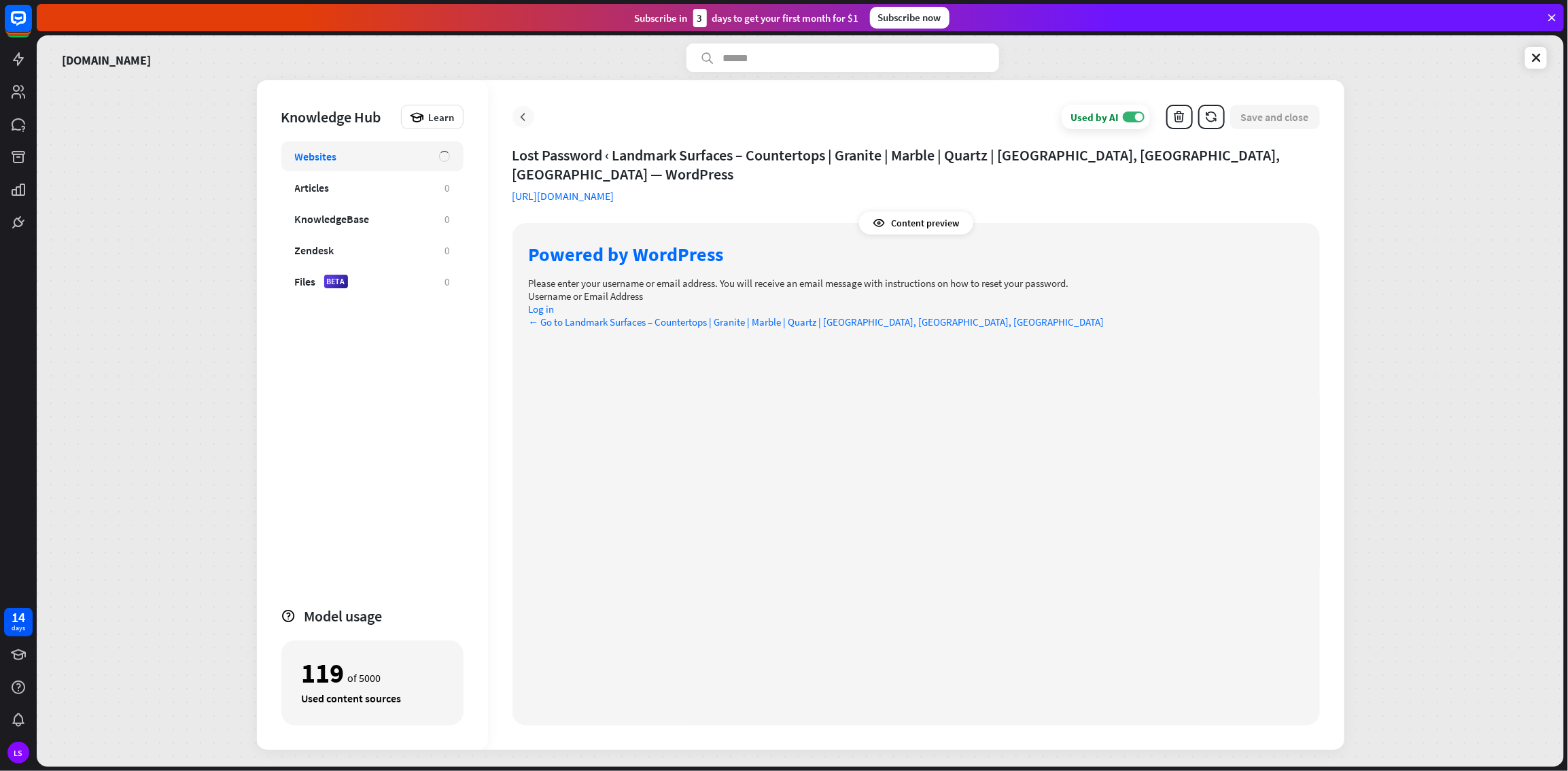
click at [522, 115] on icon at bounding box center [523, 117] width 14 height 14
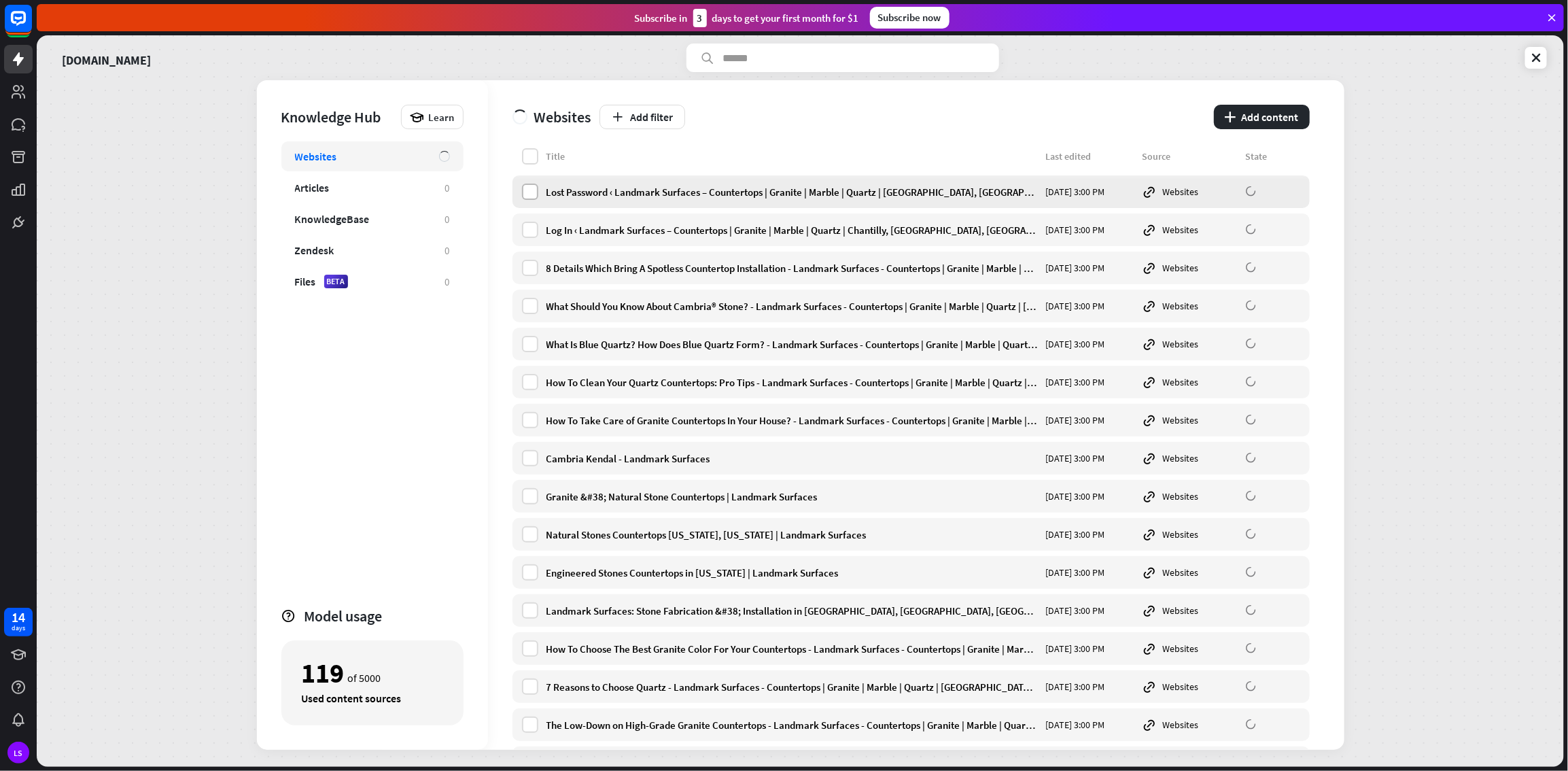
click at [531, 183] on label at bounding box center [531, 191] width 16 height 16
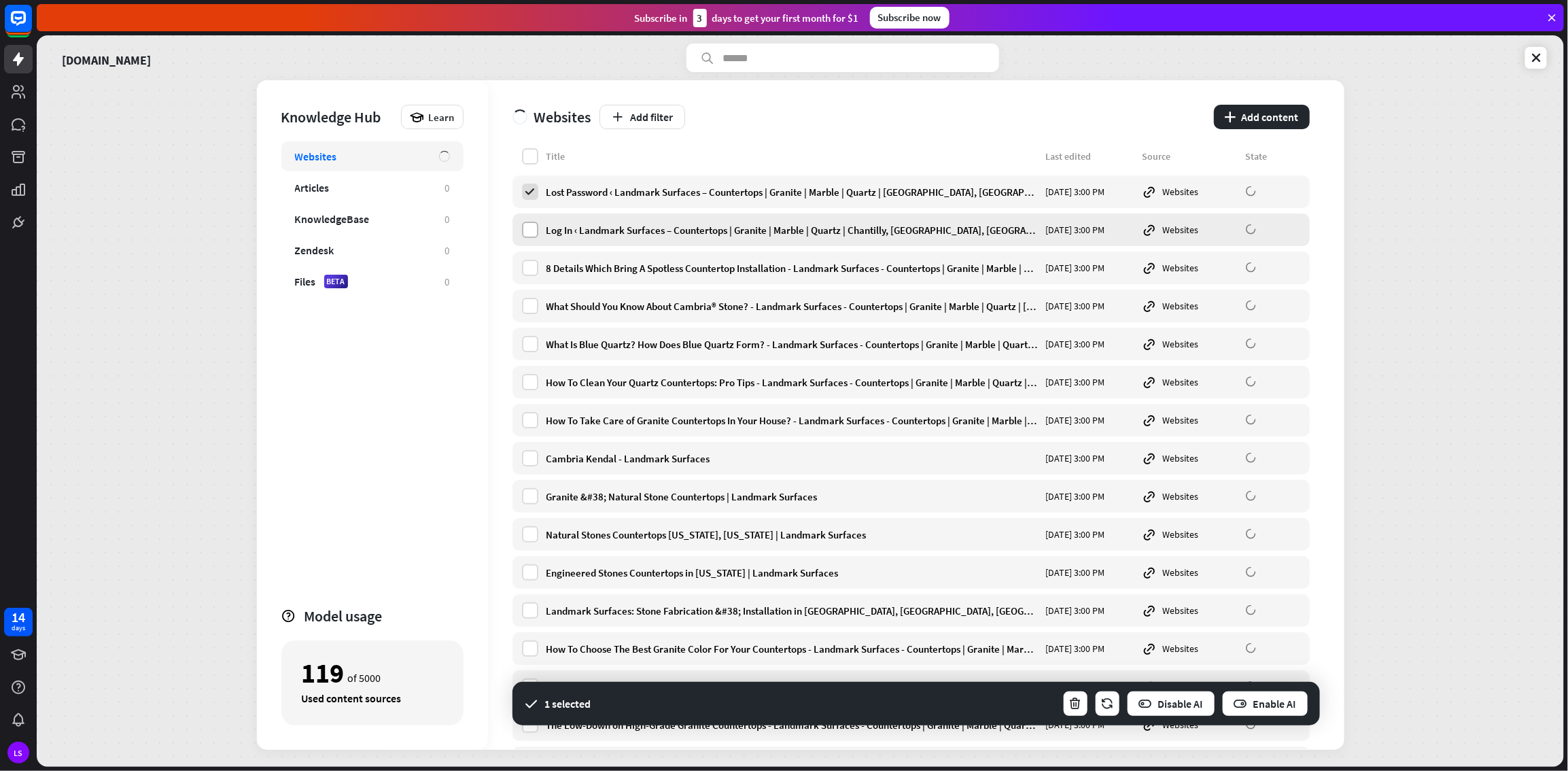
click at [528, 233] on label at bounding box center [531, 230] width 16 height 16
click at [940, 417] on button "button" at bounding box center [1076, 704] width 26 height 27
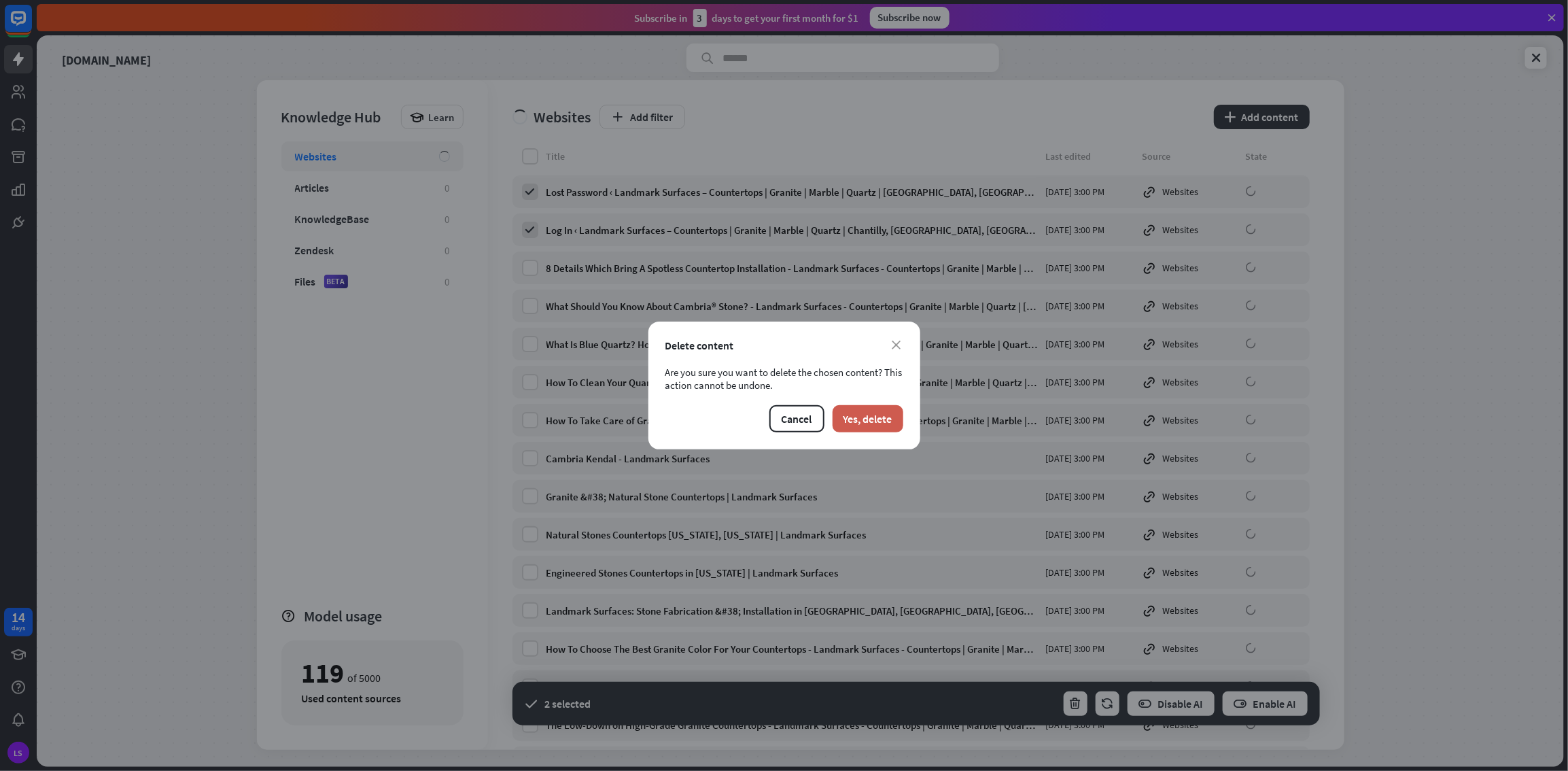
click at [889, 416] on button "Yes, delete" at bounding box center [869, 418] width 71 height 27
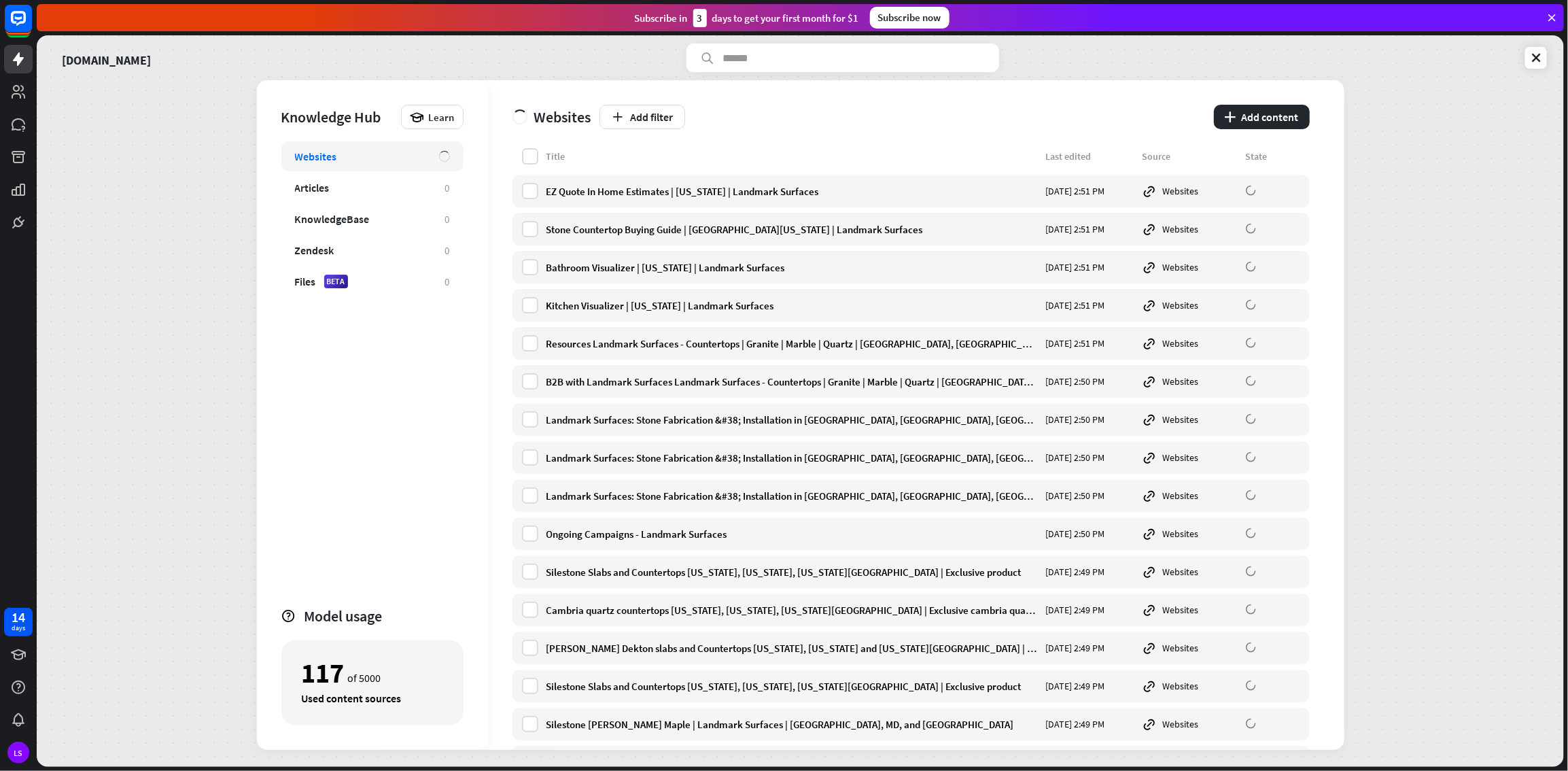
scroll to position [3035, 0]
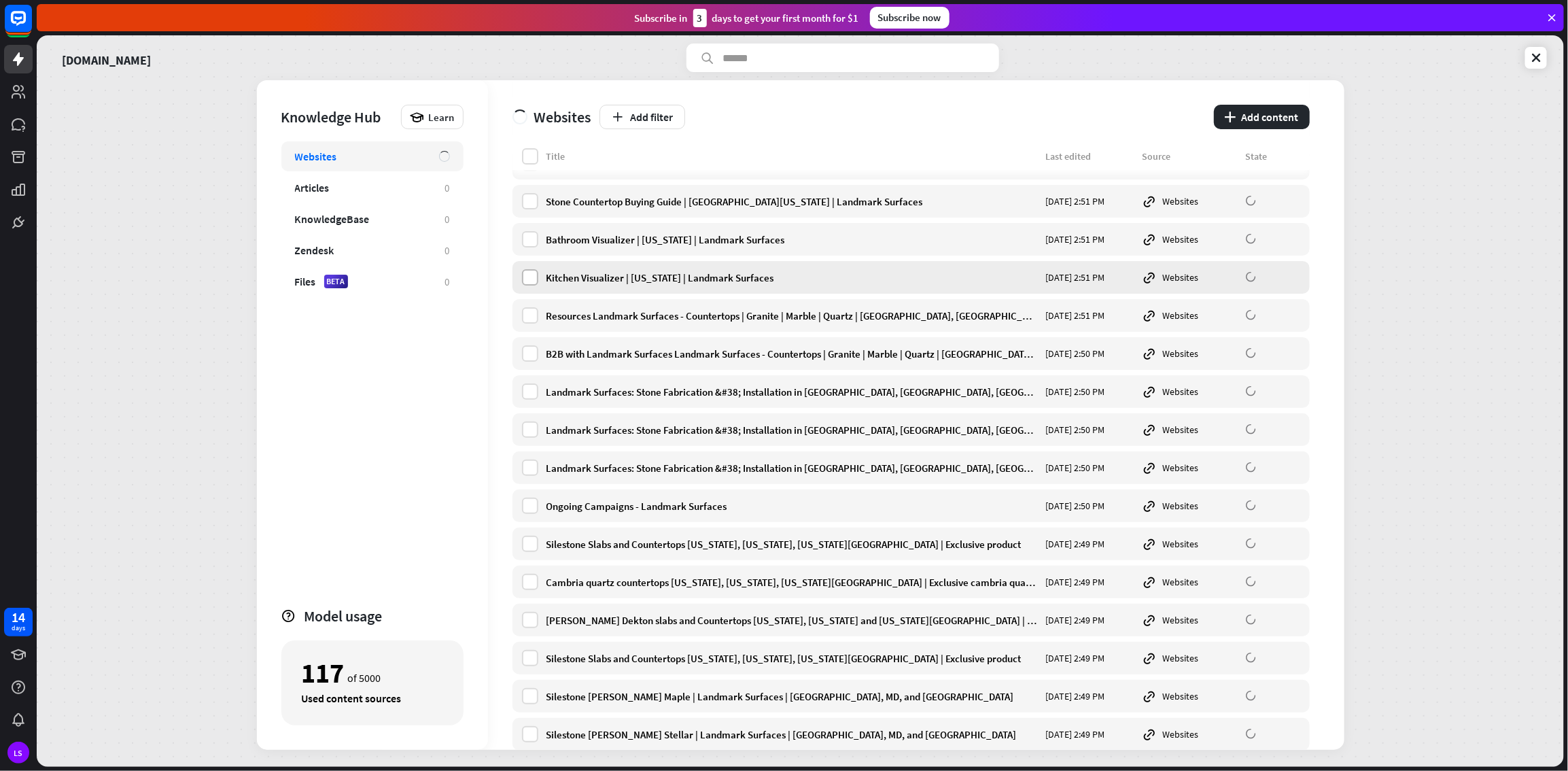
click at [533, 276] on label at bounding box center [531, 277] width 16 height 16
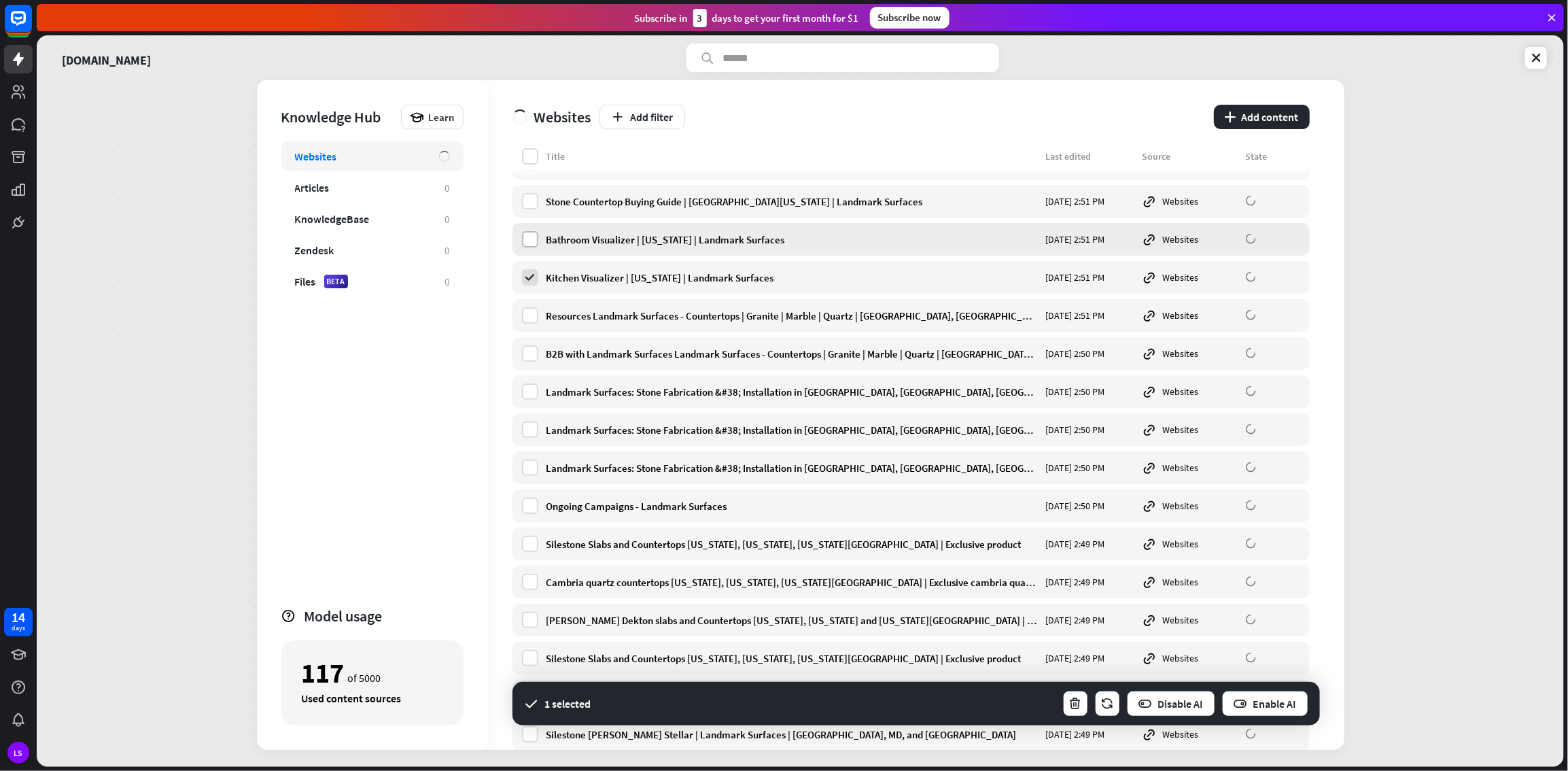
click at [531, 231] on label at bounding box center [531, 240] width 16 height 16
click at [940, 417] on icon "button" at bounding box center [1076, 704] width 15 height 15
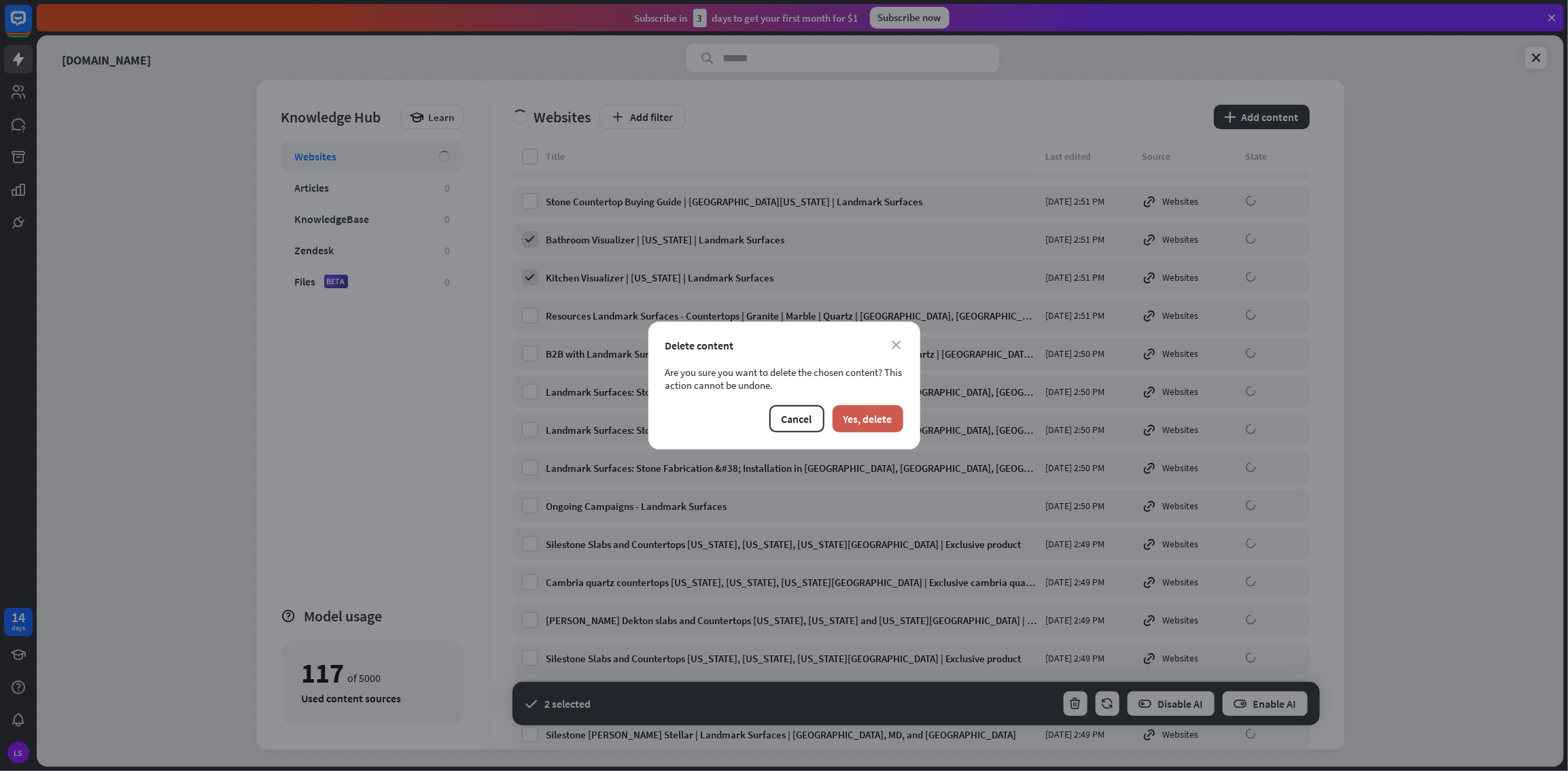
click at [893, 416] on button "Yes, delete" at bounding box center [869, 418] width 71 height 27
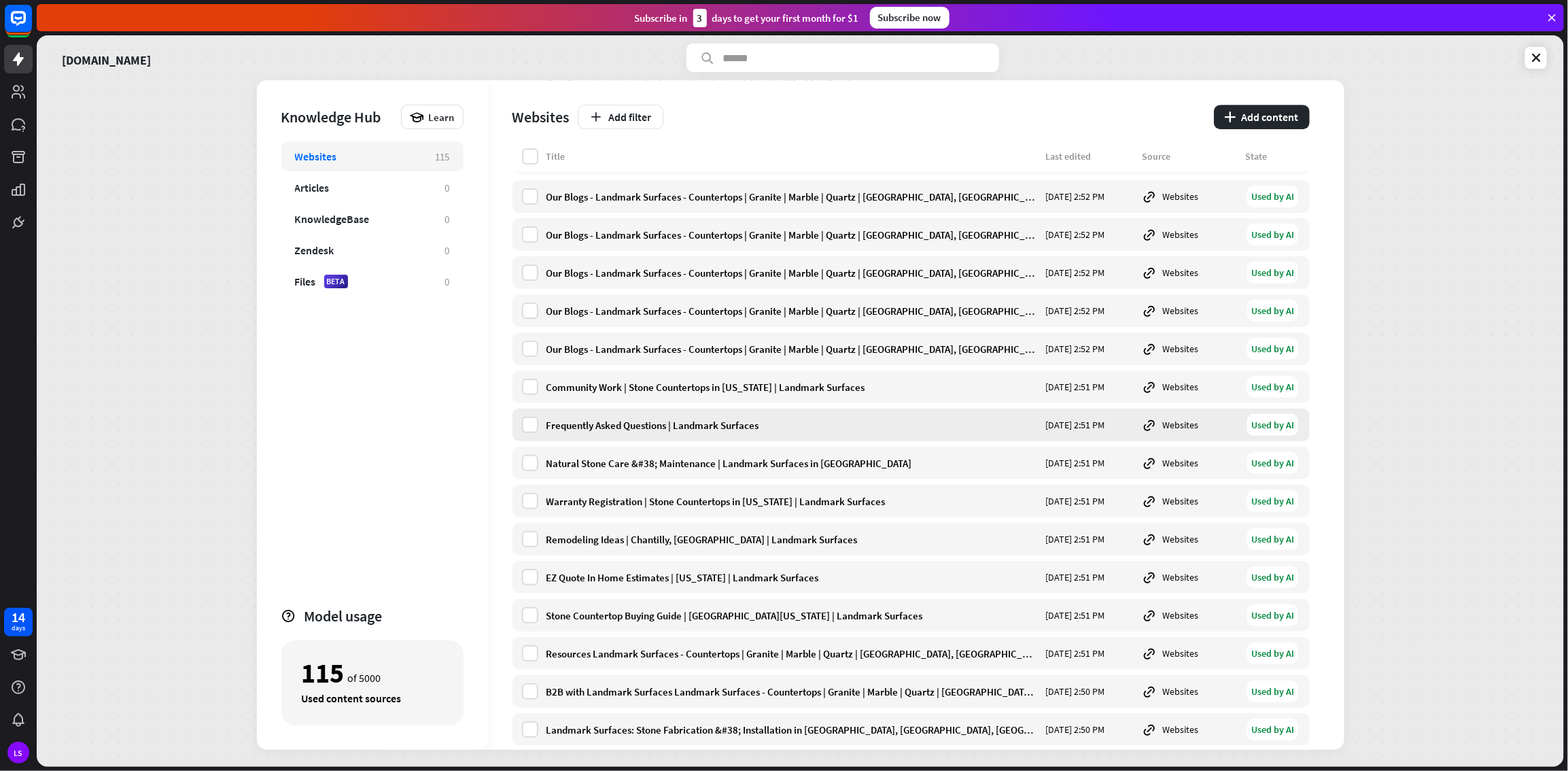
scroll to position [2625, 0]
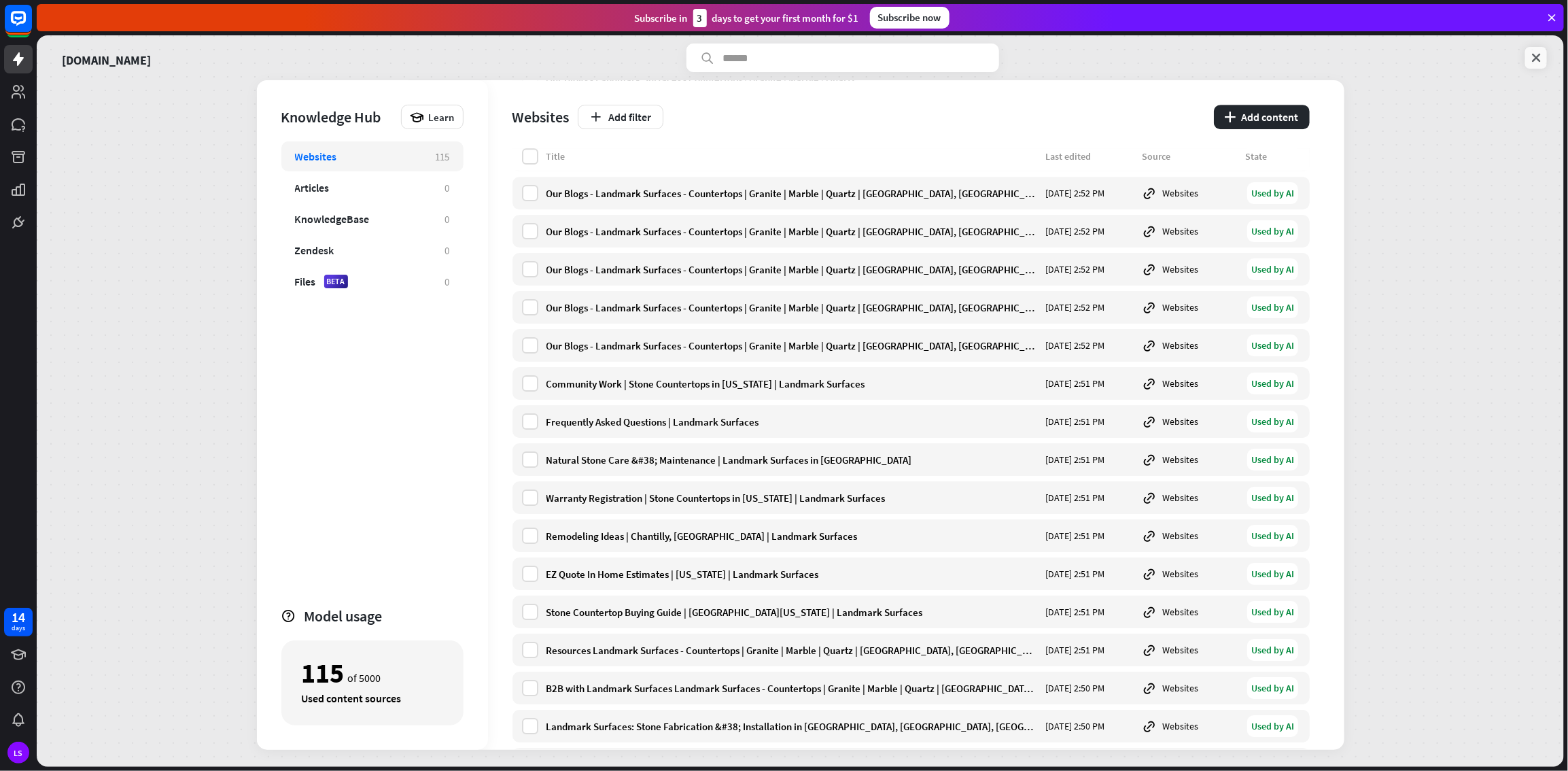
click at [940, 56] on icon at bounding box center [1536, 57] width 14 height 14
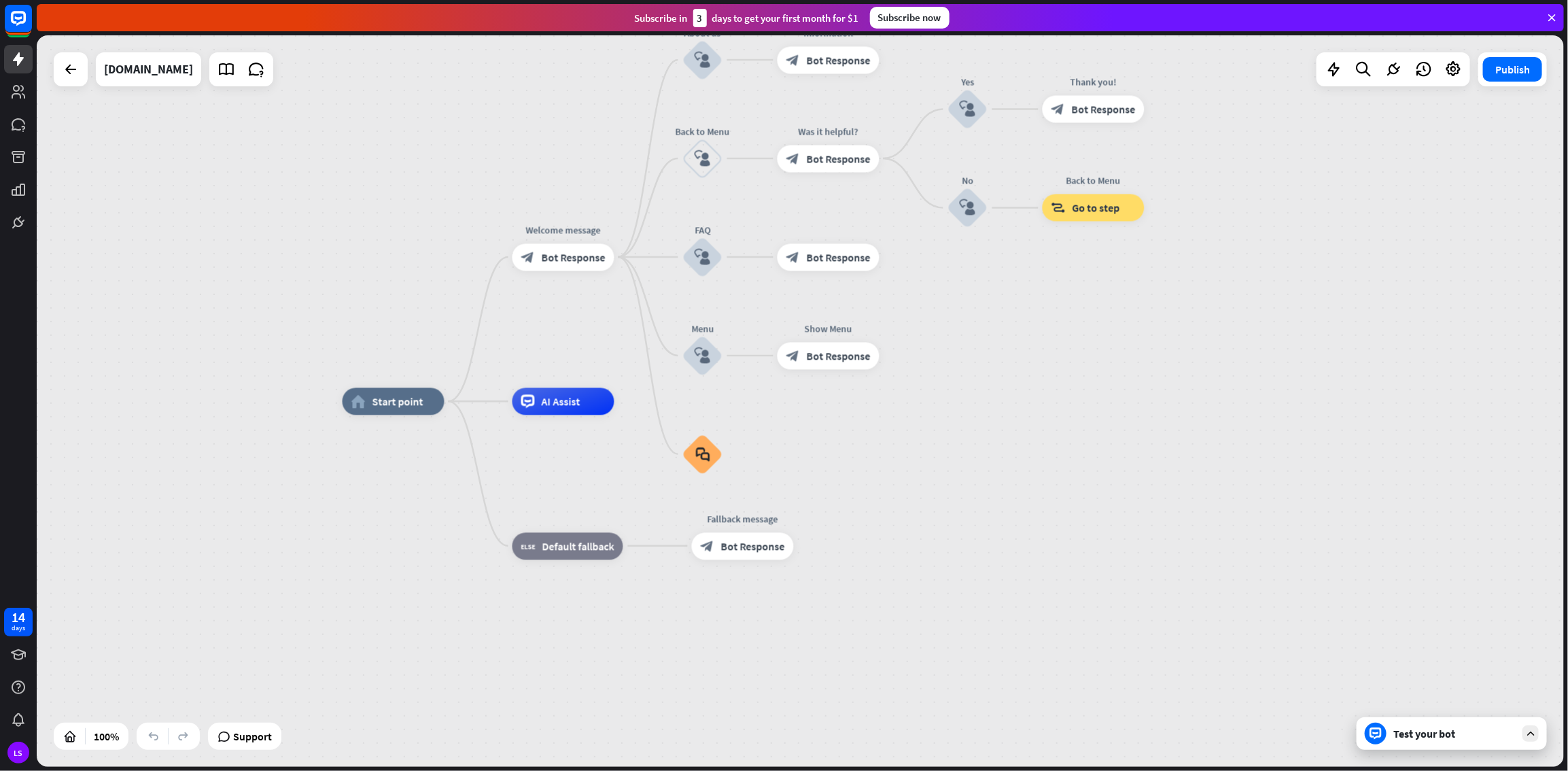
click at [940, 417] on div "Test your bot" at bounding box center [1455, 733] width 122 height 14
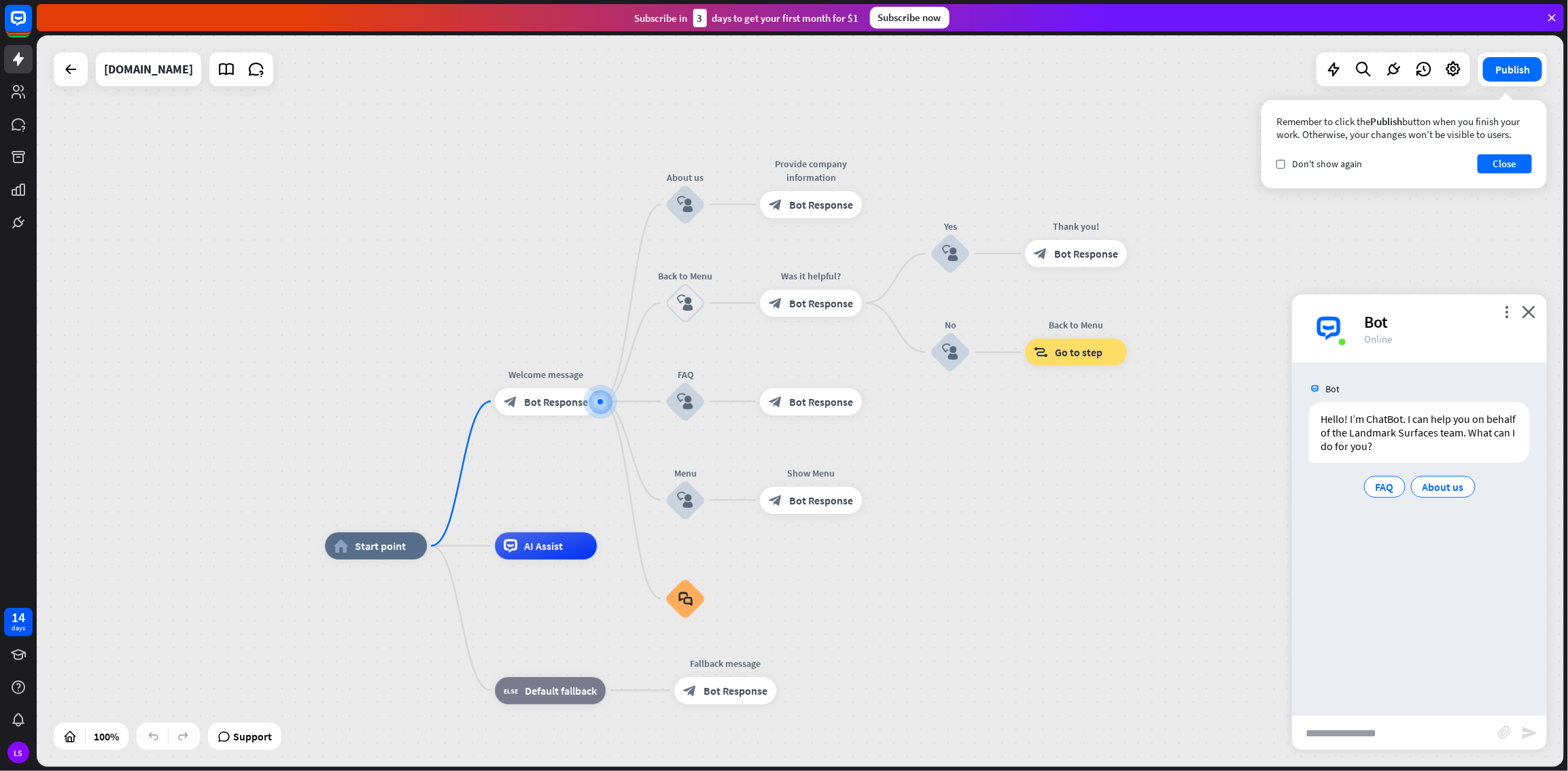
click at [940, 417] on input "text" at bounding box center [1396, 732] width 206 height 34
type input "**********"
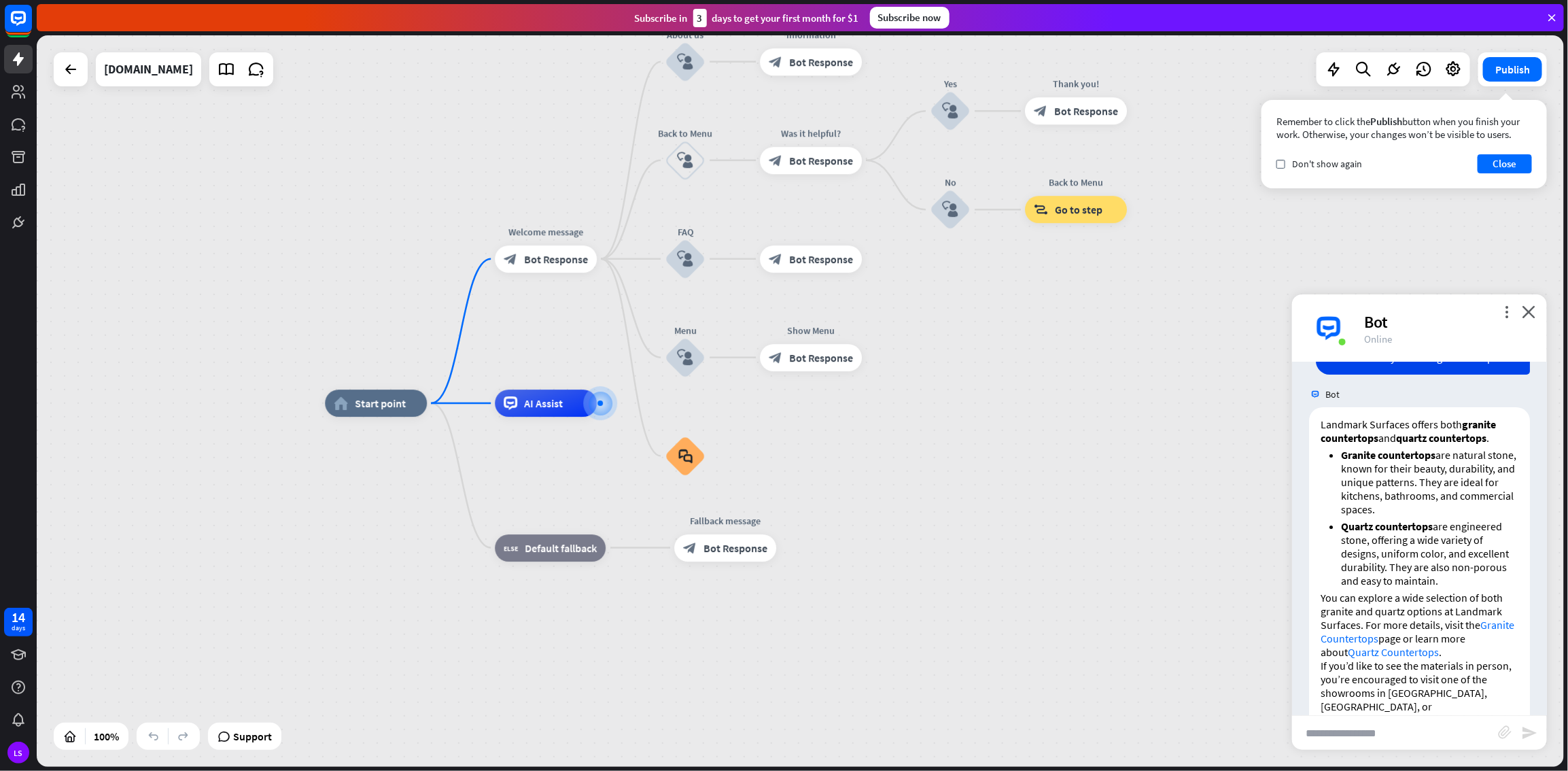
scroll to position [197, 0]
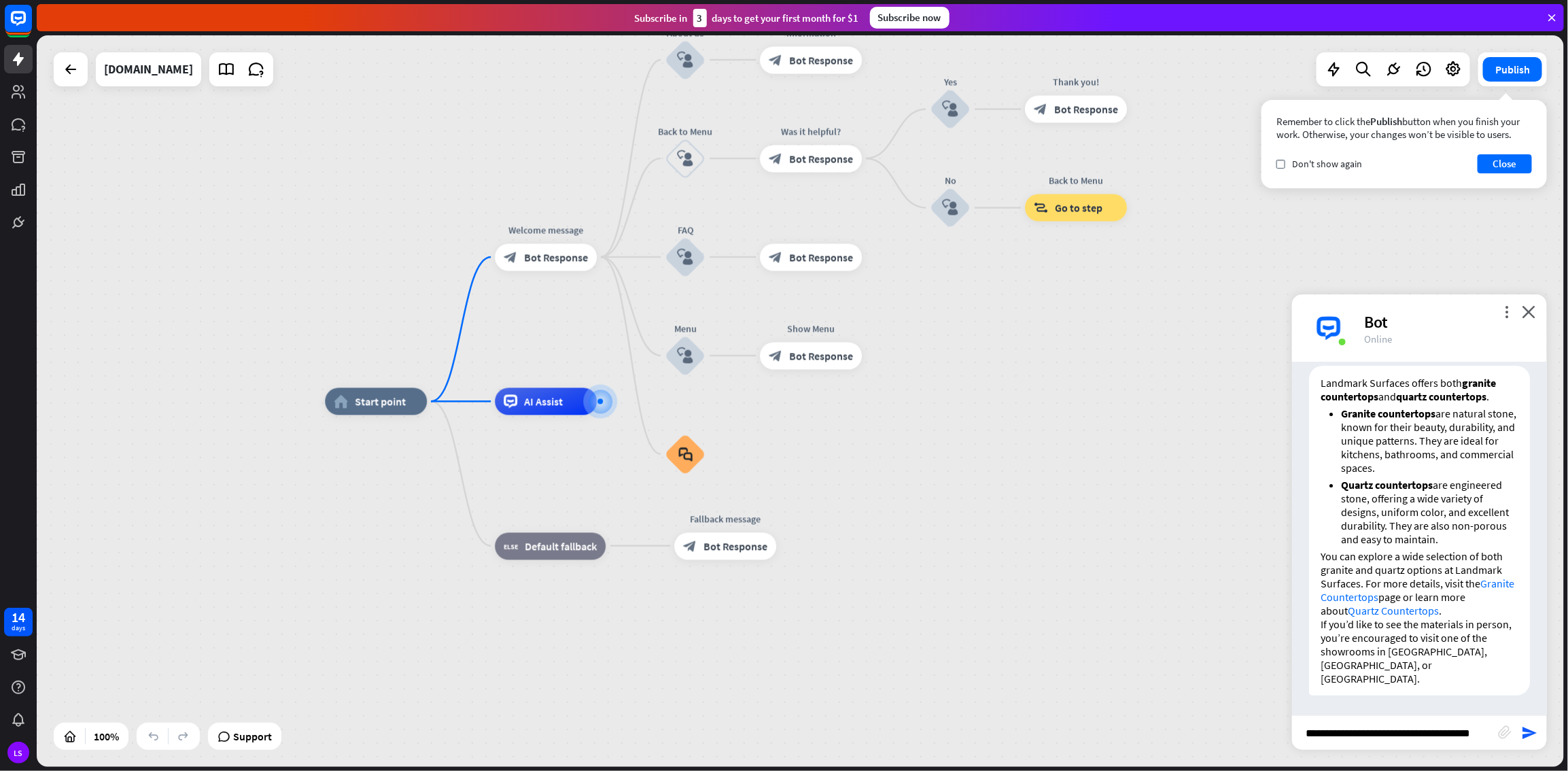
type input "**********"
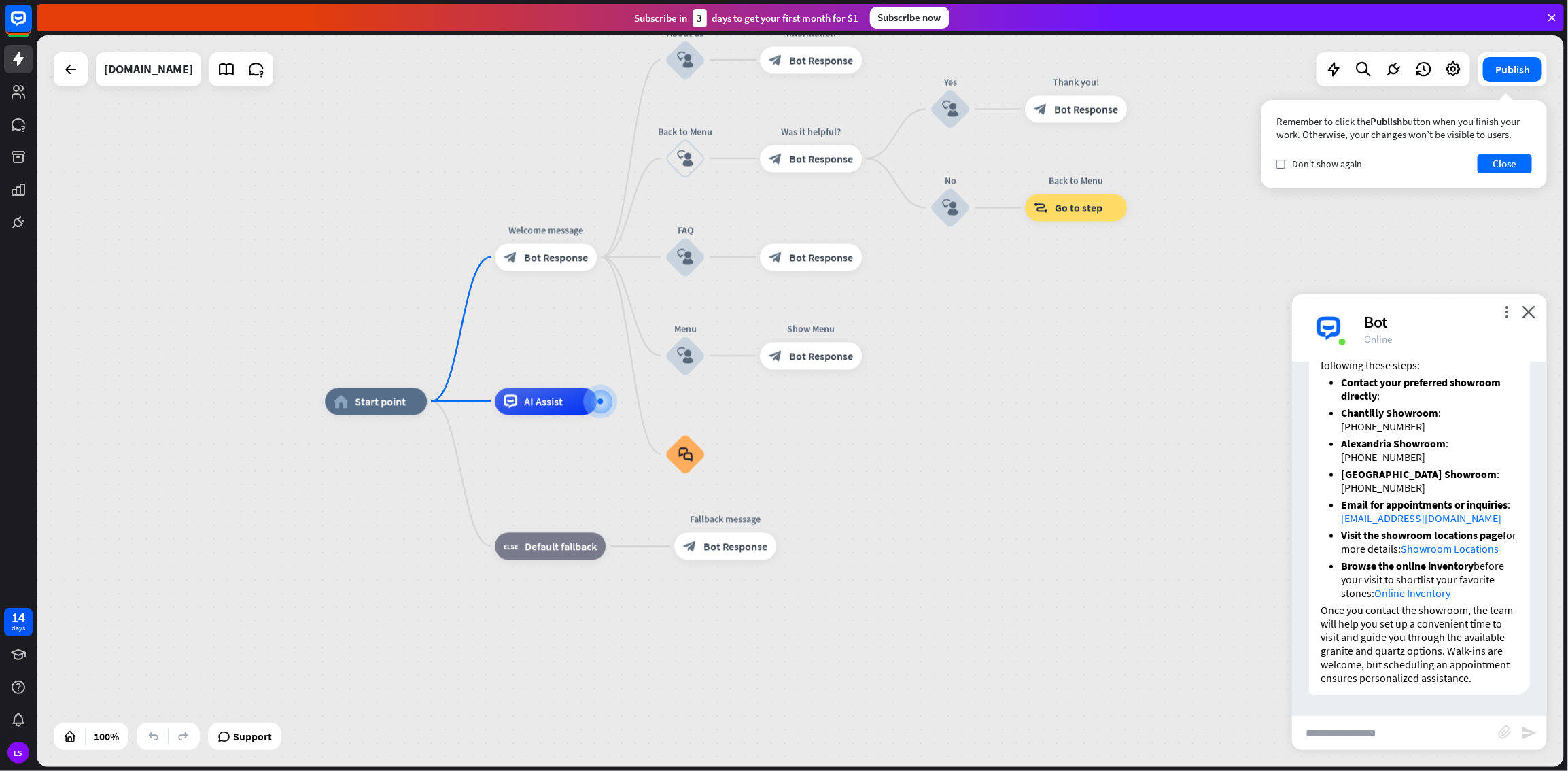
scroll to position [737, 0]
click at [940, 417] on input "text" at bounding box center [1396, 732] width 206 height 34
type input "**********"
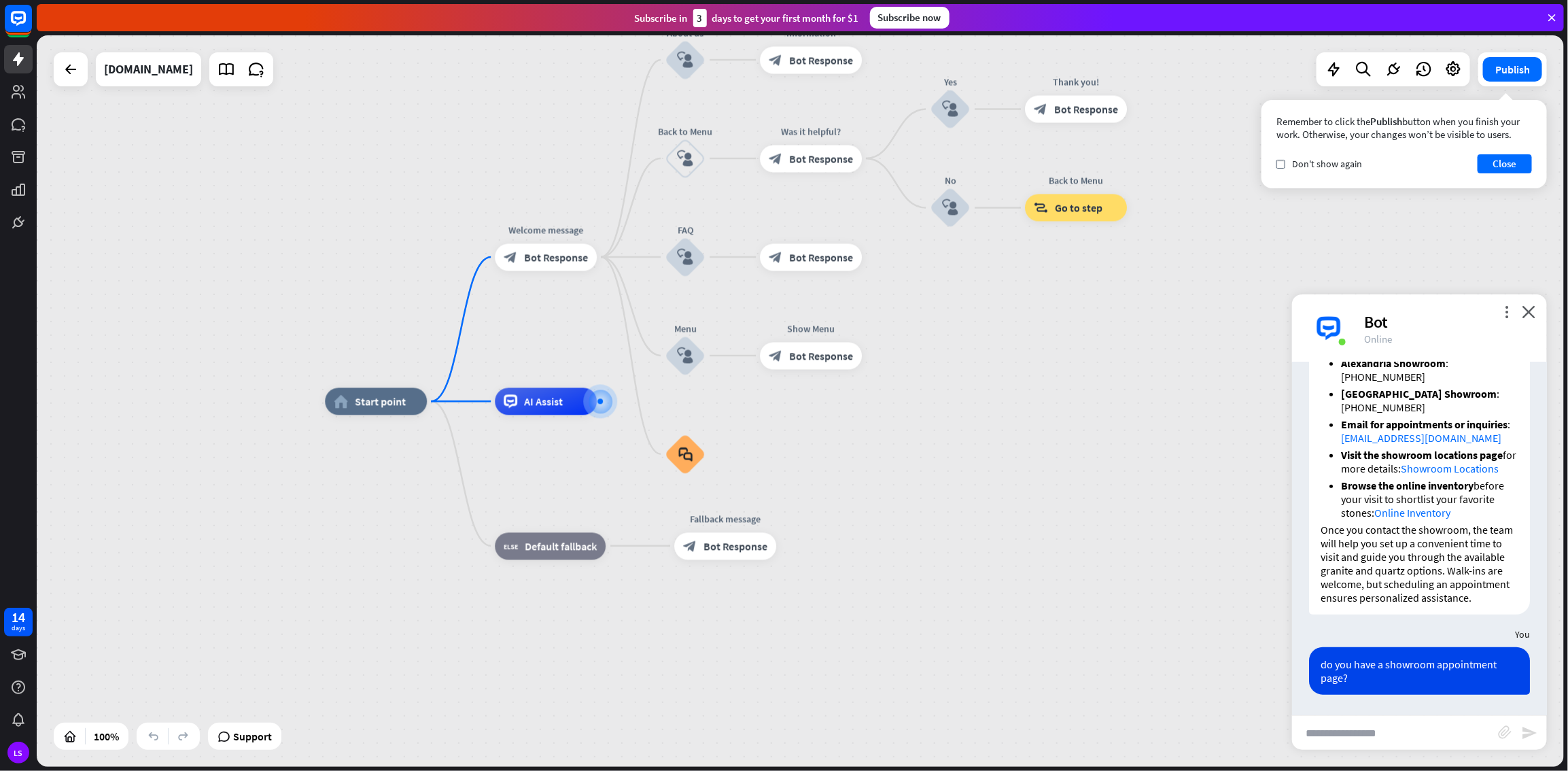
scroll to position [1166, 0]
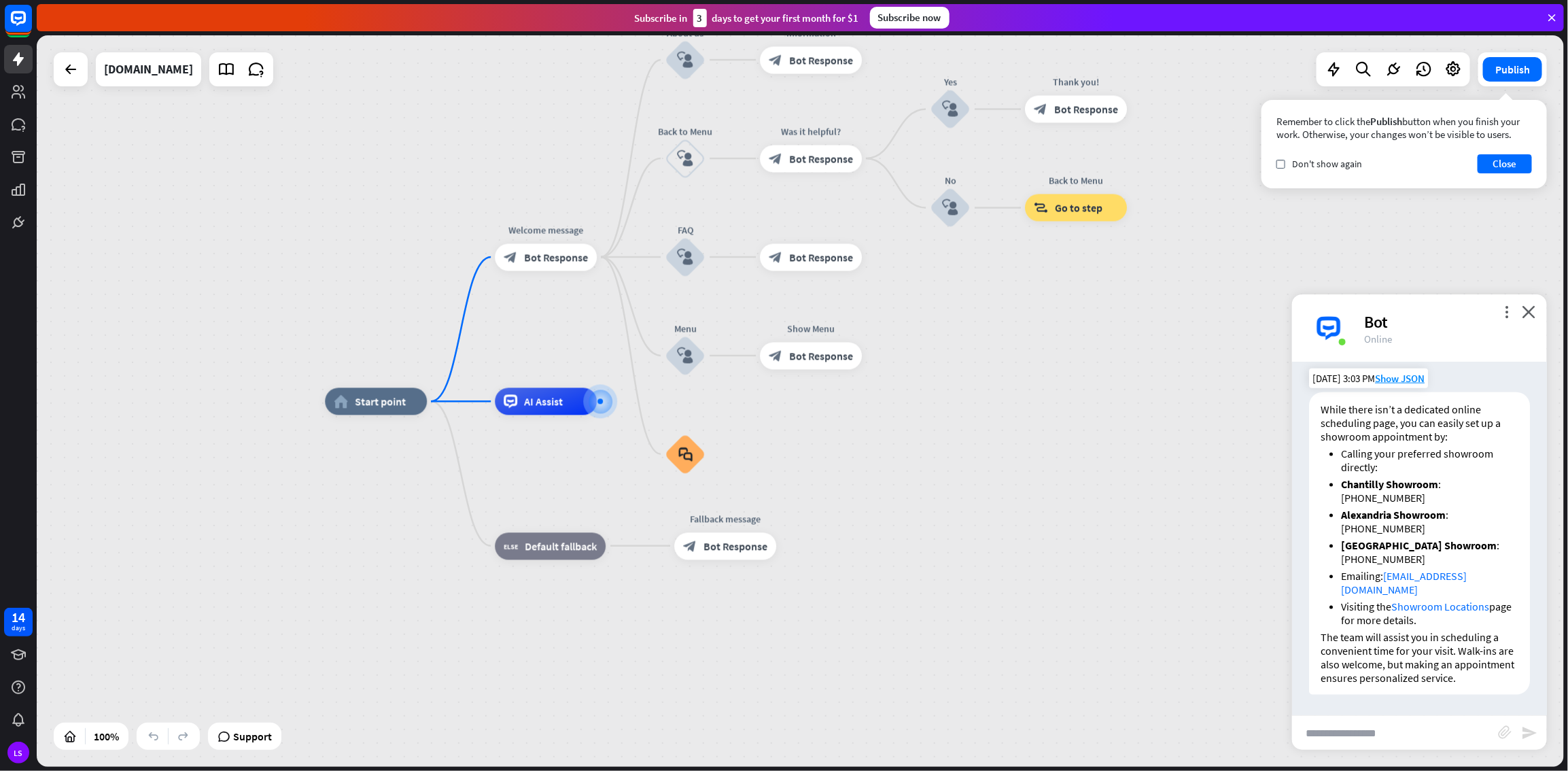
click at [940, 407] on p "While there isn’t a dedicated online scheduling page, you can easily set up a s…" at bounding box center [1419, 422] width 198 height 41
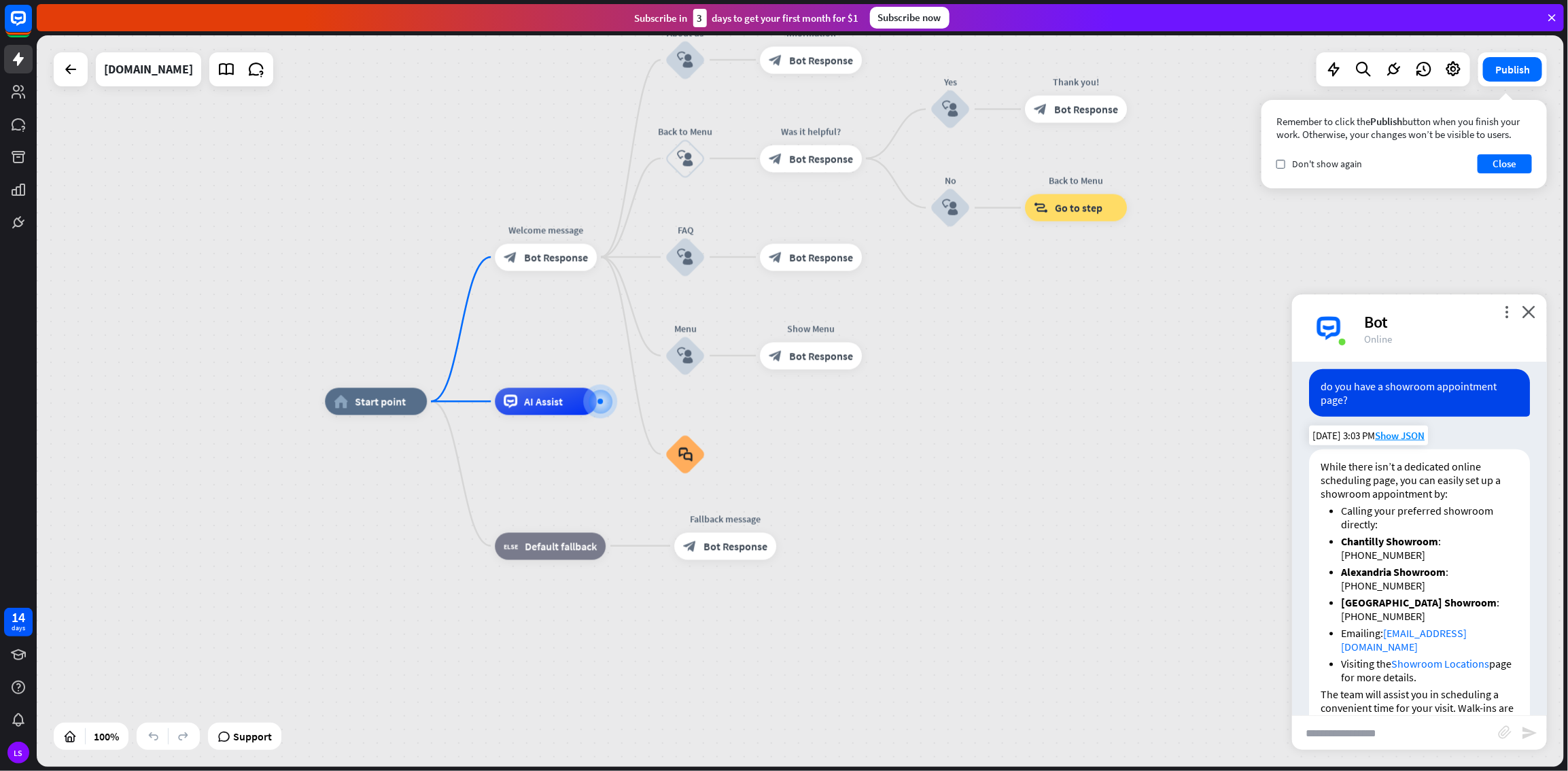
scroll to position [1053, 0]
click at [940, 417] on span "Show JSON" at bounding box center [1400, 438] width 49 height 13
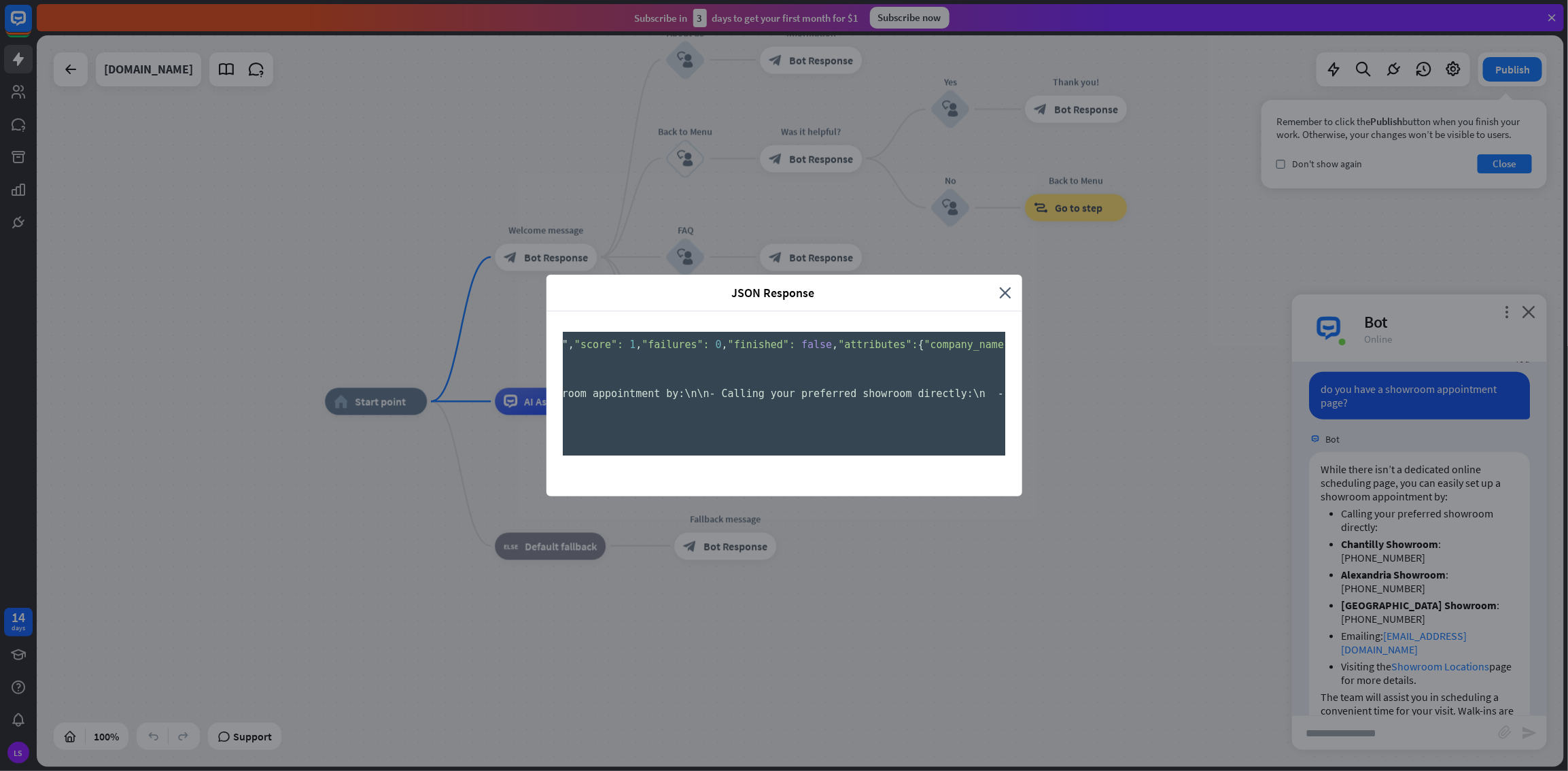
scroll to position [0, 777]
click at [940, 284] on icon "close" at bounding box center [1006, 292] width 12 height 15
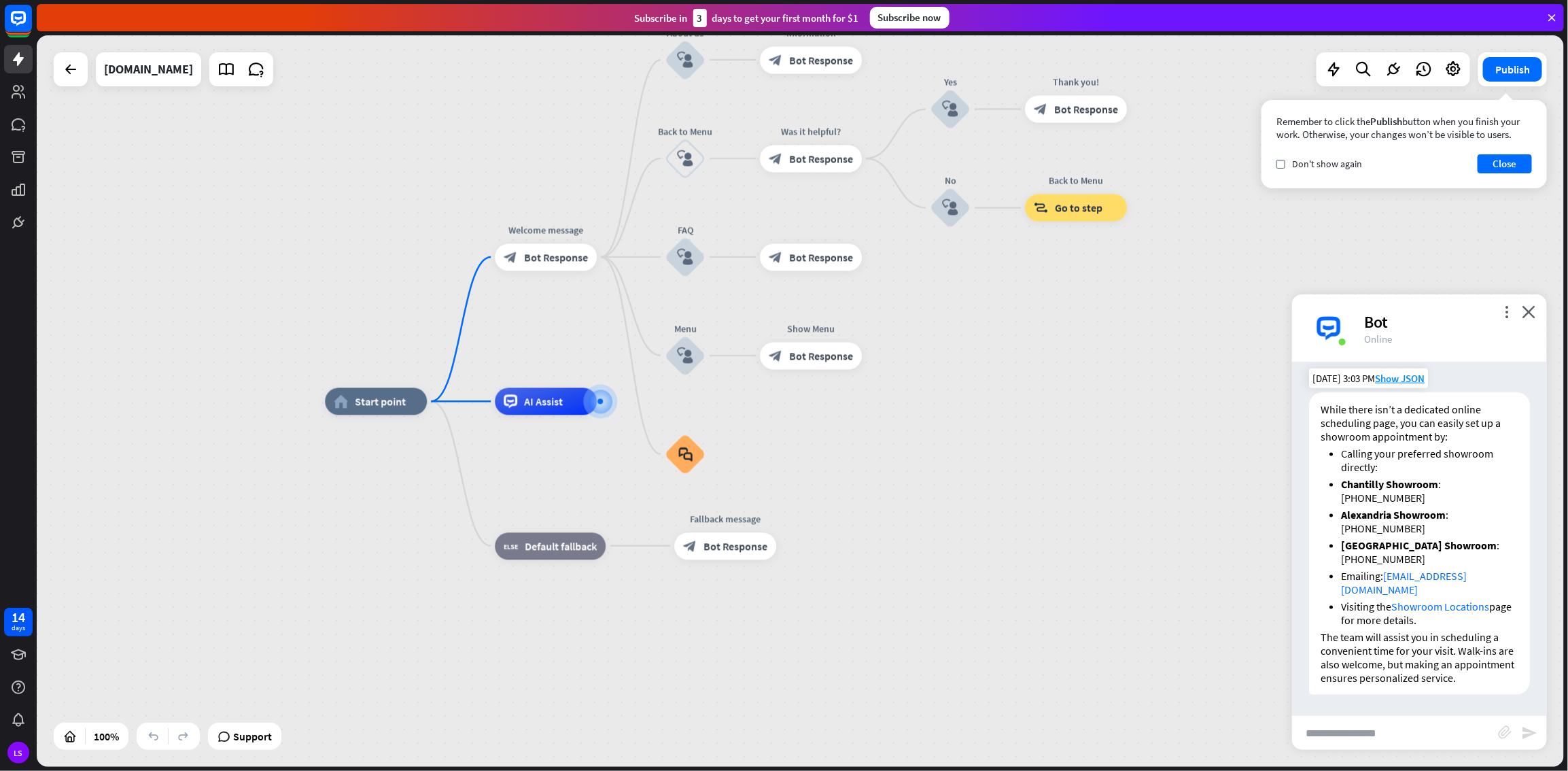
scroll to position [1030, 0]
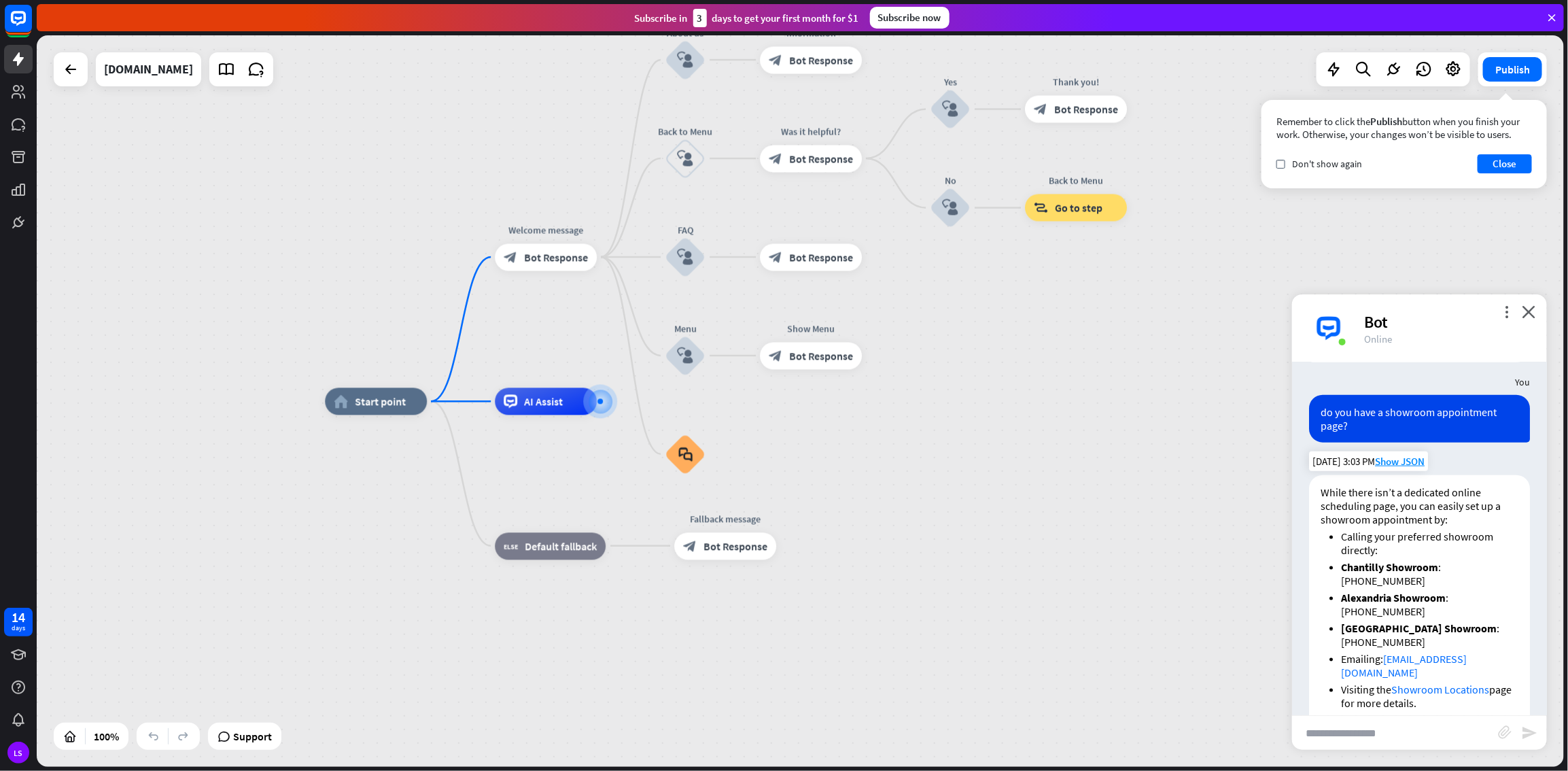
click at [940, 417] on p "While there isn’t a dedicated online scheduling page, you can easily set up a s…" at bounding box center [1419, 505] width 198 height 41
click at [940, 417] on div "Today 3:03 PM Show JSON" at bounding box center [1368, 461] width 119 height 20
click at [940, 417] on div "Bot" at bounding box center [1420, 462] width 255 height 26
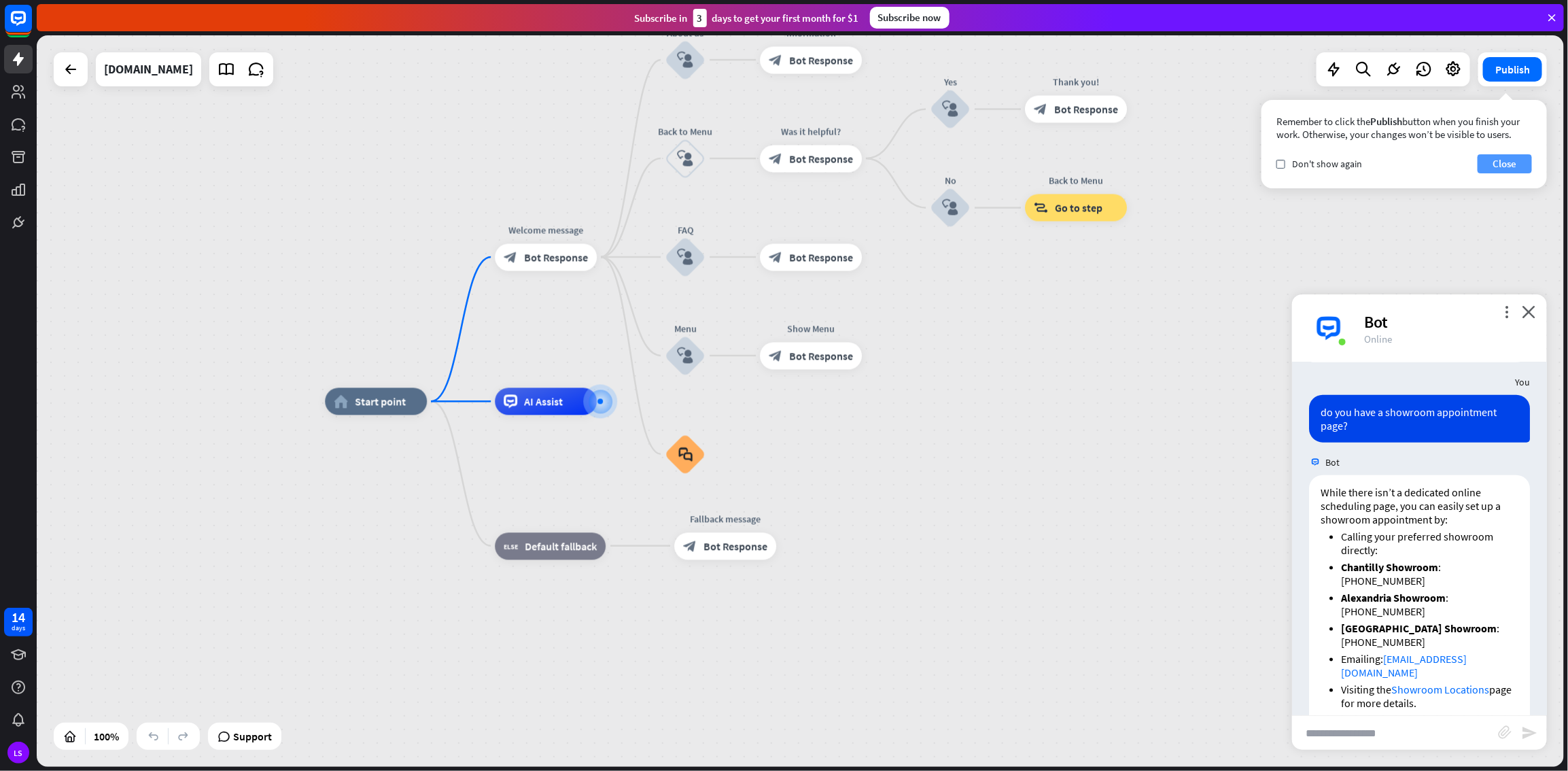
click at [940, 162] on button "Close" at bounding box center [1505, 163] width 55 height 19
click at [940, 68] on icon at bounding box center [1453, 68] width 17 height 17
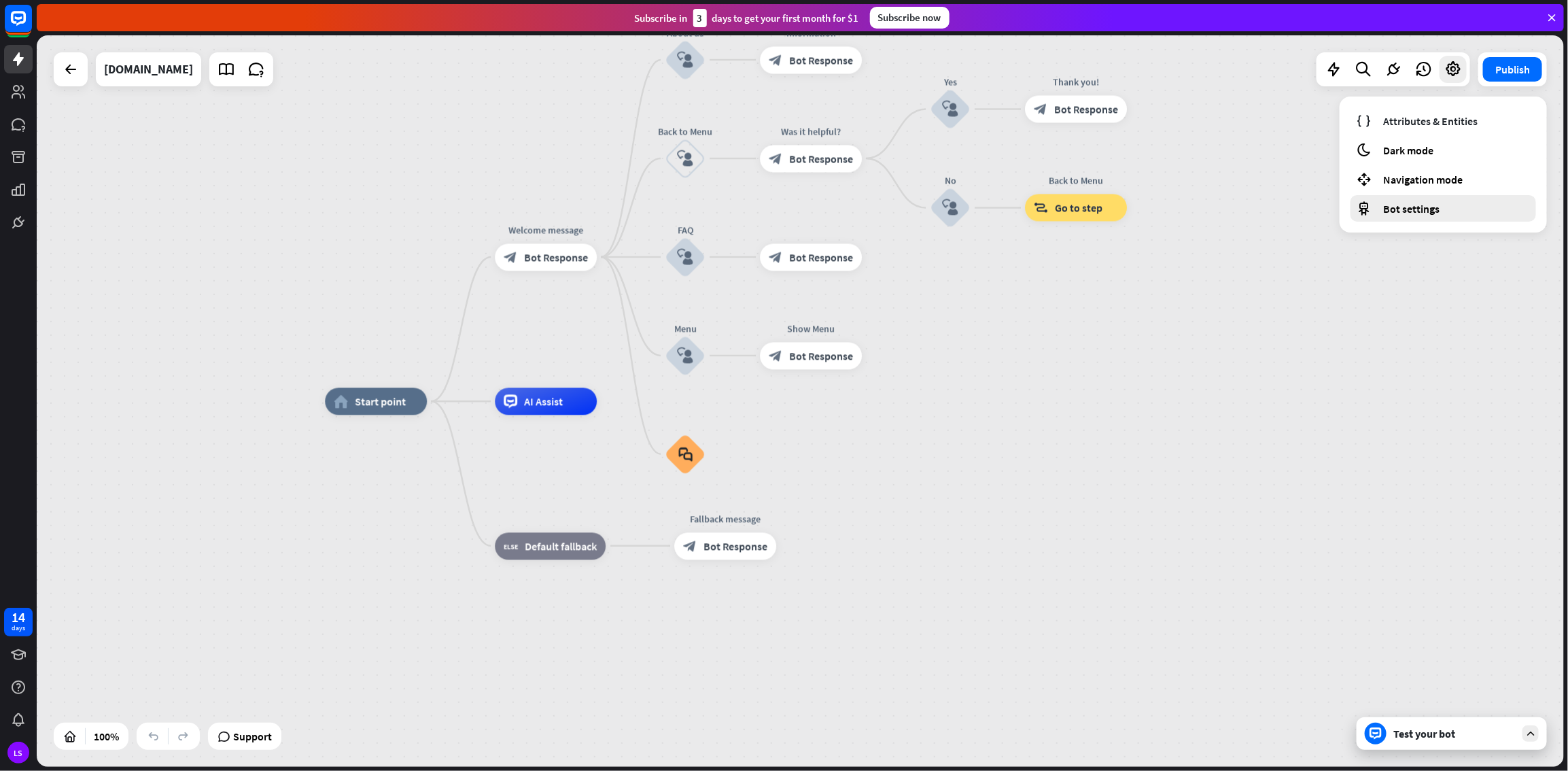
click at [940, 209] on span "Bot settings" at bounding box center [1412, 208] width 57 height 14
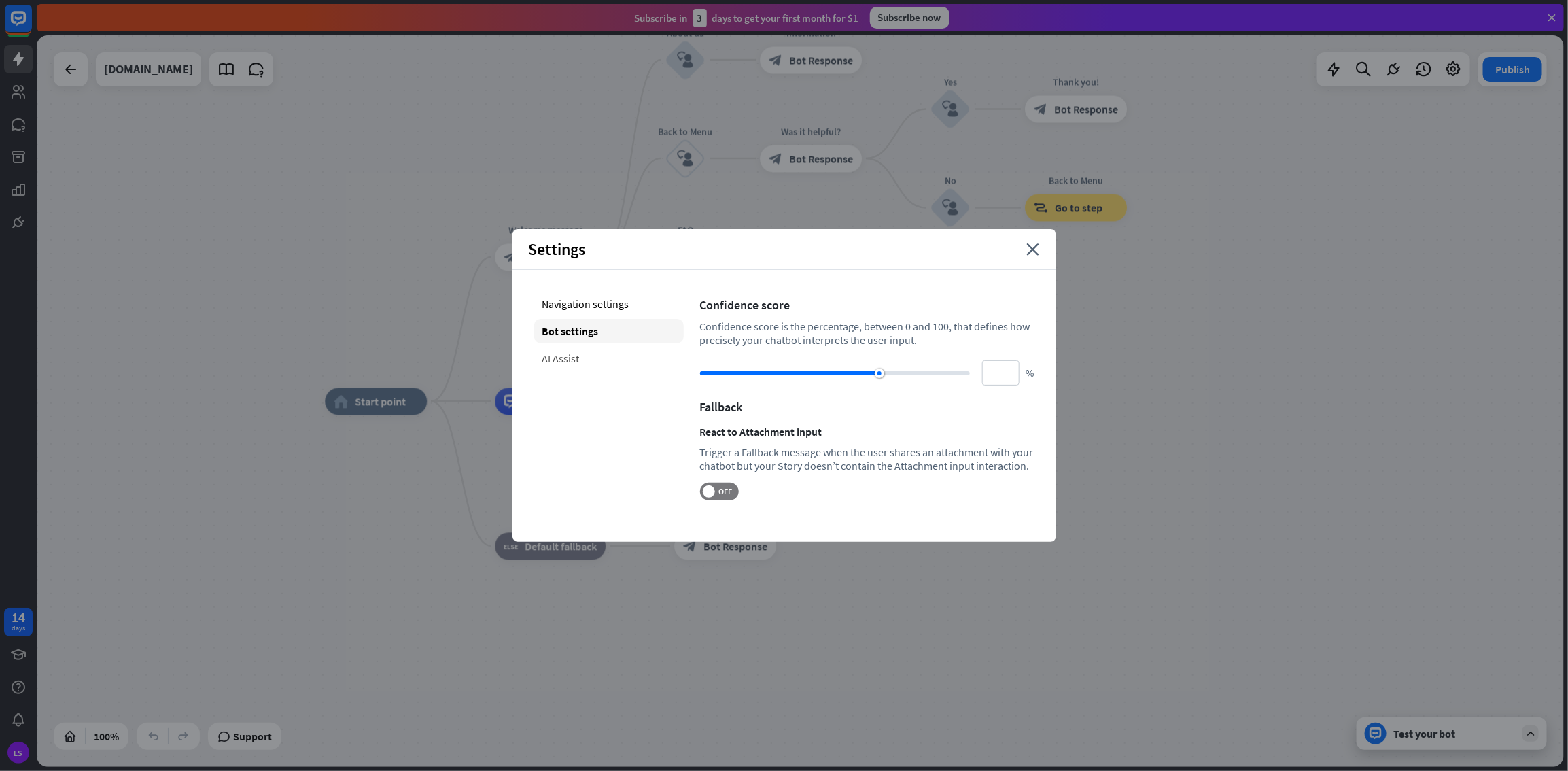
click at [562, 358] on div "AI Assist" at bounding box center [609, 358] width 150 height 25
type input "**"
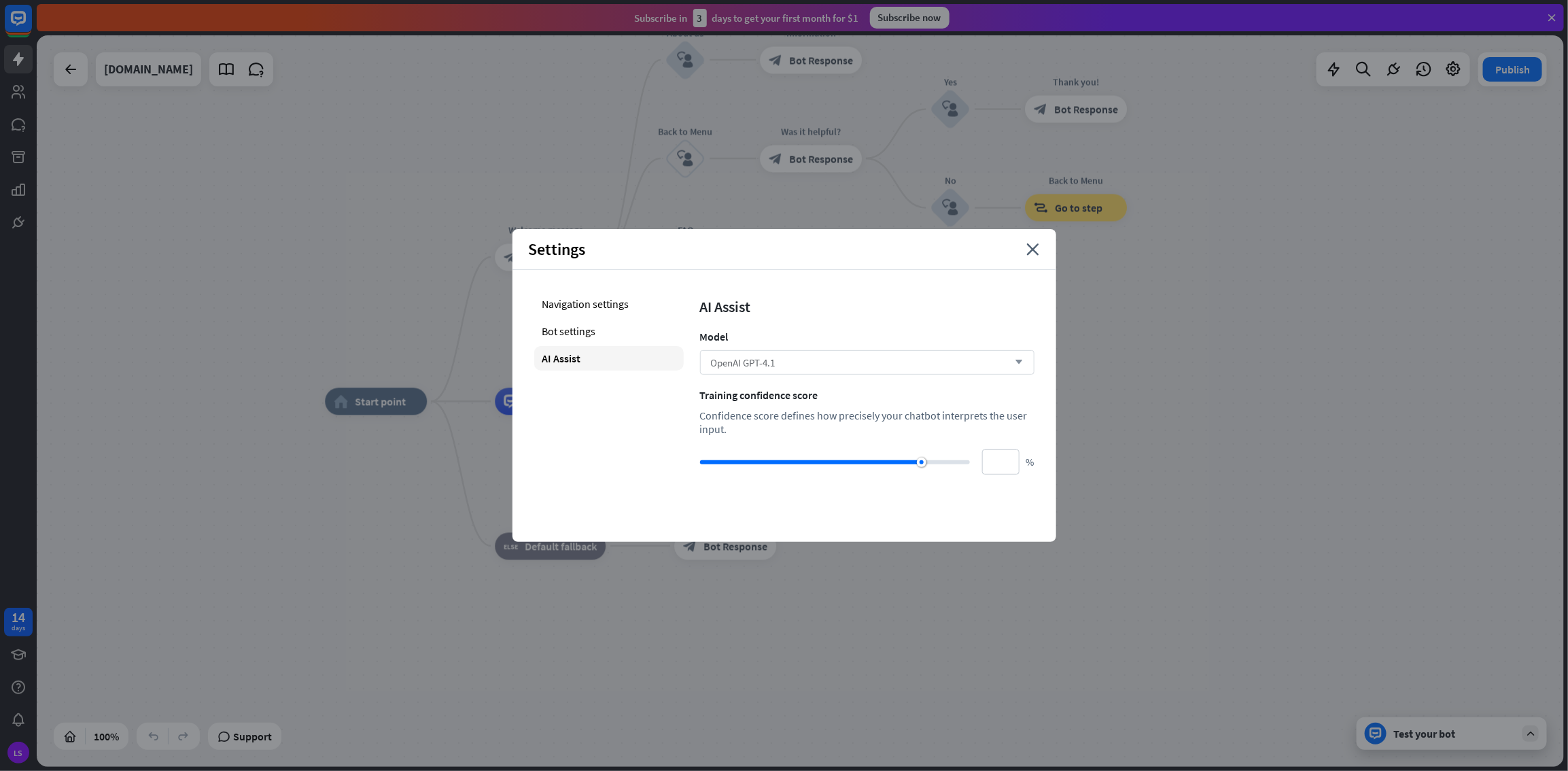
click at [940, 366] on div "OpenAI GPT-4.1 arrow_down" at bounding box center [867, 362] width 335 height 25
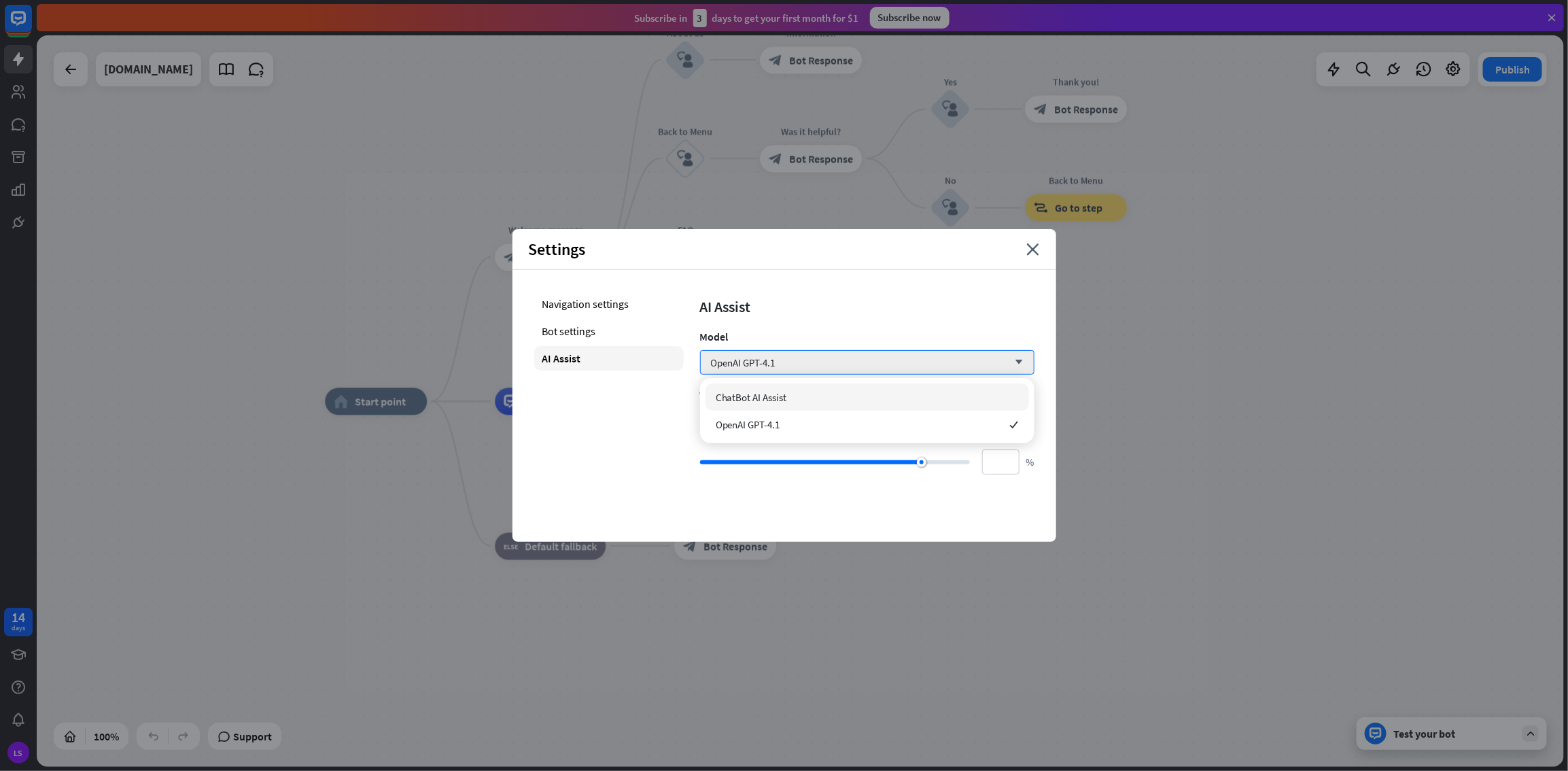
click at [736, 393] on span "ChatBot AI Assist" at bounding box center [751, 397] width 71 height 13
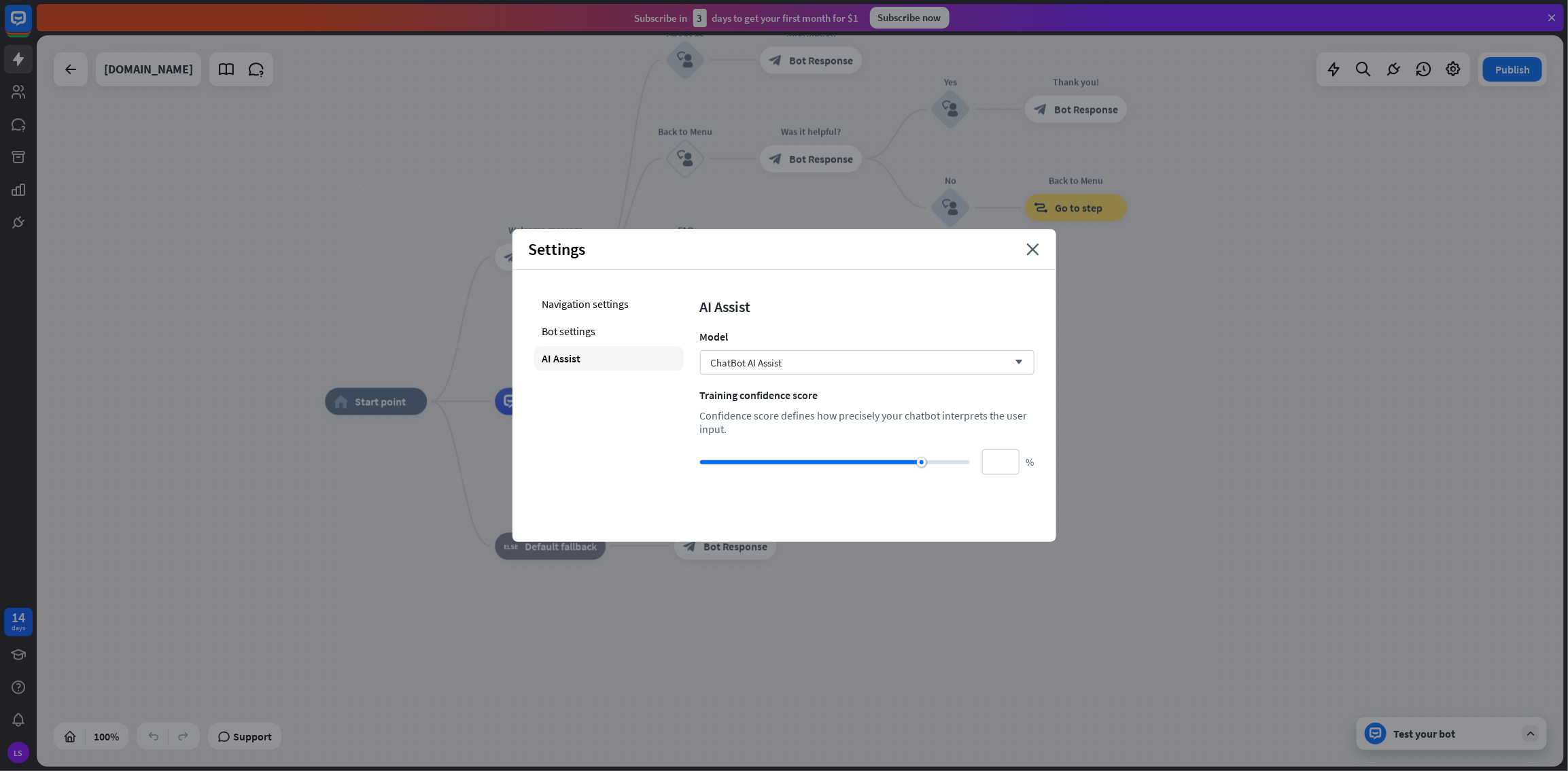
click at [940, 417] on div "Settings close Navigation settings Bot settings AI Assist AI Assist Model ChatB…" at bounding box center [784, 385] width 544 height 313
click at [940, 249] on icon "close" at bounding box center [1034, 249] width 13 height 12
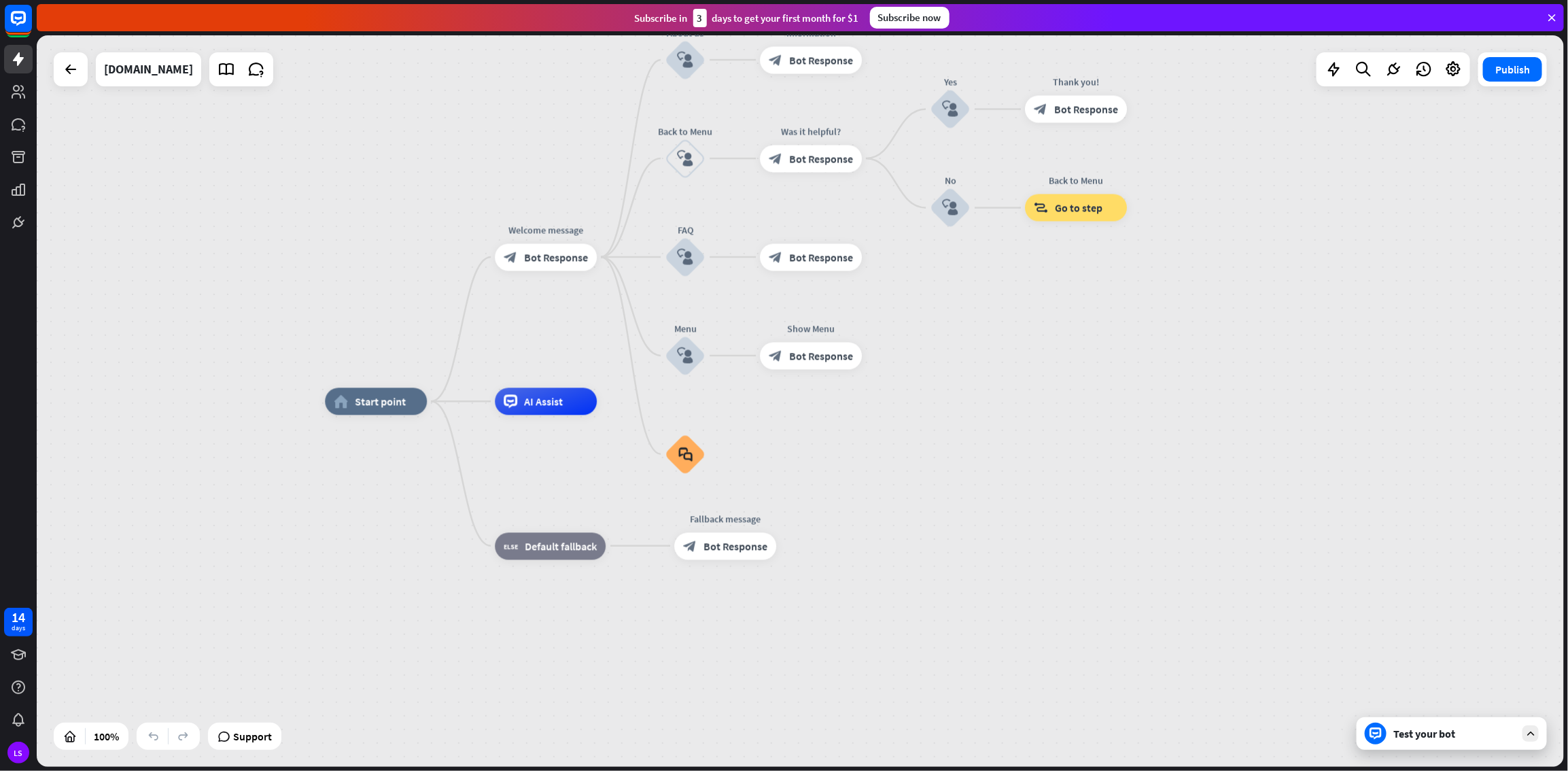
click at [940, 417] on div "Test your bot" at bounding box center [1451, 734] width 191 height 33
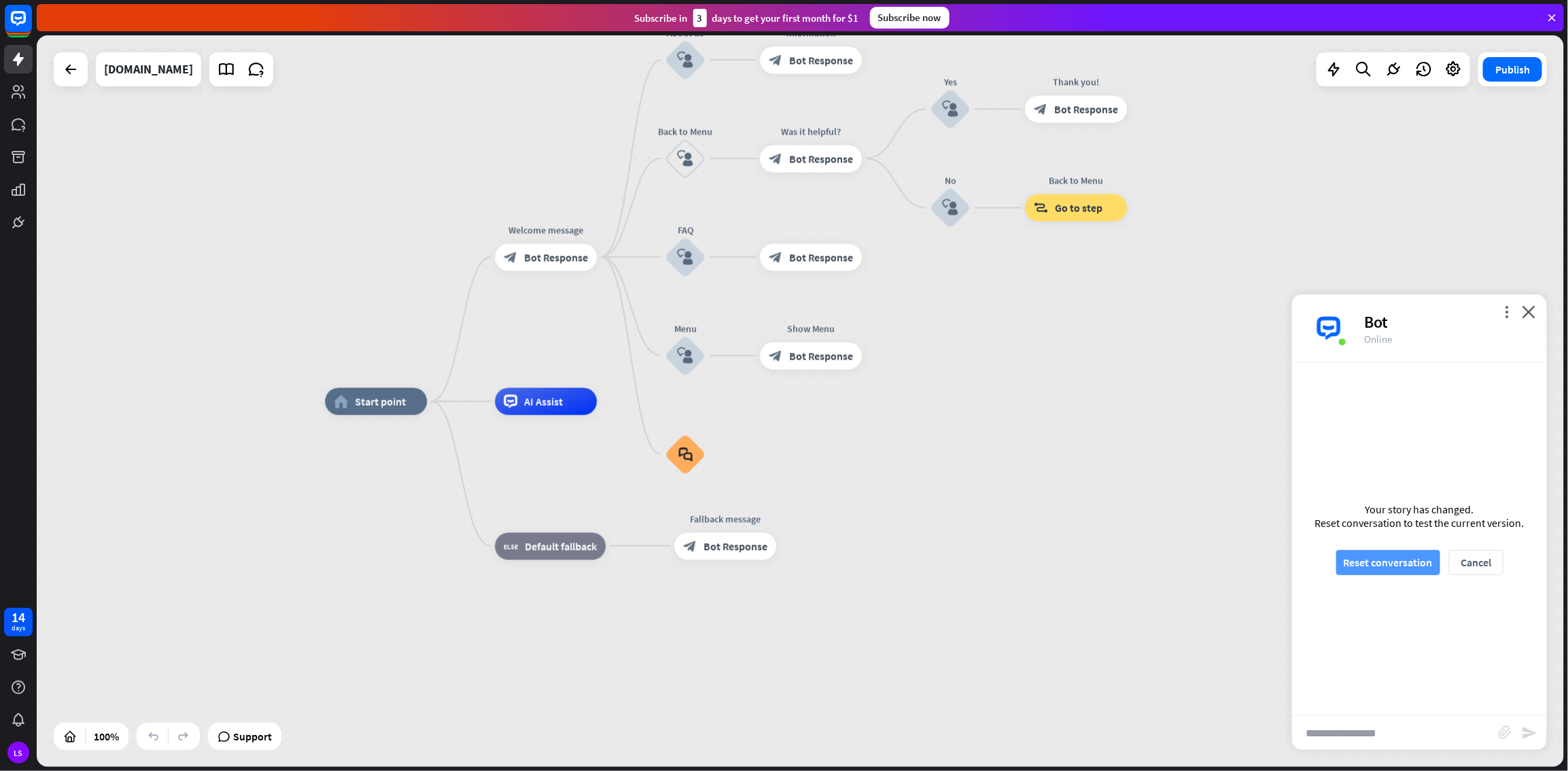
click at [940, 417] on button "Reset conversation" at bounding box center [1388, 562] width 104 height 26
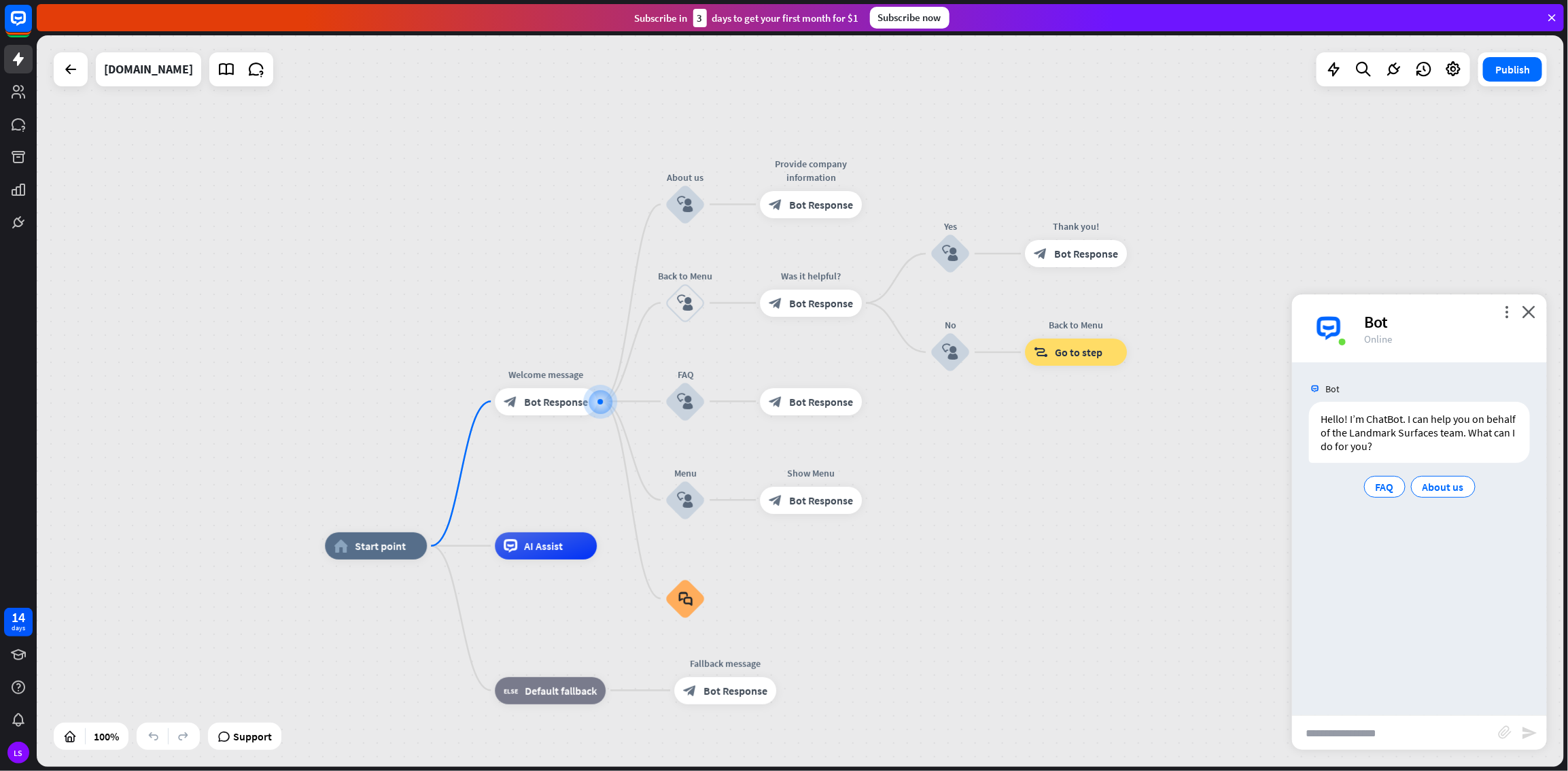
click at [940, 417] on input "text" at bounding box center [1396, 732] width 206 height 34
type input "**********"
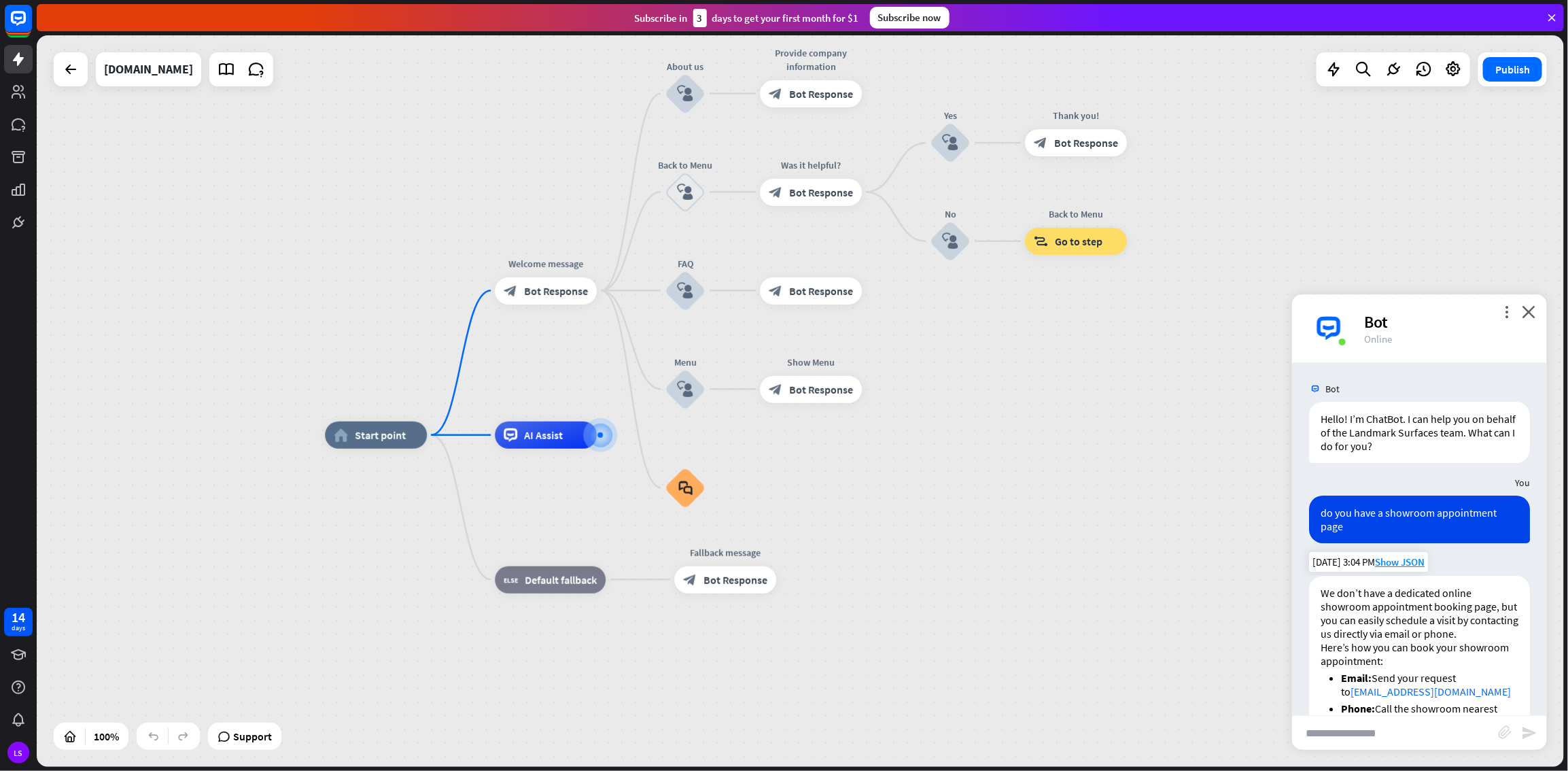
scroll to position [149, 0]
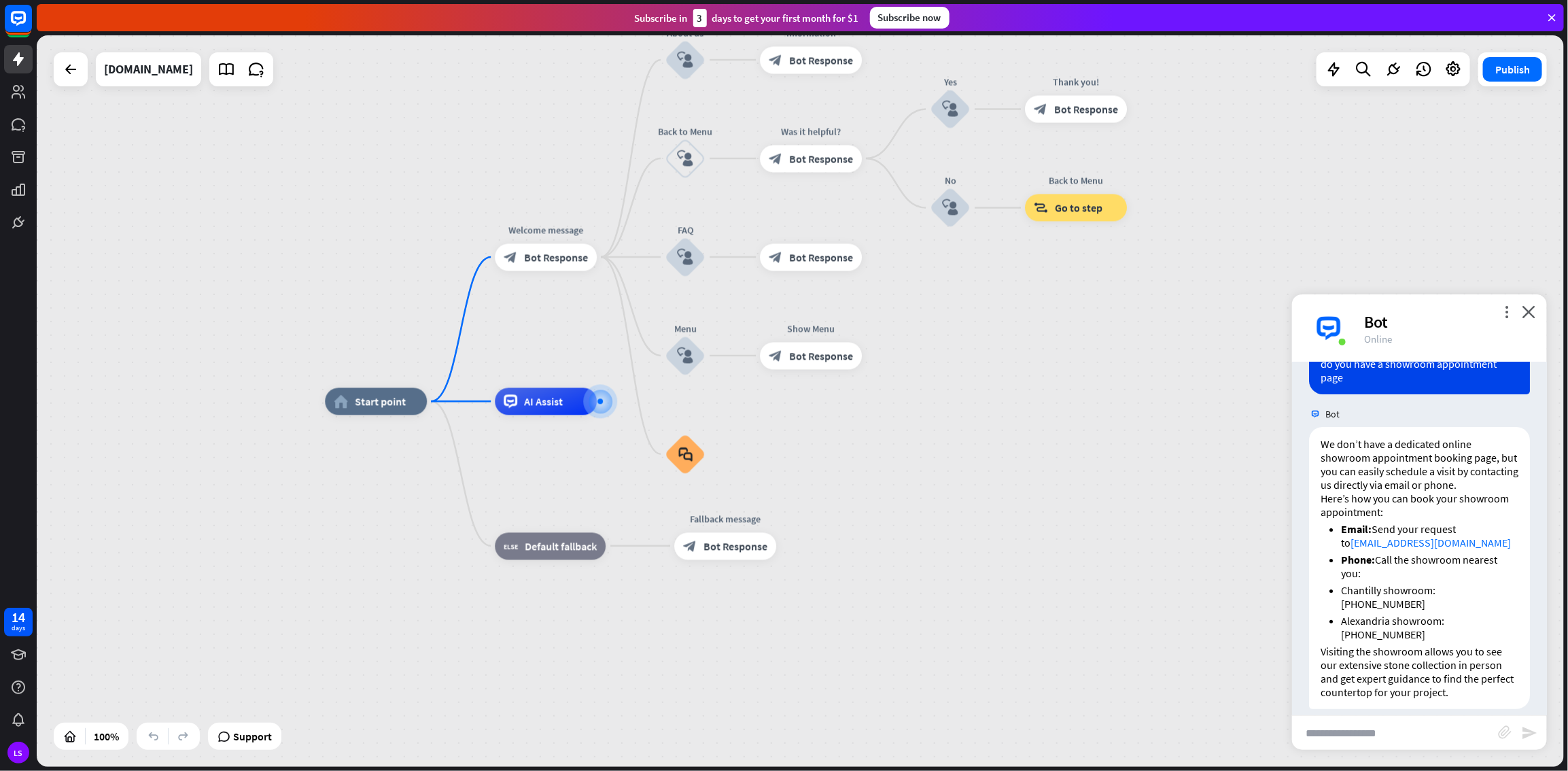
click at [940, 417] on input "text" at bounding box center [1396, 732] width 206 height 34
type input "**********"
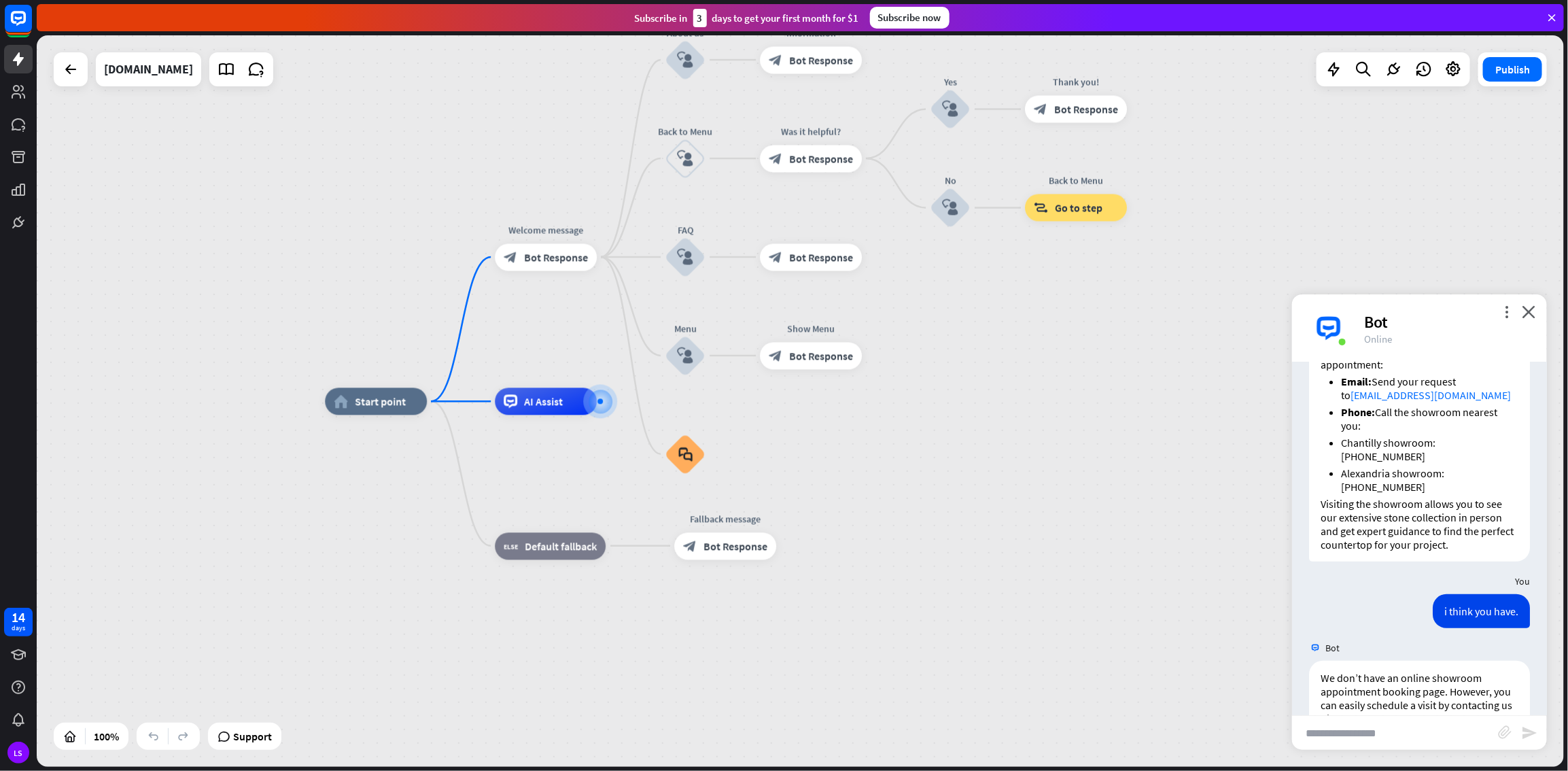
scroll to position [462, 0]
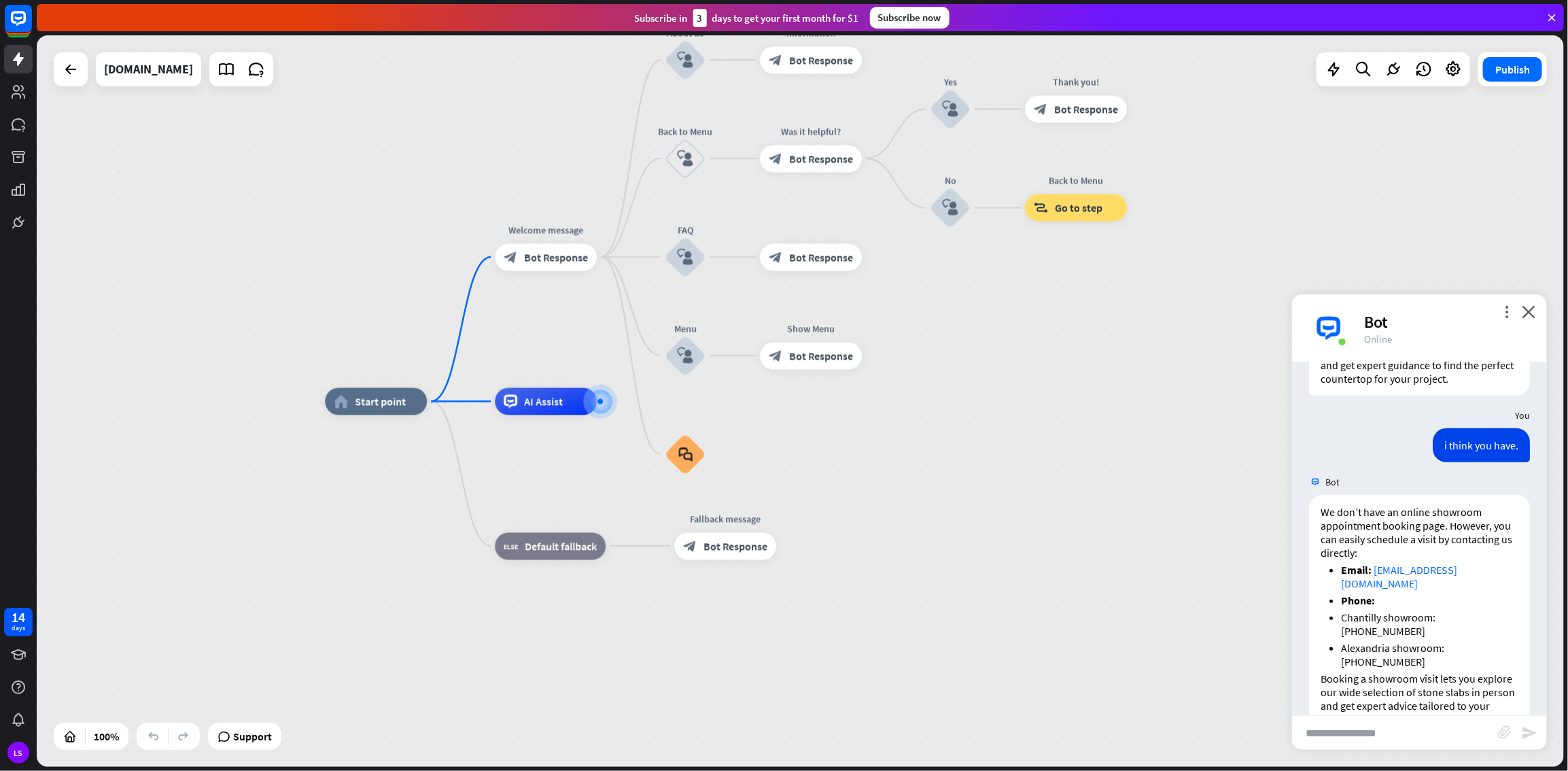
click at [940, 417] on input "text" at bounding box center [1396, 732] width 206 height 34
paste input "**********"
type input "**********"
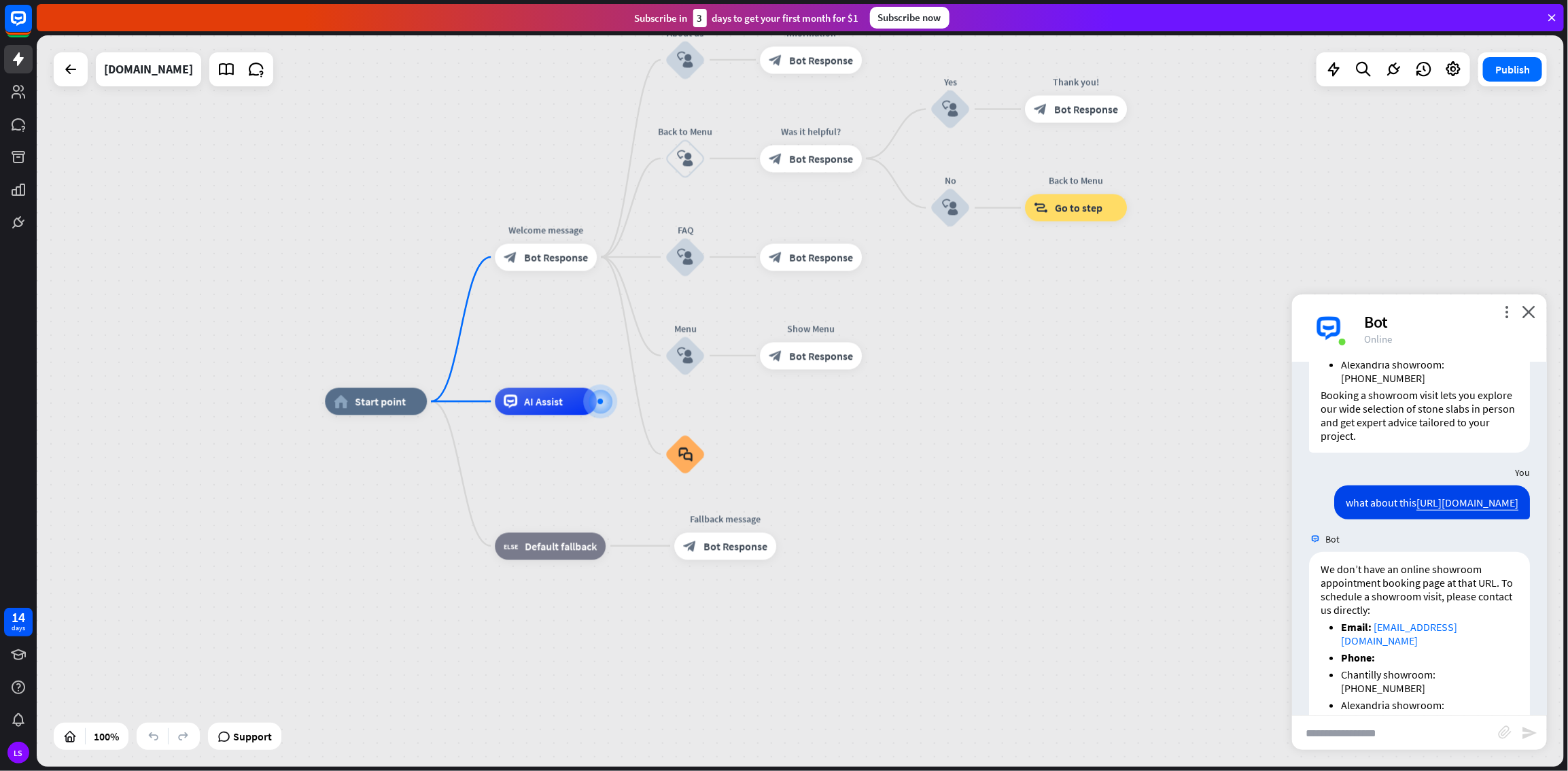
scroll to position [788, 0]
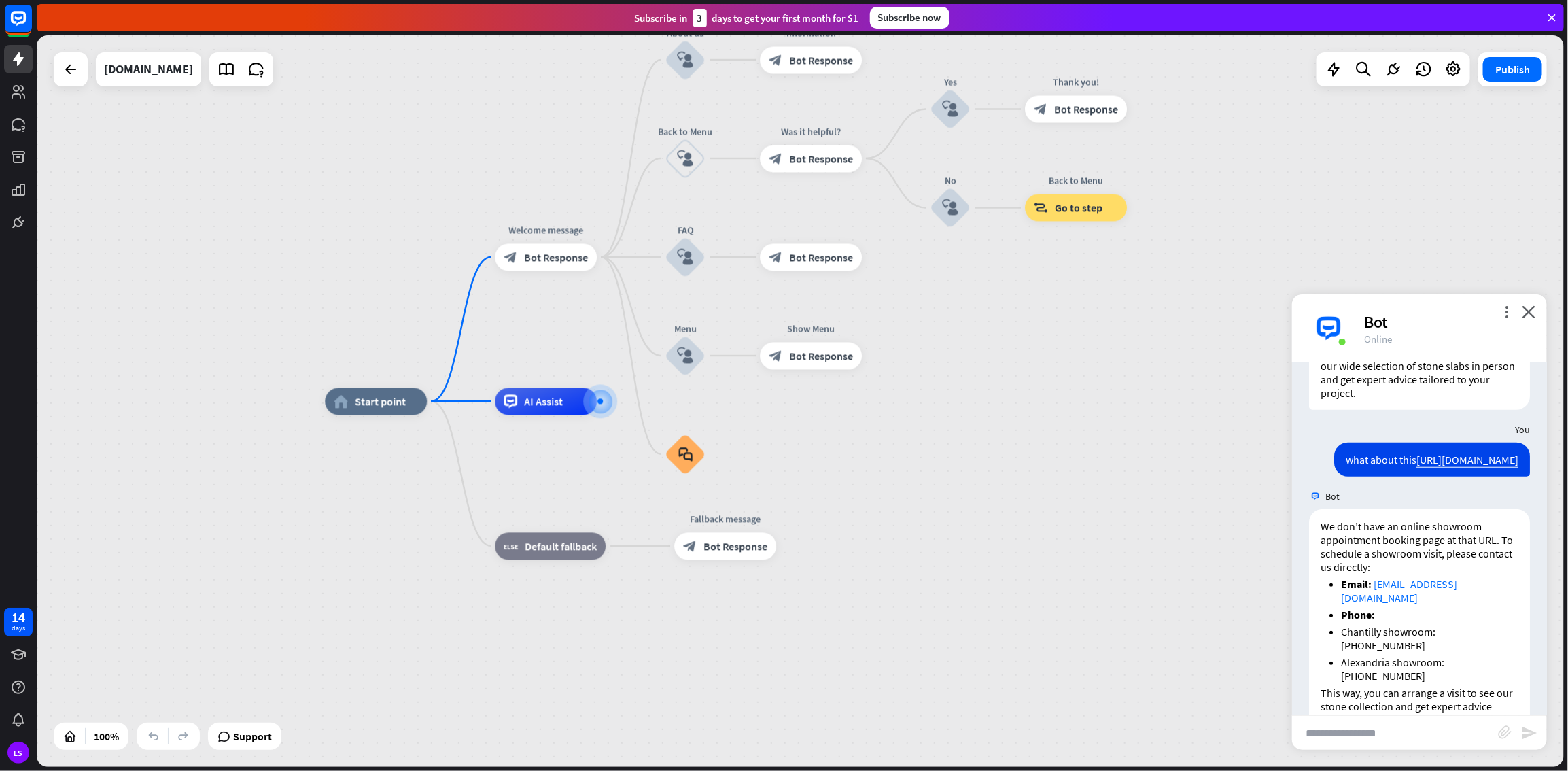
click at [940, 161] on div "home_2 Start point Welcome message block_bot_response Bot Response About us blo…" at bounding box center [800, 401] width 1528 height 731
click at [256, 417] on span "Support" at bounding box center [253, 736] width 39 height 22
click at [544, 416] on div "Edit name more_horiz plus AI Assist" at bounding box center [546, 402] width 102 height 27
click at [940, 417] on input "text" at bounding box center [1396, 732] width 206 height 34
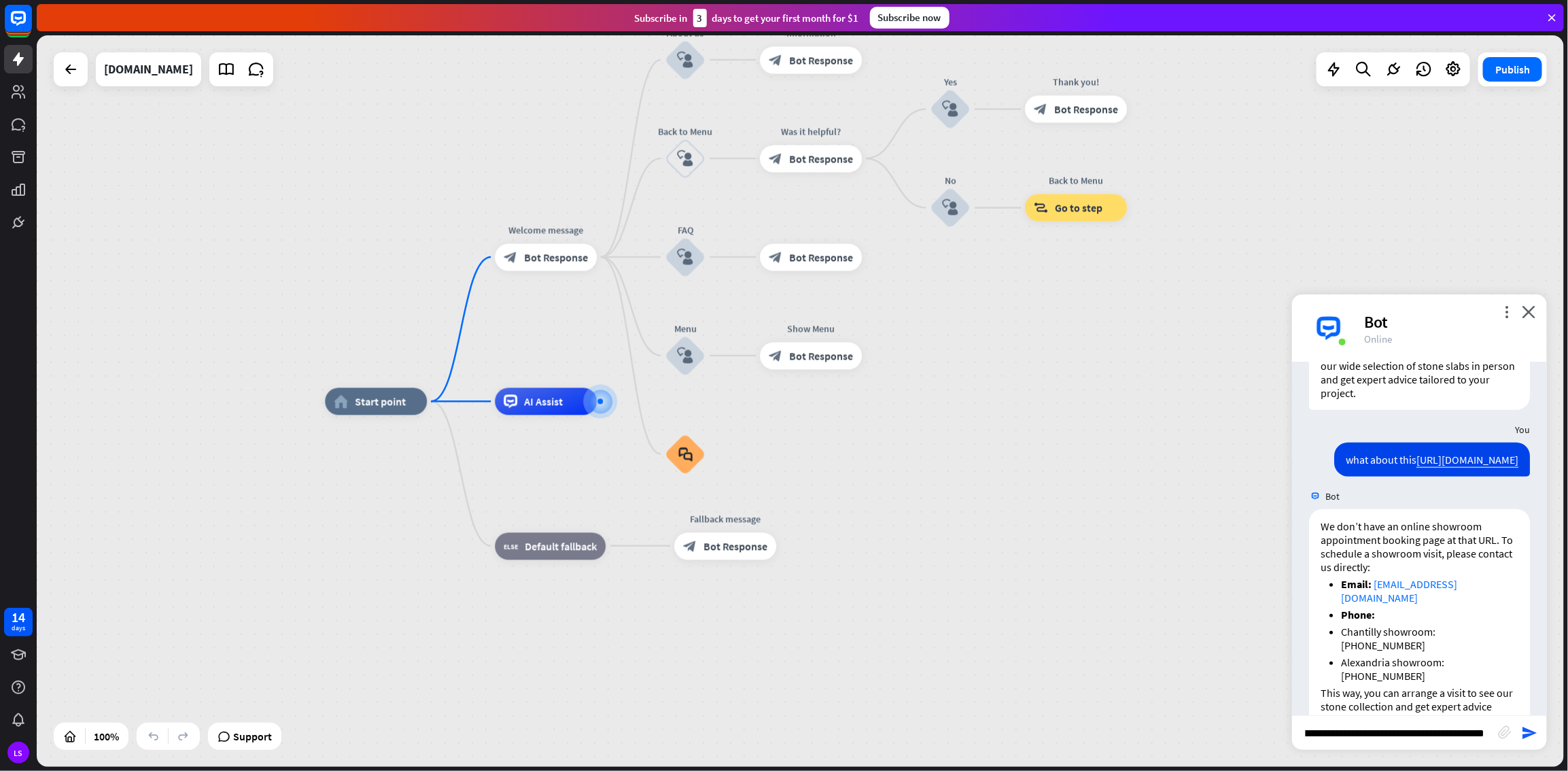
click at [940, 417] on input "**********" at bounding box center [1396, 732] width 206 height 34
type input "**********"
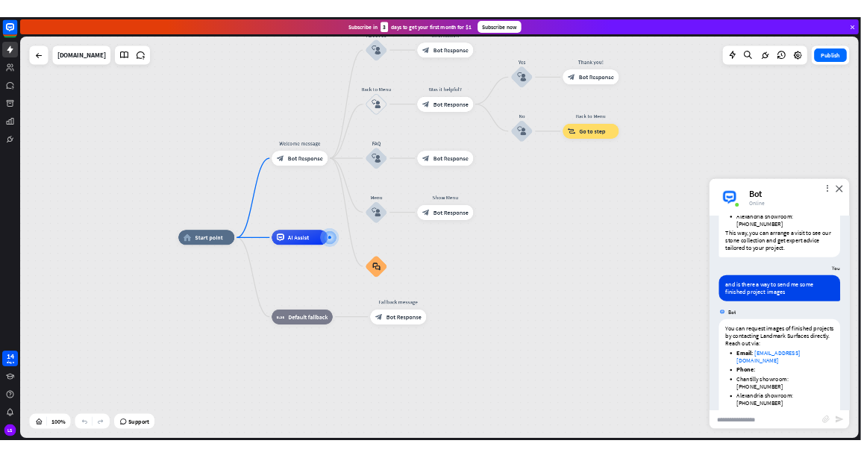
scroll to position [1194, 0]
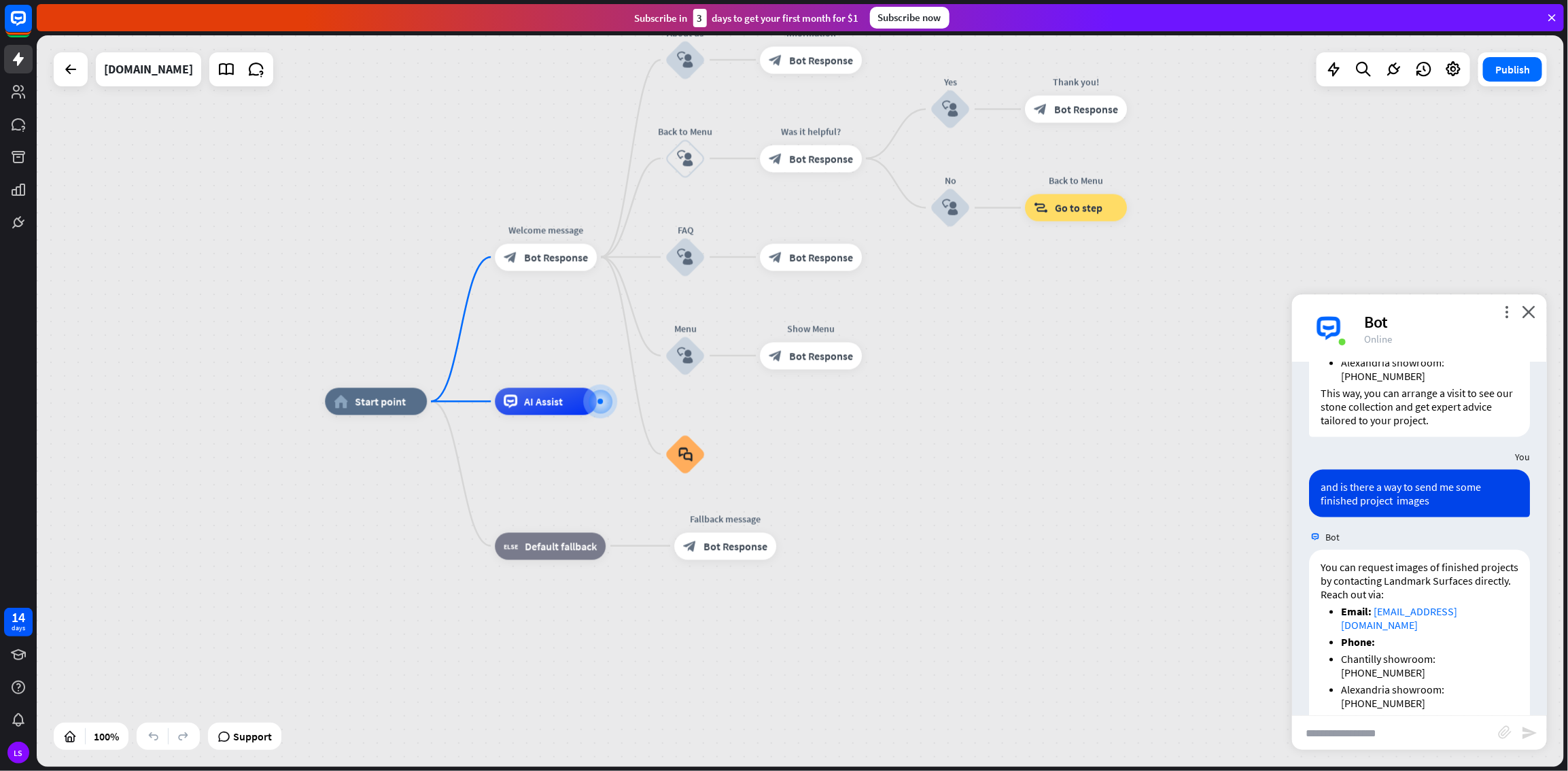
click at [940, 417] on input "text" at bounding box center [1396, 732] width 206 height 34
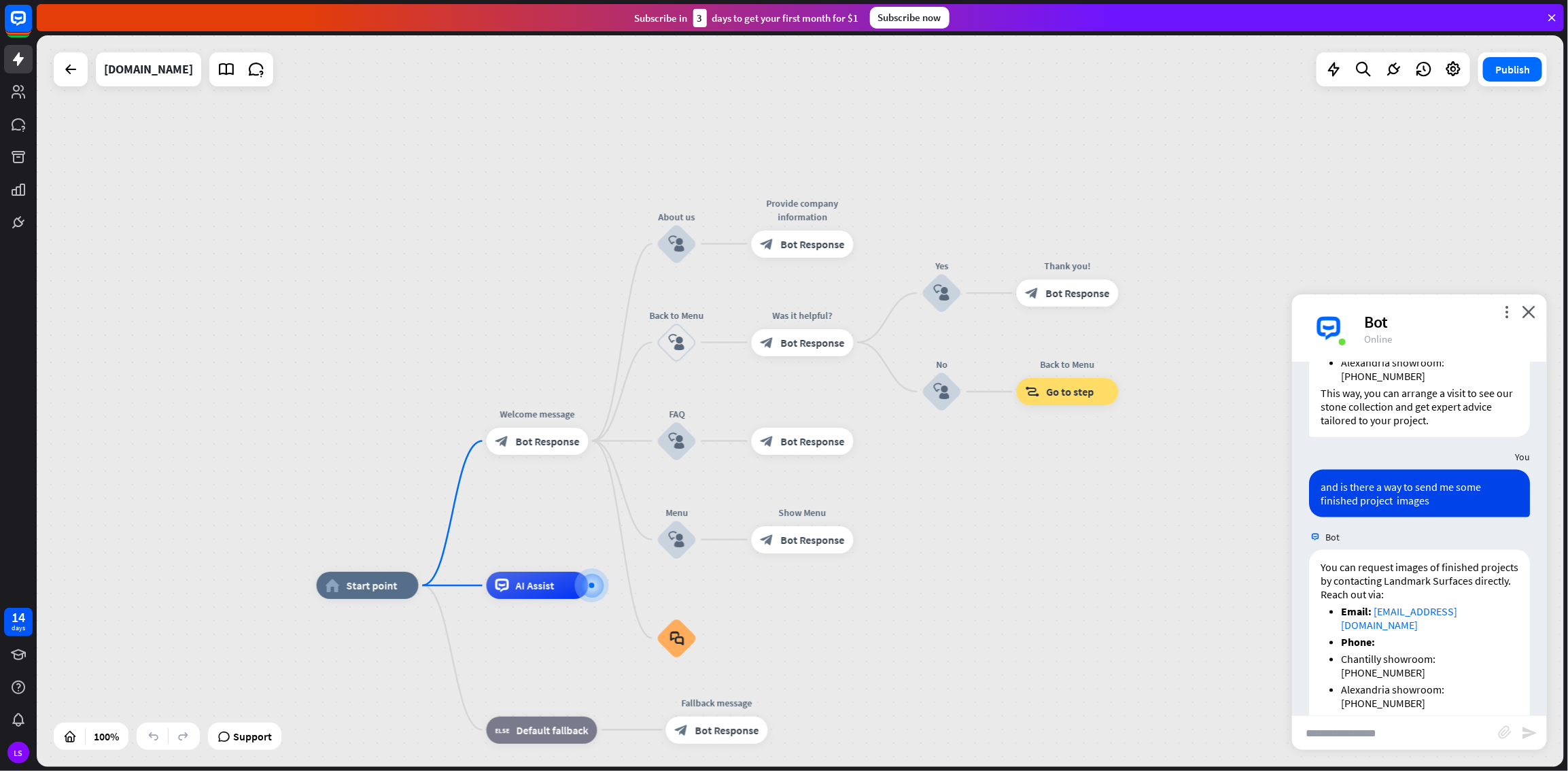
drag, startPoint x: 1005, startPoint y: 379, endPoint x: 1005, endPoint y: 565, distance: 186.0
click at [940, 417] on div "home_2 Start point Welcome message block_bot_response Bot Response About us blo…" at bounding box center [800, 401] width 1528 height 731
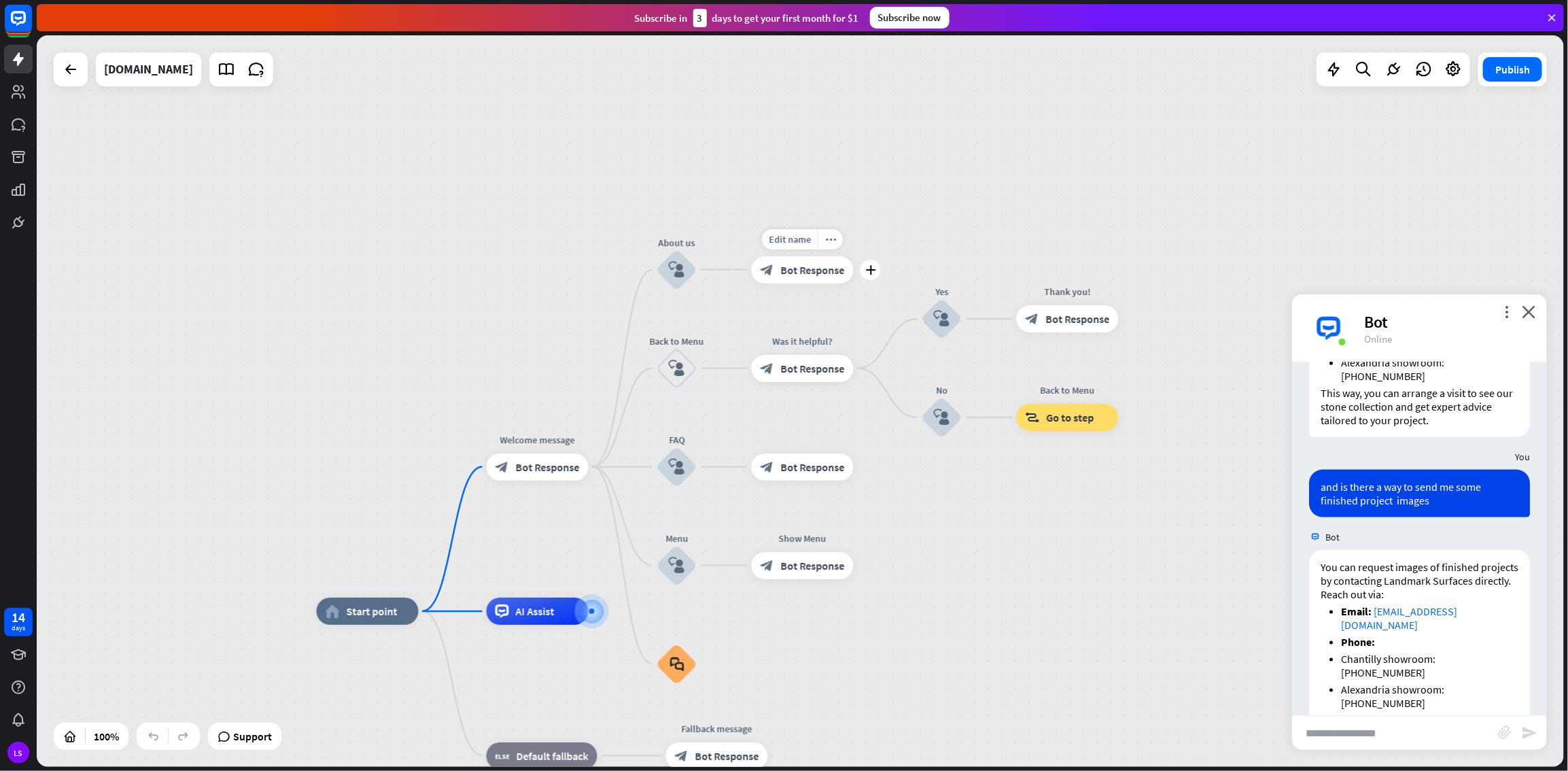
click at [802, 272] on span "Bot Response" at bounding box center [813, 270] width 64 height 14
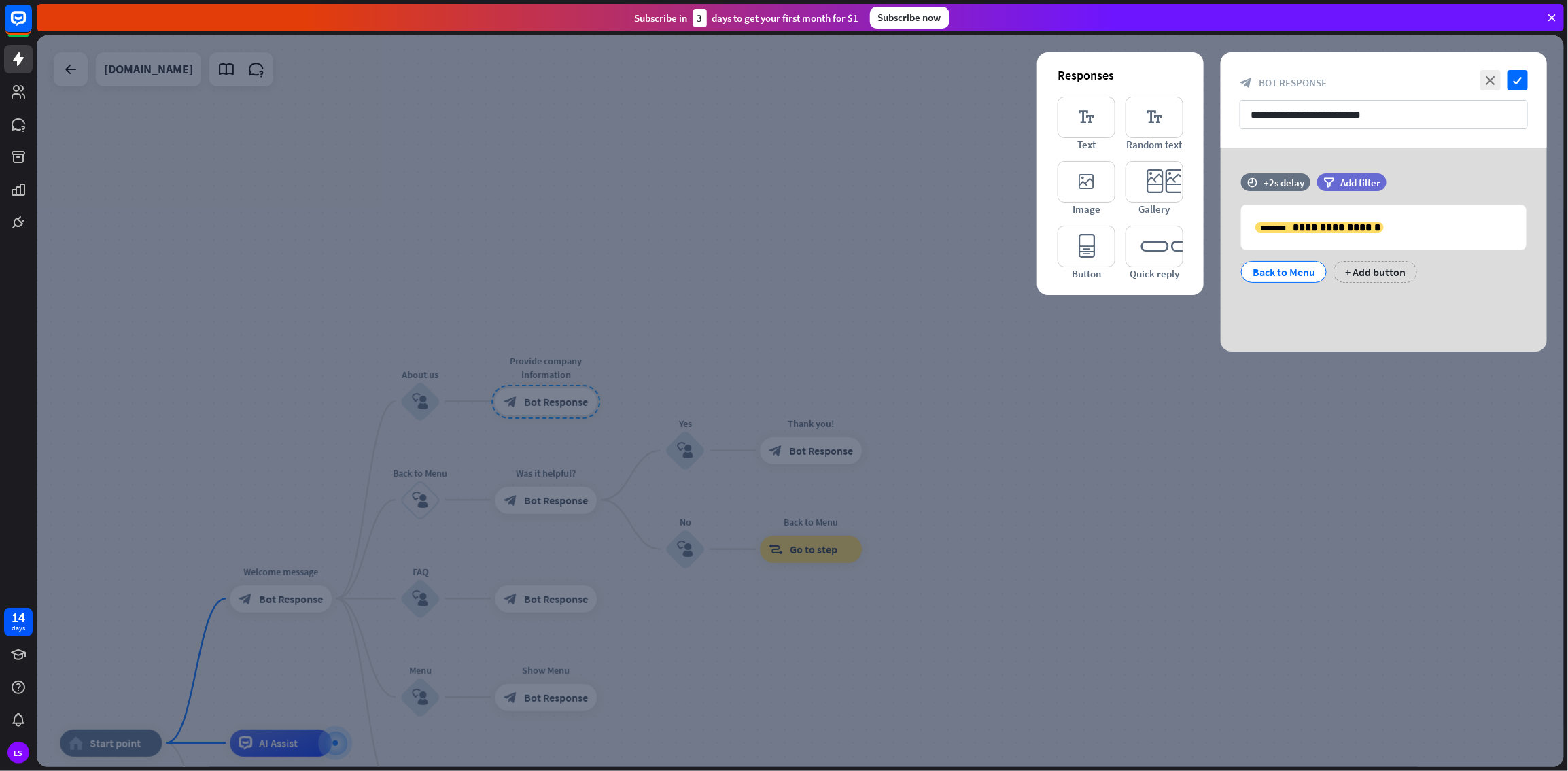
click at [723, 277] on div at bounding box center [800, 401] width 1528 height 731
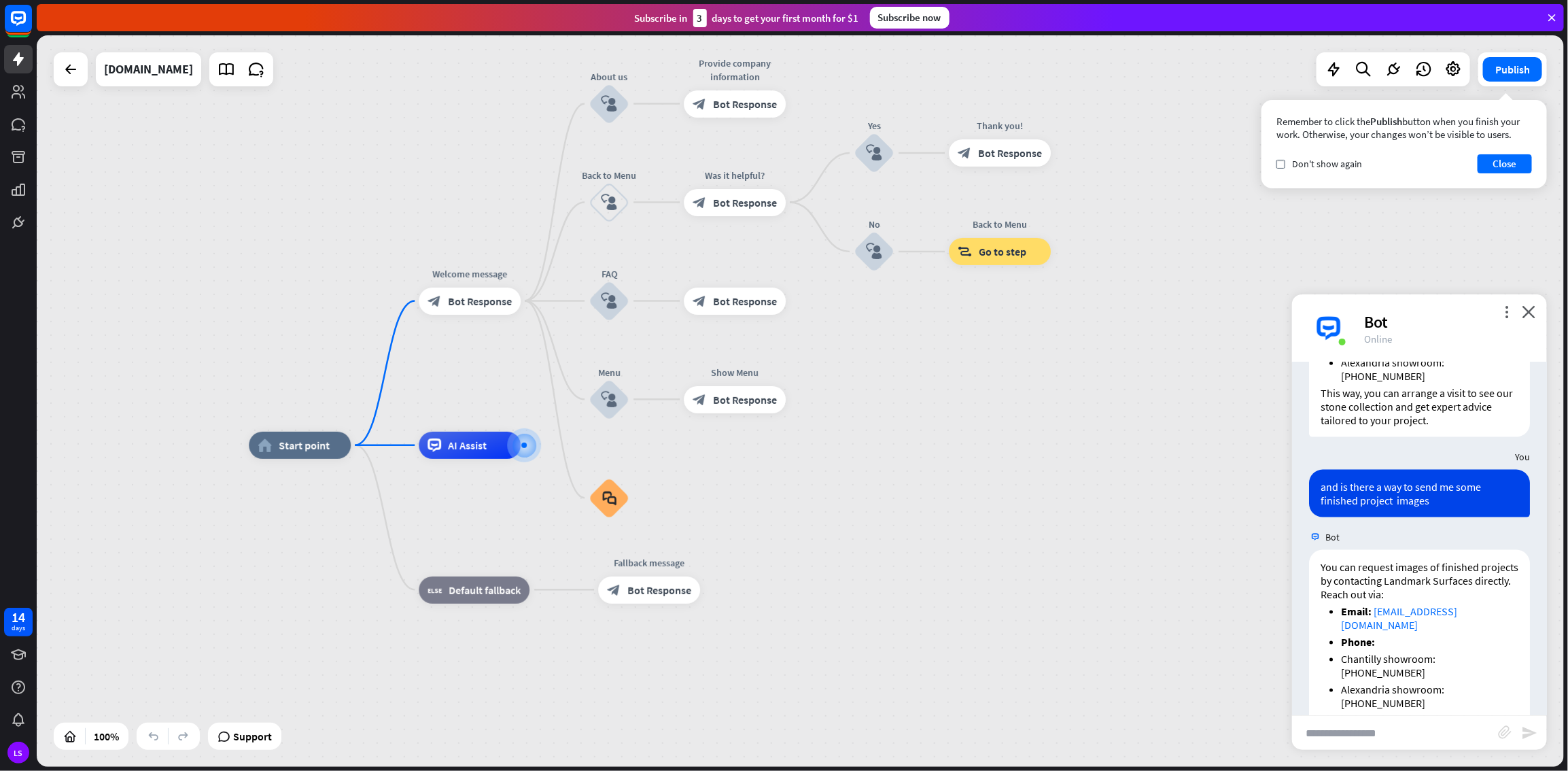
drag, startPoint x: 801, startPoint y: 682, endPoint x: 999, endPoint y: 368, distance: 371.2
click at [940, 368] on div "home_2 Start point Welcome message block_bot_response Bot Response About us blo…" at bounding box center [800, 401] width 1528 height 731
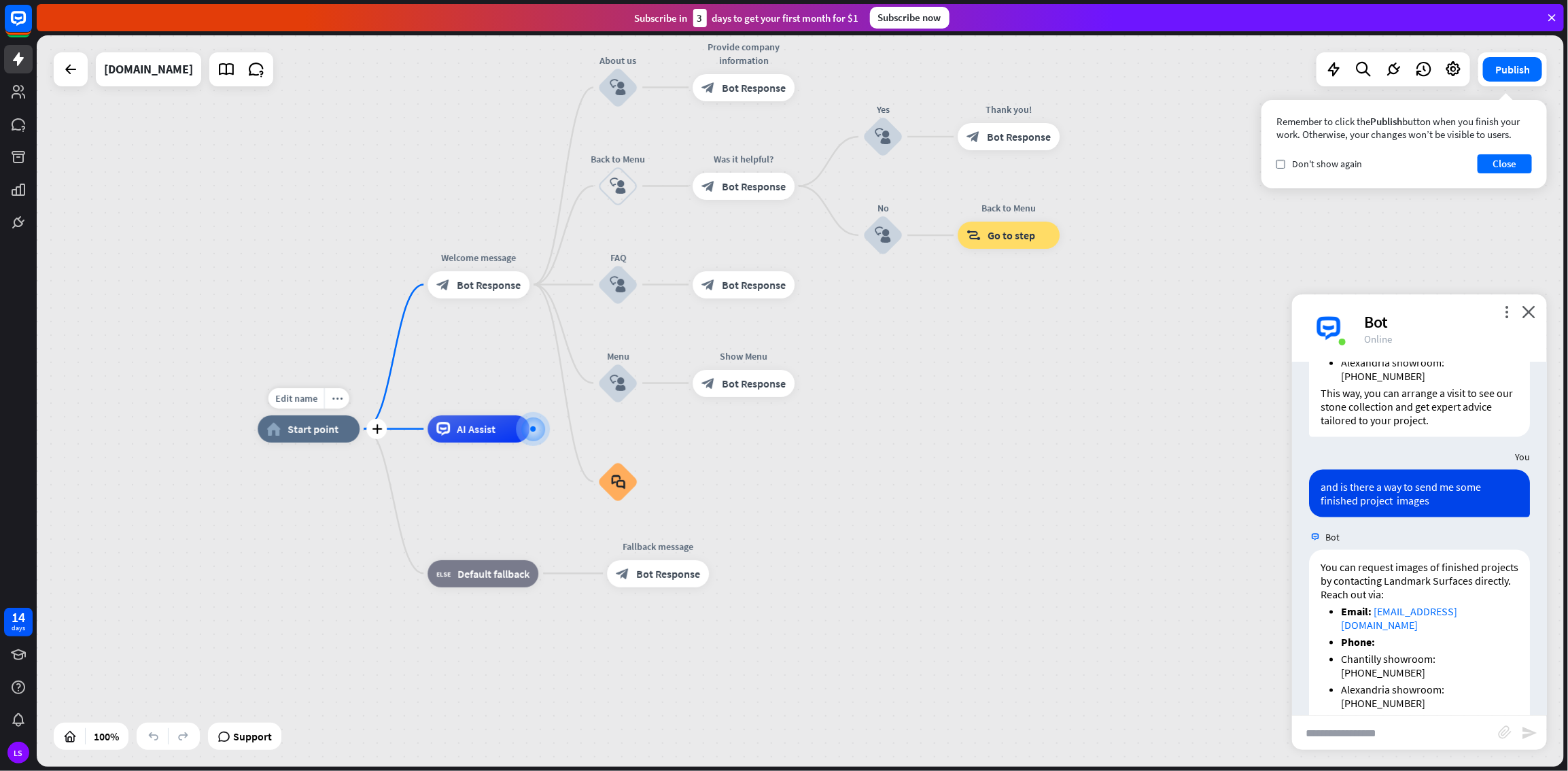
click at [323, 417] on div "home_2 Start point" at bounding box center [309, 429] width 102 height 27
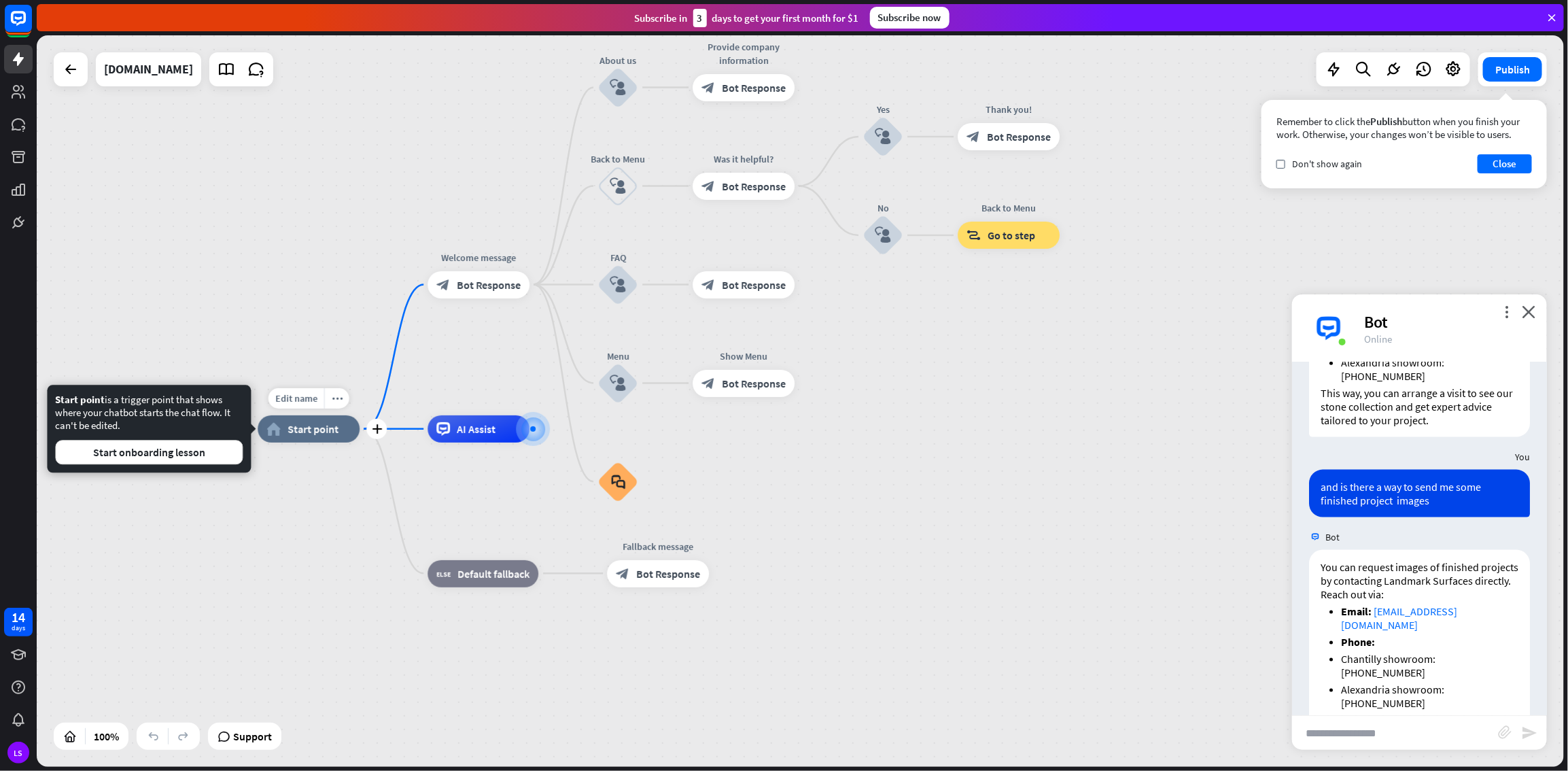
click at [312, 417] on span "Start point" at bounding box center [313, 428] width 51 height 14
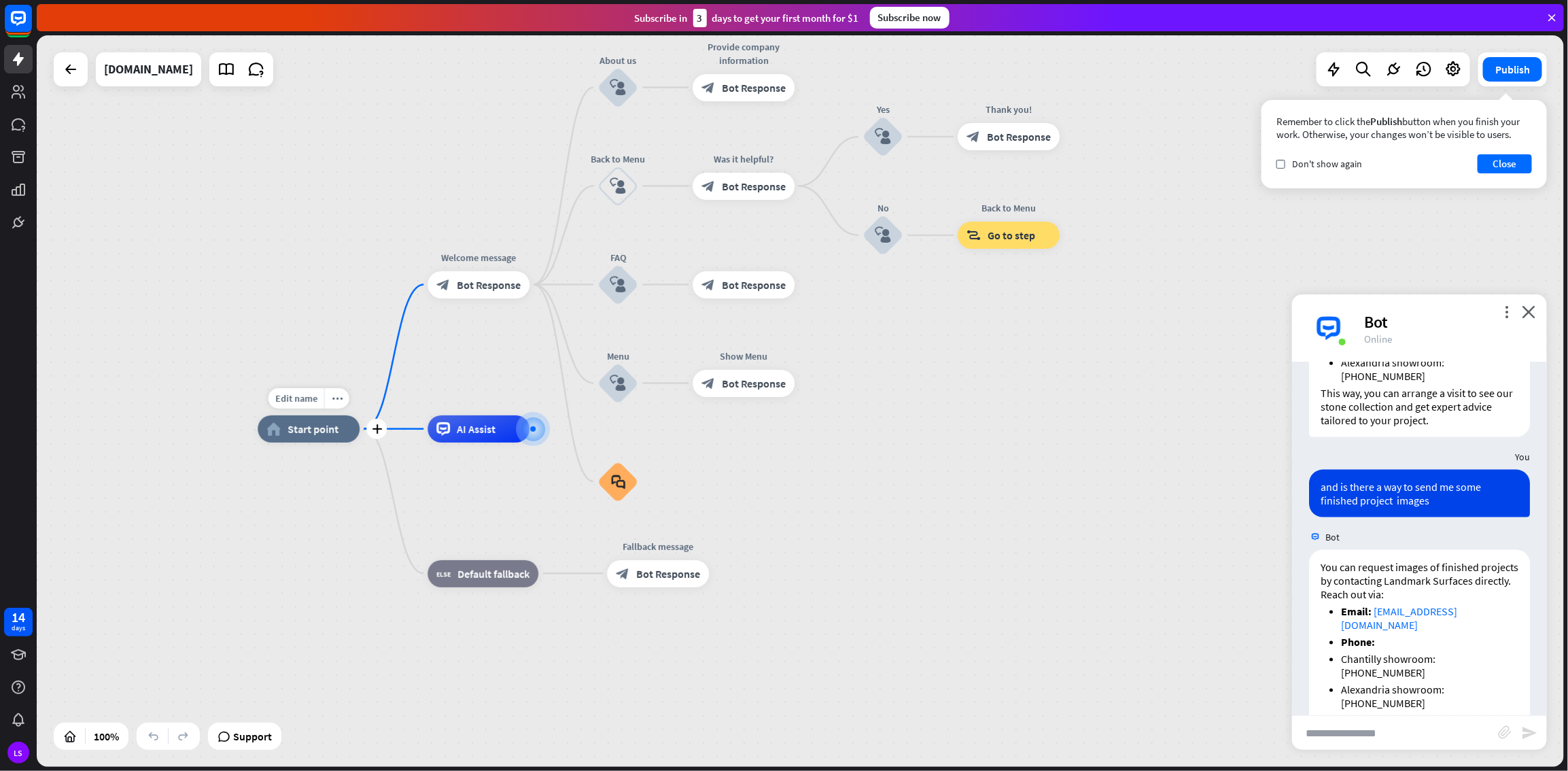
click at [312, 417] on span "Start point" at bounding box center [313, 428] width 51 height 14
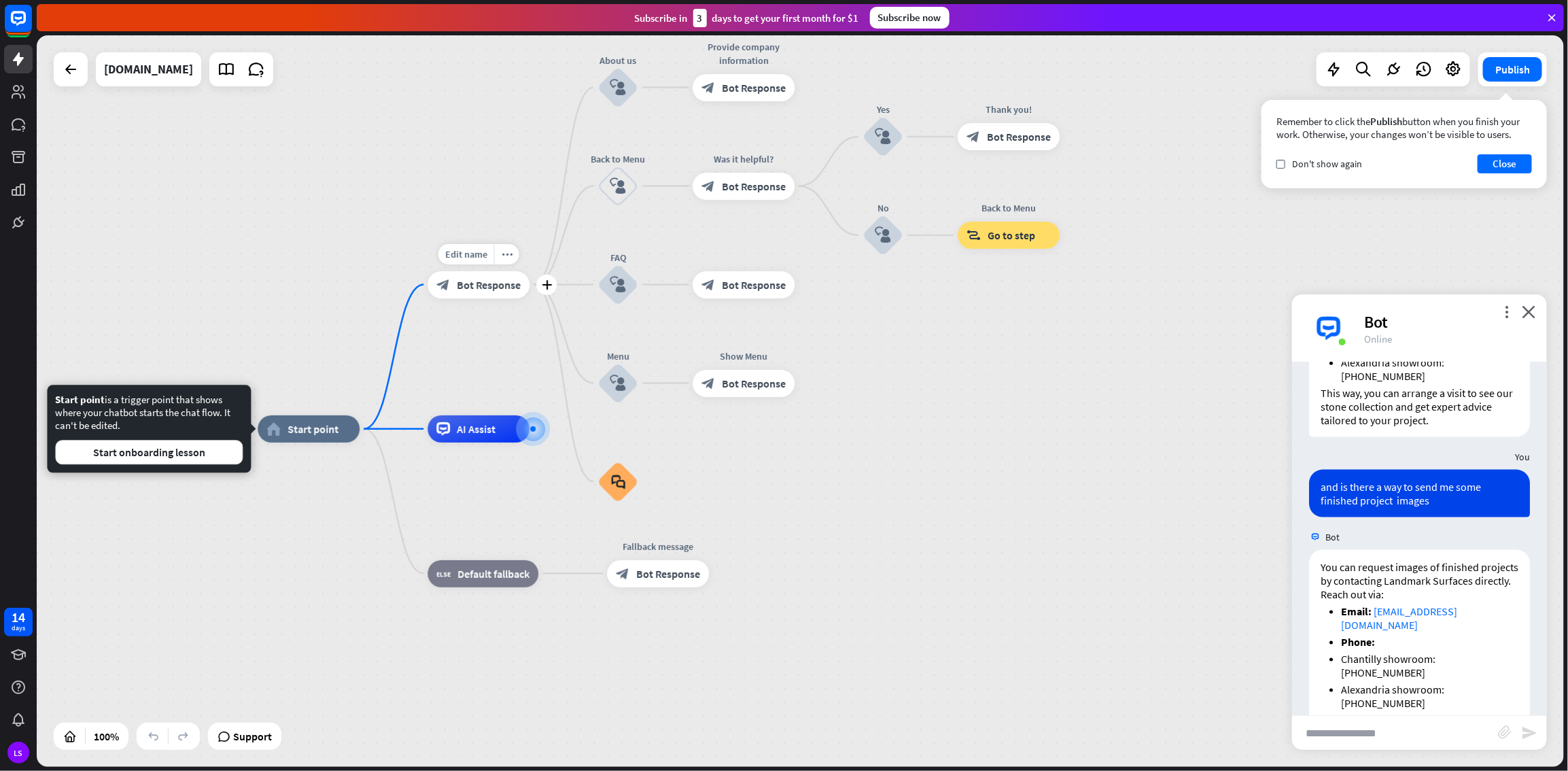
click at [476, 291] on div "block_bot_response Bot Response" at bounding box center [479, 285] width 102 height 27
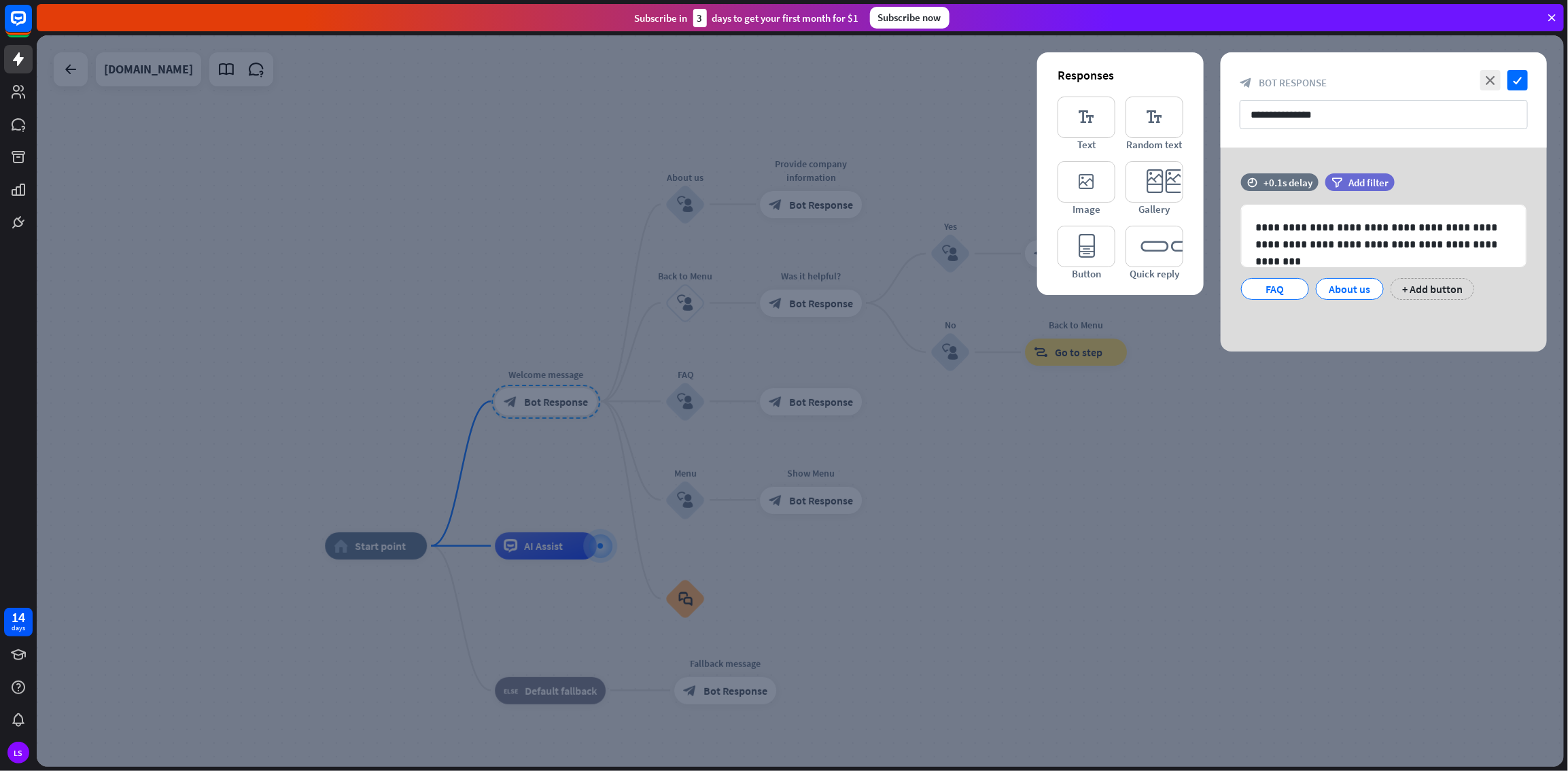
click at [920, 417] on div at bounding box center [800, 401] width 1528 height 731
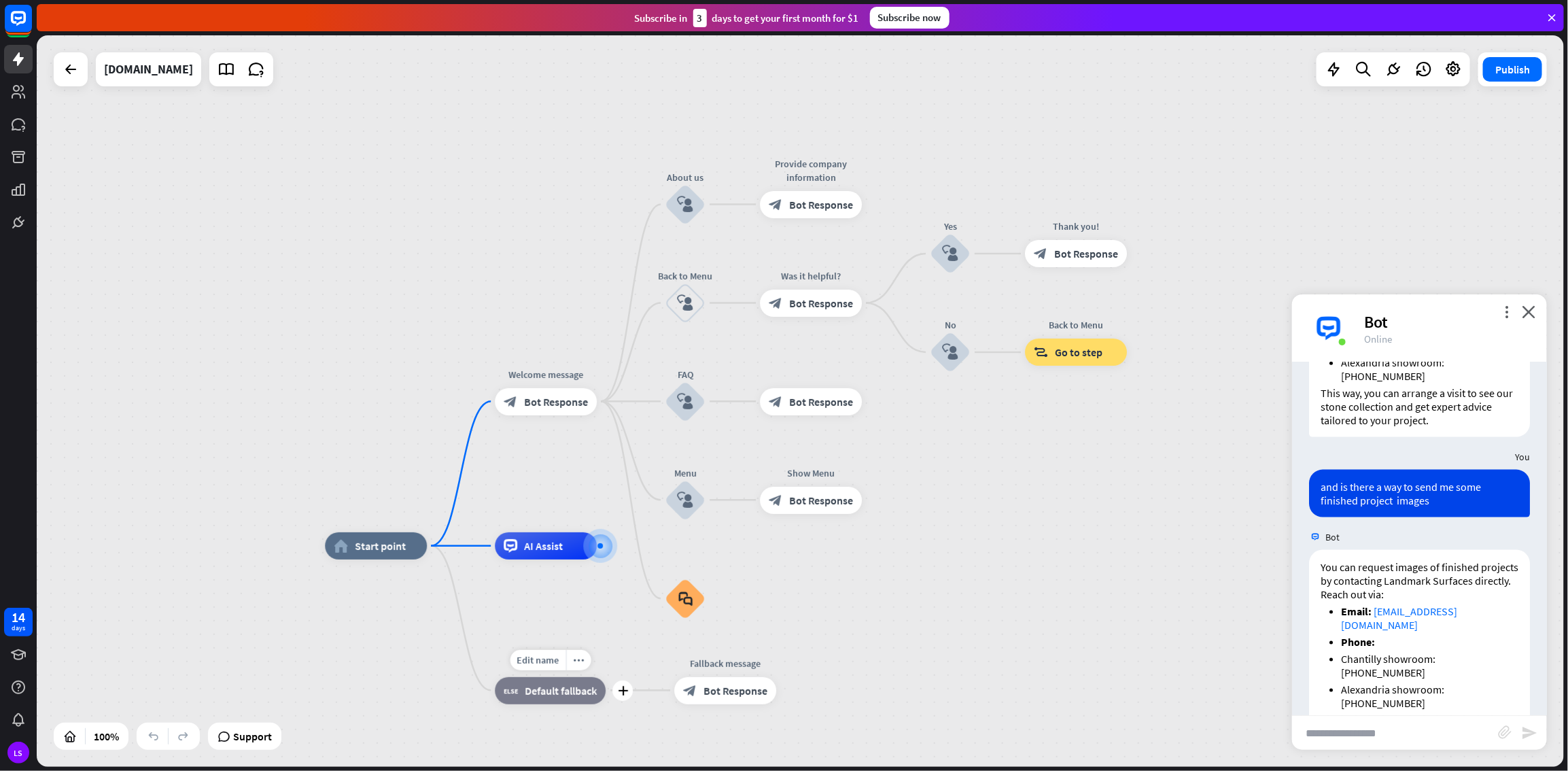
click at [574, 417] on span "Default fallback" at bounding box center [561, 690] width 72 height 14
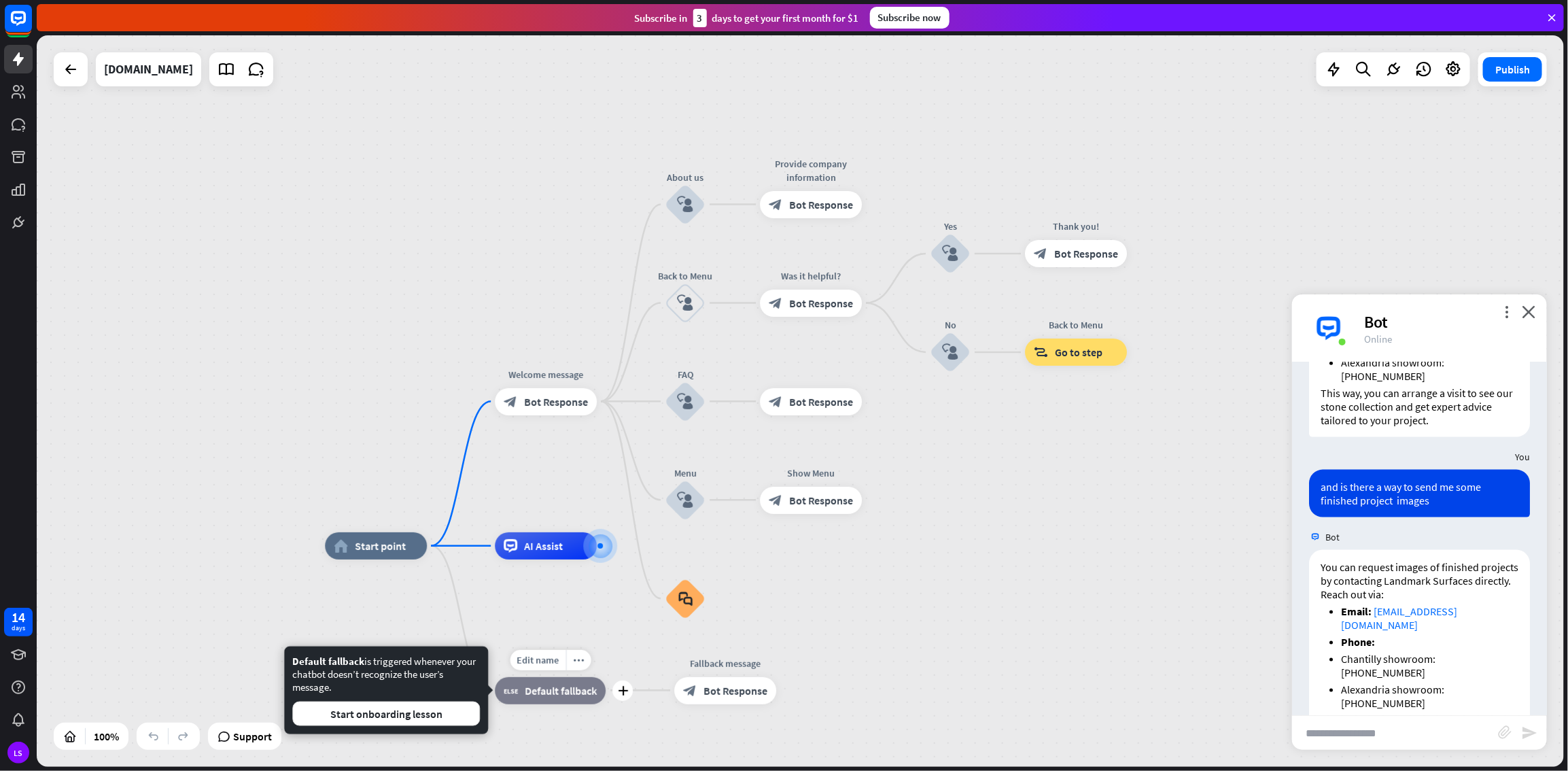
click at [565, 417] on span "Default fallback" at bounding box center [561, 690] width 72 height 14
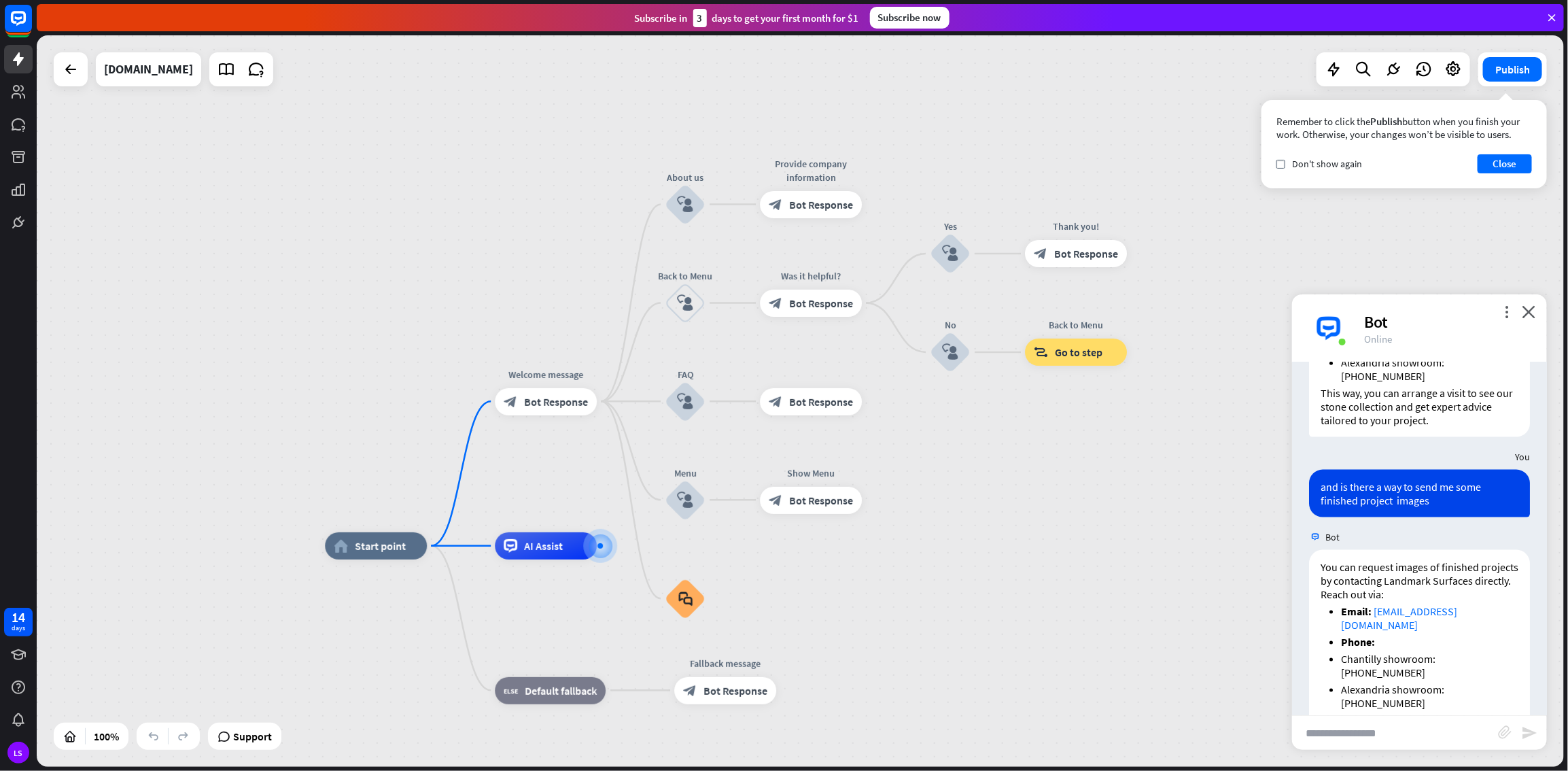
click at [815, 397] on span "Bot Response" at bounding box center [821, 401] width 64 height 14
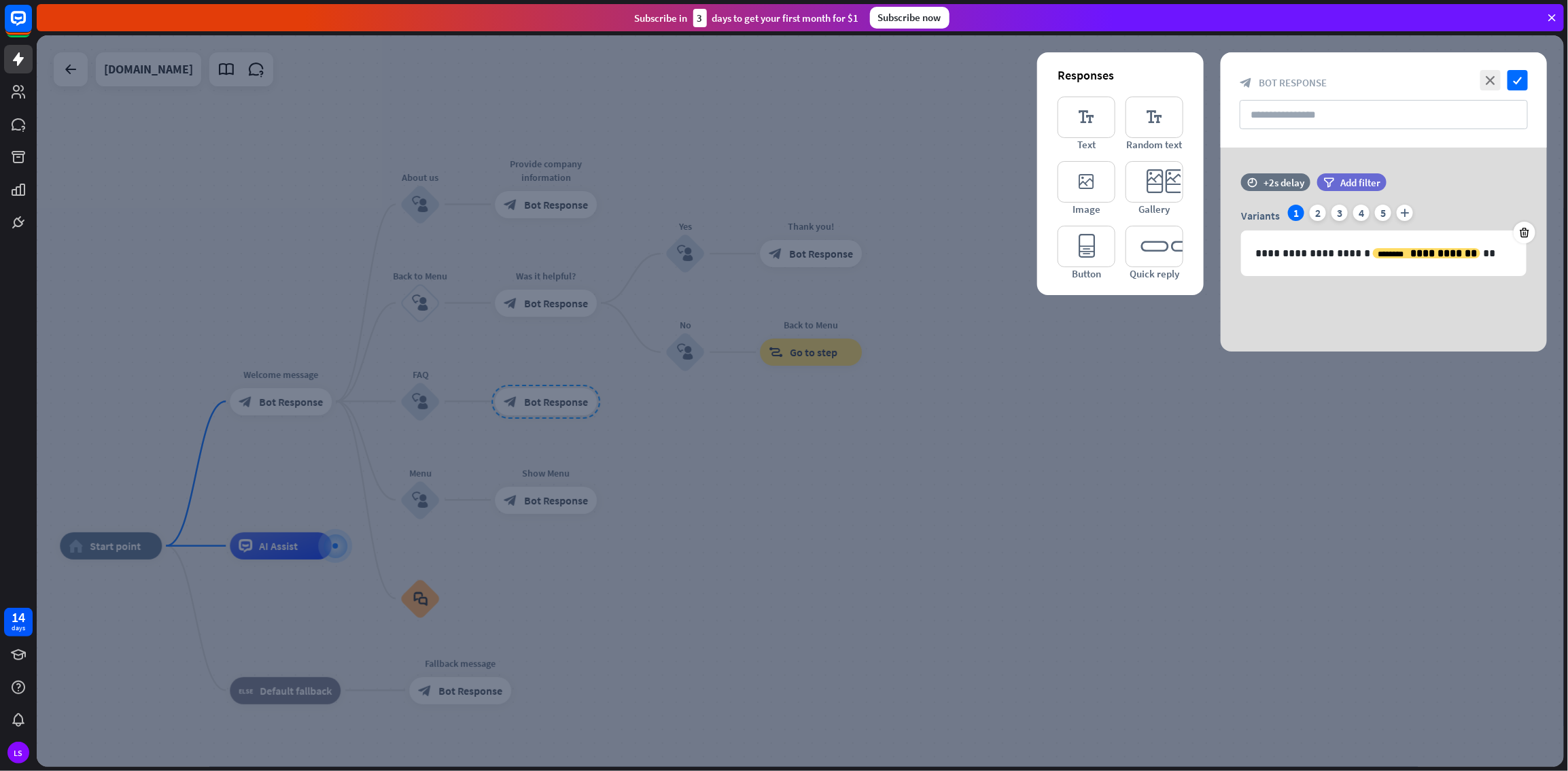
click at [560, 417] on div at bounding box center [800, 401] width 1528 height 731
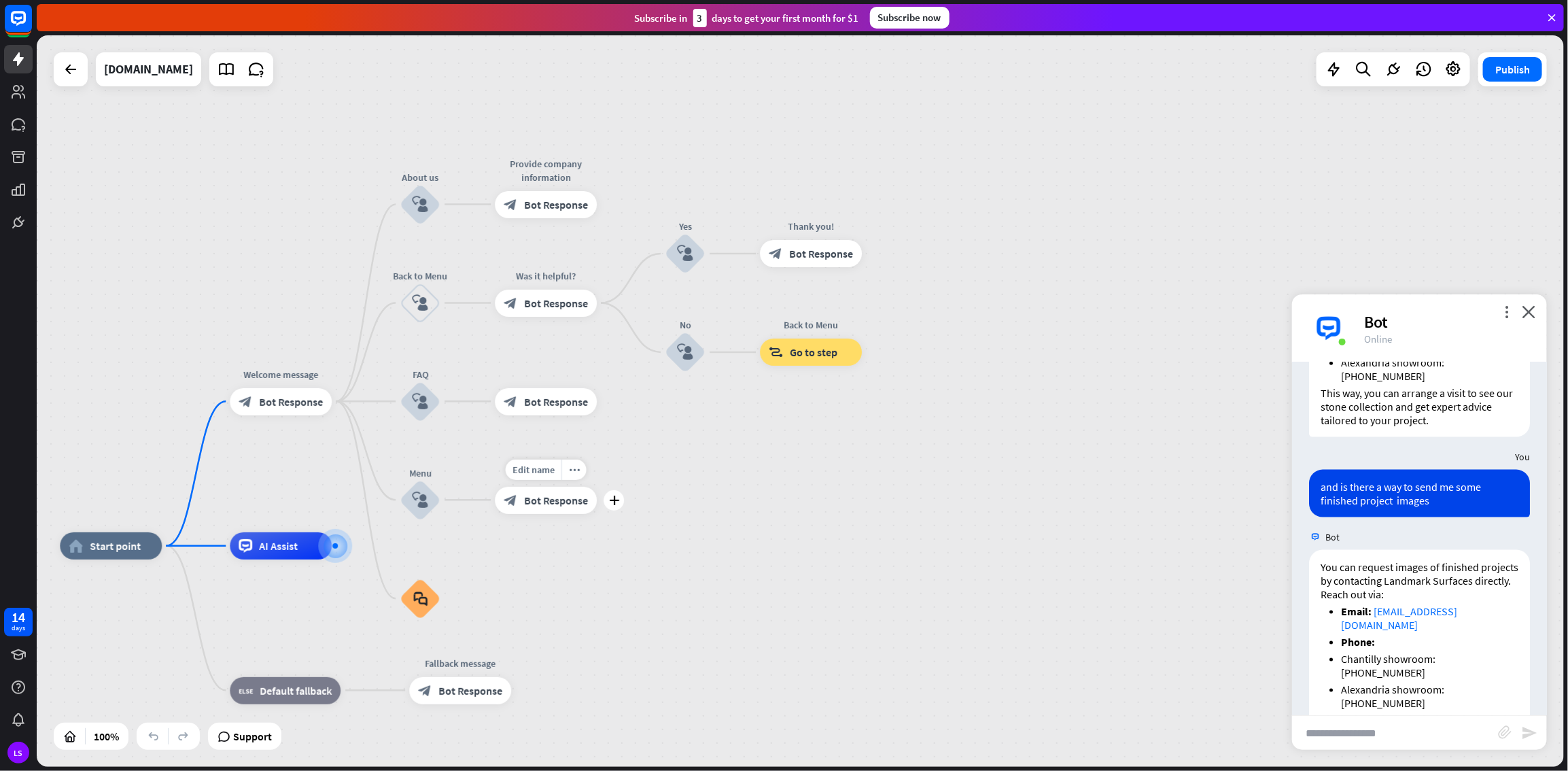
click at [560, 417] on span "Bot Response" at bounding box center [556, 499] width 64 height 14
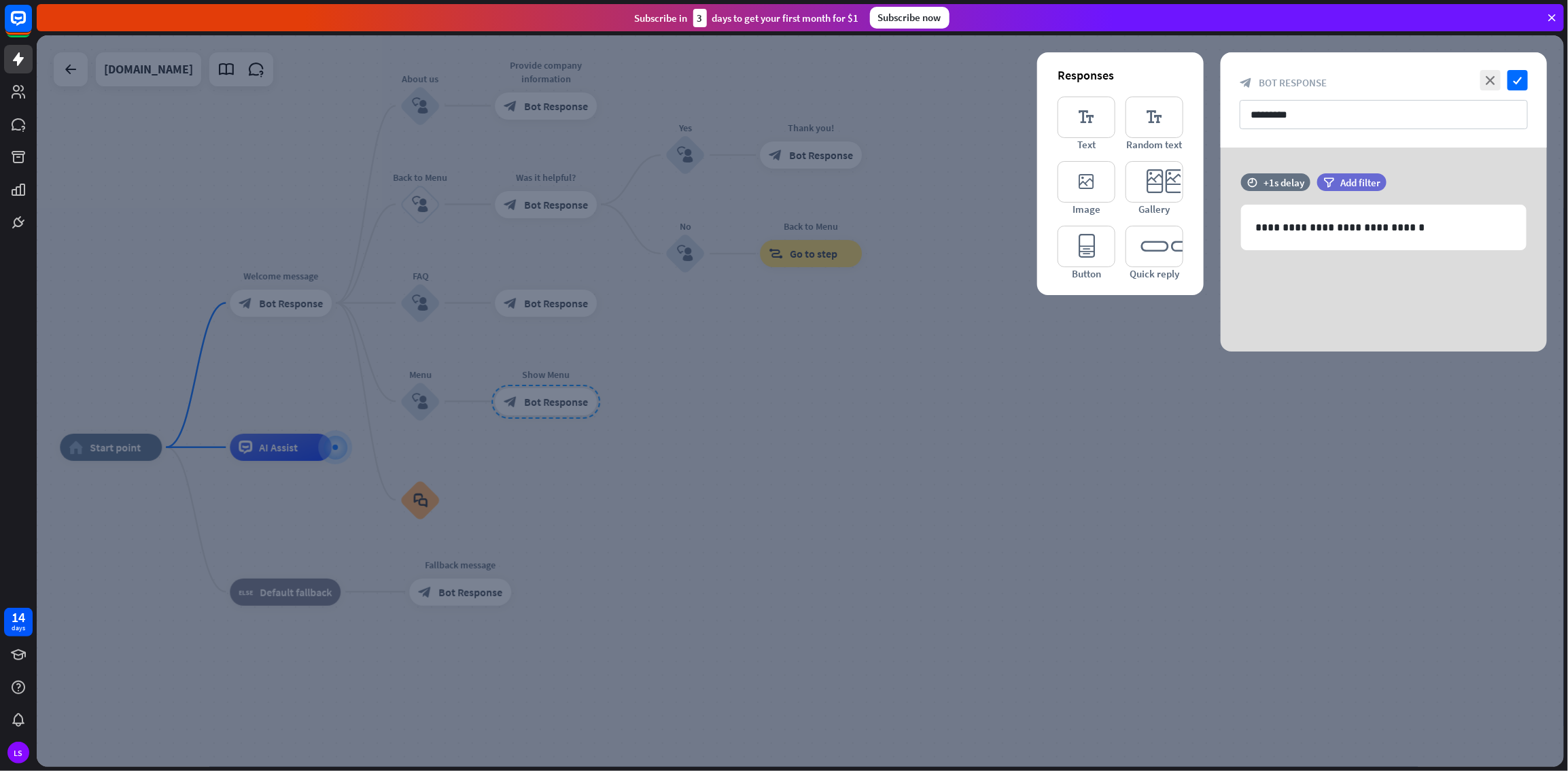
click at [859, 417] on div at bounding box center [800, 401] width 1528 height 731
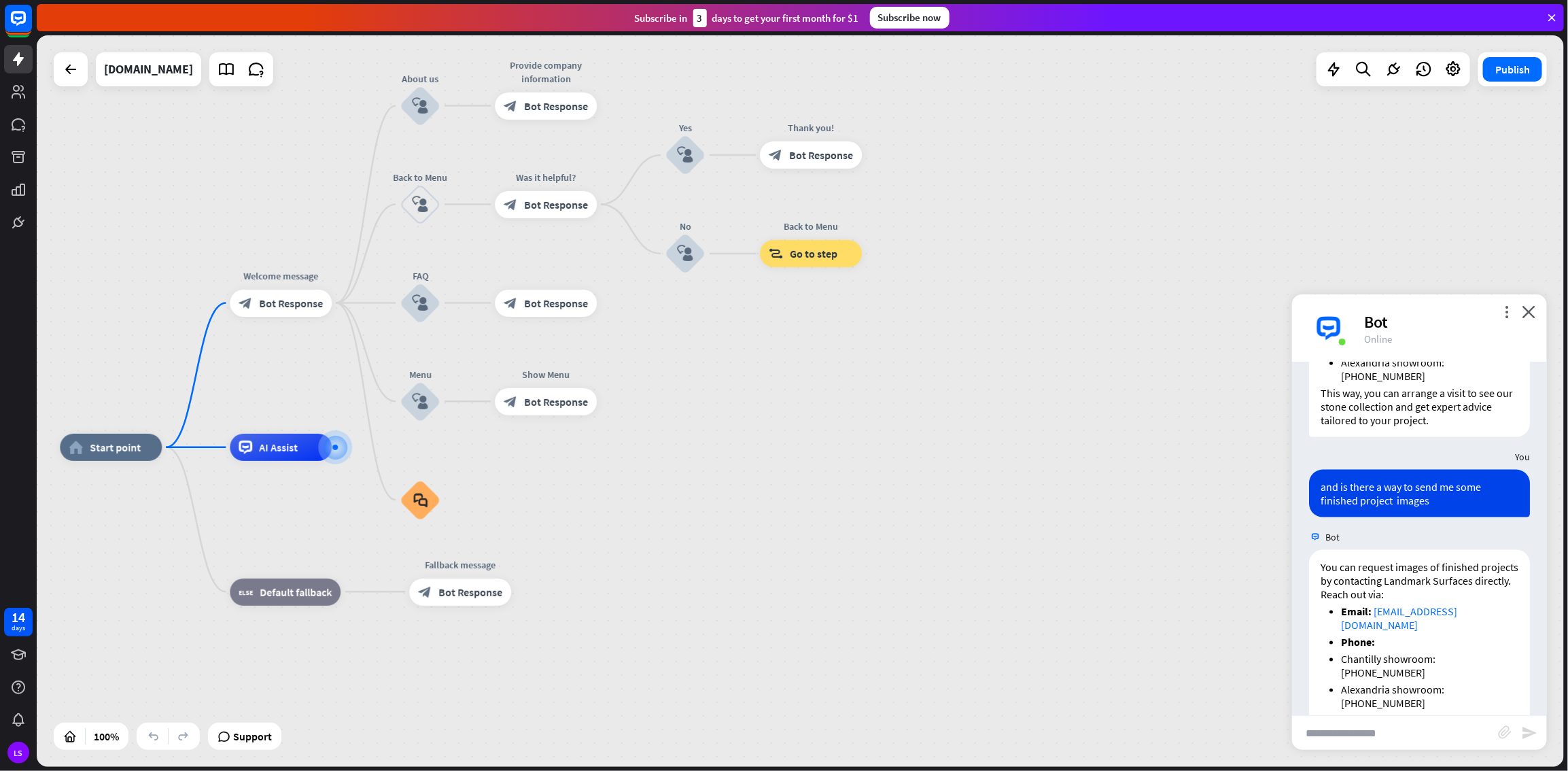
click at [940, 417] on div "home_2 Start point Welcome message block_bot_response Bot Response About us blo…" at bounding box center [800, 401] width 1528 height 731
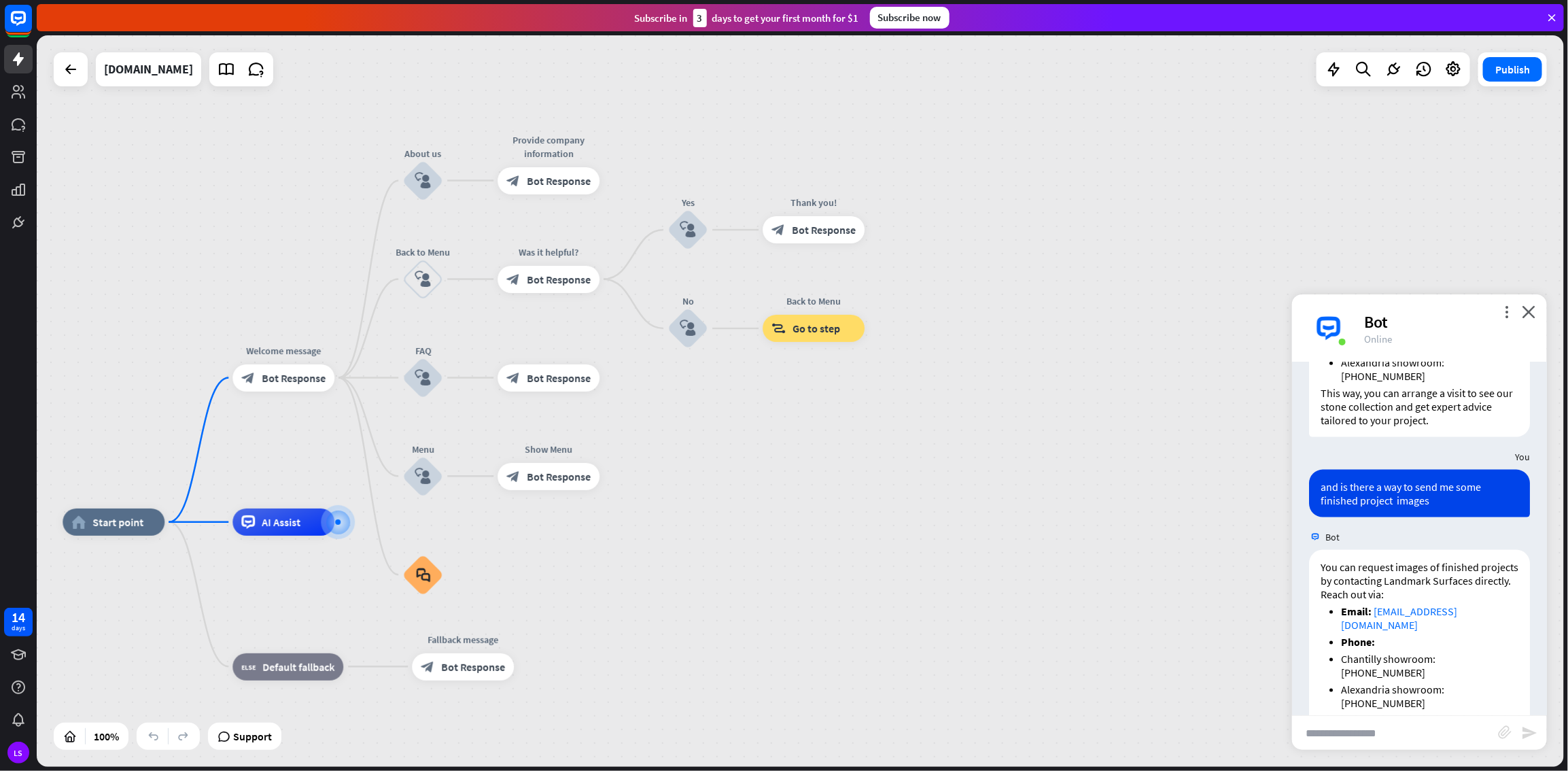
drag, startPoint x: 1009, startPoint y: 442, endPoint x: 1012, endPoint y: 517, distance: 75.1
click at [940, 417] on div "home_2 Start point Welcome message block_bot_response Bot Response About us blo…" at bounding box center [800, 401] width 1528 height 731
drag, startPoint x: 998, startPoint y: 446, endPoint x: 1092, endPoint y: 420, distance: 97.5
click at [940, 417] on div "home_2 Start point Welcome message block_bot_response Bot Response About us blo…" at bounding box center [800, 401] width 1528 height 731
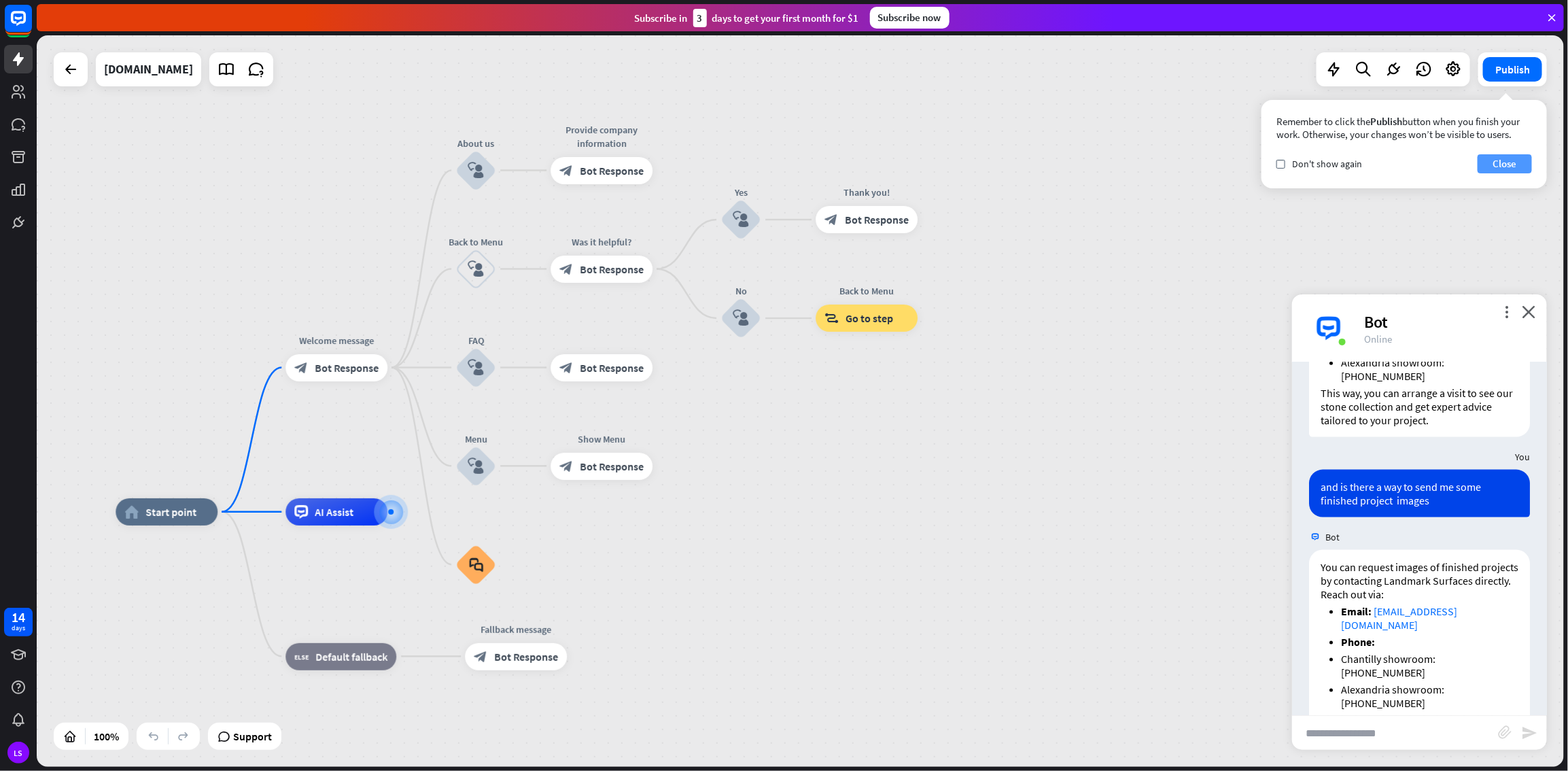
click at [940, 166] on button "Close" at bounding box center [1505, 163] width 55 height 19
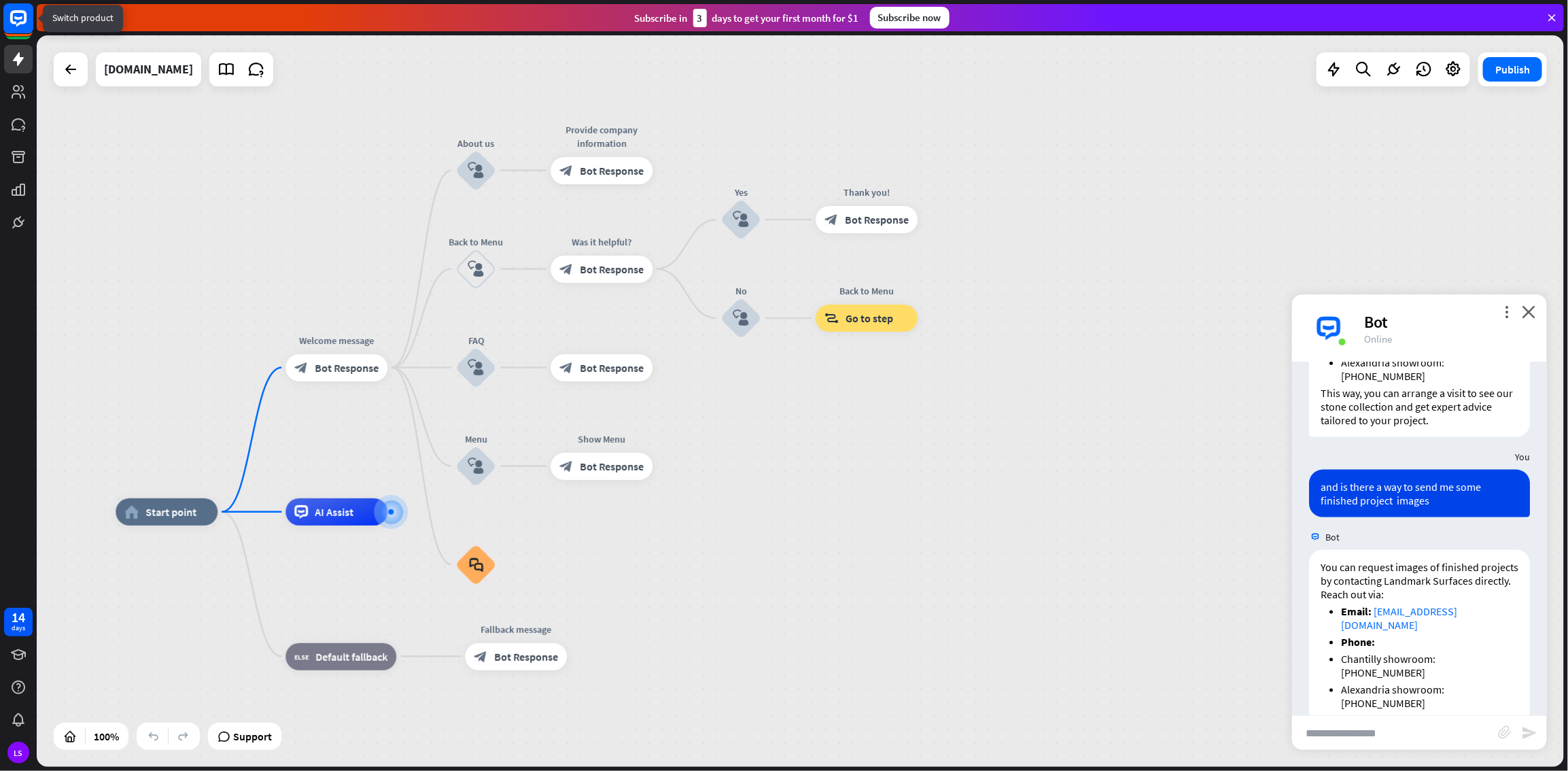
click at [23, 14] on rect at bounding box center [18, 18] width 30 height 30
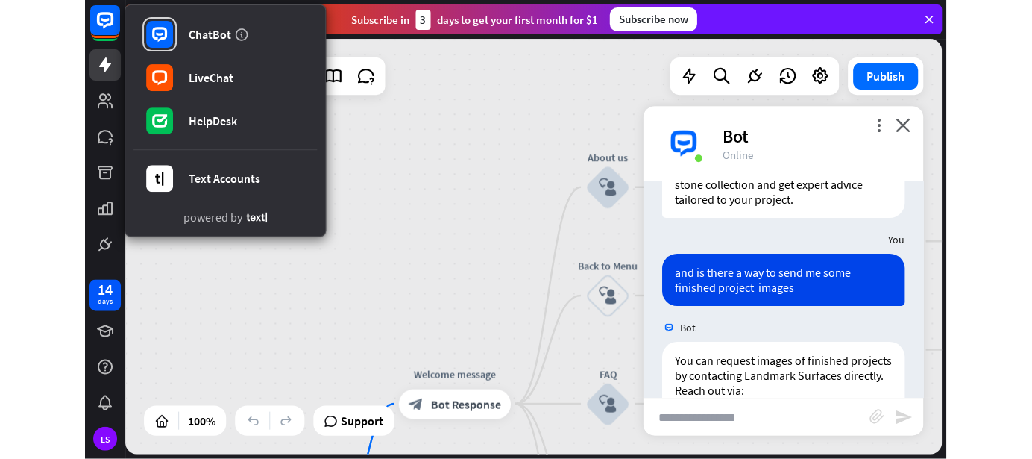
scroll to position [1239, 0]
